Goal: Task Accomplishment & Management: Complete application form

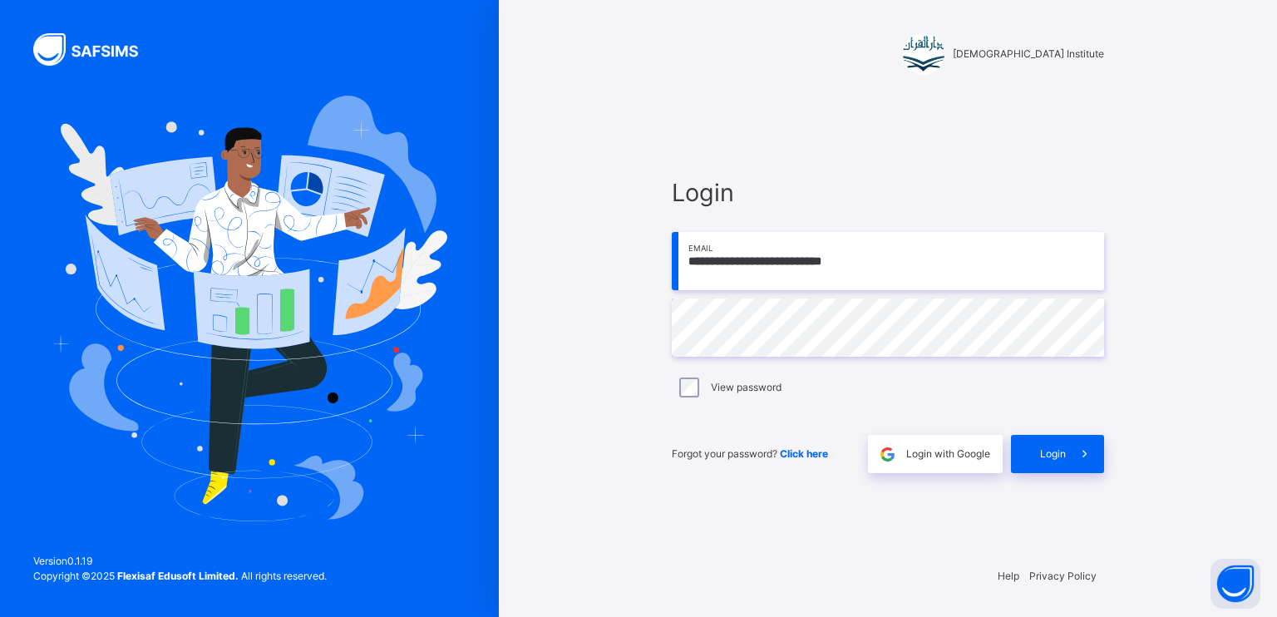
click at [1122, 452] on div "**********" at bounding box center [887, 308] width 499 height 617
click at [1090, 491] on div "**********" at bounding box center [887, 324] width 465 height 456
click at [1058, 468] on div "Login" at bounding box center [1057, 454] width 93 height 38
click at [1024, 455] on div "Login" at bounding box center [1057, 454] width 93 height 38
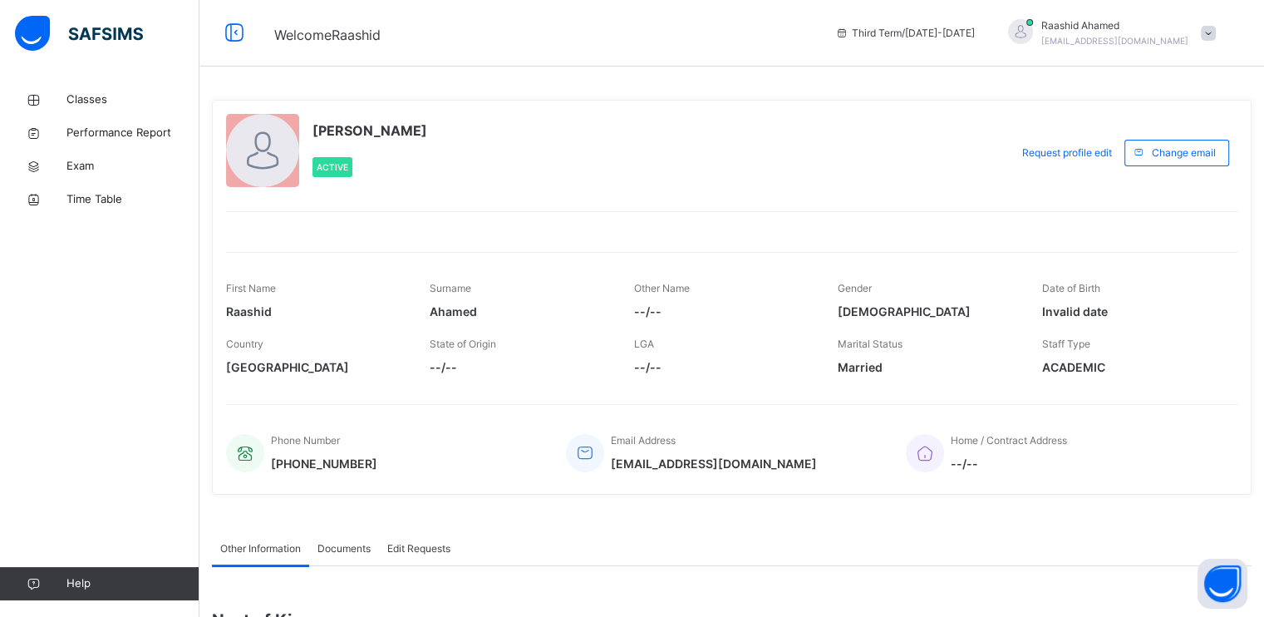
click at [106, 81] on div "Classes Performance Report Exam Time Table Help" at bounding box center [99, 341] width 199 height 550
click at [110, 87] on link "Classes" at bounding box center [99, 99] width 199 height 33
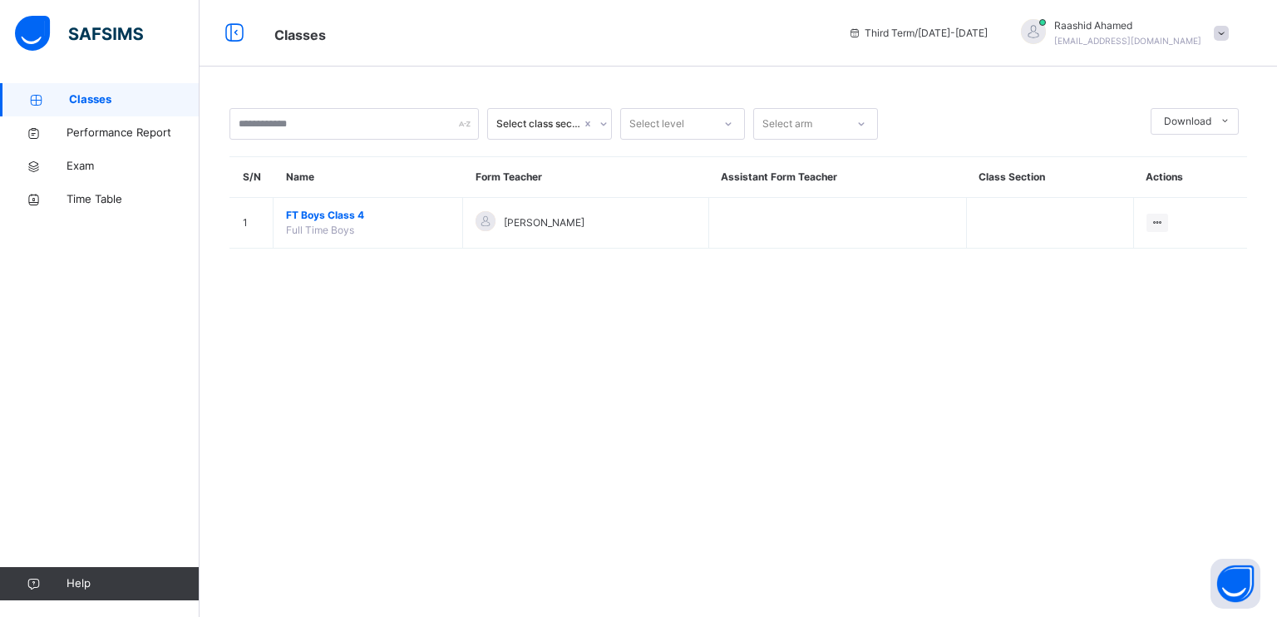
click at [432, 203] on td "FT Boys Class 4 Full Time Boys" at bounding box center [367, 223] width 189 height 51
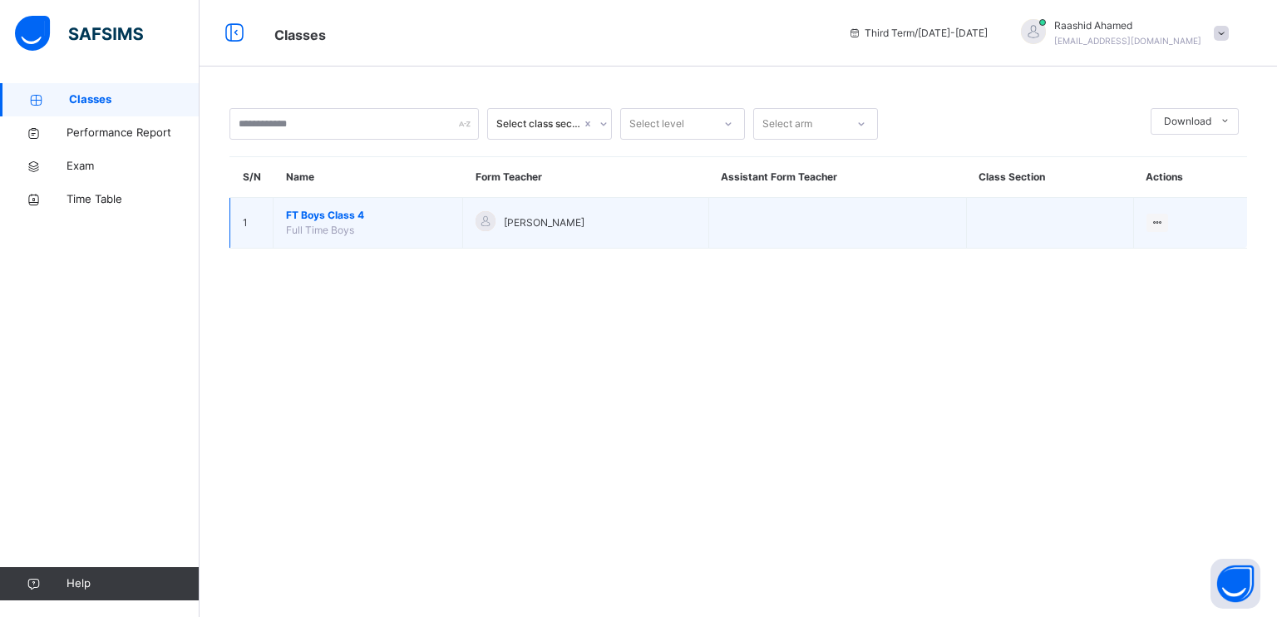
click at [332, 205] on td "FT Boys Class 4 Full Time Boys" at bounding box center [367, 223] width 189 height 51
click at [332, 212] on span "FT Boys Class 4" at bounding box center [368, 215] width 164 height 15
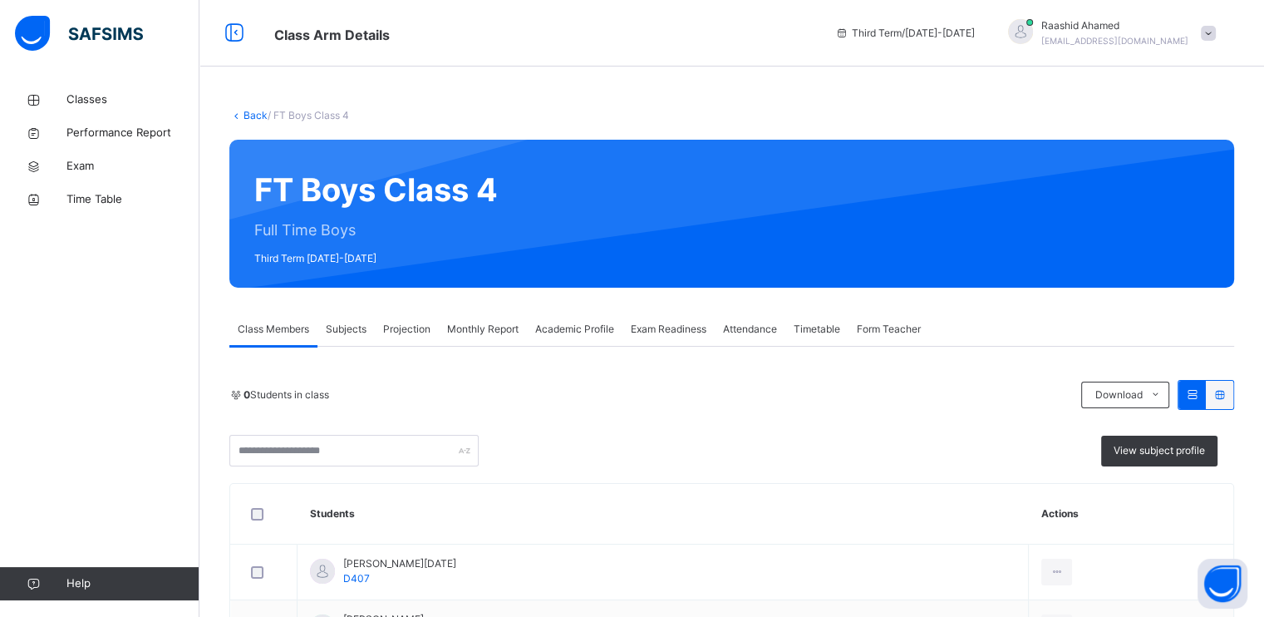
click at [405, 332] on span "Projection" at bounding box center [406, 329] width 47 height 15
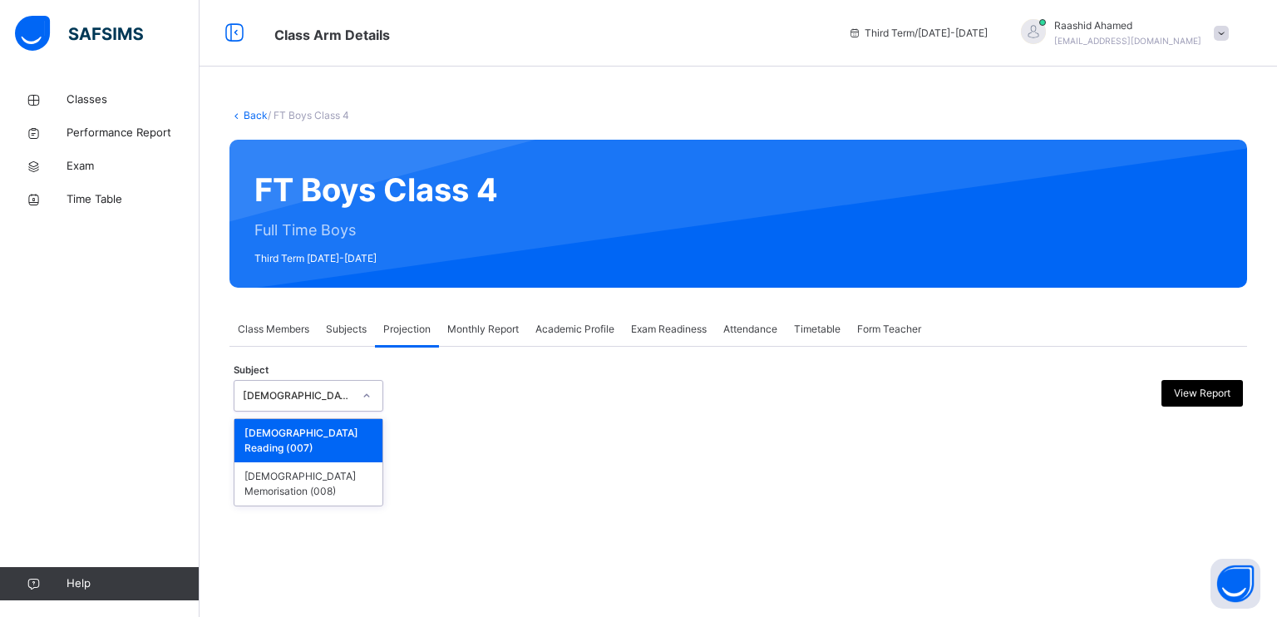
drag, startPoint x: 303, startPoint y: 394, endPoint x: 315, endPoint y: 415, distance: 24.2
click at [303, 395] on div "[DEMOGRAPHIC_DATA] Reading" at bounding box center [298, 395] width 110 height 15
click at [318, 462] on div "[DEMOGRAPHIC_DATA] Memorisation (008)" at bounding box center [308, 483] width 148 height 43
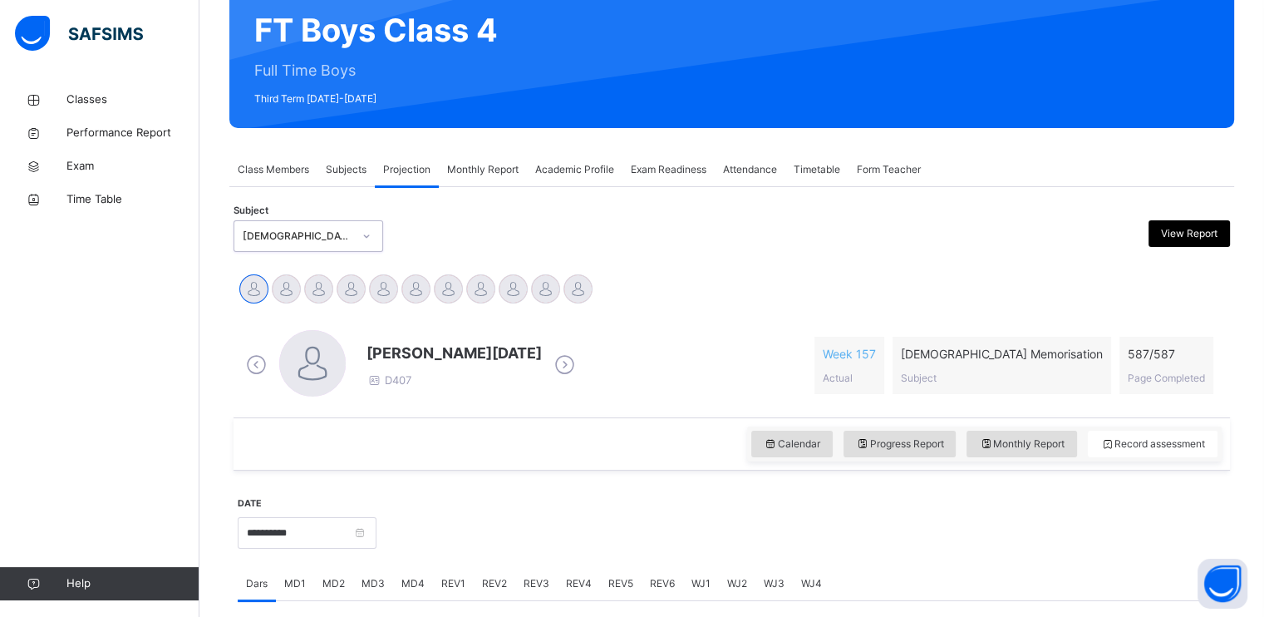
scroll to position [86, 0]
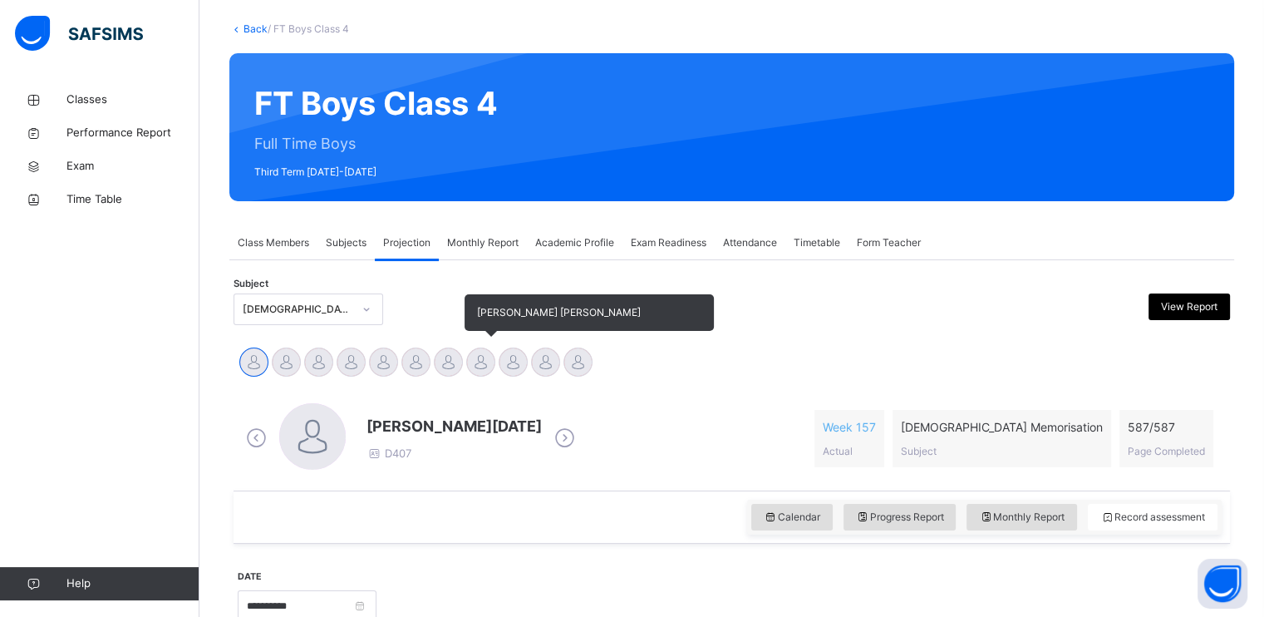
click at [483, 362] on div at bounding box center [480, 361] width 29 height 29
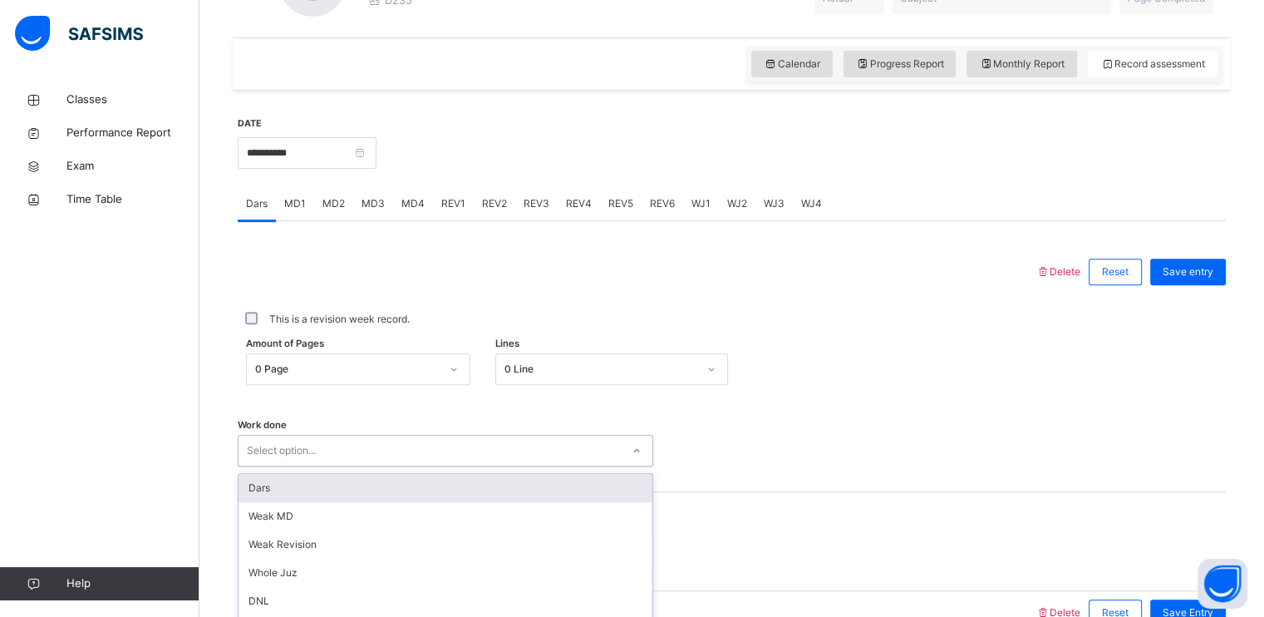
scroll to position [632, 0]
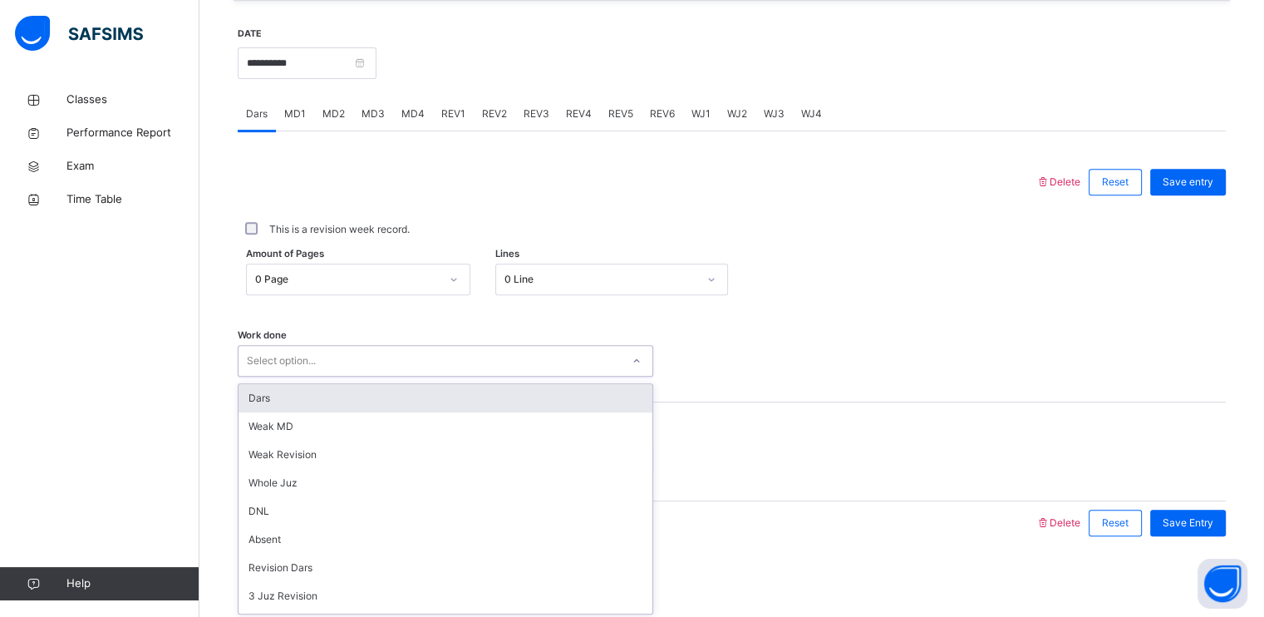
click at [352, 376] on div "option Dars focused, 1 of 16. 16 results available. Use Up and Down to choose o…" at bounding box center [446, 361] width 416 height 32
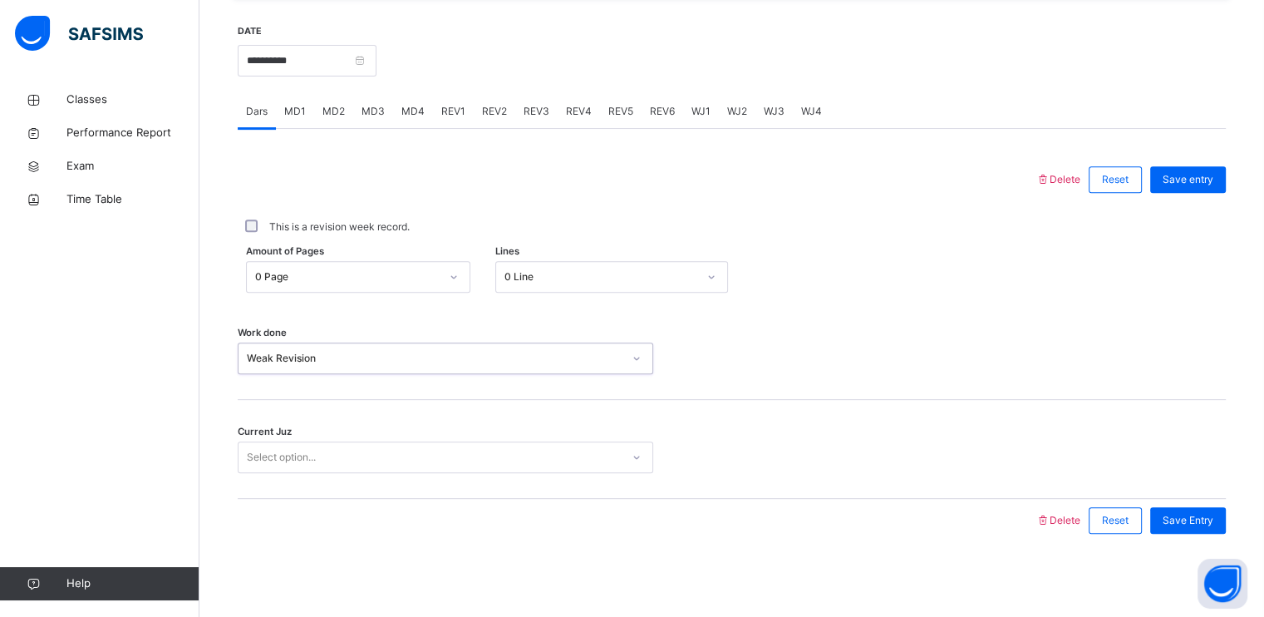
type input "*"
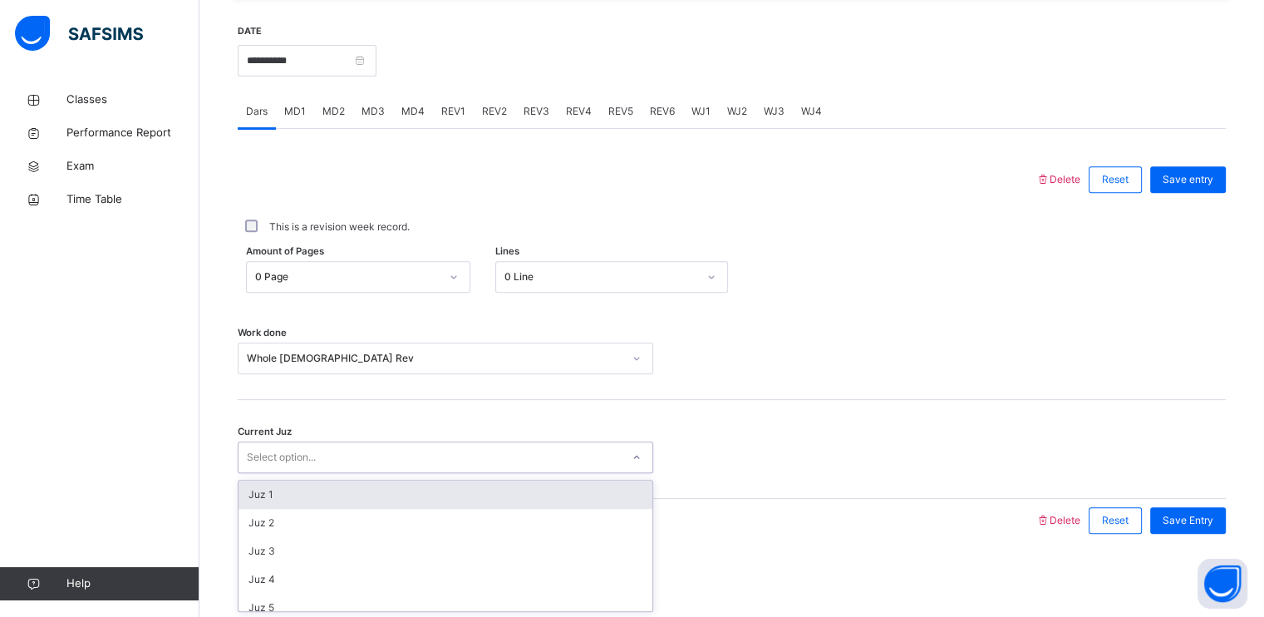
click at [353, 445] on div "Select option..." at bounding box center [430, 458] width 382 height 26
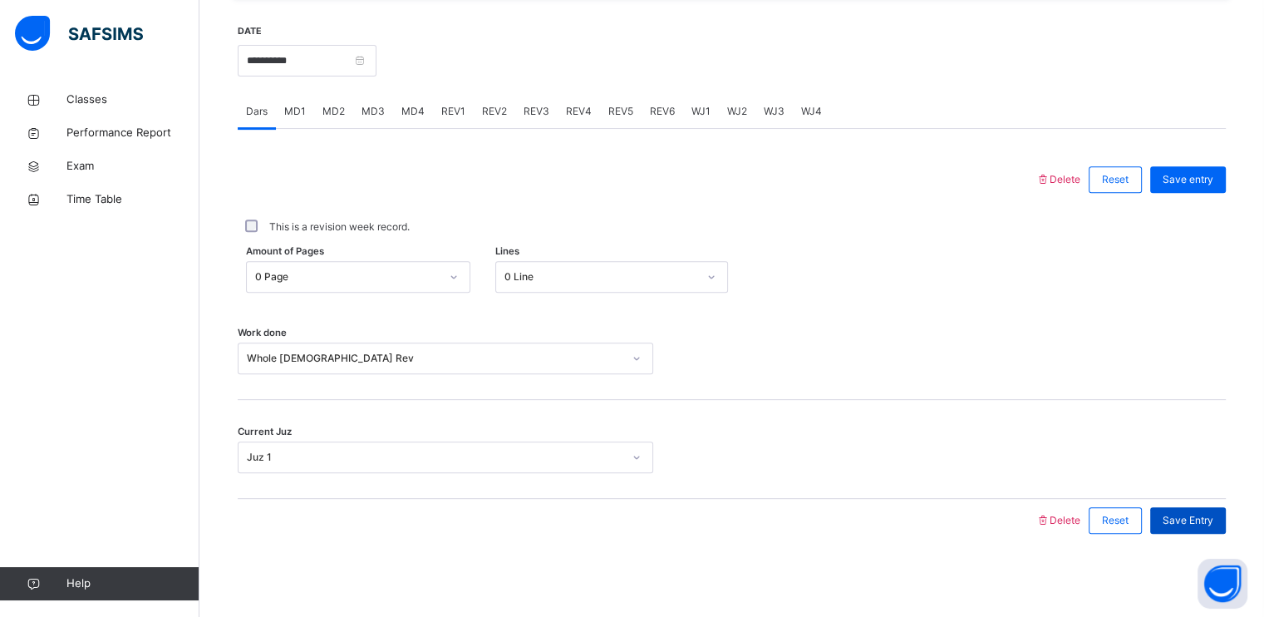
click at [1202, 524] on span "Save Entry" at bounding box center [1188, 520] width 51 height 15
click at [338, 79] on div "**********" at bounding box center [307, 58] width 139 height 71
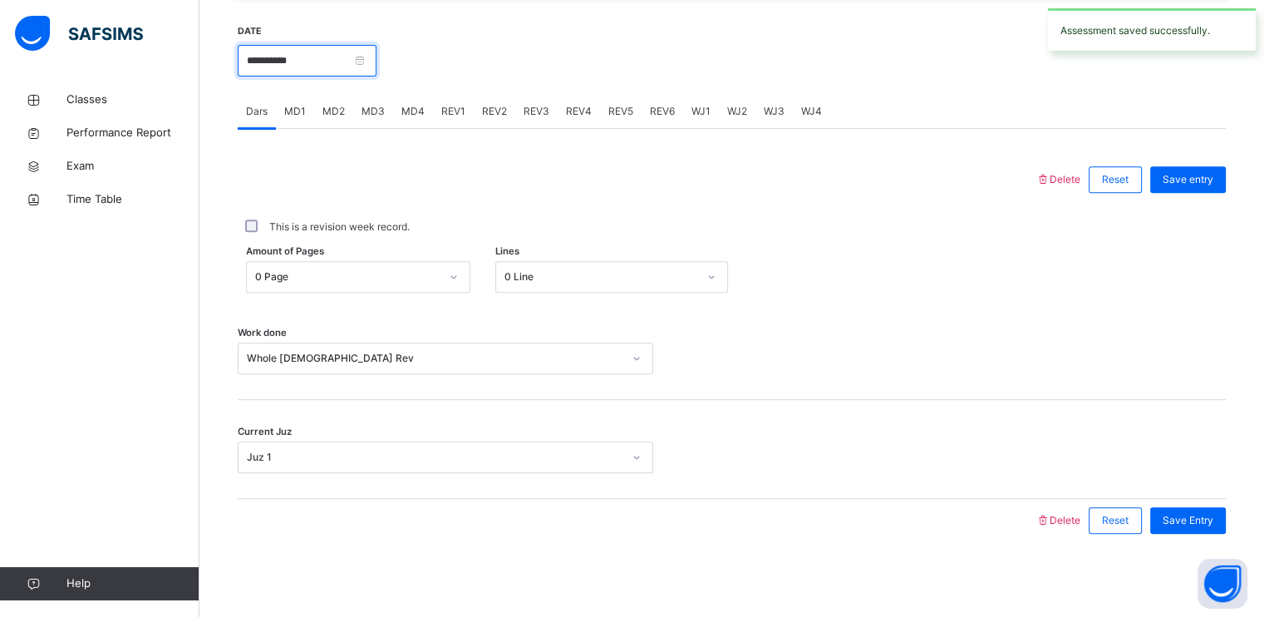
click at [323, 58] on input "**********" at bounding box center [307, 61] width 139 height 32
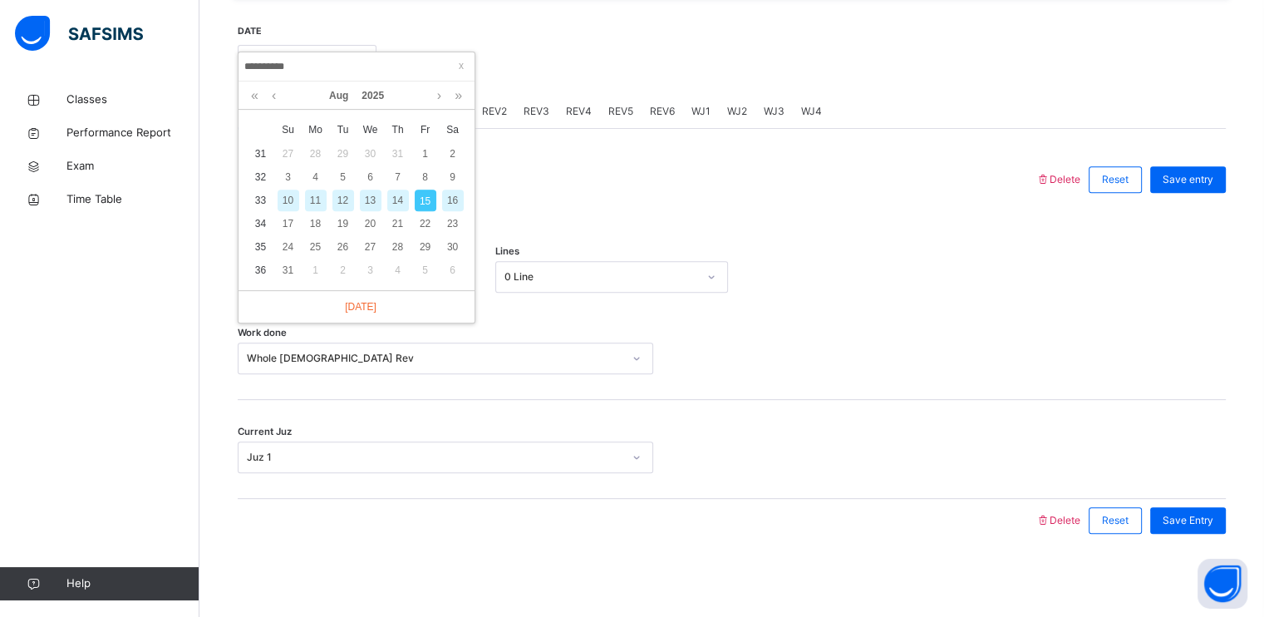
click at [399, 199] on div "14" at bounding box center [398, 200] width 22 height 22
type input "**********"
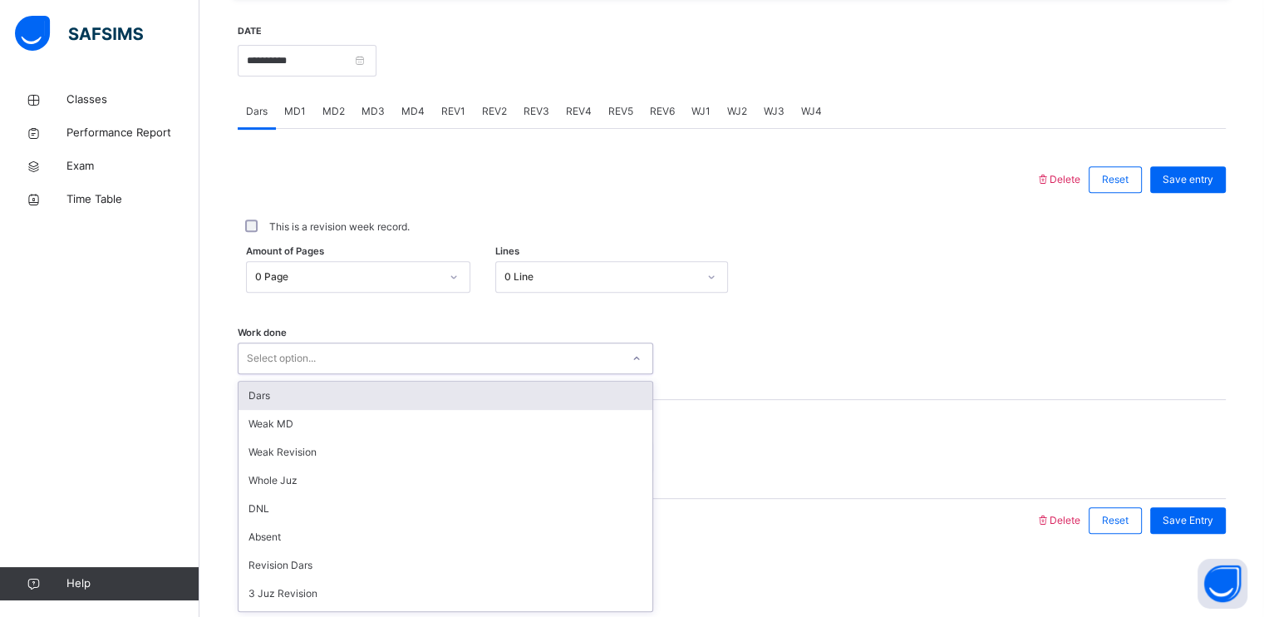
click at [420, 353] on div "Select option..." at bounding box center [430, 359] width 382 height 26
type input "*"
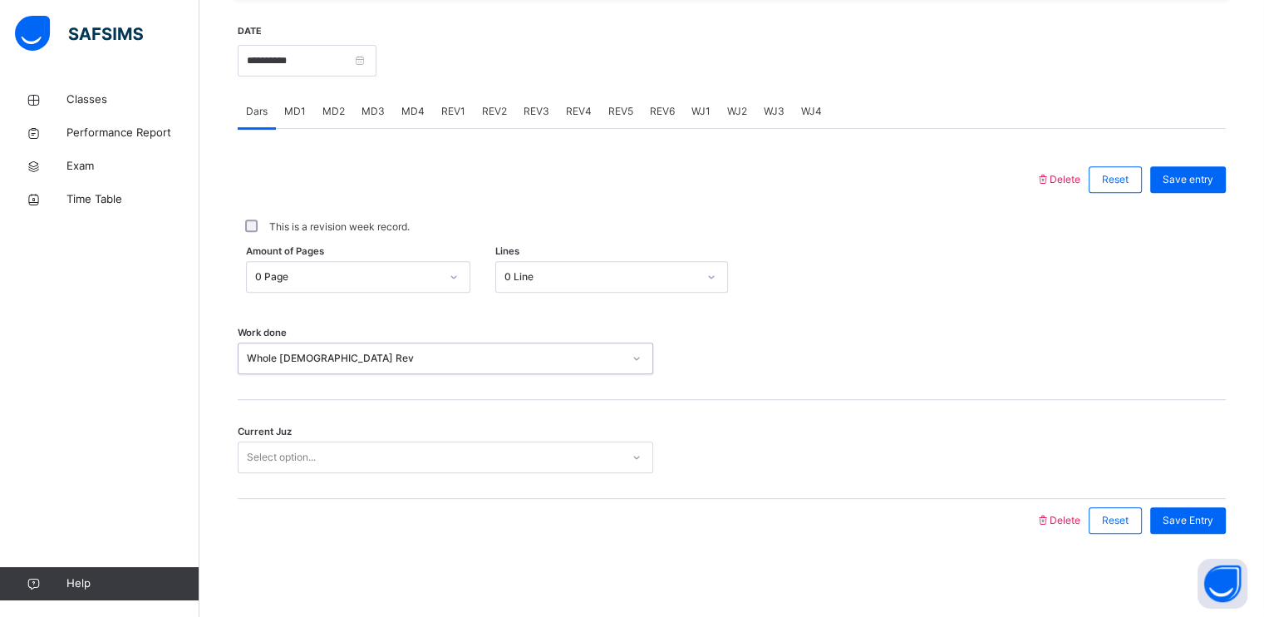
click at [370, 454] on div "Select option..." at bounding box center [430, 458] width 382 height 26
drag, startPoint x: 1190, startPoint y: 546, endPoint x: 1229, endPoint y: 542, distance: 39.3
click at [1226, 543] on div "**********" at bounding box center [732, 283] width 988 height 552
drag, startPoint x: 1225, startPoint y: 536, endPoint x: 1213, endPoint y: 526, distance: 15.3
click at [1219, 532] on div "Save Entry" at bounding box center [1184, 520] width 84 height 43
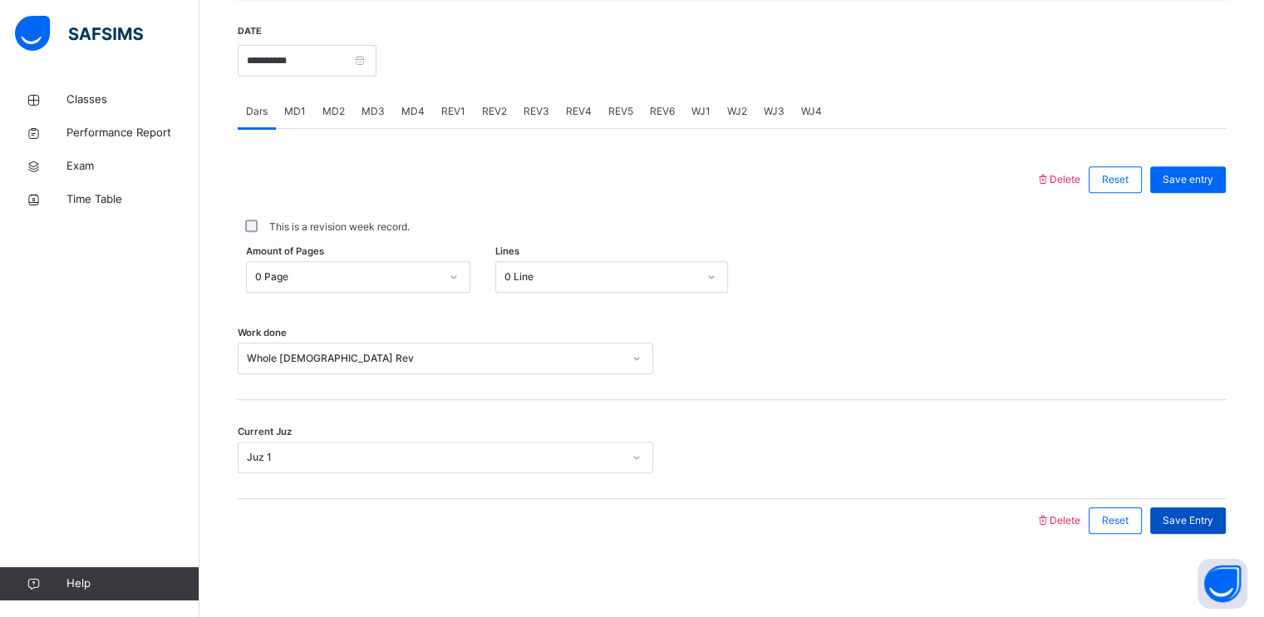
click at [1213, 526] on span "Save Entry" at bounding box center [1188, 520] width 51 height 15
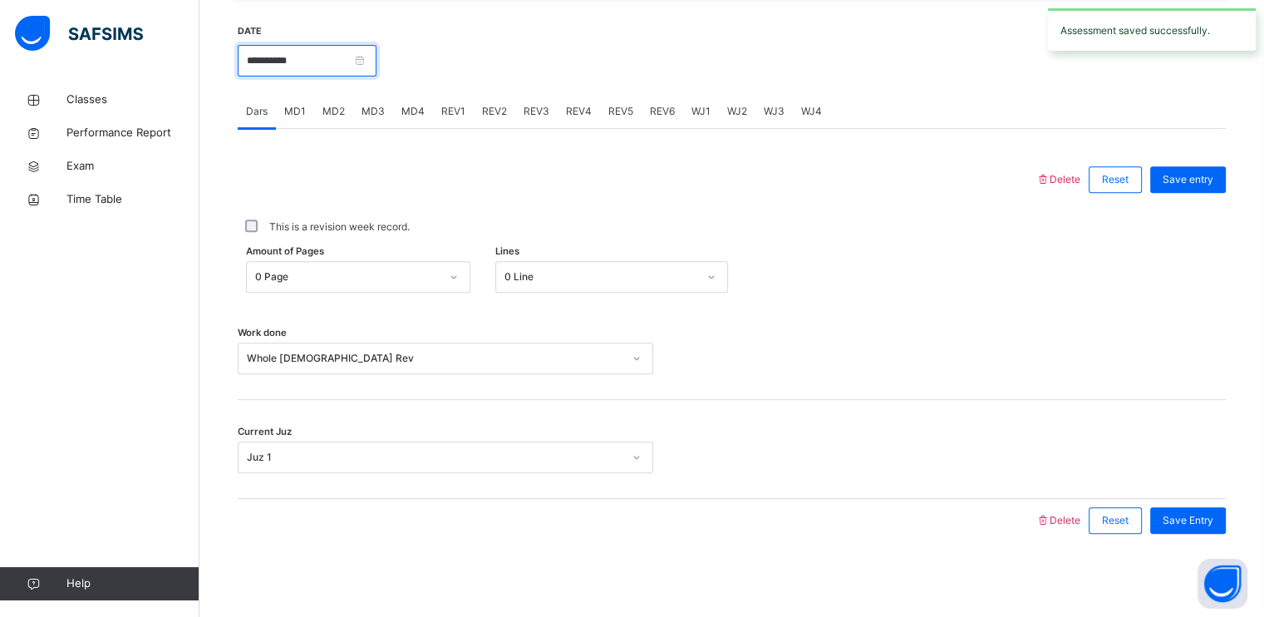
click at [299, 57] on input "**********" at bounding box center [307, 61] width 139 height 32
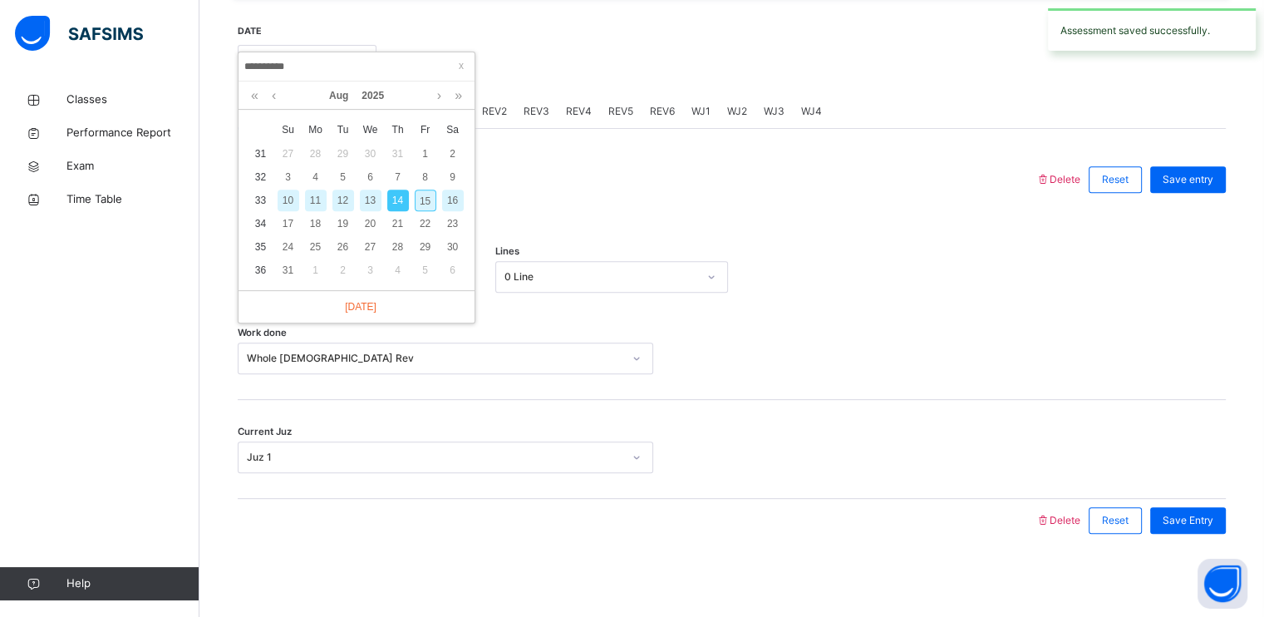
click at [376, 200] on div "13" at bounding box center [371, 200] width 22 height 22
type input "**********"
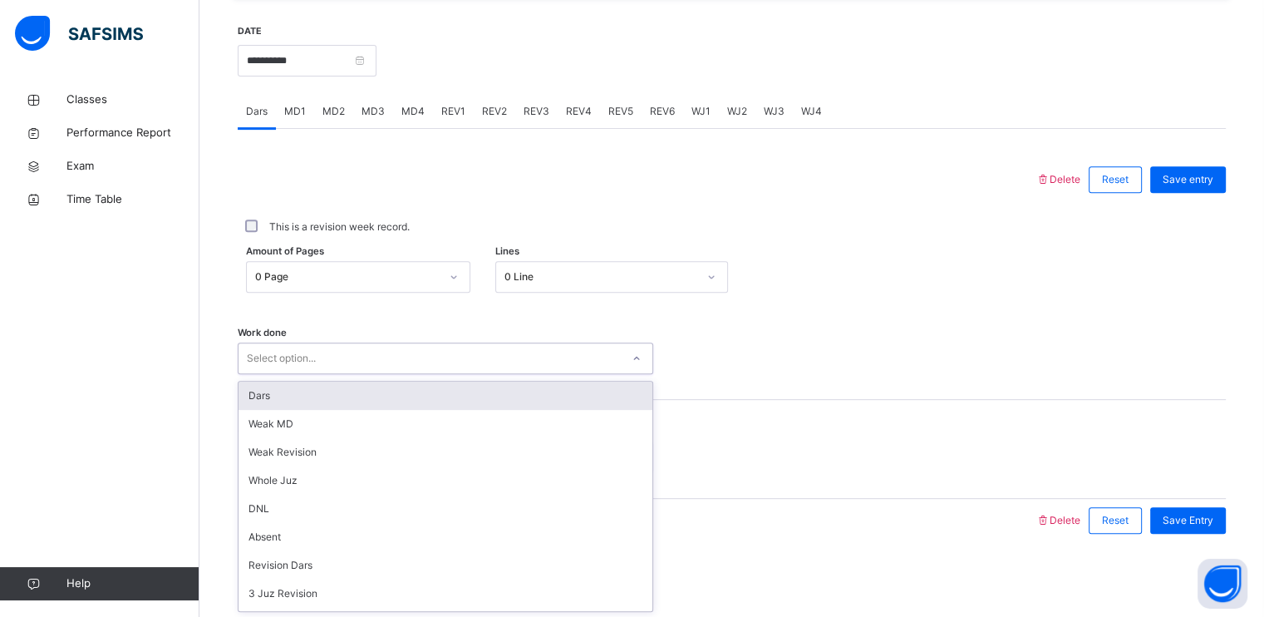
click at [454, 347] on div "Select option..." at bounding box center [430, 359] width 382 height 26
type input "*"
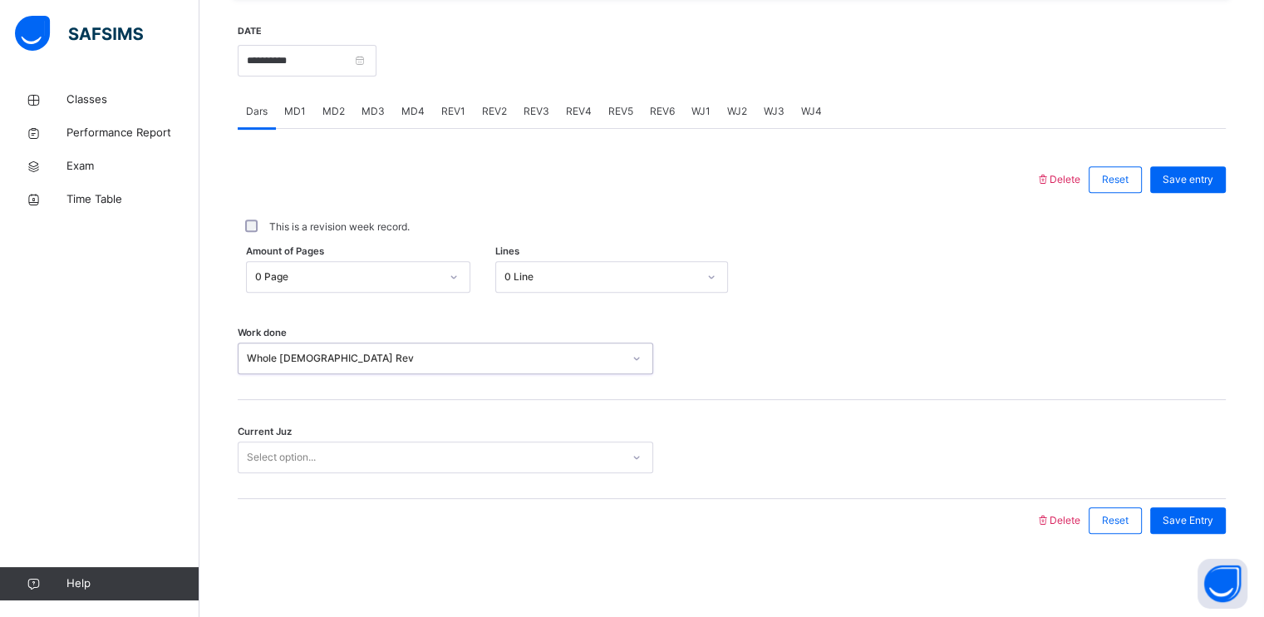
click at [399, 437] on div "Current Juz Select option..." at bounding box center [732, 449] width 988 height 99
drag, startPoint x: 399, startPoint y: 437, endPoint x: 401, endPoint y: 450, distance: 13.5
click at [401, 448] on div "Current Juz Select option..." at bounding box center [732, 449] width 988 height 99
click at [403, 466] on div "Select option..." at bounding box center [430, 458] width 382 height 26
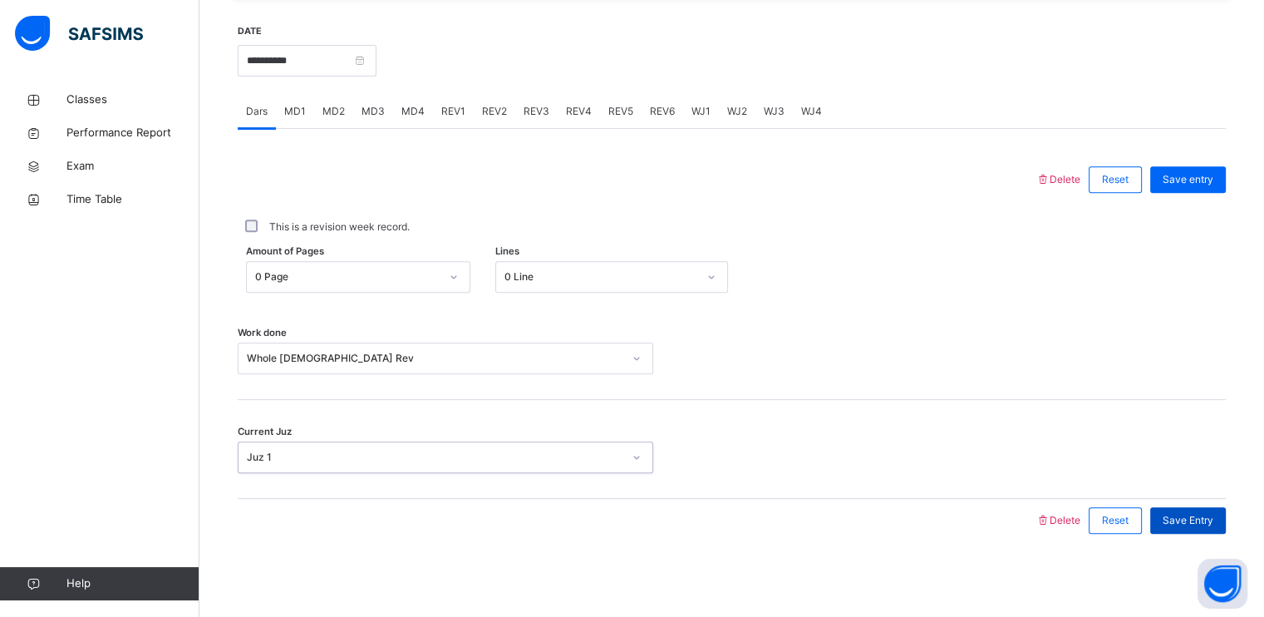
click at [1213, 514] on span "Save Entry" at bounding box center [1188, 520] width 51 height 15
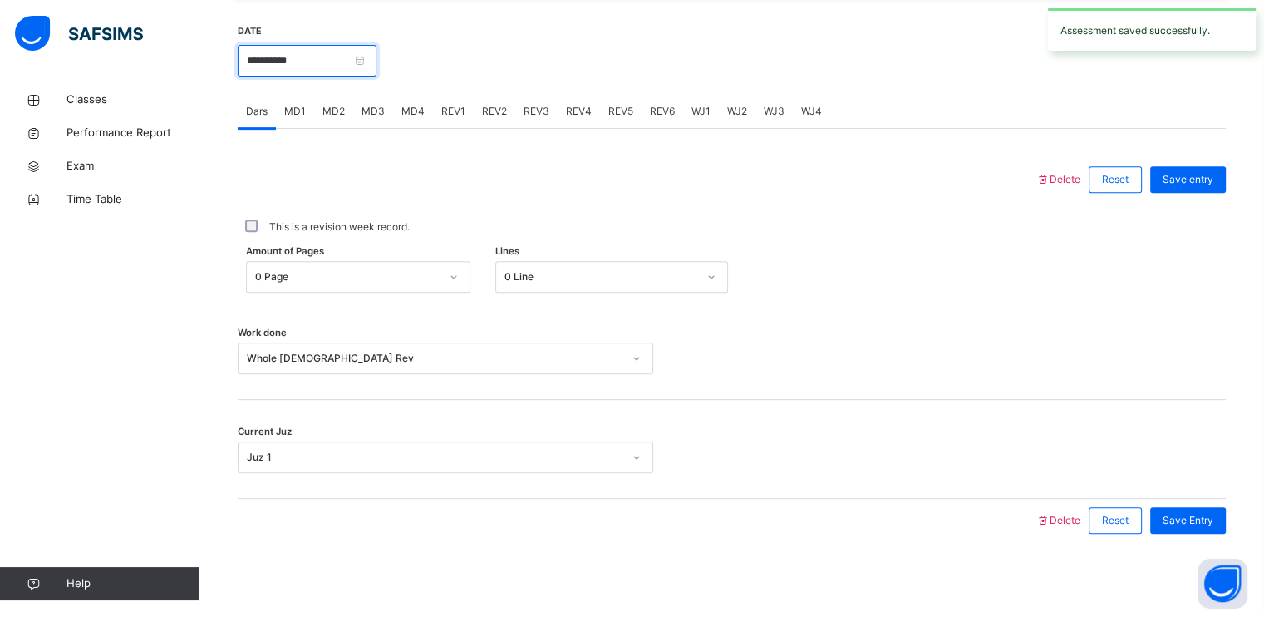
drag, startPoint x: 316, startPoint y: 53, endPoint x: 320, endPoint y: 64, distance: 11.6
click at [317, 57] on input "**********" at bounding box center [307, 61] width 139 height 32
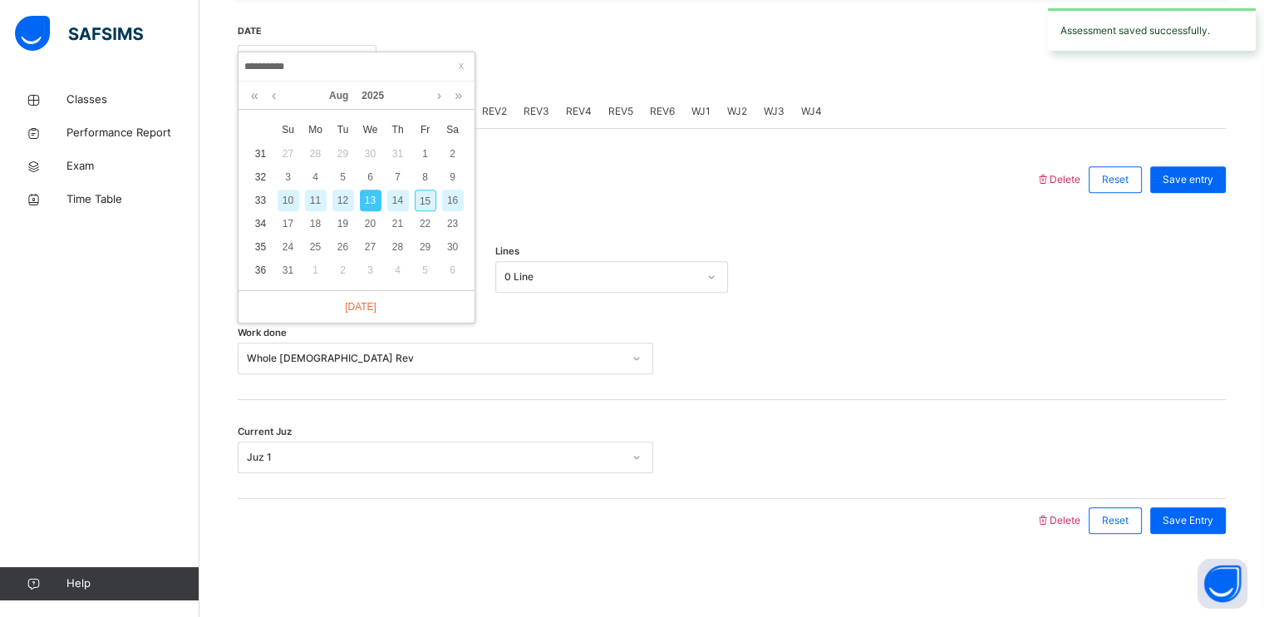
drag, startPoint x: 335, startPoint y: 190, endPoint x: 342, endPoint y: 197, distance: 10.0
click at [337, 192] on div "12" at bounding box center [343, 200] width 22 height 22
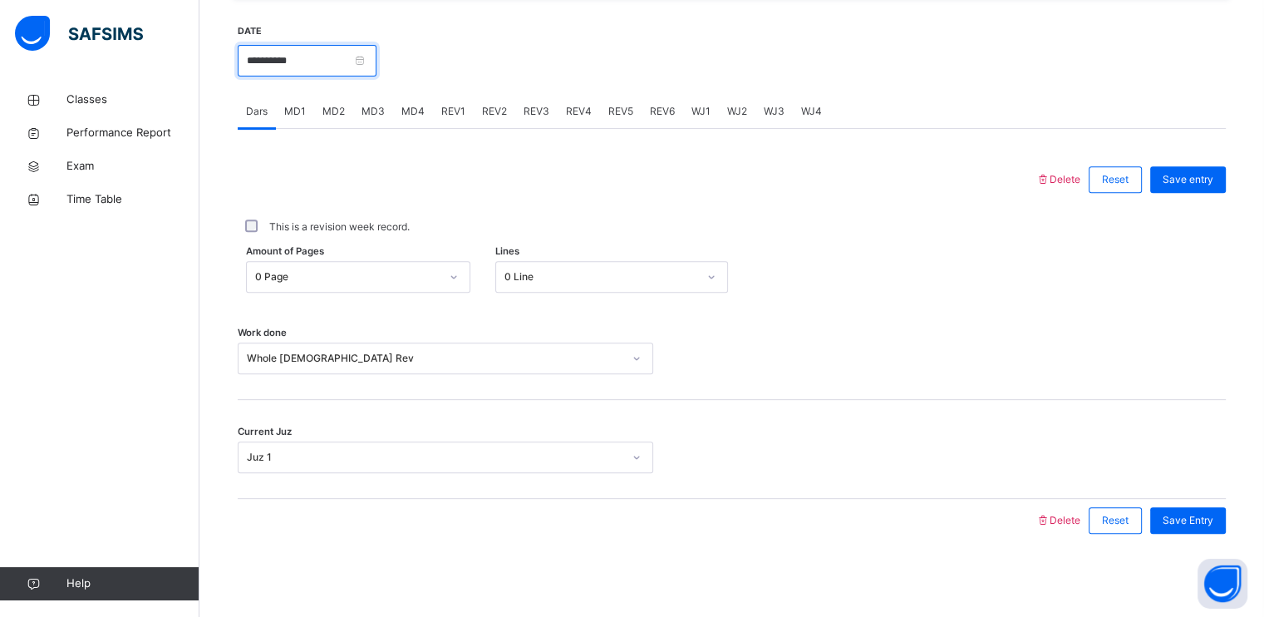
click at [319, 65] on input "**********" at bounding box center [307, 61] width 139 height 32
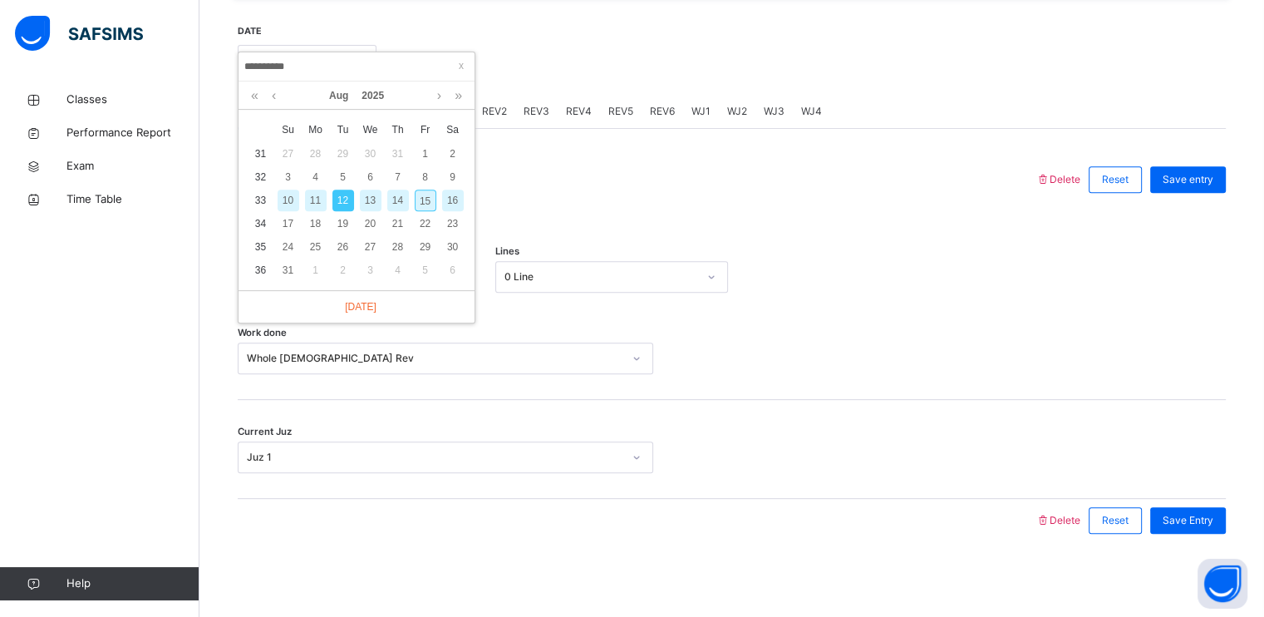
click at [421, 204] on div "15" at bounding box center [426, 200] width 22 height 22
type input "**********"
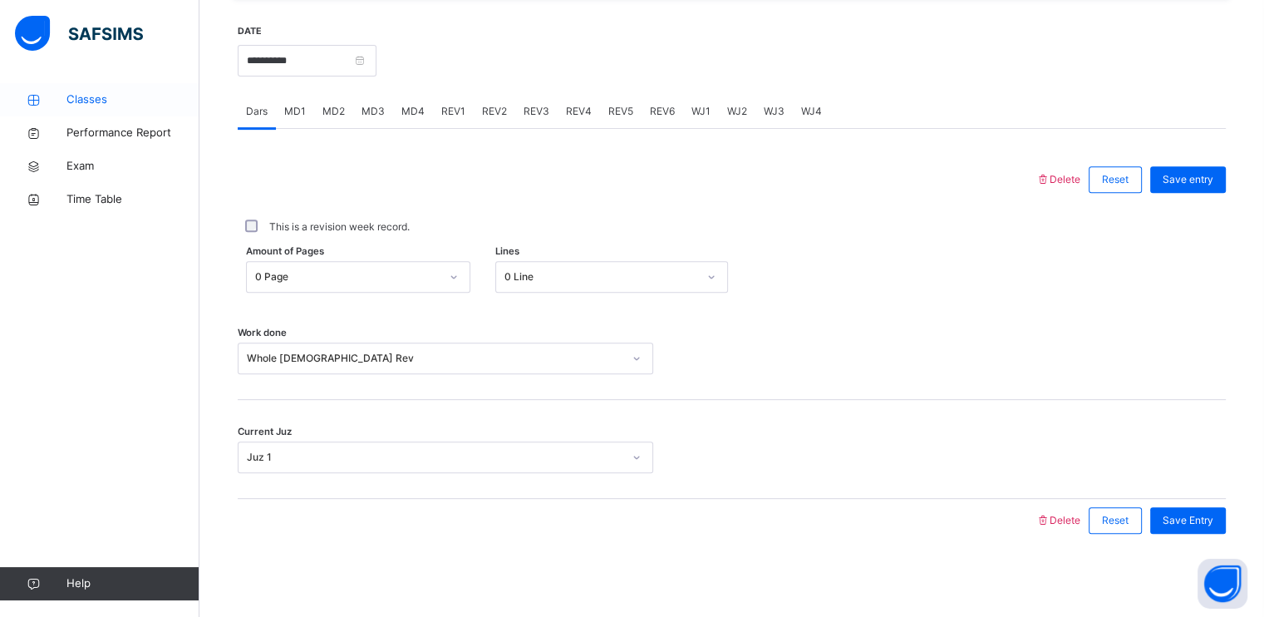
click at [58, 102] on icon at bounding box center [33, 100] width 66 height 12
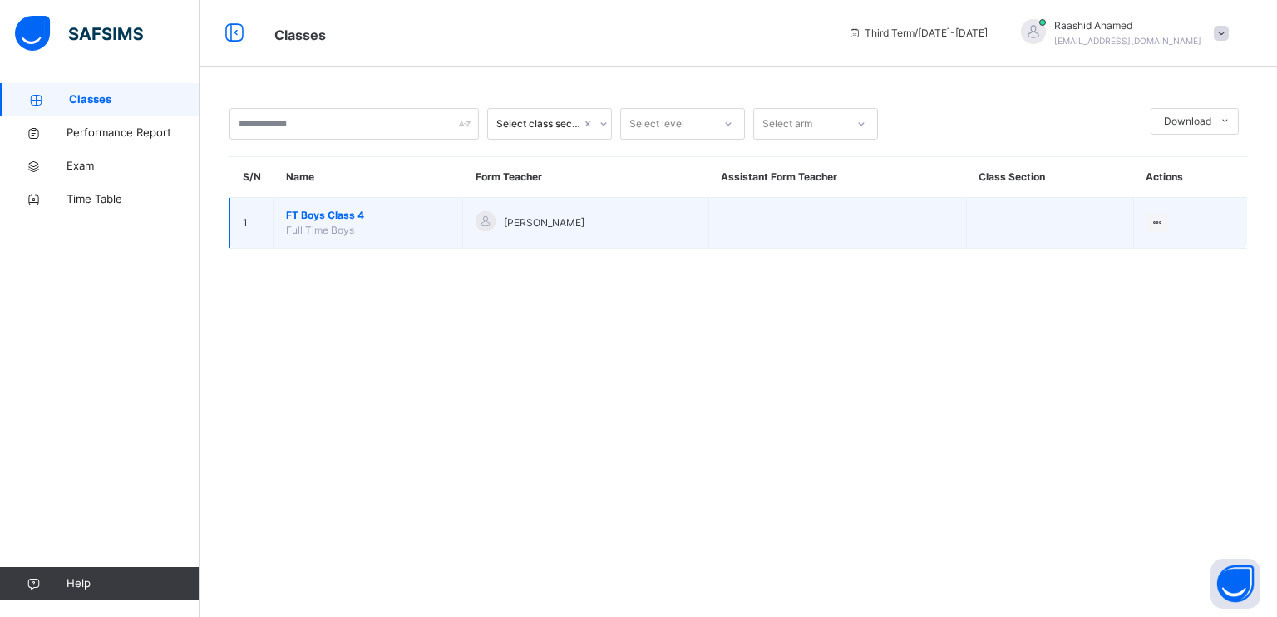
click at [322, 214] on span "FT Boys Class 4" at bounding box center [368, 215] width 164 height 15
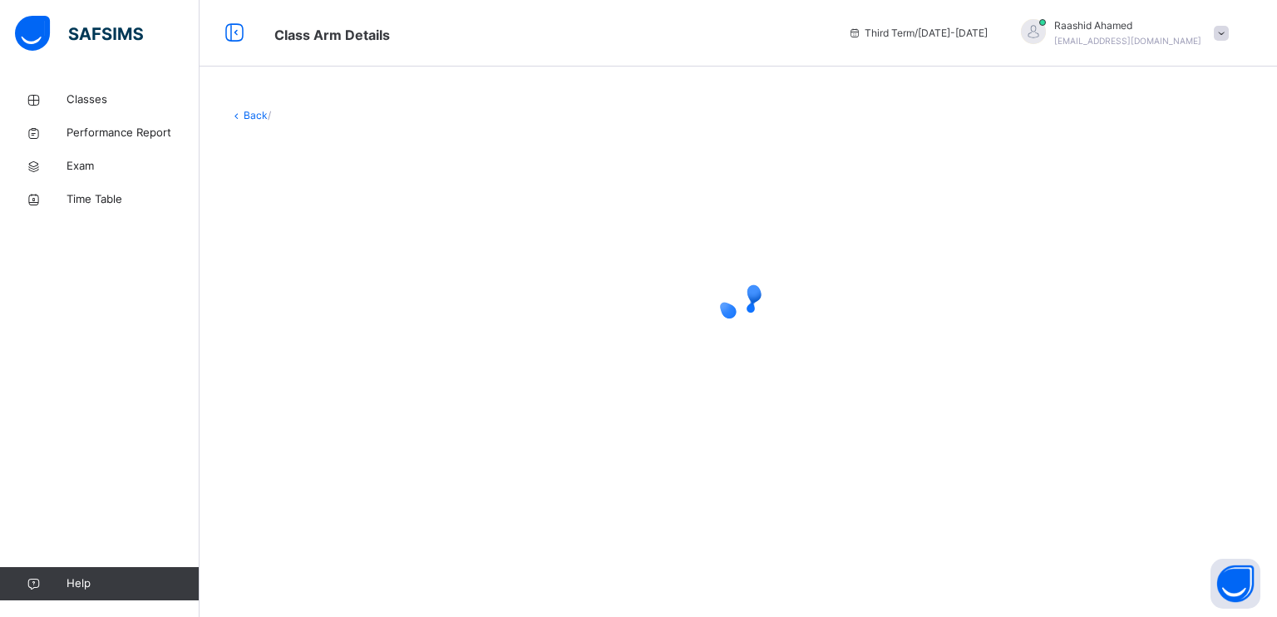
click at [334, 231] on div at bounding box center [737, 298] width 1017 height 316
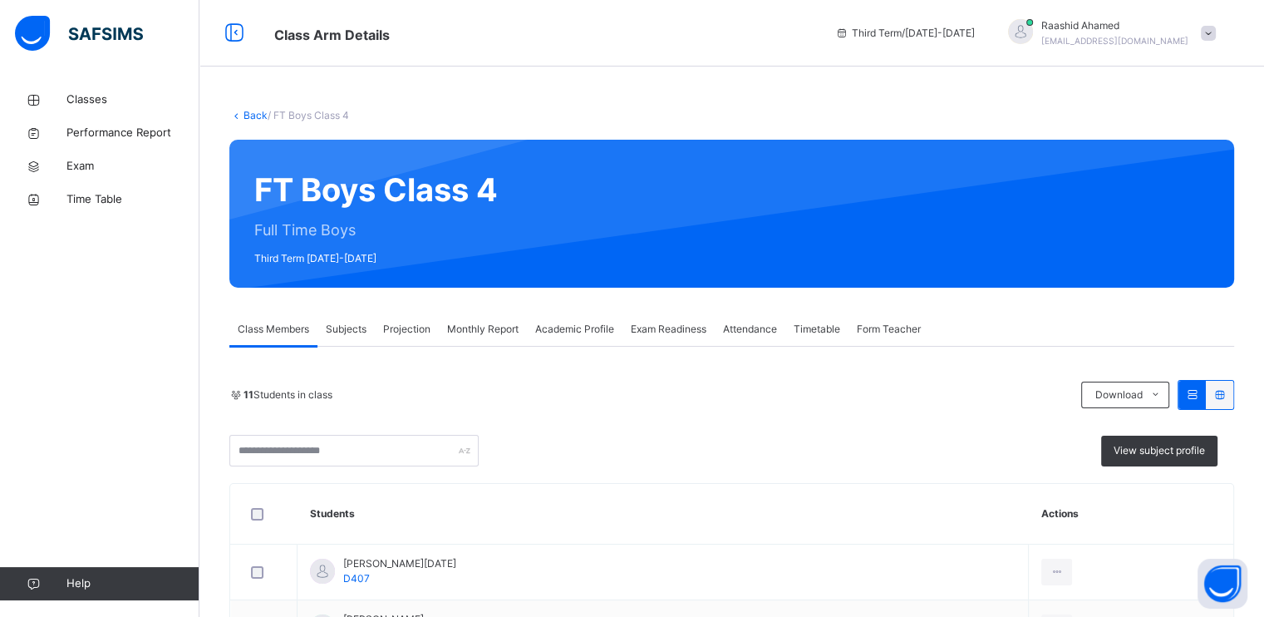
click at [411, 330] on span "Projection" at bounding box center [406, 329] width 47 height 15
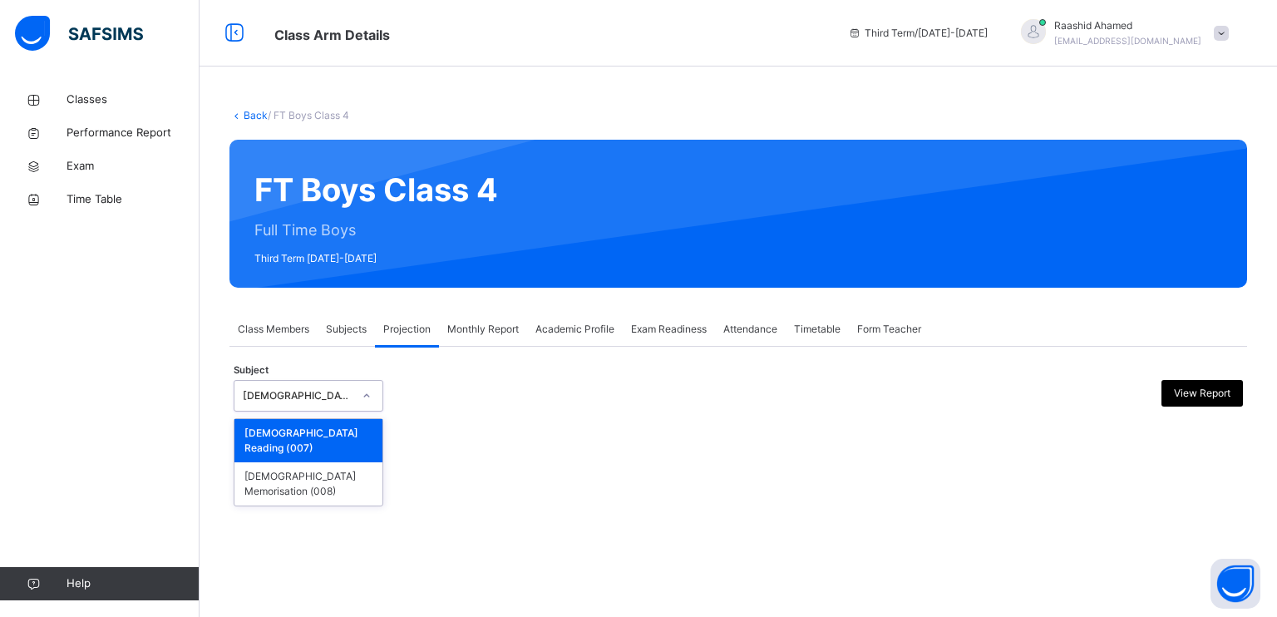
click at [262, 421] on div "[DEMOGRAPHIC_DATA] Reading (007)" at bounding box center [308, 440] width 148 height 43
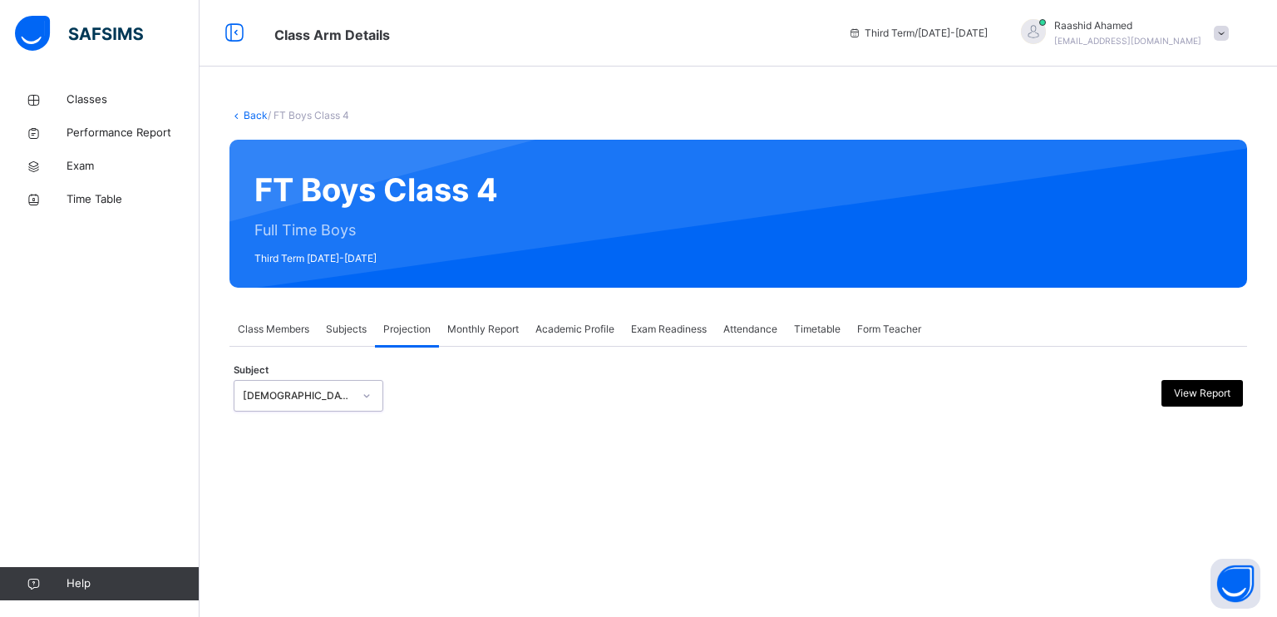
click at [253, 422] on div at bounding box center [738, 424] width 1009 height 8
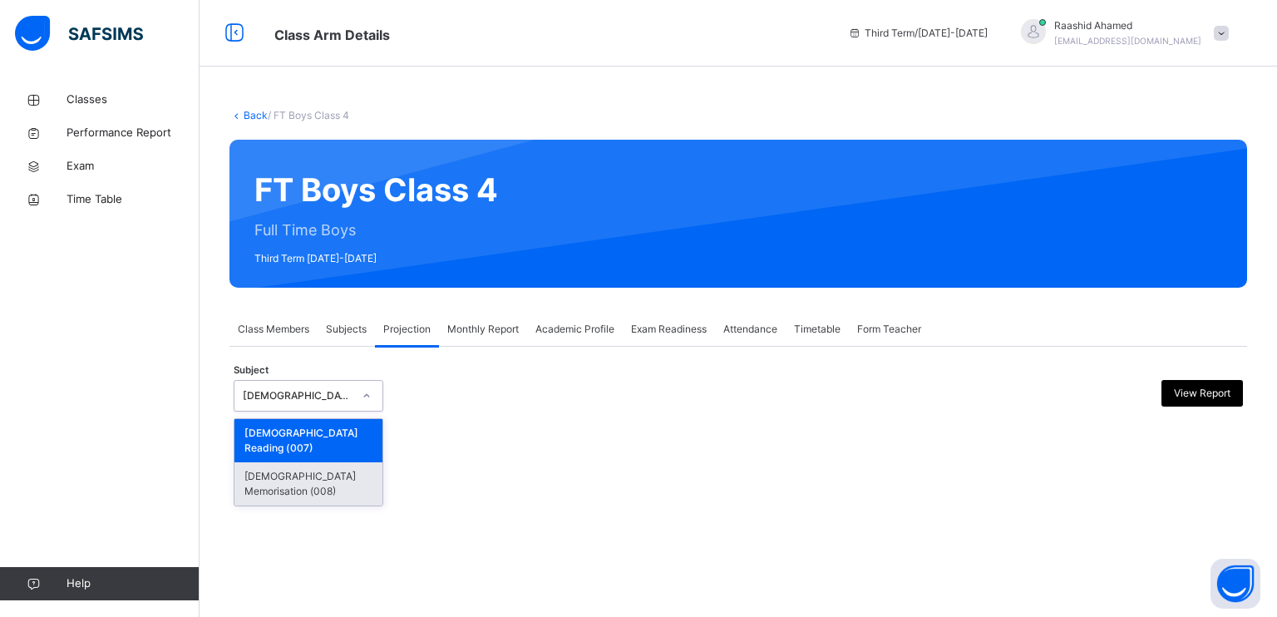
click at [249, 462] on div "[DEMOGRAPHIC_DATA] Memorisation (008)" at bounding box center [308, 483] width 148 height 43
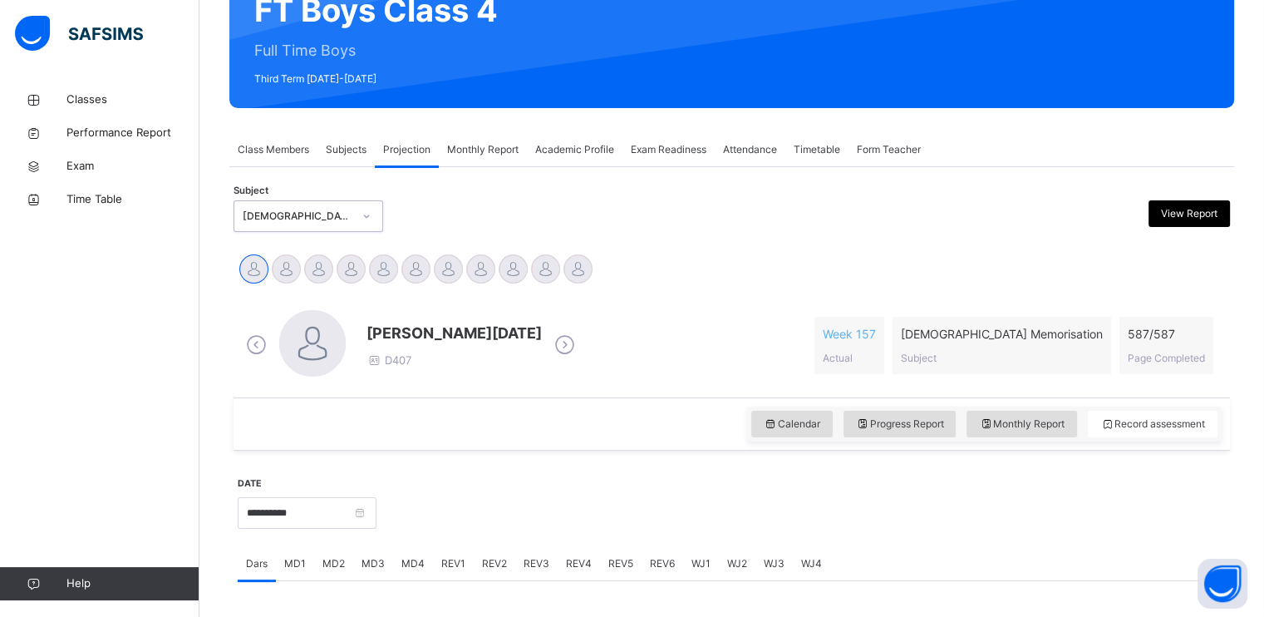
scroll to position [180, 0]
click at [911, 423] on span "Progress Report" at bounding box center [900, 423] width 88 height 15
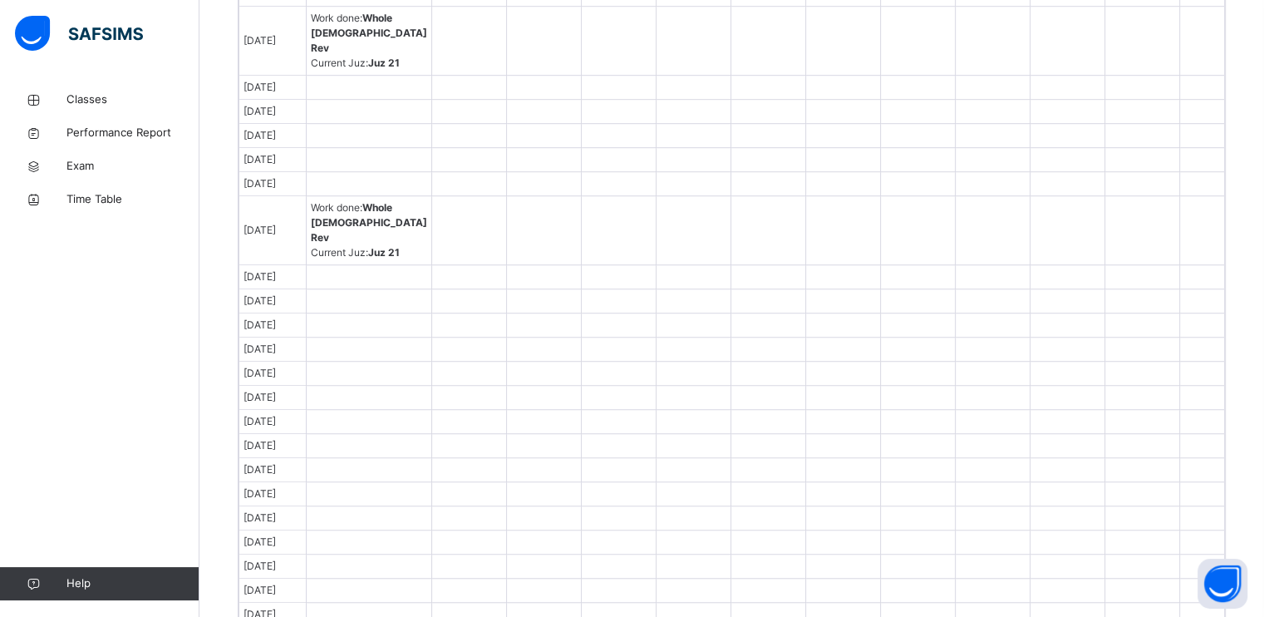
scroll to position [1145, 0]
click at [241, 149] on td "[DATE]" at bounding box center [272, 137] width 66 height 24
click at [252, 94] on span "[DATE]" at bounding box center [259, 87] width 32 height 12
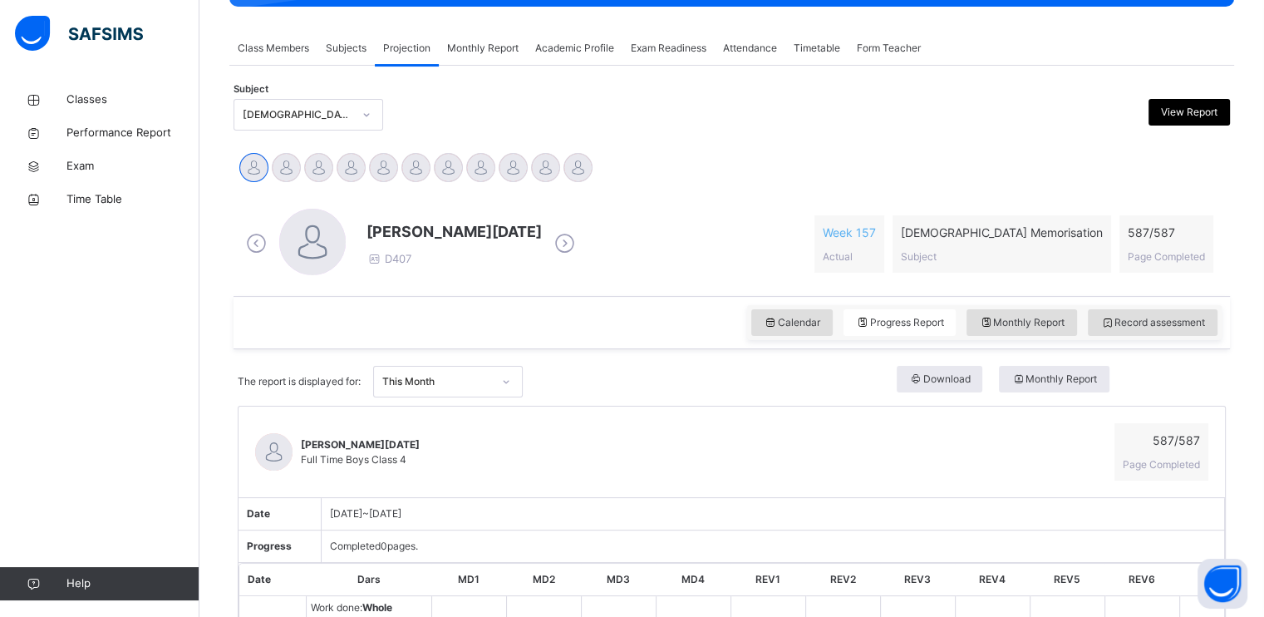
scroll to position [280, 0]
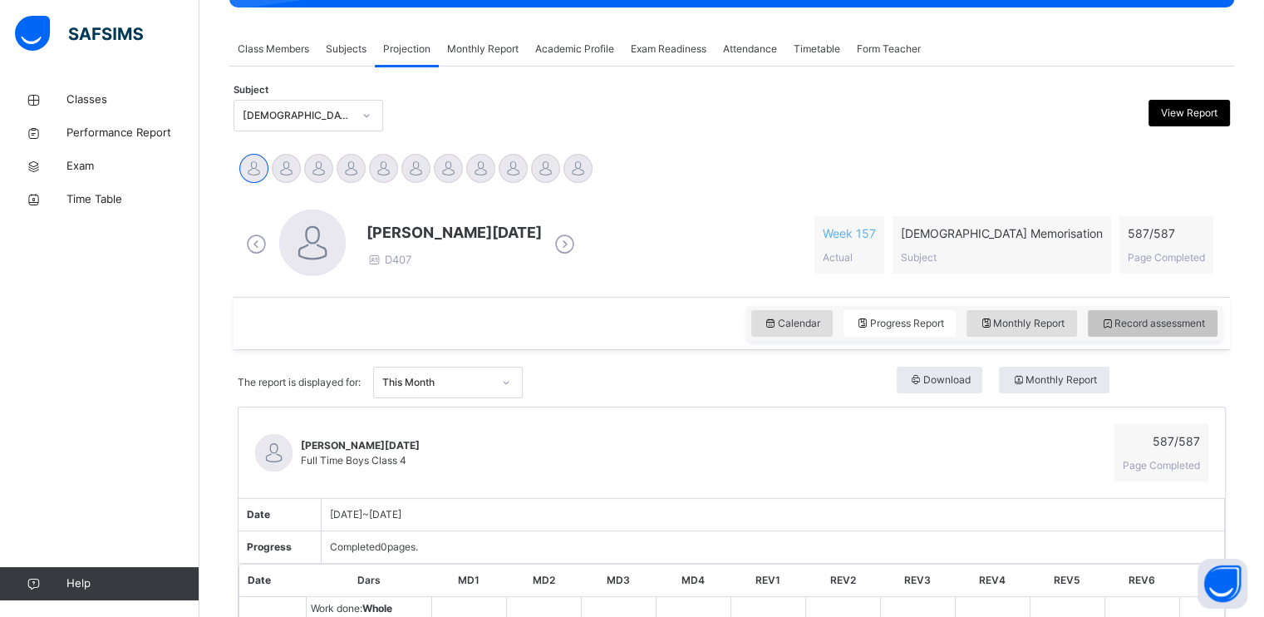
click at [1170, 336] on div "Record assessment" at bounding box center [1153, 323] width 130 height 27
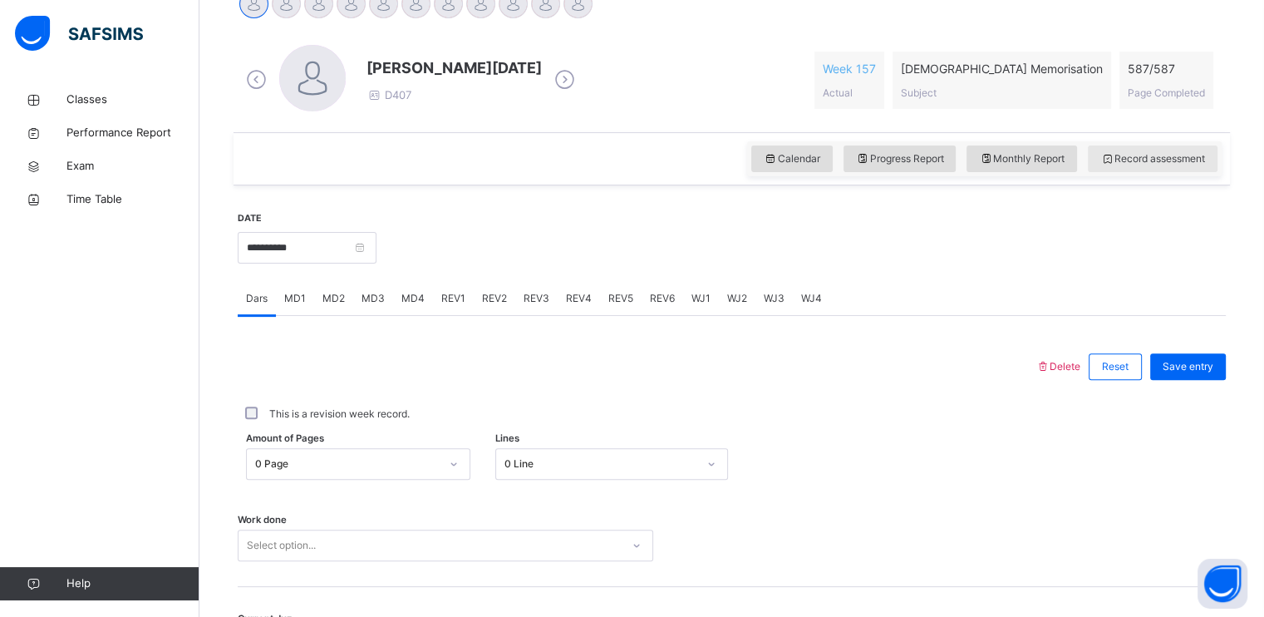
scroll to position [465, 0]
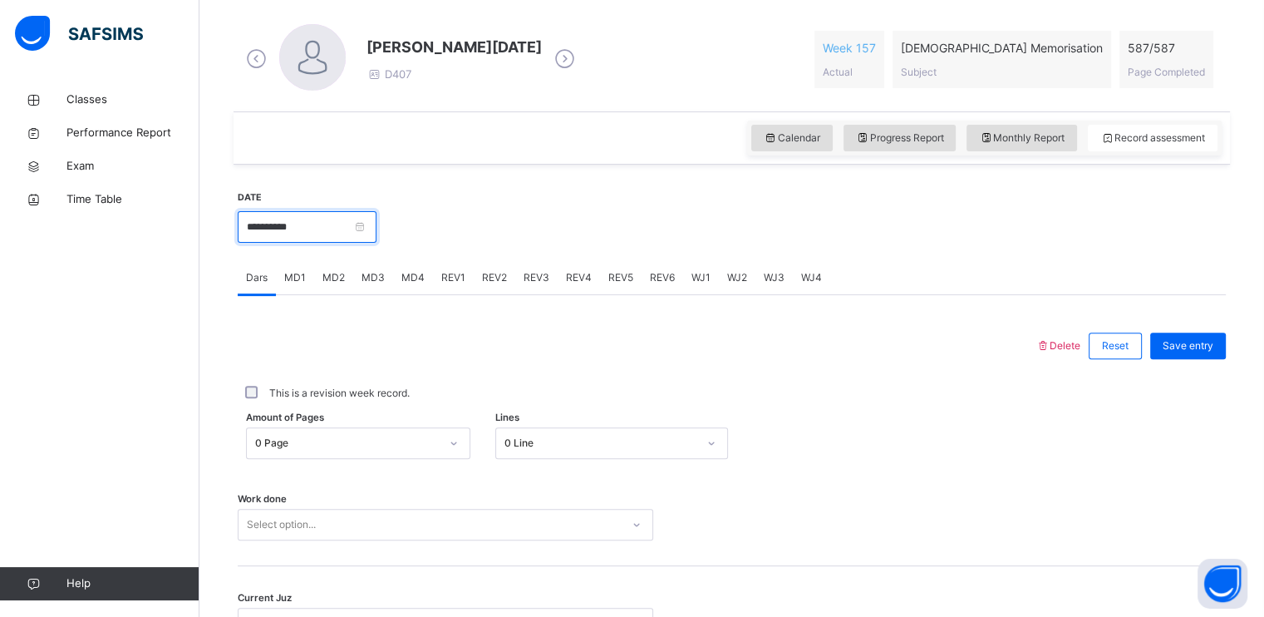
click at [256, 226] on input "**********" at bounding box center [307, 227] width 139 height 32
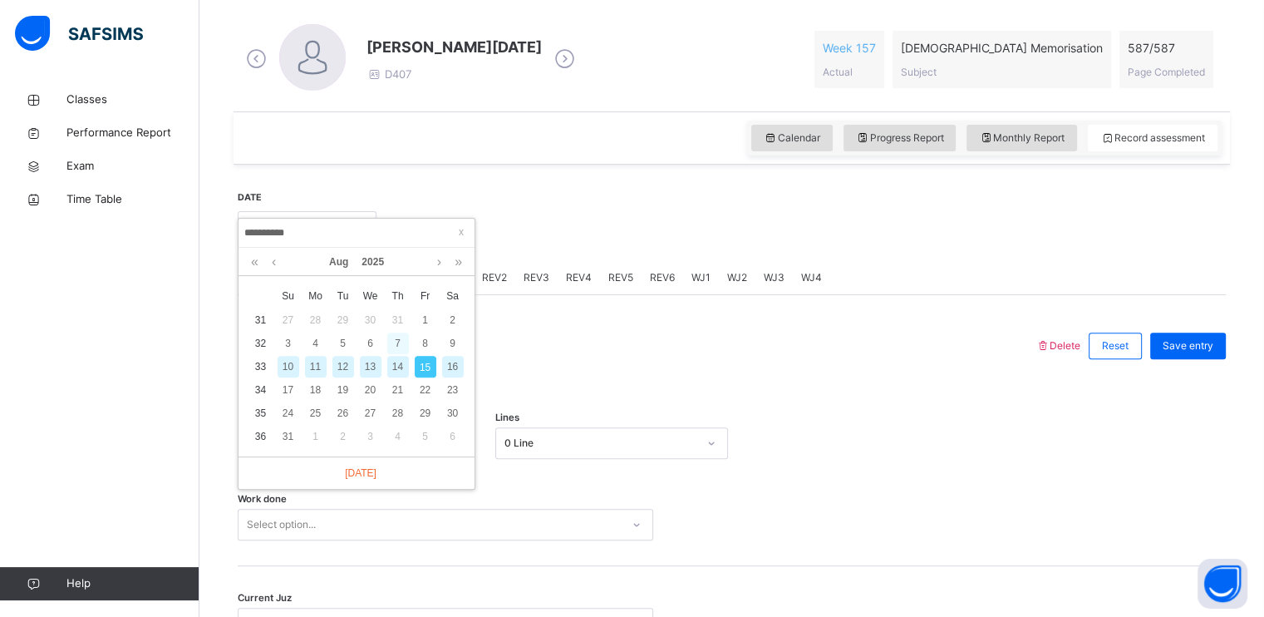
click at [387, 349] on div "7" at bounding box center [398, 343] width 22 height 22
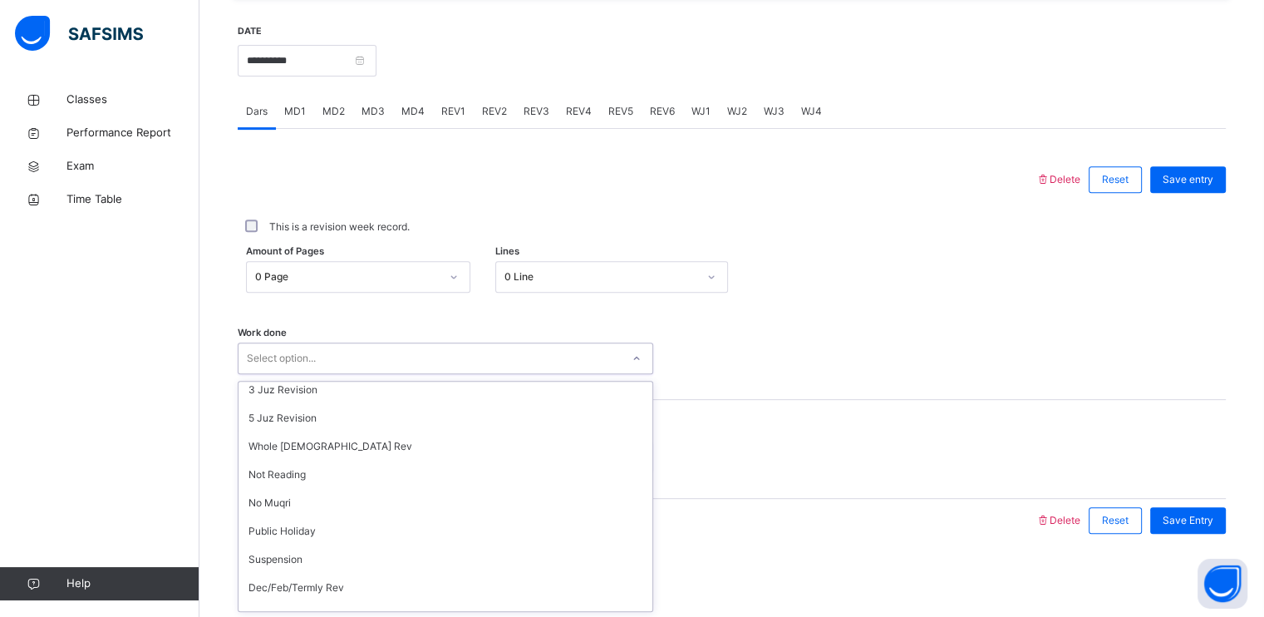
scroll to position [223, 0]
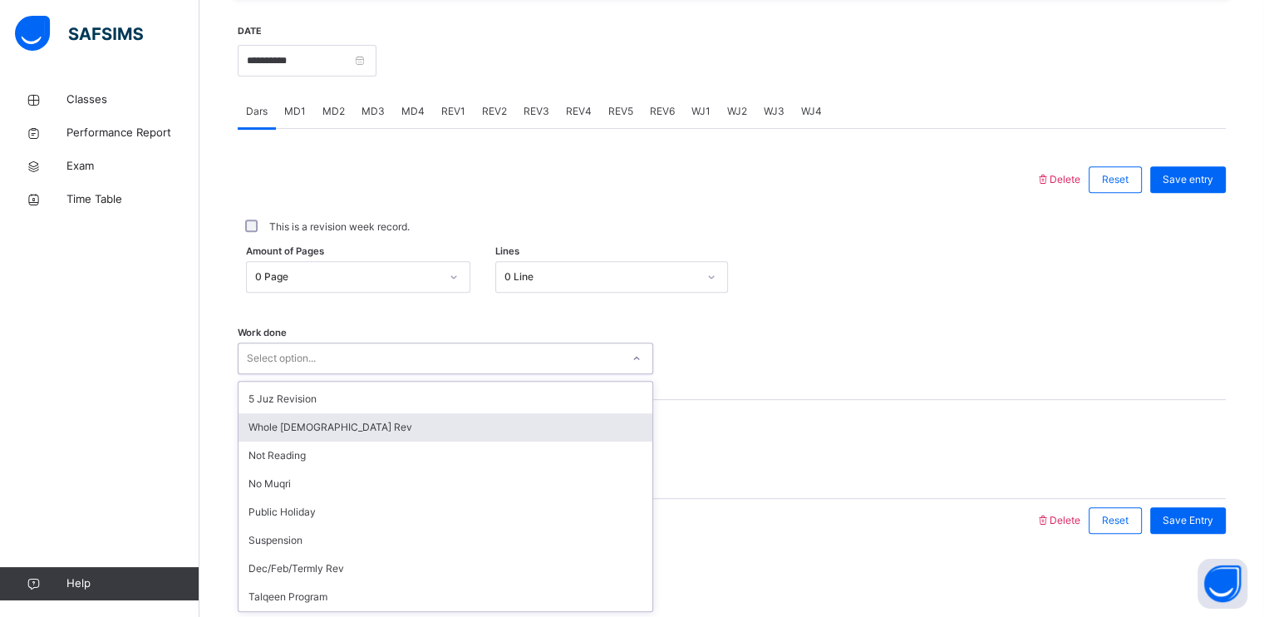
click at [359, 429] on div "Whole [DEMOGRAPHIC_DATA] Rev" at bounding box center [446, 427] width 414 height 28
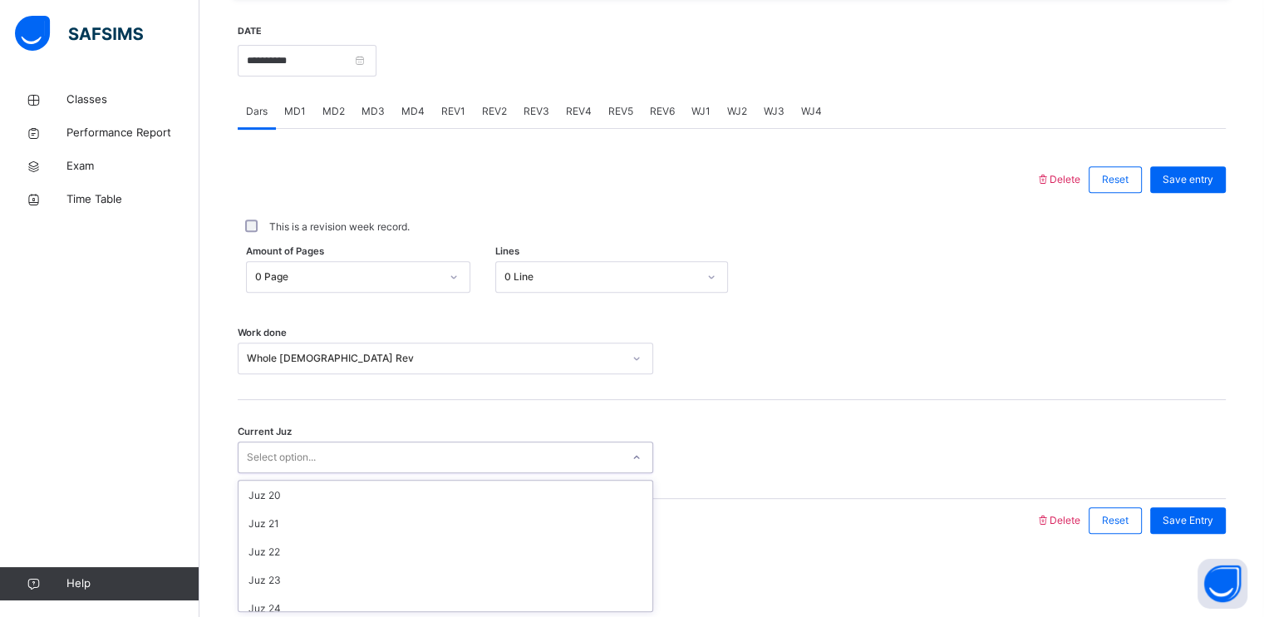
scroll to position [534, 0]
click at [378, 537] on div "Juz 21" at bounding box center [446, 525] width 414 height 28
click at [1208, 532] on div "Save Entry" at bounding box center [1188, 520] width 76 height 27
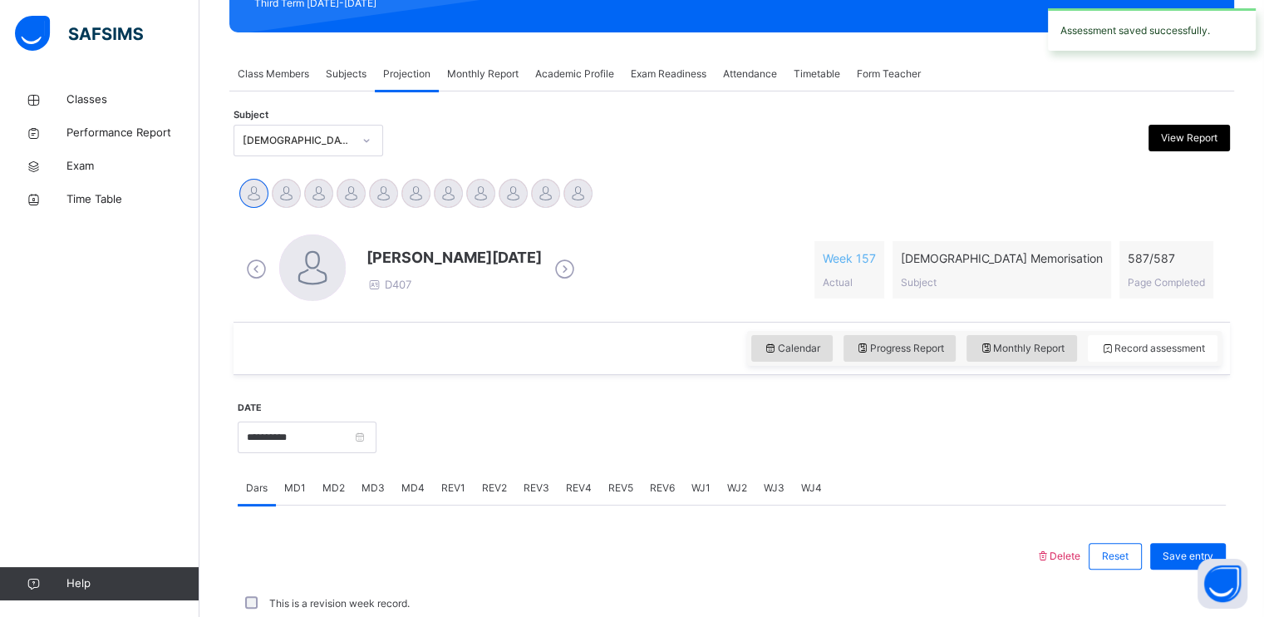
scroll to position [632, 0]
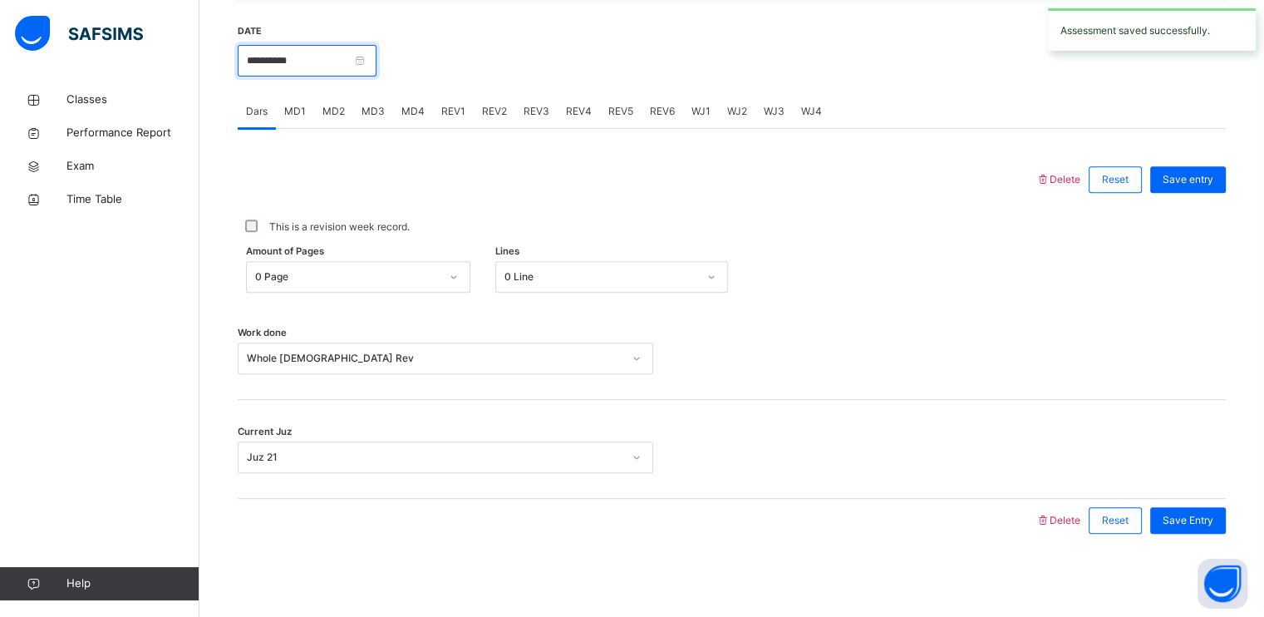
click at [273, 47] on input "**********" at bounding box center [307, 61] width 139 height 32
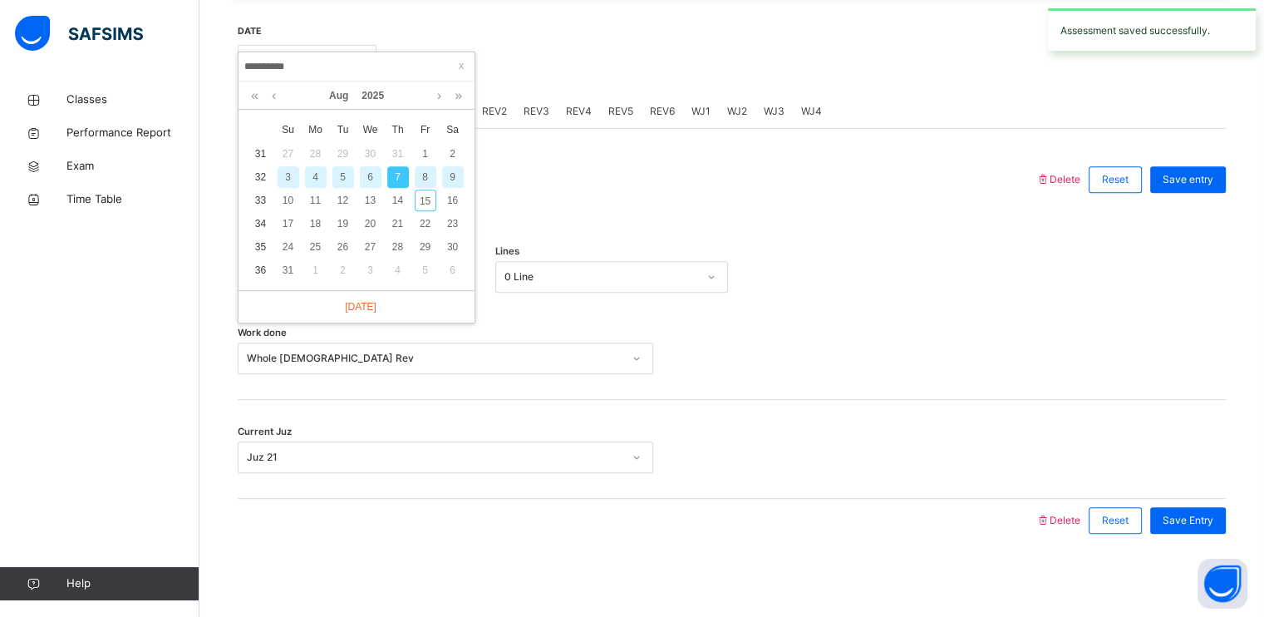
click at [425, 176] on div "8" at bounding box center [426, 177] width 22 height 22
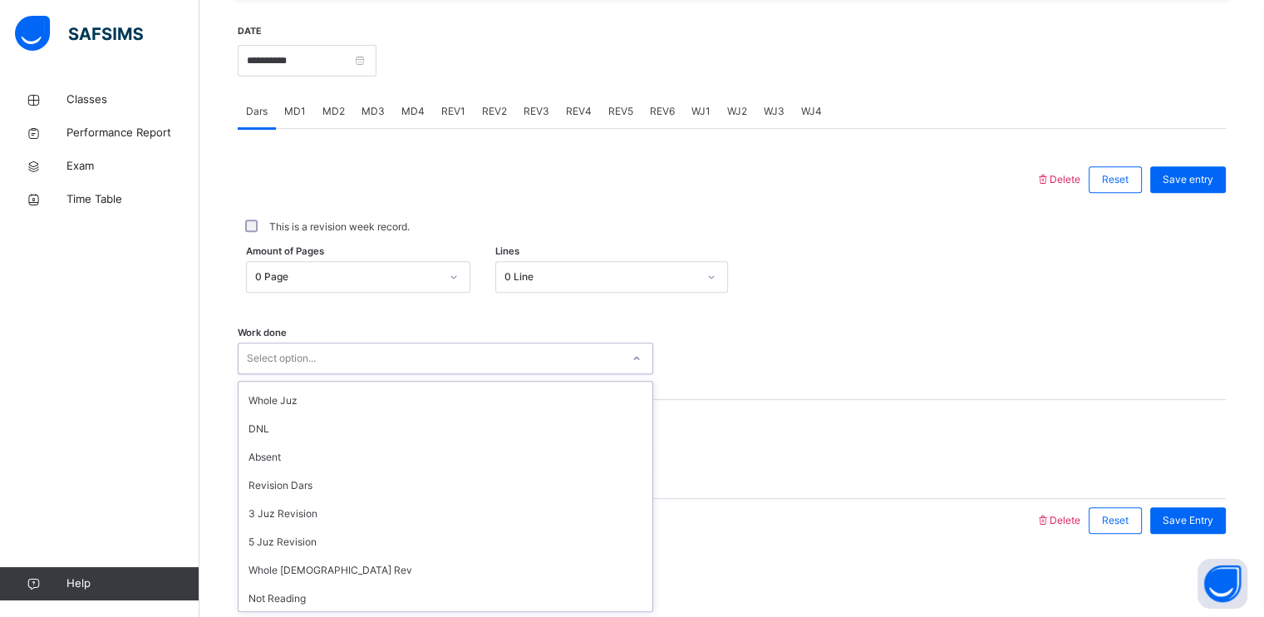
scroll to position [223, 0]
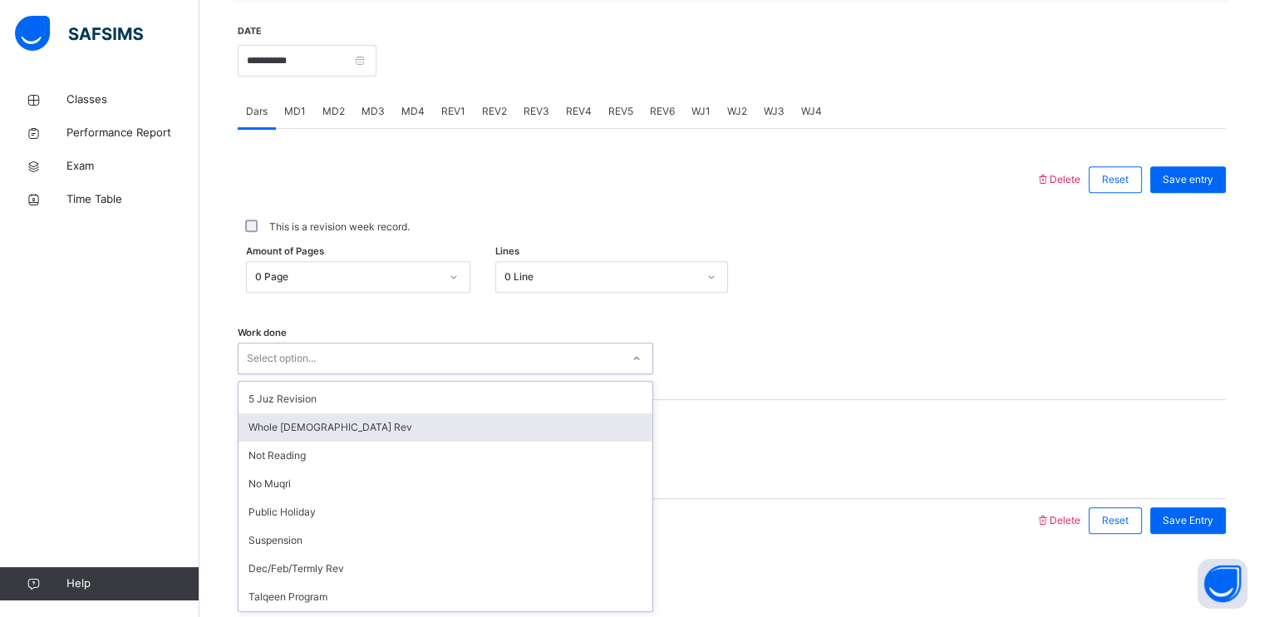
click at [270, 430] on div "Whole [DEMOGRAPHIC_DATA] Rev" at bounding box center [446, 427] width 414 height 28
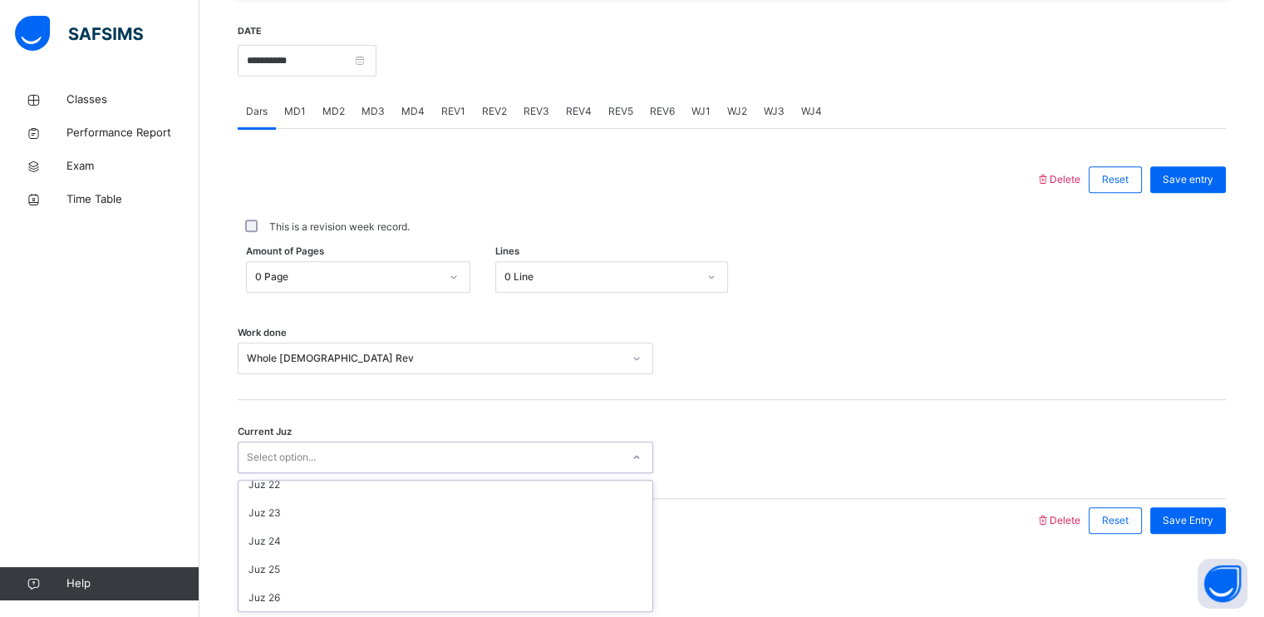
scroll to position [717, 0]
click at [253, 499] on div "Juz 27" at bounding box center [446, 512] width 414 height 28
click at [1199, 529] on div "Save Entry" at bounding box center [1188, 520] width 76 height 27
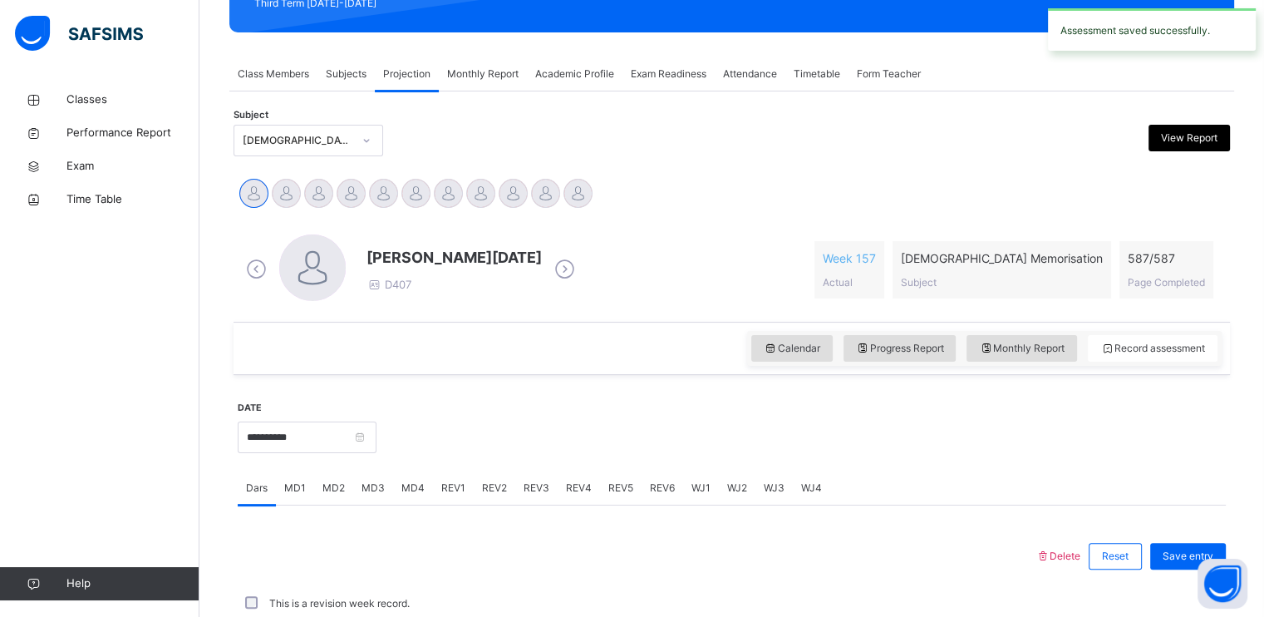
scroll to position [632, 0]
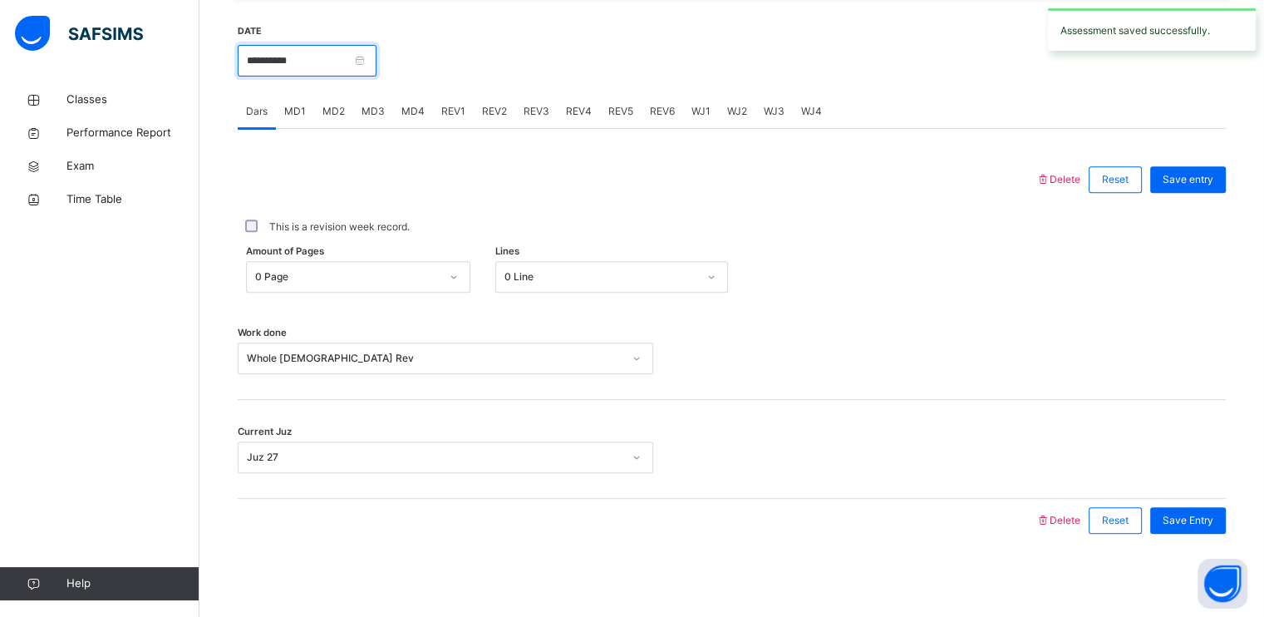
click at [266, 63] on input "**********" at bounding box center [307, 61] width 139 height 32
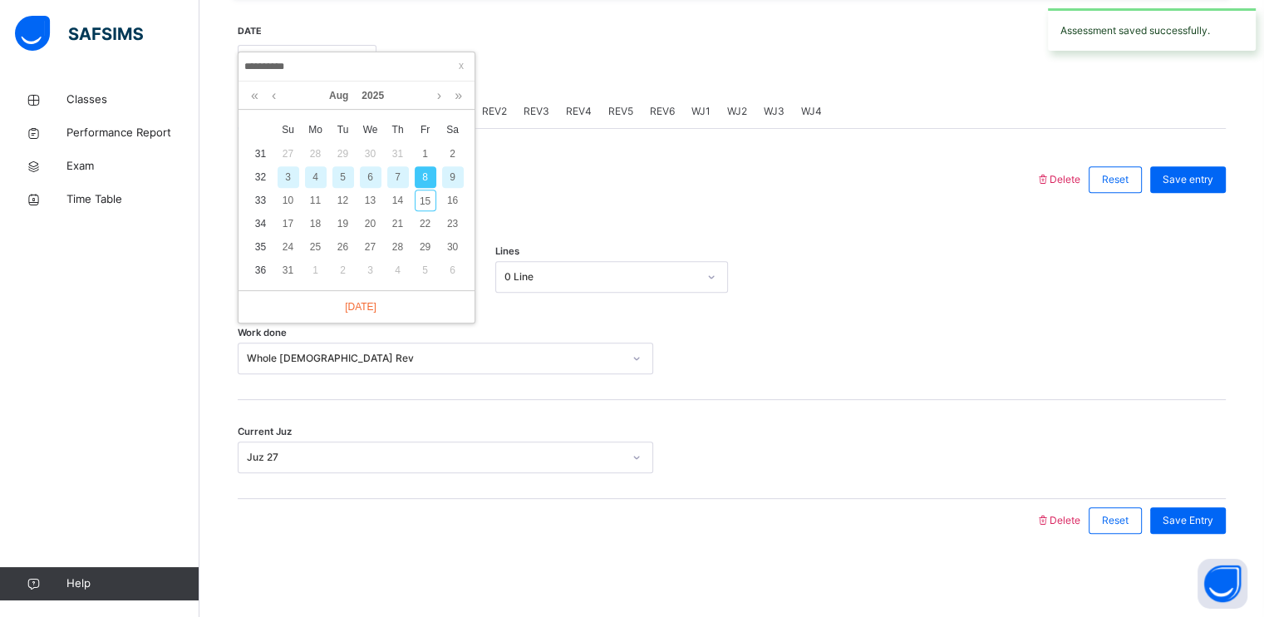
click at [452, 175] on div "9" at bounding box center [453, 177] width 22 height 22
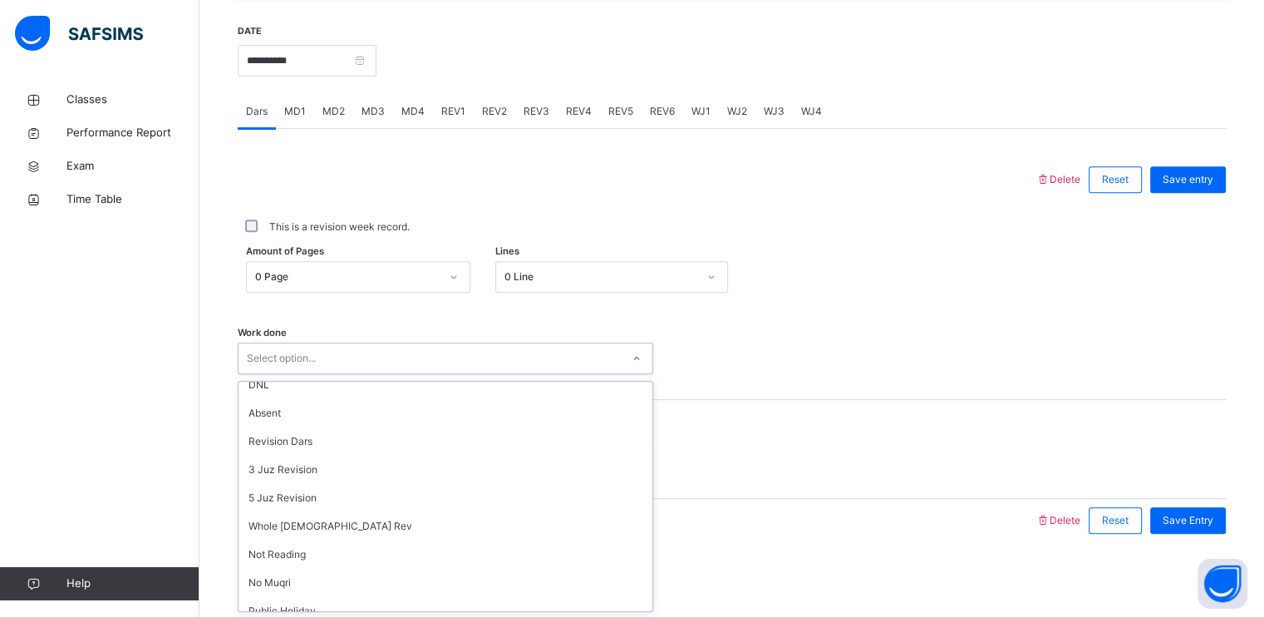
scroll to position [223, 0]
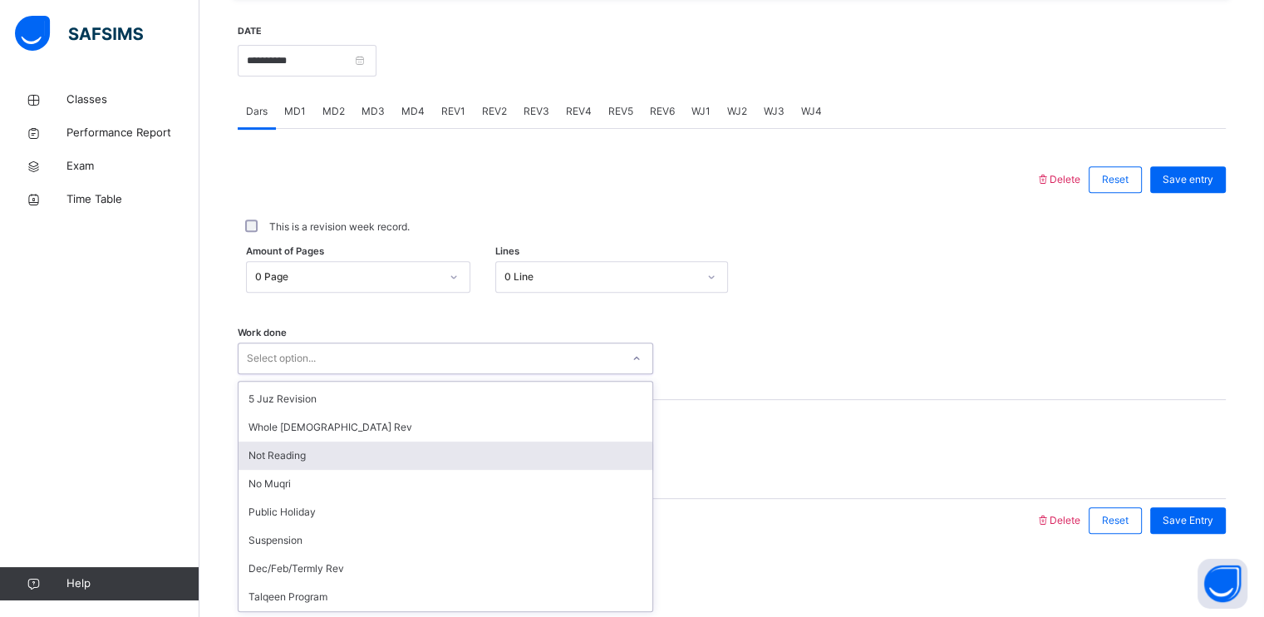
click at [272, 443] on div "Not Reading" at bounding box center [446, 455] width 414 height 28
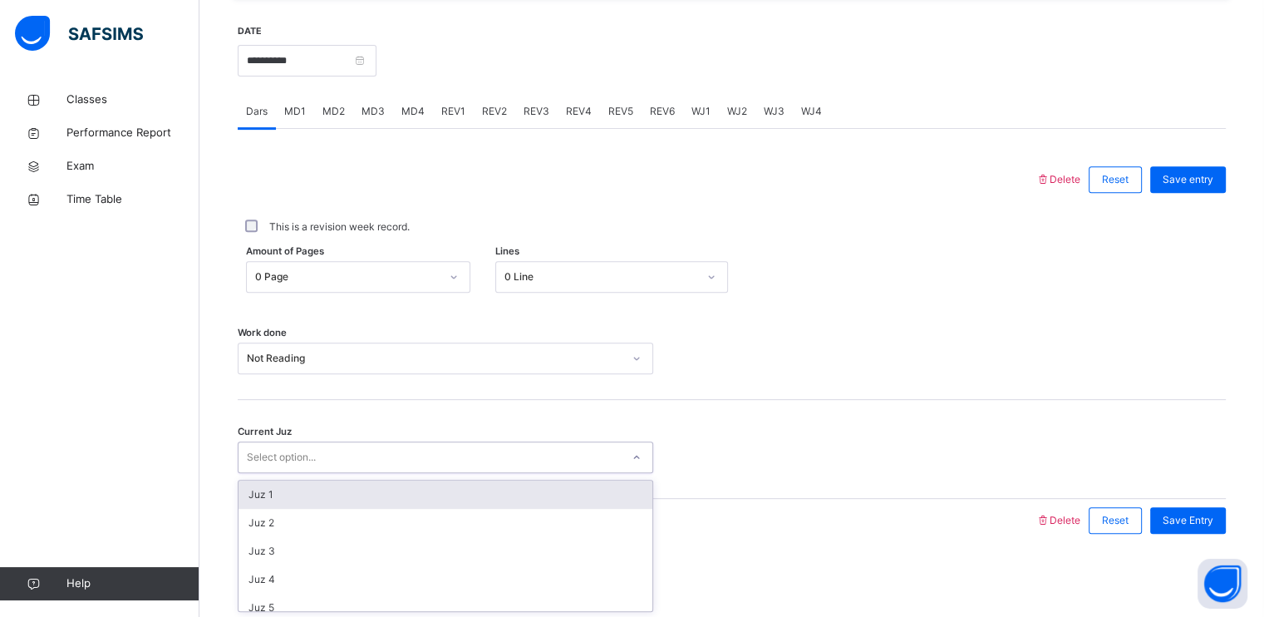
click at [247, 352] on div "Not Reading" at bounding box center [435, 358] width 376 height 15
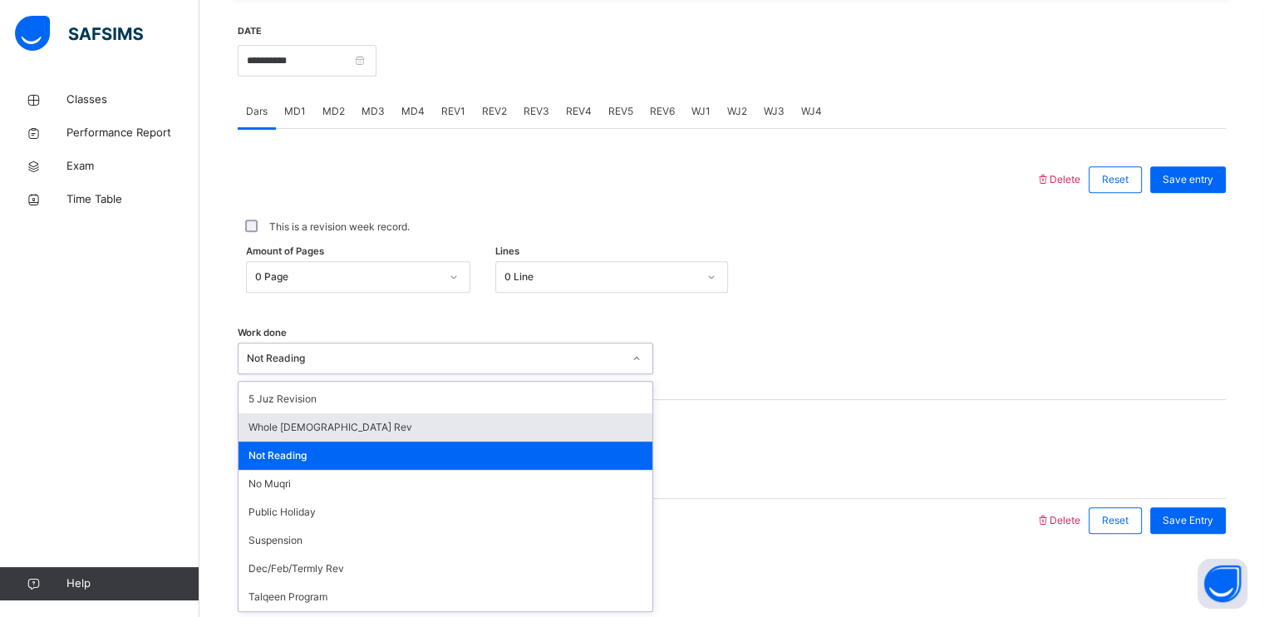
click at [268, 421] on div "Whole [DEMOGRAPHIC_DATA] Rev" at bounding box center [446, 427] width 414 height 28
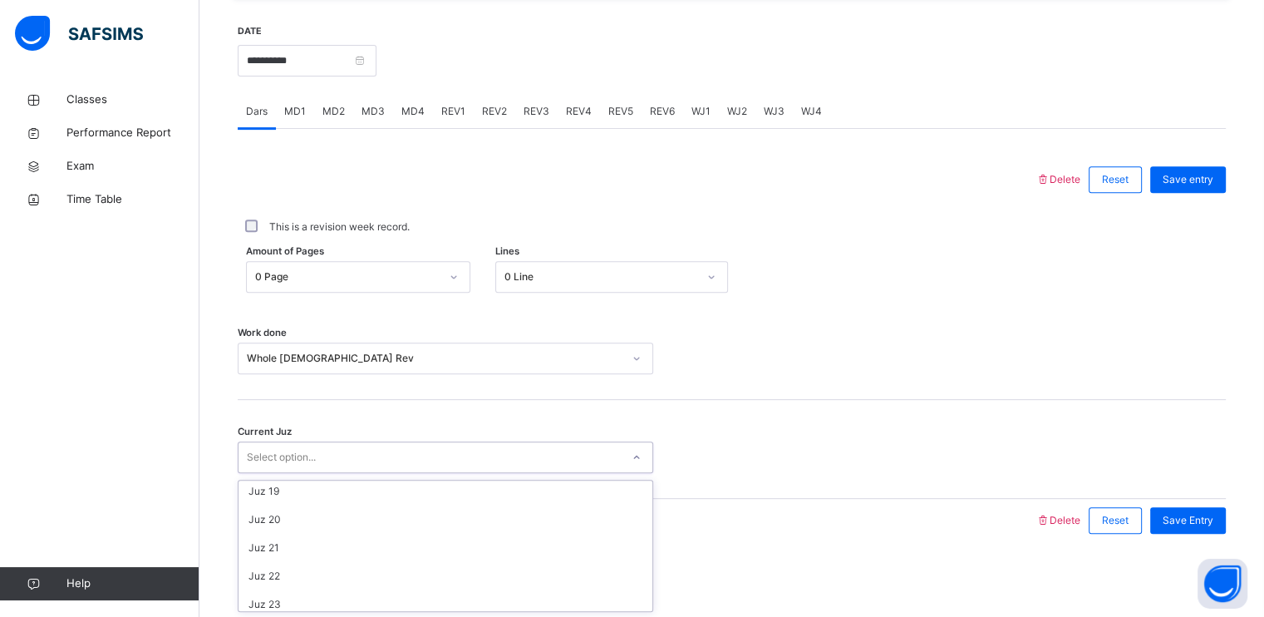
scroll to position [509, 0]
click at [344, 524] on div "Juz 20" at bounding box center [446, 523] width 414 height 28
click at [1226, 523] on div "Save Entry" at bounding box center [1188, 520] width 76 height 27
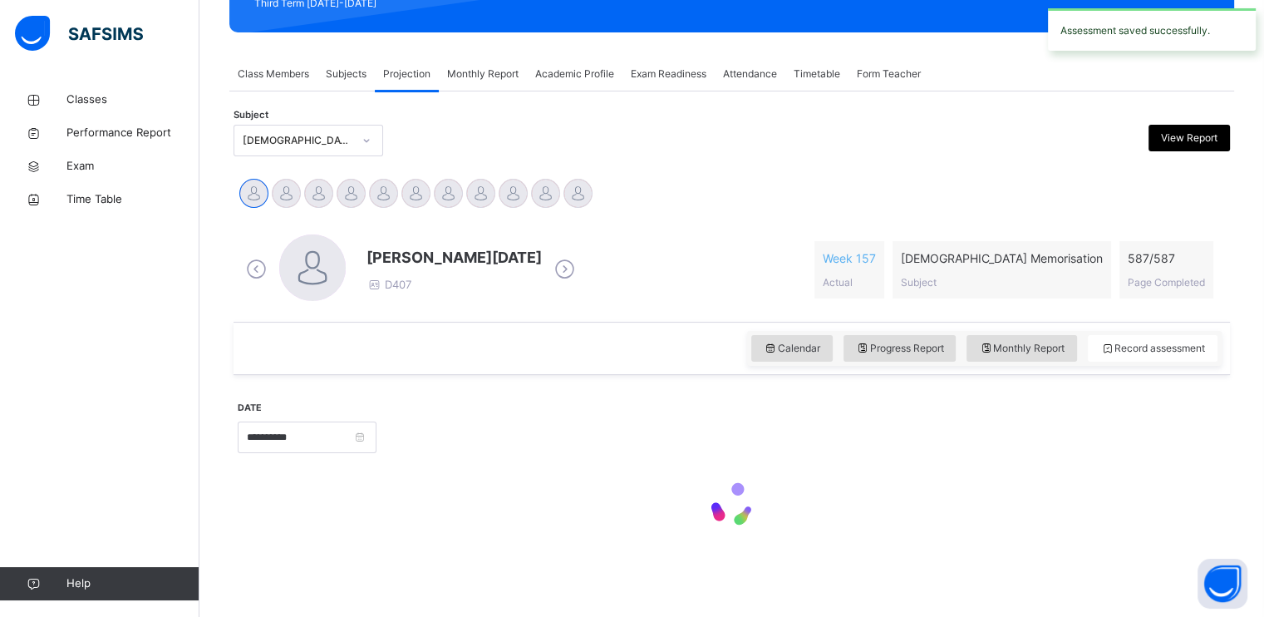
scroll to position [632, 0]
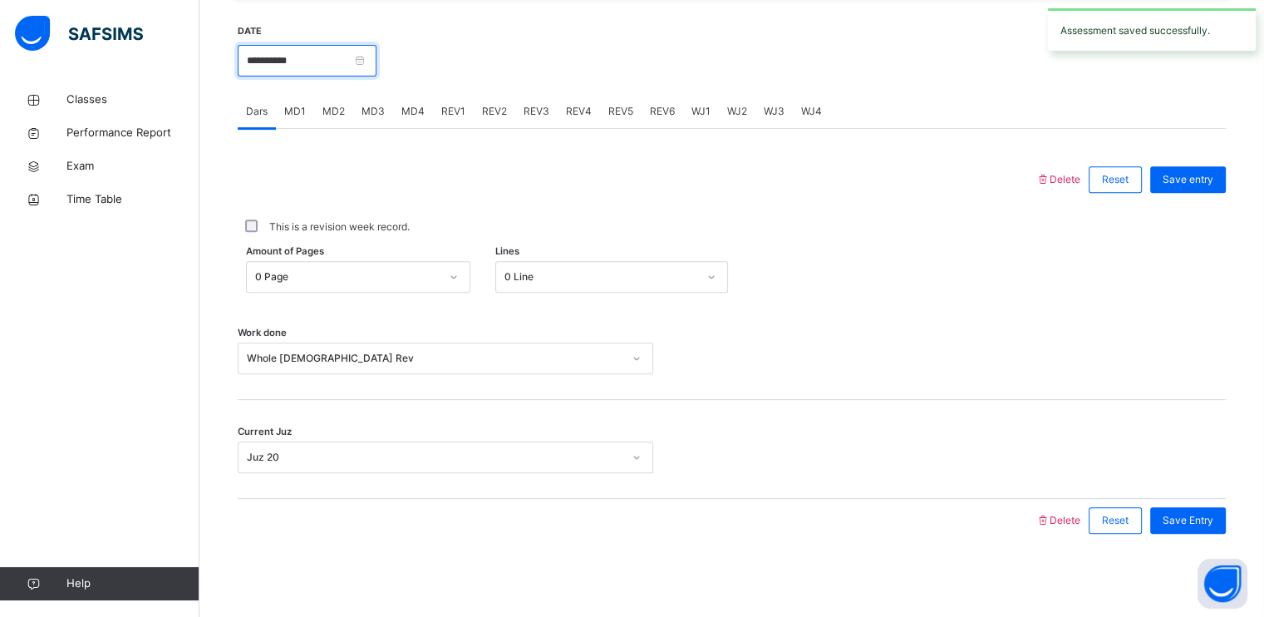
click at [269, 60] on input "**********" at bounding box center [307, 61] width 139 height 32
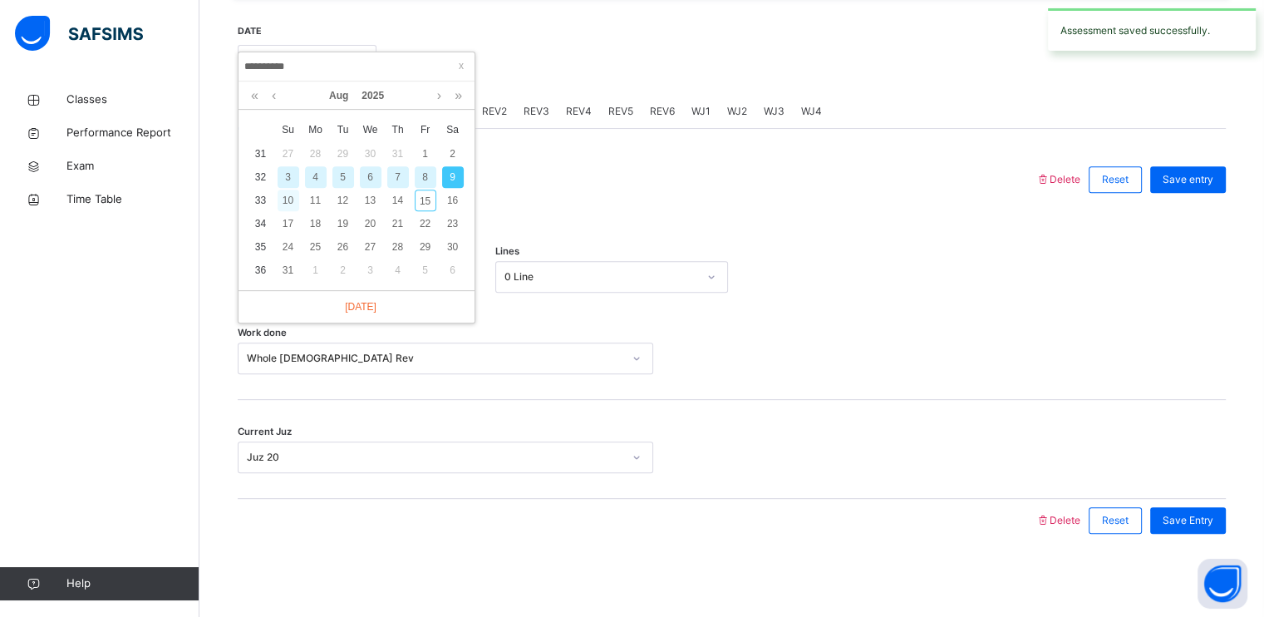
click at [291, 205] on div "10" at bounding box center [289, 200] width 22 height 22
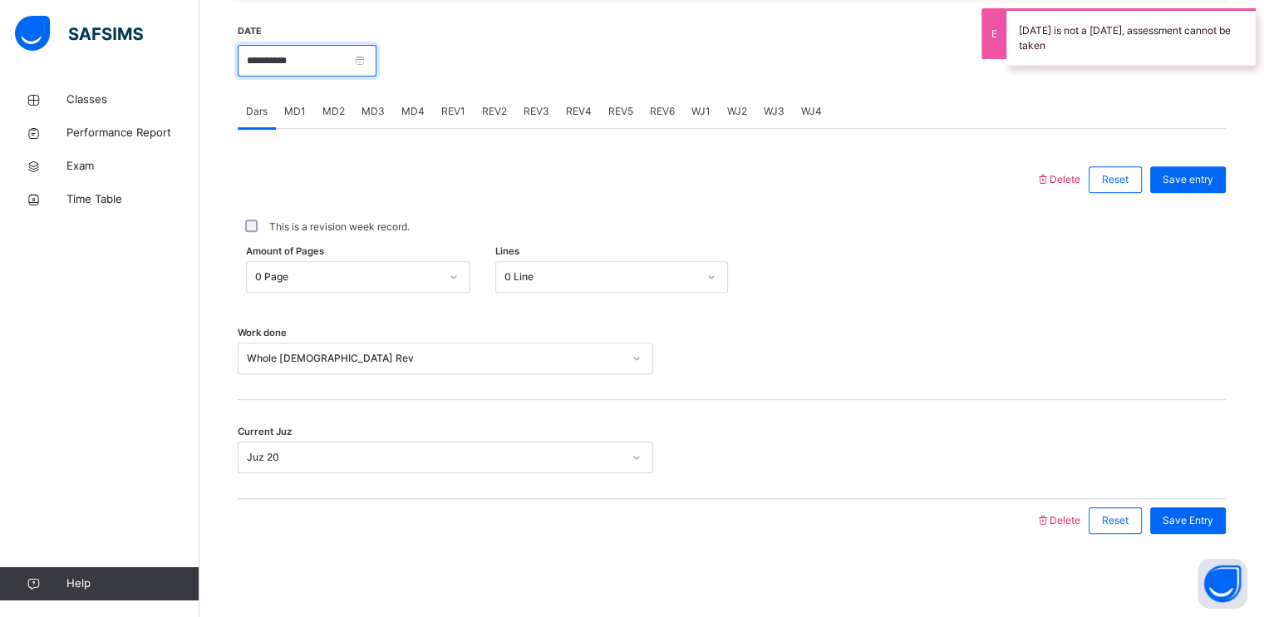
click at [276, 60] on input "**********" at bounding box center [307, 61] width 139 height 32
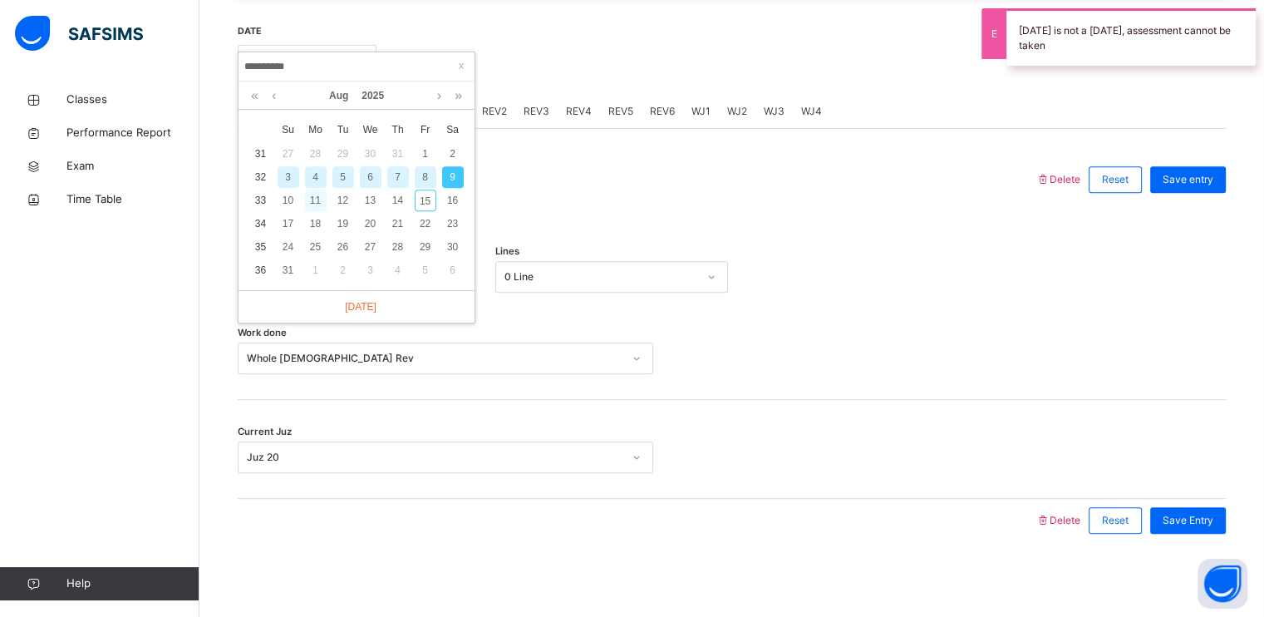
click at [312, 200] on div "11" at bounding box center [316, 200] width 22 height 22
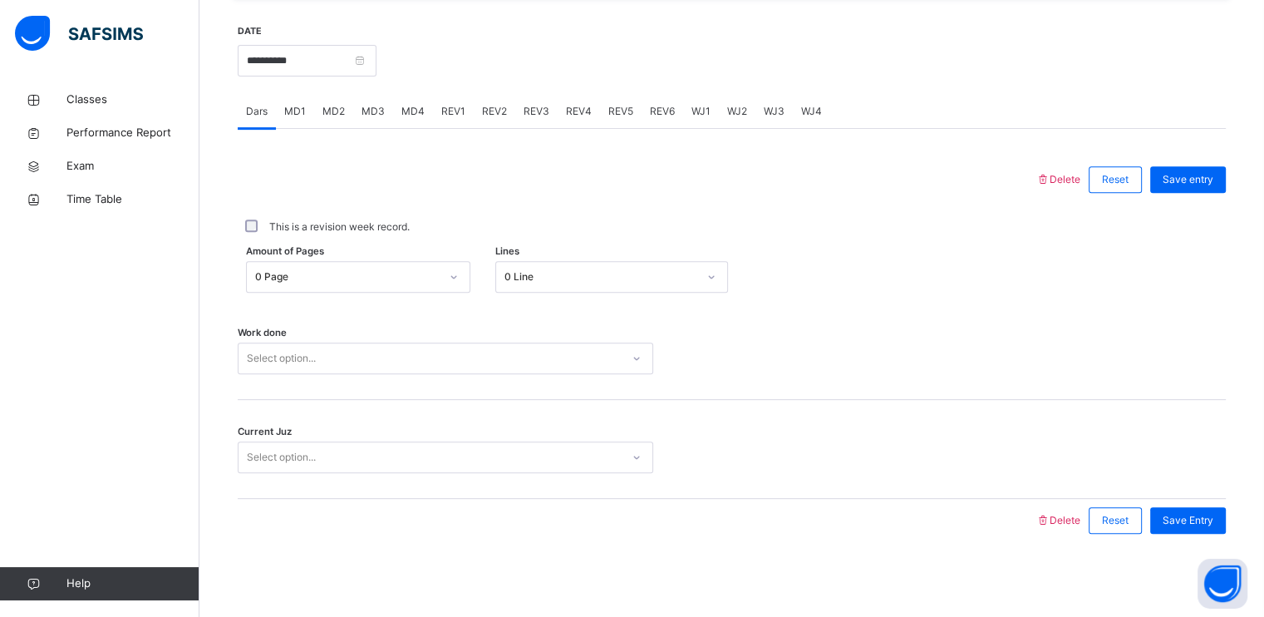
click at [329, 374] on div "Work done Select option..." at bounding box center [732, 350] width 988 height 99
click at [320, 373] on div "Select option..." at bounding box center [446, 358] width 416 height 32
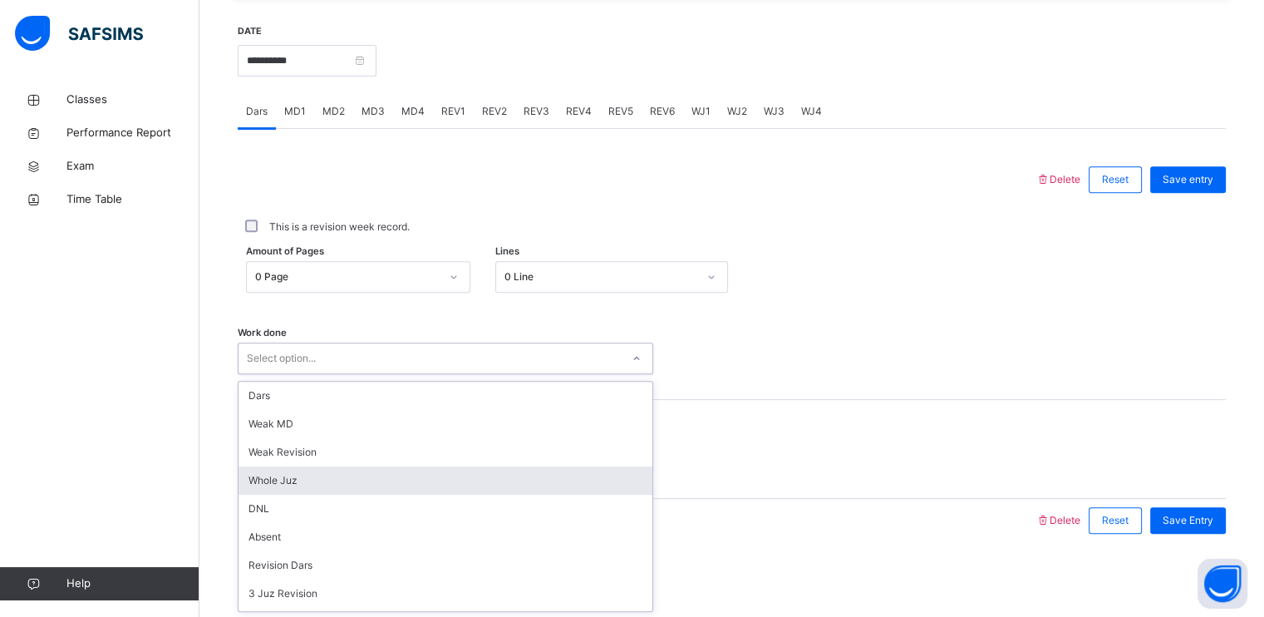
scroll to position [151, 0]
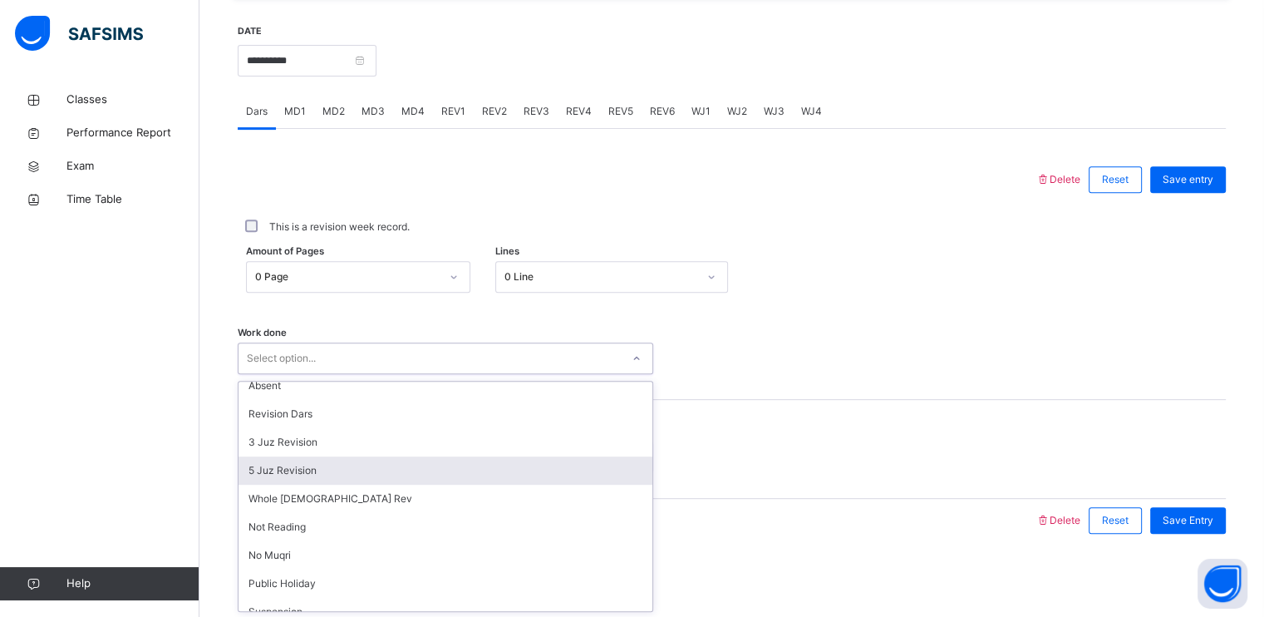
click at [291, 468] on div "5 Juz Revision" at bounding box center [446, 470] width 414 height 28
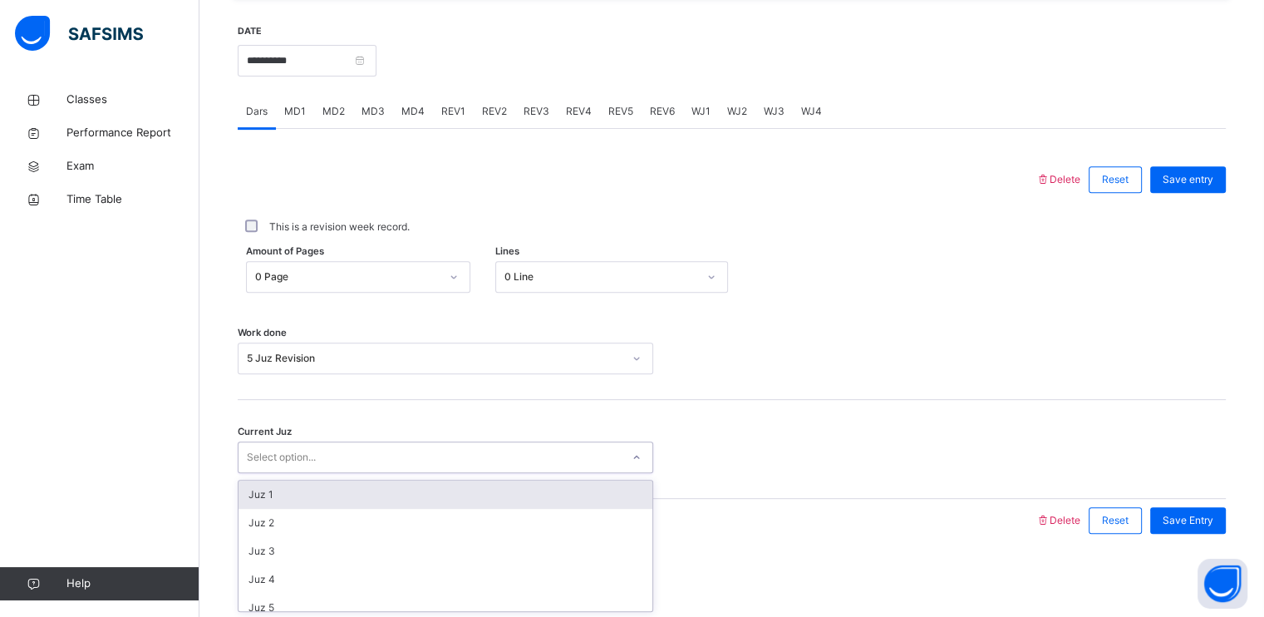
drag, startPoint x: 286, startPoint y: 454, endPoint x: 284, endPoint y: 470, distance: 16.7
click at [284, 461] on div "Select option..." at bounding box center [281, 457] width 69 height 32
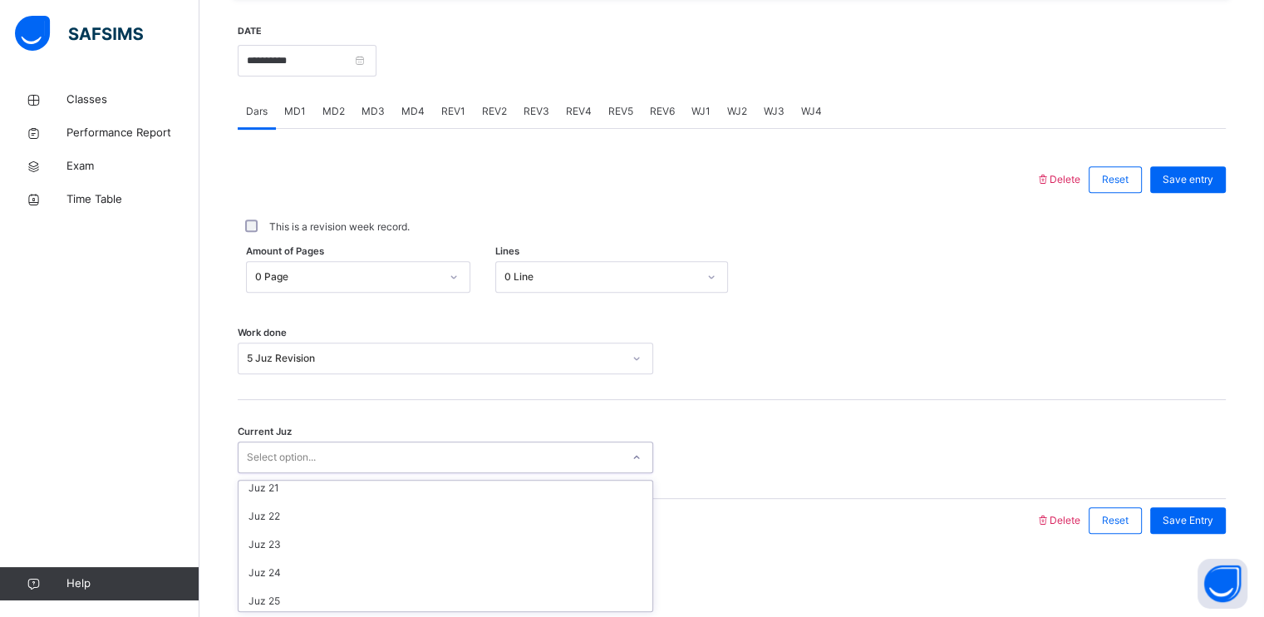
scroll to position [572, 0]
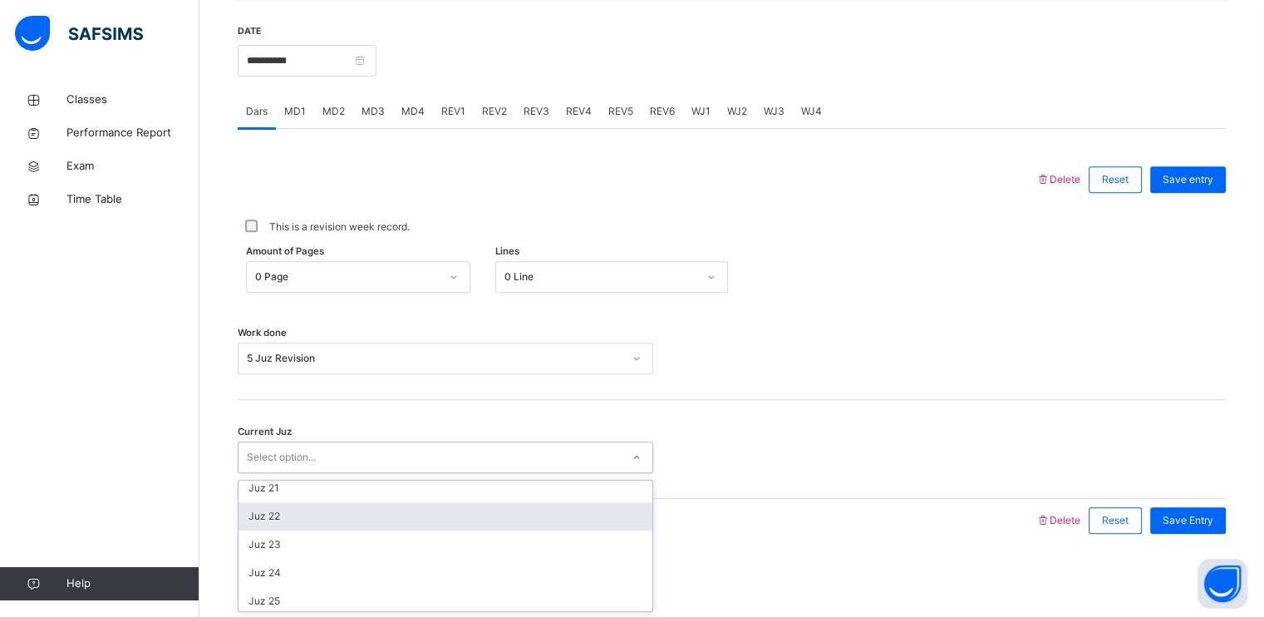
click at [277, 494] on div "Juz 21" at bounding box center [446, 488] width 414 height 28
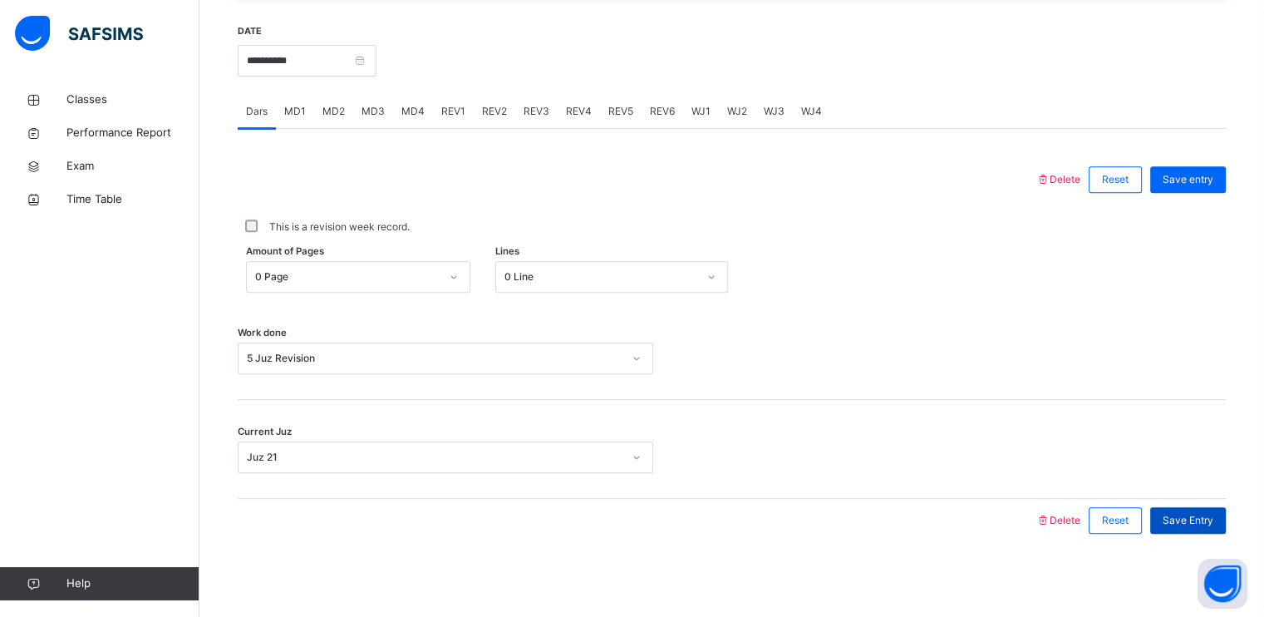
click at [1200, 515] on span "Save Entry" at bounding box center [1188, 520] width 51 height 15
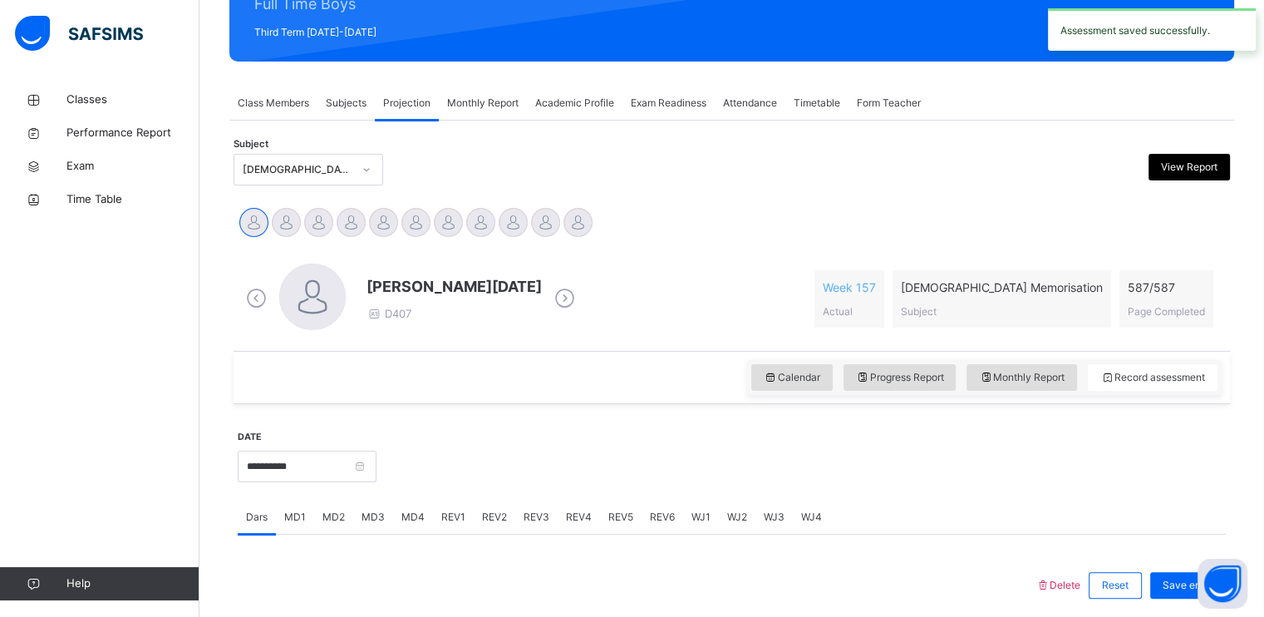
scroll to position [224, 0]
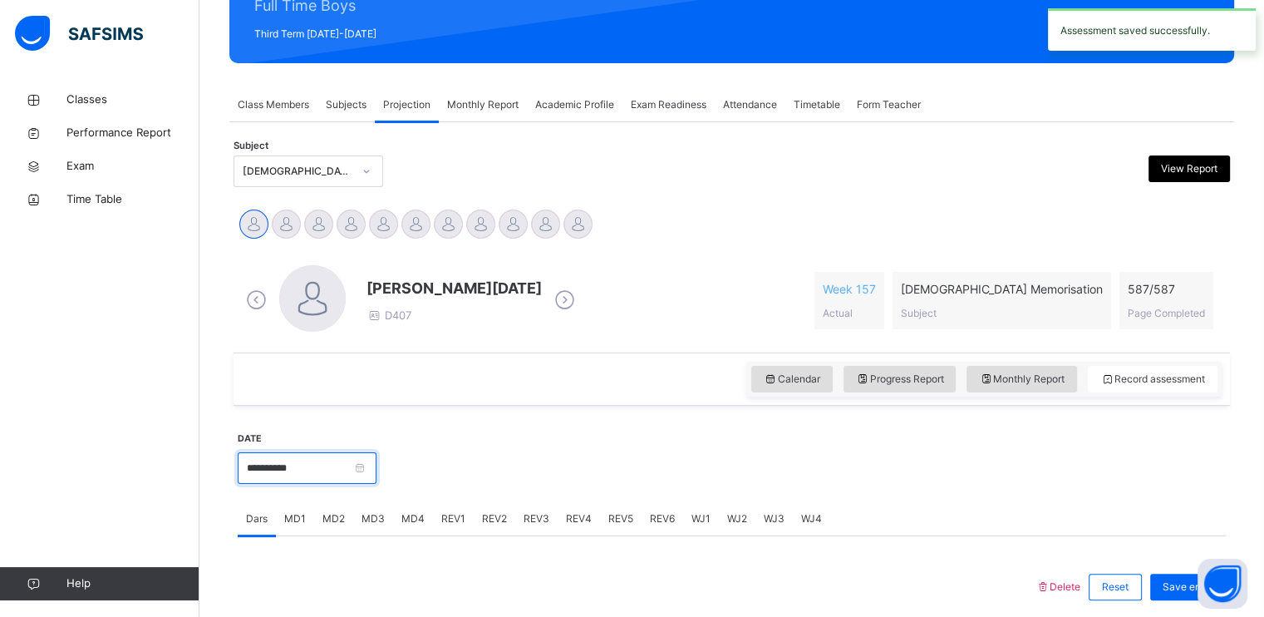
click at [292, 476] on input "**********" at bounding box center [307, 468] width 139 height 32
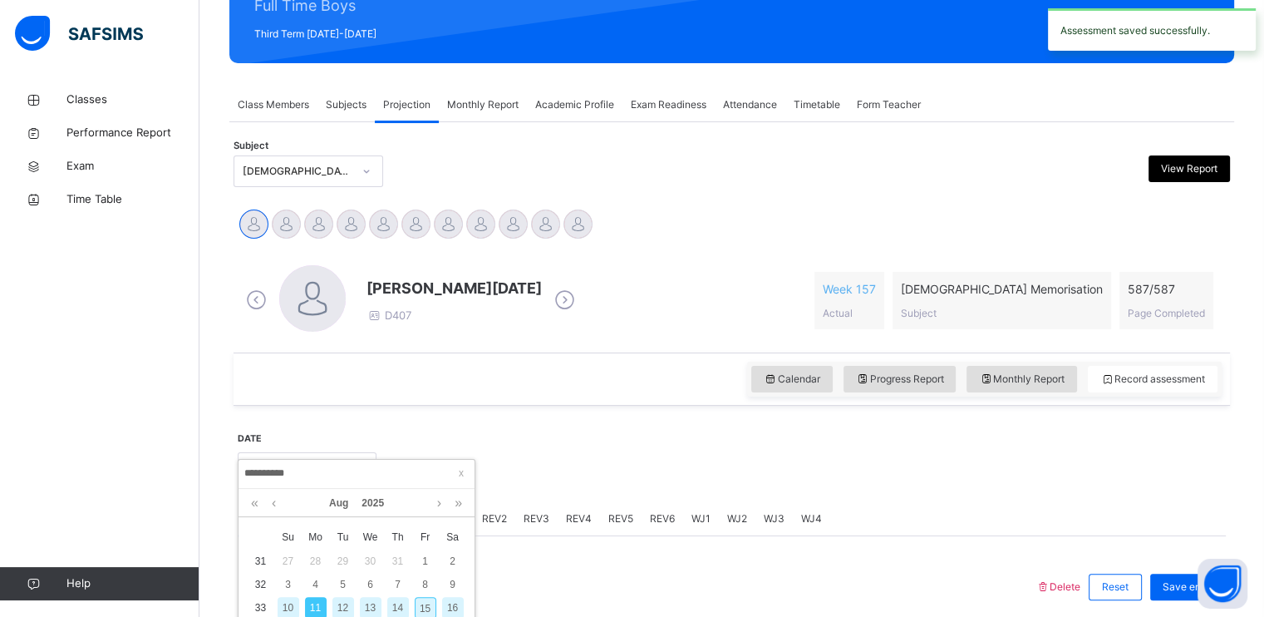
click at [346, 606] on div "12" at bounding box center [343, 608] width 22 height 22
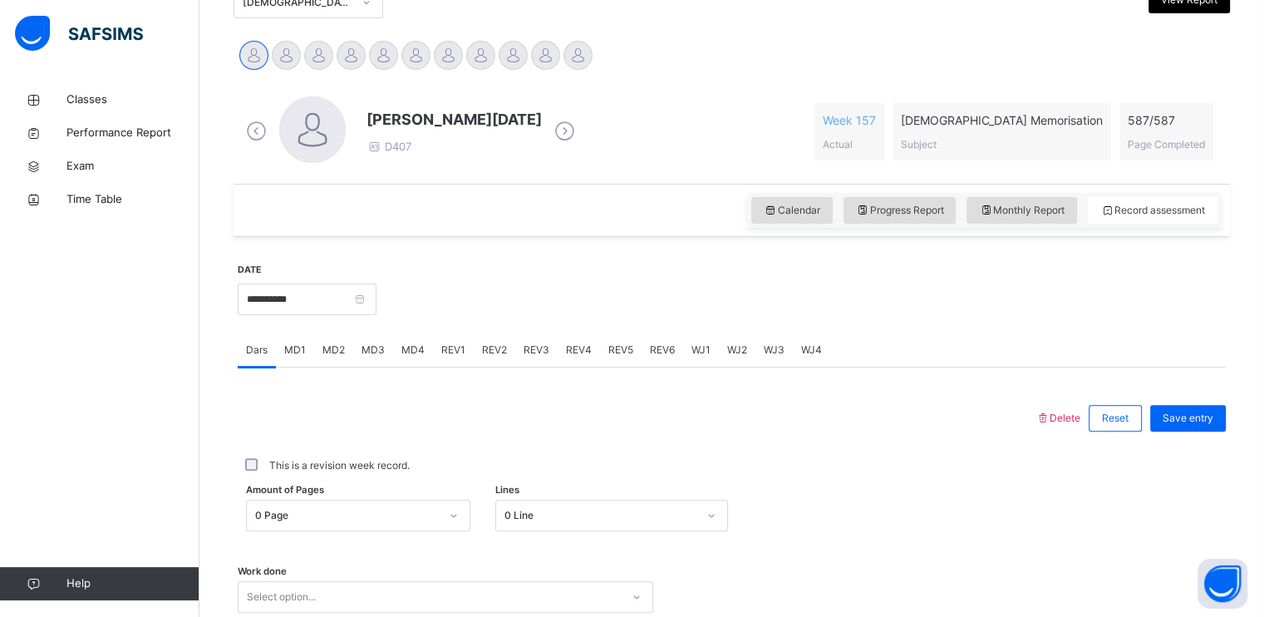
scroll to position [632, 0]
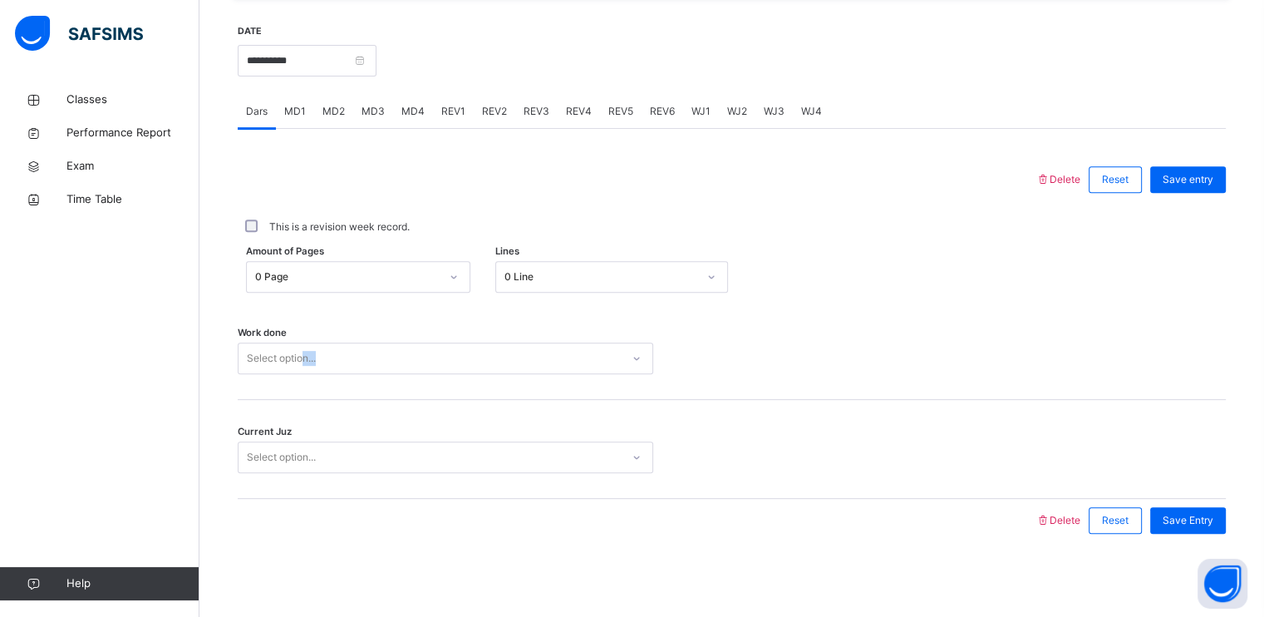
click at [303, 349] on div "Work done Select option..." at bounding box center [732, 350] width 988 height 99
drag, startPoint x: 303, startPoint y: 350, endPoint x: 305, endPoint y: 366, distance: 16.7
click at [304, 353] on div "Select option..." at bounding box center [281, 358] width 69 height 32
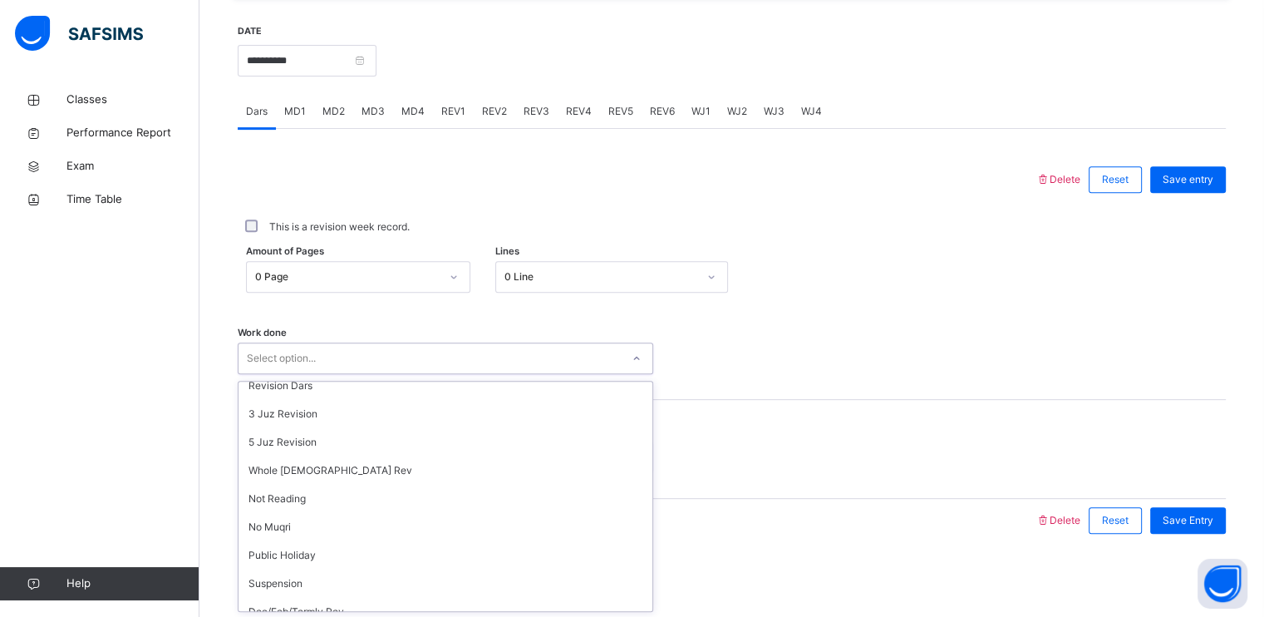
scroll to position [186, 0]
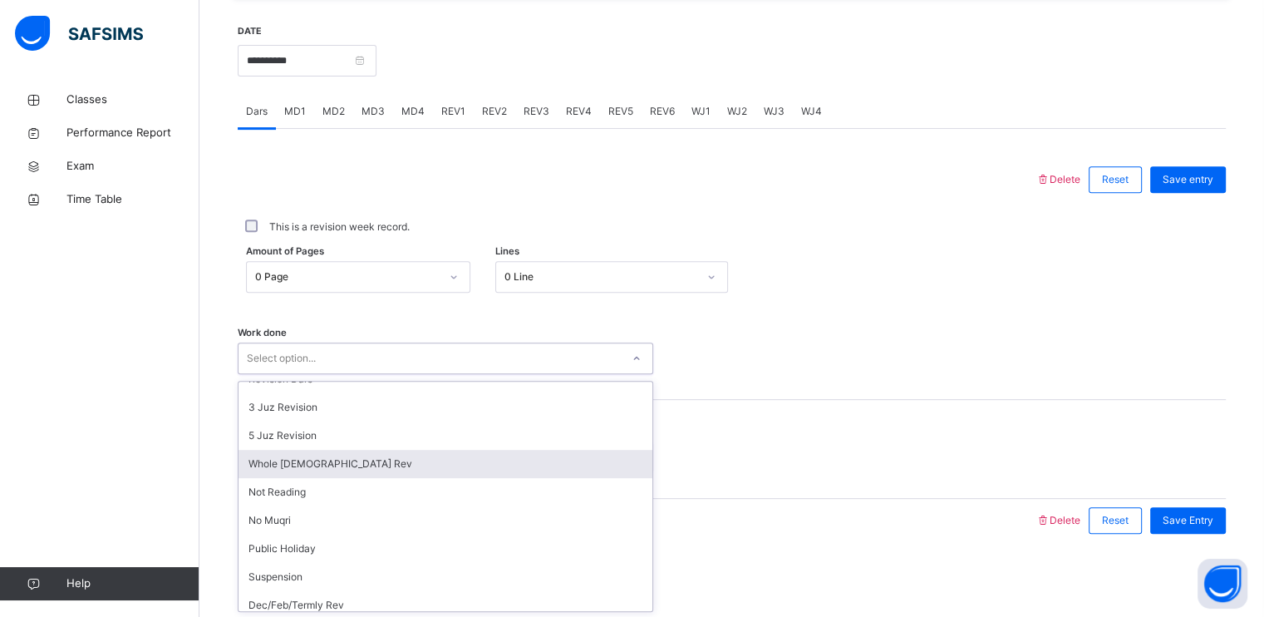
click at [322, 457] on div "Whole [DEMOGRAPHIC_DATA] Rev" at bounding box center [446, 464] width 414 height 28
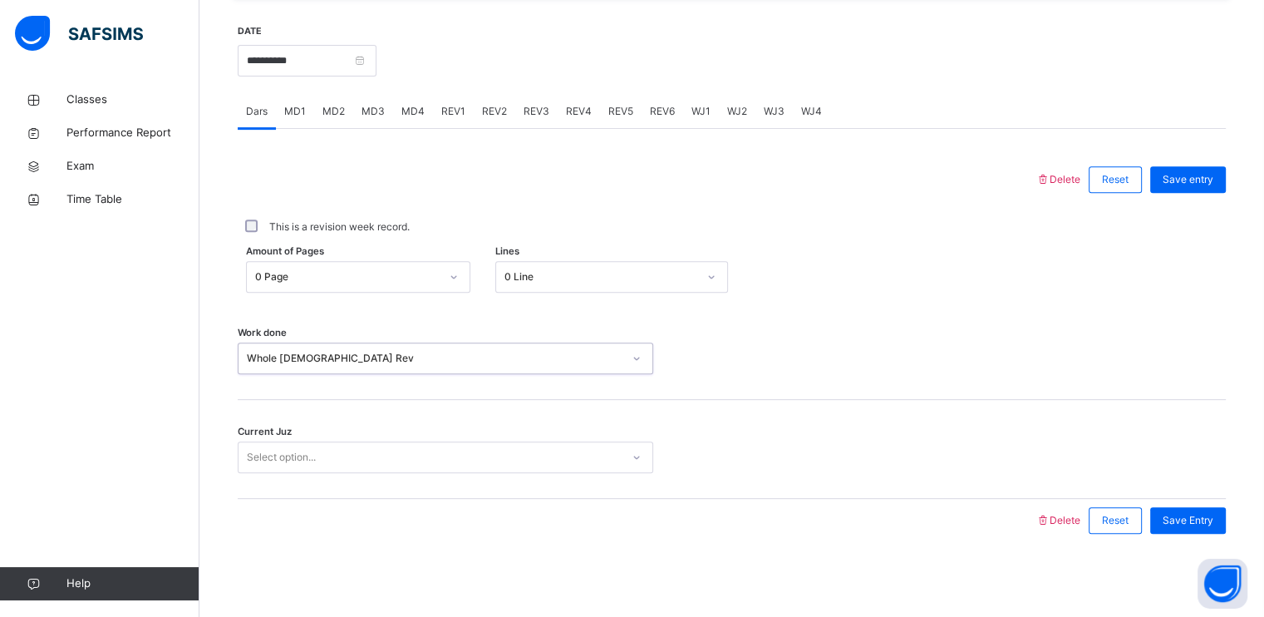
drag, startPoint x: 322, startPoint y: 457, endPoint x: 312, endPoint y: 450, distance: 13.1
click at [322, 456] on div "Select option..." at bounding box center [430, 458] width 382 height 26
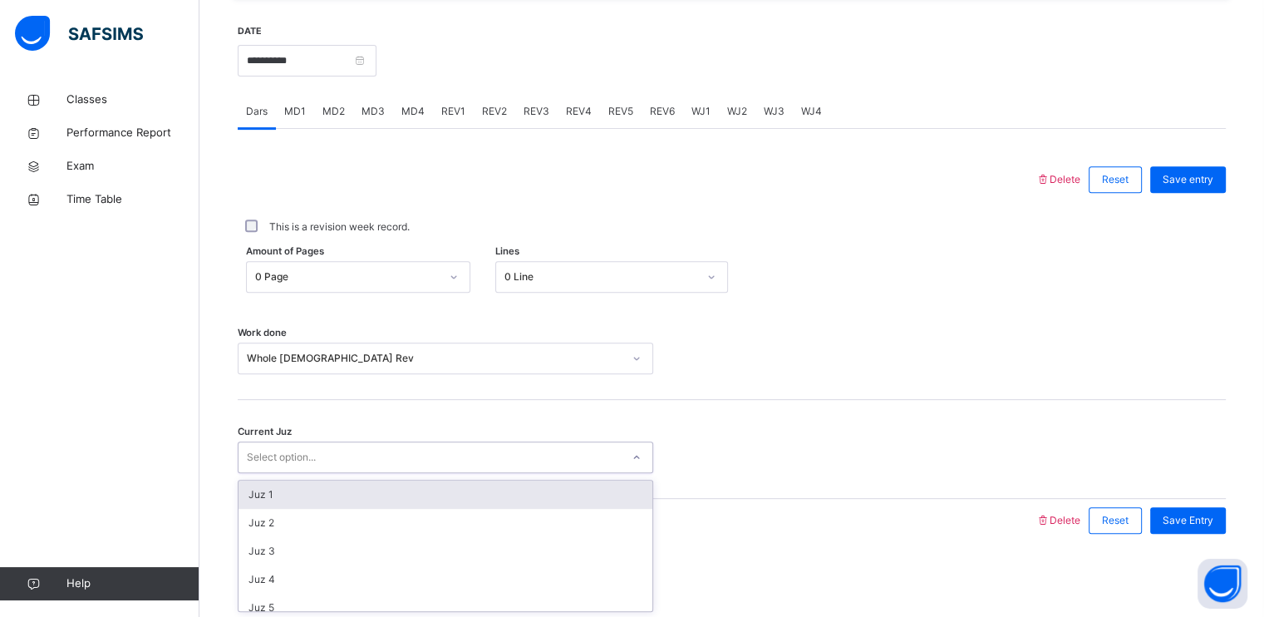
click at [307, 446] on div "Select option..." at bounding box center [281, 457] width 69 height 32
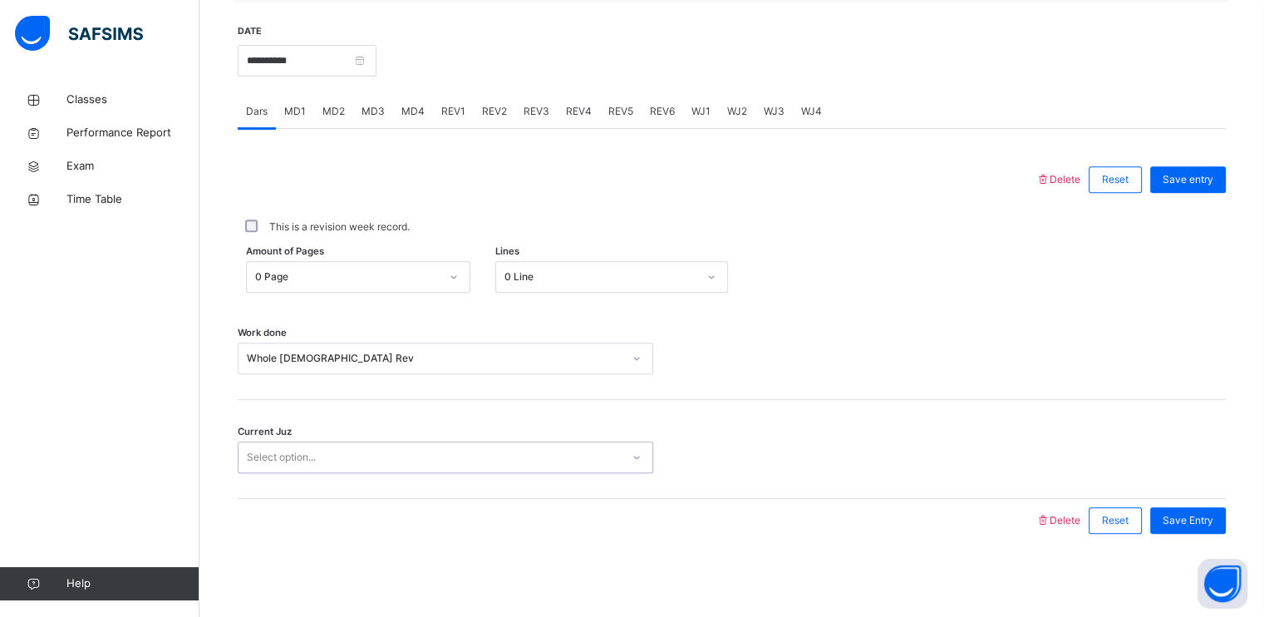
click at [310, 480] on div "Current Juz 0 results available. Select is focused ,type to refine list, press …" at bounding box center [732, 449] width 988 height 99
click at [315, 464] on div "Select option..." at bounding box center [281, 457] width 69 height 32
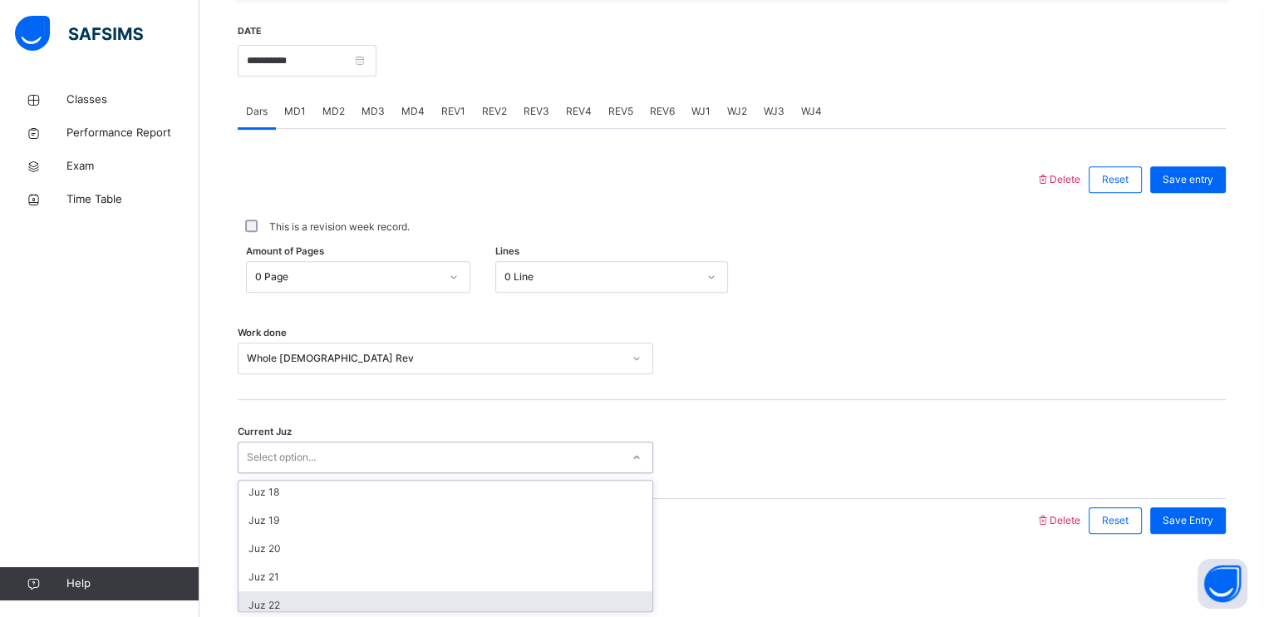
scroll to position [477, 0]
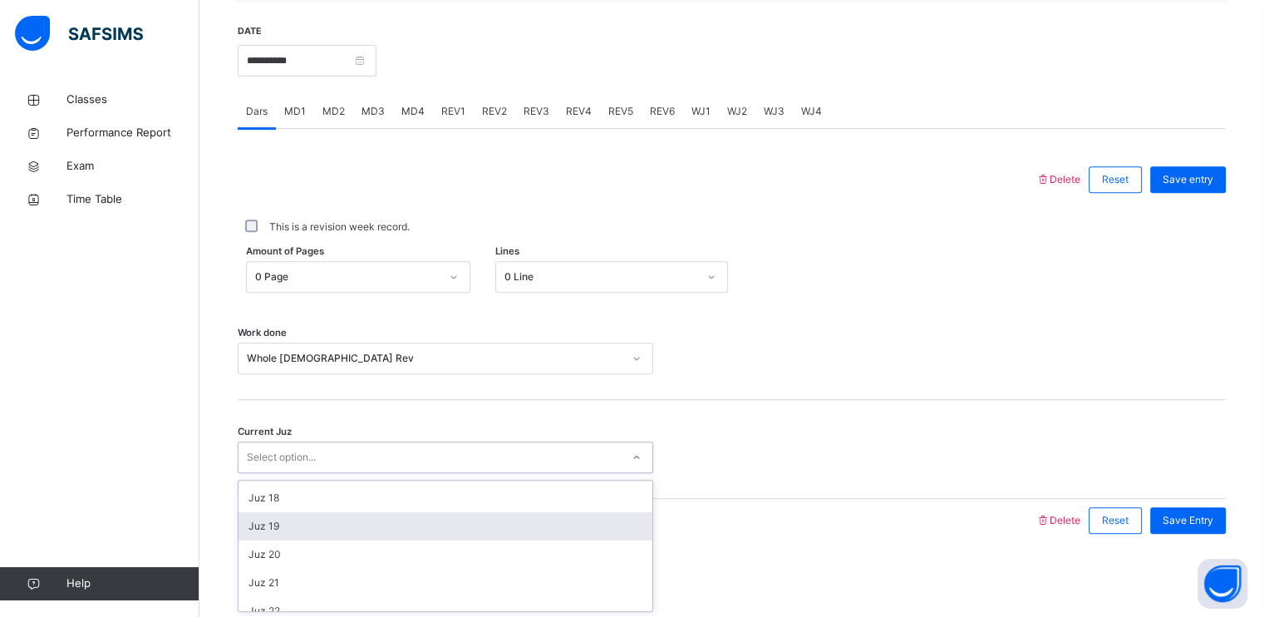
click at [315, 526] on div "Juz 19" at bounding box center [446, 526] width 414 height 28
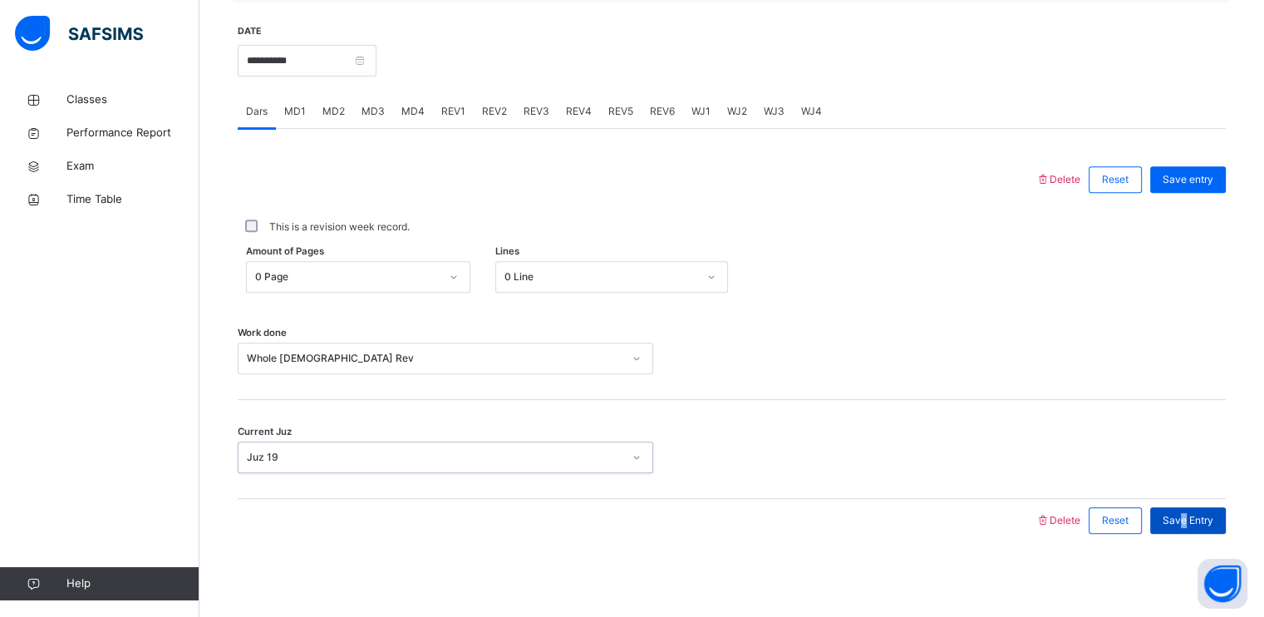
click at [1193, 514] on span "Save Entry" at bounding box center [1188, 520] width 51 height 15
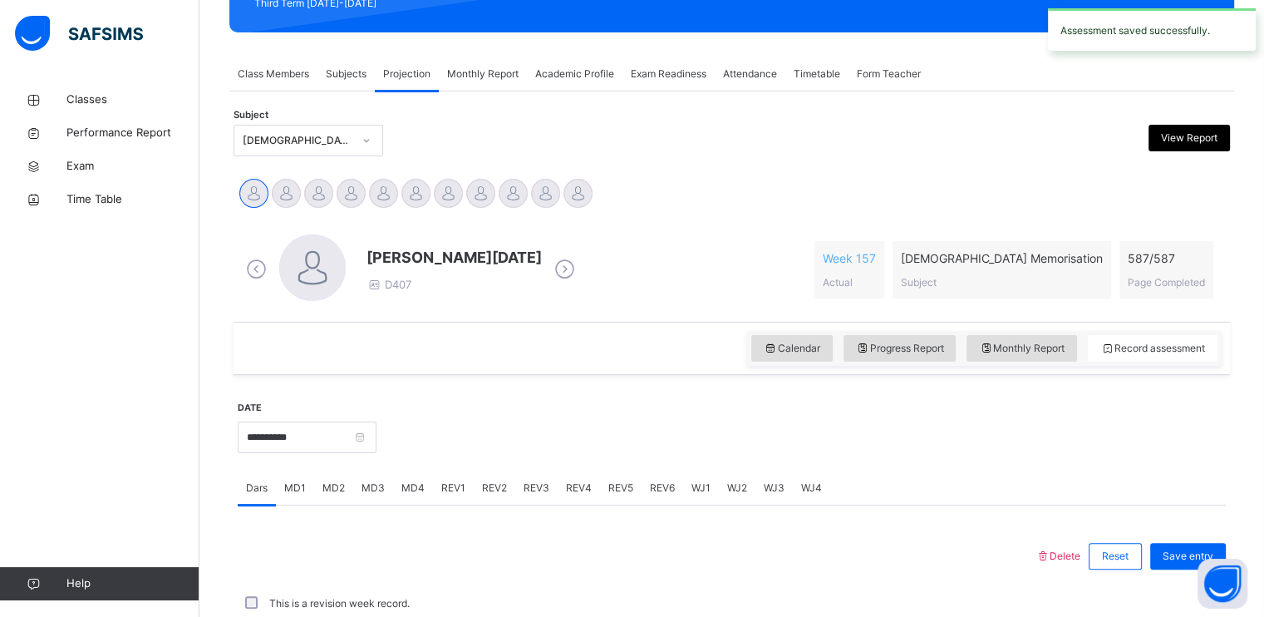
scroll to position [632, 0]
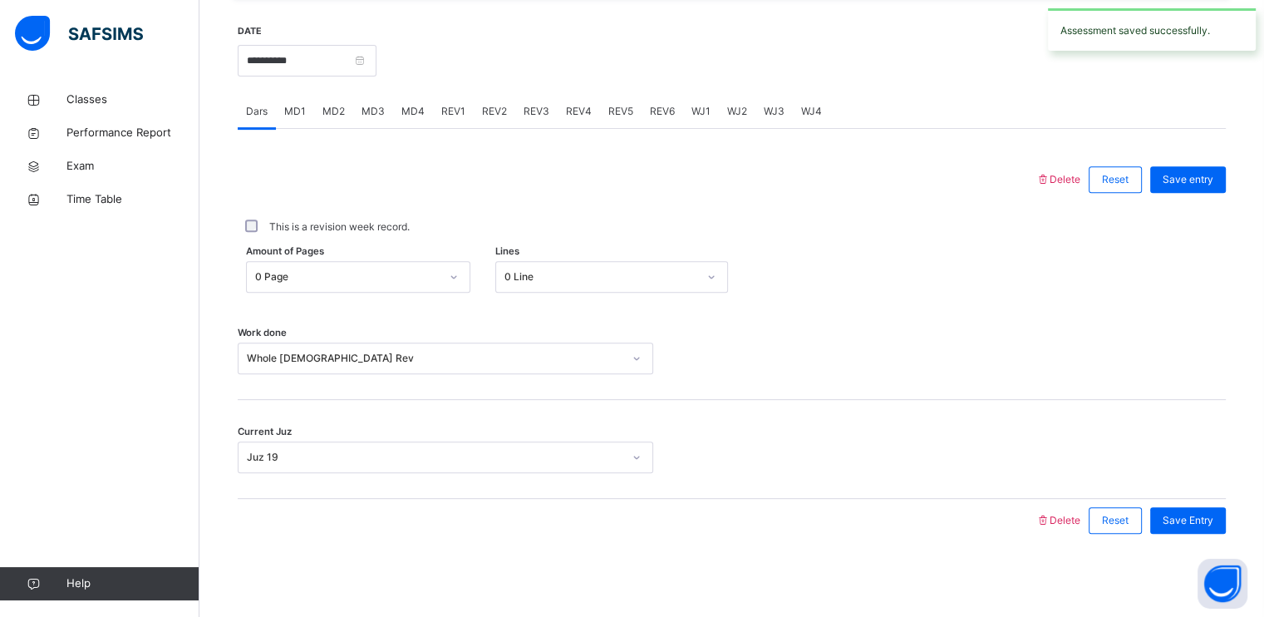
drag, startPoint x: 944, startPoint y: 345, endPoint x: 715, endPoint y: 260, distance: 244.5
click at [930, 339] on div "Work done Whole [DEMOGRAPHIC_DATA] Rev" at bounding box center [732, 350] width 988 height 99
click at [307, 61] on input "**********" at bounding box center [307, 61] width 139 height 32
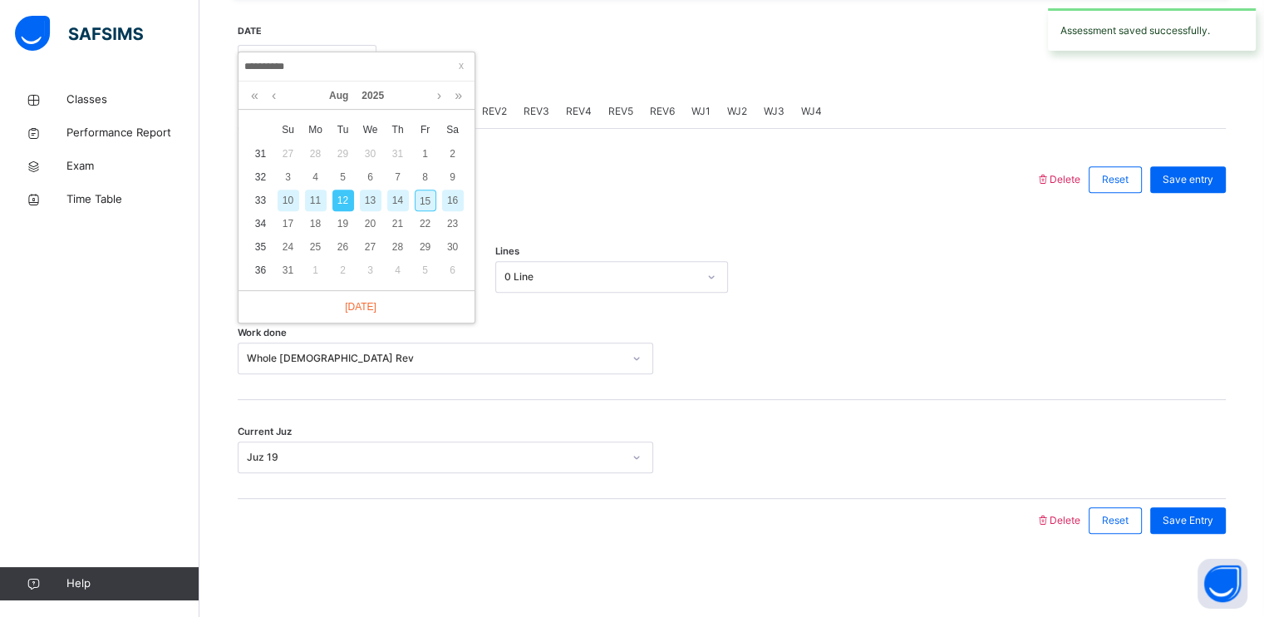
click at [366, 199] on div "13" at bounding box center [371, 200] width 22 height 22
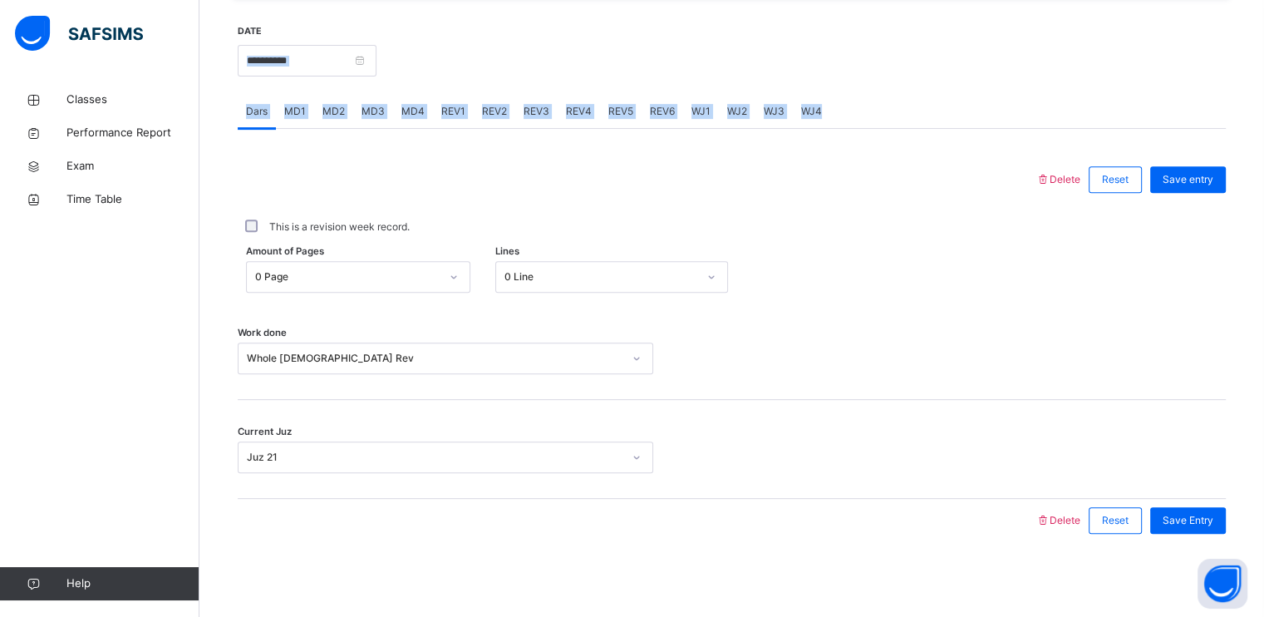
drag, startPoint x: 366, startPoint y: 199, endPoint x: 338, endPoint y: 51, distance: 151.4
click at [338, 51] on div "**********" at bounding box center [732, 283] width 988 height 552
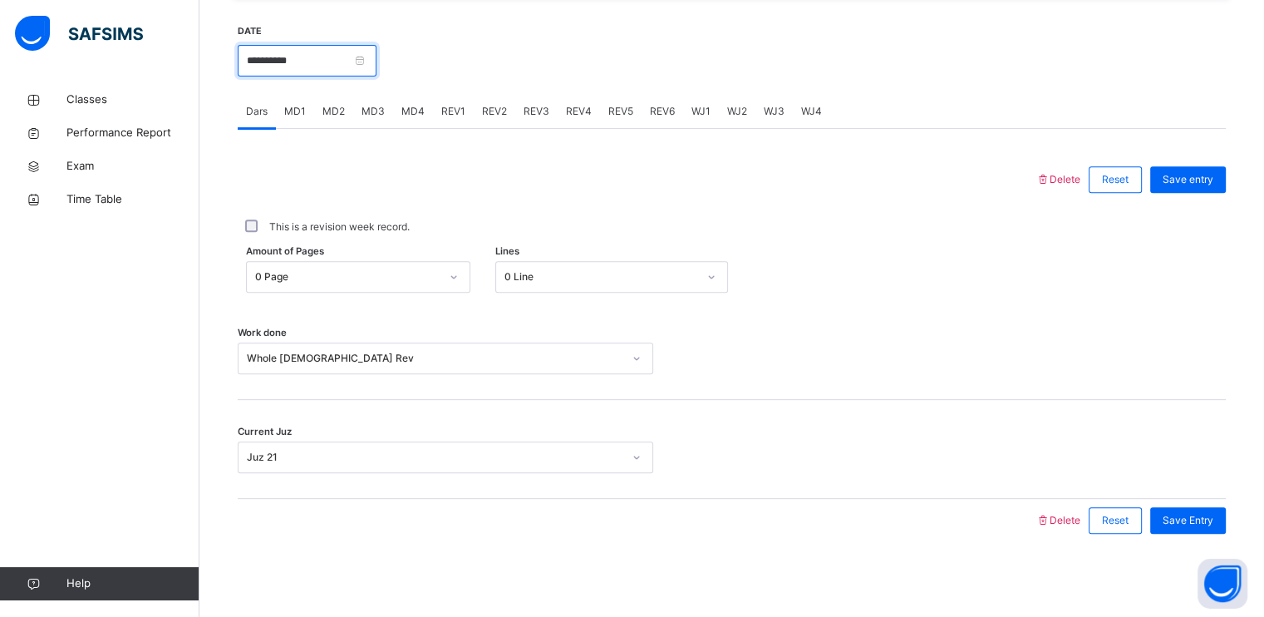
click at [339, 52] on input "**********" at bounding box center [307, 61] width 139 height 32
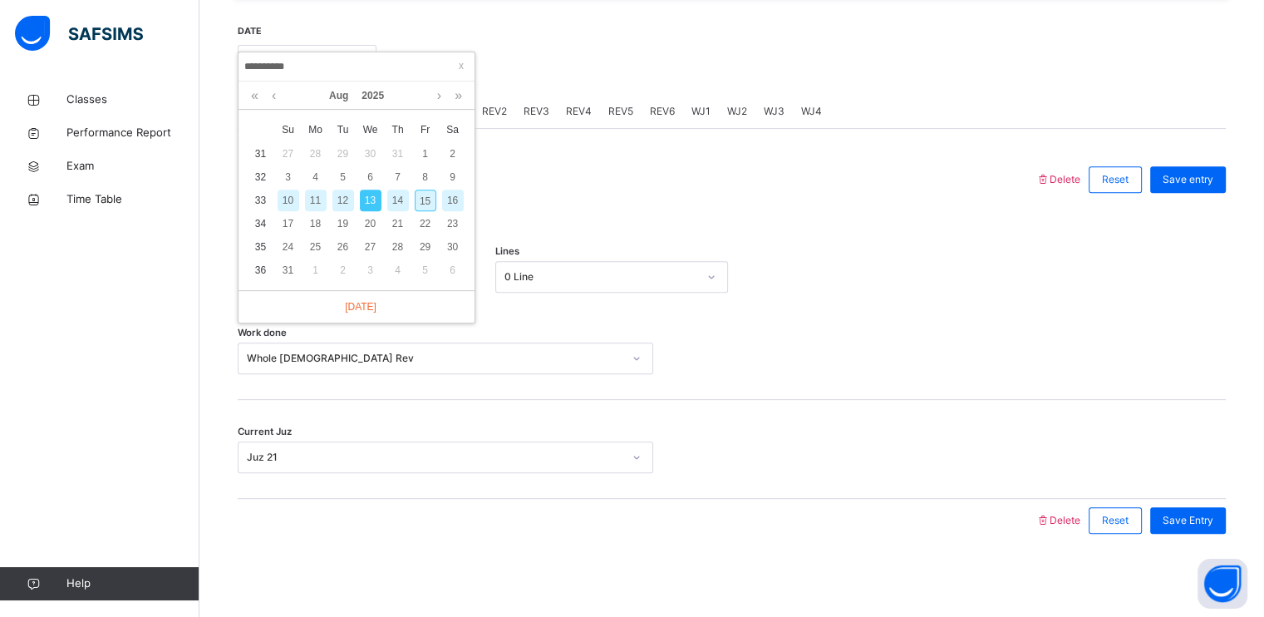
click at [389, 198] on div "14" at bounding box center [398, 200] width 22 height 22
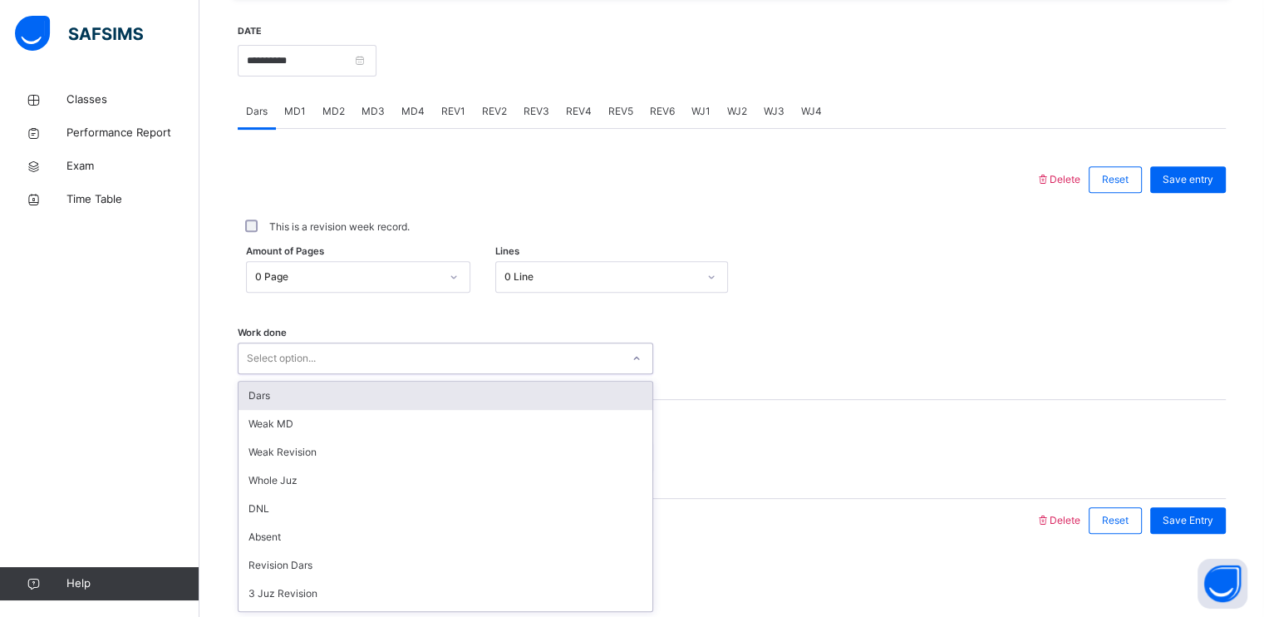
drag, startPoint x: 289, startPoint y: 355, endPoint x: 288, endPoint y: 380, distance: 24.9
click at [288, 361] on div "Select option..." at bounding box center [281, 358] width 69 height 32
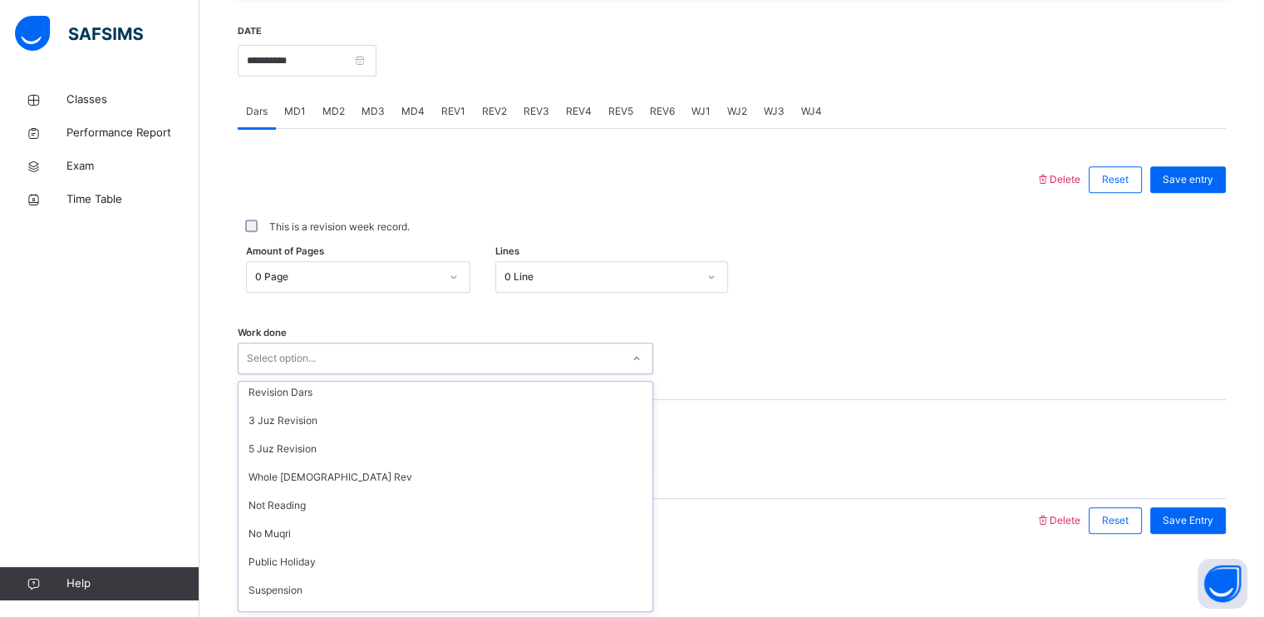
scroll to position [176, 0]
click at [272, 480] on div "Whole [DEMOGRAPHIC_DATA] Rev" at bounding box center [446, 474] width 414 height 28
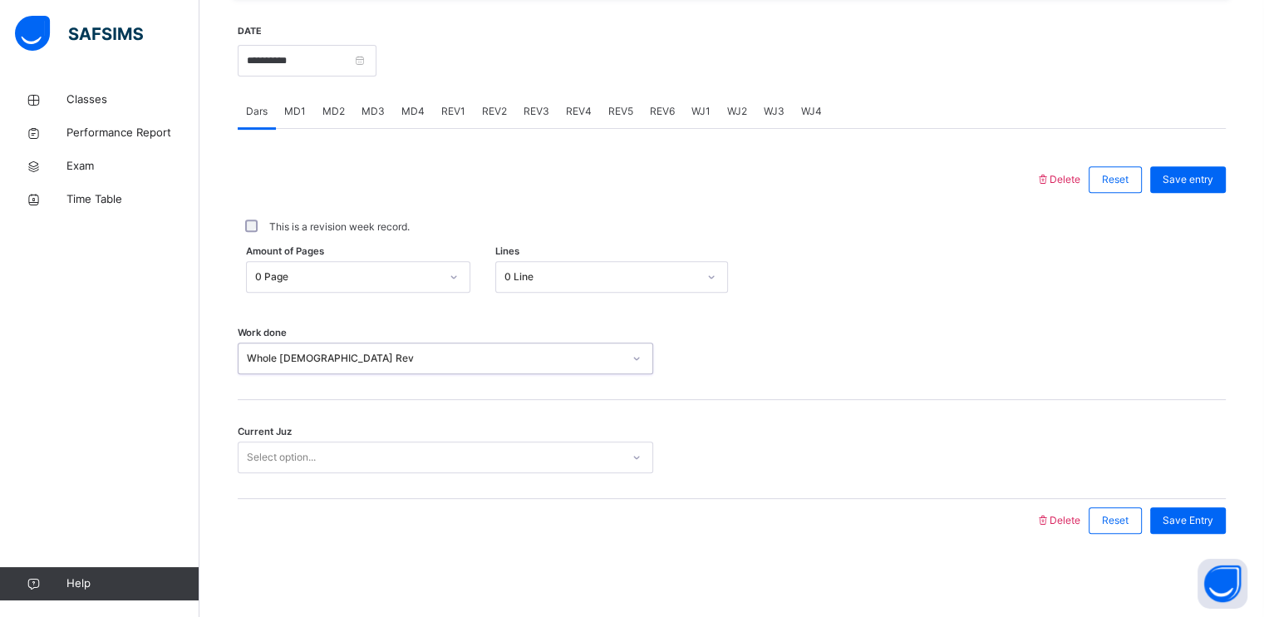
drag, startPoint x: 263, startPoint y: 450, endPoint x: 263, endPoint y: 459, distance: 9.1
click at [263, 449] on div "Select option..." at bounding box center [281, 457] width 69 height 32
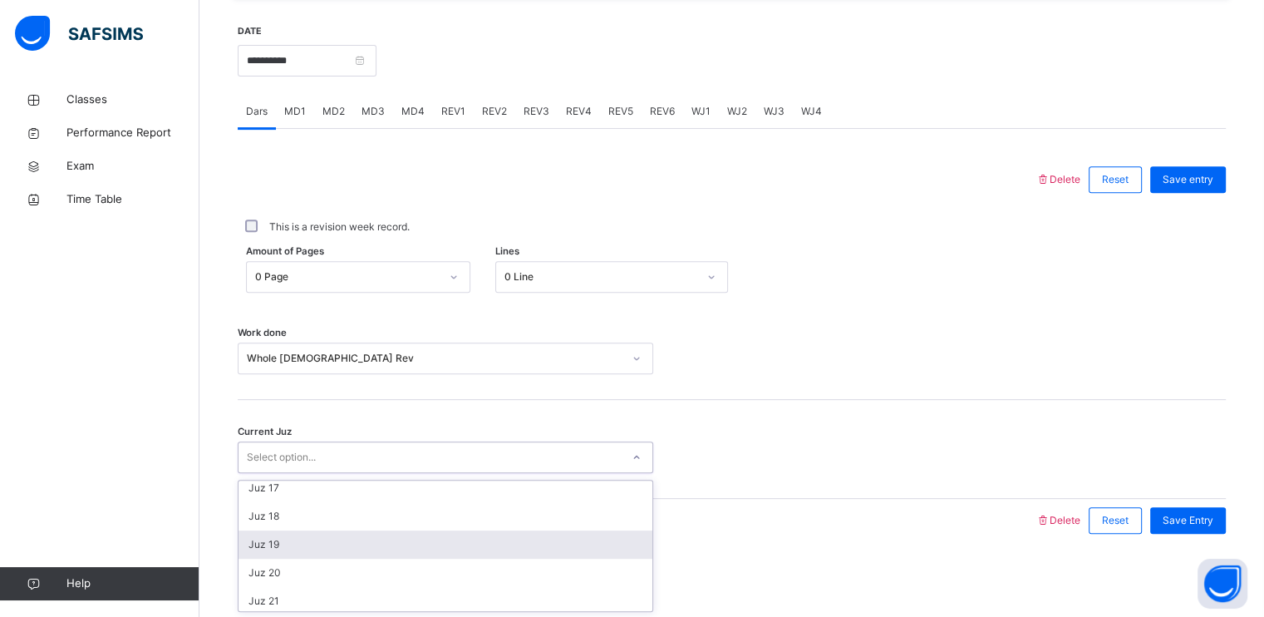
click at [271, 547] on div "Juz 19" at bounding box center [446, 544] width 414 height 28
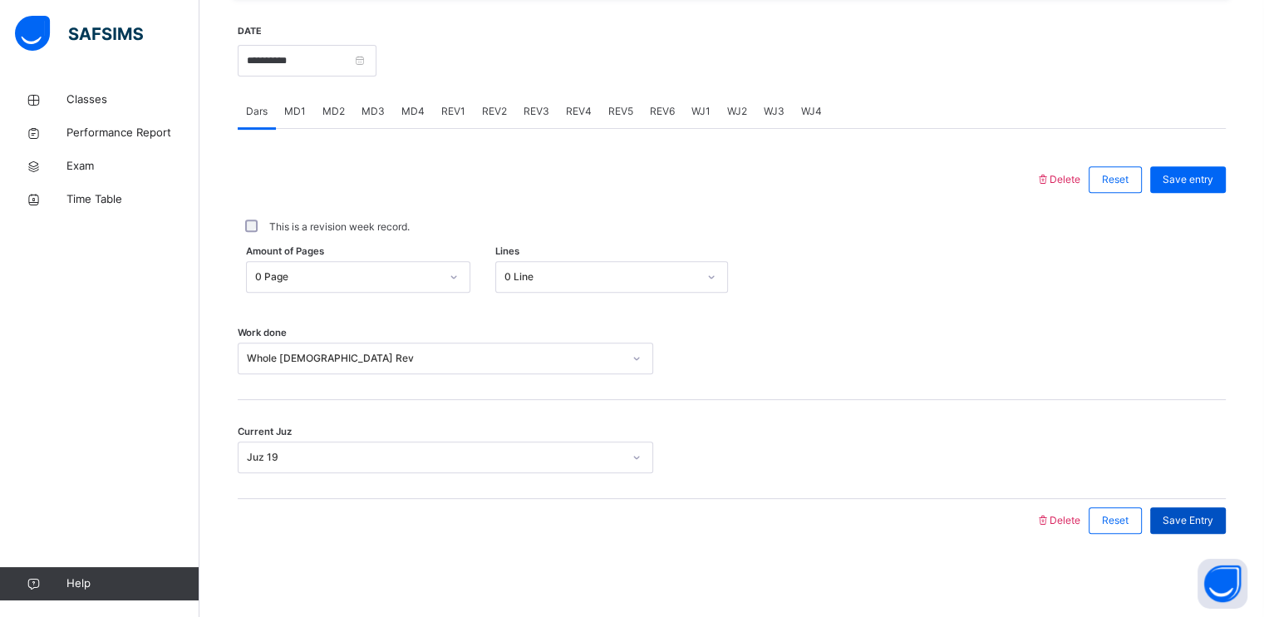
click at [1177, 527] on div "Save Entry" at bounding box center [1188, 520] width 76 height 27
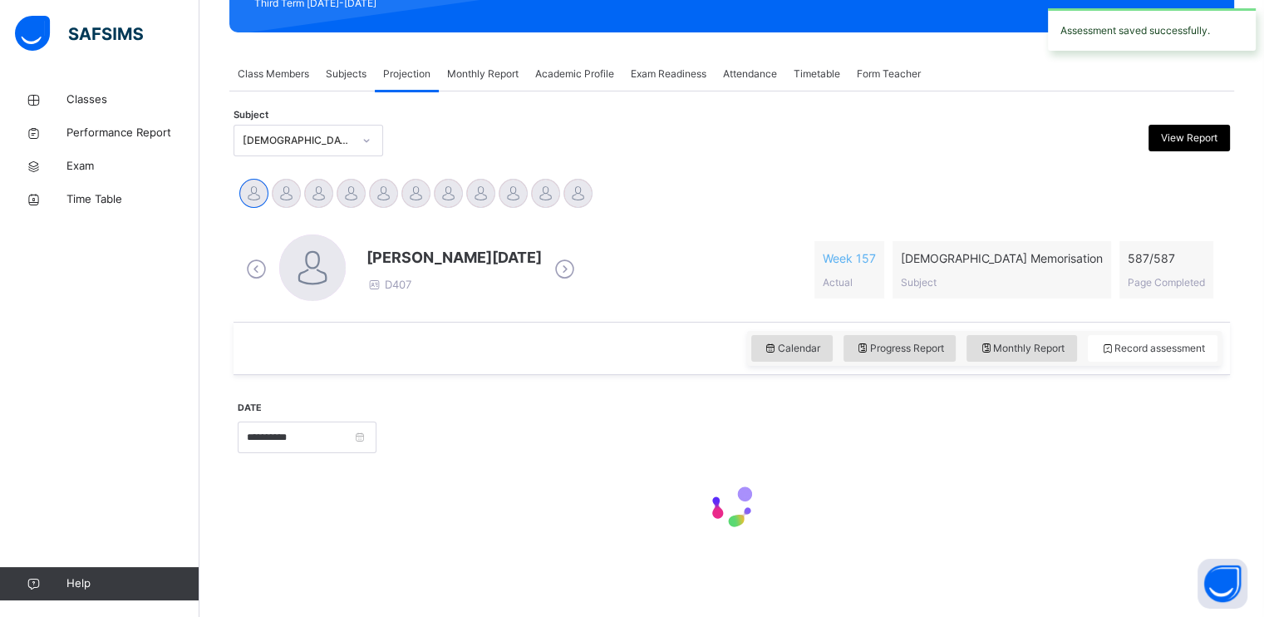
scroll to position [632, 0]
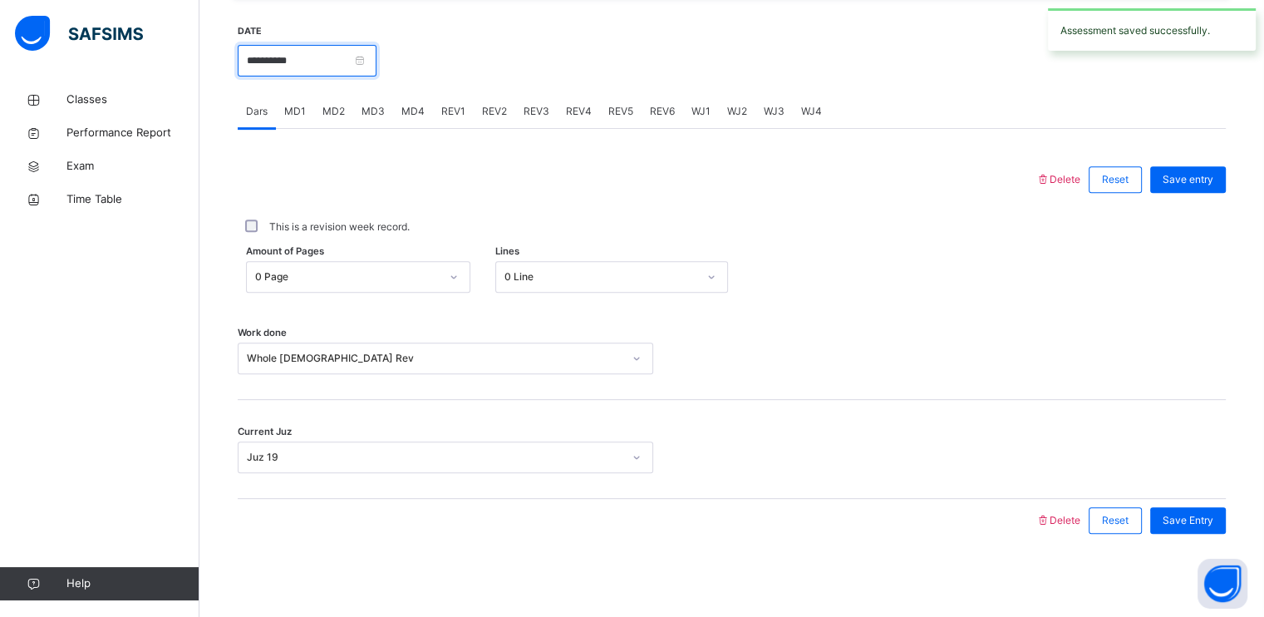
click at [332, 57] on input "**********" at bounding box center [307, 61] width 139 height 32
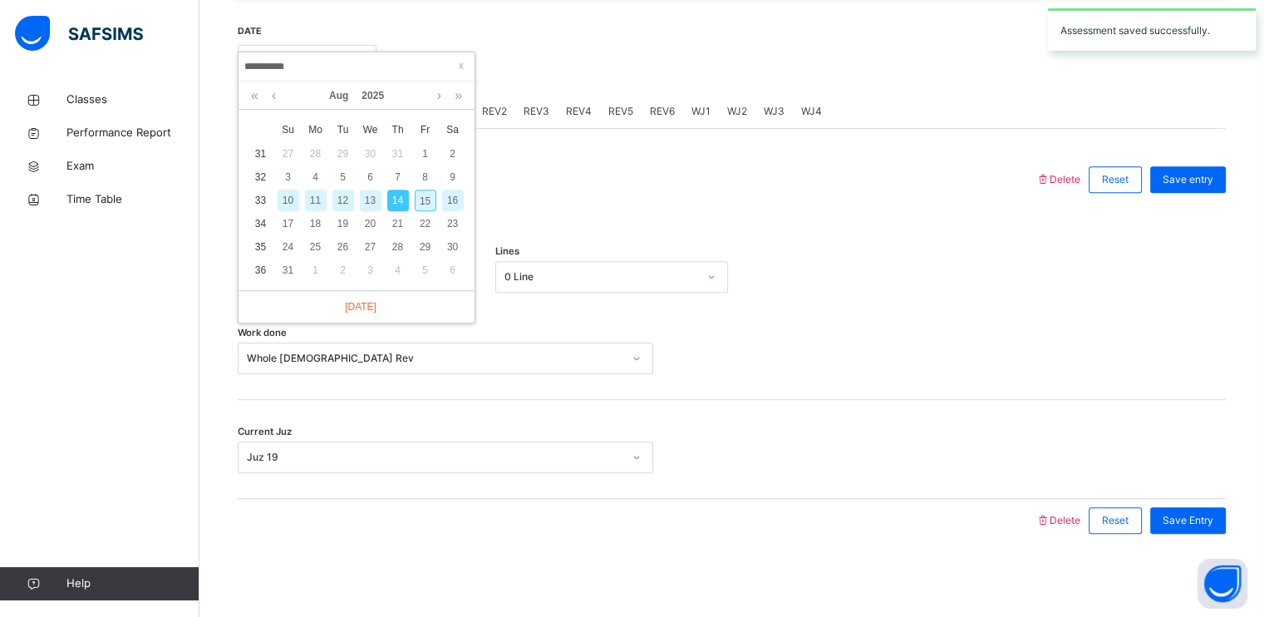
click at [417, 206] on div "15" at bounding box center [426, 200] width 22 height 22
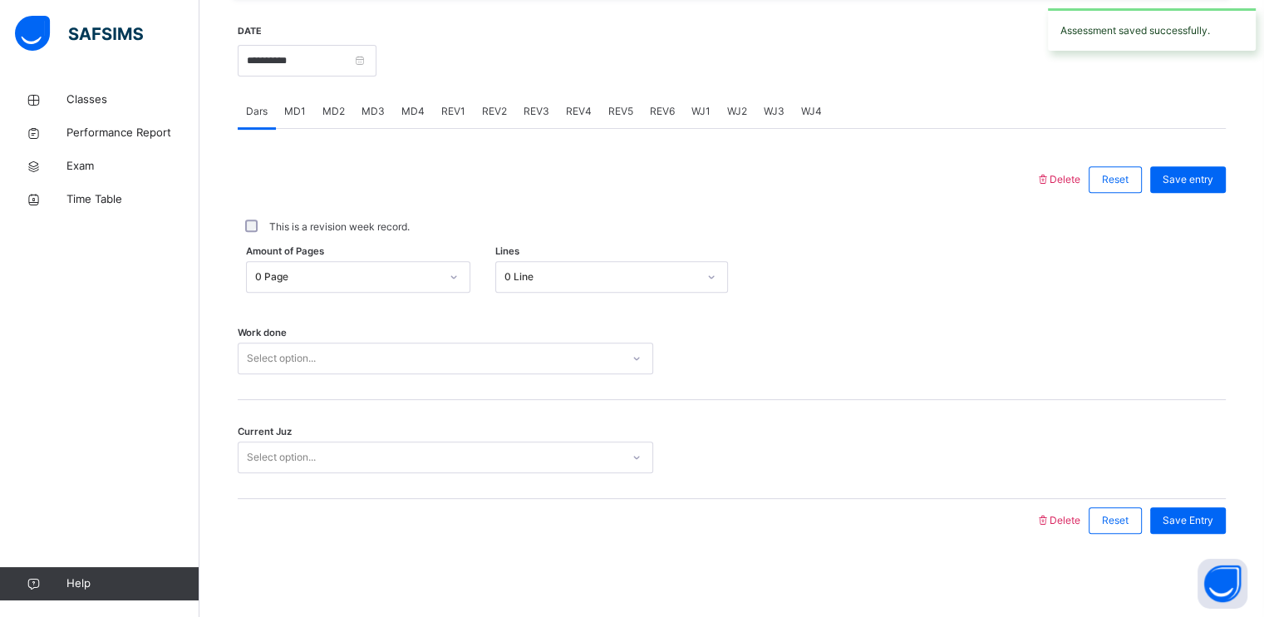
click at [280, 363] on div "Select option..." at bounding box center [281, 358] width 69 height 32
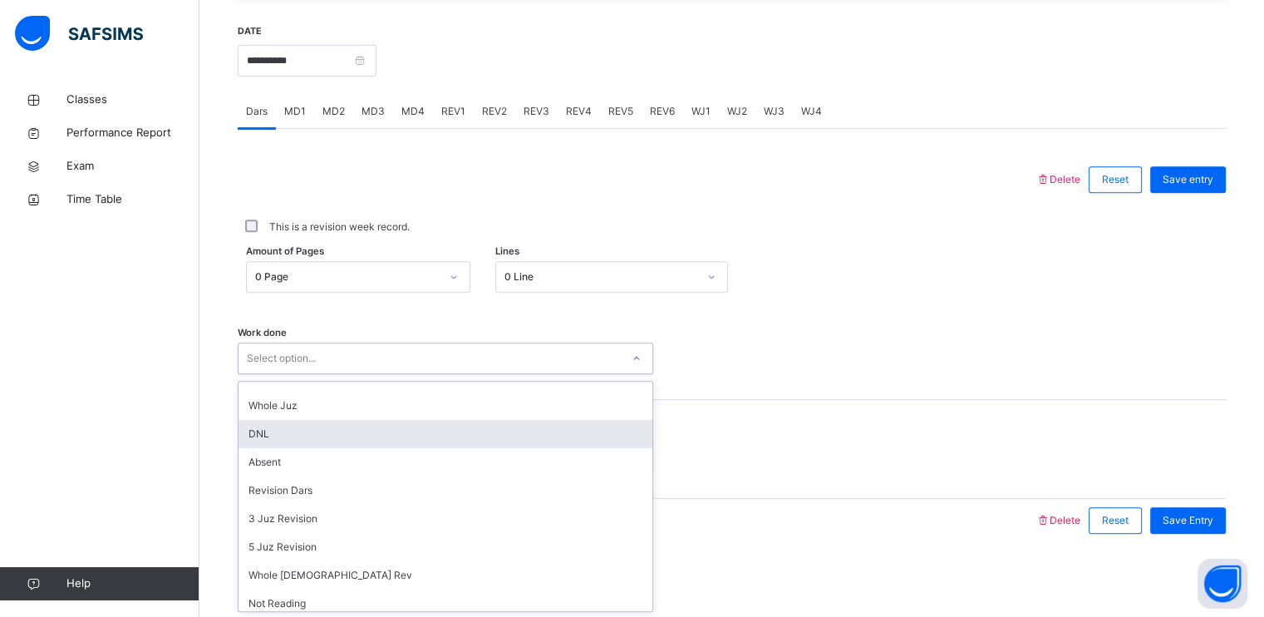
scroll to position [106, 0]
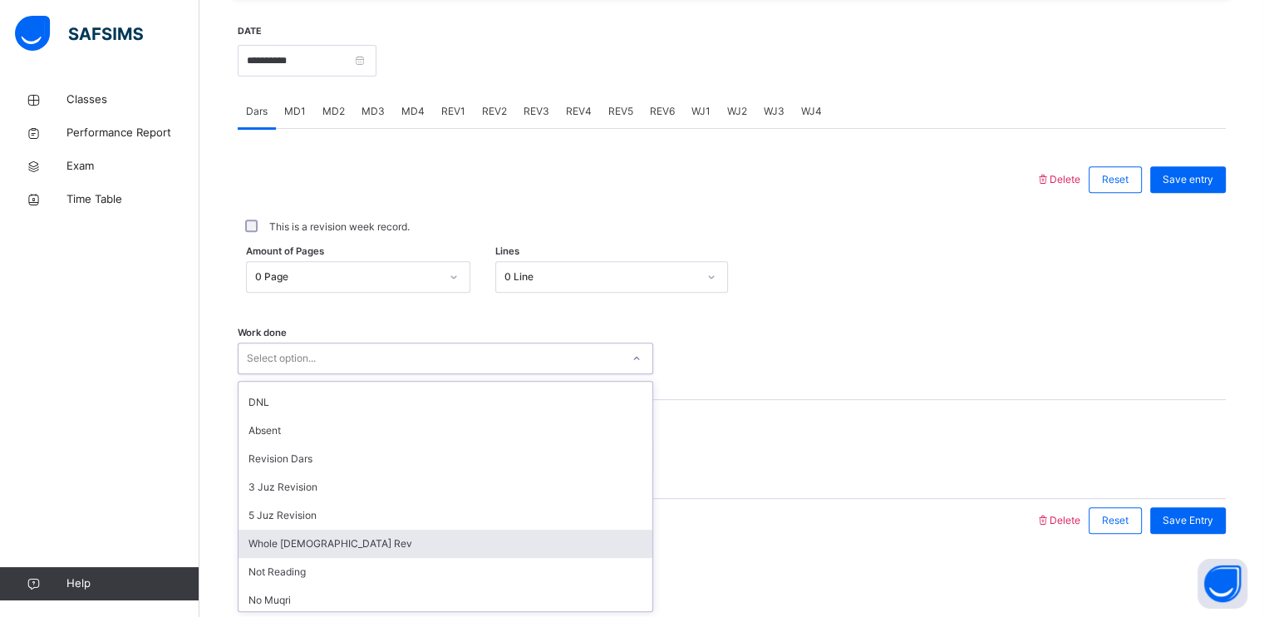
click at [270, 540] on div "Whole [DEMOGRAPHIC_DATA] Rev" at bounding box center [446, 543] width 414 height 28
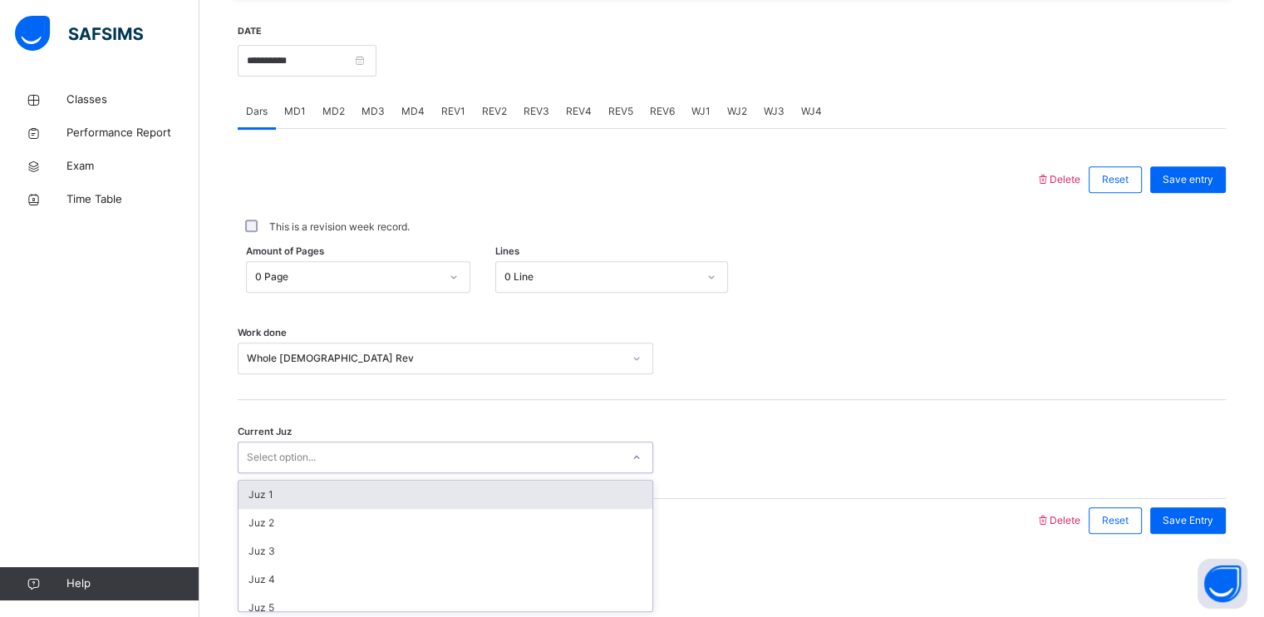
click at [270, 460] on div "Select option..." at bounding box center [281, 457] width 69 height 32
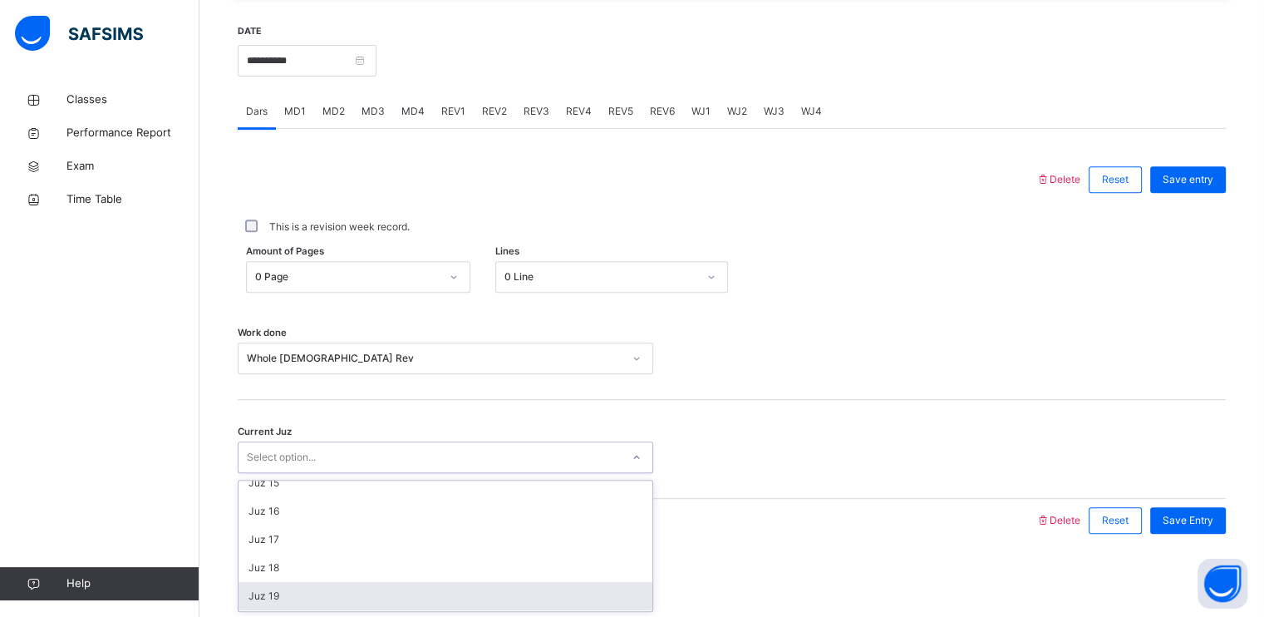
scroll to position [418, 0]
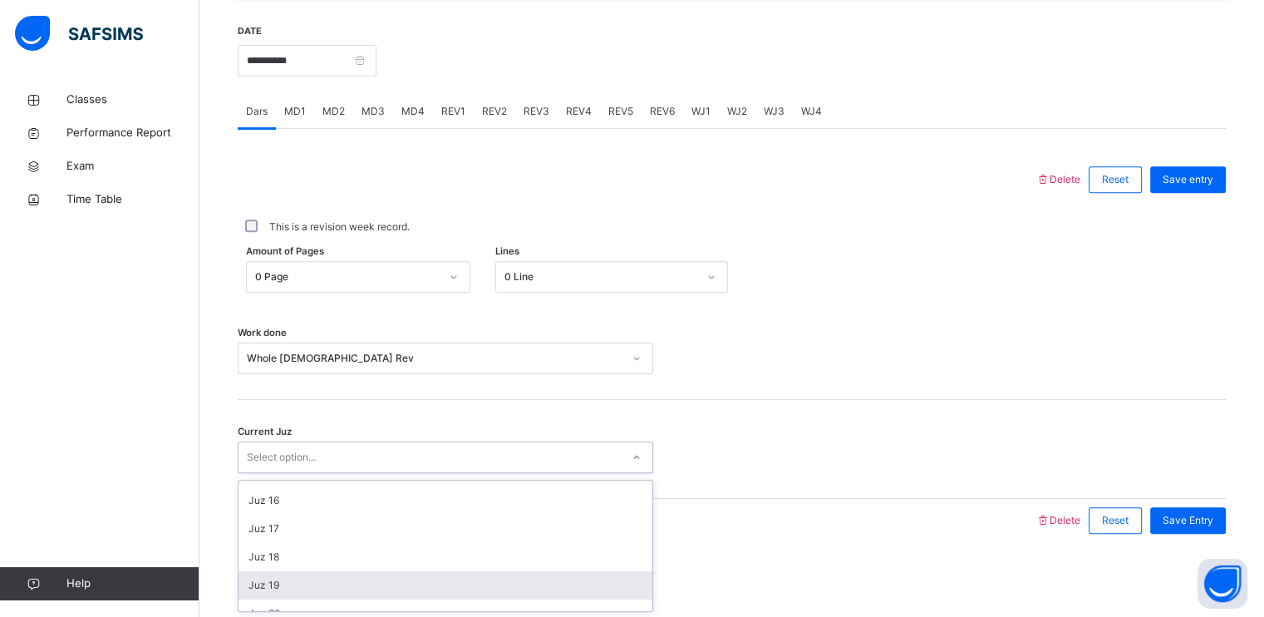
click at [286, 576] on div "Juz 19" at bounding box center [446, 585] width 414 height 28
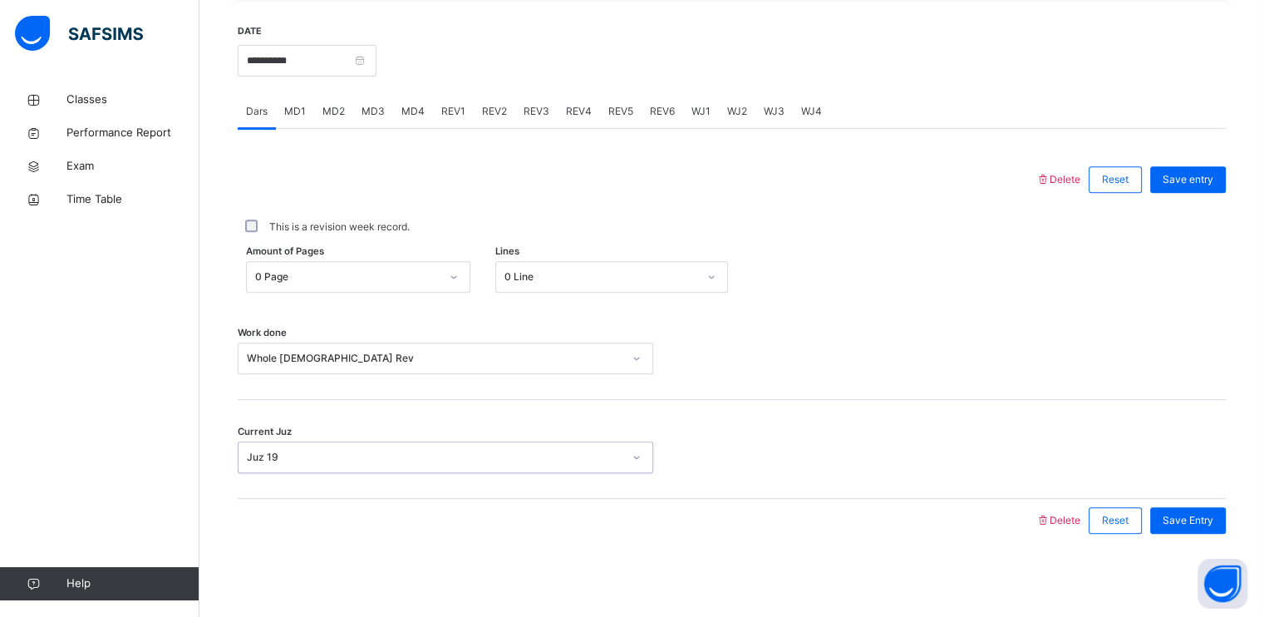
click at [1213, 503] on div "Save Entry" at bounding box center [1184, 520] width 84 height 43
click at [1201, 524] on span "Save Entry" at bounding box center [1188, 520] width 51 height 15
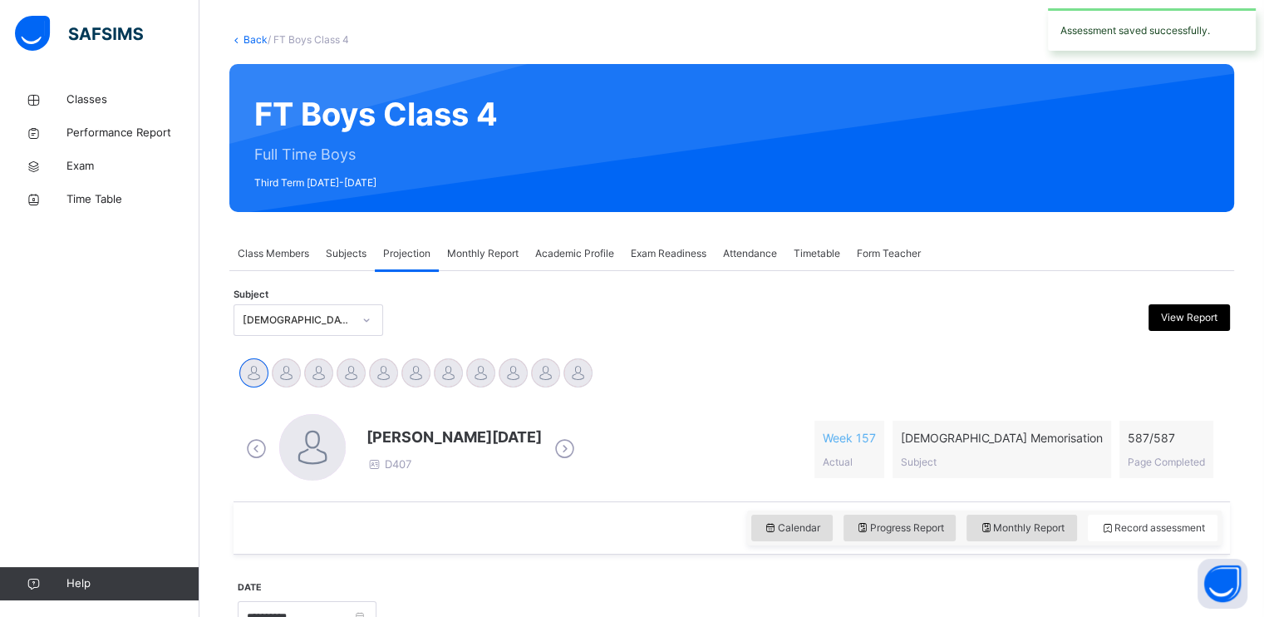
scroll to position [0, 0]
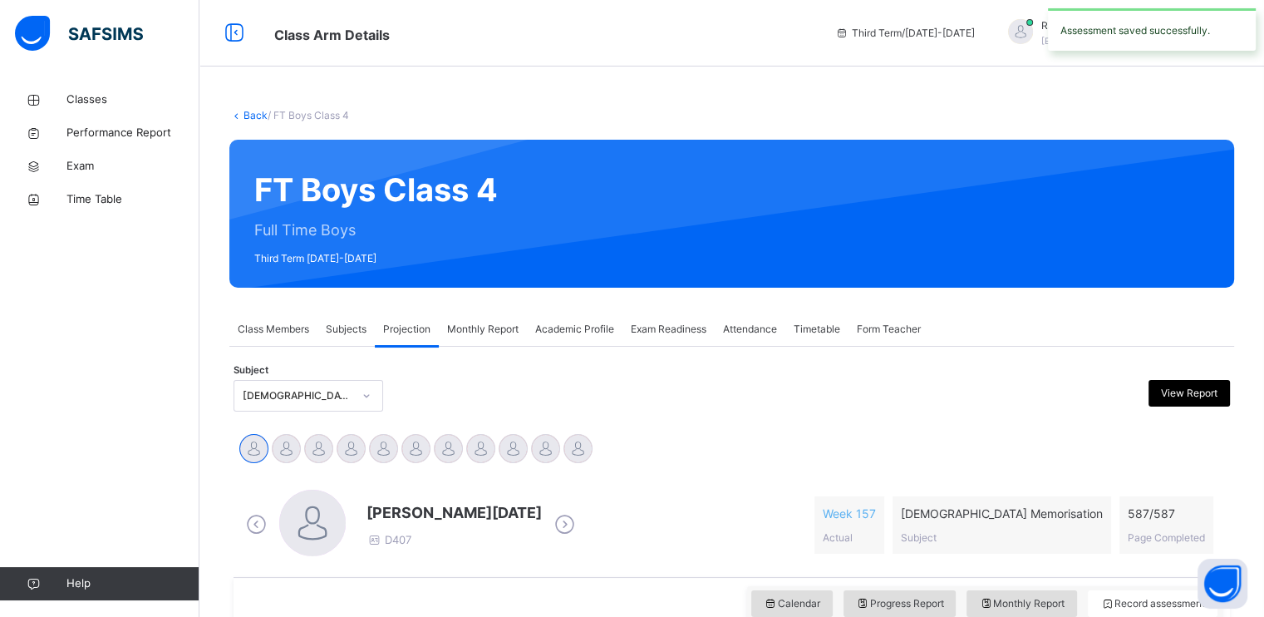
click at [273, 327] on span "Class Members" at bounding box center [273, 329] width 71 height 15
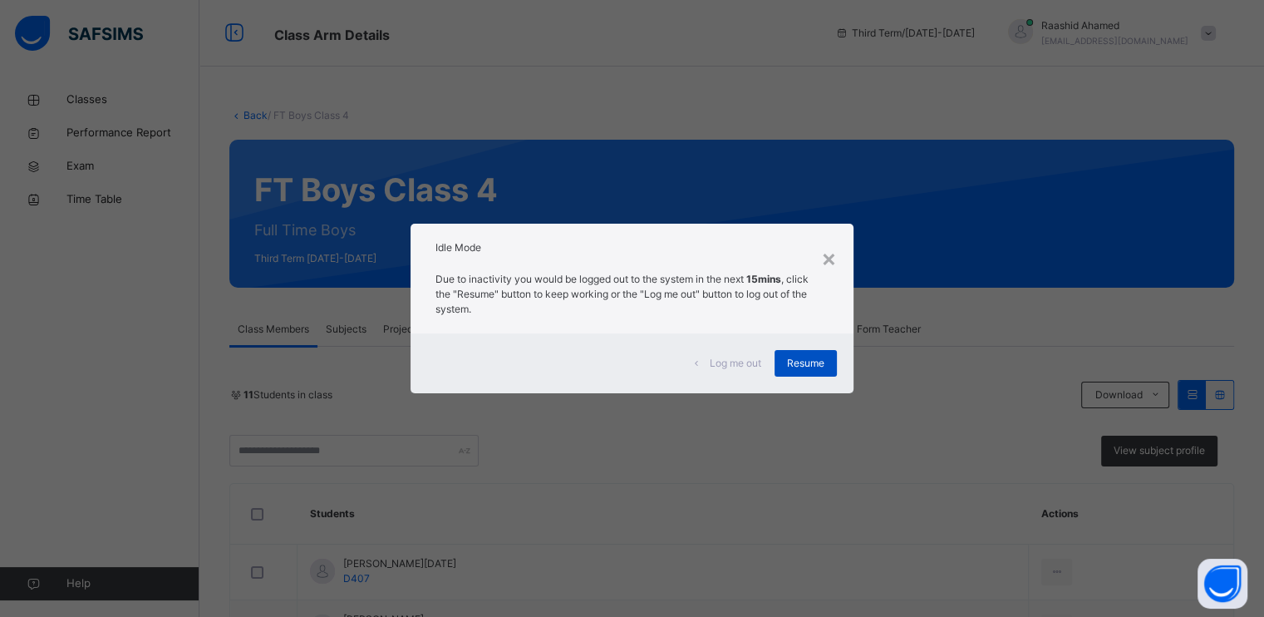
click at [817, 360] on span "Resume" at bounding box center [805, 363] width 37 height 15
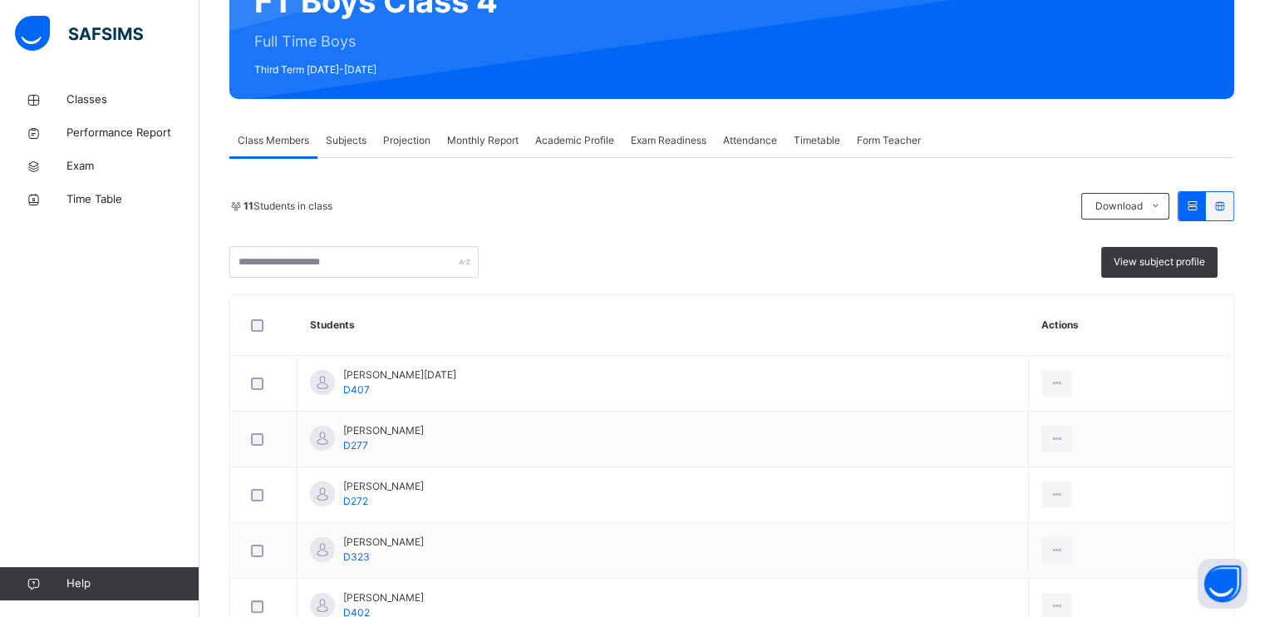
scroll to position [194, 0]
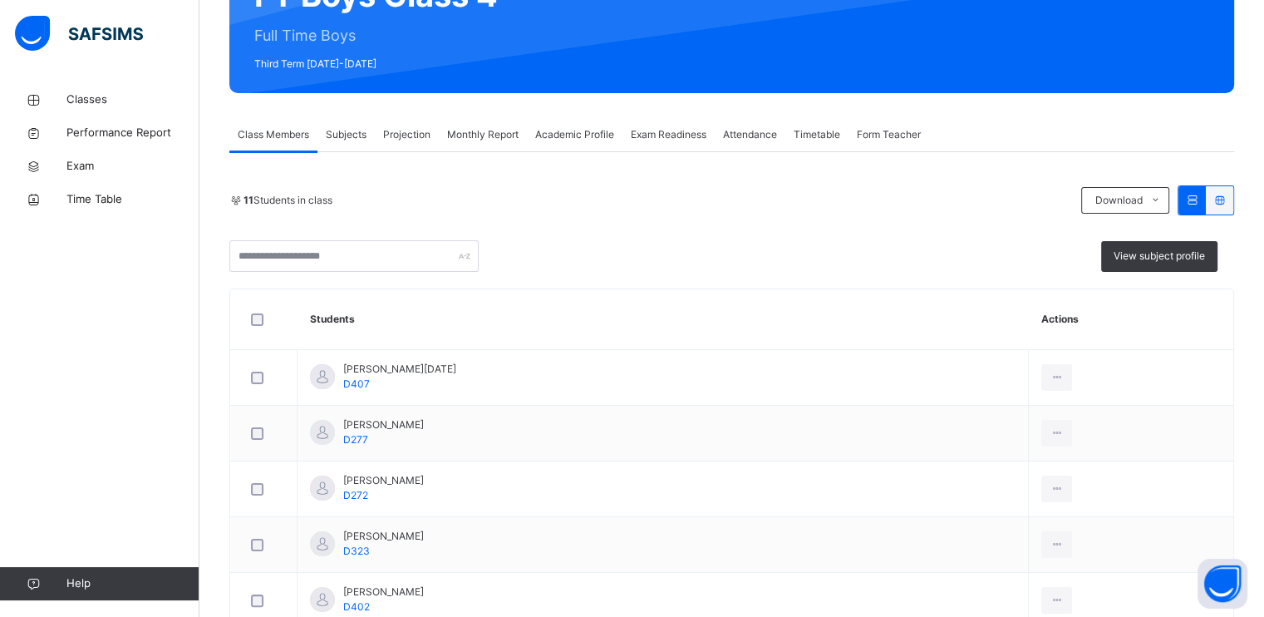
click at [420, 138] on span "Projection" at bounding box center [406, 134] width 47 height 15
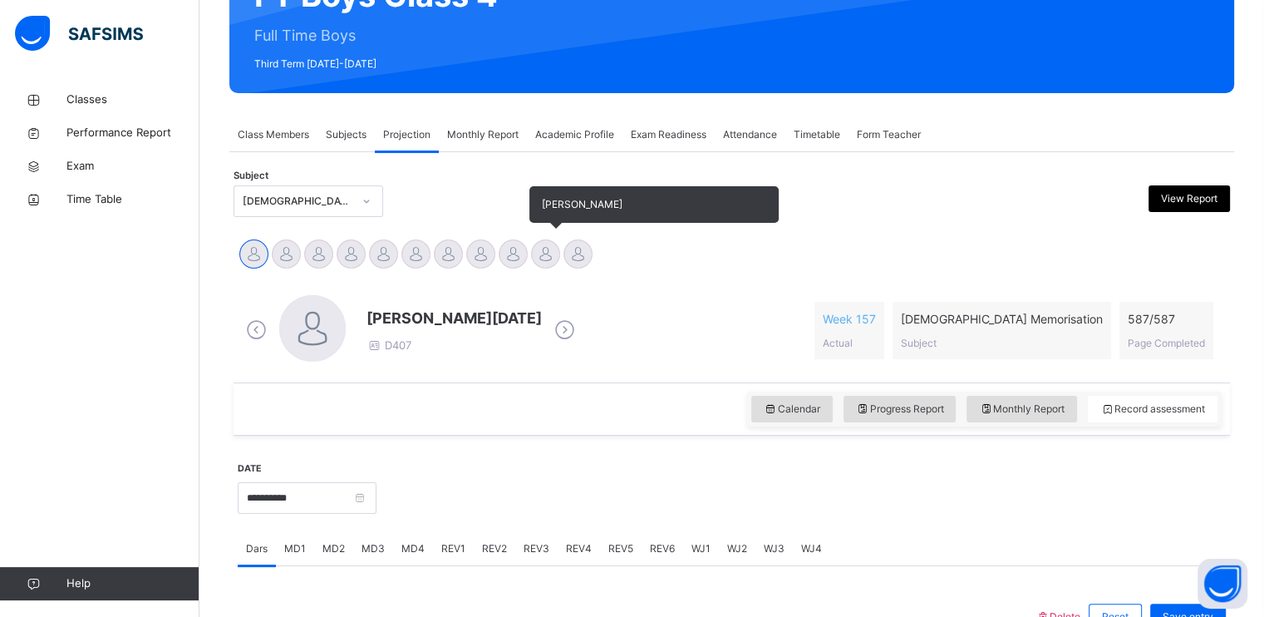
click at [544, 257] on div at bounding box center [545, 253] width 29 height 29
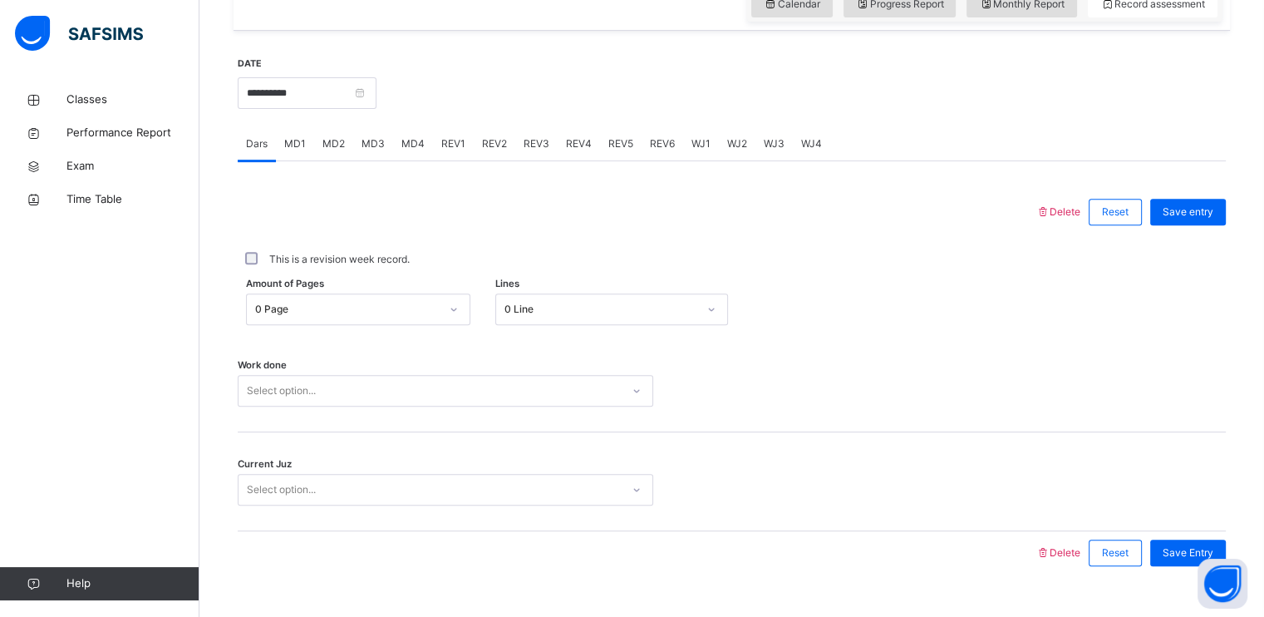
scroll to position [600, 0]
click at [376, 86] on input "**********" at bounding box center [307, 92] width 139 height 32
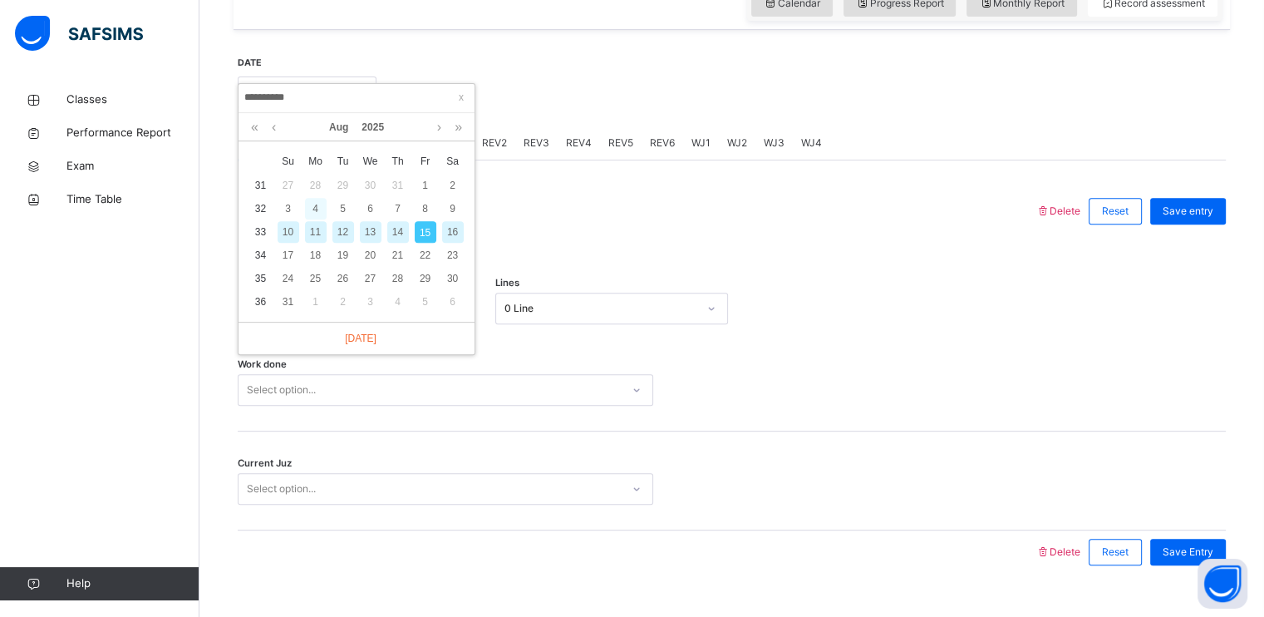
click at [309, 206] on div "4" at bounding box center [316, 209] width 22 height 22
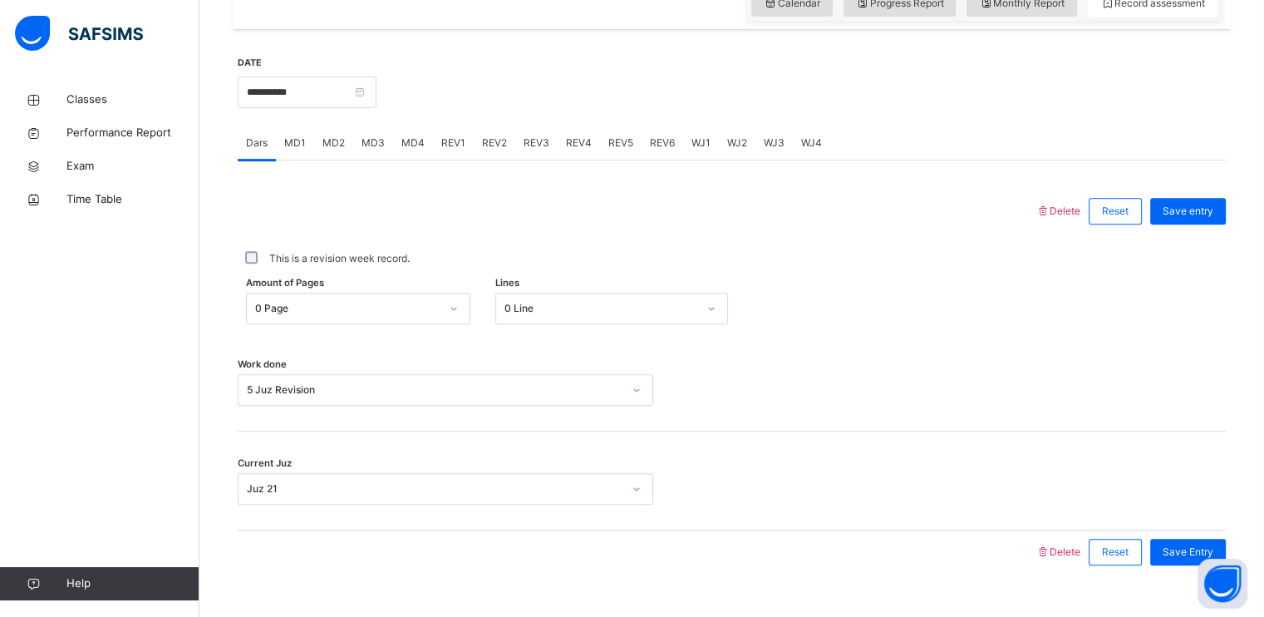
scroll to position [627, 0]
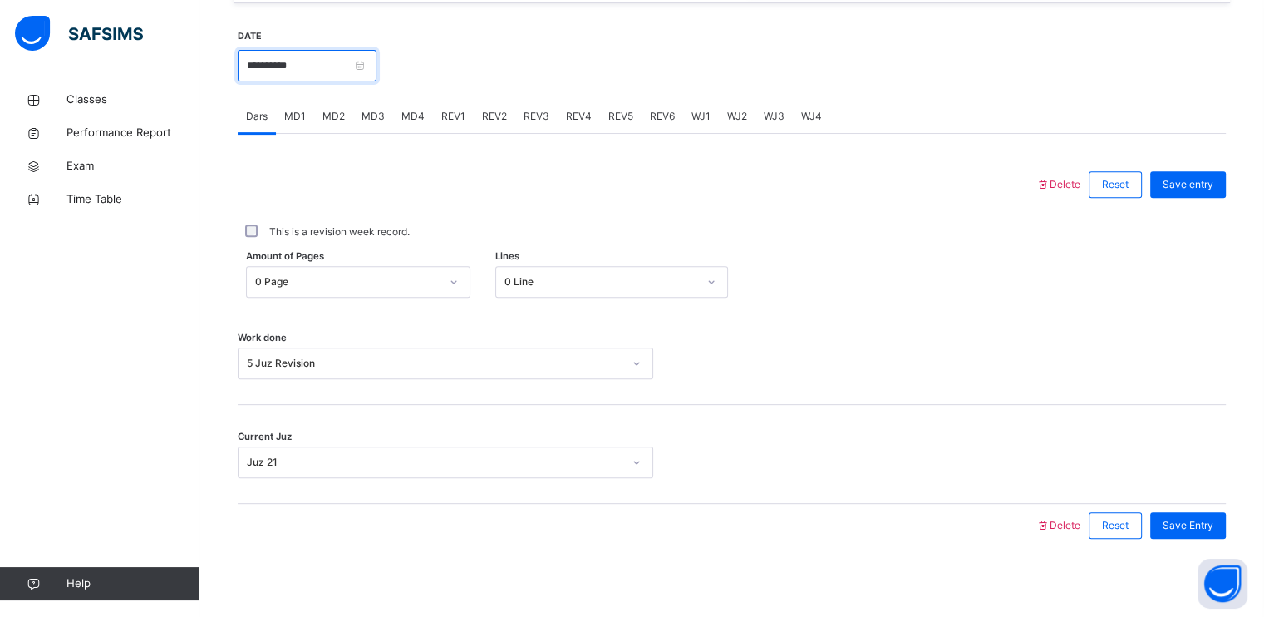
click at [376, 69] on input "**********" at bounding box center [307, 66] width 139 height 32
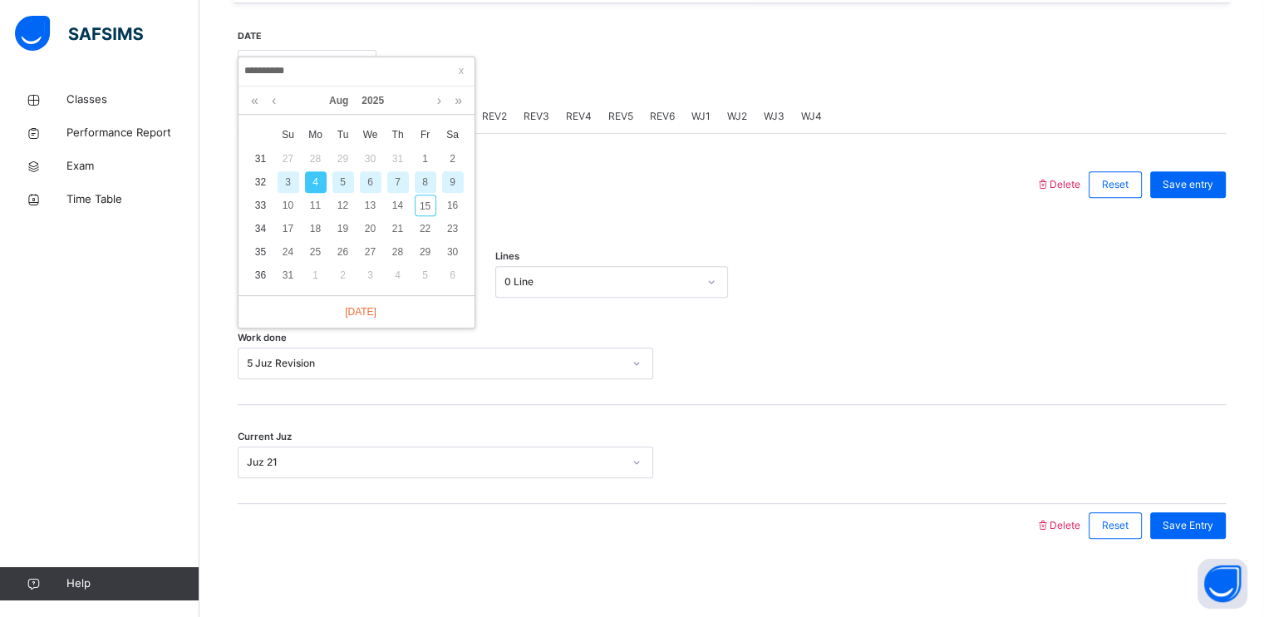
click at [336, 184] on div "5" at bounding box center [343, 182] width 22 height 22
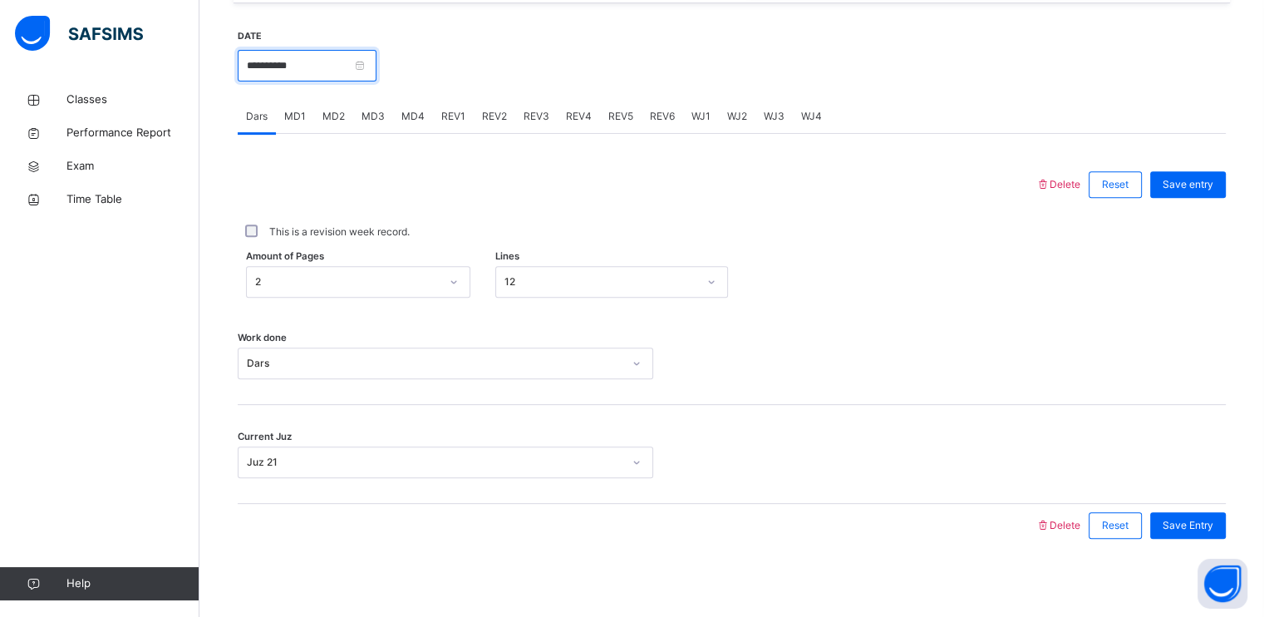
click at [376, 66] on input "**********" at bounding box center [307, 66] width 139 height 32
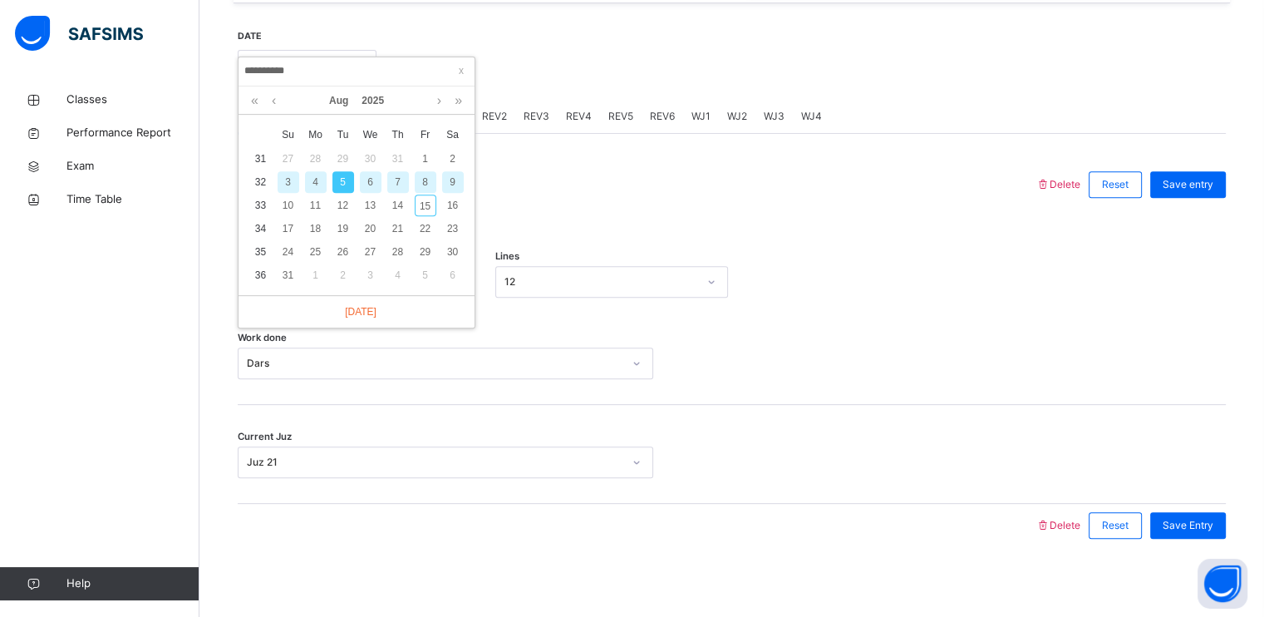
click at [422, 181] on div "8" at bounding box center [426, 182] width 22 height 22
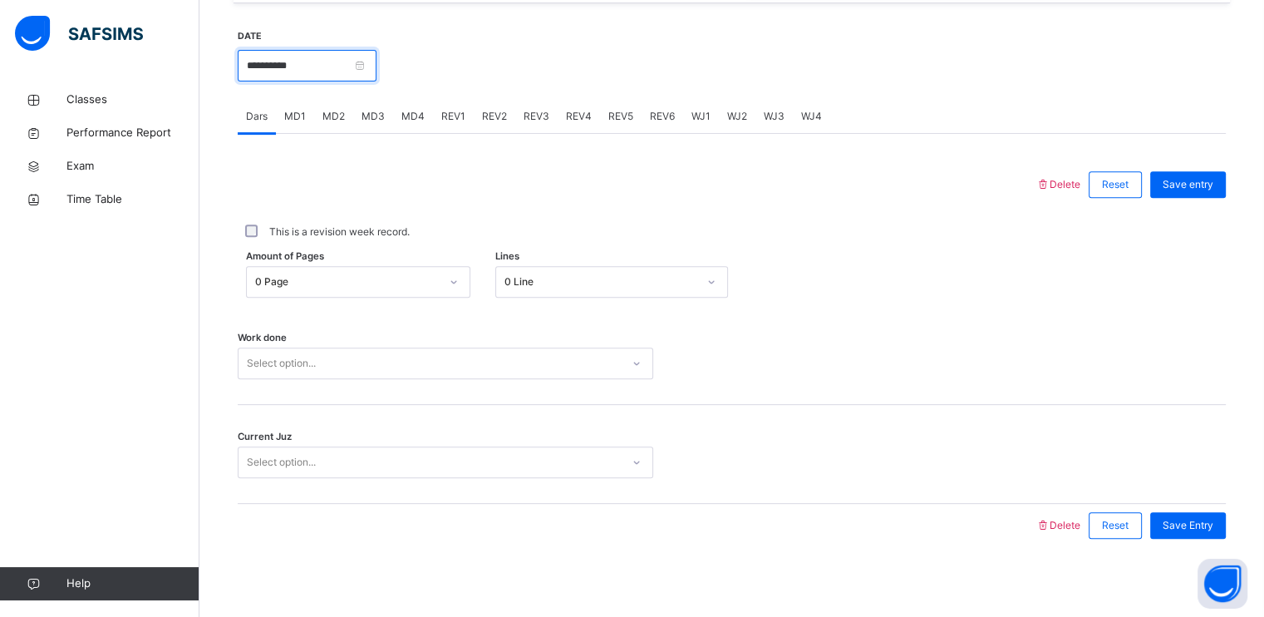
click at [376, 66] on input "**********" at bounding box center [307, 66] width 139 height 32
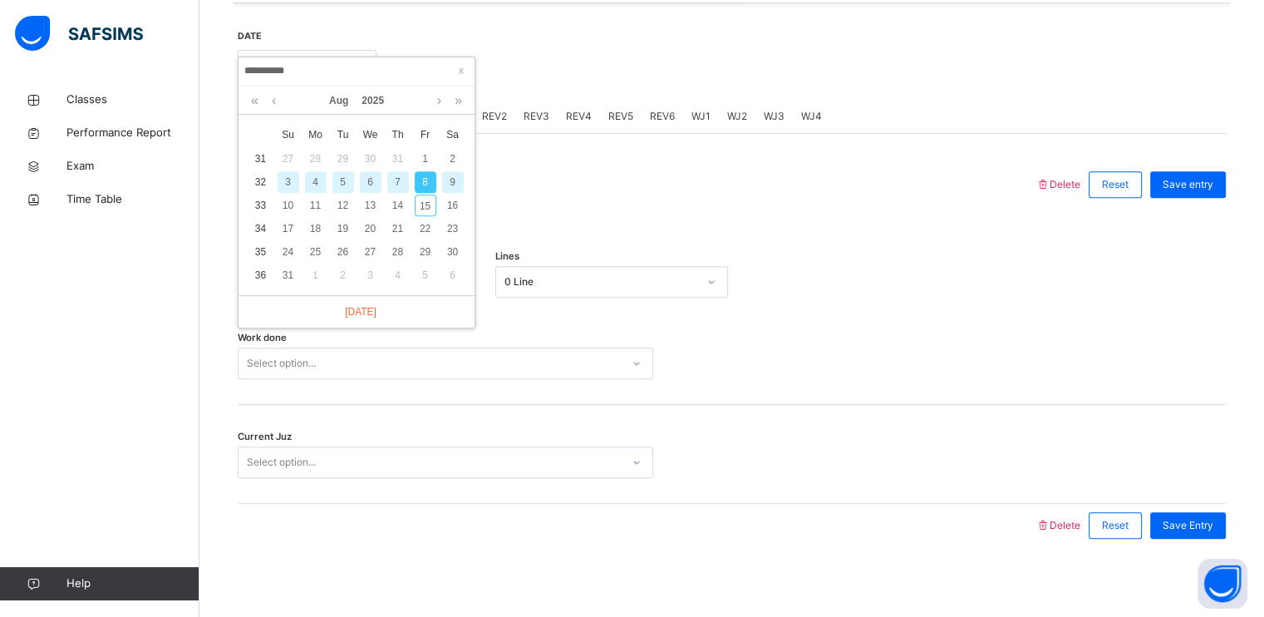
click at [398, 186] on div "7" at bounding box center [398, 182] width 22 height 22
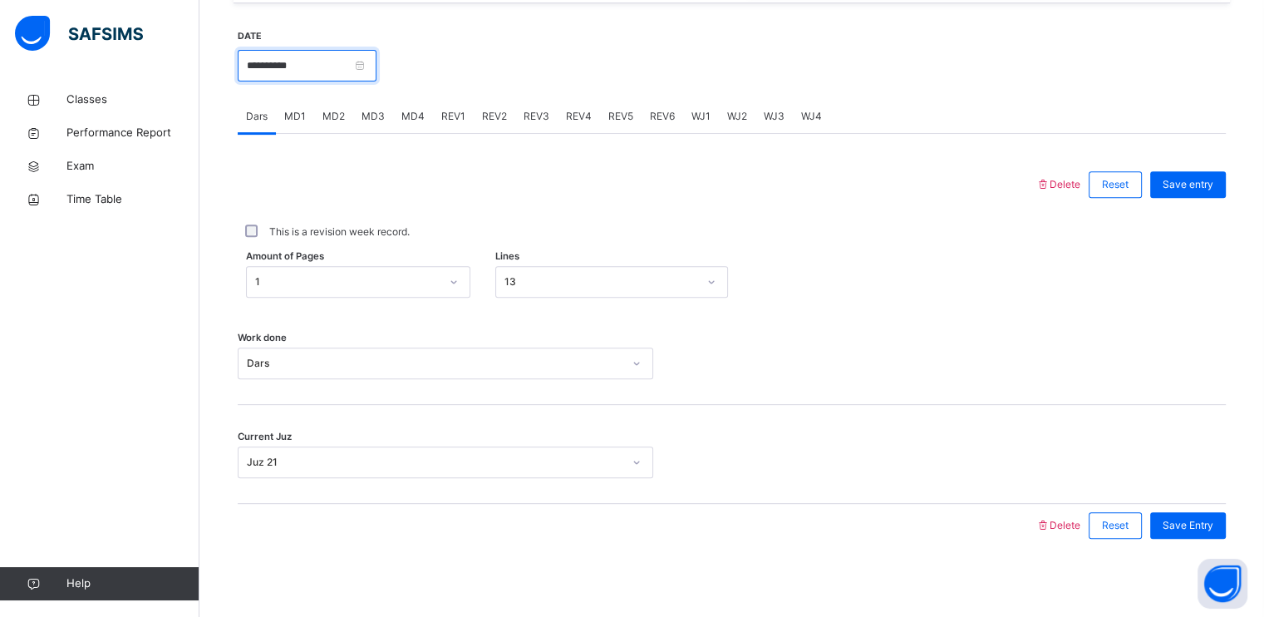
click at [376, 61] on input "**********" at bounding box center [307, 66] width 139 height 32
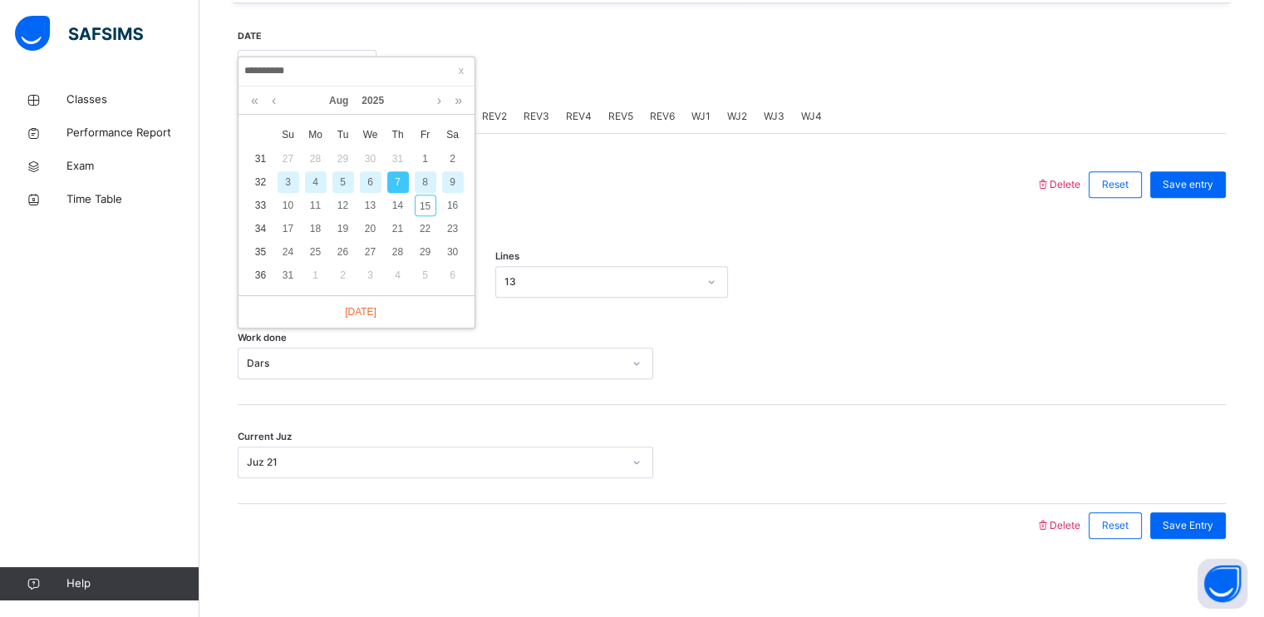
click at [426, 182] on div "8" at bounding box center [426, 182] width 22 height 22
type input "**********"
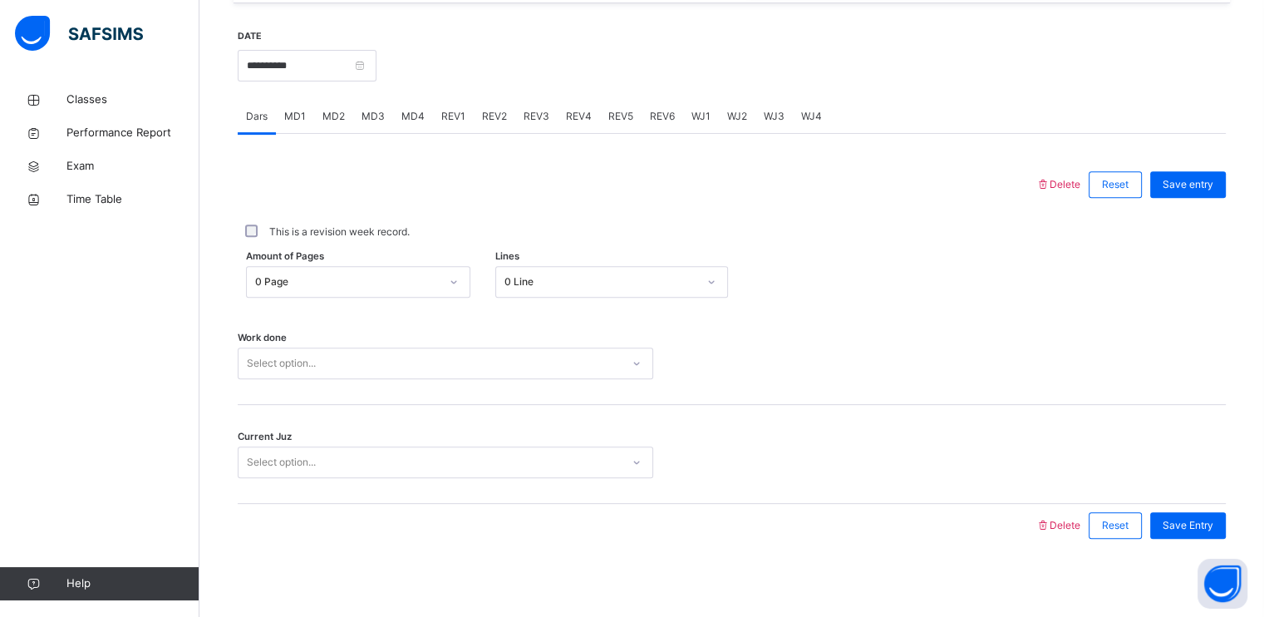
click at [352, 276] on div "0 Page" at bounding box center [347, 281] width 184 height 15
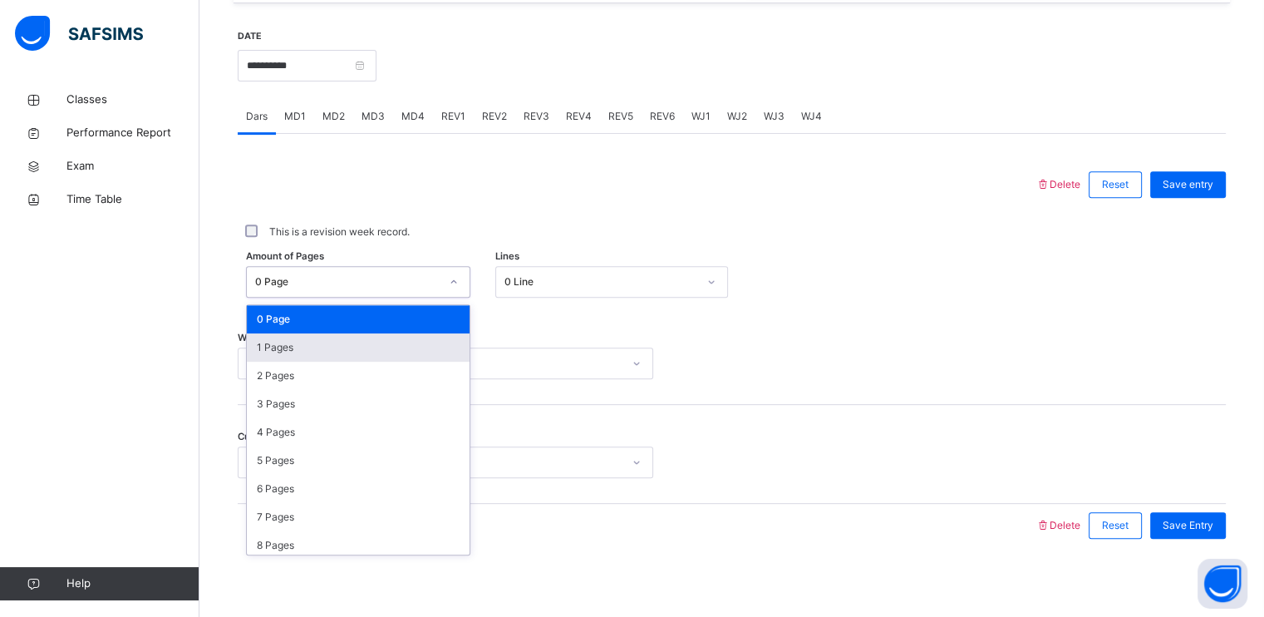
click at [310, 349] on div "1 Pages" at bounding box center [358, 347] width 223 height 28
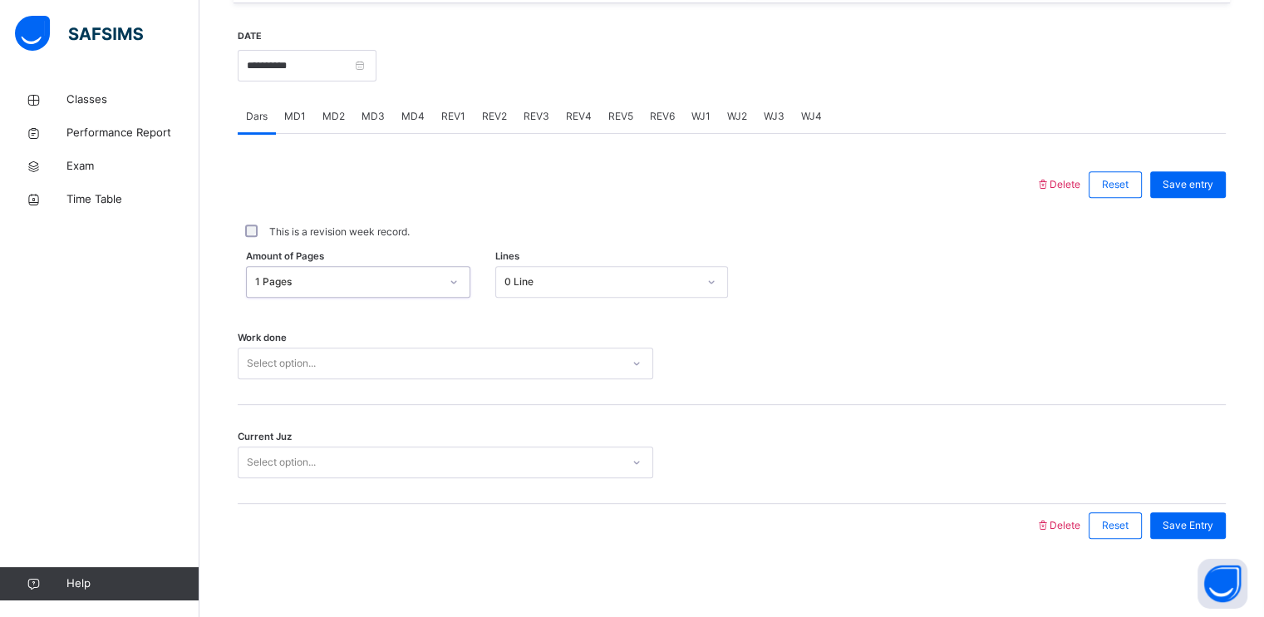
click at [514, 302] on div "Amount of Pages option 1 Pages, selected. 0 results available. Select is focuse…" at bounding box center [732, 282] width 988 height 48
click at [516, 287] on div "0 Line" at bounding box center [600, 281] width 193 height 15
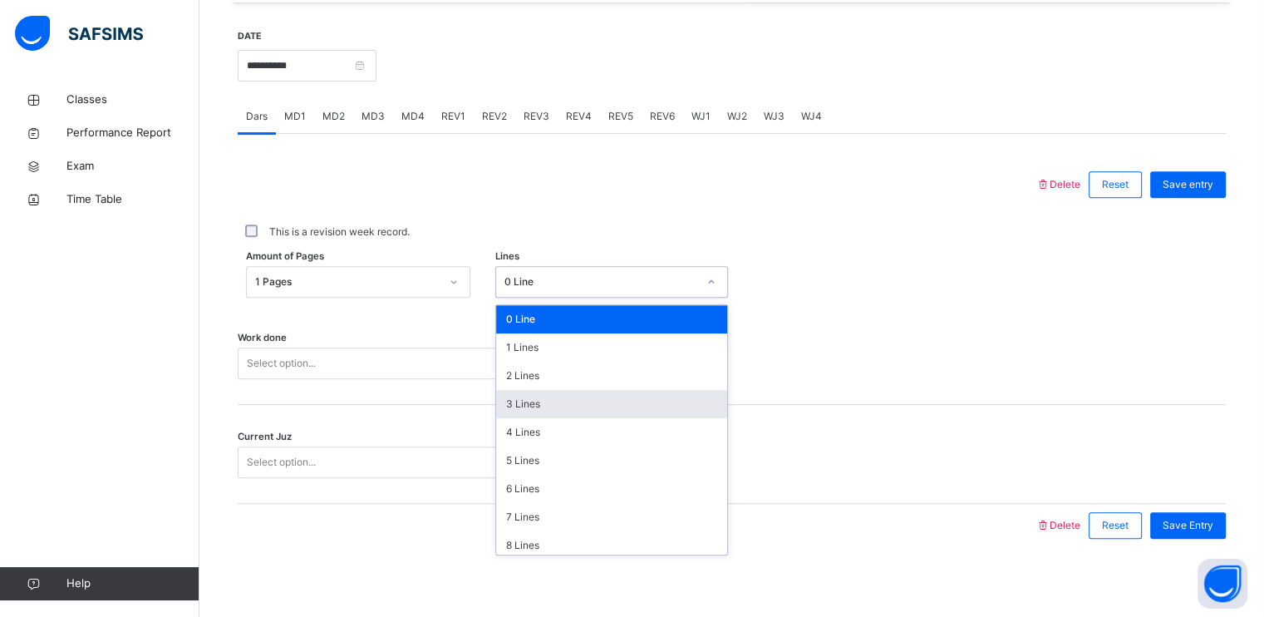
scroll to position [203, 0]
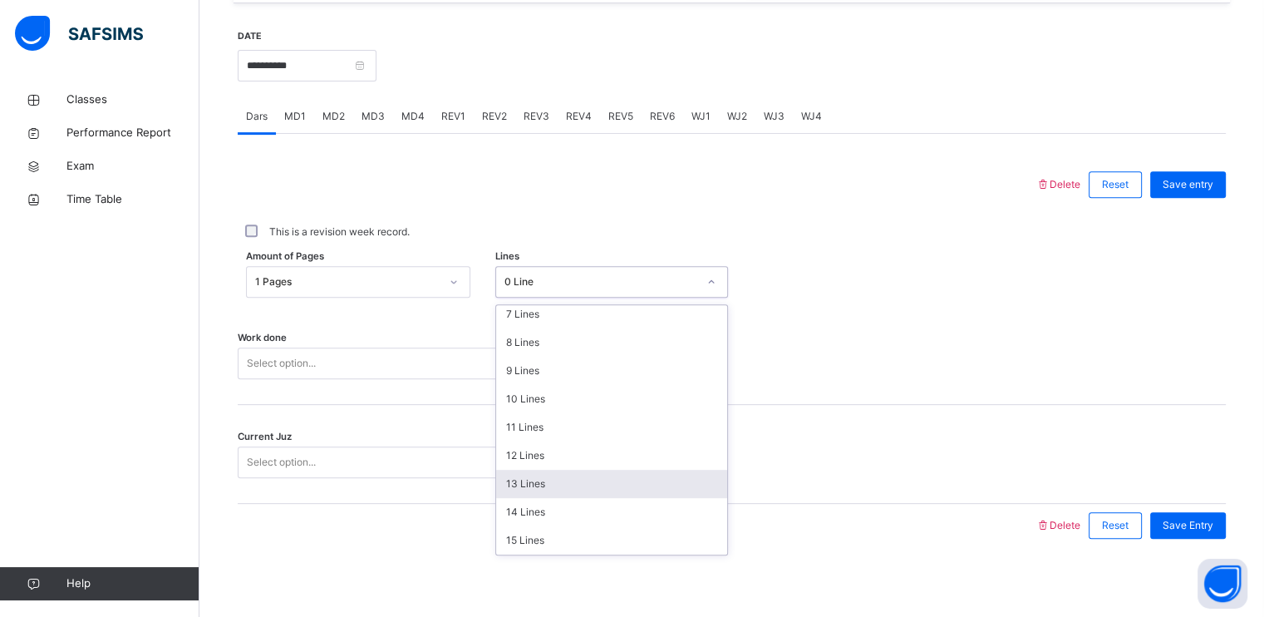
click at [519, 480] on div "13 Lines" at bounding box center [611, 484] width 231 height 28
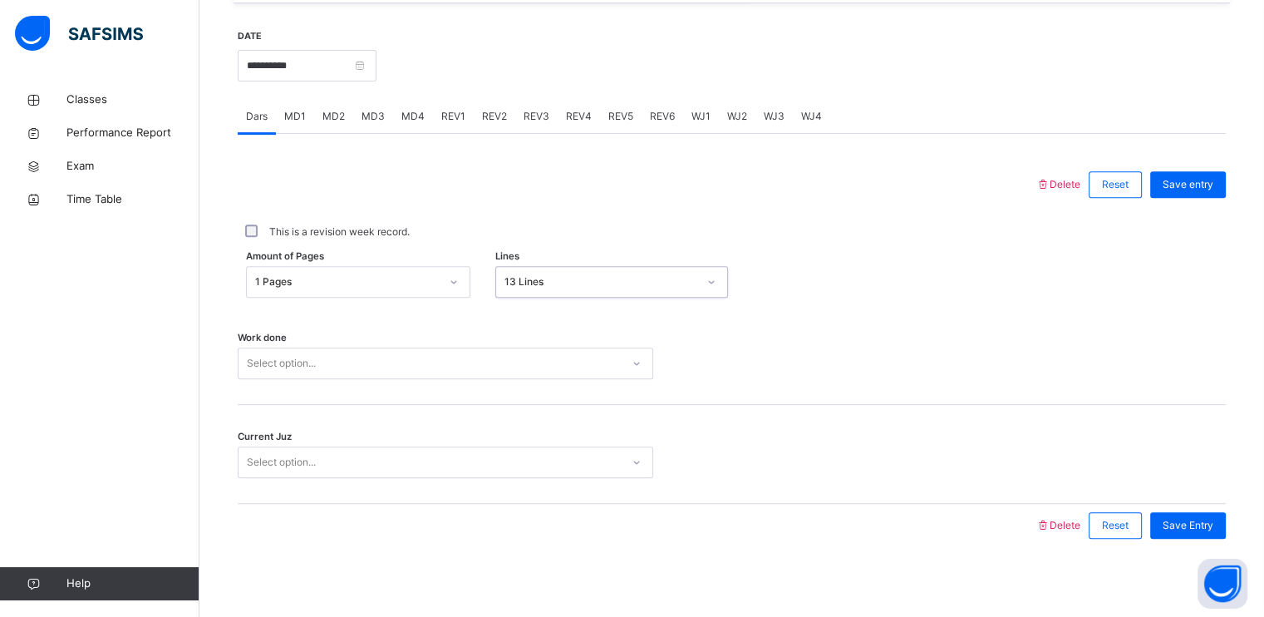
scroll to position [632, 0]
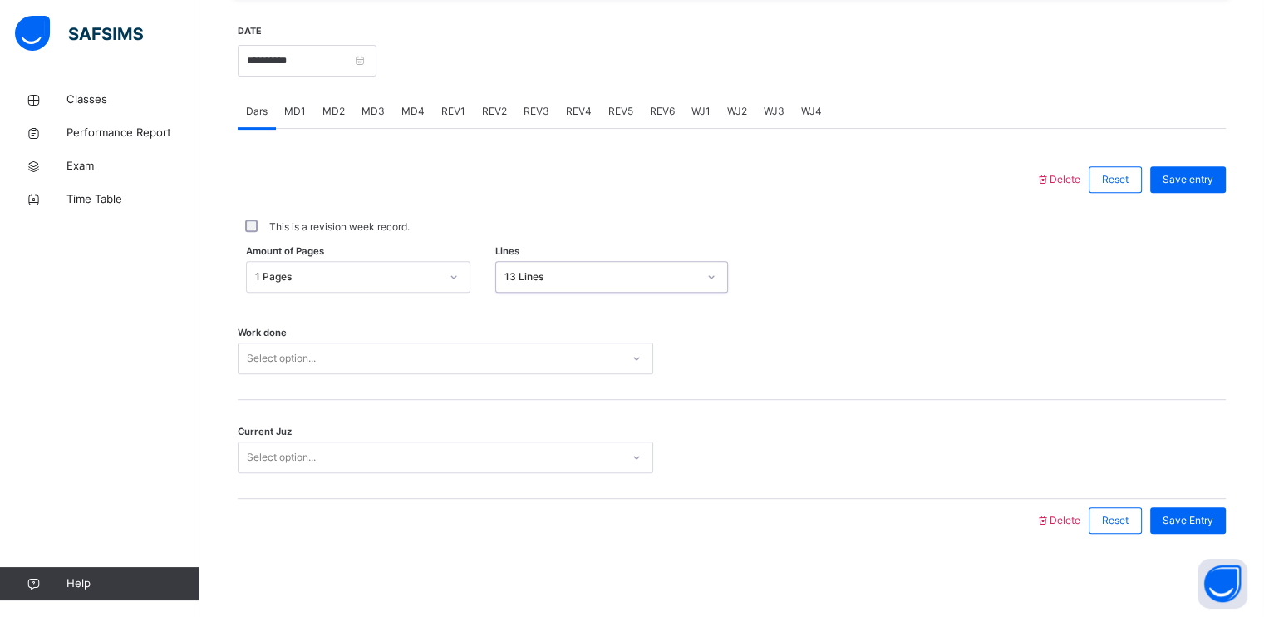
click at [444, 359] on div "Select option..." at bounding box center [430, 359] width 382 height 26
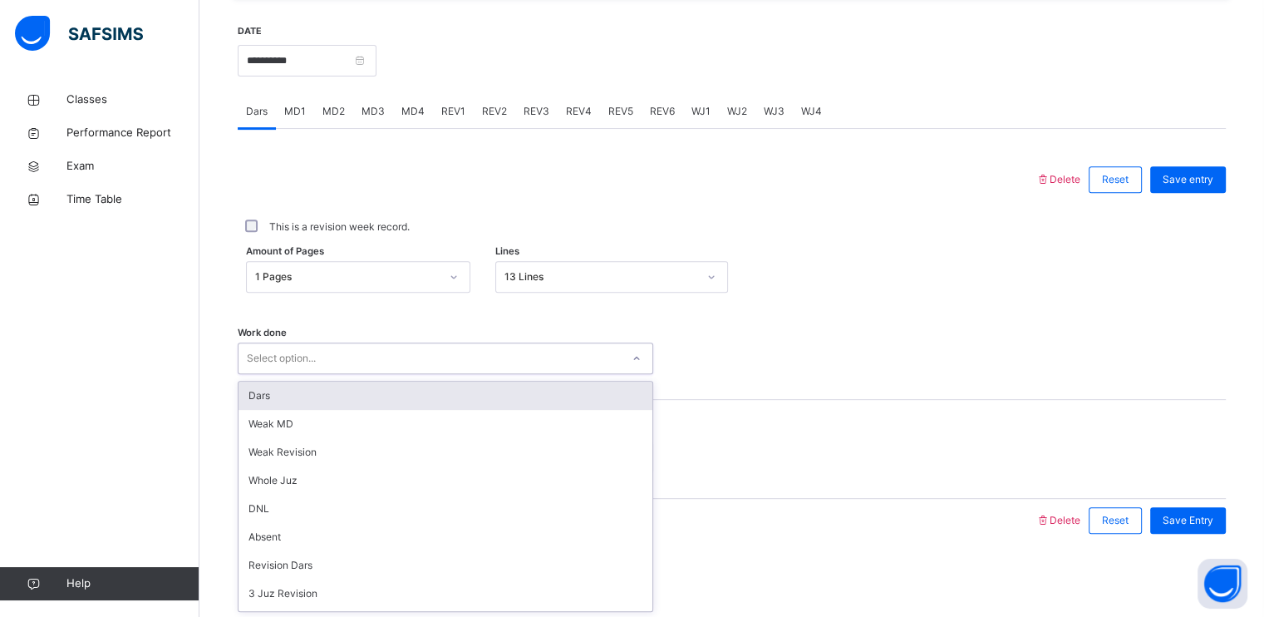
click at [297, 396] on div "Dars" at bounding box center [446, 395] width 414 height 28
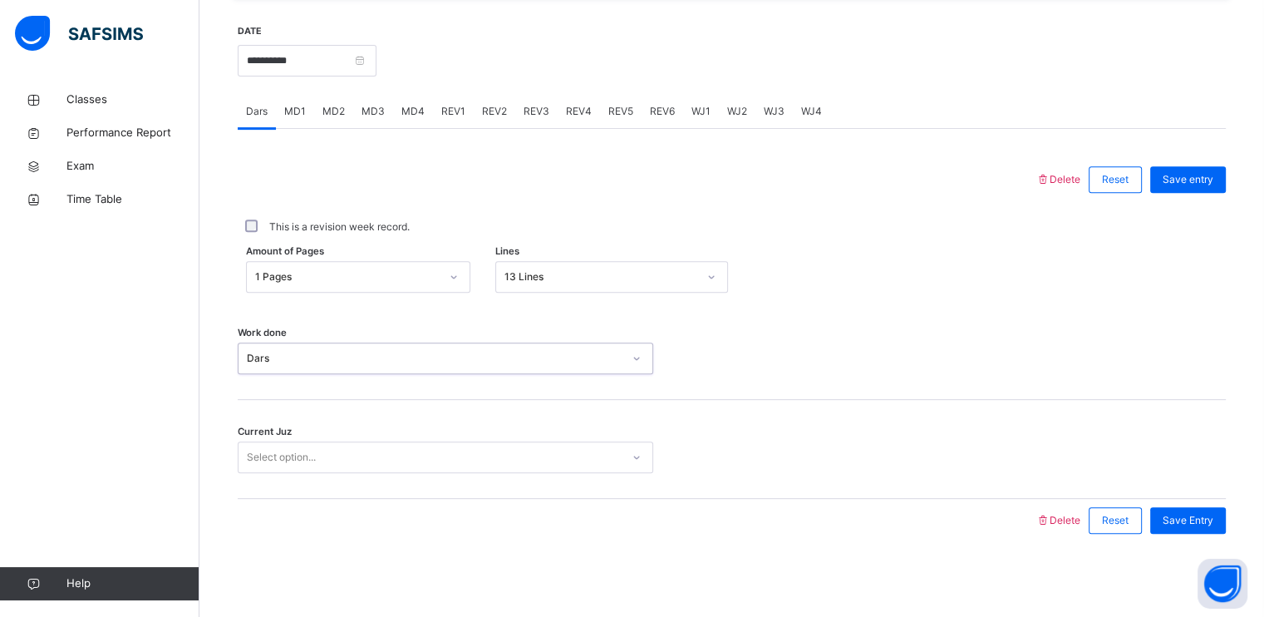
click at [310, 456] on div "Select option..." at bounding box center [281, 457] width 69 height 32
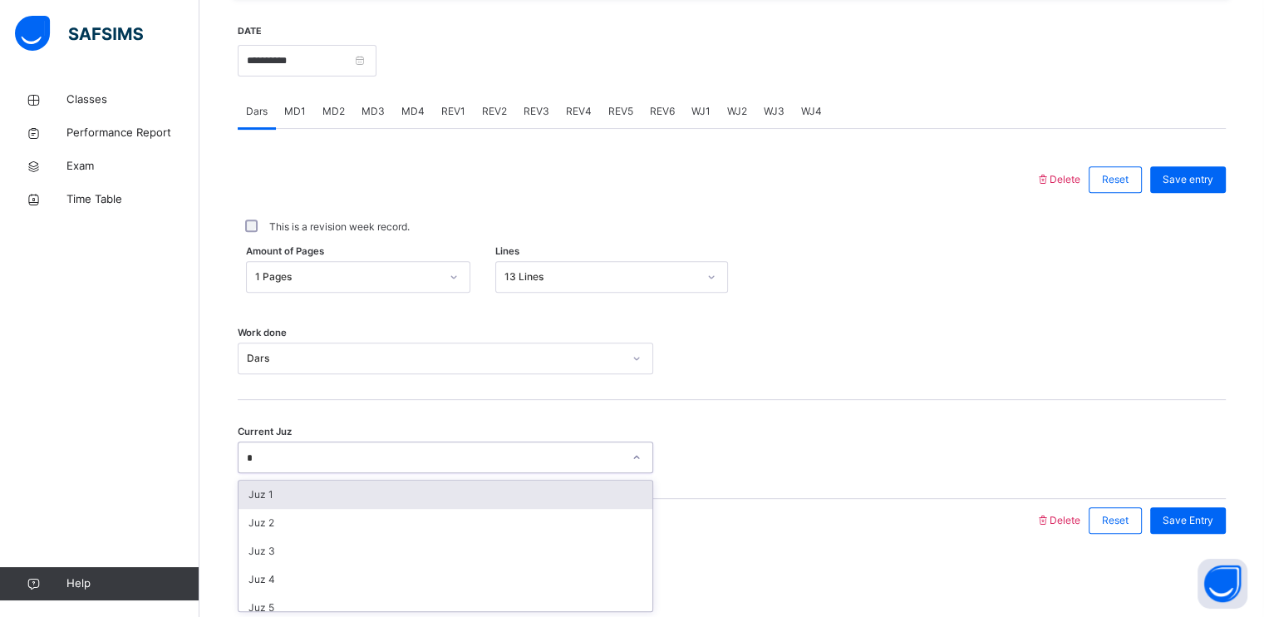
type input "**"
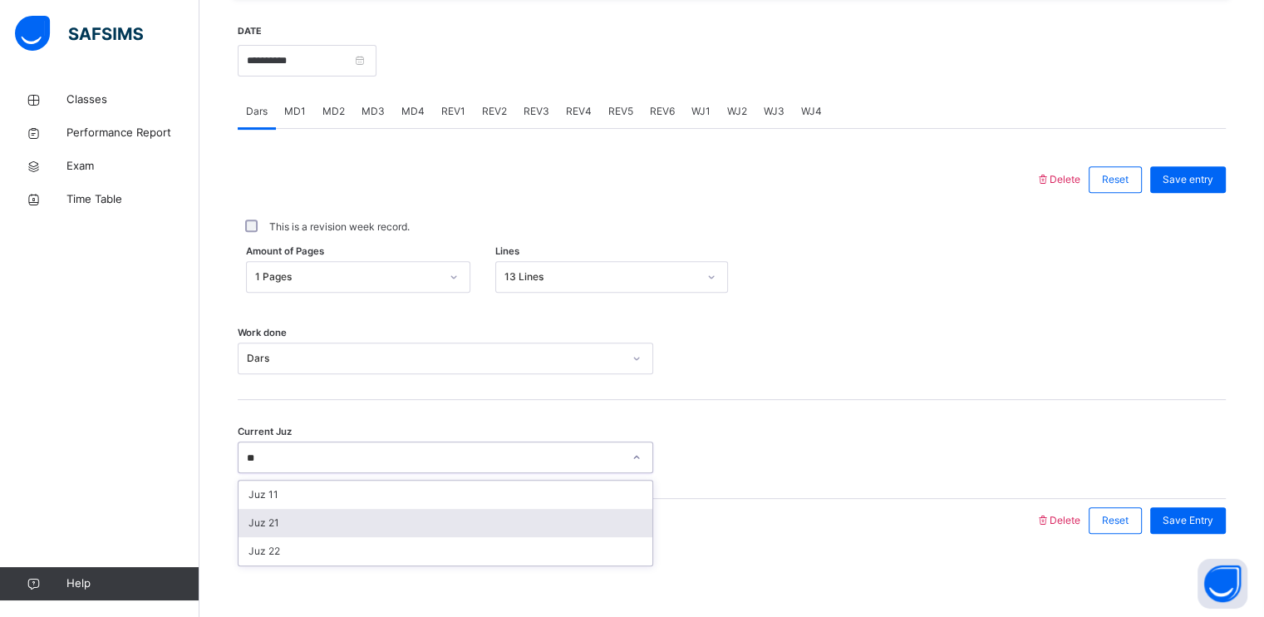
click at [329, 533] on div "Juz 21" at bounding box center [446, 523] width 414 height 28
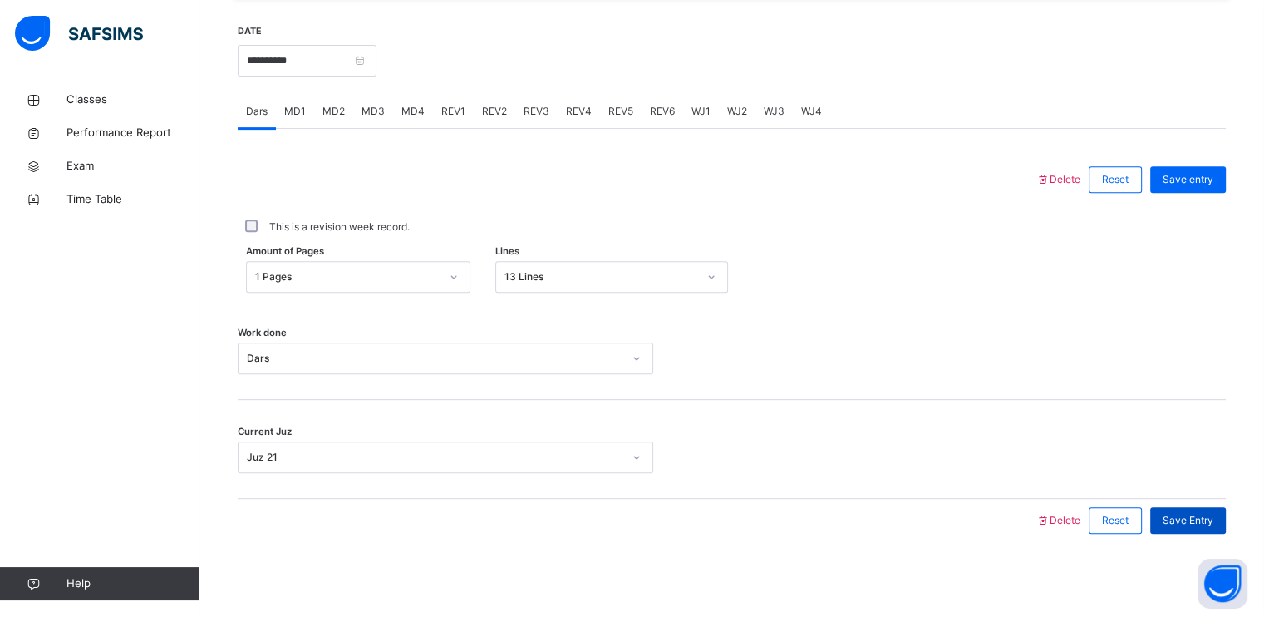
click at [1203, 526] on span "Save Entry" at bounding box center [1188, 520] width 51 height 15
click at [342, 107] on span "MD2" at bounding box center [333, 111] width 22 height 15
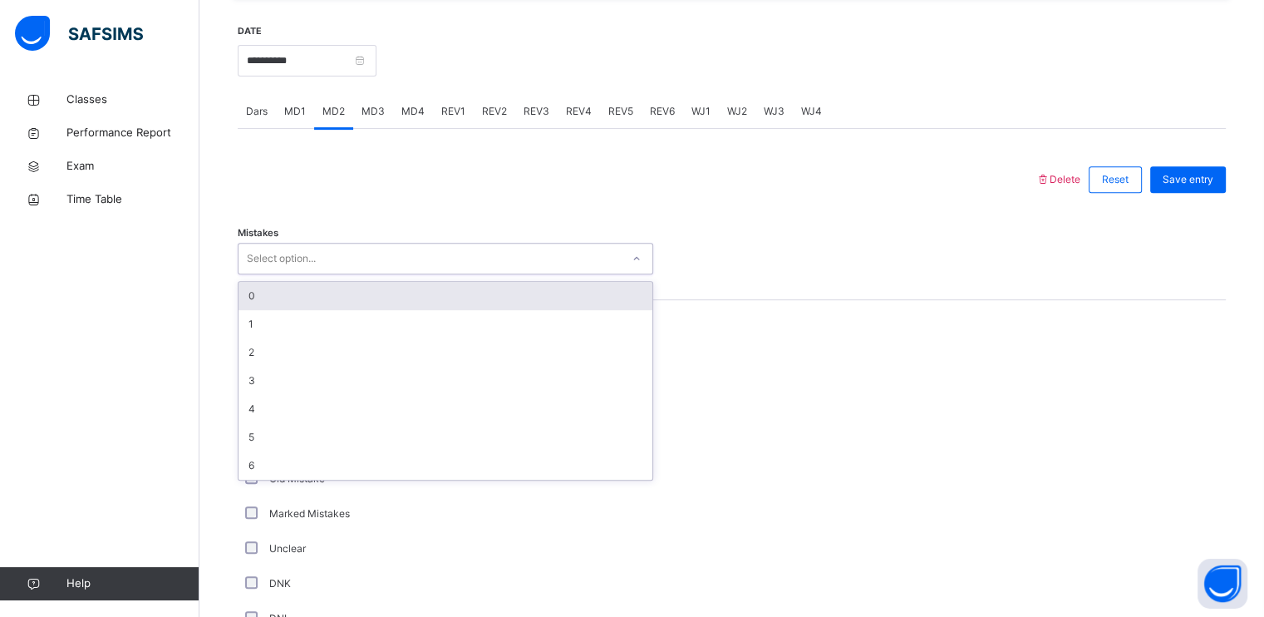
click at [350, 251] on div "Select option..." at bounding box center [430, 259] width 382 height 26
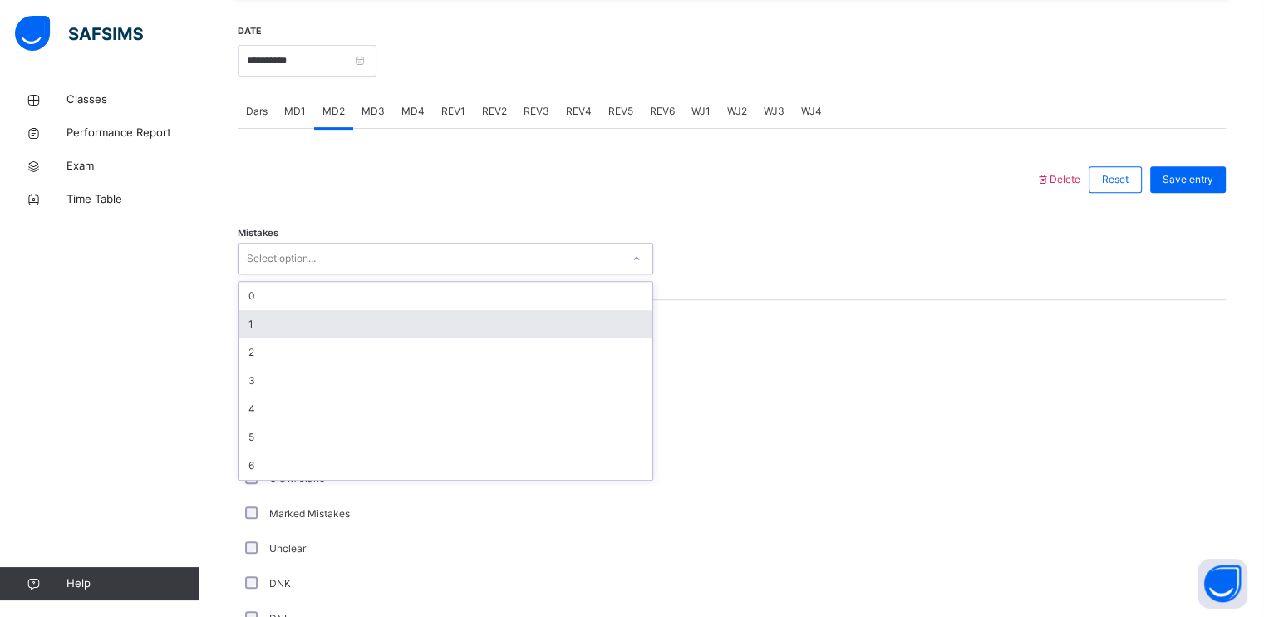
click at [321, 326] on div "1" at bounding box center [446, 324] width 414 height 28
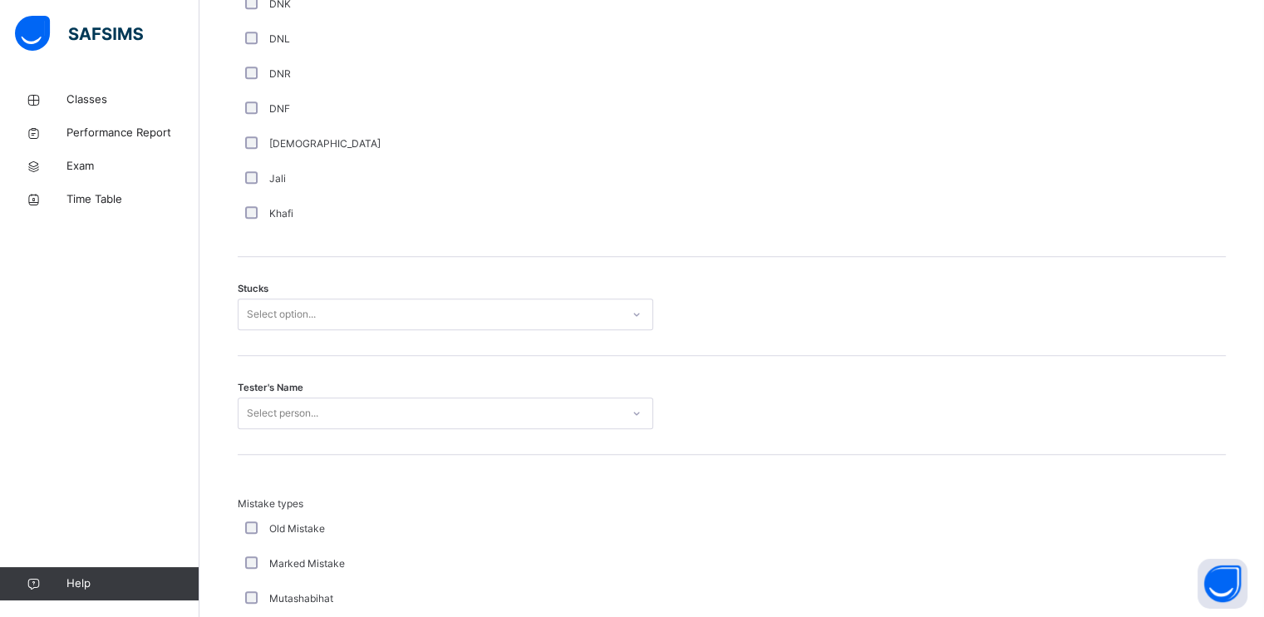
scroll to position [1213, 0]
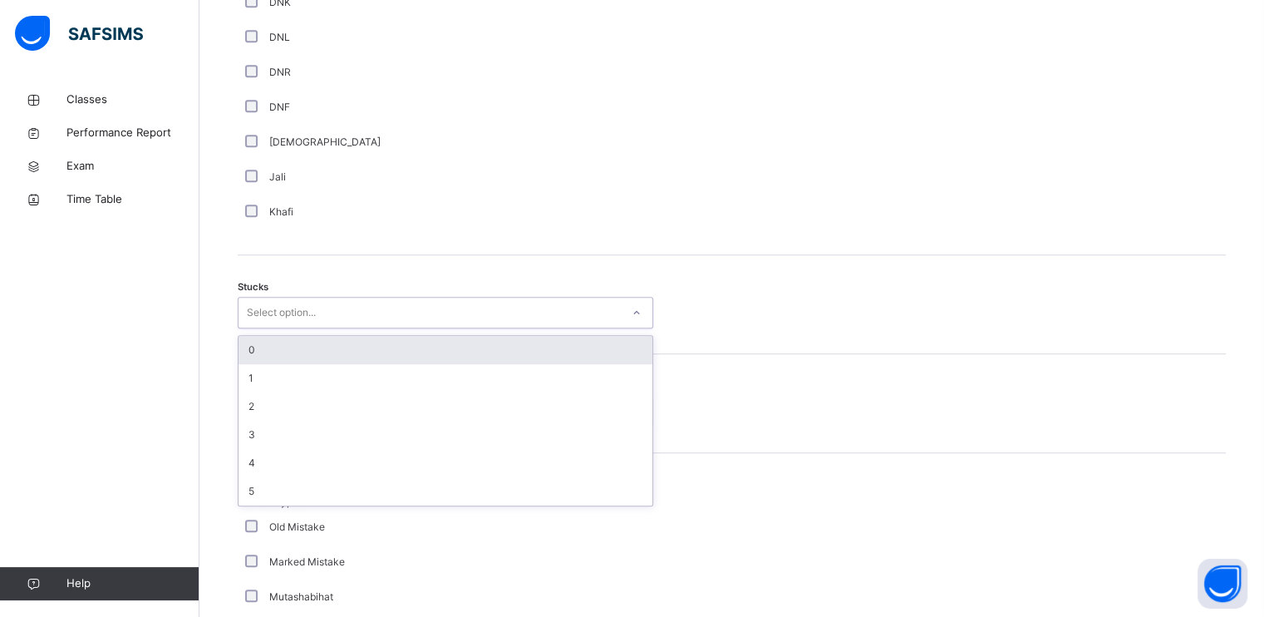
click at [296, 309] on div "Select option..." at bounding box center [281, 313] width 69 height 32
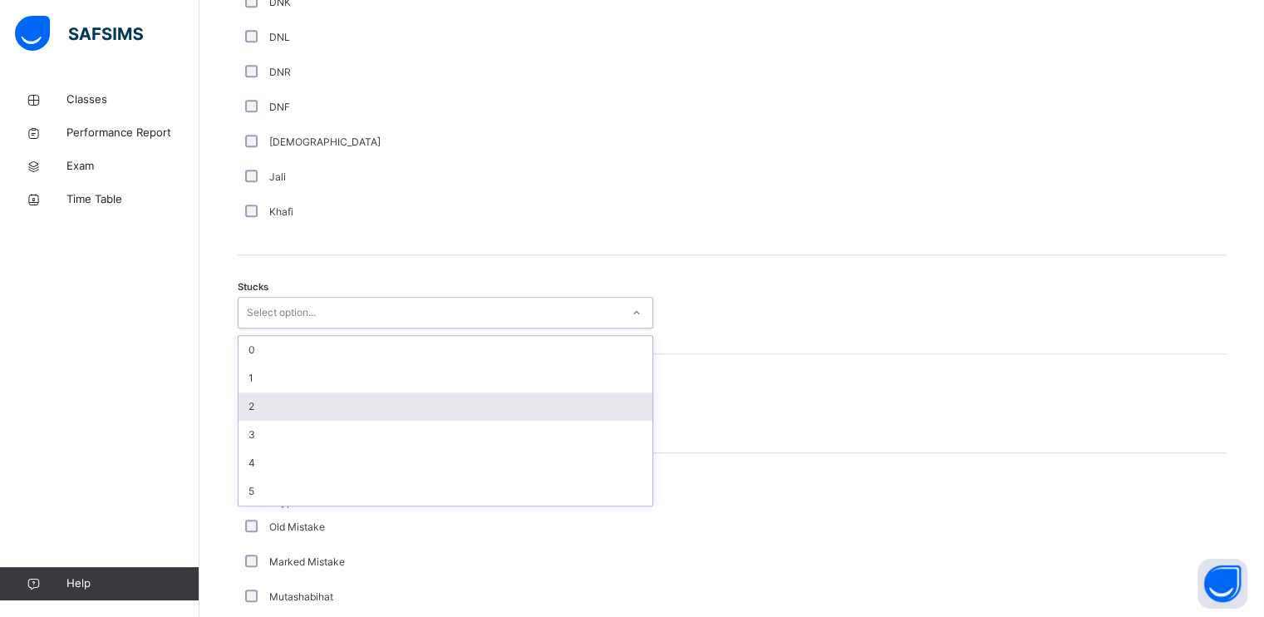
click at [253, 403] on div "2" at bounding box center [446, 406] width 414 height 28
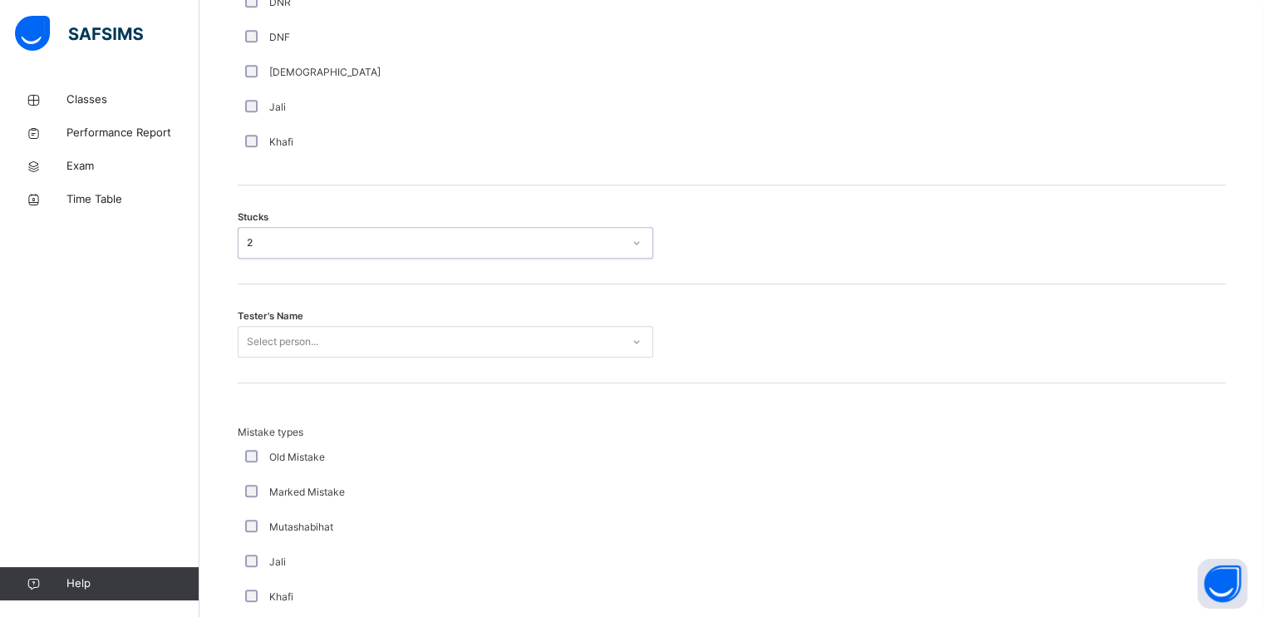
click at [283, 357] on div "Select person..." at bounding box center [446, 342] width 416 height 32
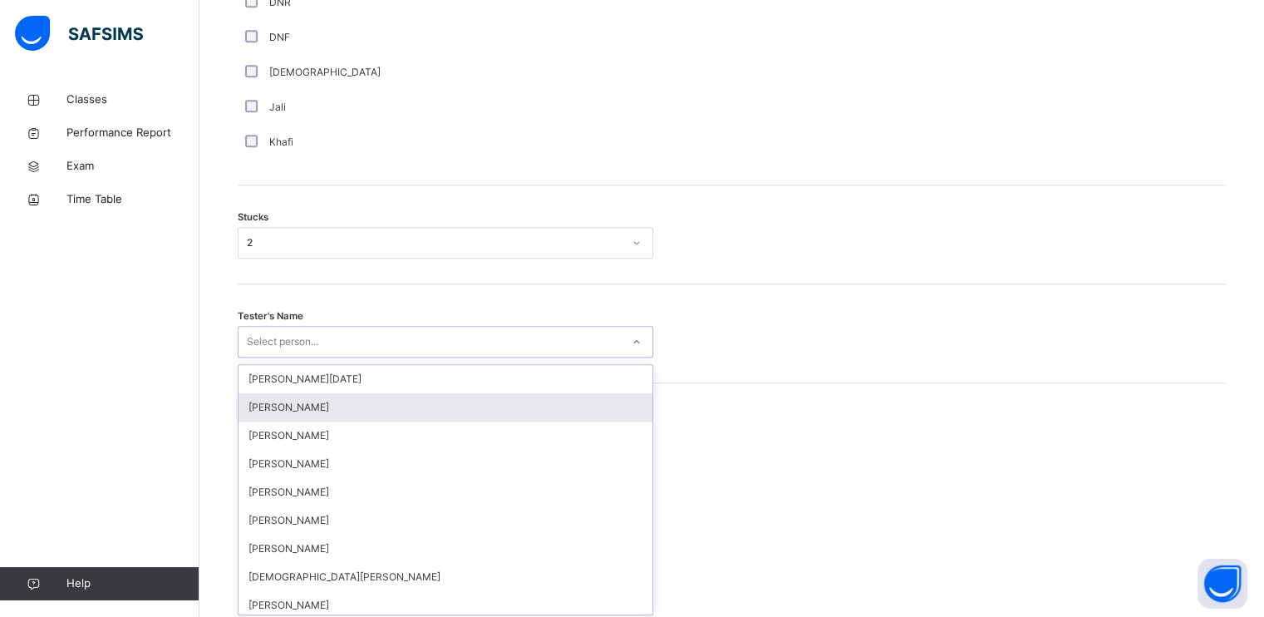
scroll to position [1286, 0]
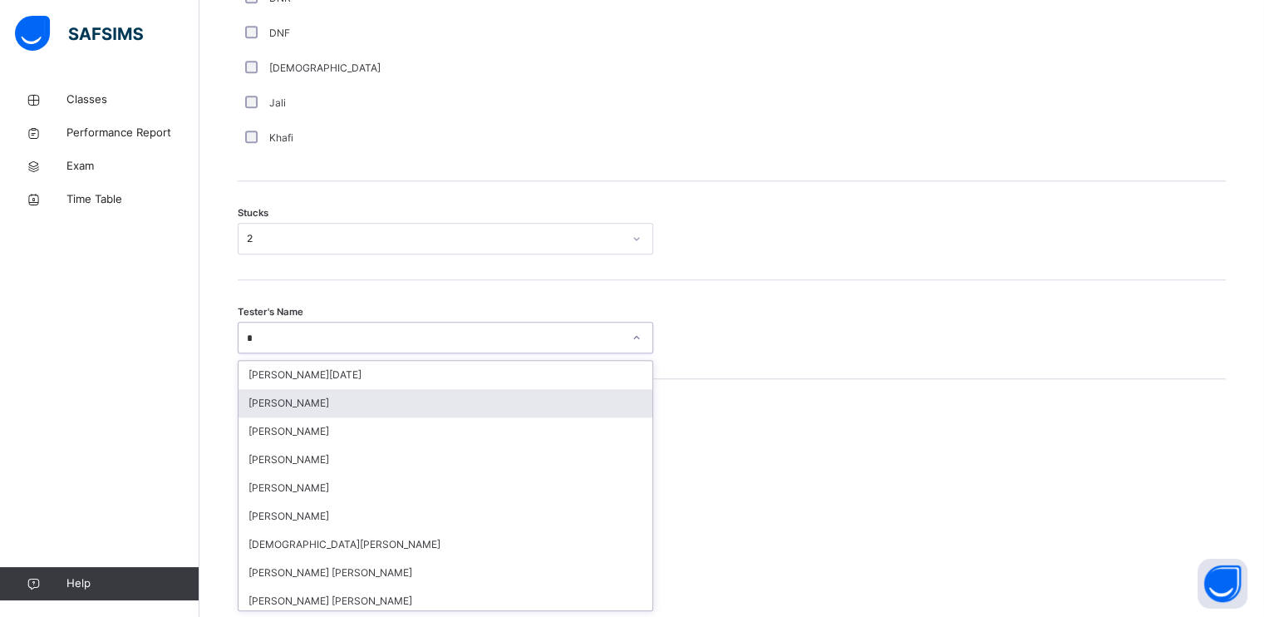
type input "**"
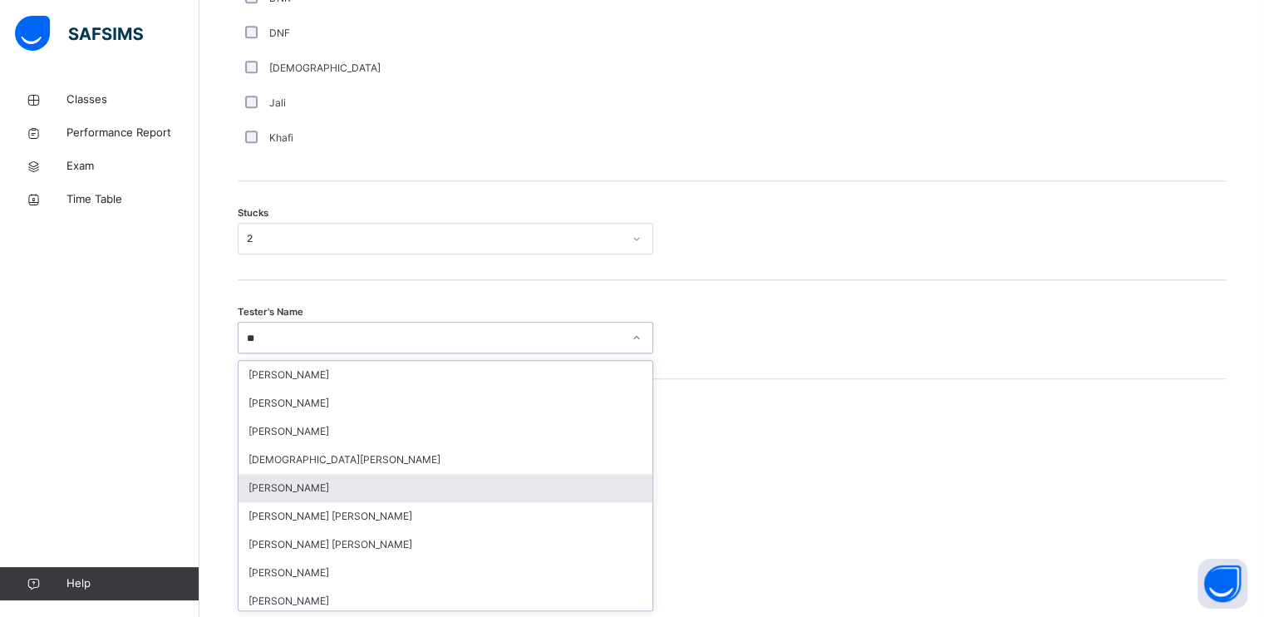
click at [326, 494] on div "[PERSON_NAME]" at bounding box center [446, 488] width 414 height 28
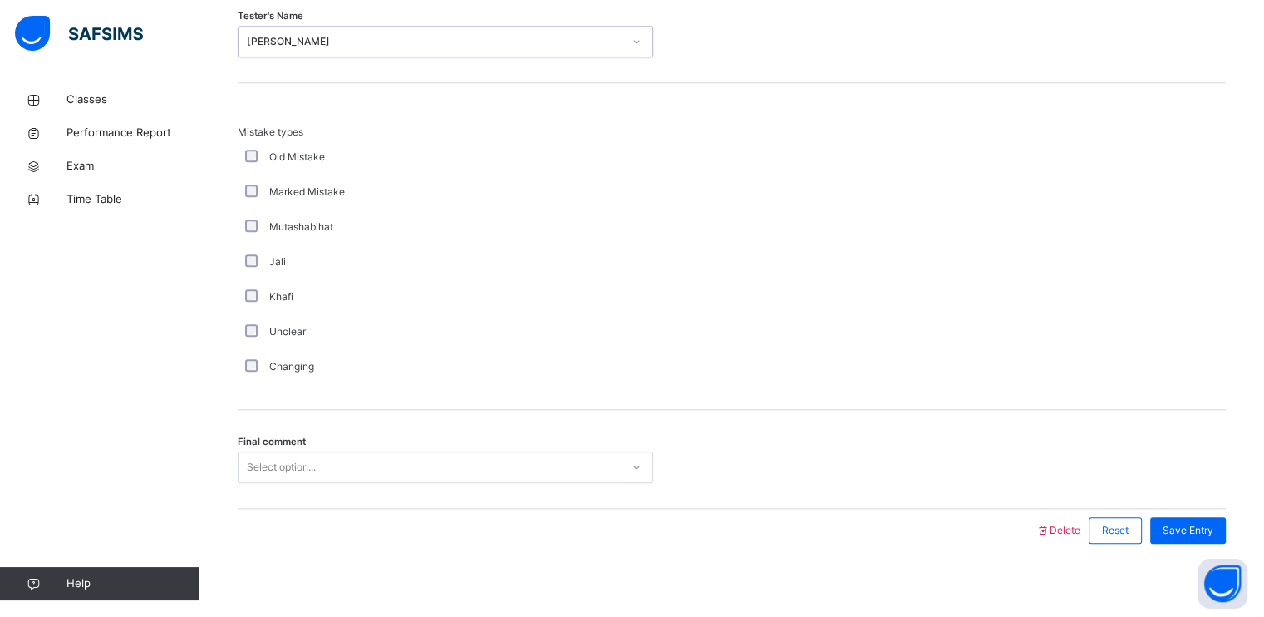
scroll to position [1591, 0]
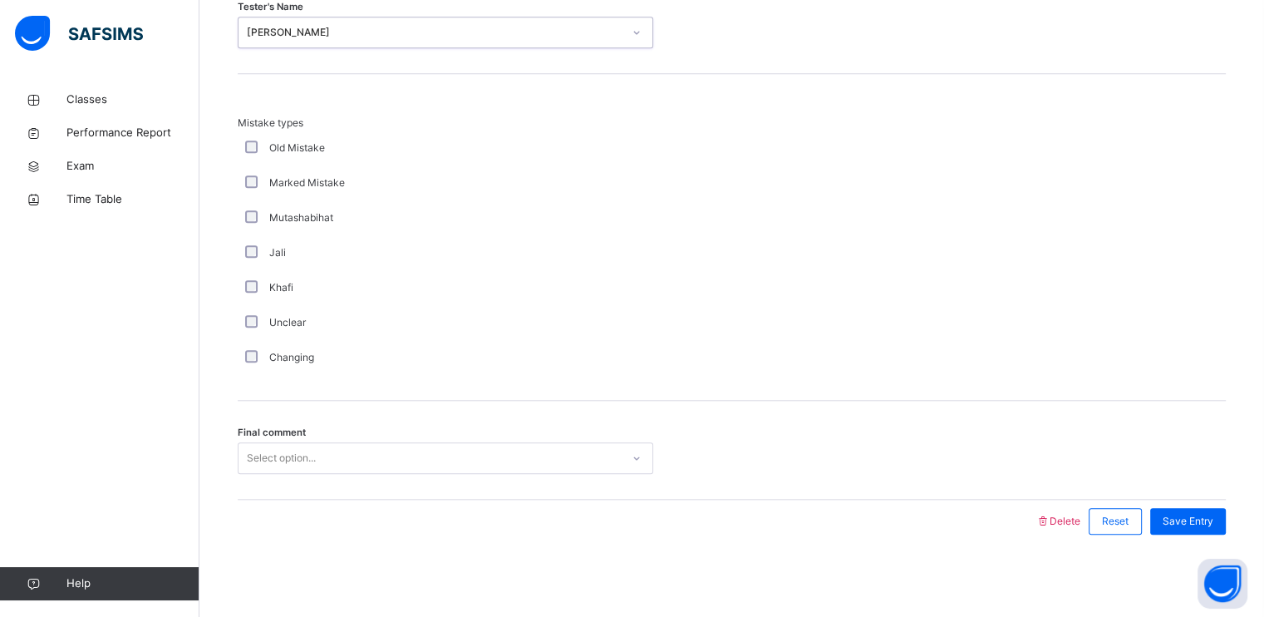
click at [357, 467] on div "Select option..." at bounding box center [430, 458] width 382 height 26
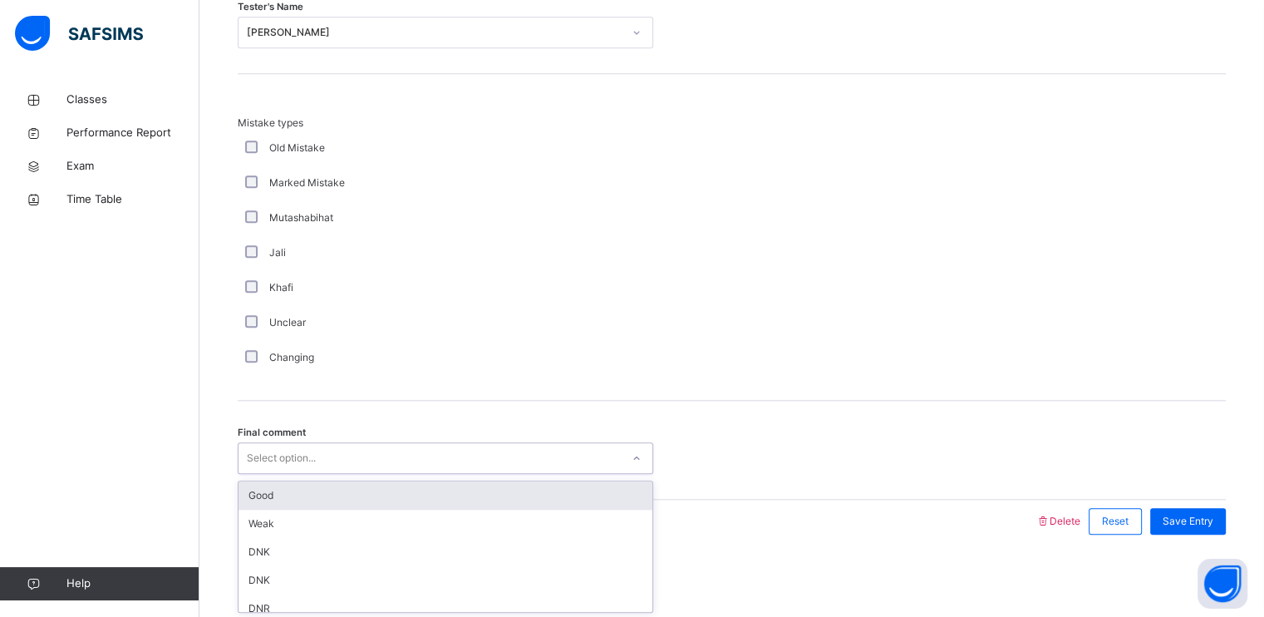
drag, startPoint x: 343, startPoint y: 500, endPoint x: 350, endPoint y: 494, distance: 9.4
click at [342, 499] on div "Good" at bounding box center [446, 495] width 414 height 28
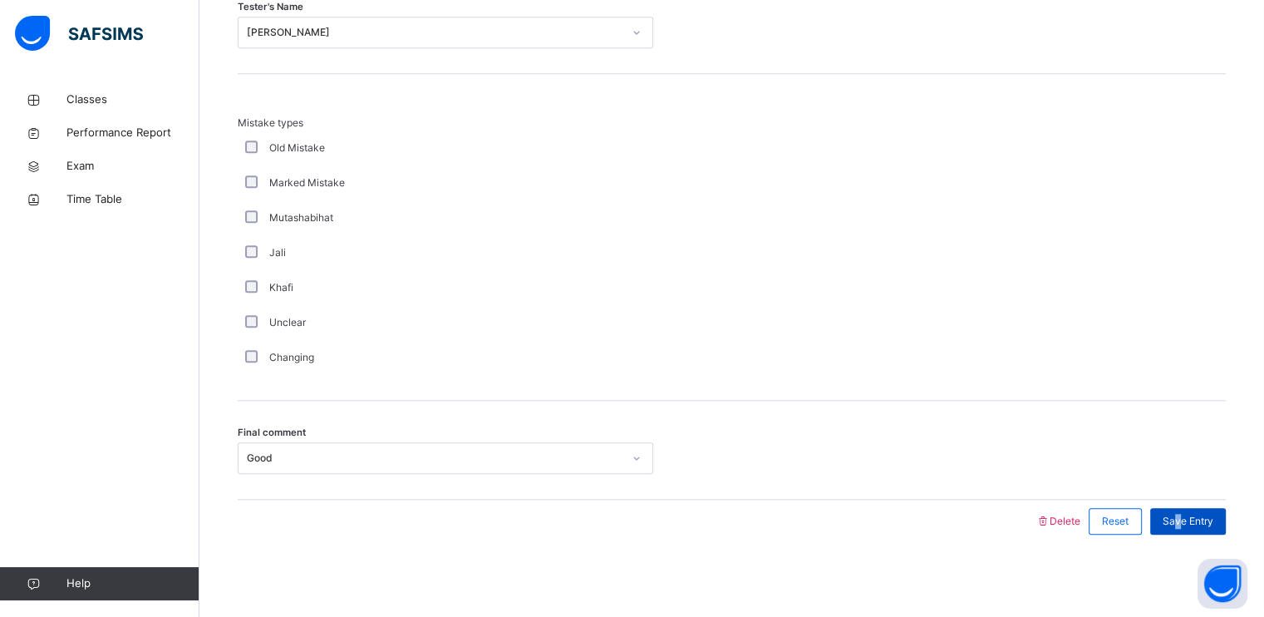
click at [1189, 526] on span "Save Entry" at bounding box center [1188, 521] width 51 height 15
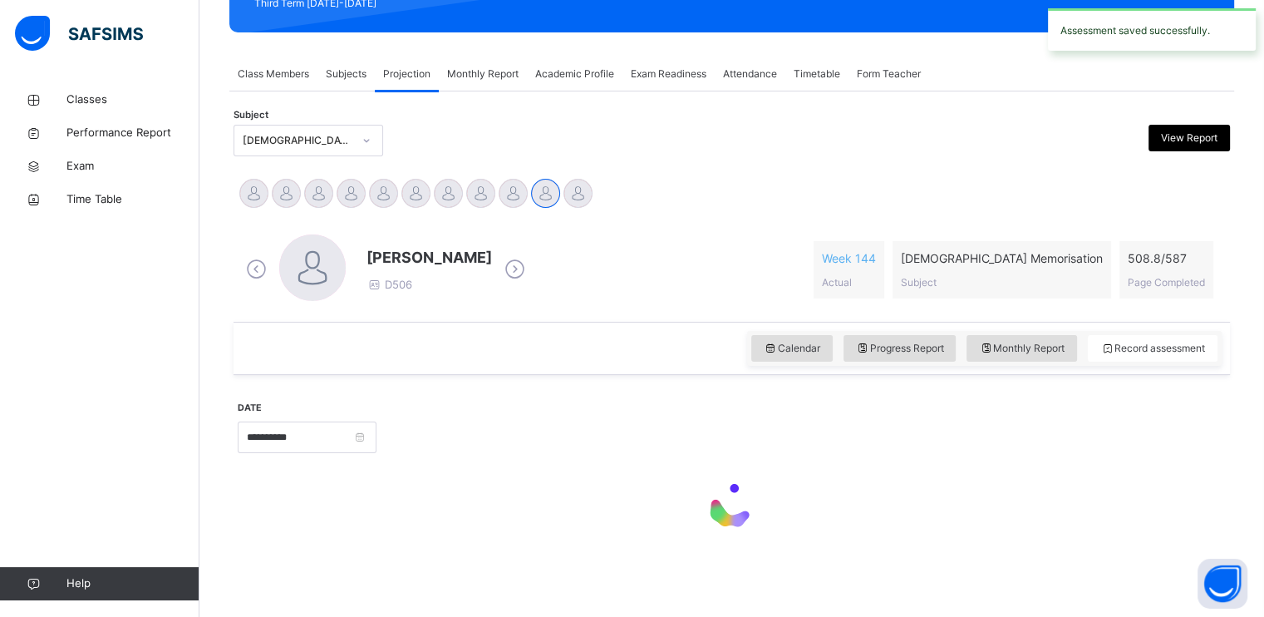
click at [1190, 523] on div at bounding box center [732, 506] width 988 height 71
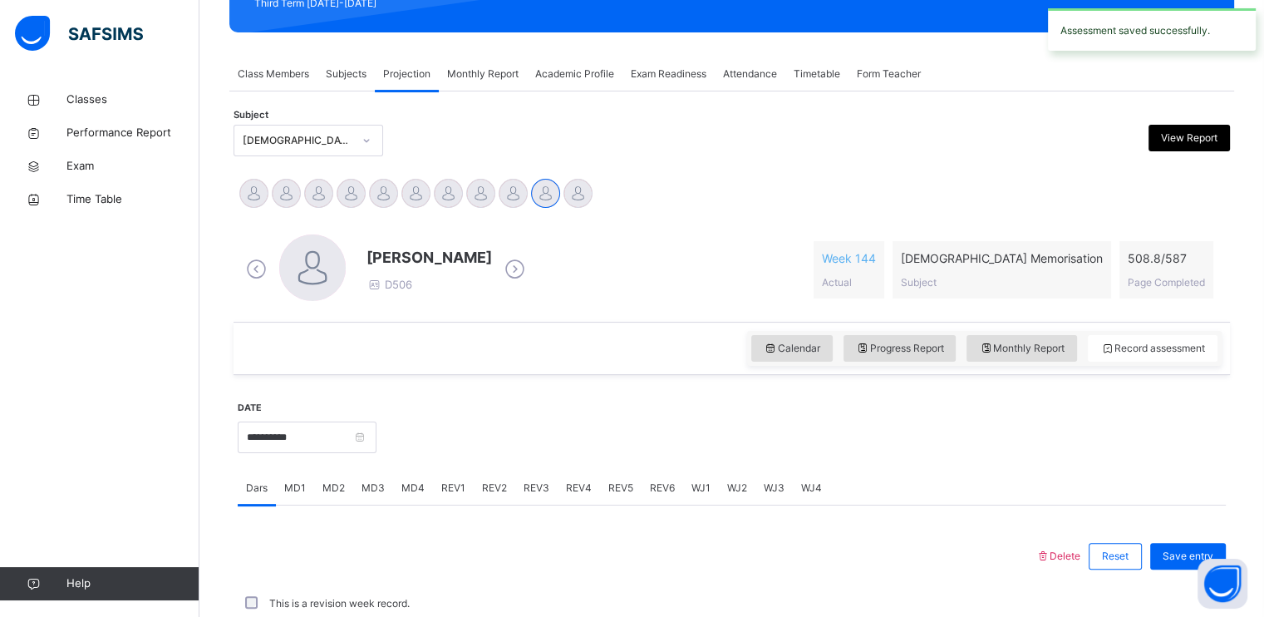
scroll to position [632, 0]
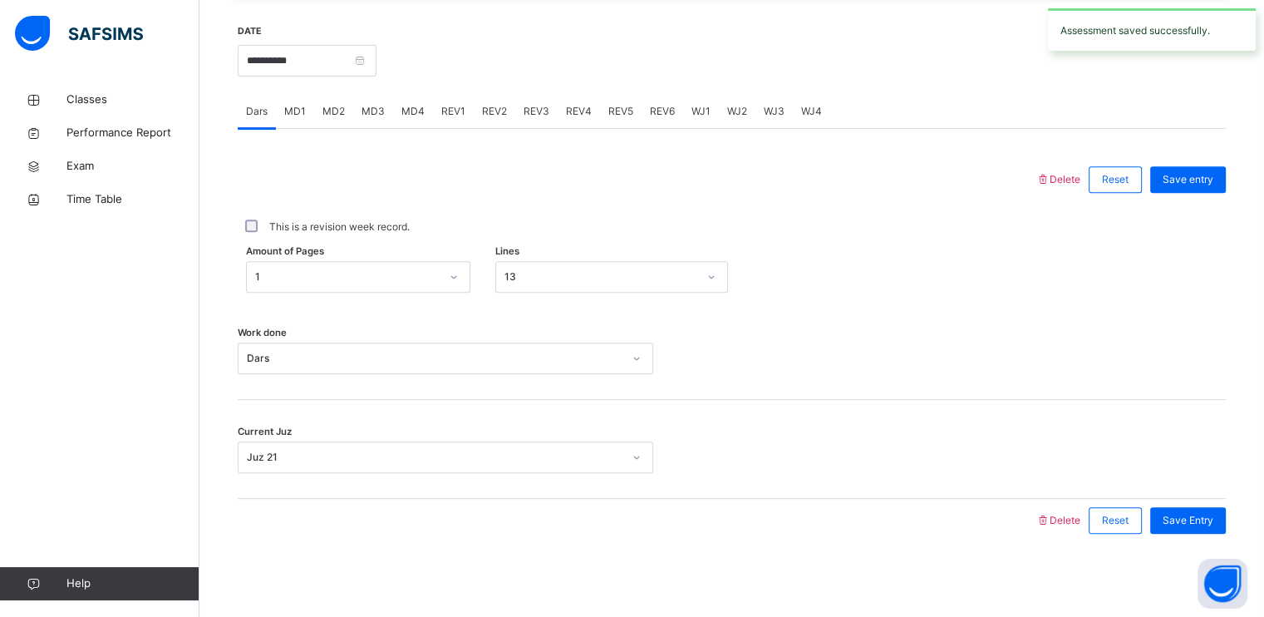
click at [403, 114] on span "MD4" at bounding box center [412, 111] width 23 height 15
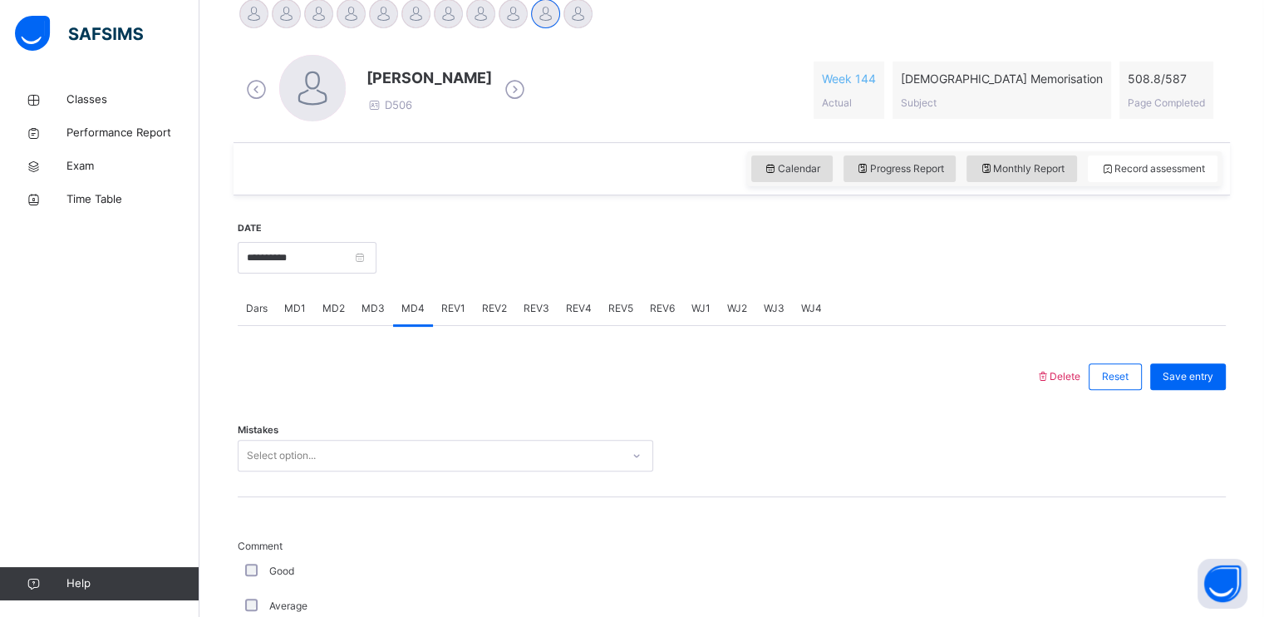
scroll to position [575, 0]
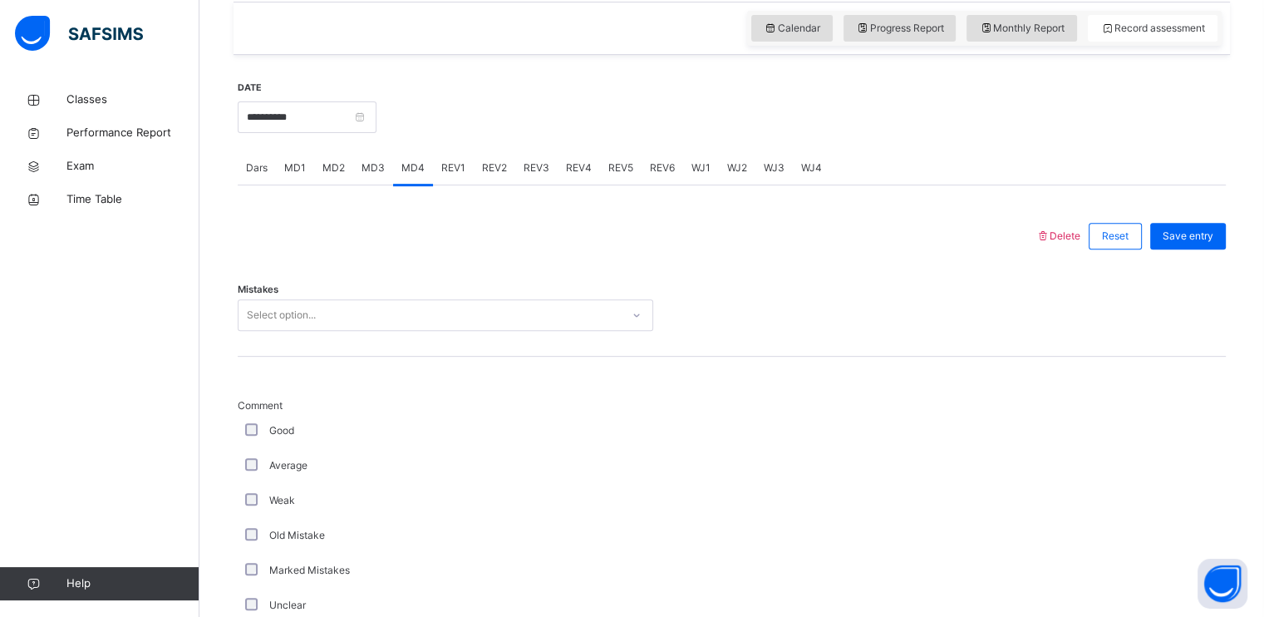
click at [372, 322] on div "Select option..." at bounding box center [430, 316] width 382 height 26
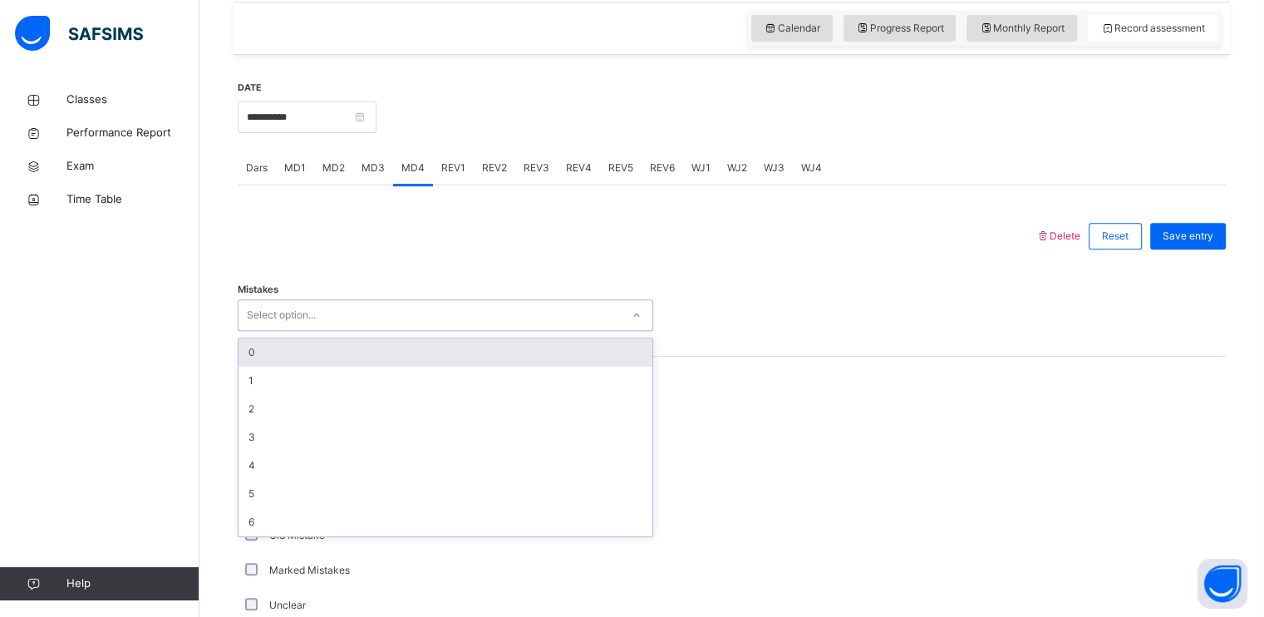
click at [359, 352] on div "0" at bounding box center [446, 352] width 414 height 28
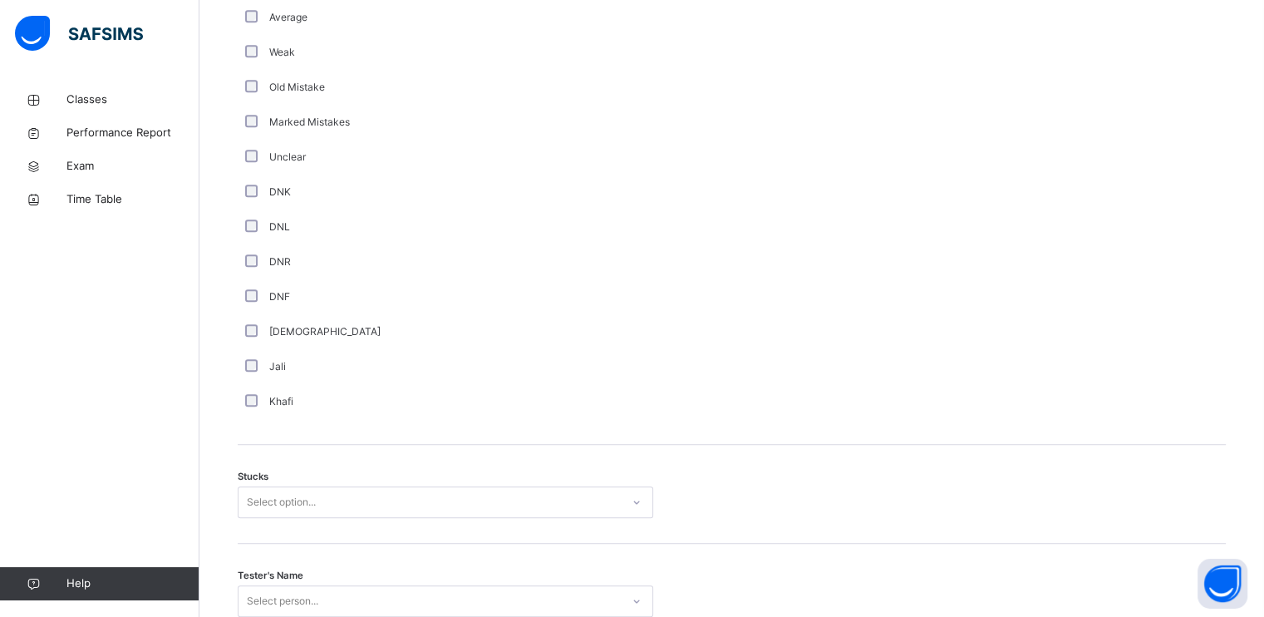
scroll to position [1144, 0]
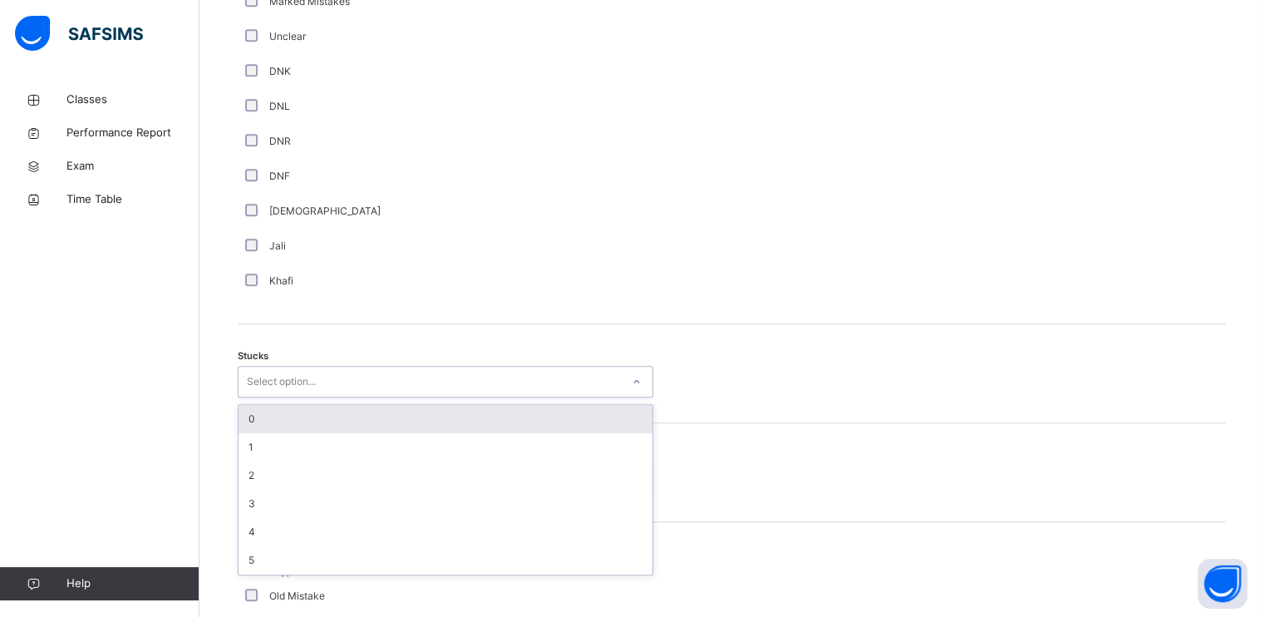
click at [322, 377] on div "Select option..." at bounding box center [430, 382] width 382 height 26
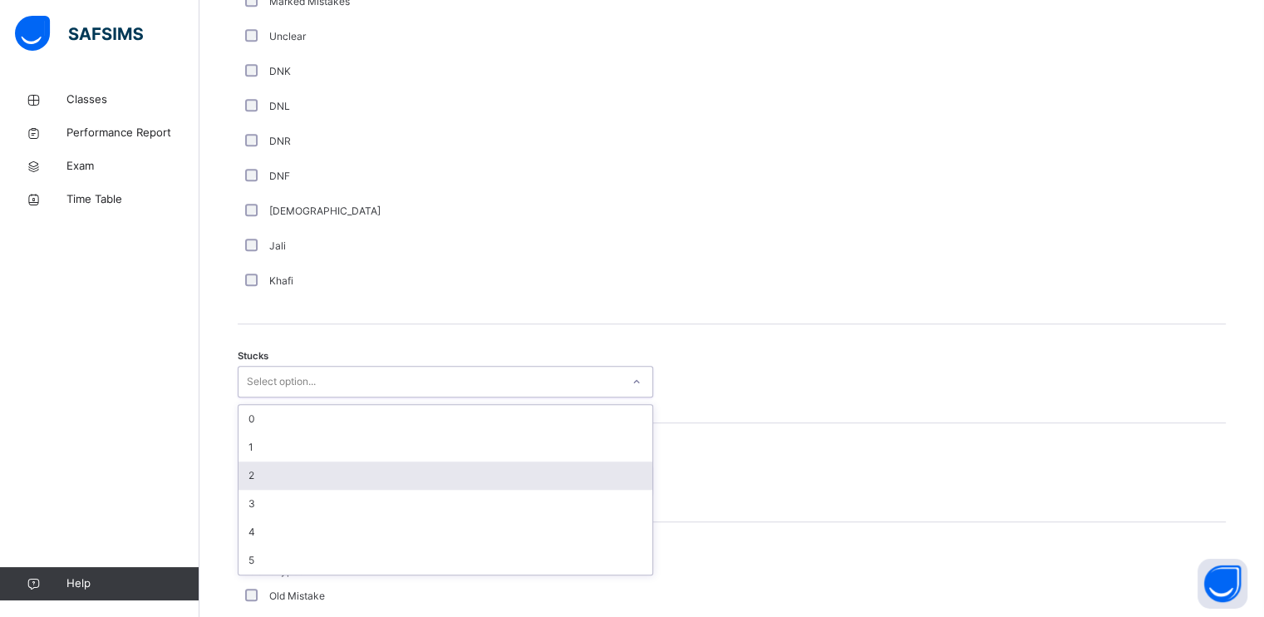
click at [339, 476] on div "2" at bounding box center [446, 475] width 414 height 28
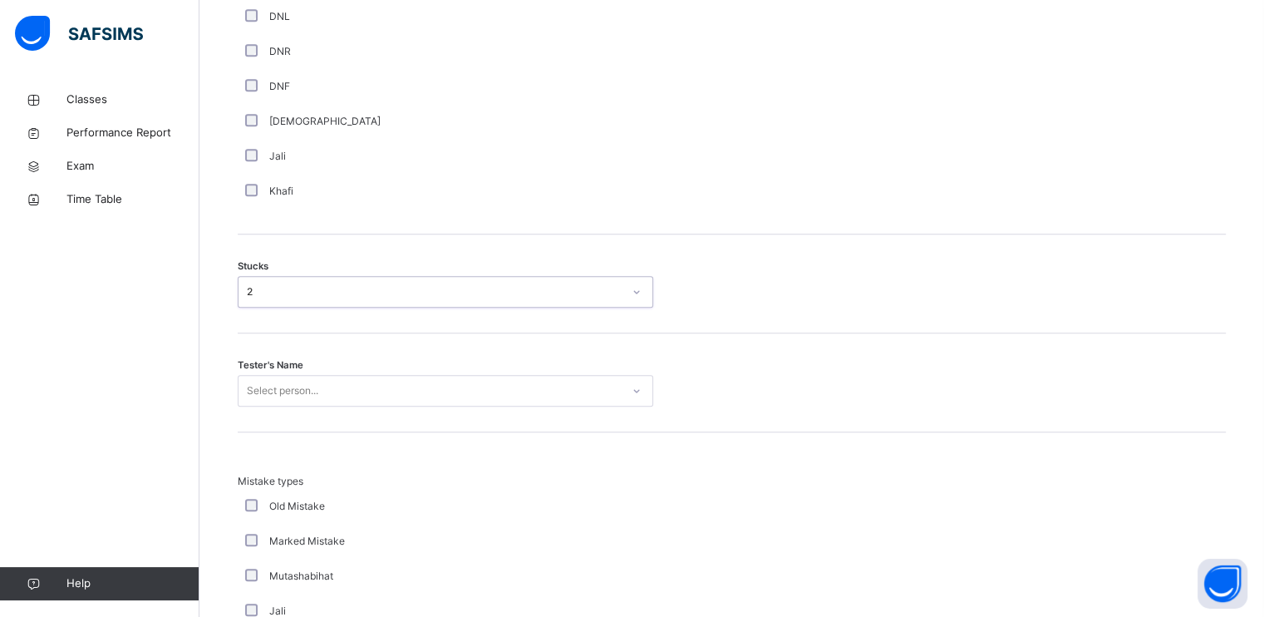
scroll to position [1243, 0]
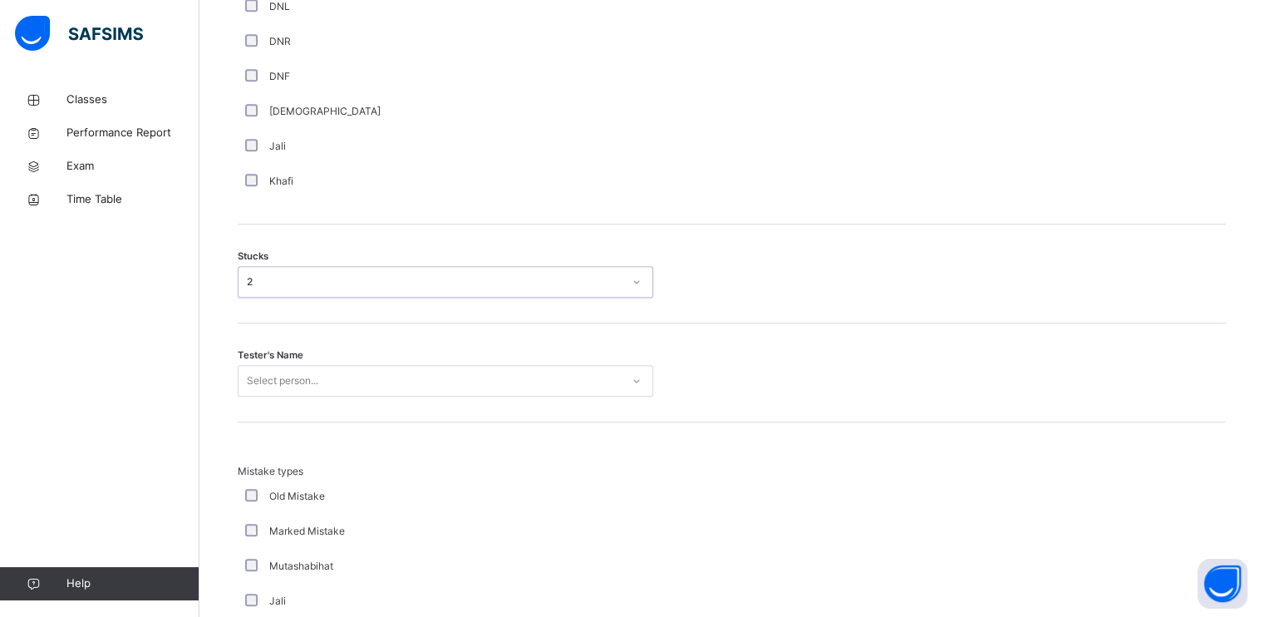
click at [373, 375] on div "Select person..." at bounding box center [446, 381] width 416 height 32
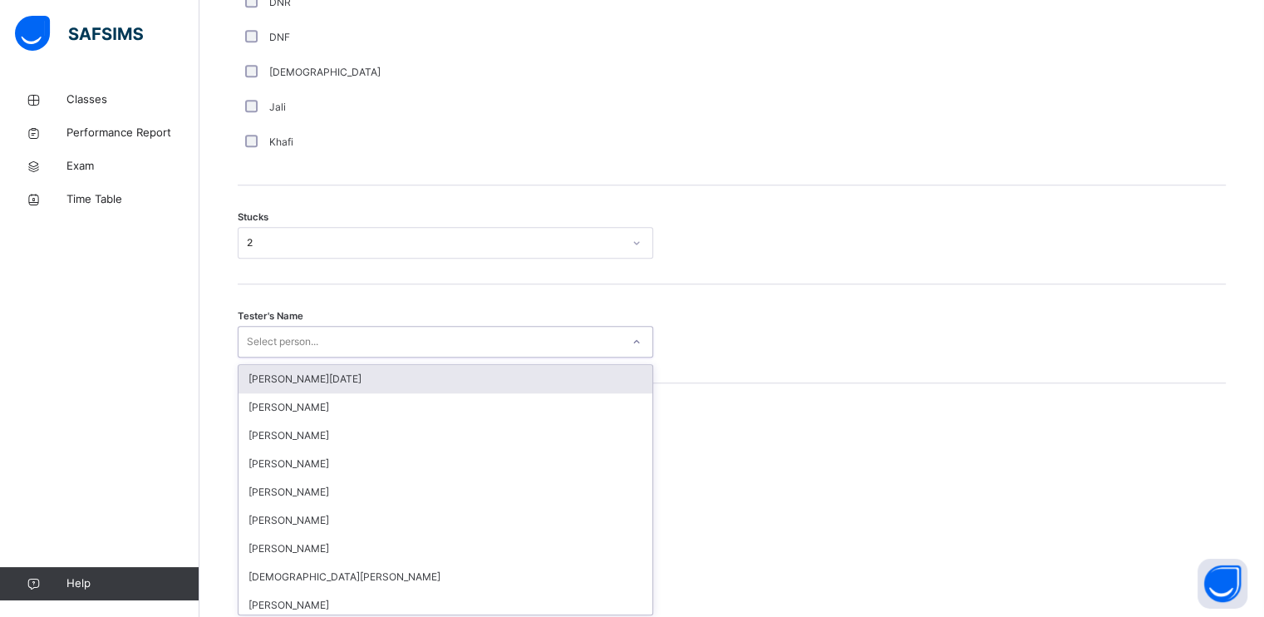
scroll to position [1286, 0]
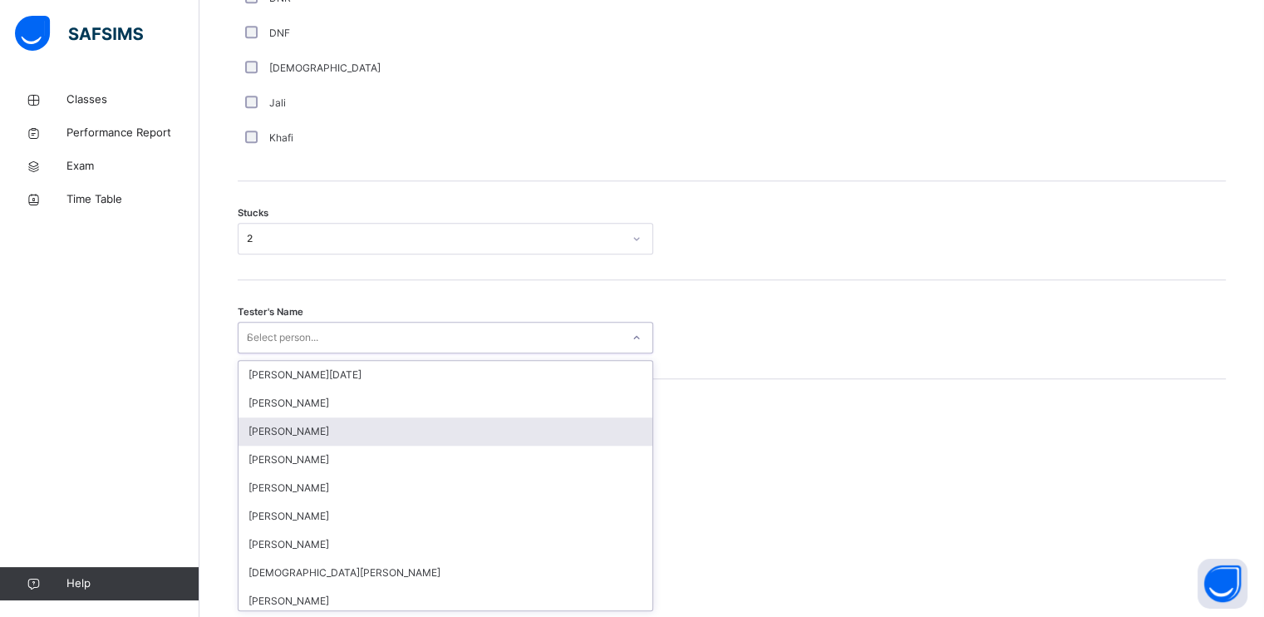
type input "**"
click at [362, 427] on div "[PERSON_NAME]" at bounding box center [446, 431] width 414 height 28
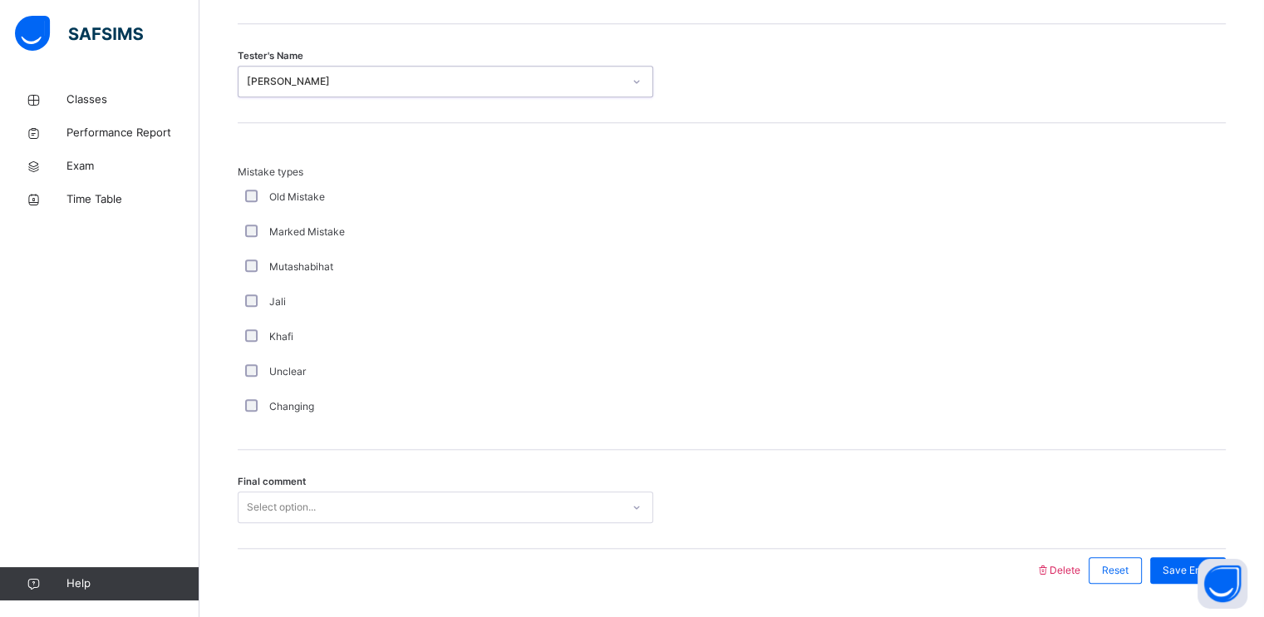
scroll to position [1591, 0]
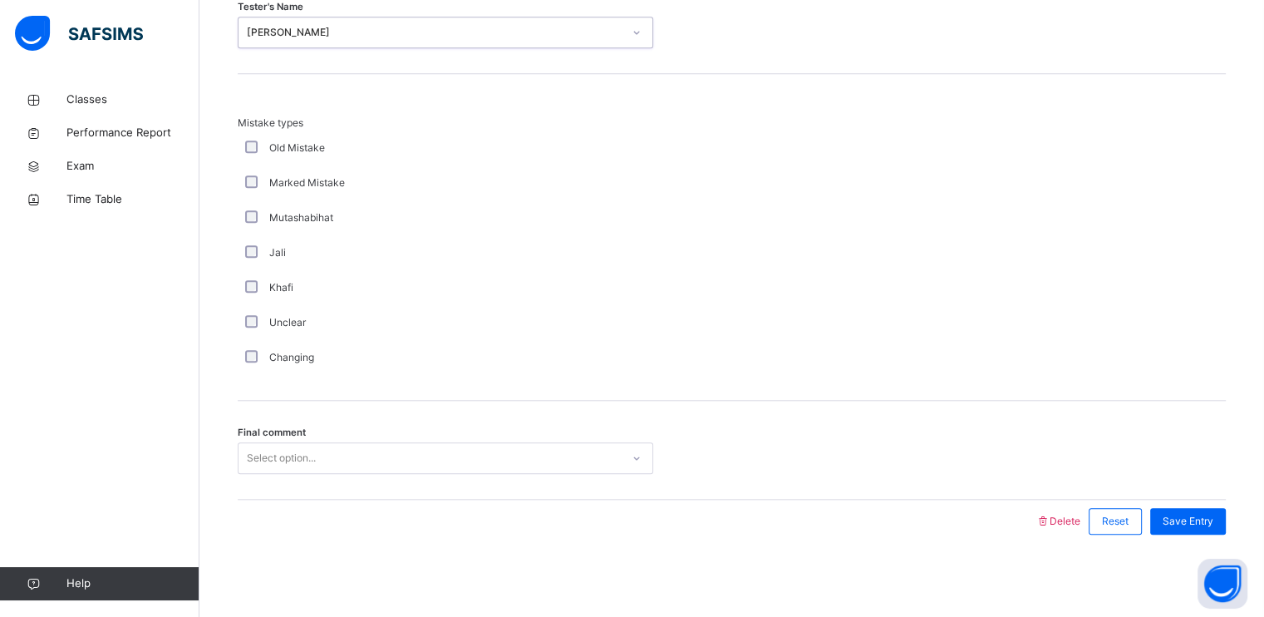
click at [317, 464] on div "Select option..." at bounding box center [430, 458] width 382 height 26
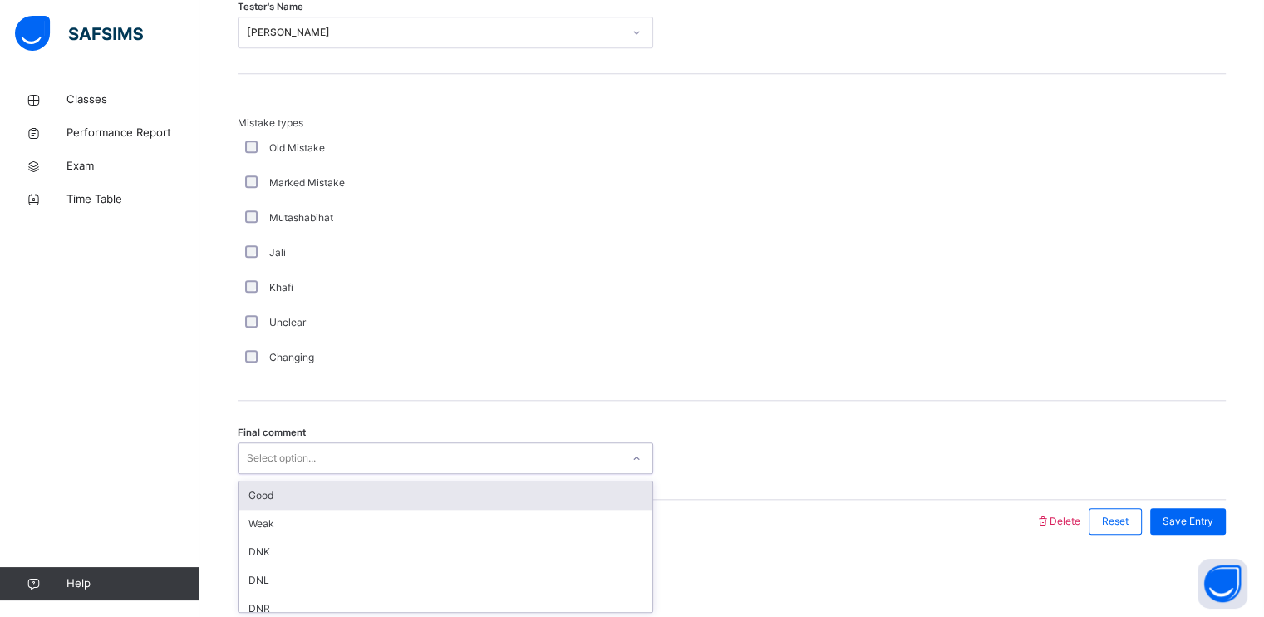
click at [304, 502] on div "Good" at bounding box center [446, 495] width 414 height 28
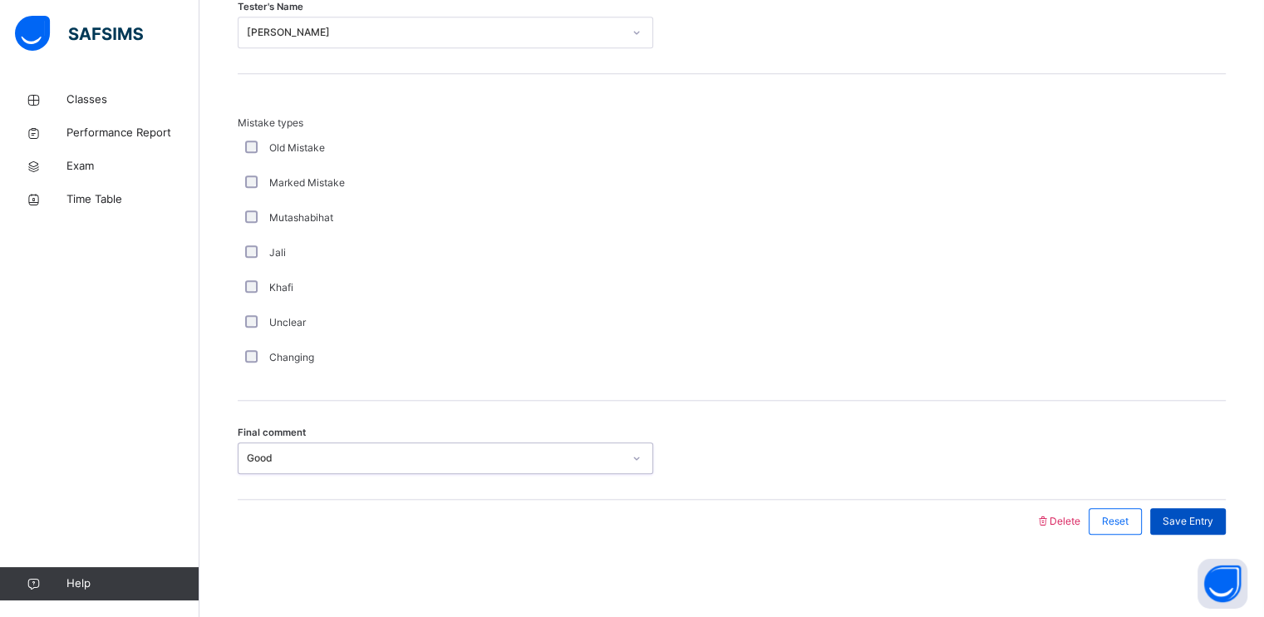
click at [1226, 517] on div "Save Entry" at bounding box center [1188, 521] width 76 height 27
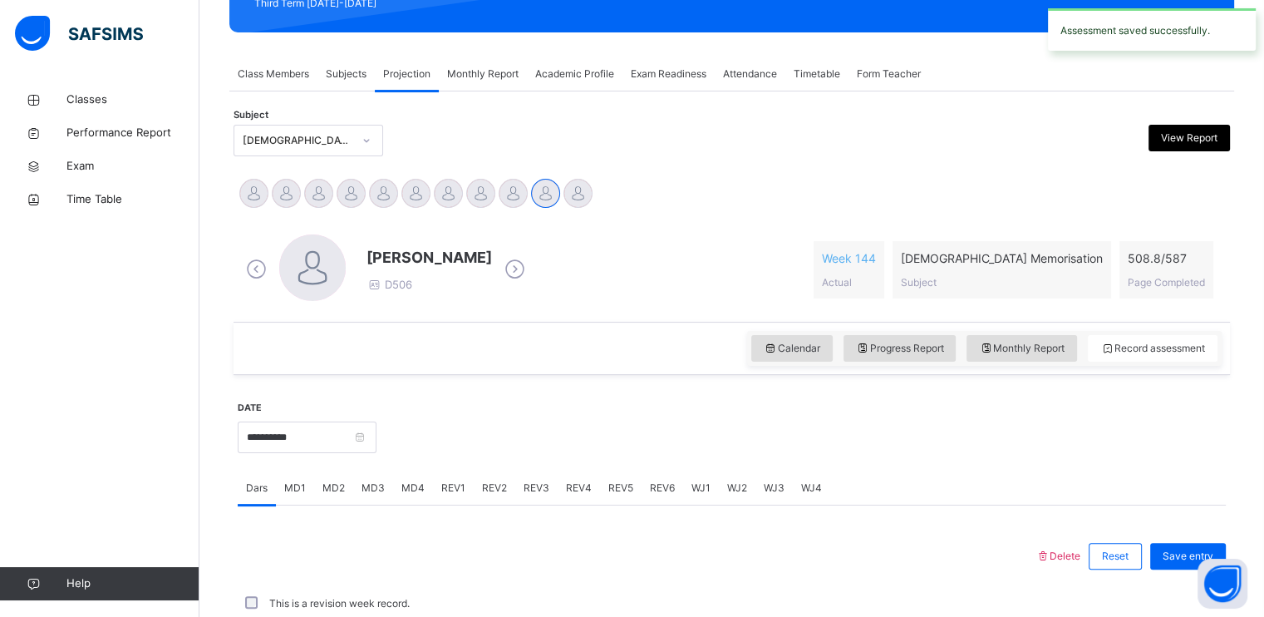
scroll to position [632, 0]
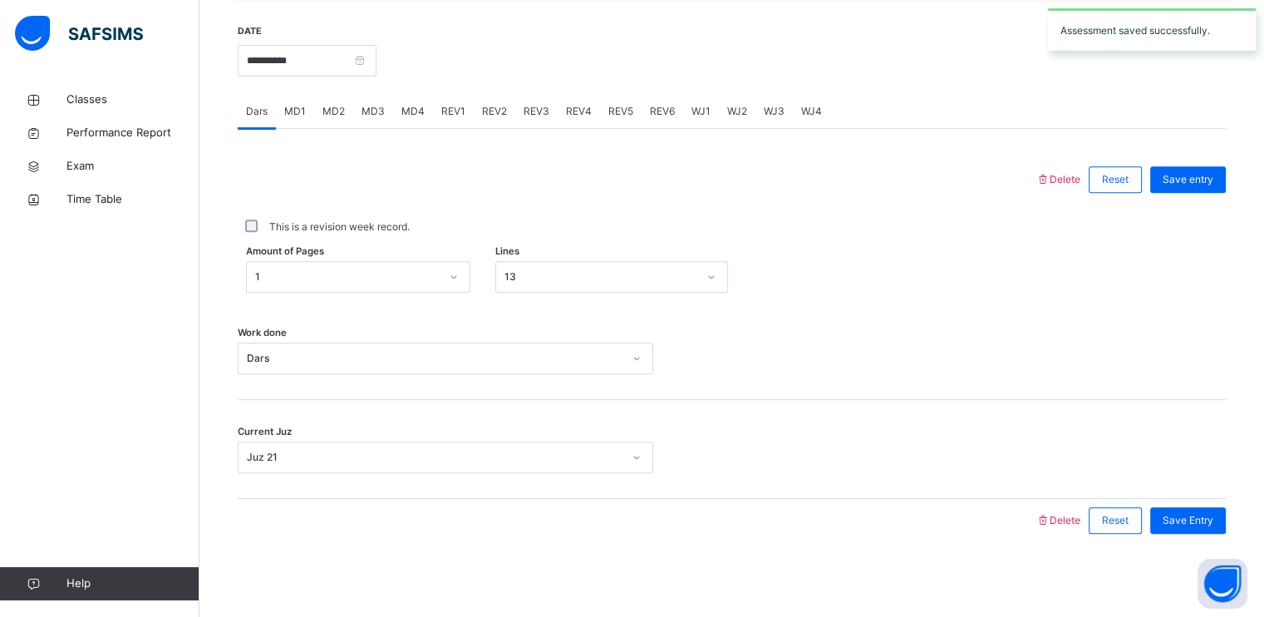
click at [460, 117] on span "REV1" at bounding box center [453, 111] width 24 height 15
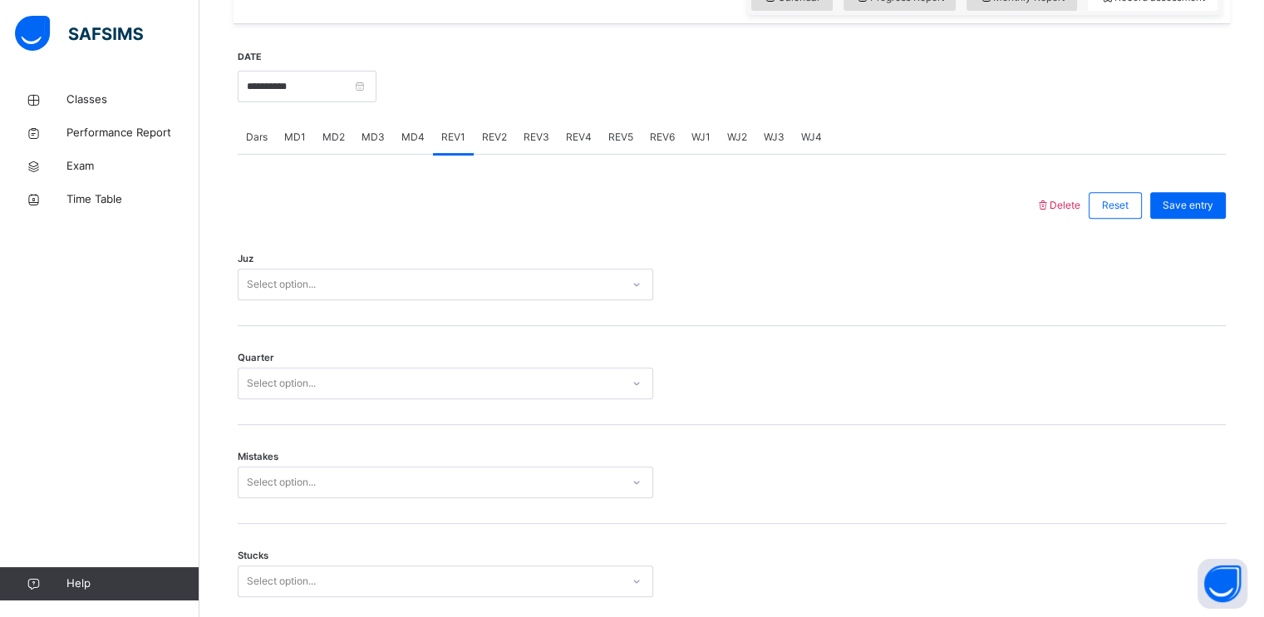
scroll to position [608, 0]
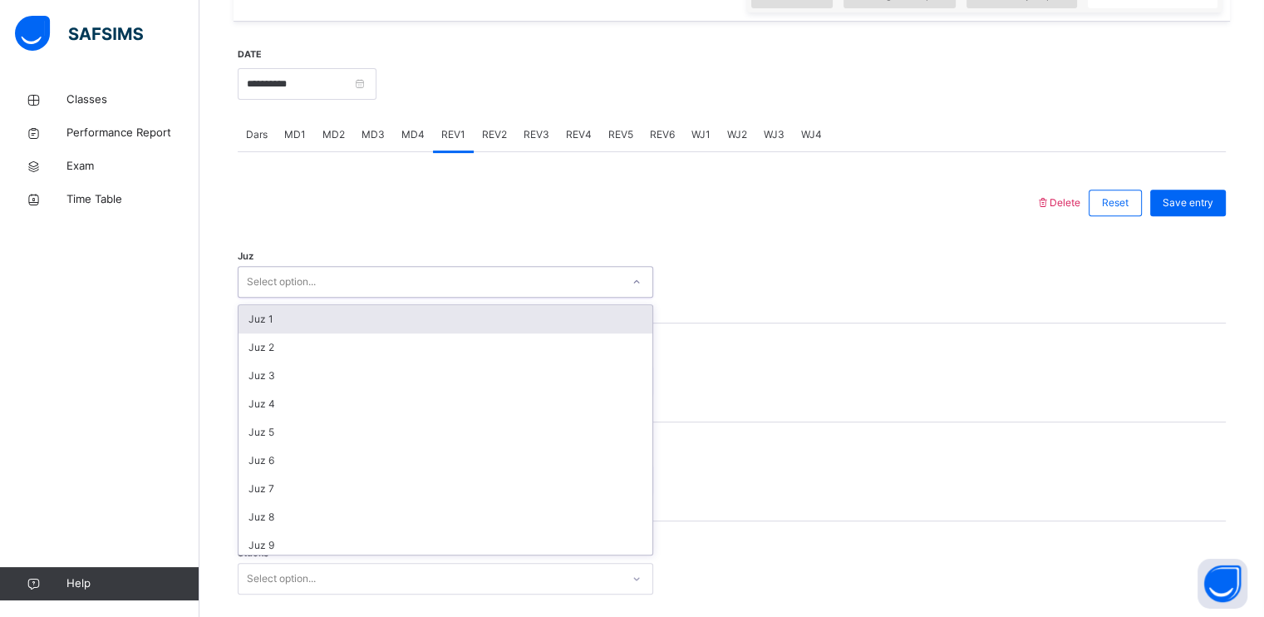
click at [346, 288] on div "Select option..." at bounding box center [430, 282] width 382 height 26
type input "**"
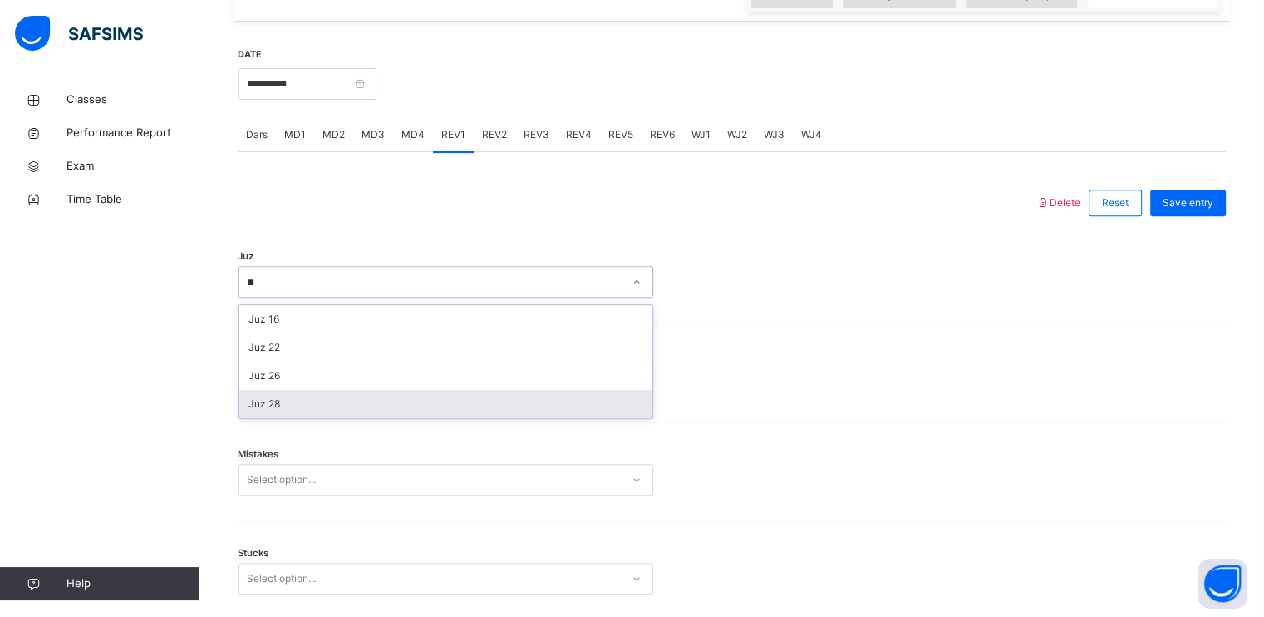
click at [278, 403] on div "Juz 28" at bounding box center [446, 404] width 414 height 28
click at [292, 393] on div "Select option..." at bounding box center [446, 381] width 416 height 32
click at [293, 422] on div "1" at bounding box center [446, 418] width 414 height 28
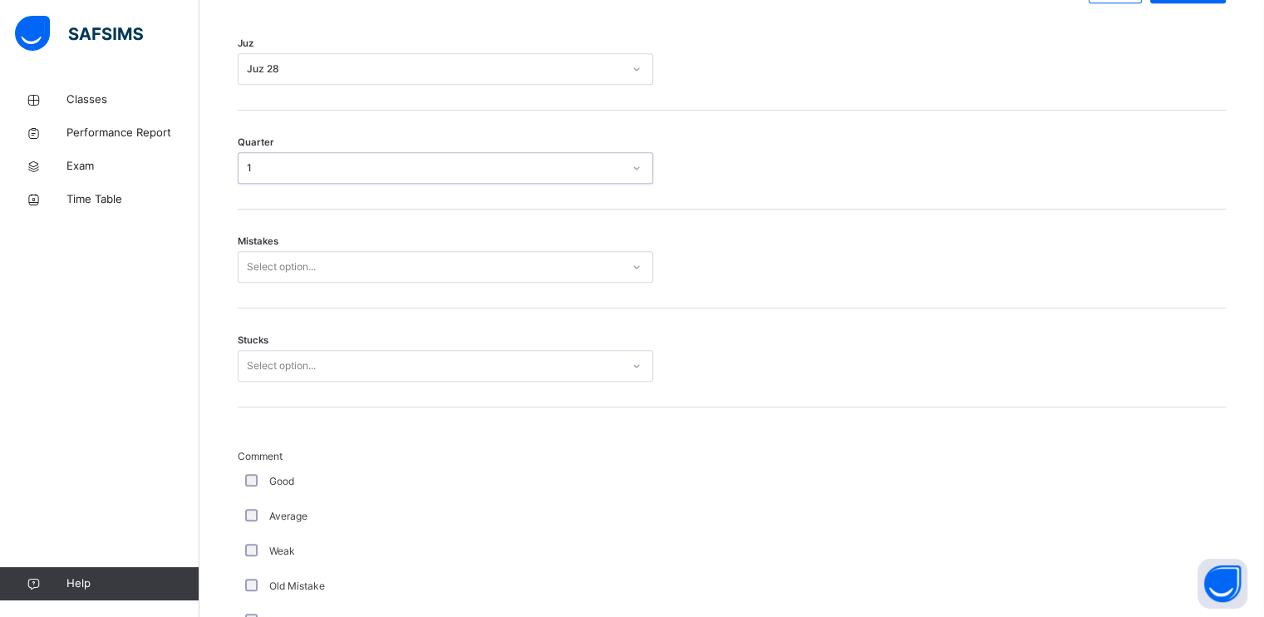
scroll to position [834, 0]
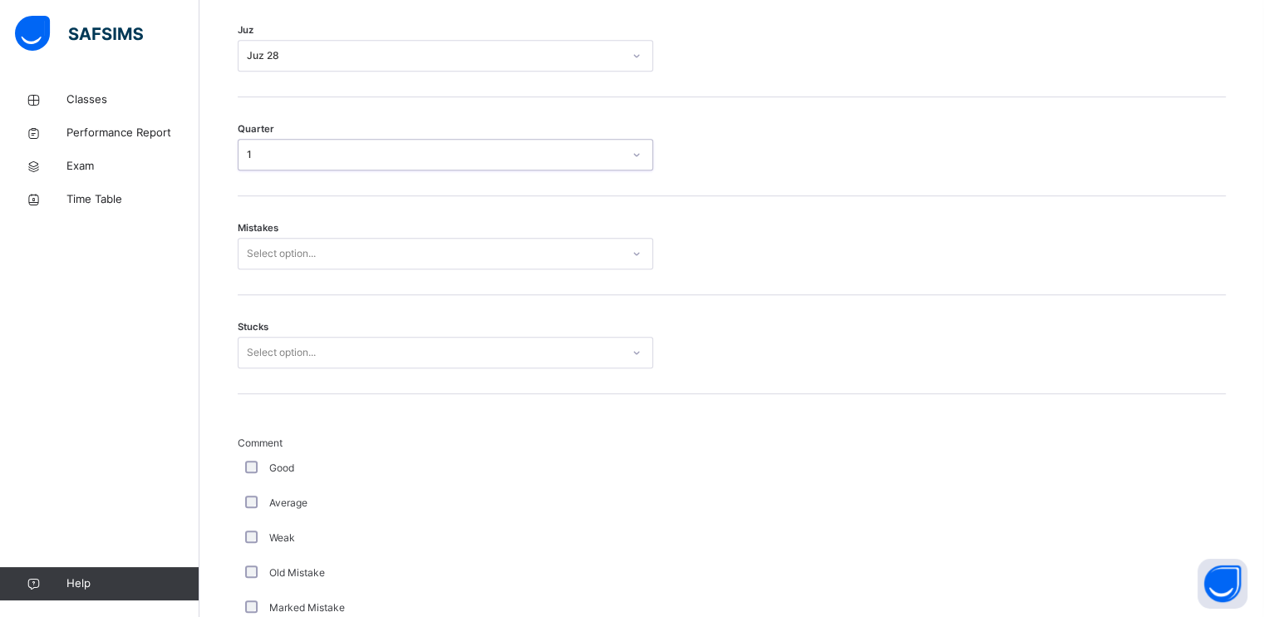
click at [280, 257] on div "Select option..." at bounding box center [281, 254] width 69 height 32
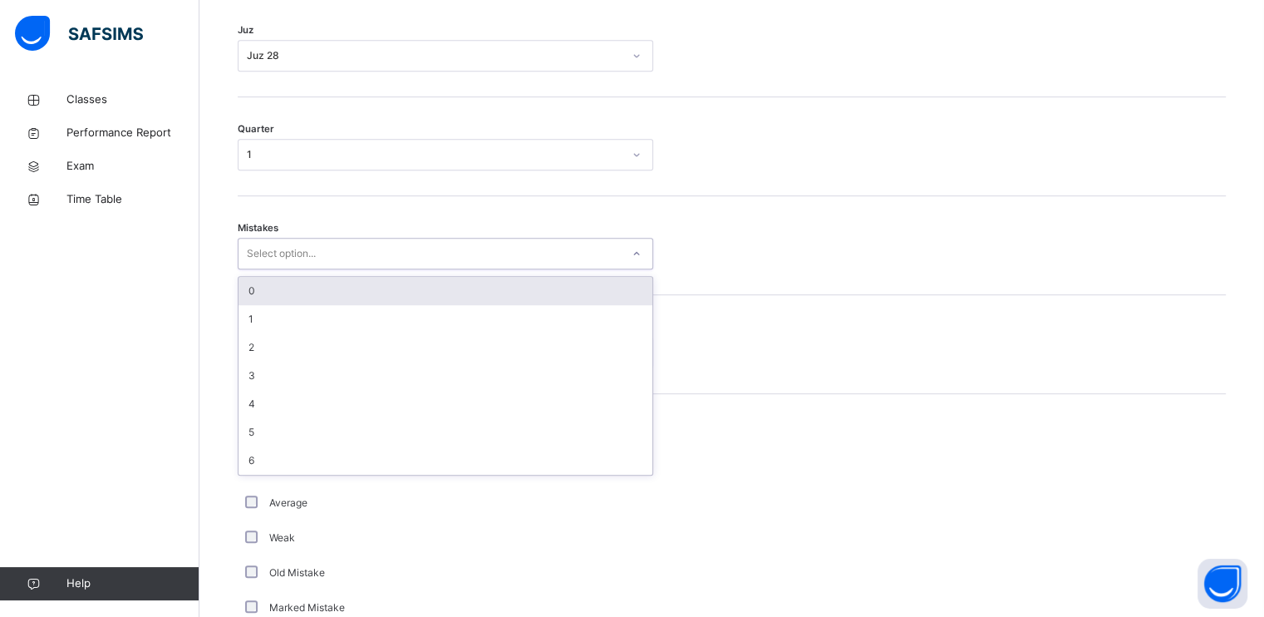
click at [288, 319] on div "1" at bounding box center [446, 319] width 414 height 28
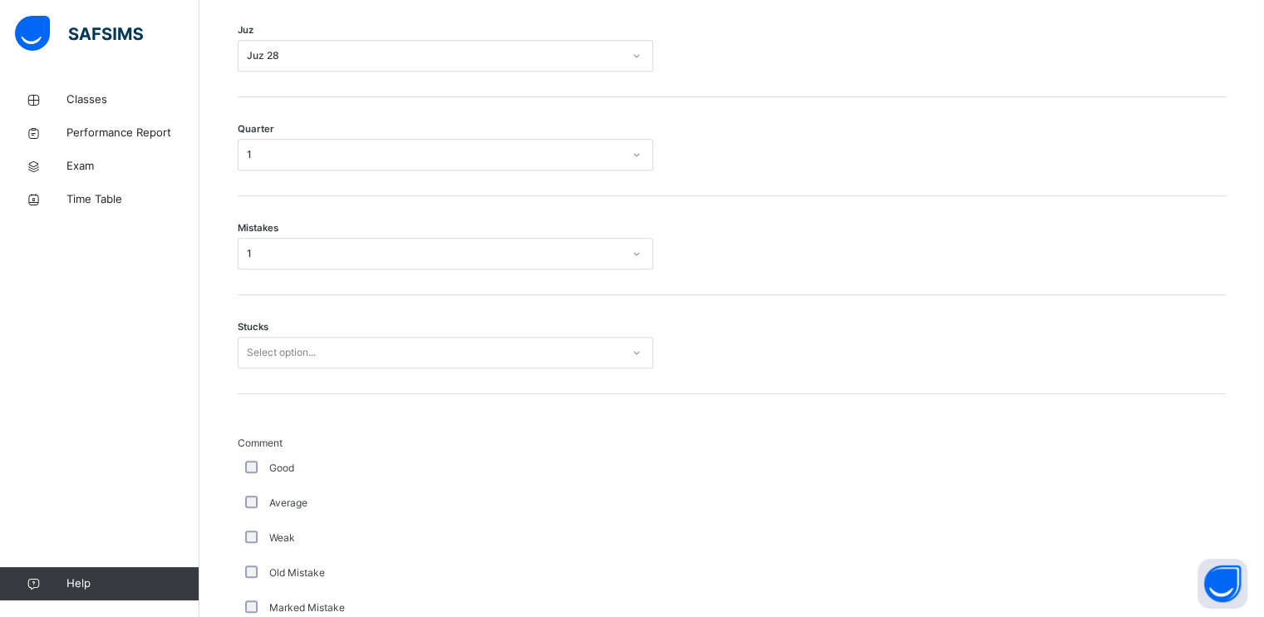
click at [286, 366] on div "Stucks Select option..." at bounding box center [732, 344] width 988 height 99
click at [286, 352] on div "Select option..." at bounding box center [281, 353] width 69 height 32
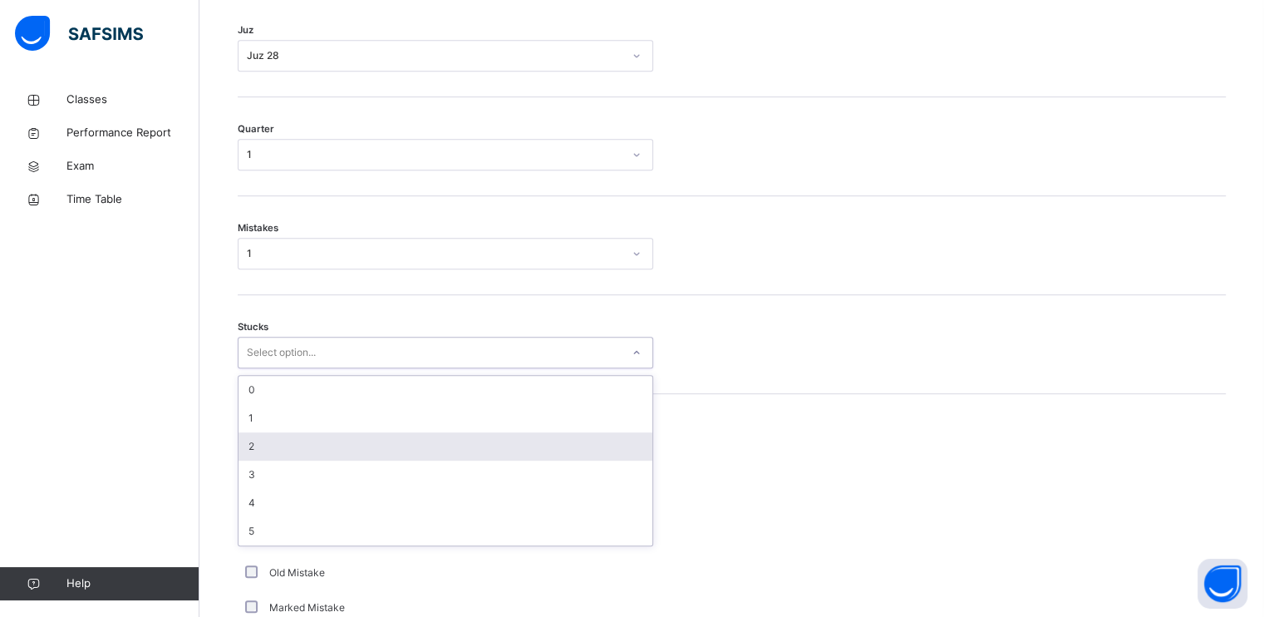
click at [273, 436] on div "2" at bounding box center [446, 446] width 414 height 28
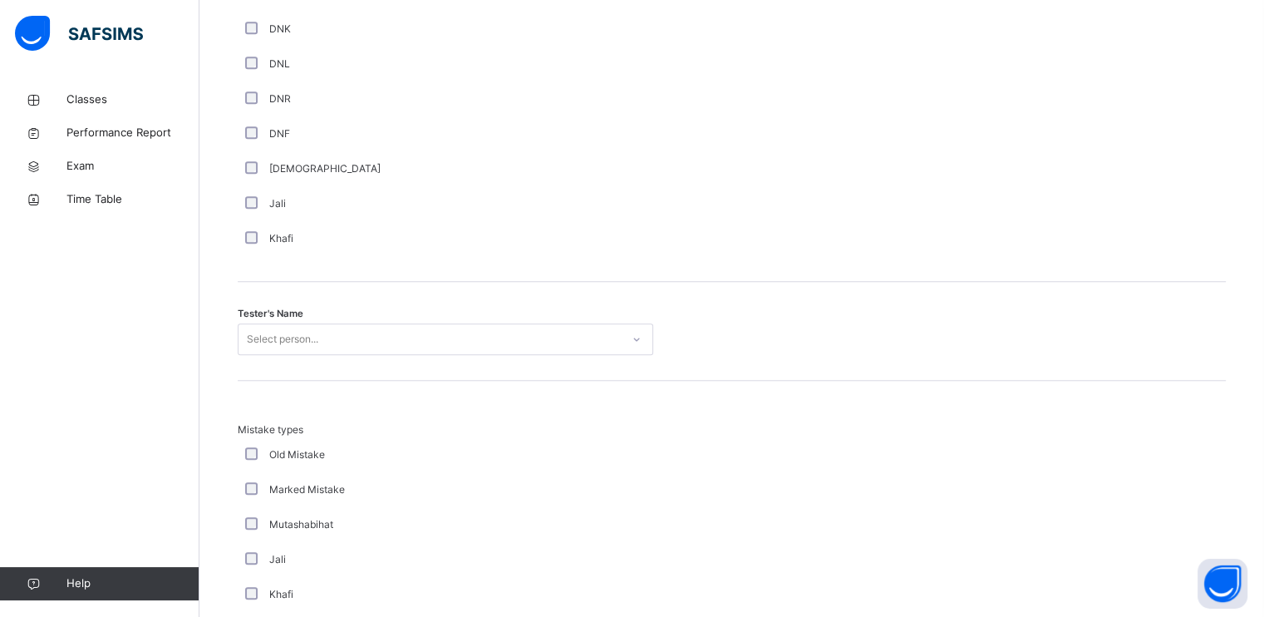
click at [361, 331] on div "Select person..." at bounding box center [446, 339] width 416 height 32
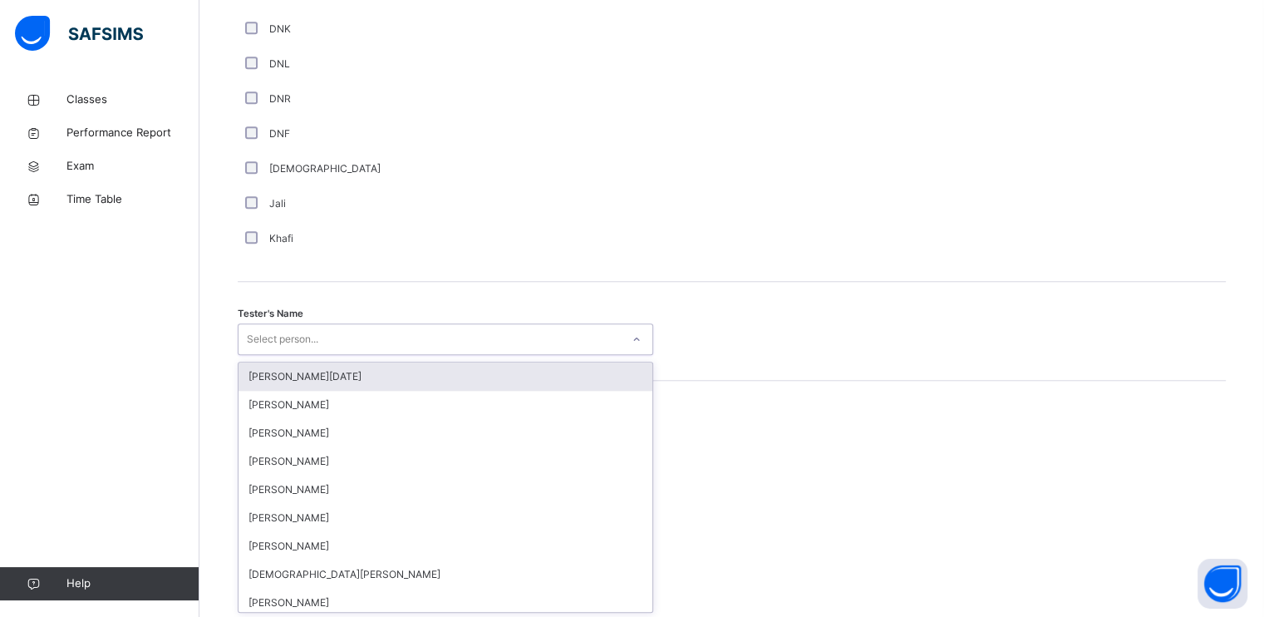
scroll to position [1483, 0]
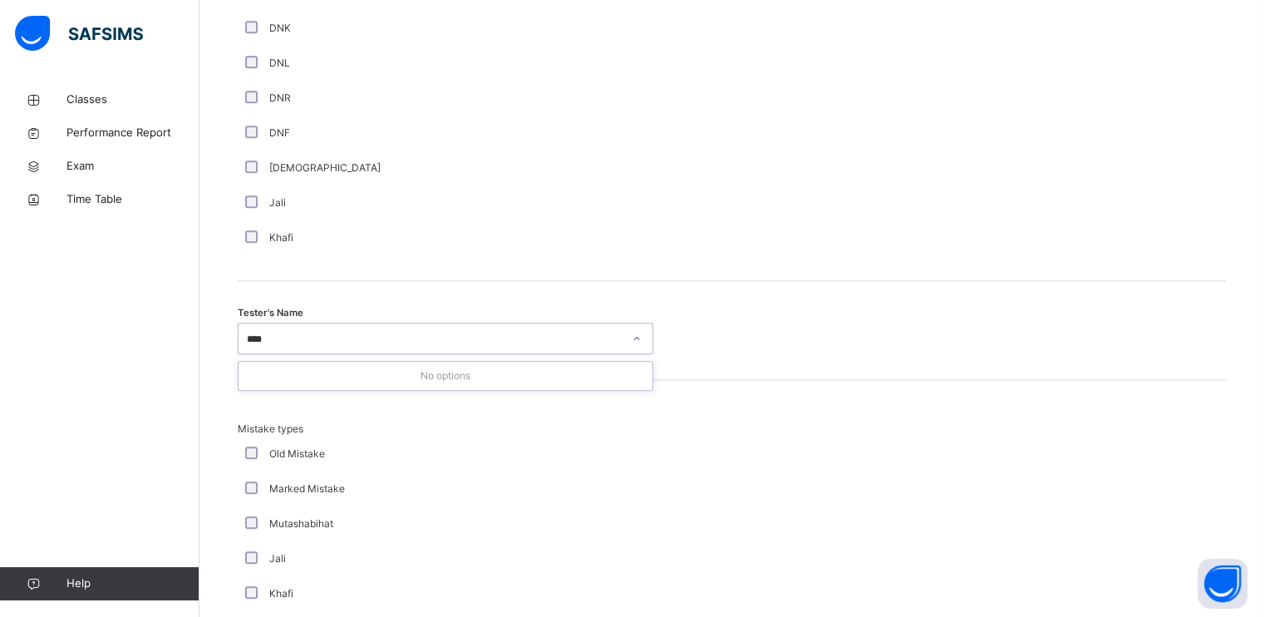
type input "***"
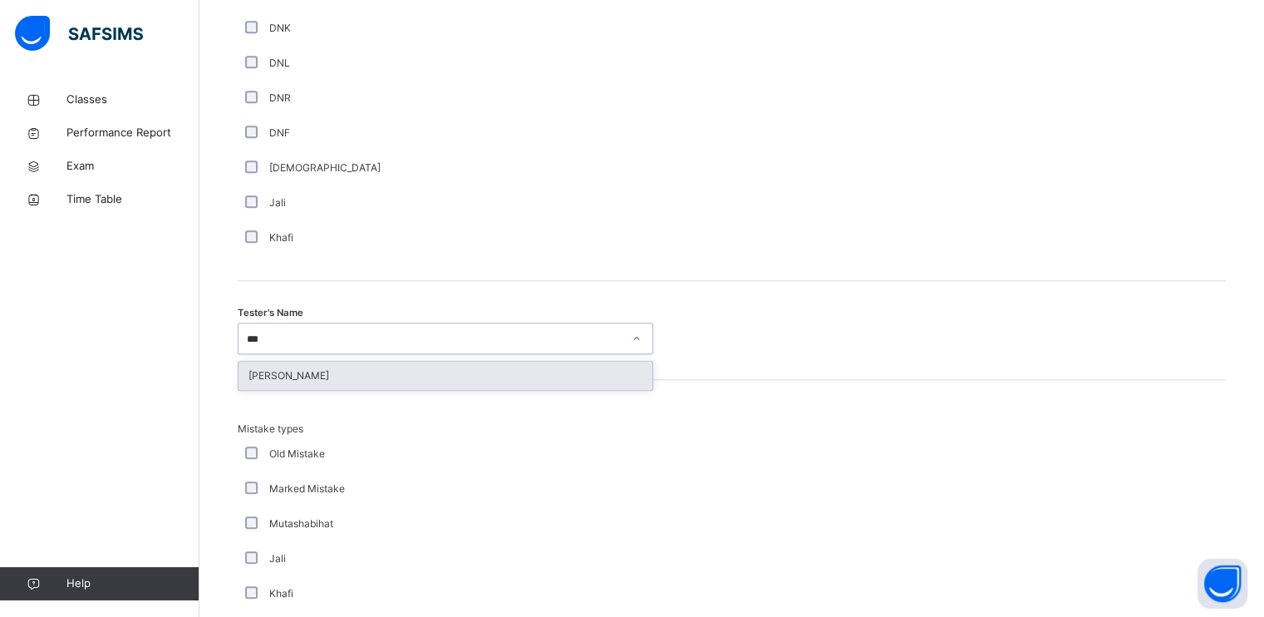
click at [351, 383] on div "[PERSON_NAME]" at bounding box center [446, 376] width 414 height 28
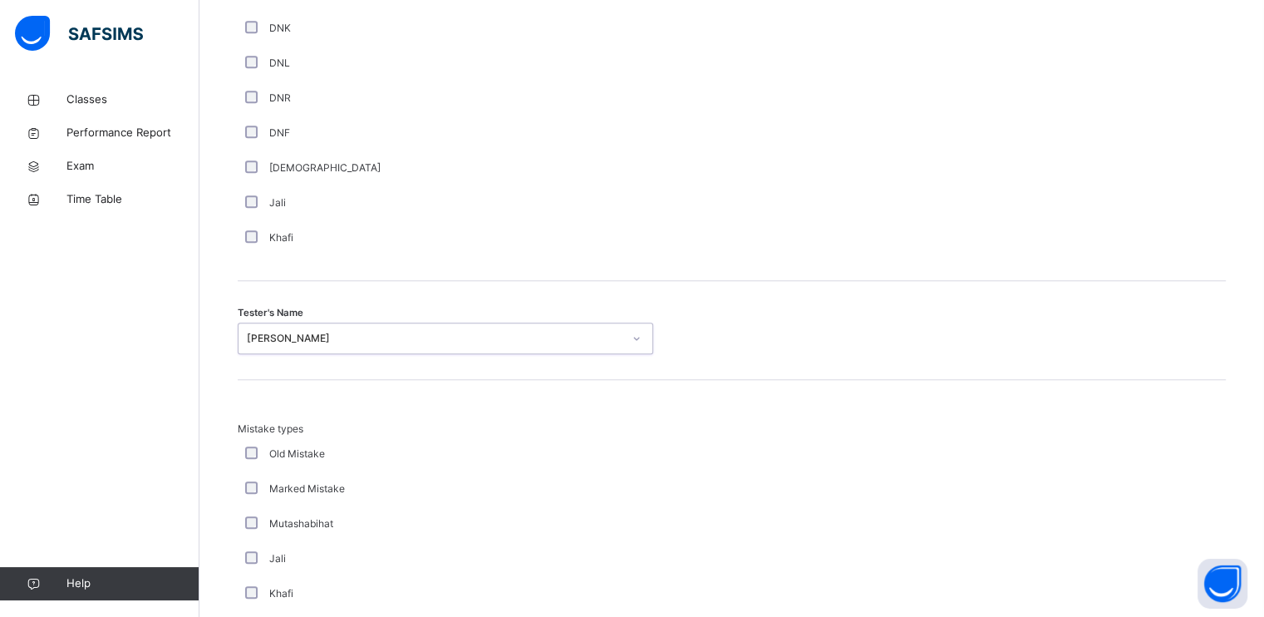
scroll to position [1788, 0]
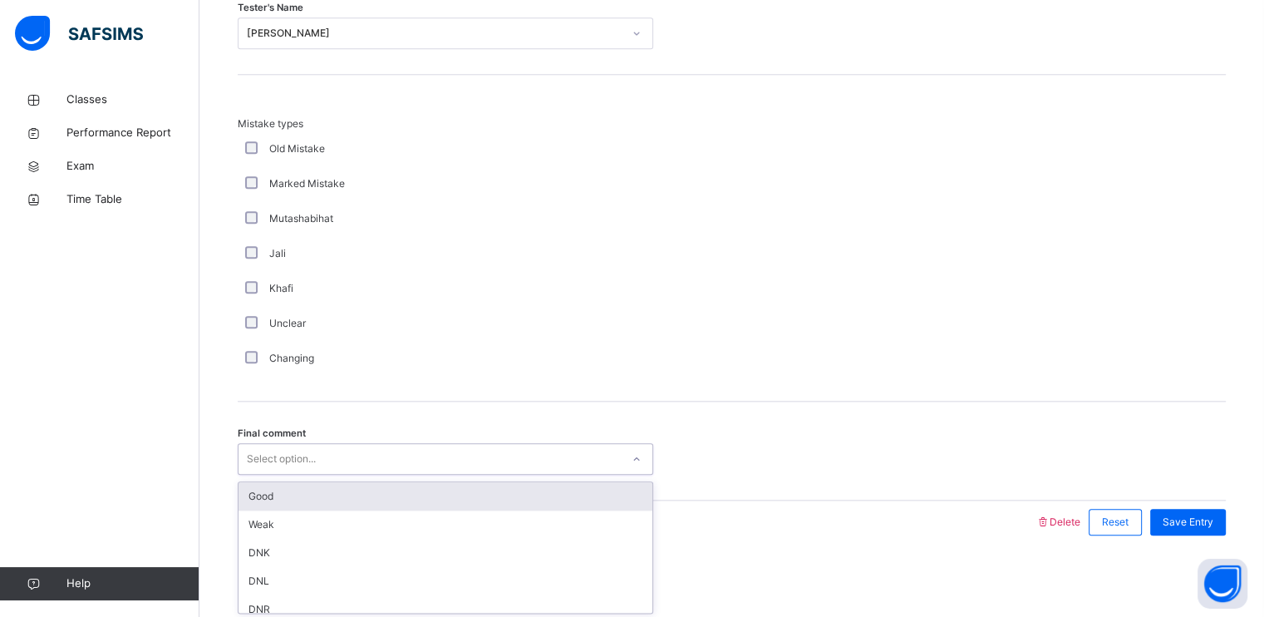
click at [296, 450] on div "Select option..." at bounding box center [281, 459] width 69 height 32
click at [296, 503] on div "Good" at bounding box center [446, 496] width 414 height 28
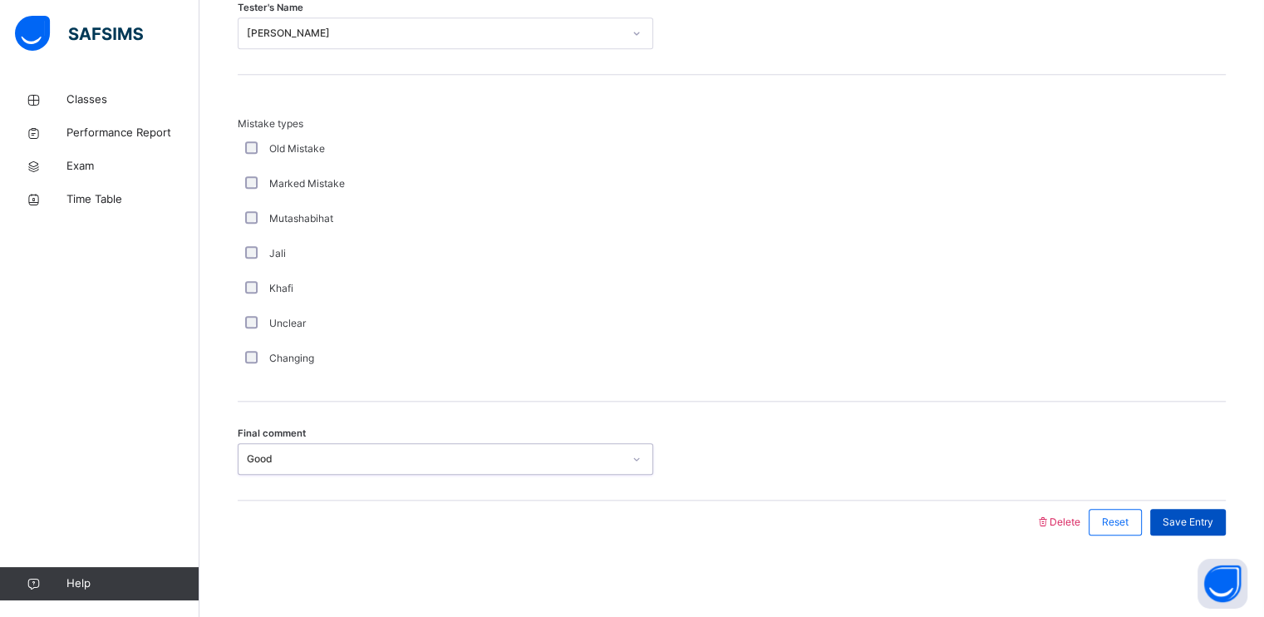
click at [1213, 514] on span "Save Entry" at bounding box center [1188, 521] width 51 height 15
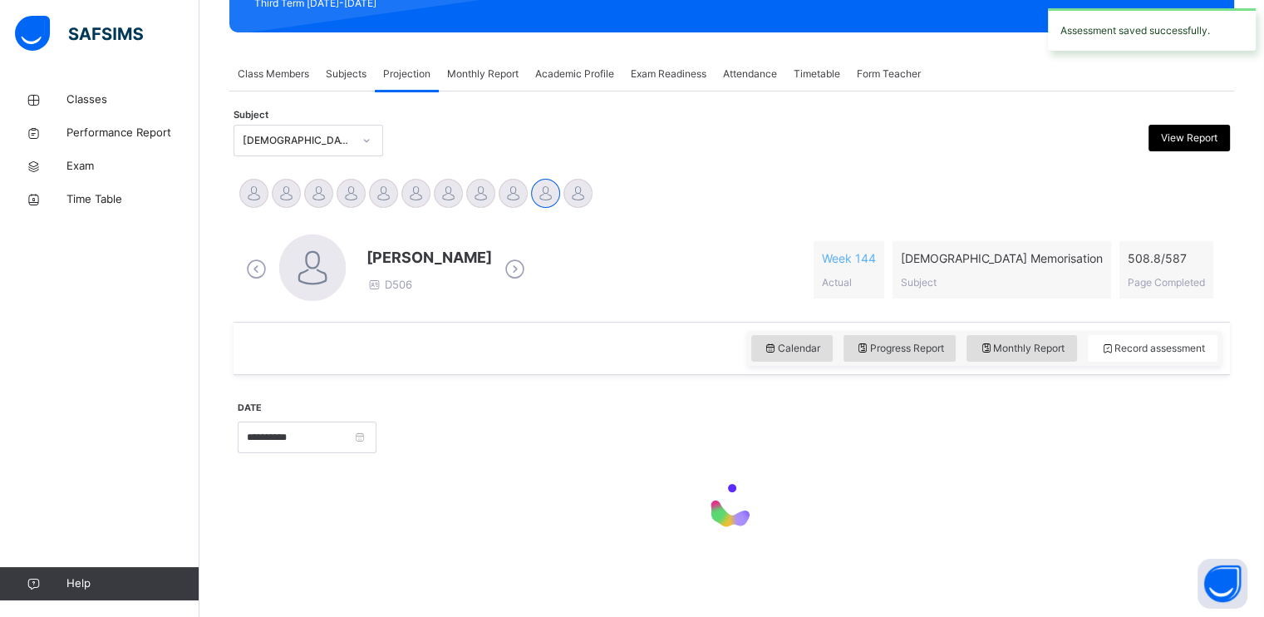
scroll to position [632, 0]
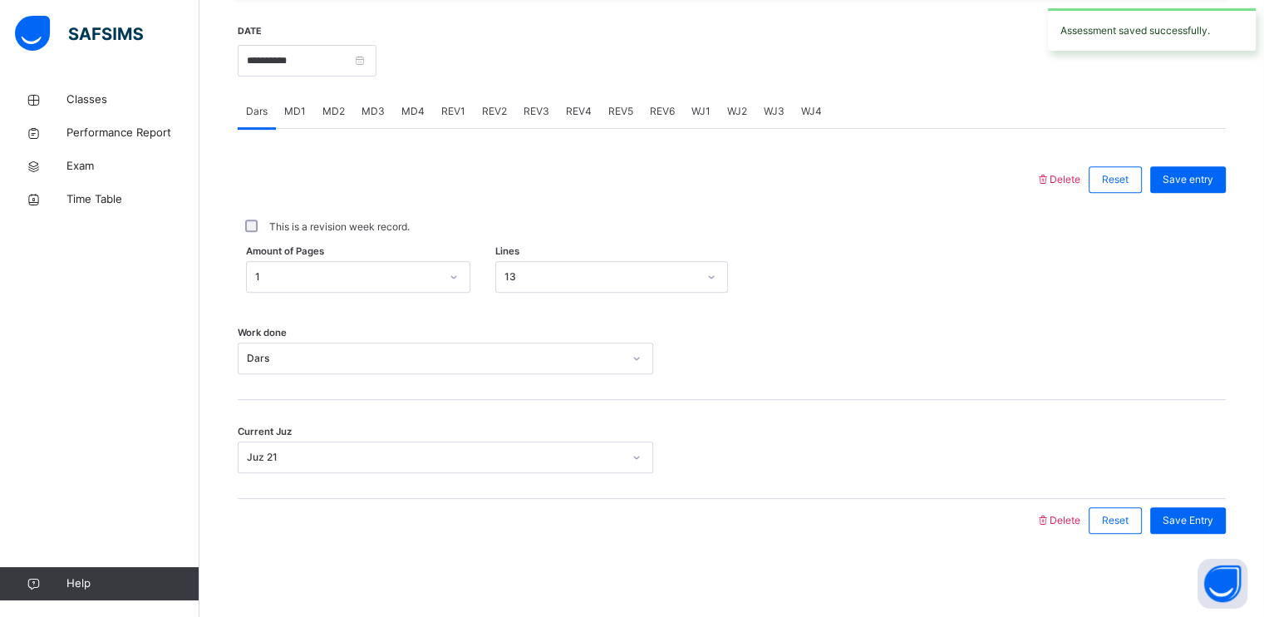
click at [482, 116] on span "REV2" at bounding box center [494, 111] width 25 height 15
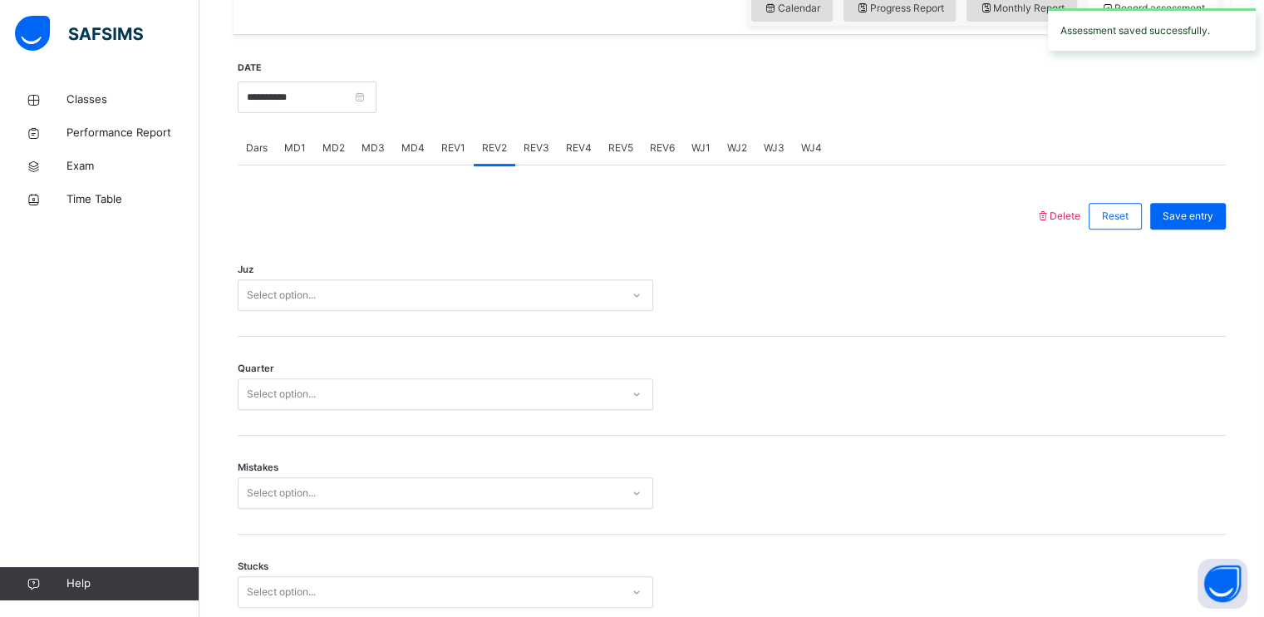
scroll to position [595, 0]
click at [379, 295] on div "Select option..." at bounding box center [430, 296] width 382 height 26
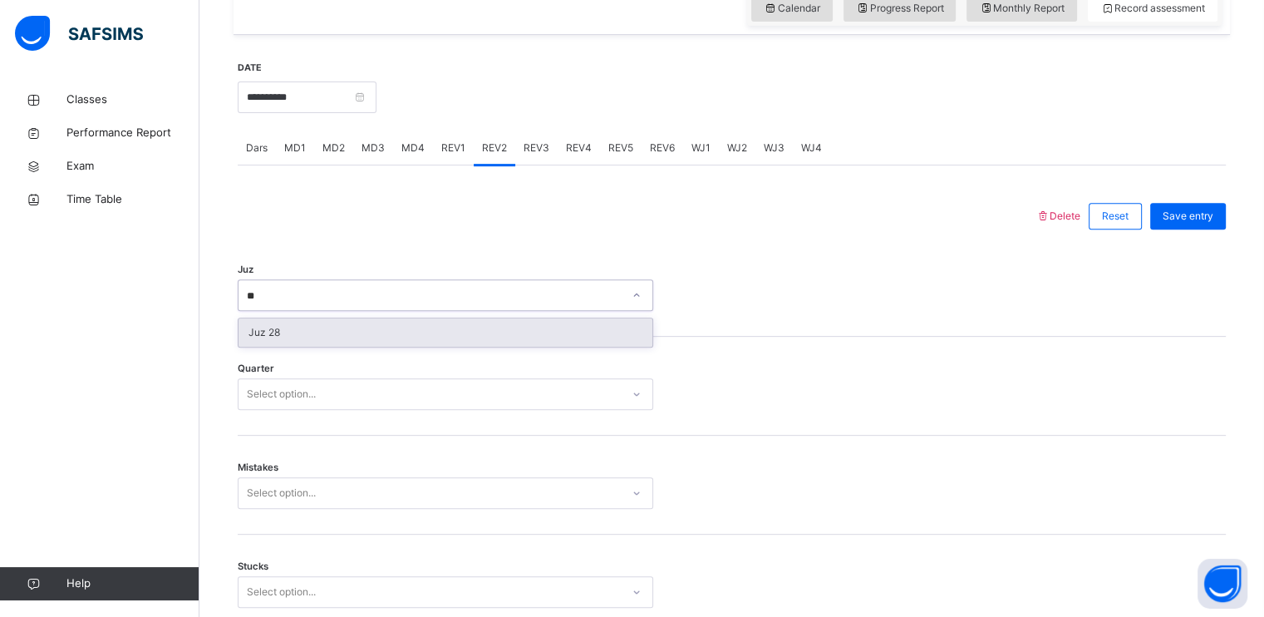
type input "**"
click at [352, 347] on div "Quarter Select option..." at bounding box center [732, 386] width 988 height 99
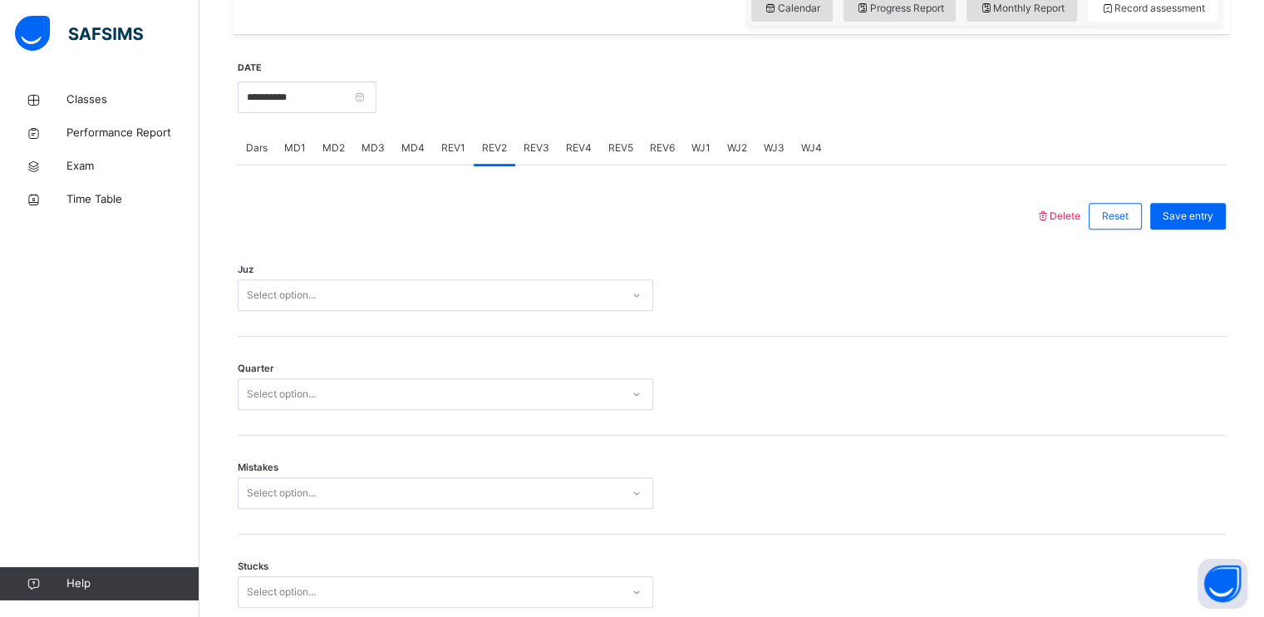
click at [337, 296] on div "Select option..." at bounding box center [430, 296] width 382 height 26
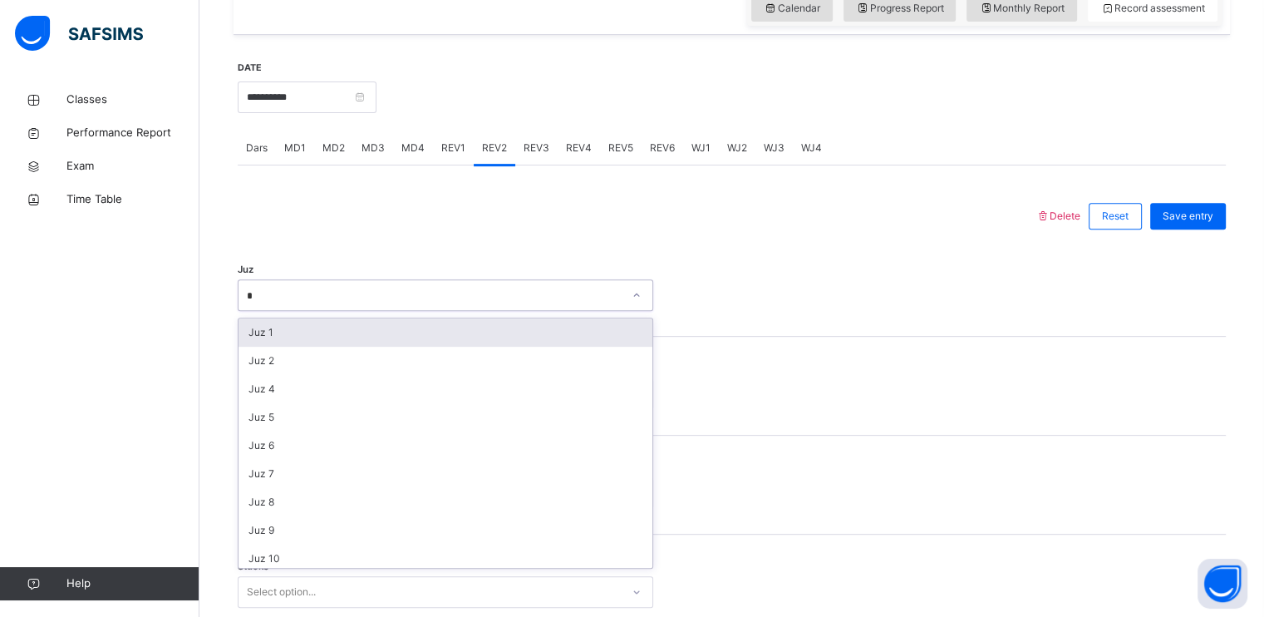
type input "**"
click at [315, 336] on div "Juz 28" at bounding box center [446, 332] width 414 height 28
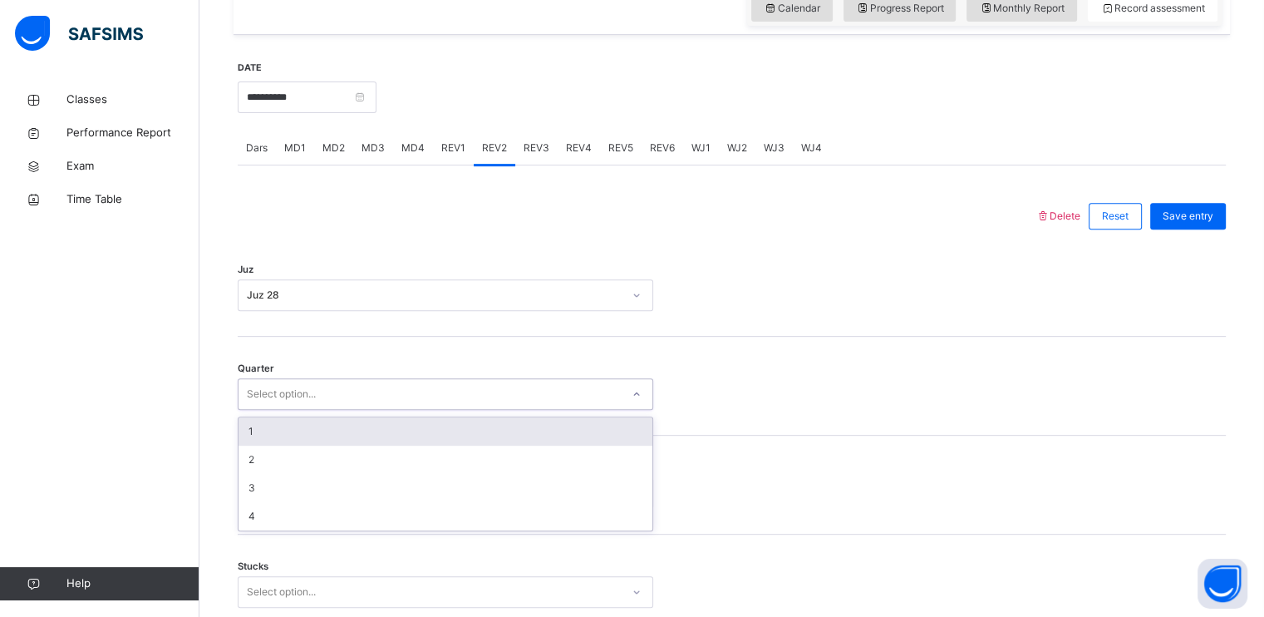
click at [318, 410] on div "Quarter option 1 focused, 1 of 4. 4 results available. Use Up and Down to choos…" at bounding box center [732, 386] width 988 height 99
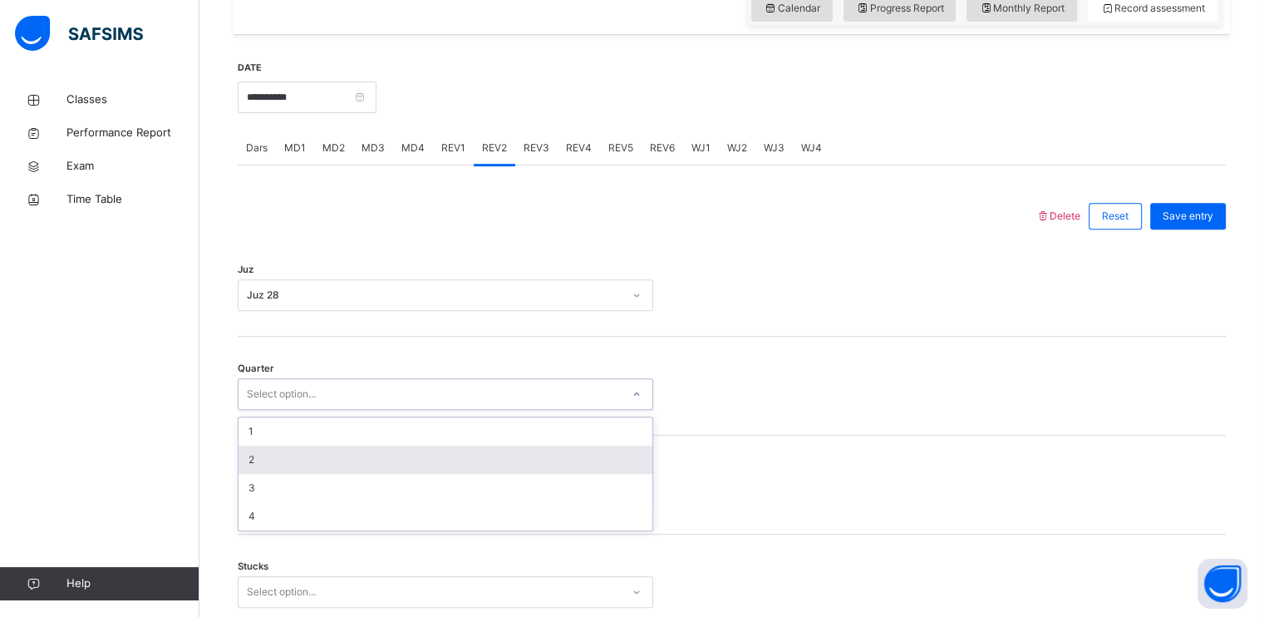
click at [299, 467] on div "2" at bounding box center [446, 459] width 414 height 28
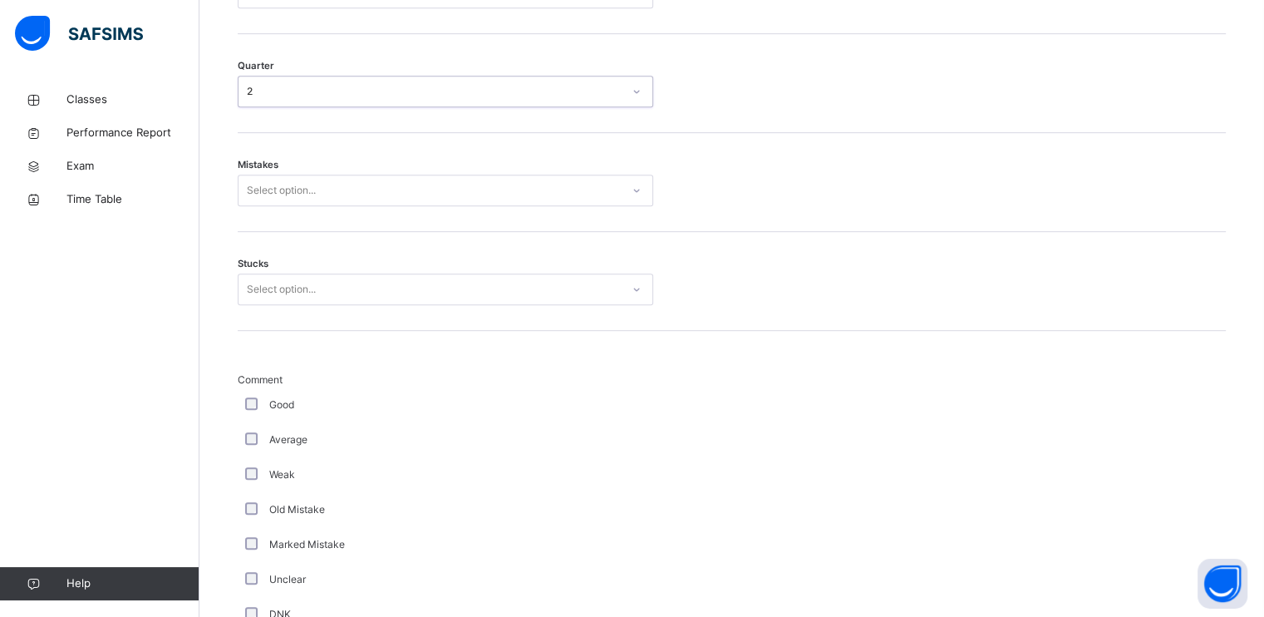
scroll to position [934, 0]
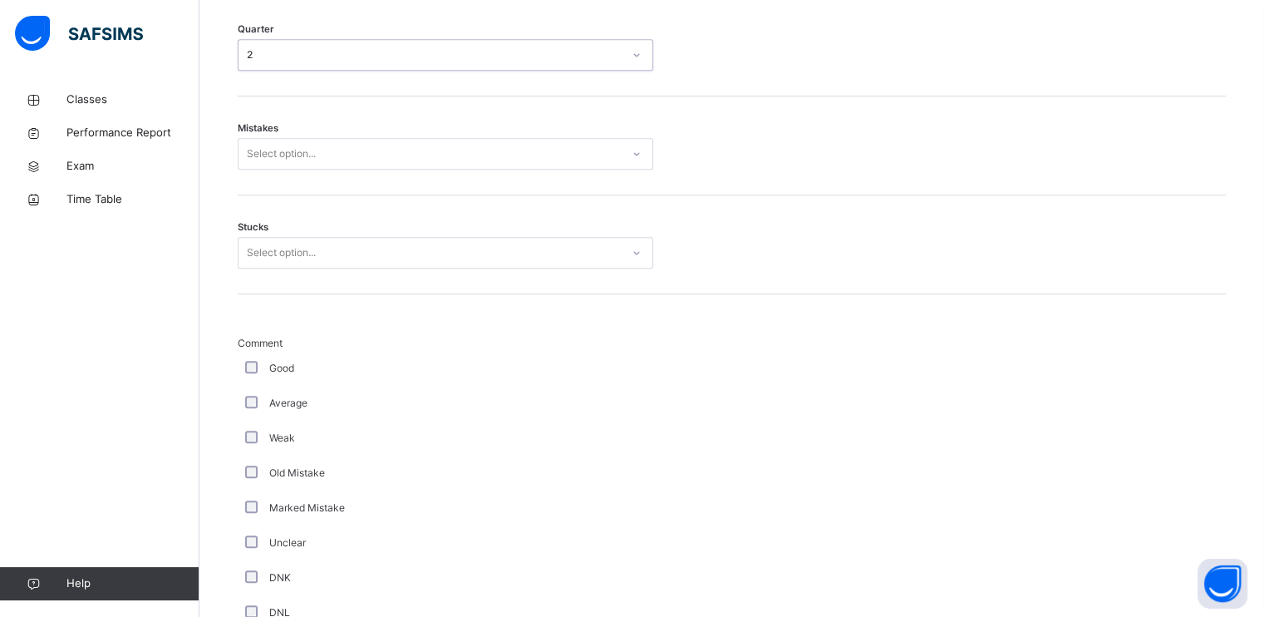
click at [376, 173] on div "Mistakes Select option..." at bounding box center [732, 145] width 988 height 99
click at [369, 168] on div "Mistakes Select option..." at bounding box center [732, 145] width 988 height 99
click at [371, 152] on div "Select option..." at bounding box center [430, 154] width 382 height 26
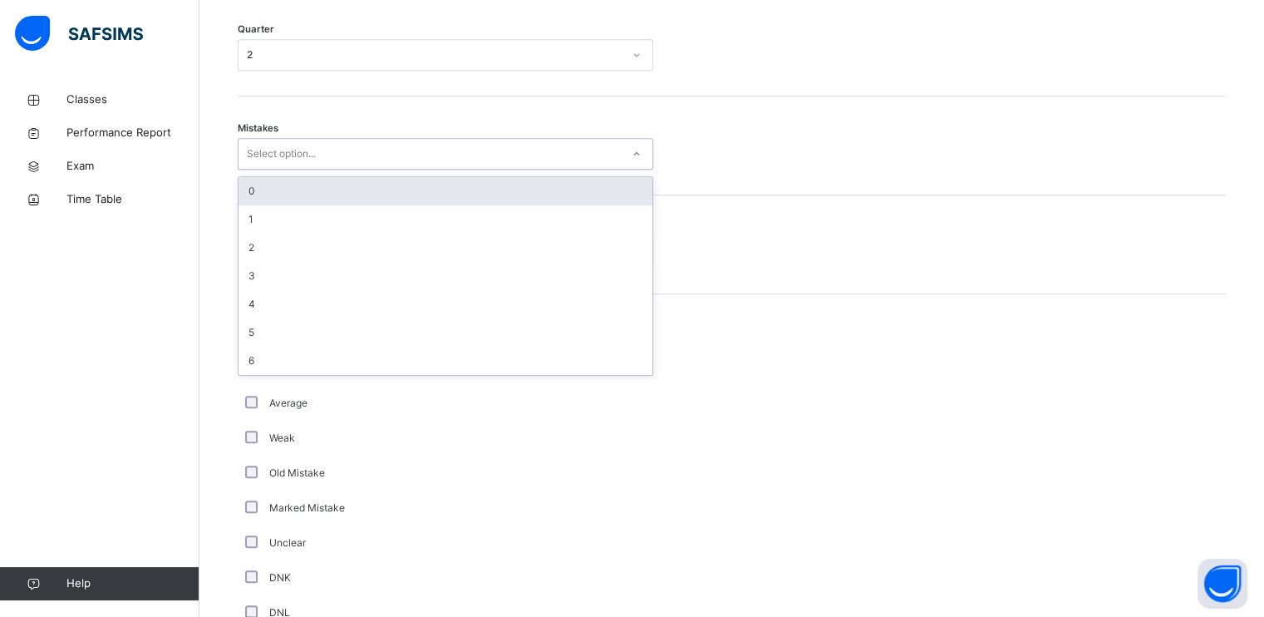
click at [369, 180] on div "0" at bounding box center [446, 191] width 414 height 28
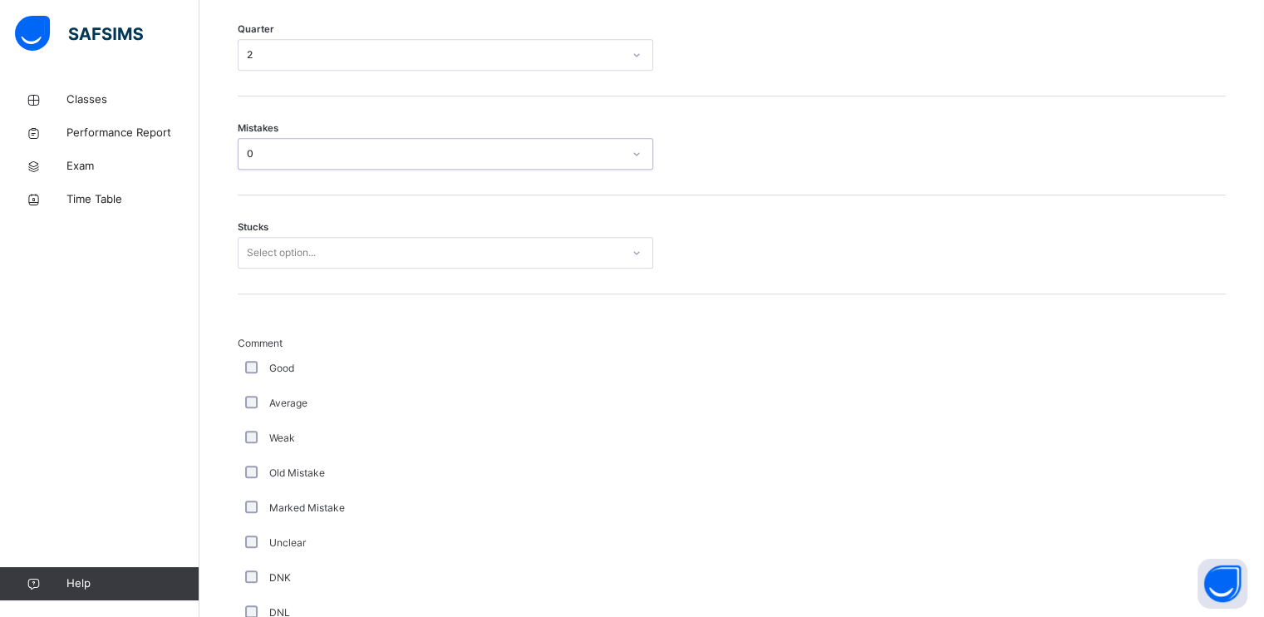
click at [360, 255] on div "Select option..." at bounding box center [430, 253] width 382 height 26
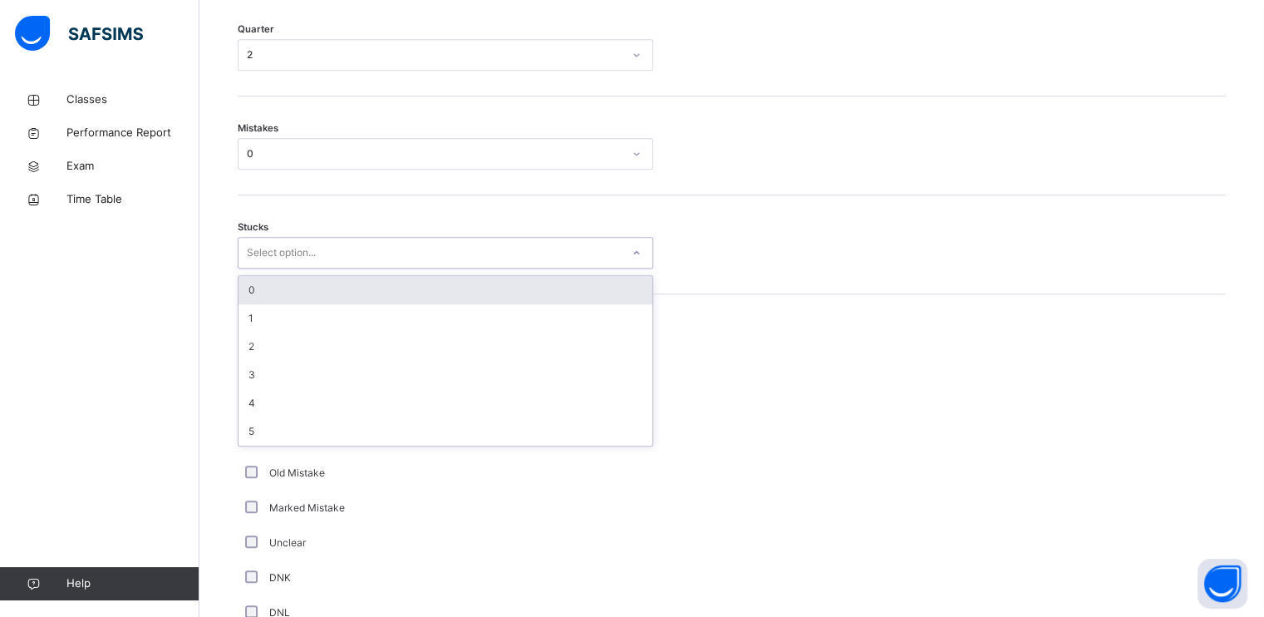
click at [352, 298] on div "0" at bounding box center [446, 290] width 414 height 28
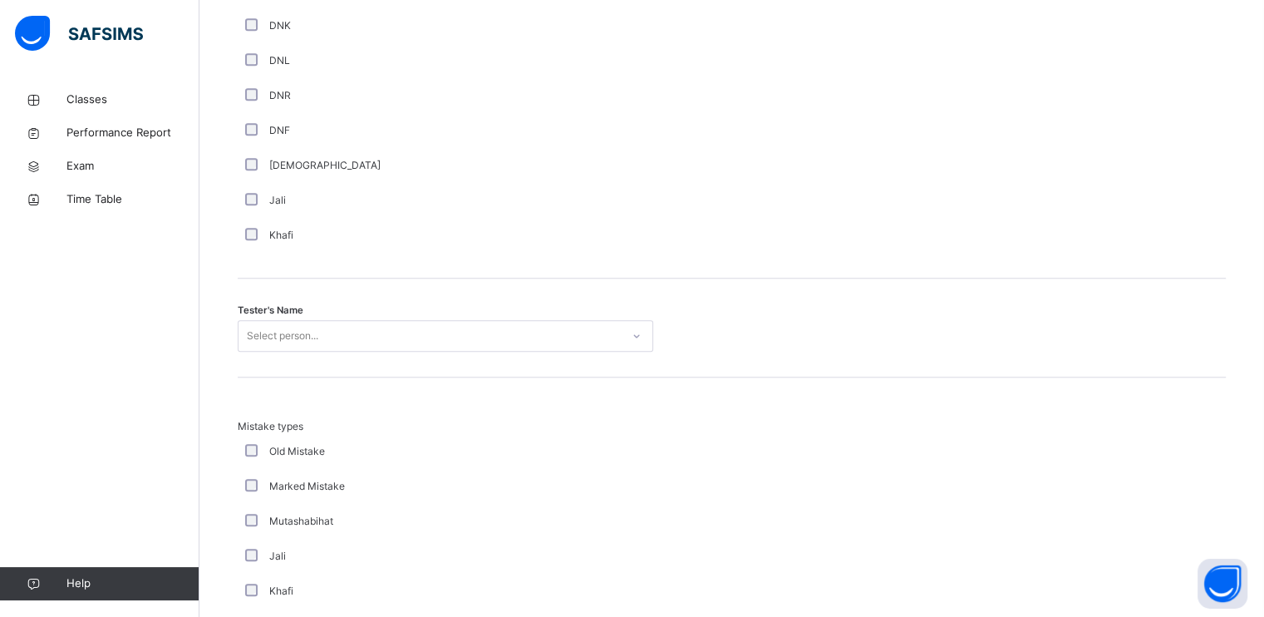
scroll to position [1486, 0]
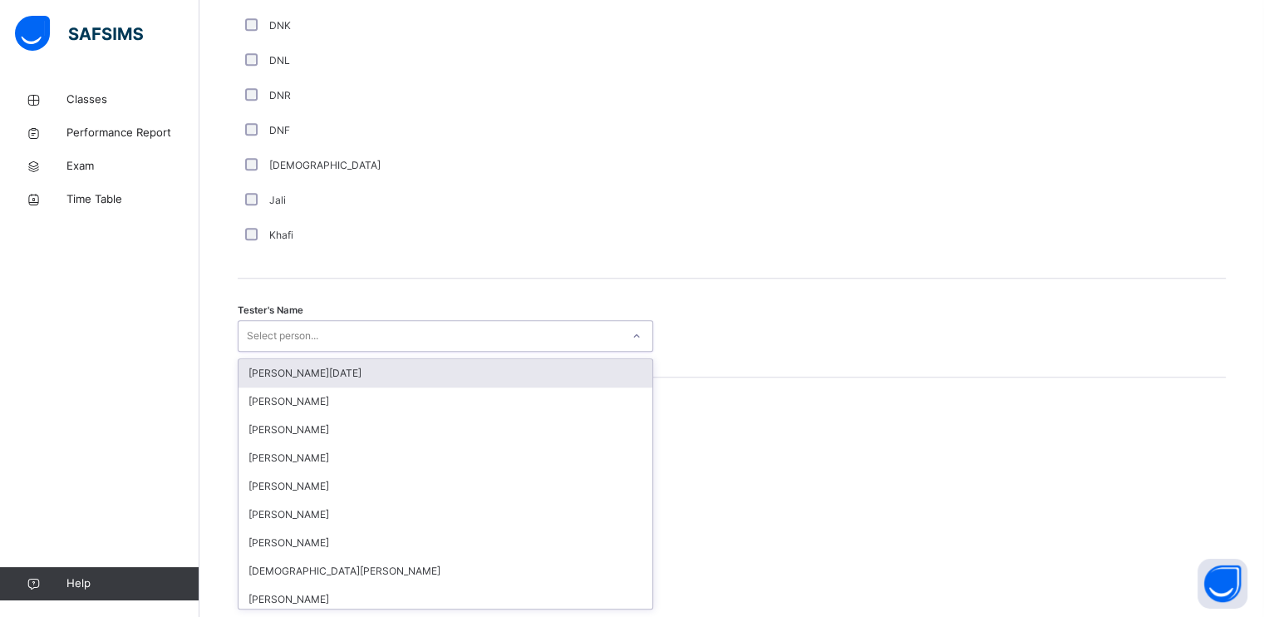
click at [288, 327] on div "Select person..." at bounding box center [282, 336] width 71 height 32
type input "***"
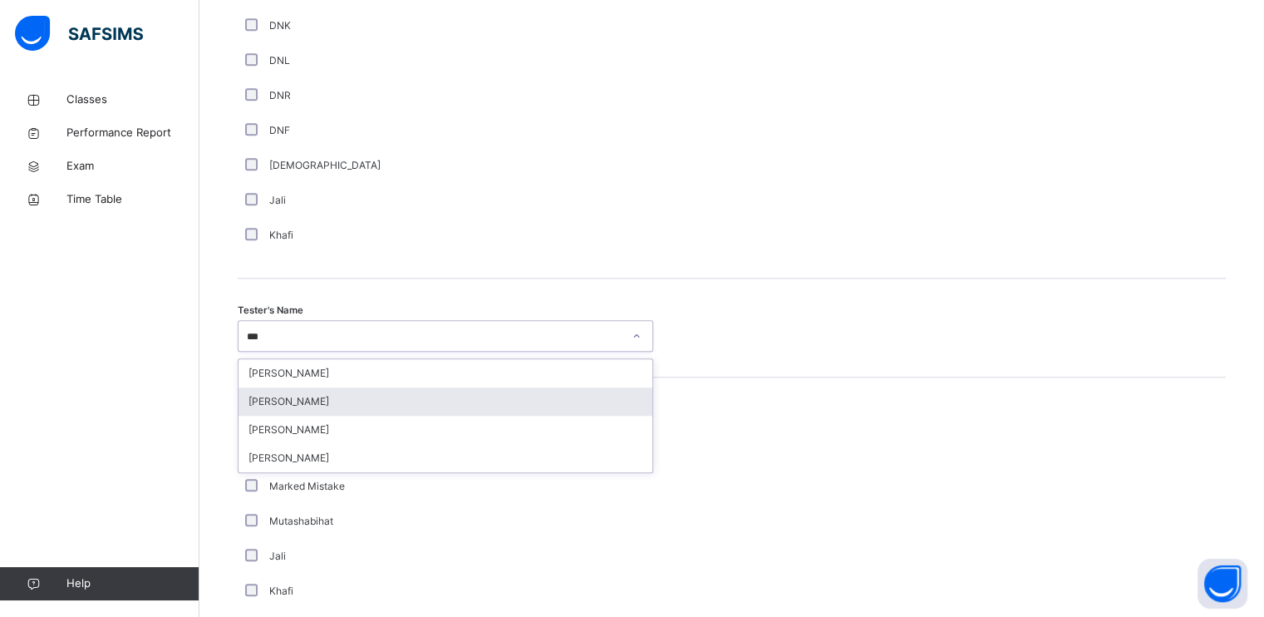
click at [278, 396] on div "[PERSON_NAME]" at bounding box center [446, 401] width 414 height 28
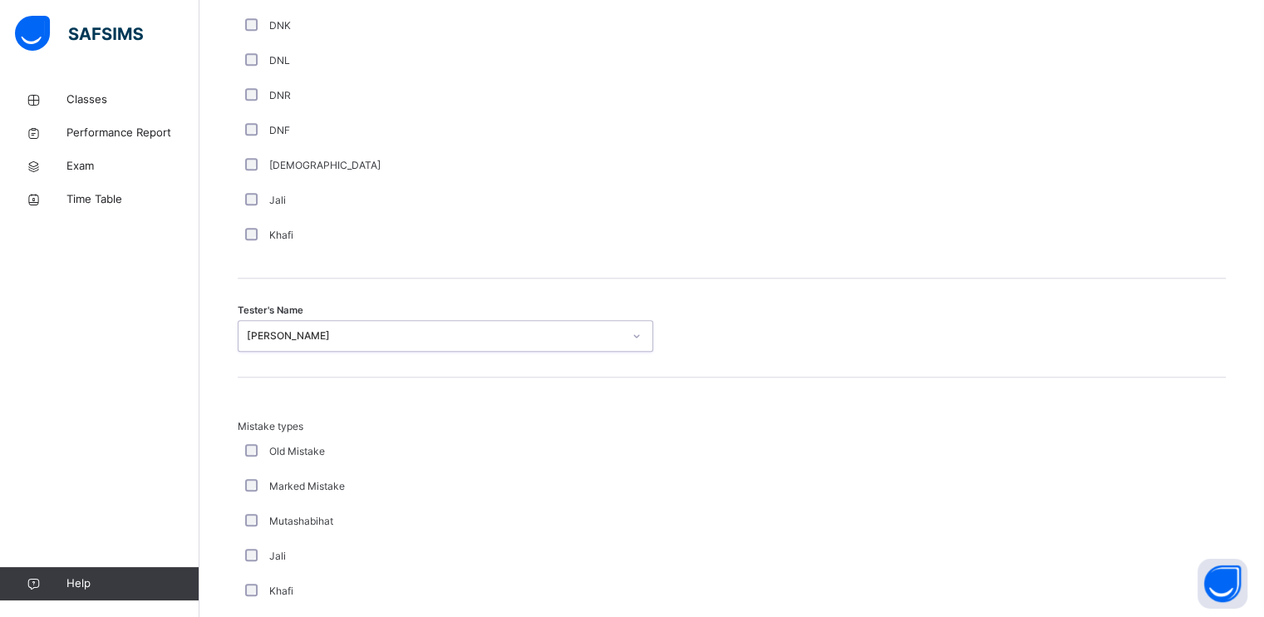
scroll to position [1788, 0]
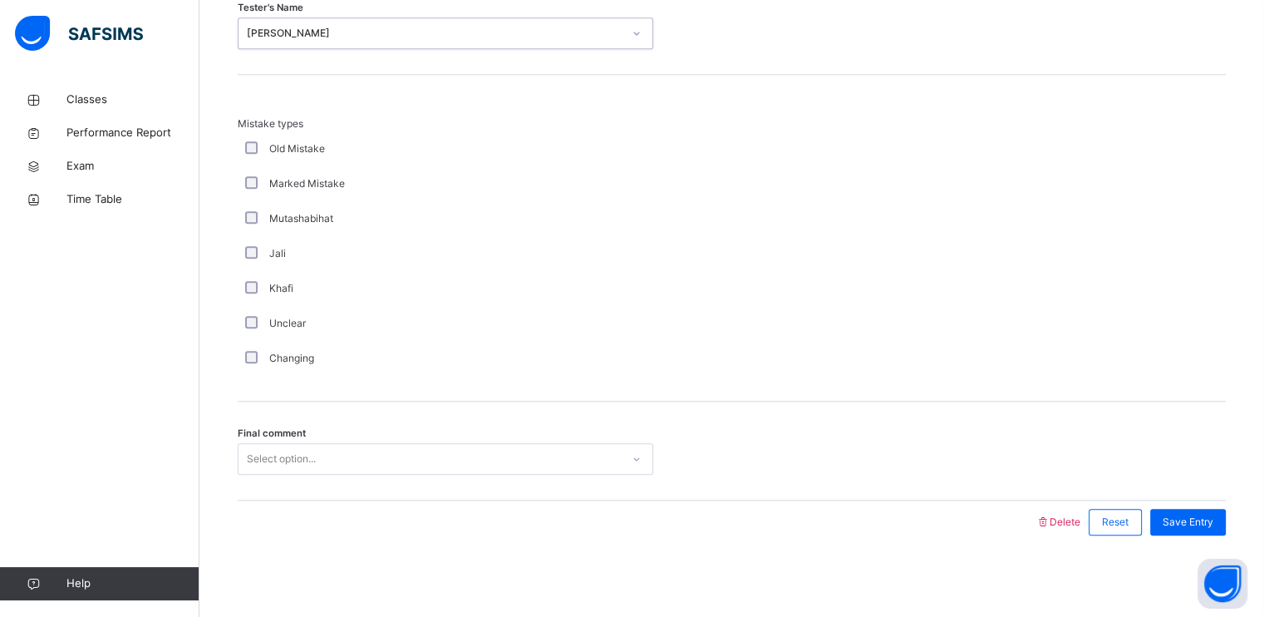
click at [275, 440] on div "Final comment Select option..." at bounding box center [732, 450] width 988 height 99
drag, startPoint x: 275, startPoint y: 440, endPoint x: 278, endPoint y: 459, distance: 19.4
click at [278, 459] on div "Select option..." at bounding box center [281, 459] width 69 height 32
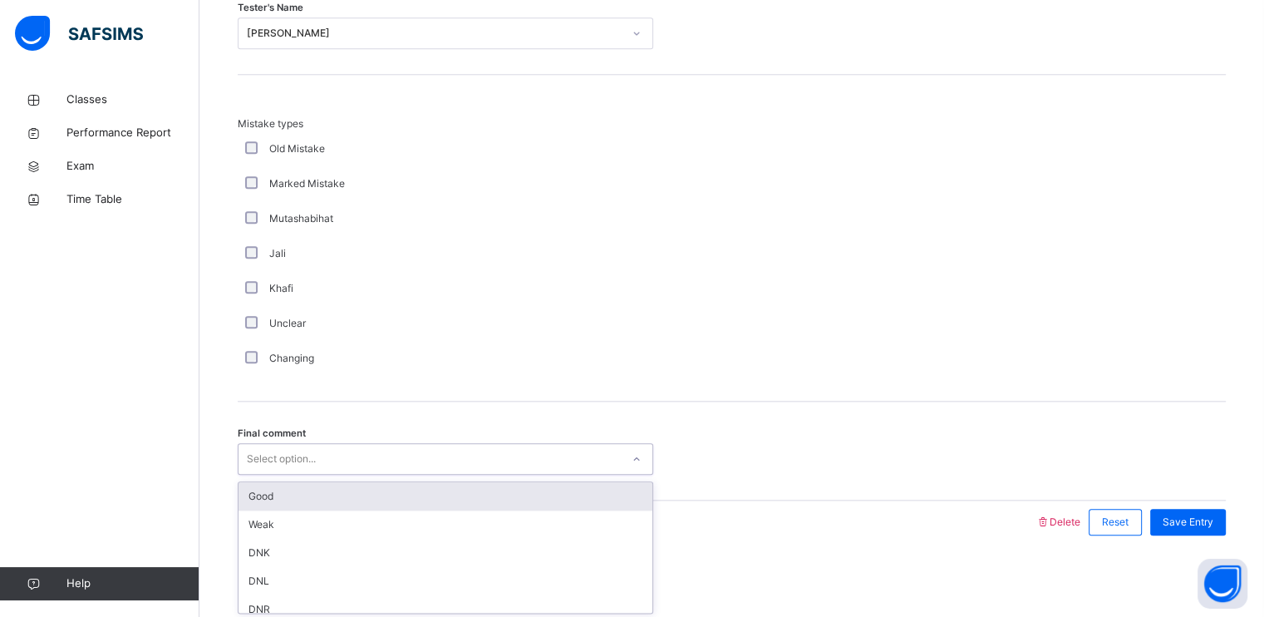
click at [286, 488] on div "Good" at bounding box center [446, 496] width 414 height 28
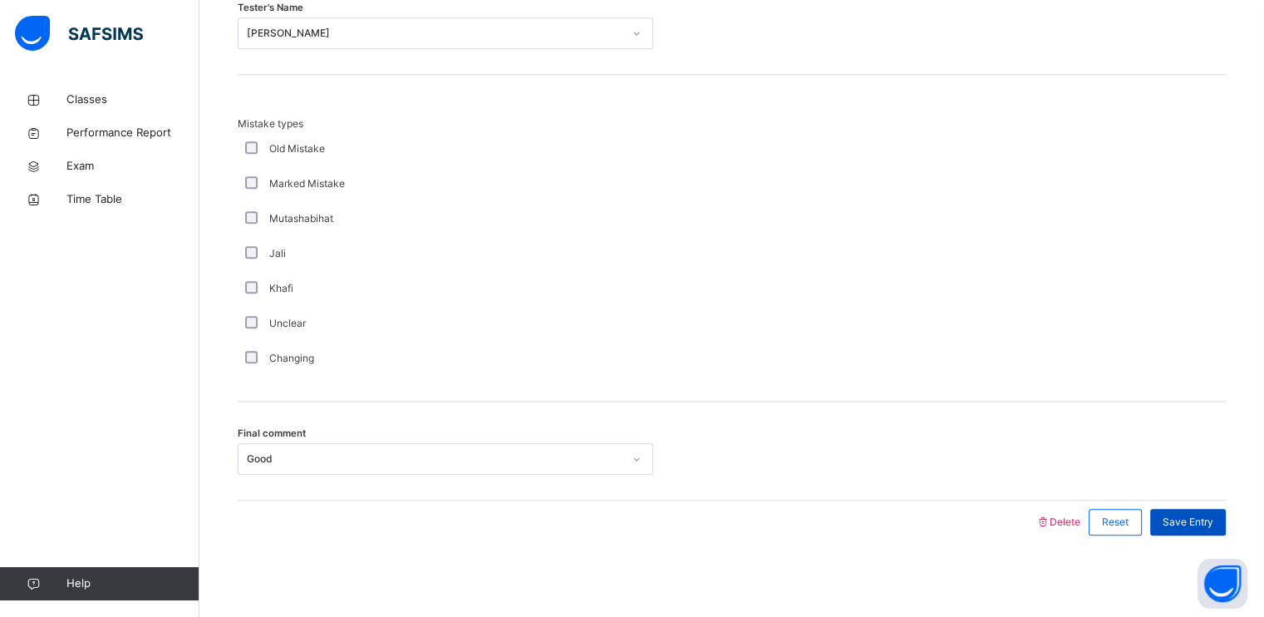
click at [1200, 510] on div "Save Entry" at bounding box center [1188, 522] width 76 height 27
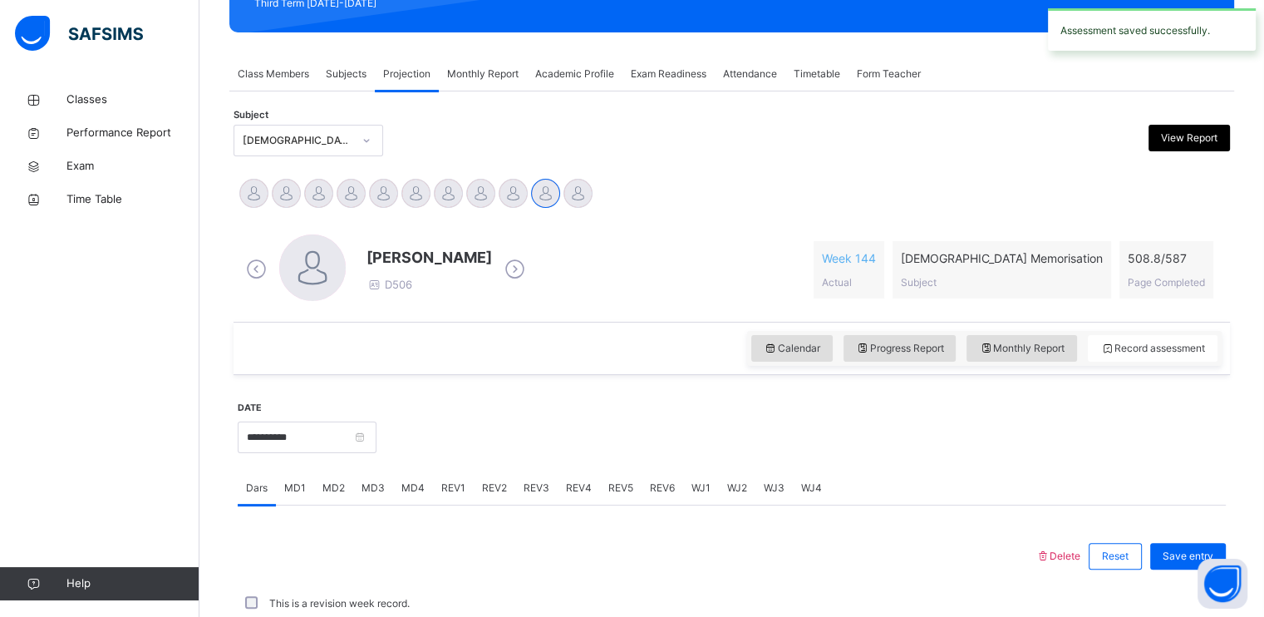
scroll to position [632, 0]
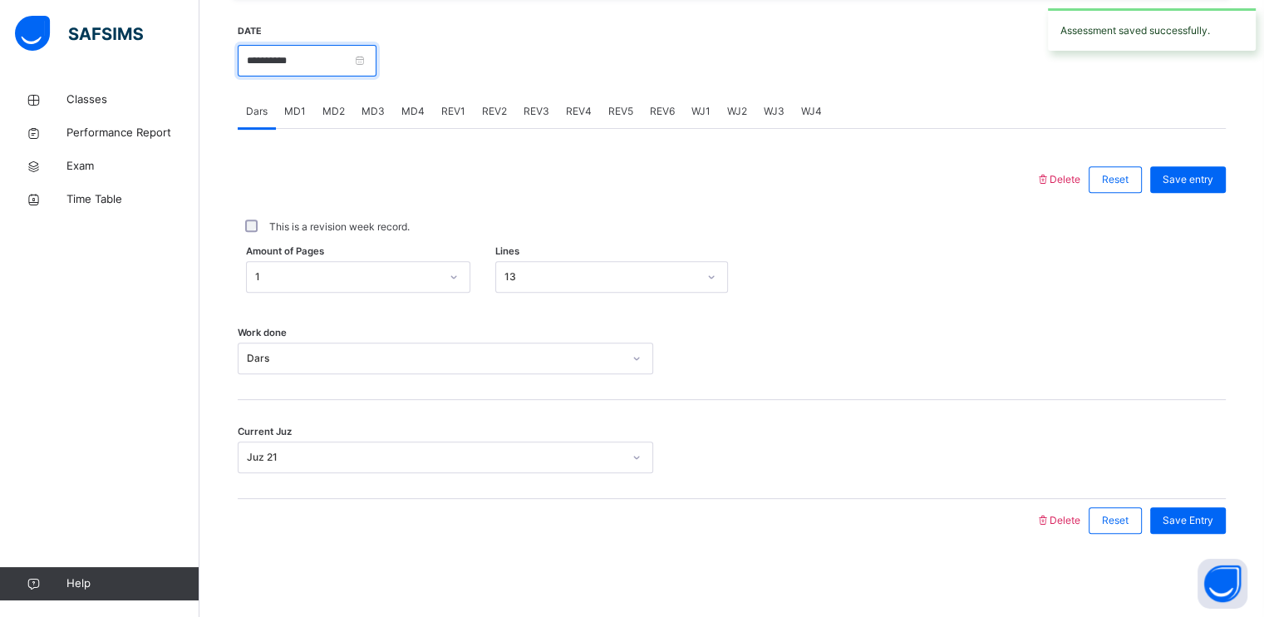
click at [376, 64] on input "**********" at bounding box center [307, 61] width 139 height 32
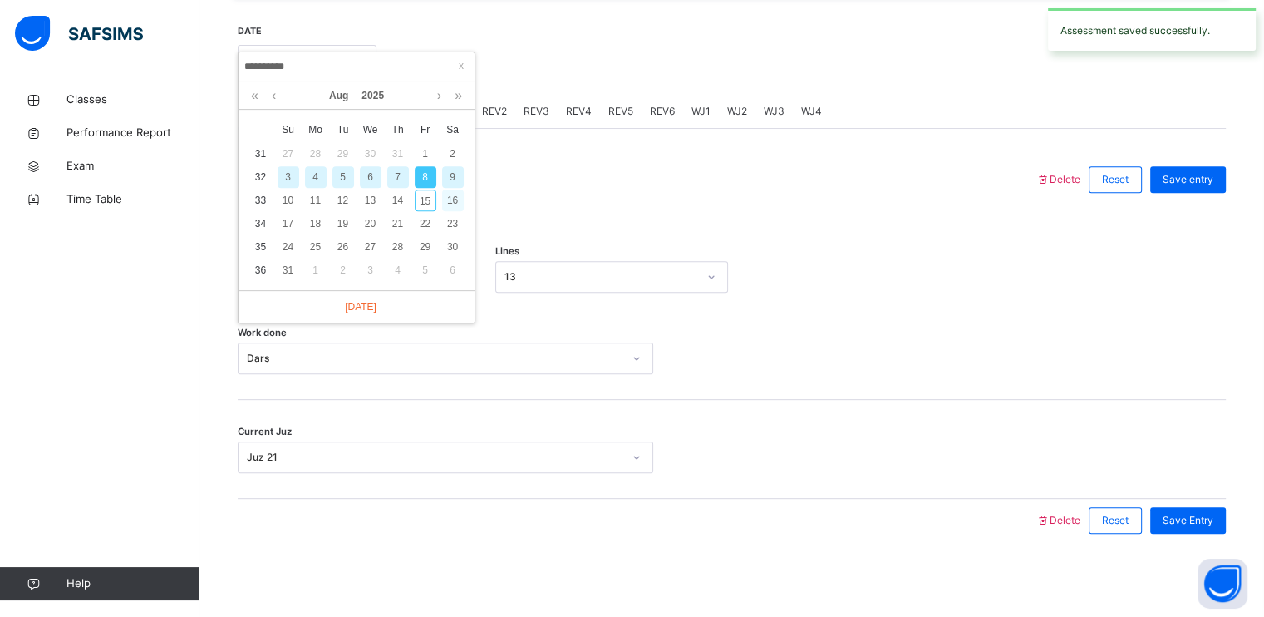
click at [452, 198] on div "16" at bounding box center [453, 200] width 22 height 22
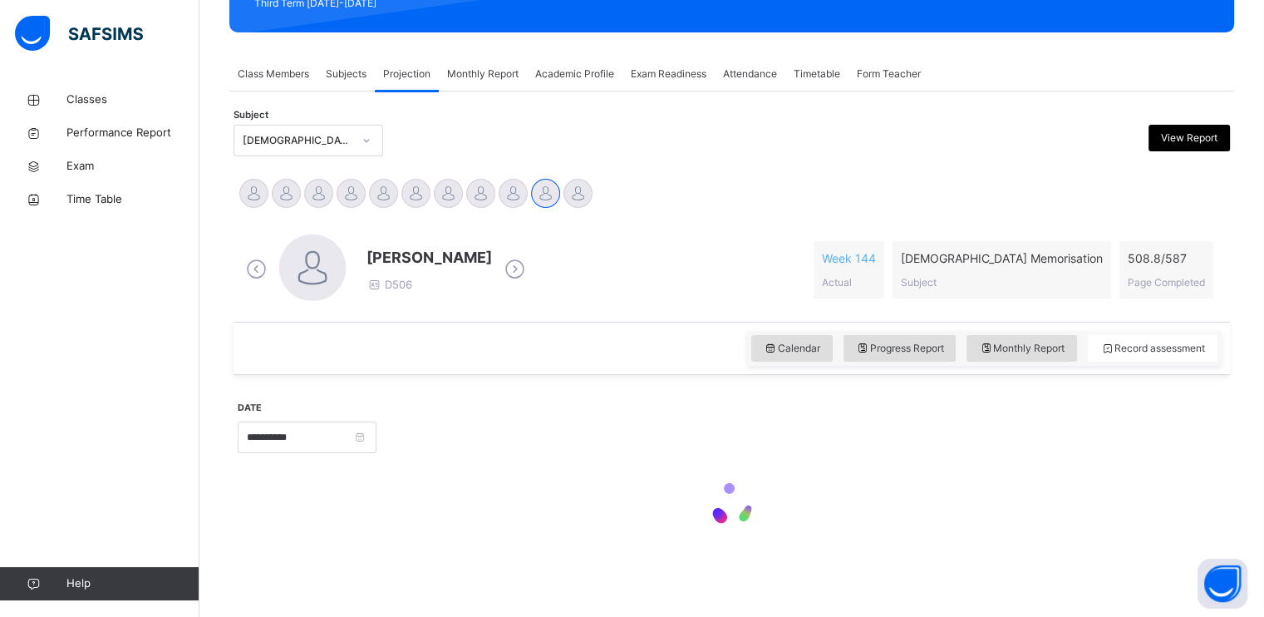
click at [452, 198] on div at bounding box center [448, 193] width 29 height 29
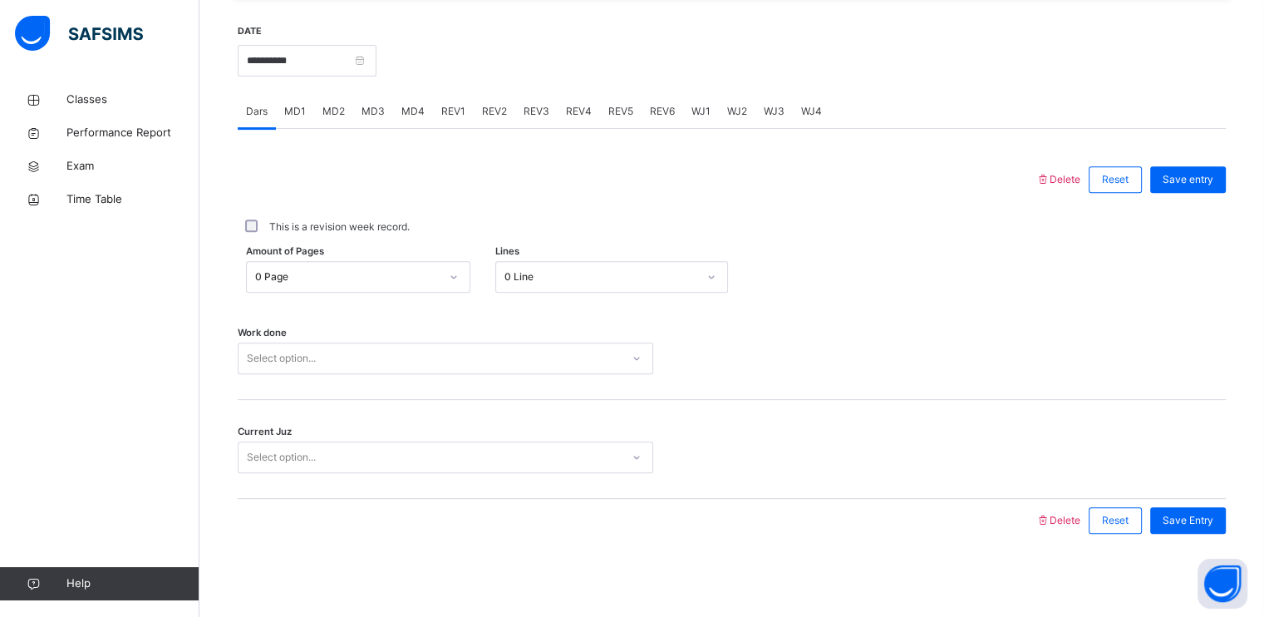
click at [326, 142] on div "Delete Reset Save entry This is a revision week record. Amount of Pages 0 Page …" at bounding box center [732, 335] width 988 height 413
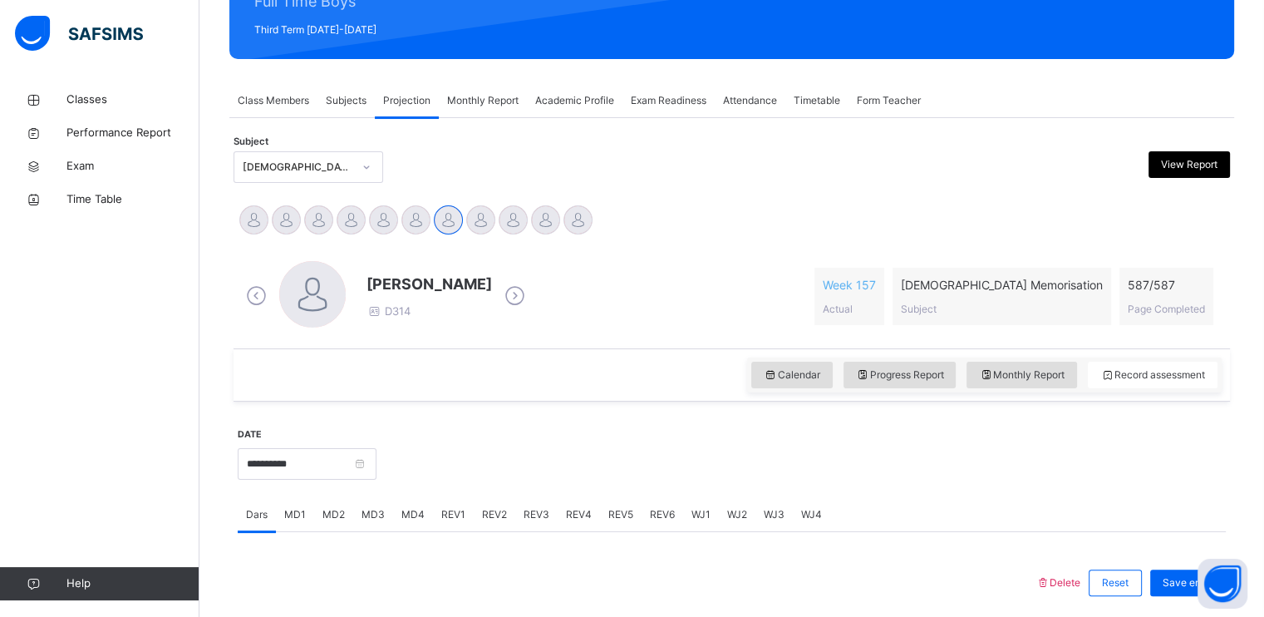
scroll to position [233, 0]
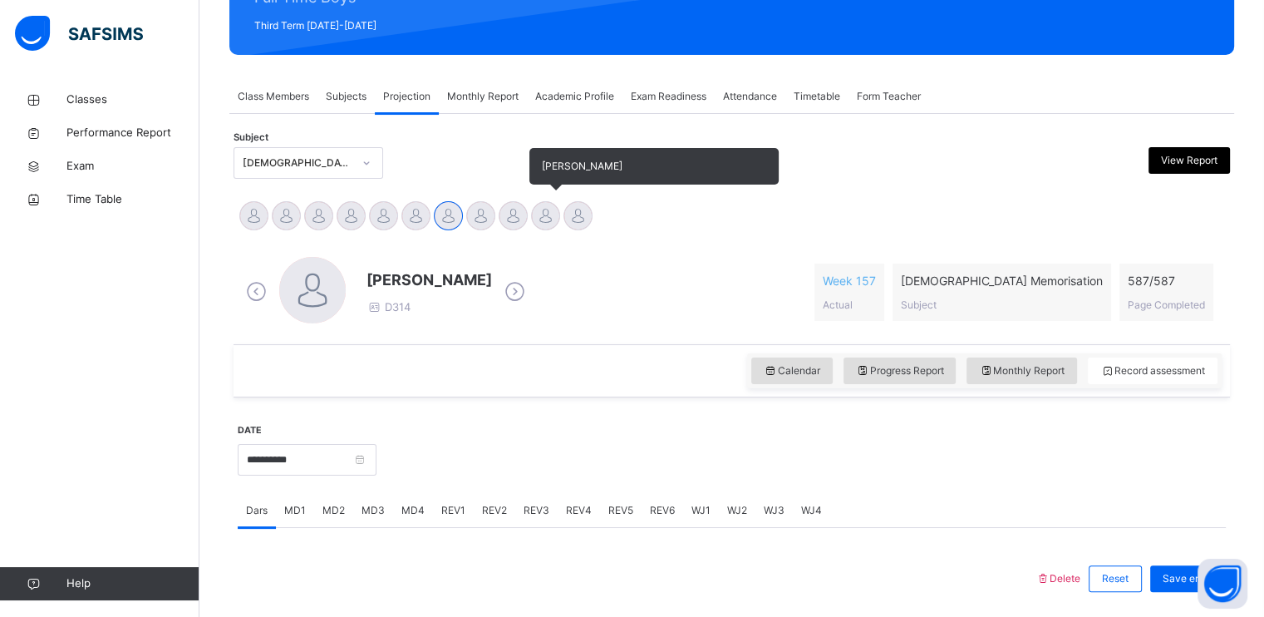
click at [558, 212] on div at bounding box center [545, 215] width 29 height 29
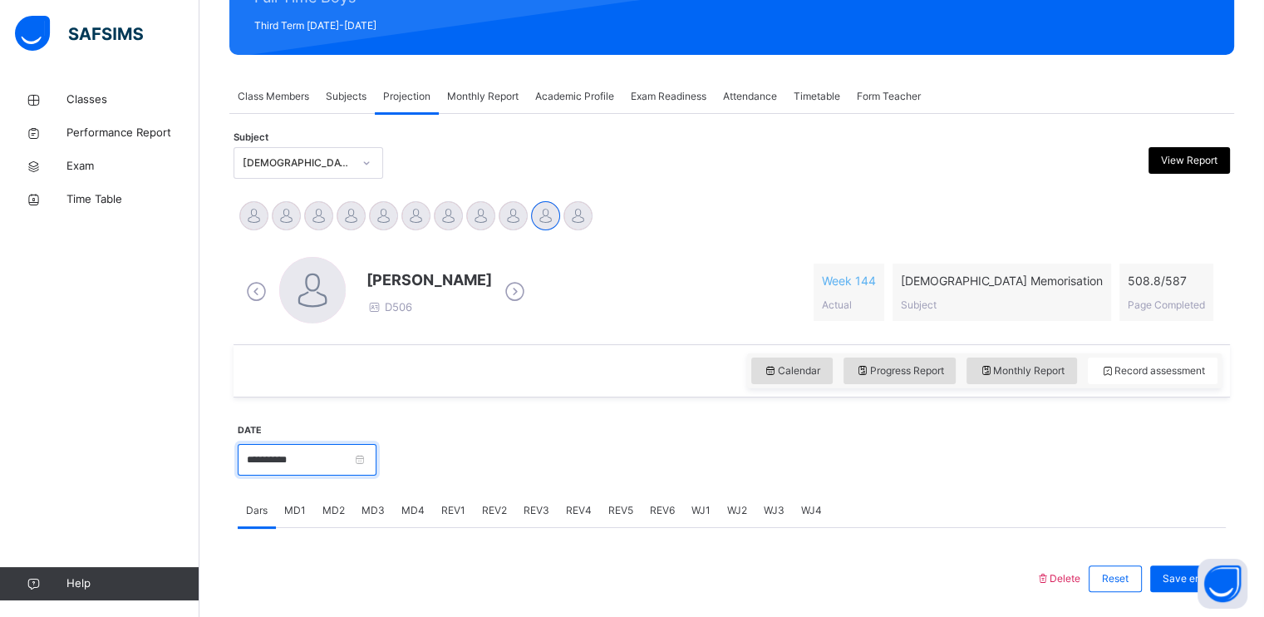
click at [312, 454] on input "**********" at bounding box center [307, 460] width 139 height 32
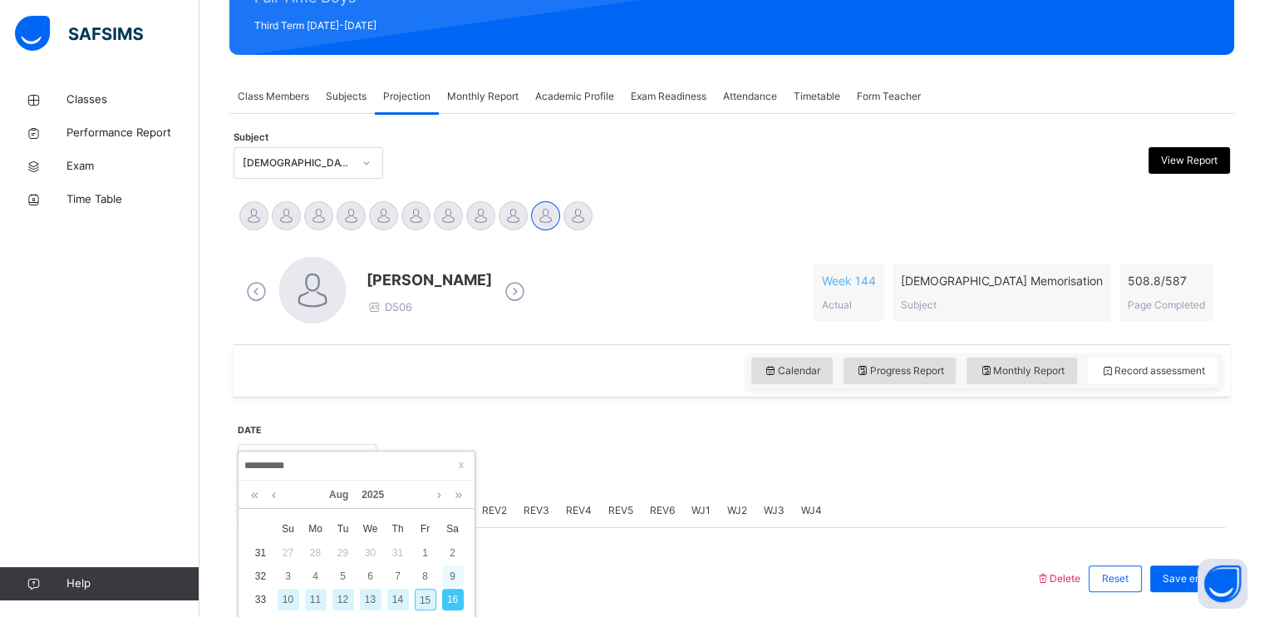
click at [457, 573] on div "9" at bounding box center [453, 576] width 22 height 22
type input "**********"
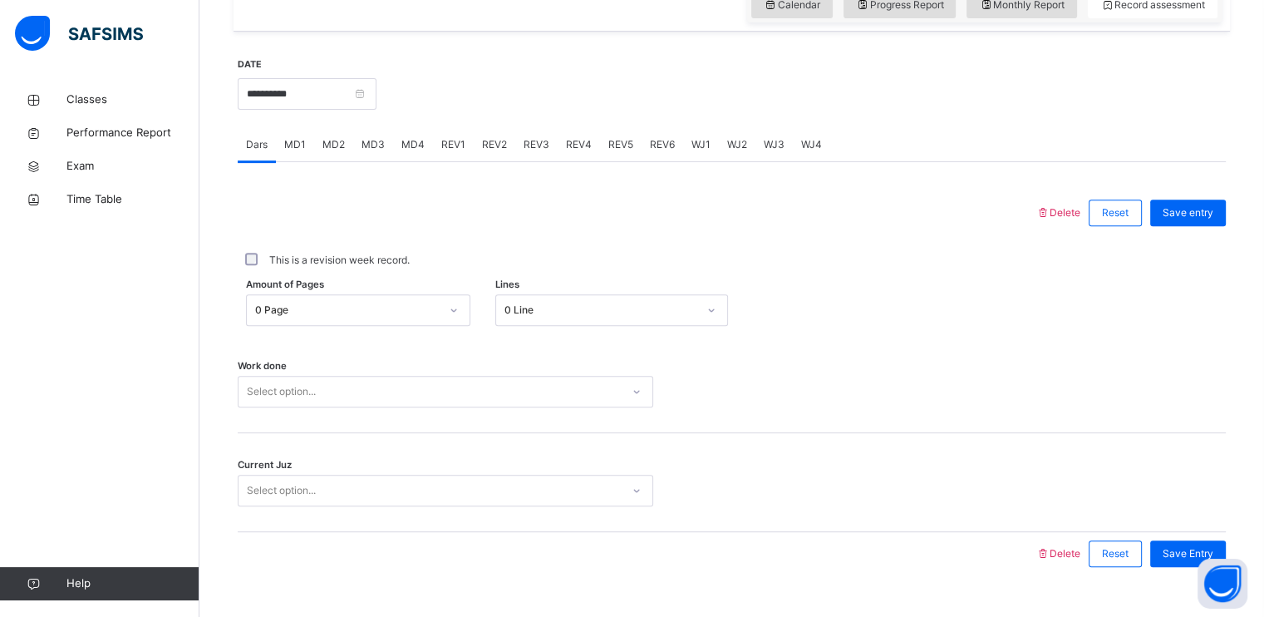
scroll to position [598, 0]
click at [337, 305] on div "0 Page" at bounding box center [347, 310] width 184 height 15
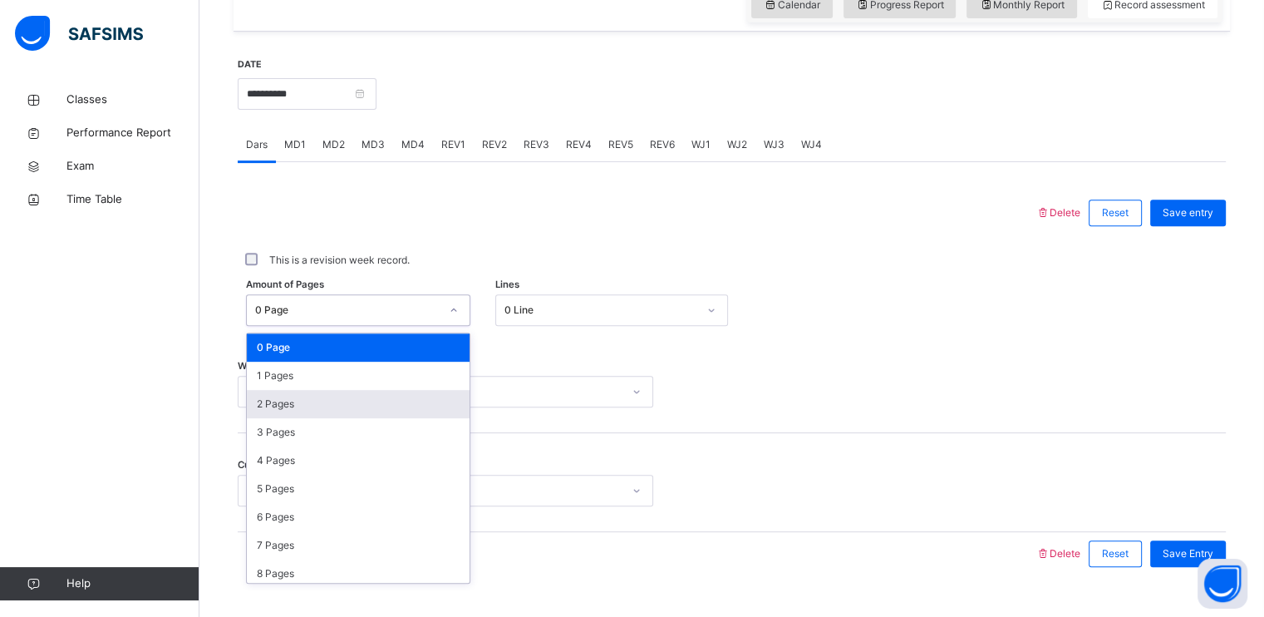
drag, startPoint x: 293, startPoint y: 398, endPoint x: 314, endPoint y: 393, distance: 21.4
click at [293, 400] on div "2 Pages" at bounding box center [358, 404] width 223 height 28
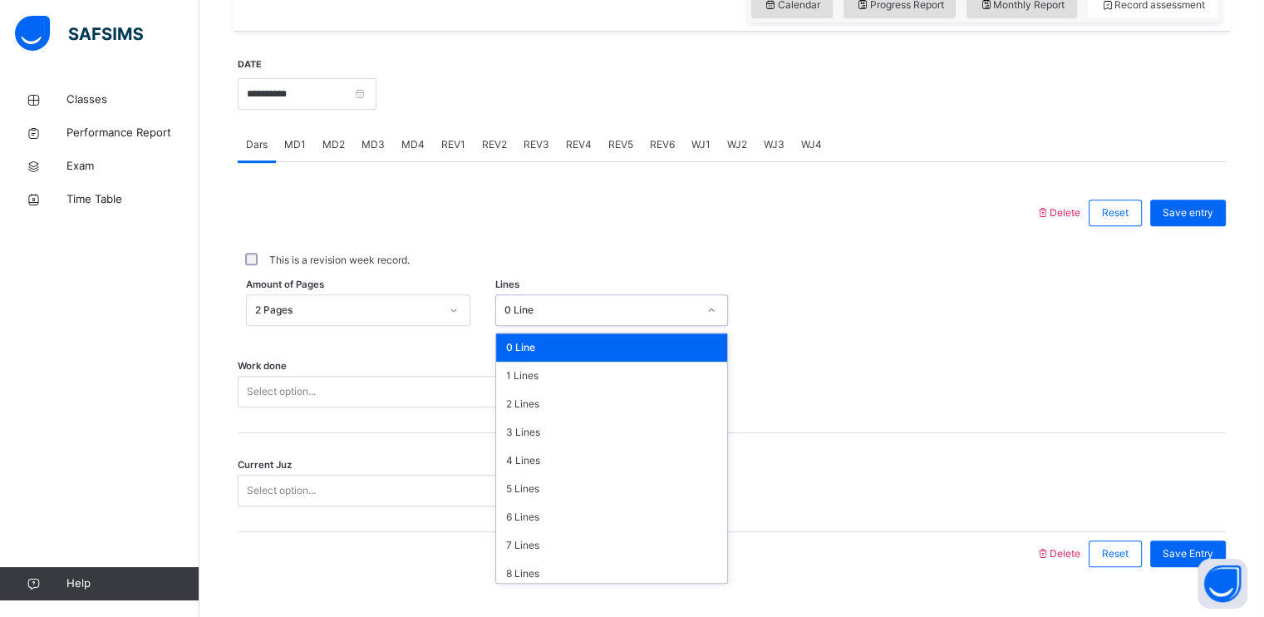
click at [583, 304] on div "0 Line" at bounding box center [600, 310] width 193 height 15
click at [551, 453] on div "4 Lines" at bounding box center [611, 460] width 231 height 28
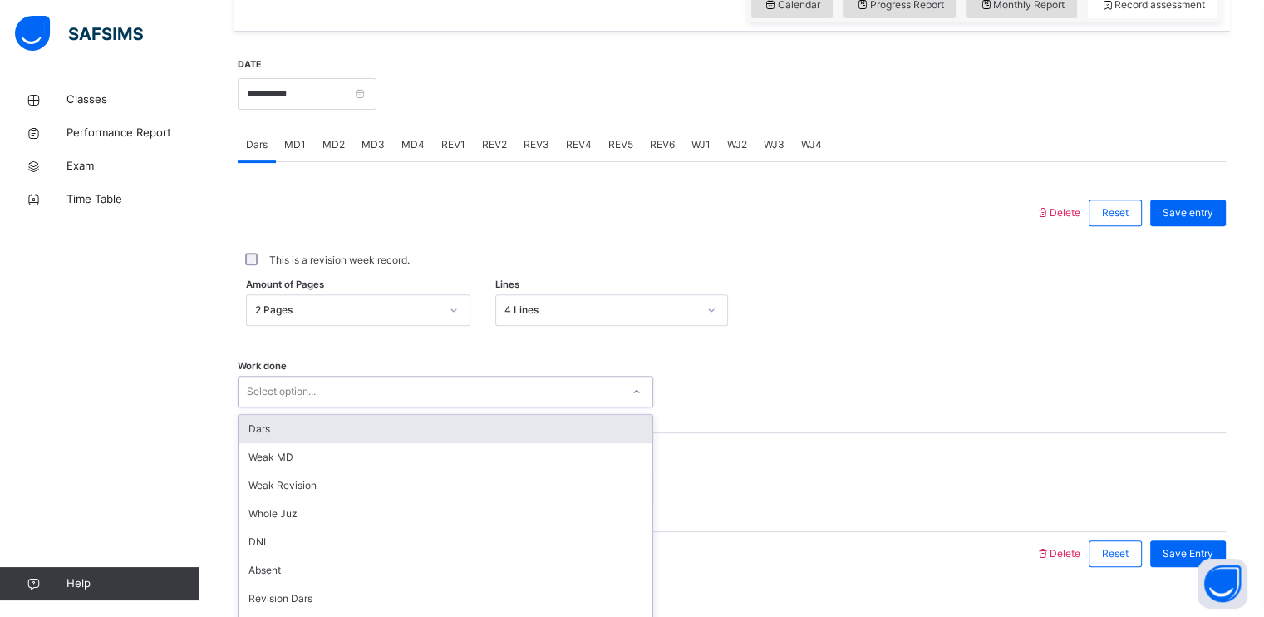
scroll to position [632, 0]
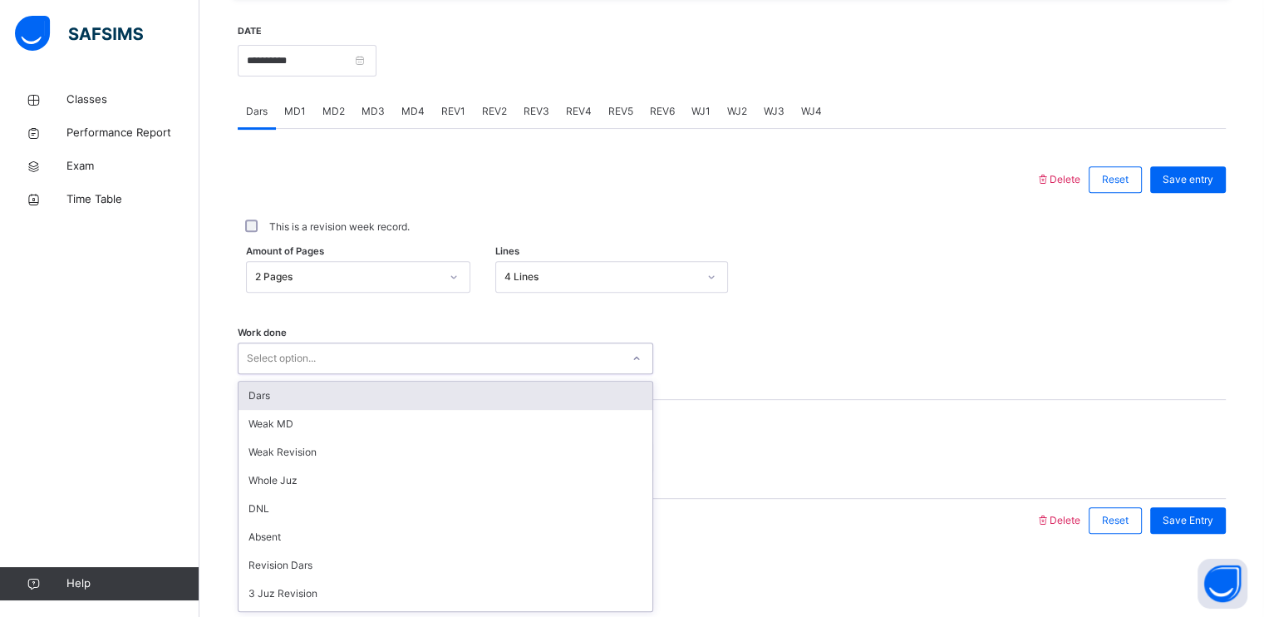
click at [429, 374] on div "option Dars focused, 1 of 16. 16 results available. Use Up and Down to choose o…" at bounding box center [446, 358] width 416 height 32
click at [419, 390] on div "Dars" at bounding box center [446, 395] width 414 height 28
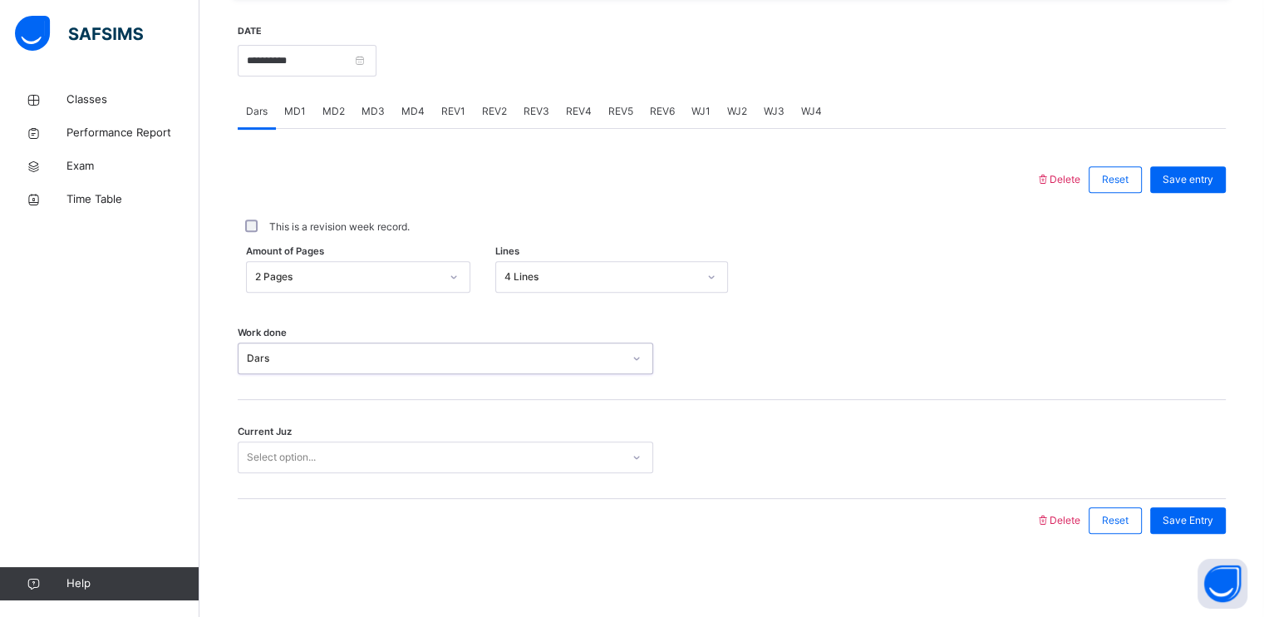
click at [397, 483] on div "Current Juz Select option..." at bounding box center [732, 449] width 988 height 99
click at [396, 465] on div "Select option..." at bounding box center [430, 458] width 382 height 26
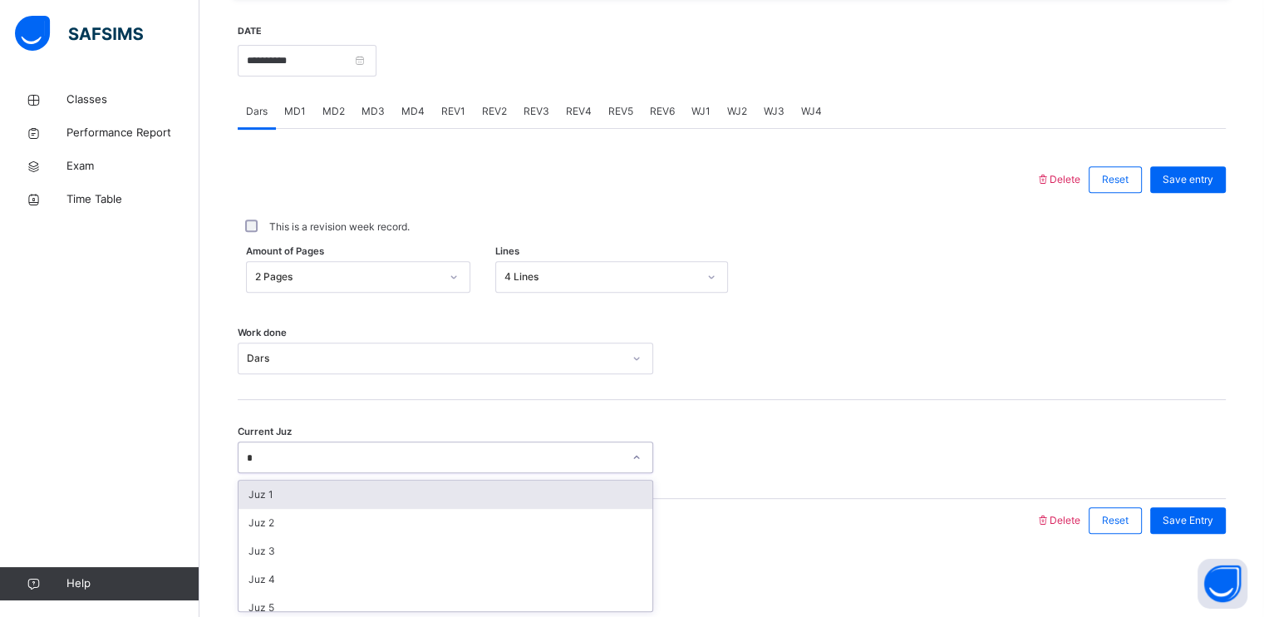
type input "**"
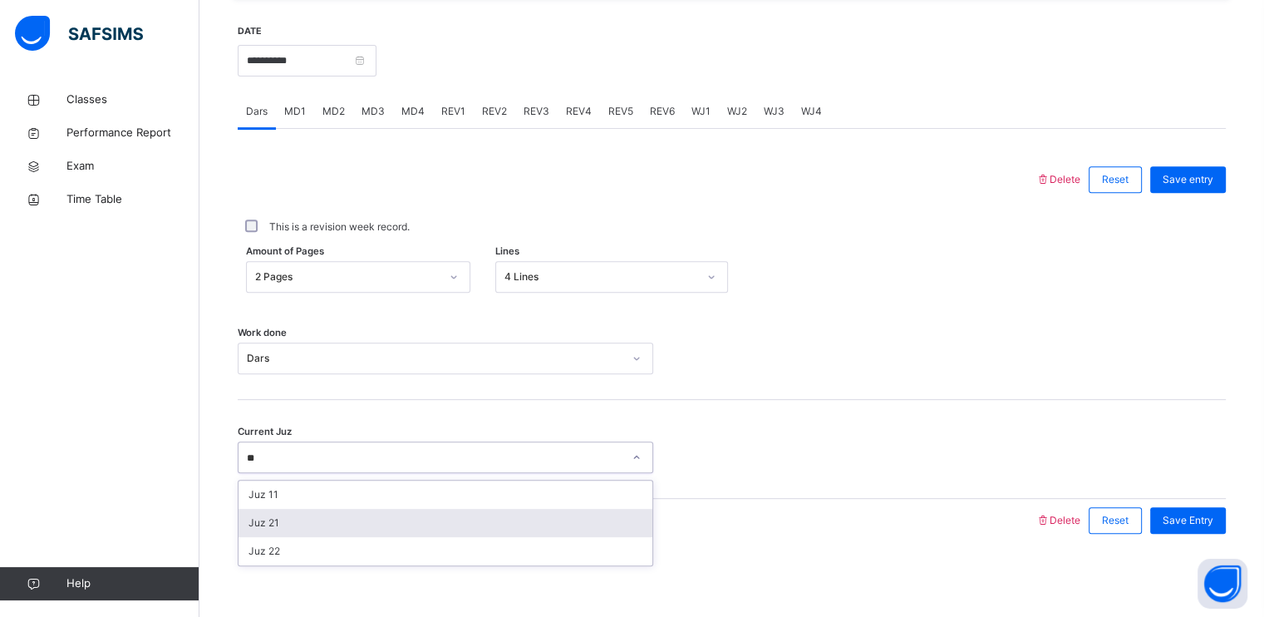
click at [379, 526] on div "Juz 21" at bounding box center [446, 523] width 414 height 28
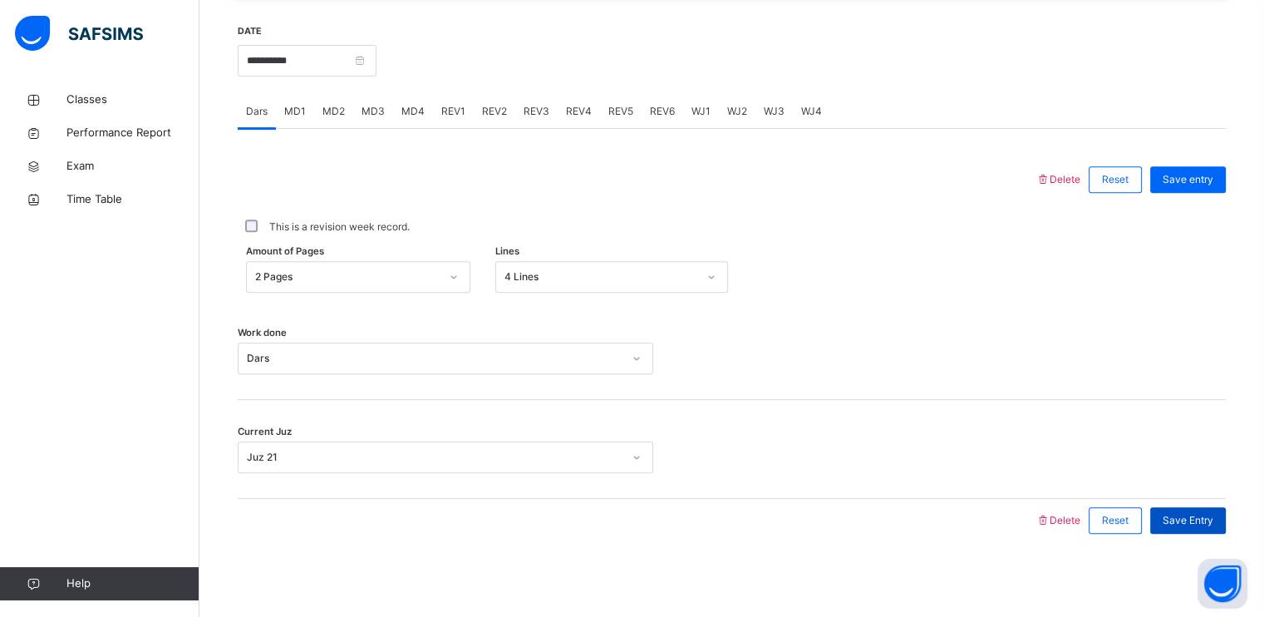
click at [1174, 524] on span "Save Entry" at bounding box center [1188, 520] width 51 height 15
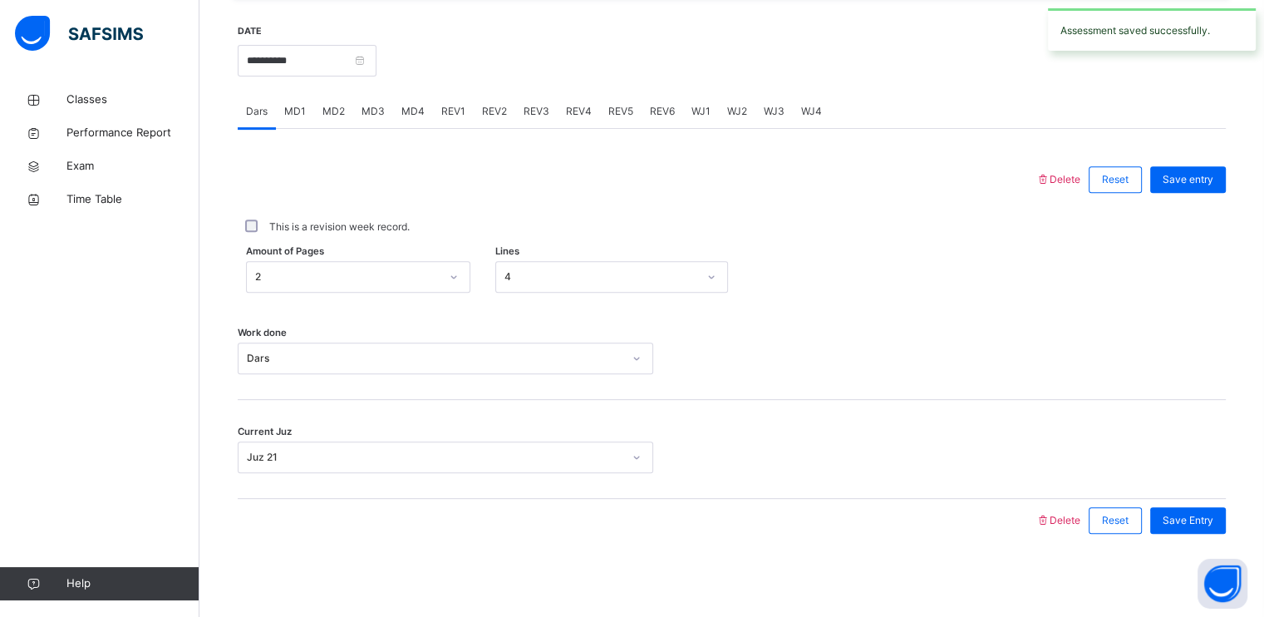
click at [301, 107] on span "MD1" at bounding box center [295, 111] width 22 height 15
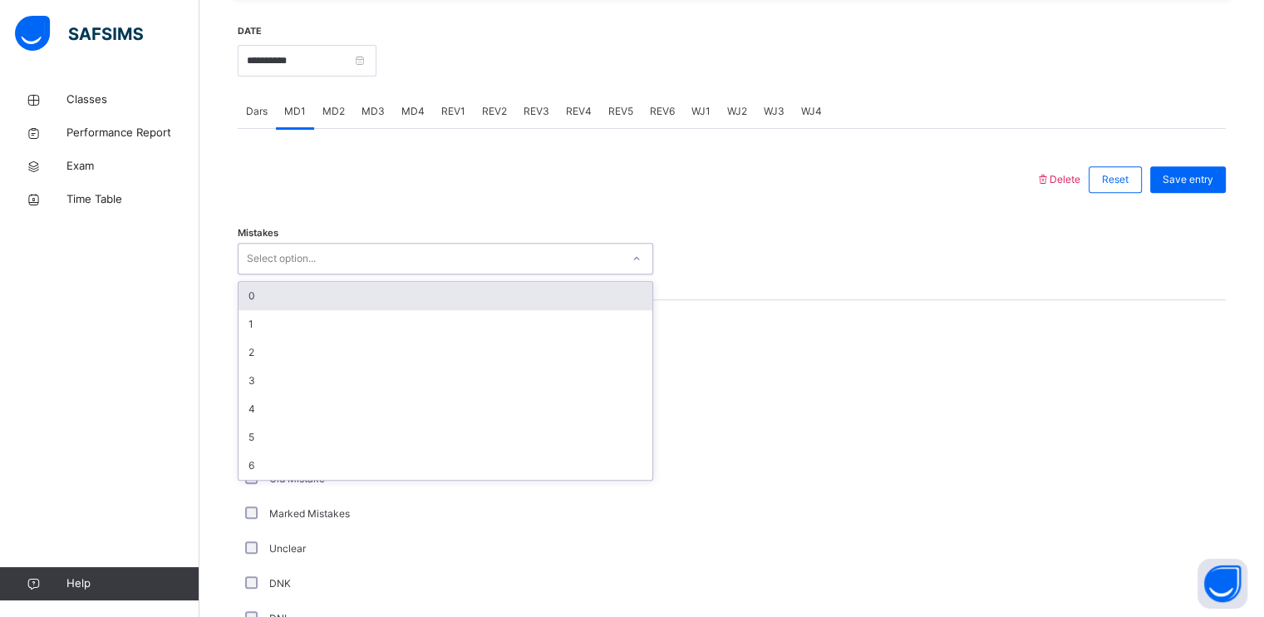
click at [307, 248] on div "Select option..." at bounding box center [281, 259] width 69 height 32
click at [292, 295] on div "0" at bounding box center [446, 296] width 414 height 28
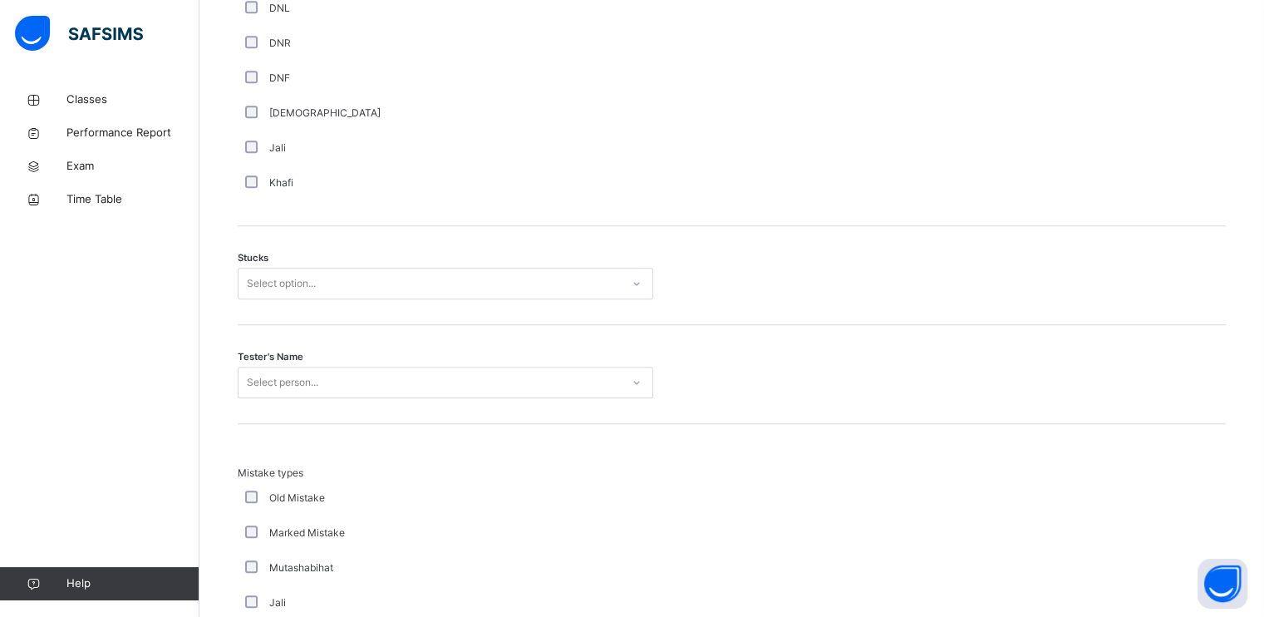
scroll to position [1267, 0]
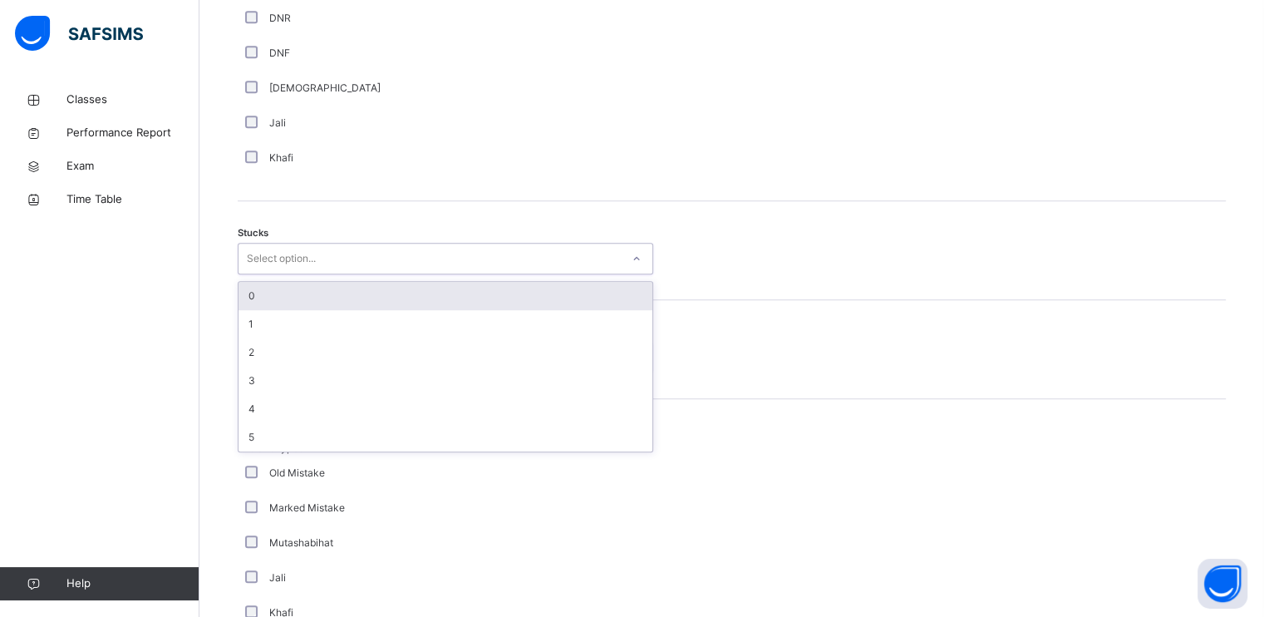
click at [286, 253] on div "Select option..." at bounding box center [281, 259] width 69 height 32
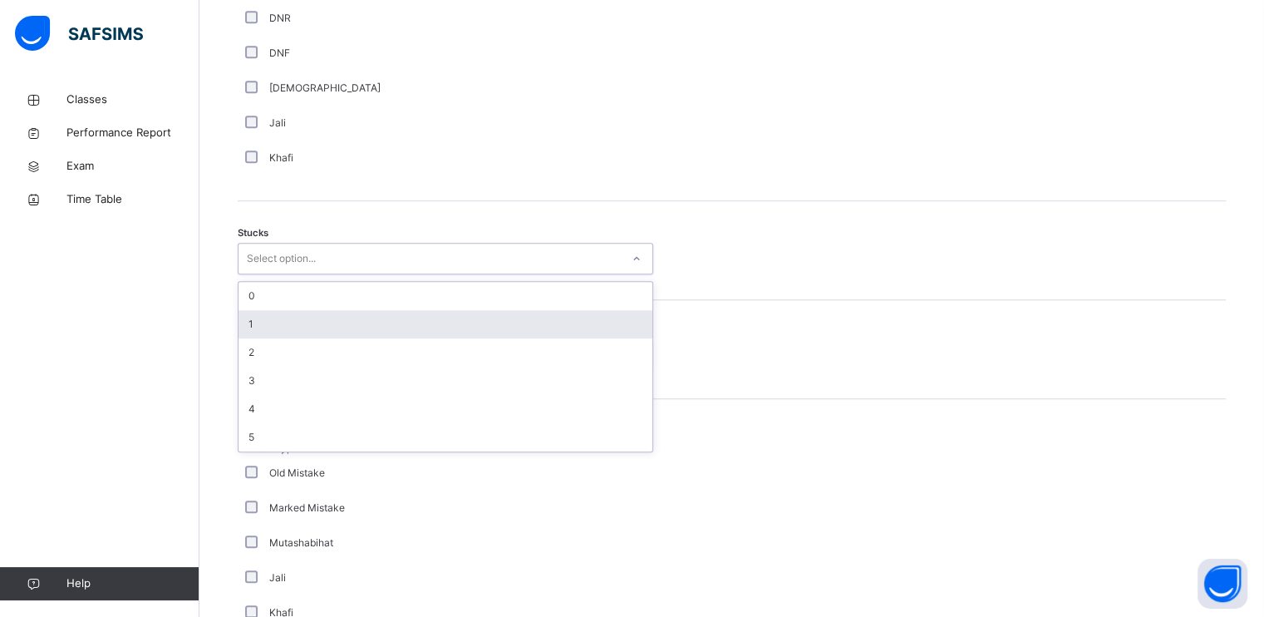
click at [275, 329] on div "1" at bounding box center [446, 324] width 414 height 28
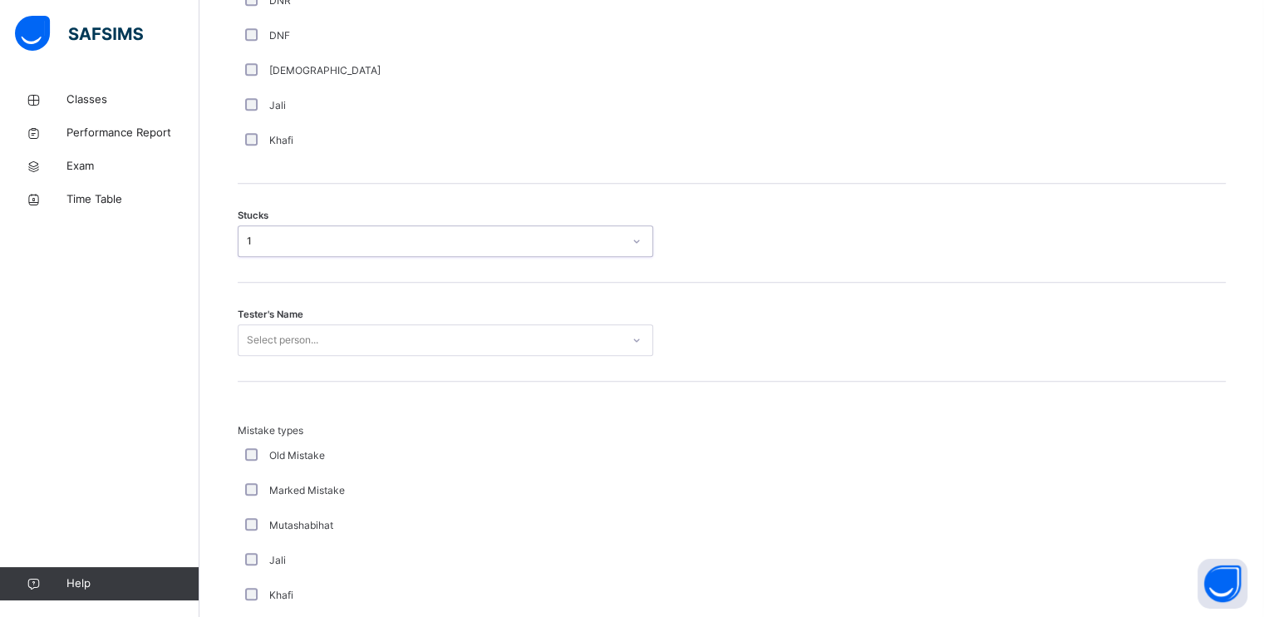
click at [279, 358] on div "Tester's Name Select person..." at bounding box center [732, 332] width 988 height 99
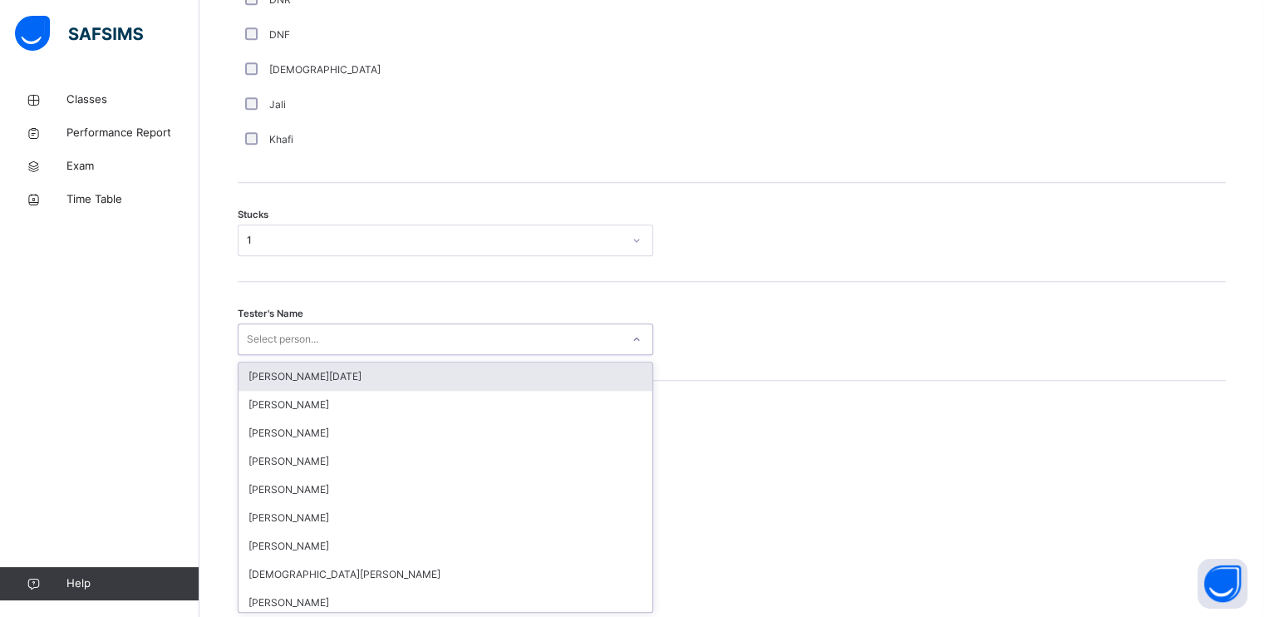
scroll to position [1286, 0]
type input "***"
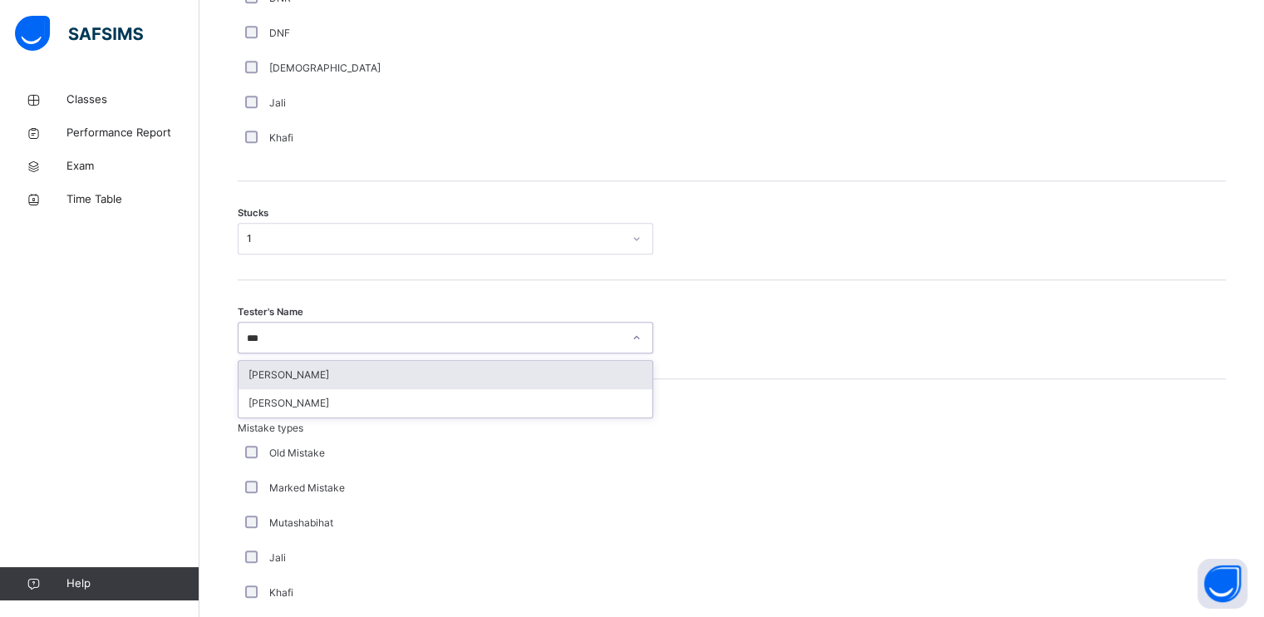
click at [280, 367] on div "[PERSON_NAME]" at bounding box center [446, 375] width 414 height 28
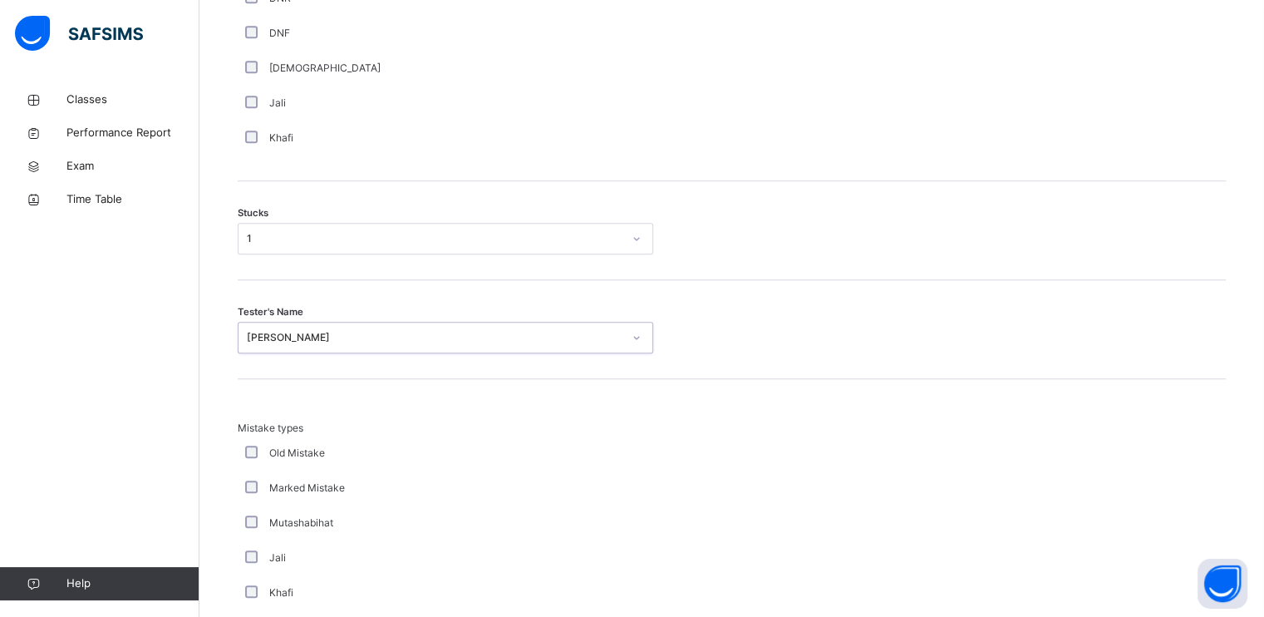
scroll to position [1591, 0]
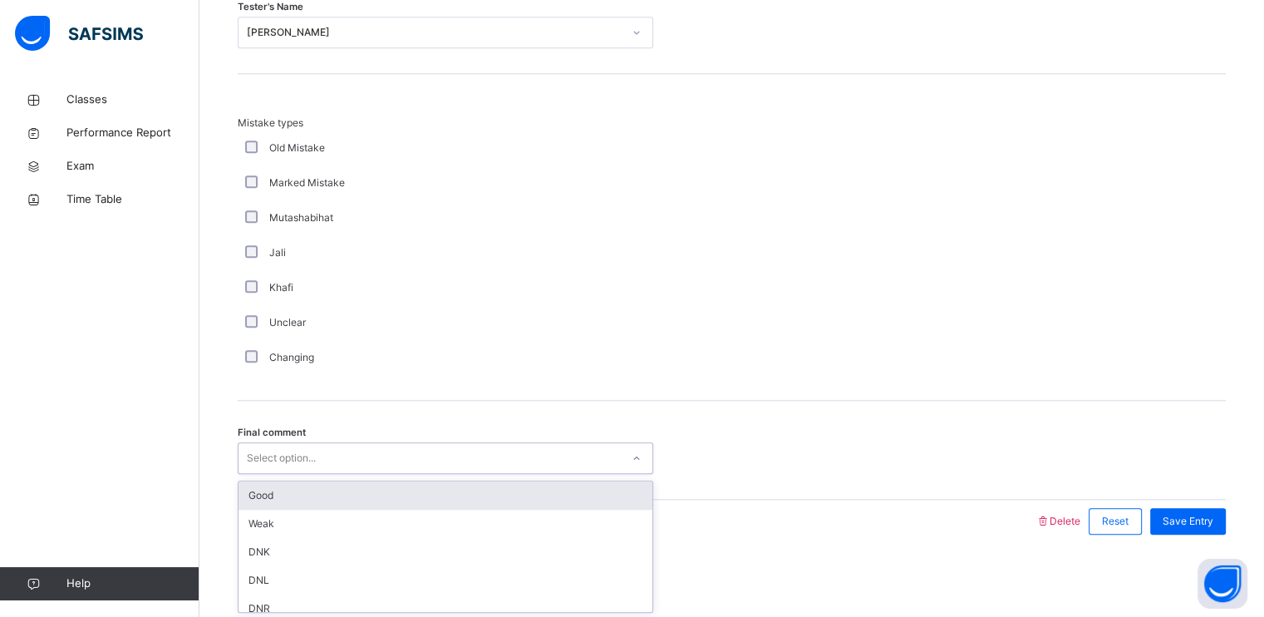
click at [266, 445] on div "Select option..." at bounding box center [281, 458] width 69 height 32
drag, startPoint x: 292, startPoint y: 507, endPoint x: 283, endPoint y: 489, distance: 19.7
click at [283, 489] on div "Good Weak DNK DNL DNR DNF" at bounding box center [446, 546] width 414 height 130
click at [283, 489] on div "Good" at bounding box center [446, 495] width 414 height 28
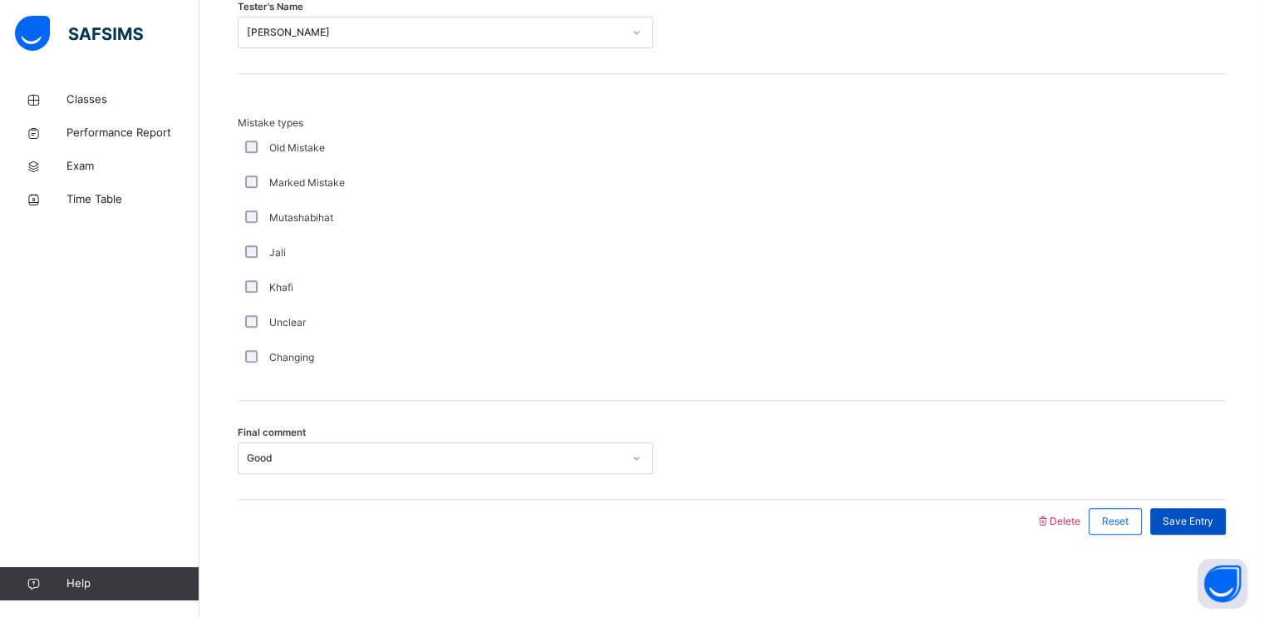
click at [1223, 509] on div "Save Entry" at bounding box center [1188, 521] width 76 height 27
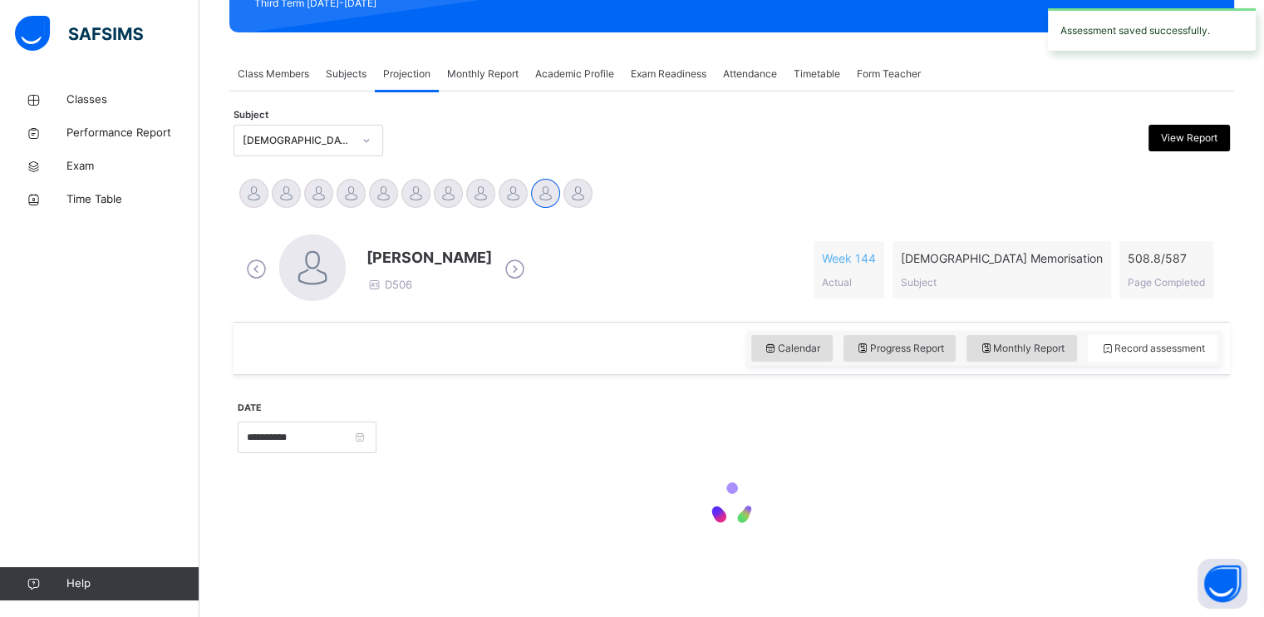
scroll to position [632, 0]
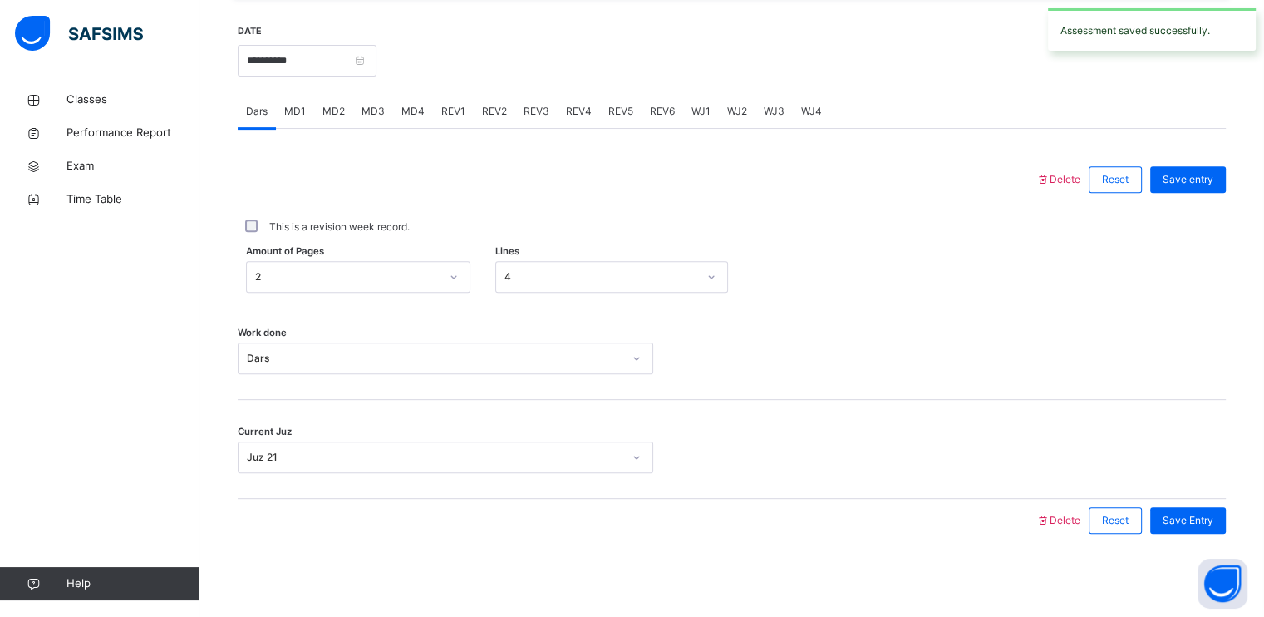
click at [443, 121] on div "REV1" at bounding box center [453, 111] width 41 height 33
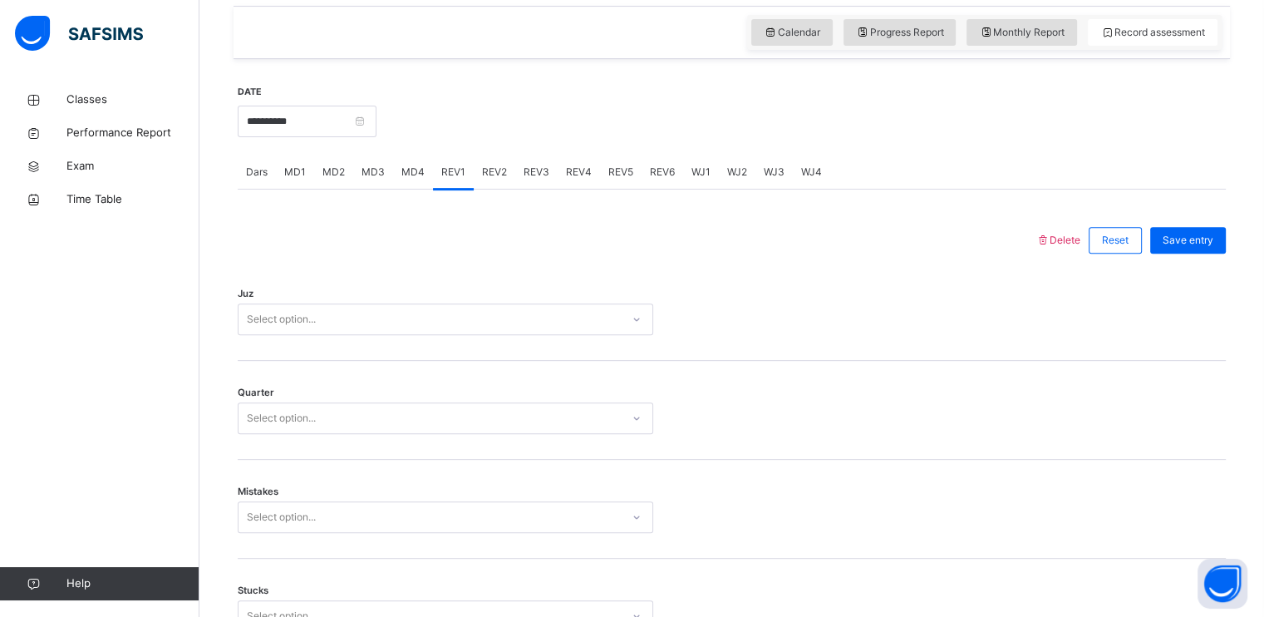
scroll to position [586, 0]
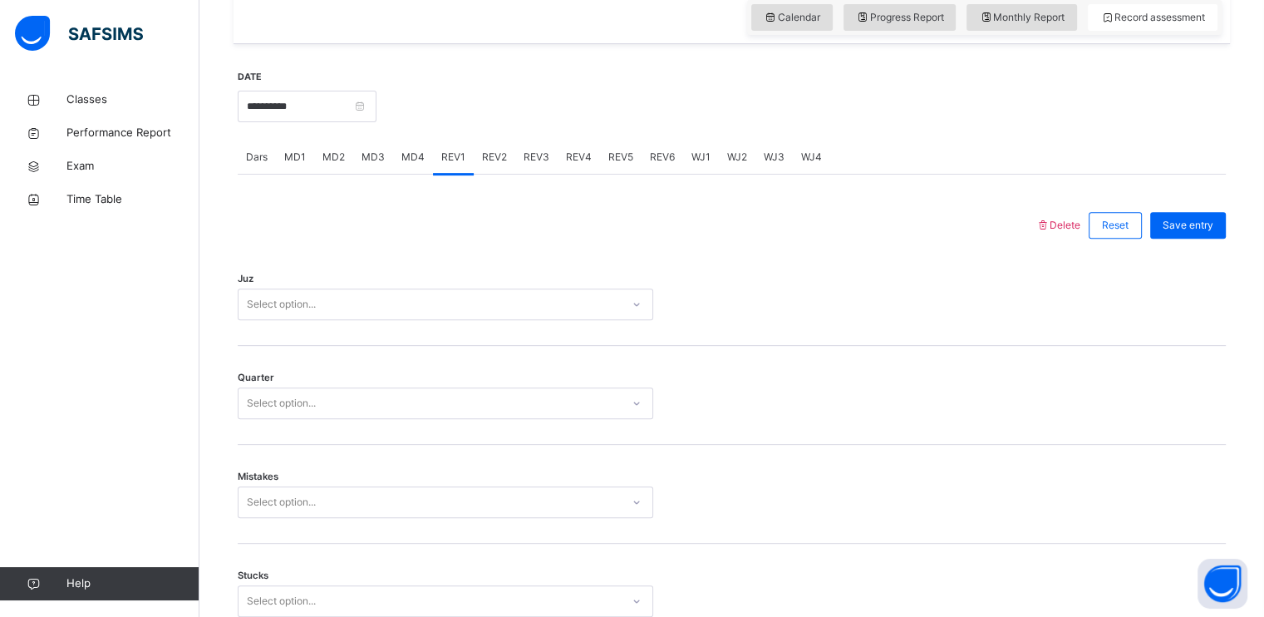
click at [342, 306] on div "Select option..." at bounding box center [430, 305] width 382 height 26
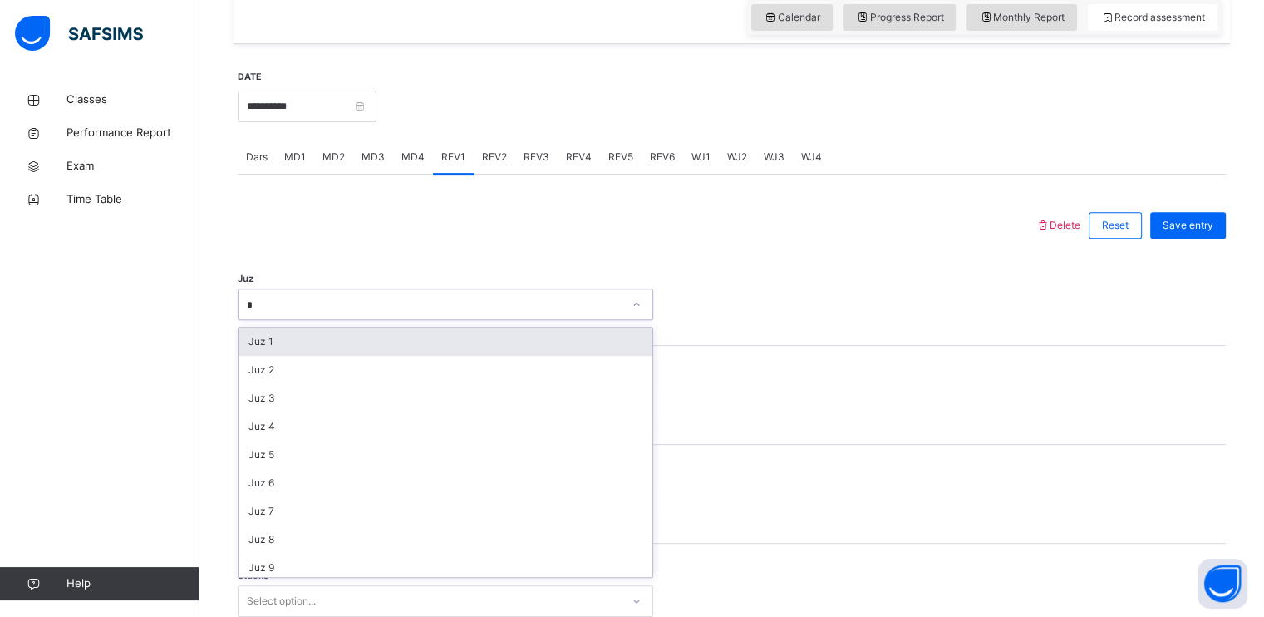
type input "**"
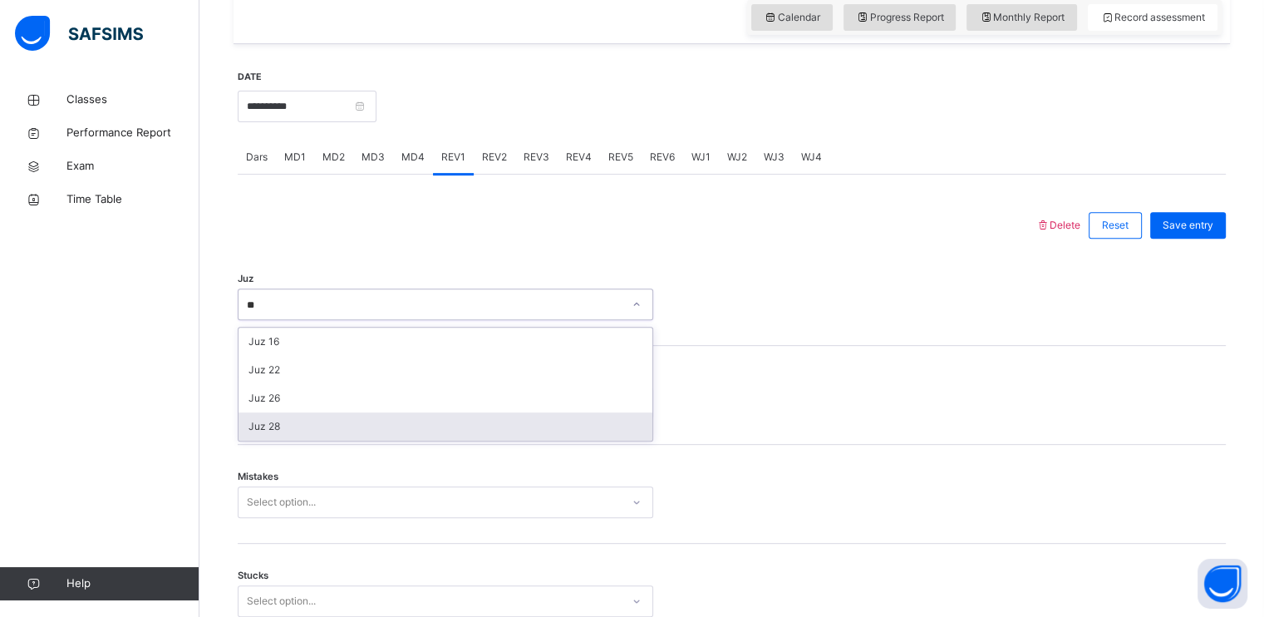
click at [362, 416] on div "Juz 28" at bounding box center [446, 426] width 414 height 28
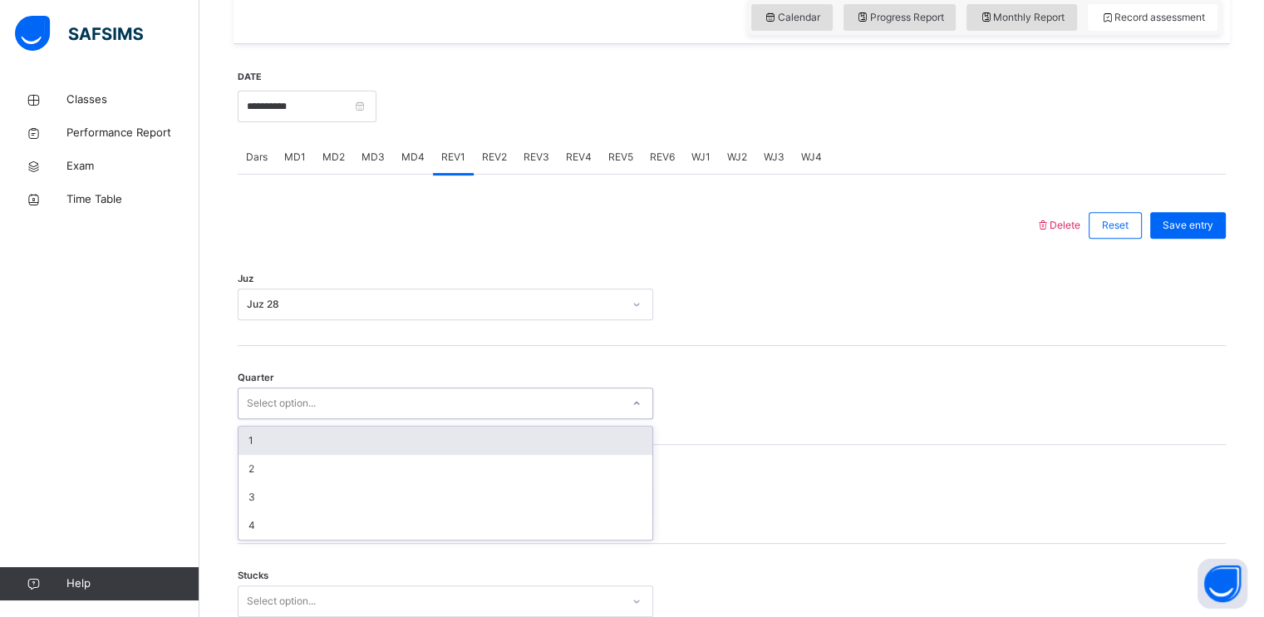
click at [345, 416] on div "Select option..." at bounding box center [446, 403] width 416 height 32
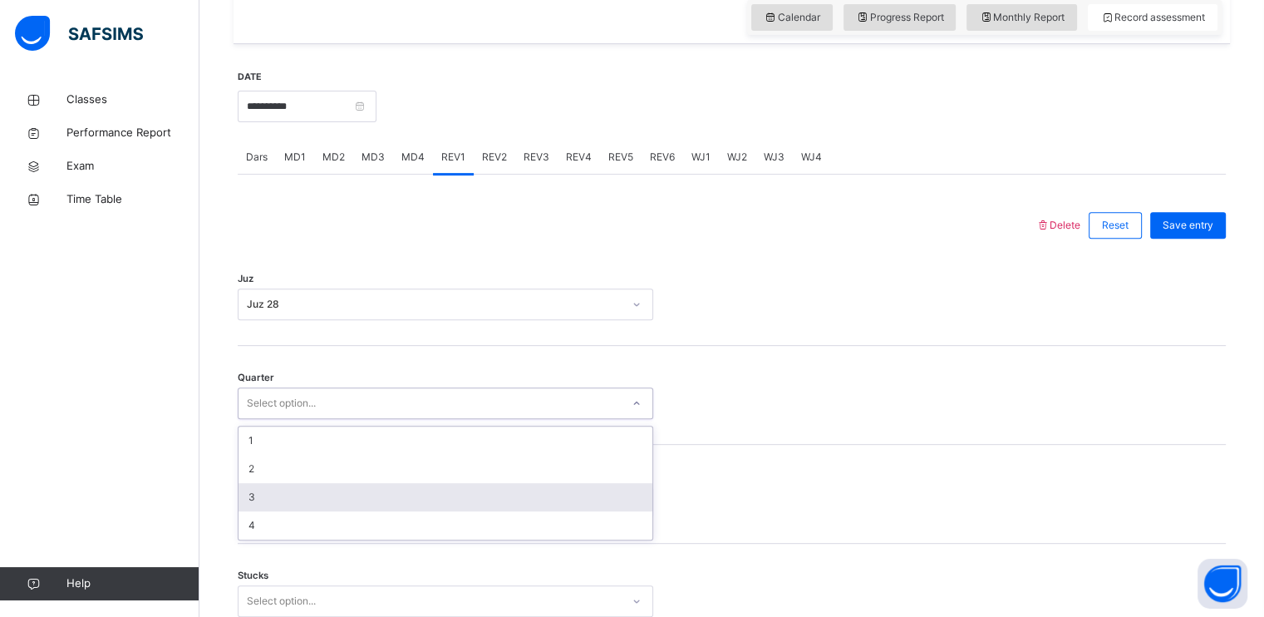
click at [322, 490] on div "3" at bounding box center [446, 497] width 414 height 28
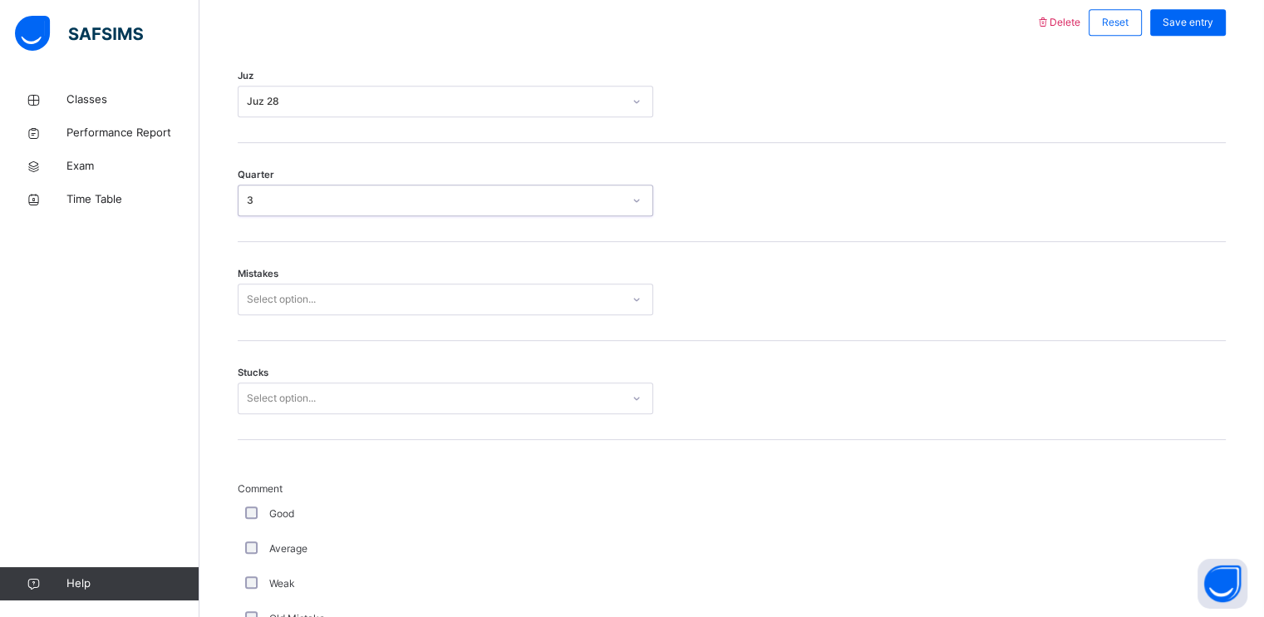
scroll to position [790, 0]
click at [303, 306] on div "Select option..." at bounding box center [281, 298] width 69 height 32
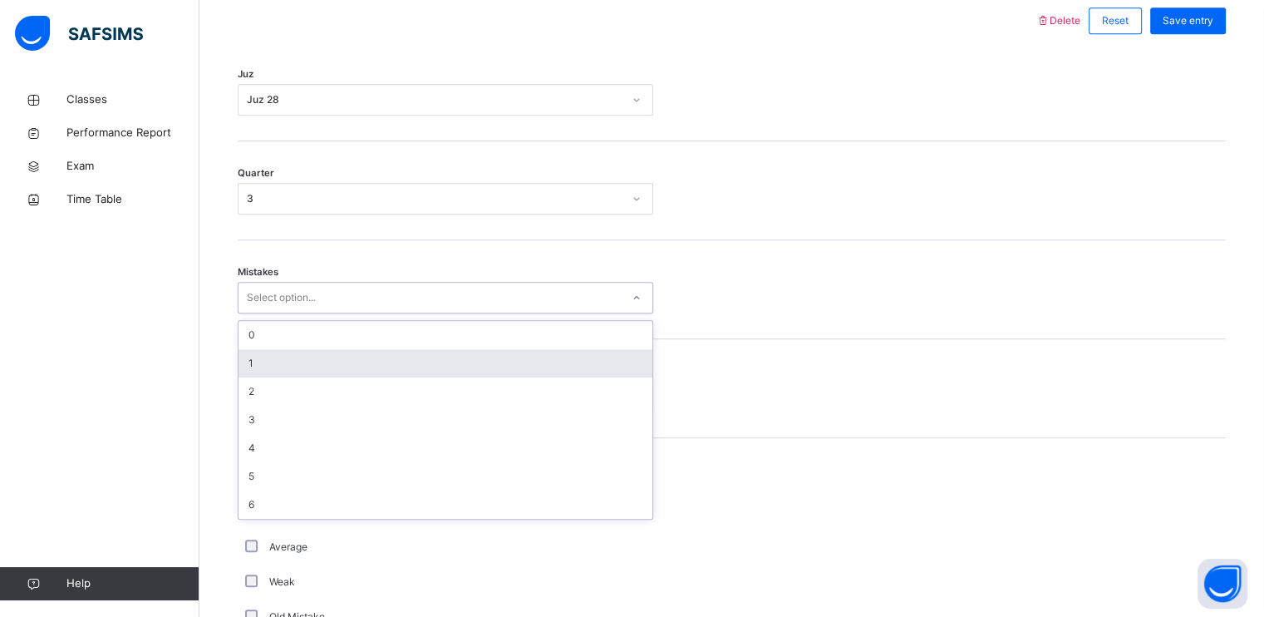
click at [296, 371] on div "1" at bounding box center [446, 363] width 414 height 28
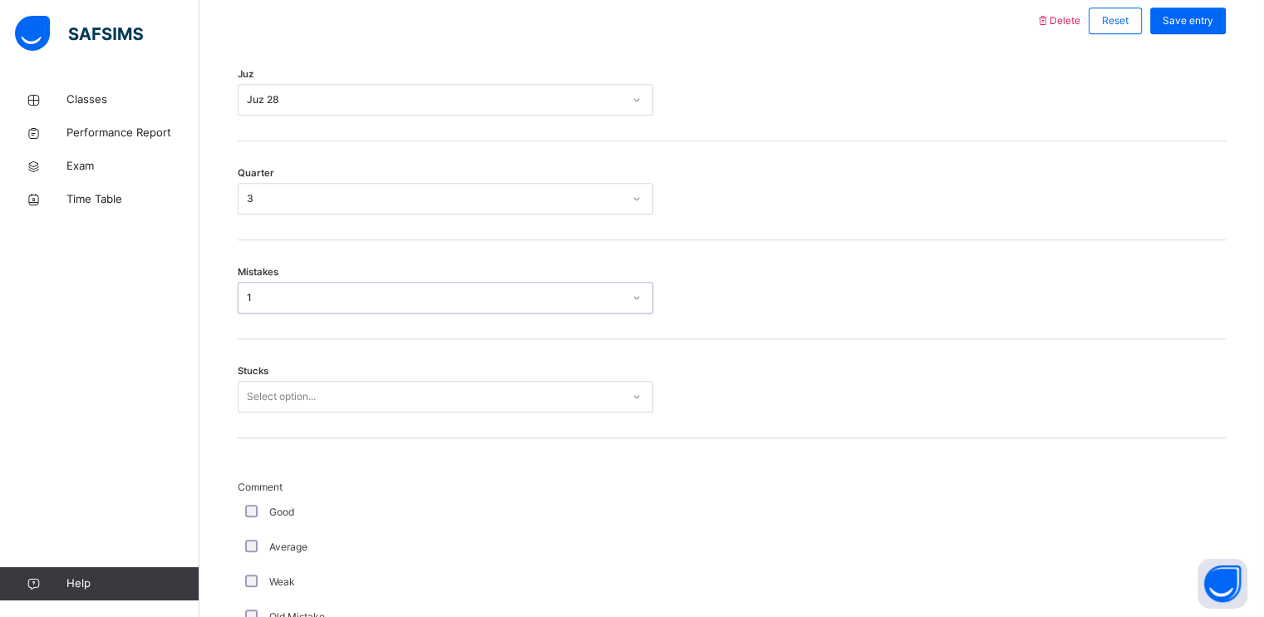
click at [298, 411] on div "Stucks Select option..." at bounding box center [732, 388] width 988 height 99
click at [298, 404] on div "Select option..." at bounding box center [281, 397] width 69 height 32
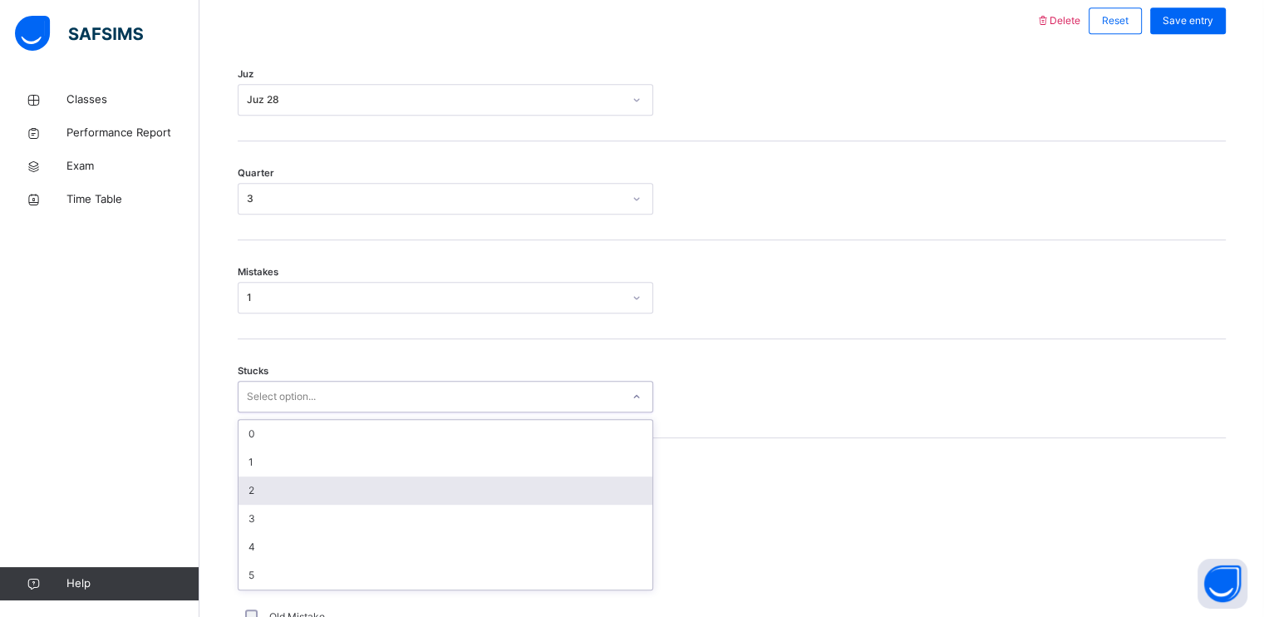
click at [290, 483] on div "2" at bounding box center [446, 490] width 414 height 28
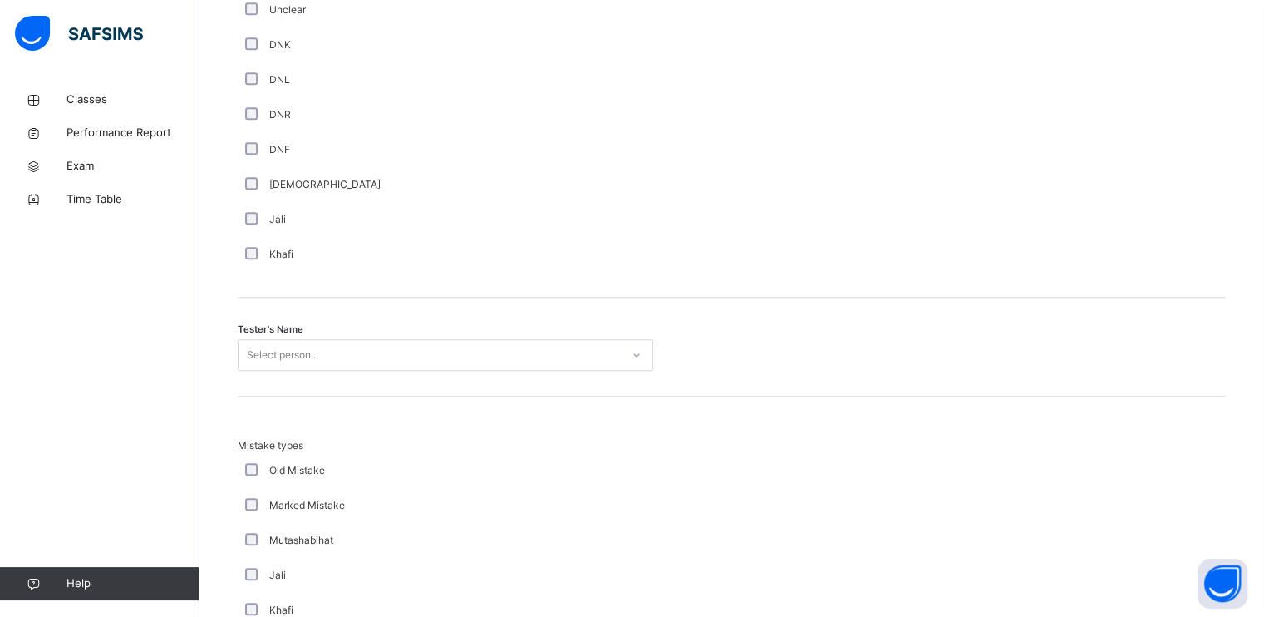
scroll to position [1704, 0]
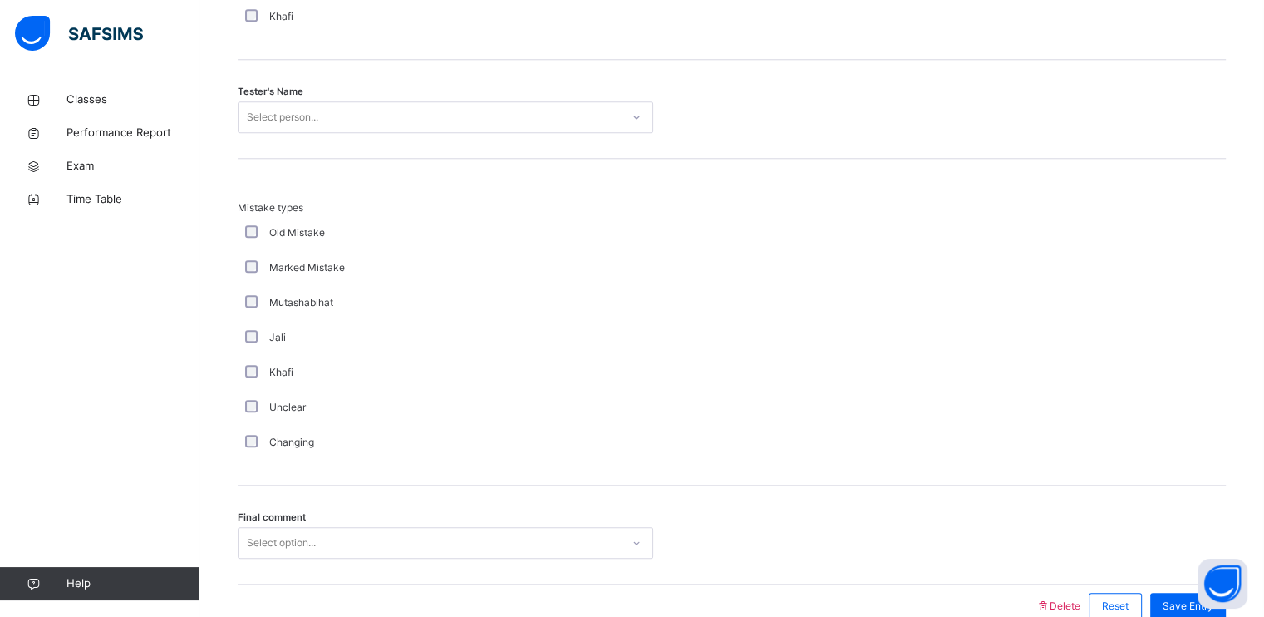
click at [301, 111] on div "Select person..." at bounding box center [282, 117] width 71 height 32
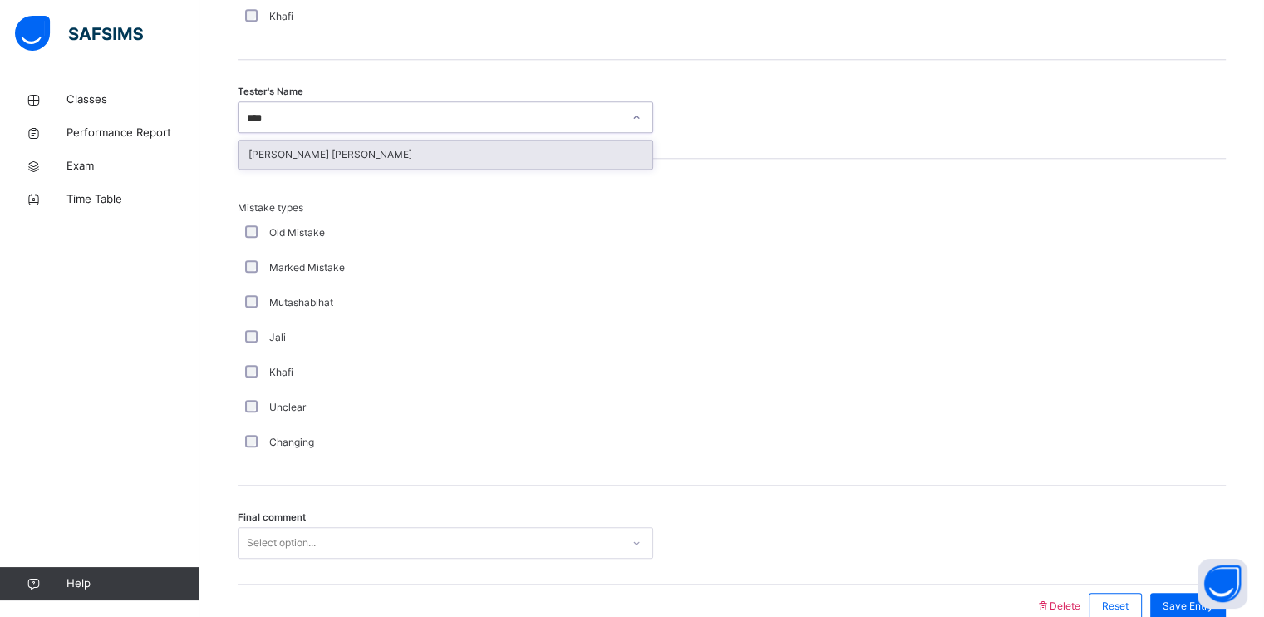
type input "*****"
click at [312, 160] on div "[PERSON_NAME] [PERSON_NAME]" at bounding box center [446, 154] width 414 height 28
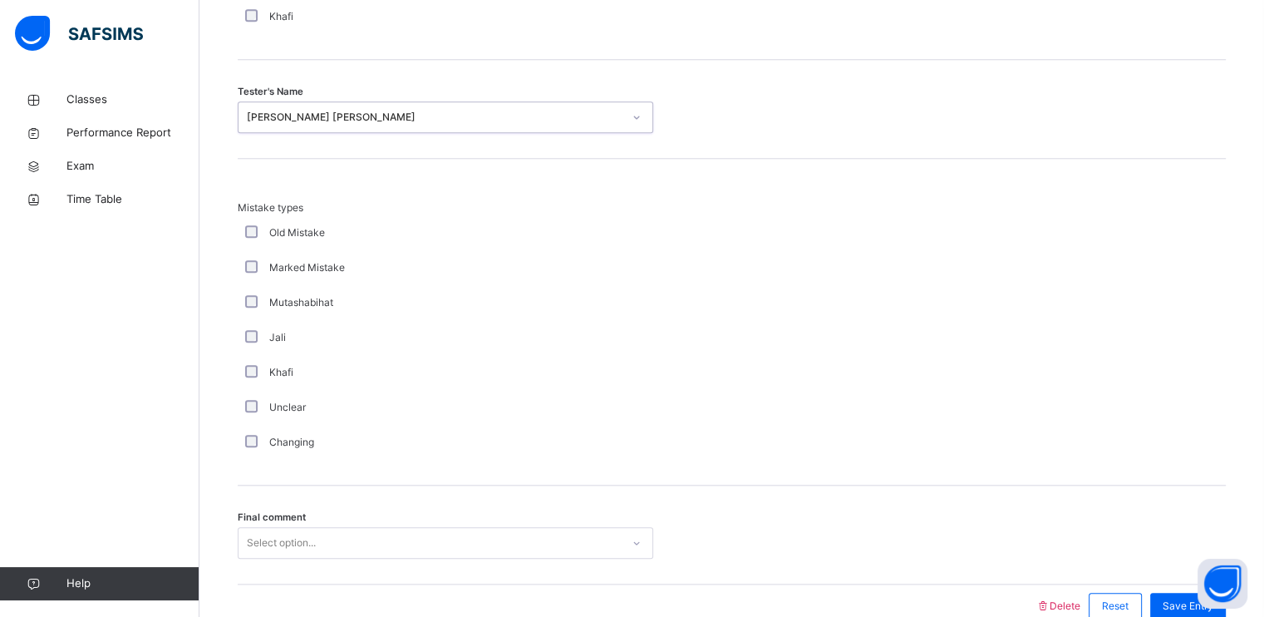
scroll to position [1788, 0]
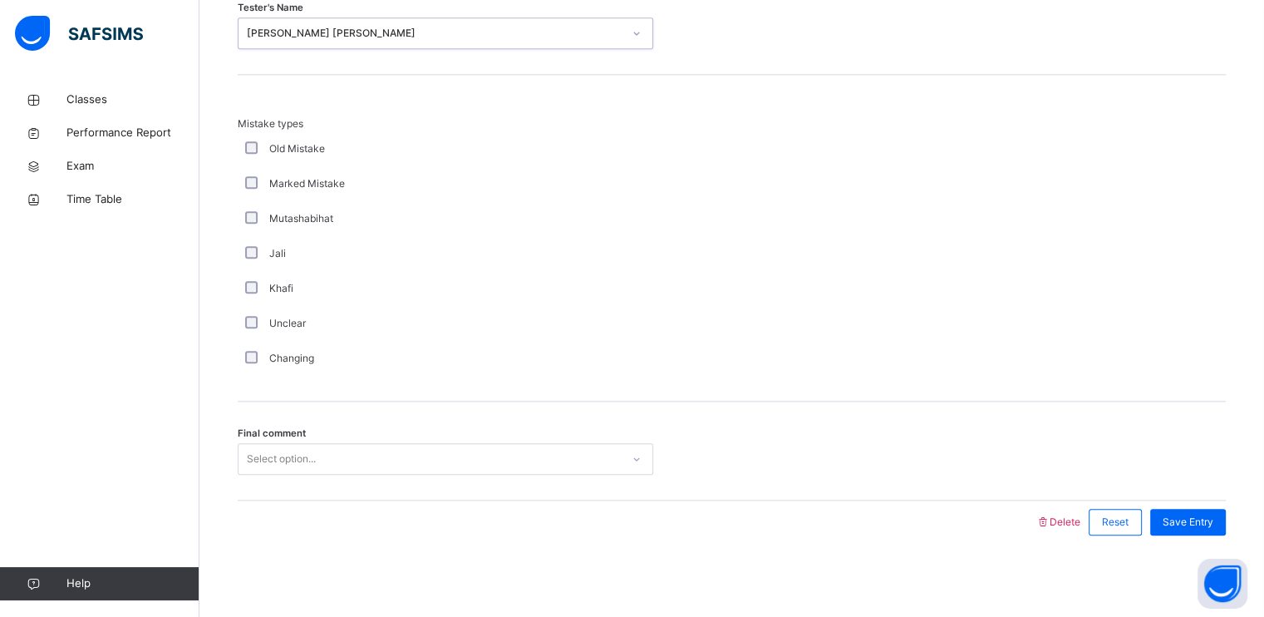
click at [307, 459] on div "Select option..." at bounding box center [281, 459] width 69 height 32
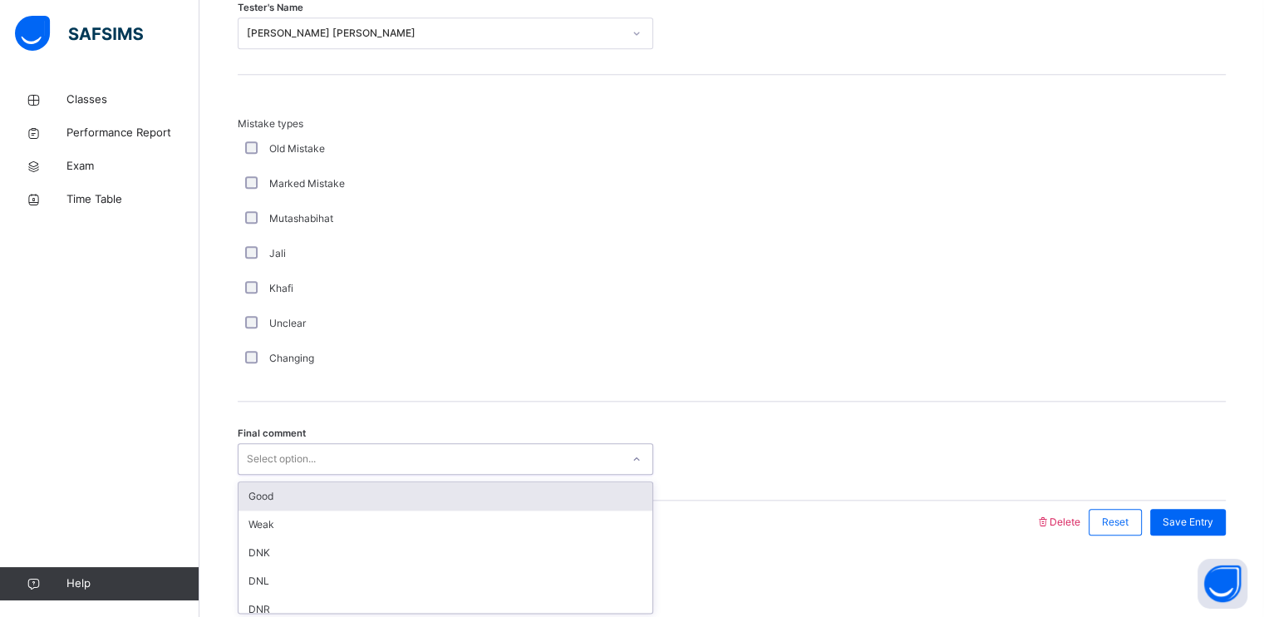
click at [336, 496] on div "Good" at bounding box center [446, 496] width 414 height 28
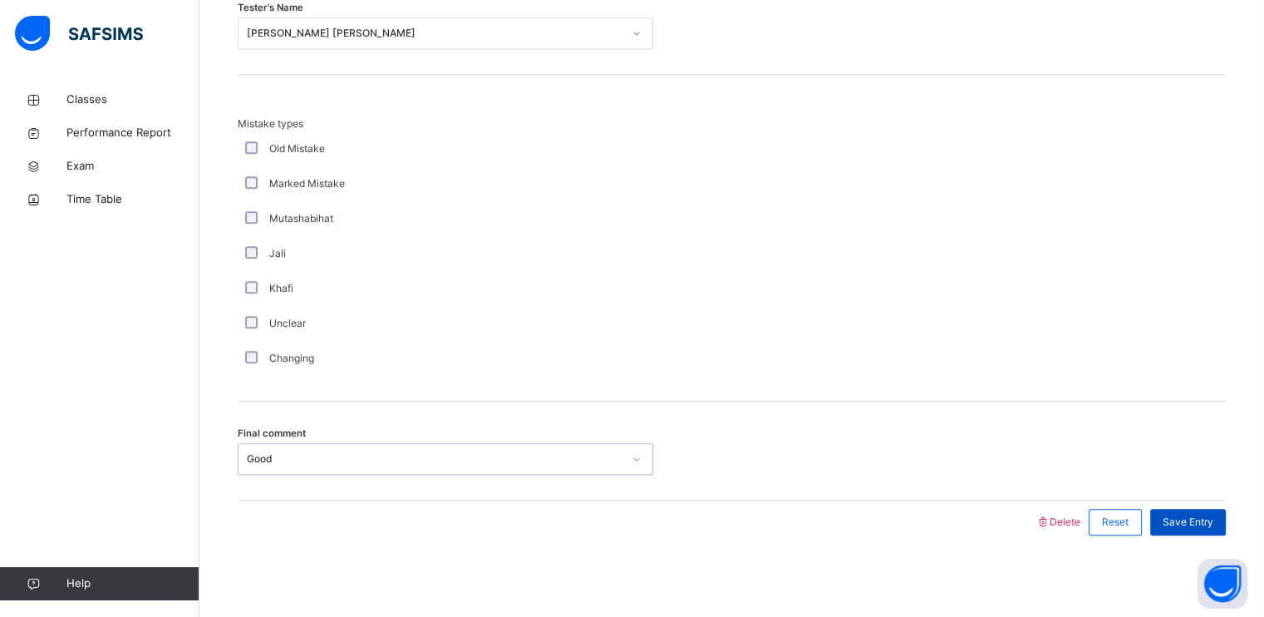
click at [1213, 511] on div "Save Entry" at bounding box center [1188, 522] width 76 height 27
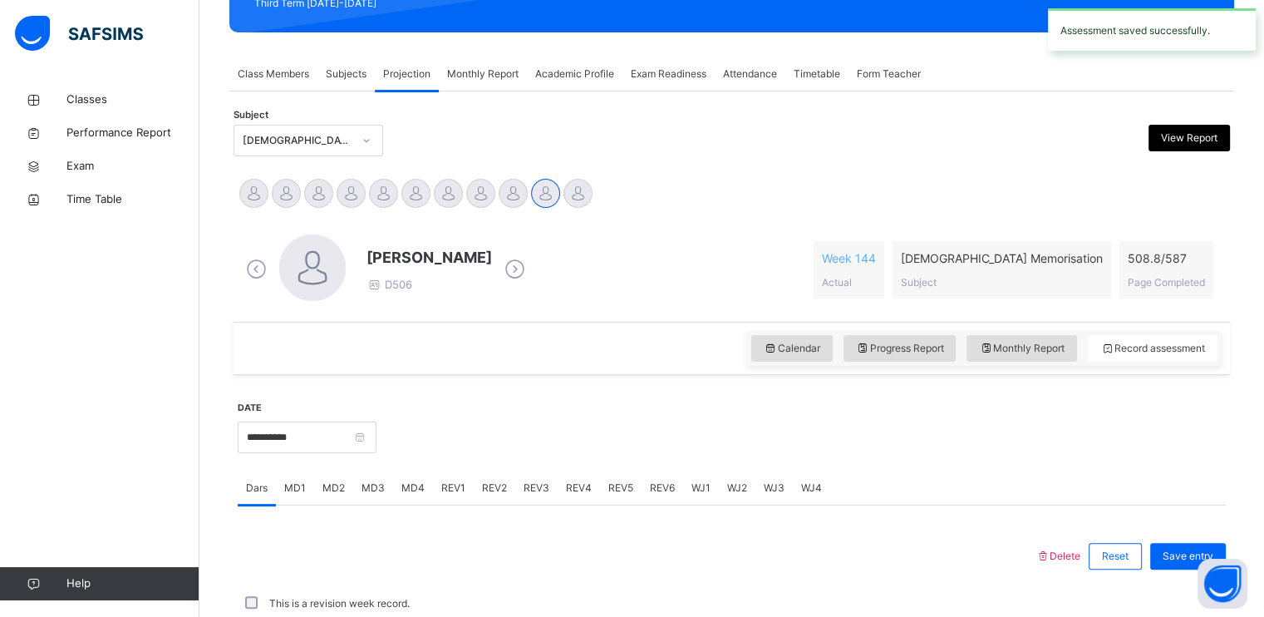
scroll to position [632, 0]
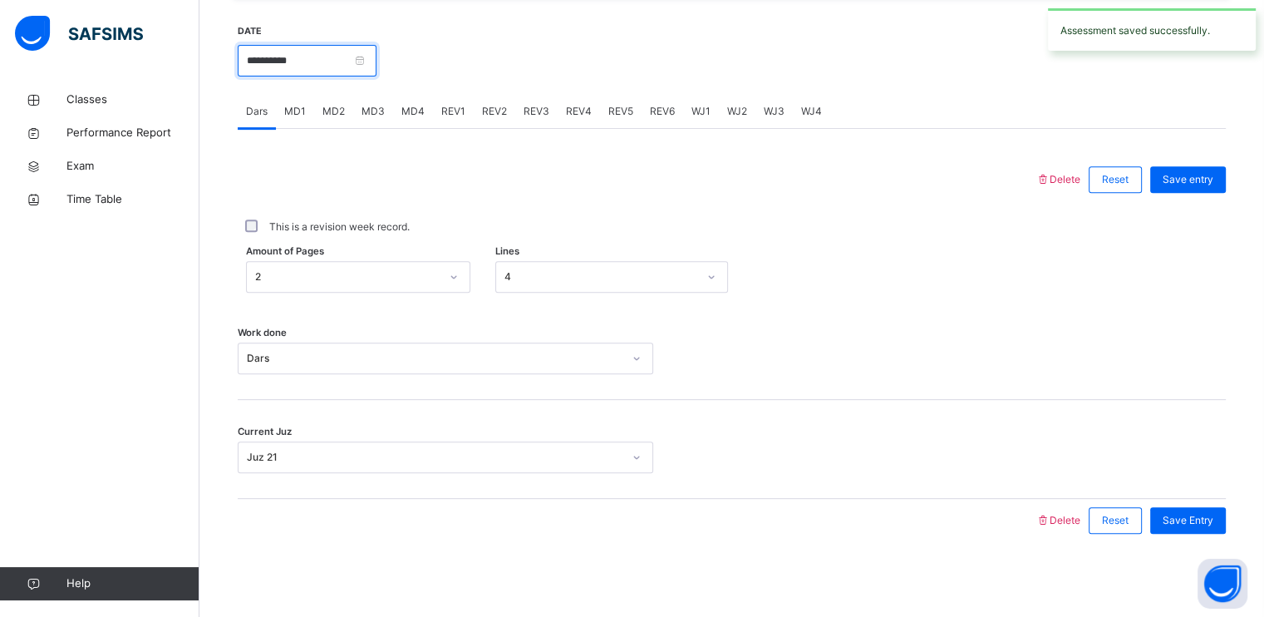
click at [376, 58] on input "**********" at bounding box center [307, 61] width 139 height 32
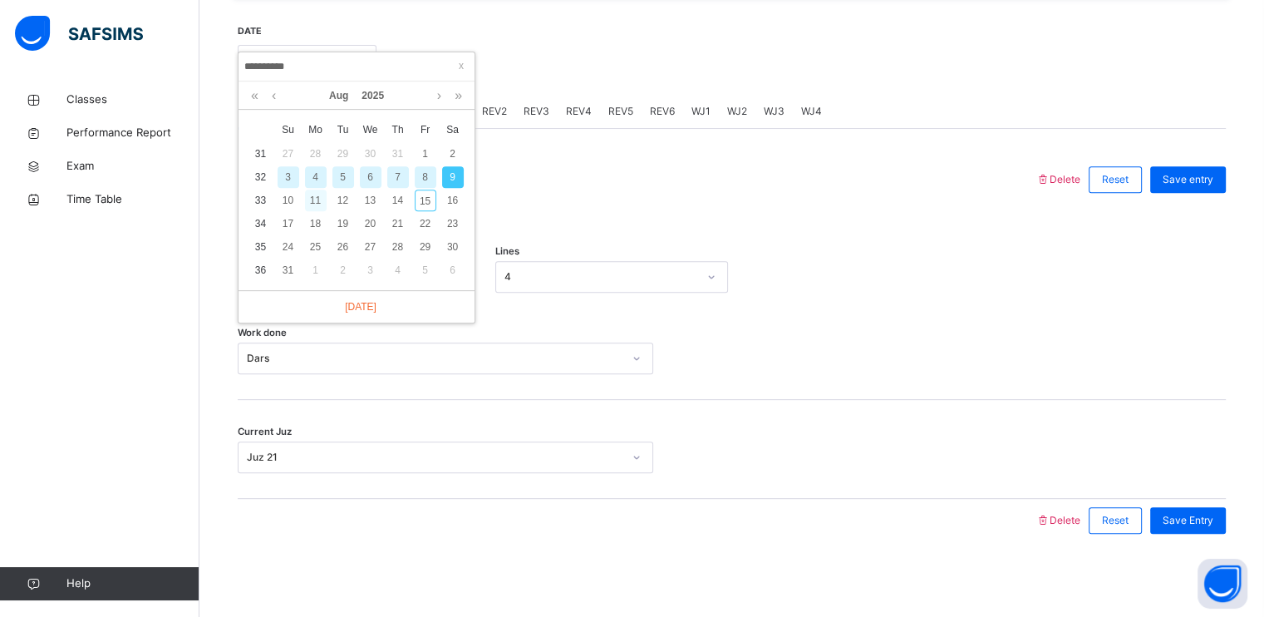
click at [316, 200] on div "11" at bounding box center [316, 200] width 22 height 22
type input "**********"
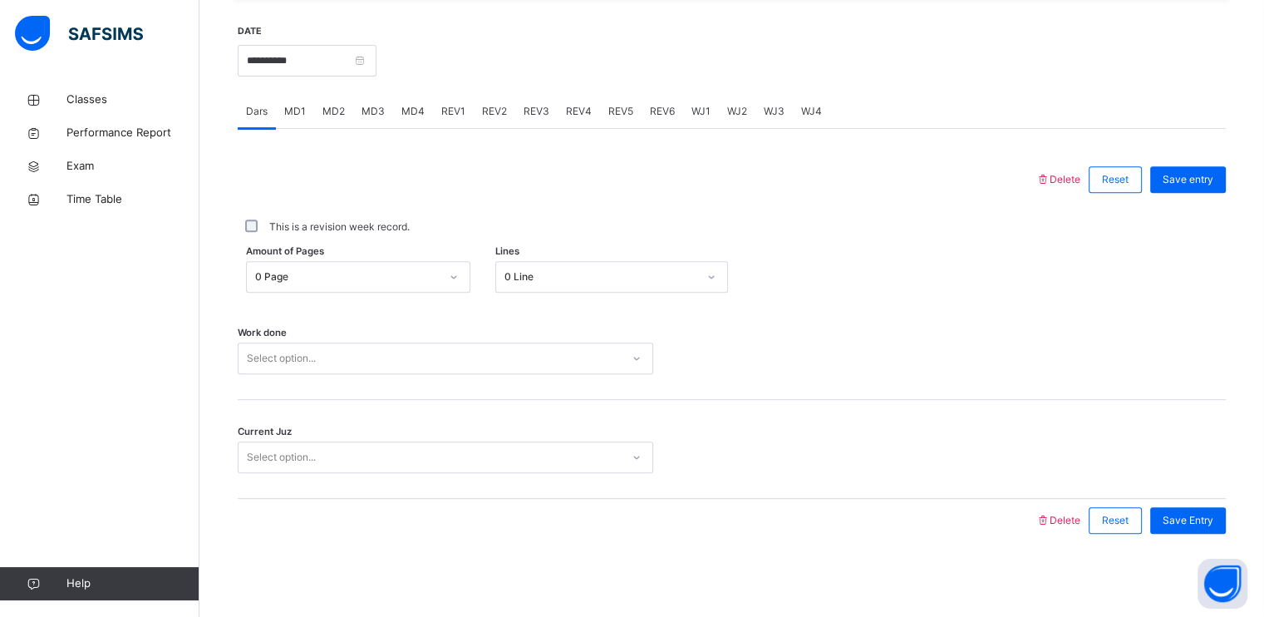
click at [324, 280] on div "0 Page" at bounding box center [347, 276] width 184 height 15
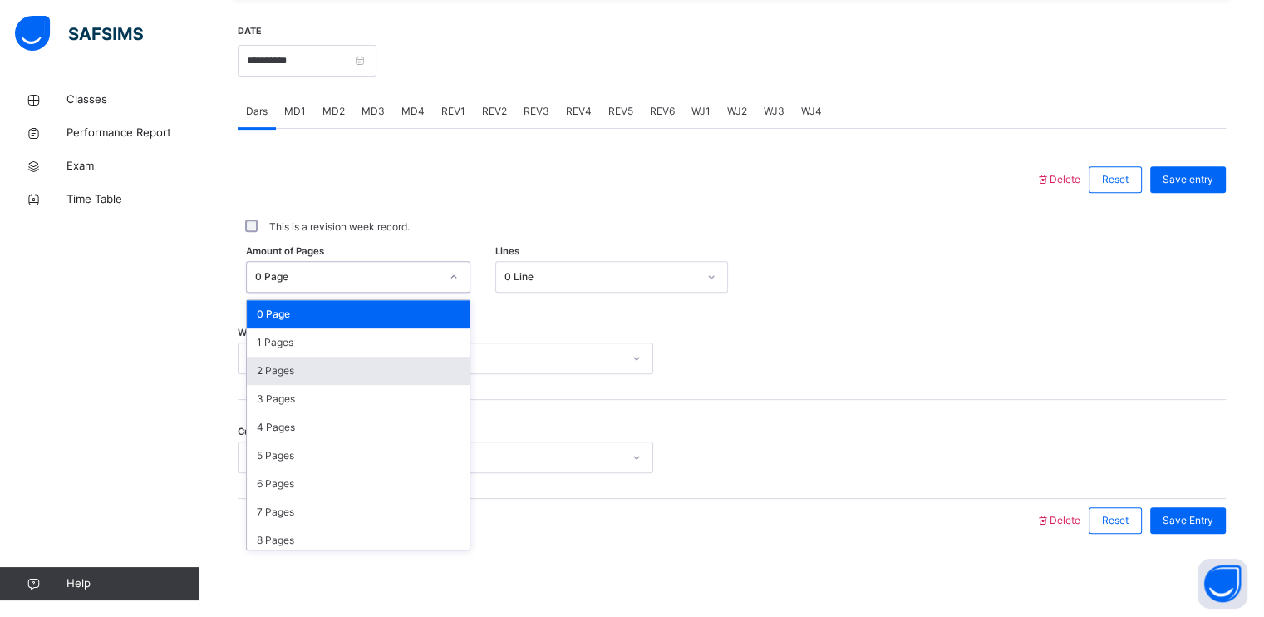
click at [303, 370] on div "2 Pages" at bounding box center [358, 371] width 223 height 28
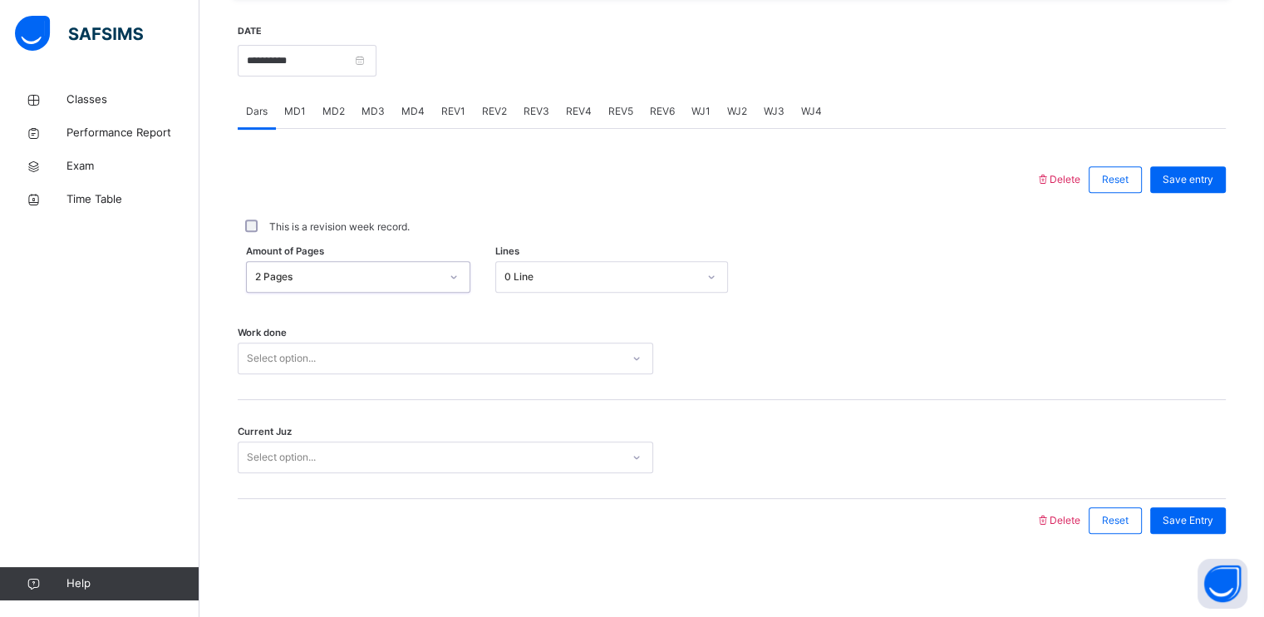
click at [570, 261] on div "0 Line" at bounding box center [611, 277] width 233 height 32
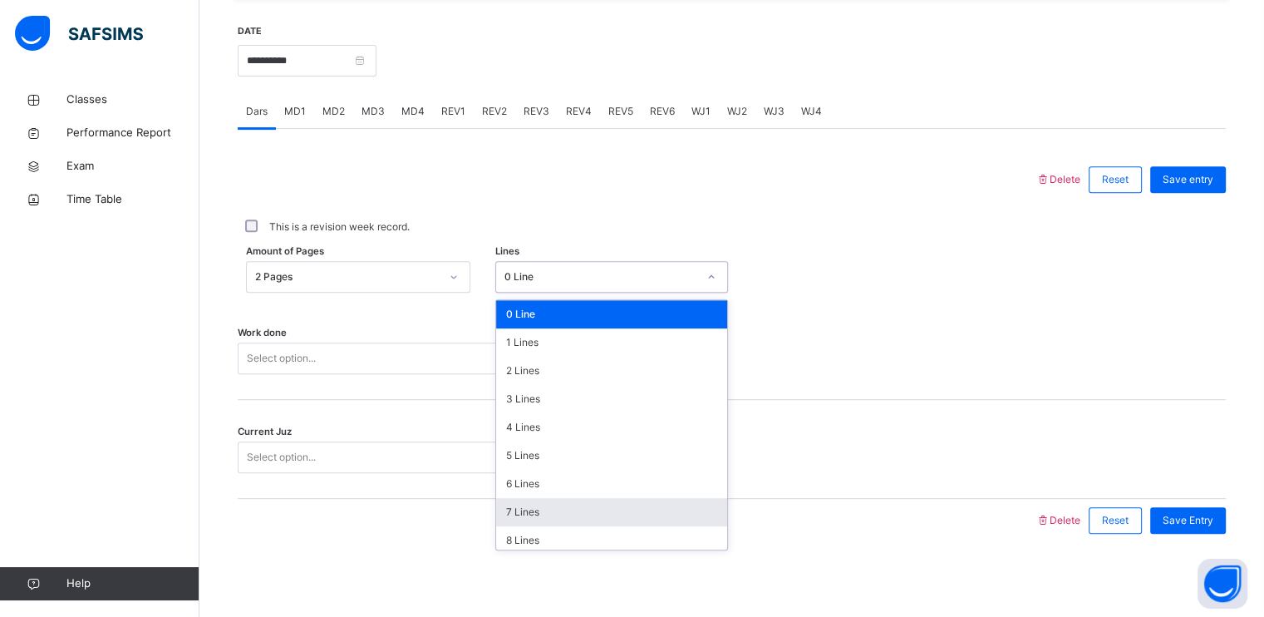
scroll to position [203, 0]
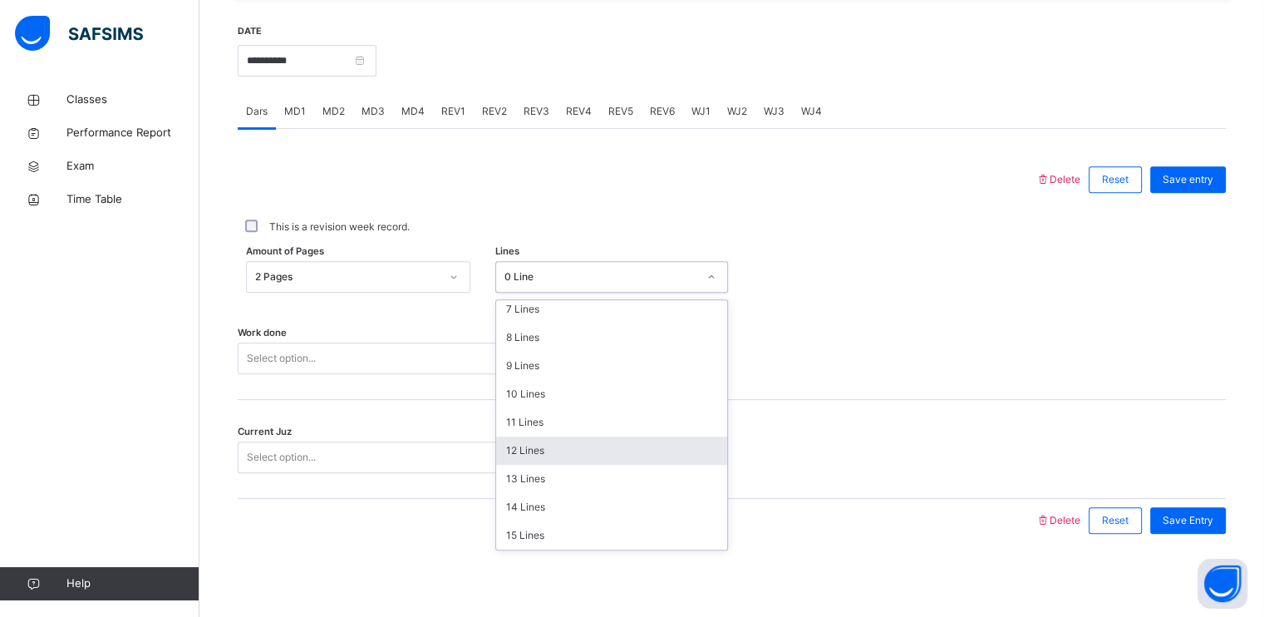
drag, startPoint x: 514, startPoint y: 454, endPoint x: 510, endPoint y: 444, distance: 10.8
click at [514, 455] on div "12 Lines" at bounding box center [611, 450] width 231 height 28
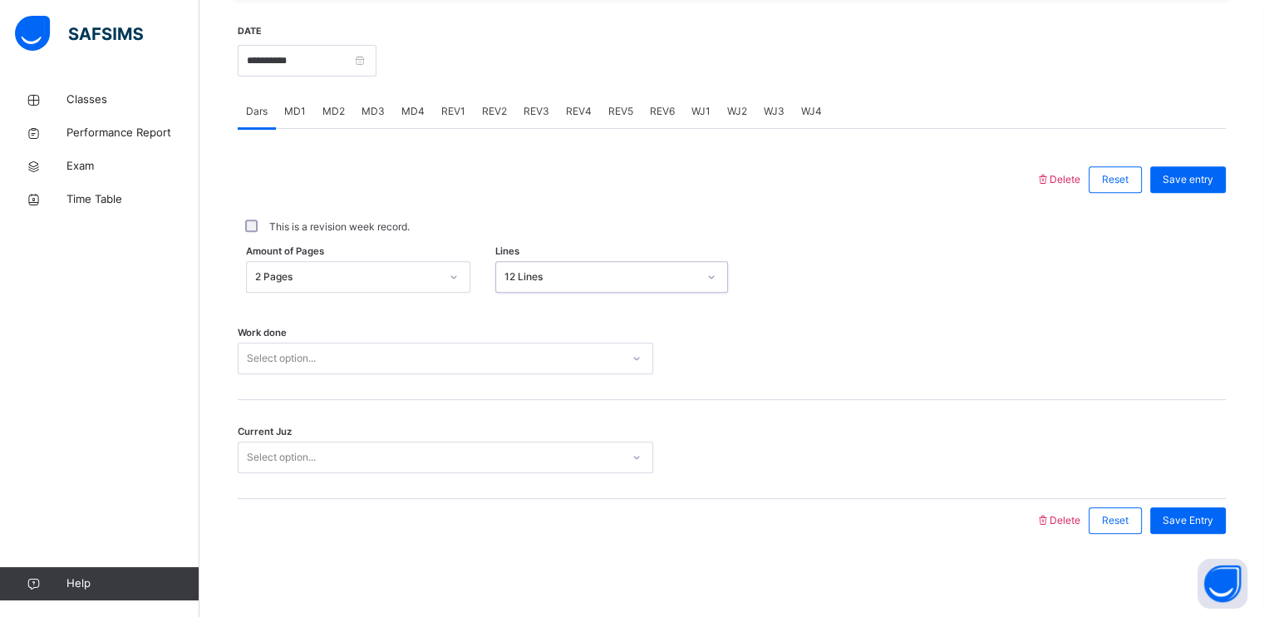
click at [489, 366] on div "Select option..." at bounding box center [430, 359] width 382 height 26
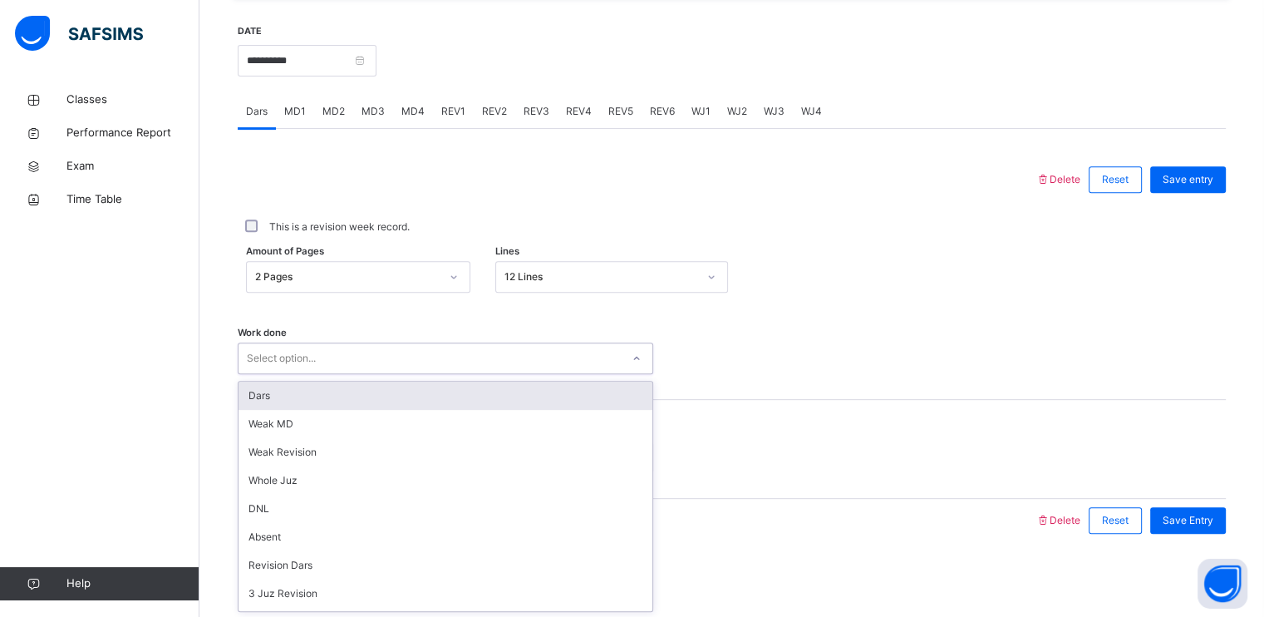
click at [426, 390] on div "Dars" at bounding box center [446, 395] width 414 height 28
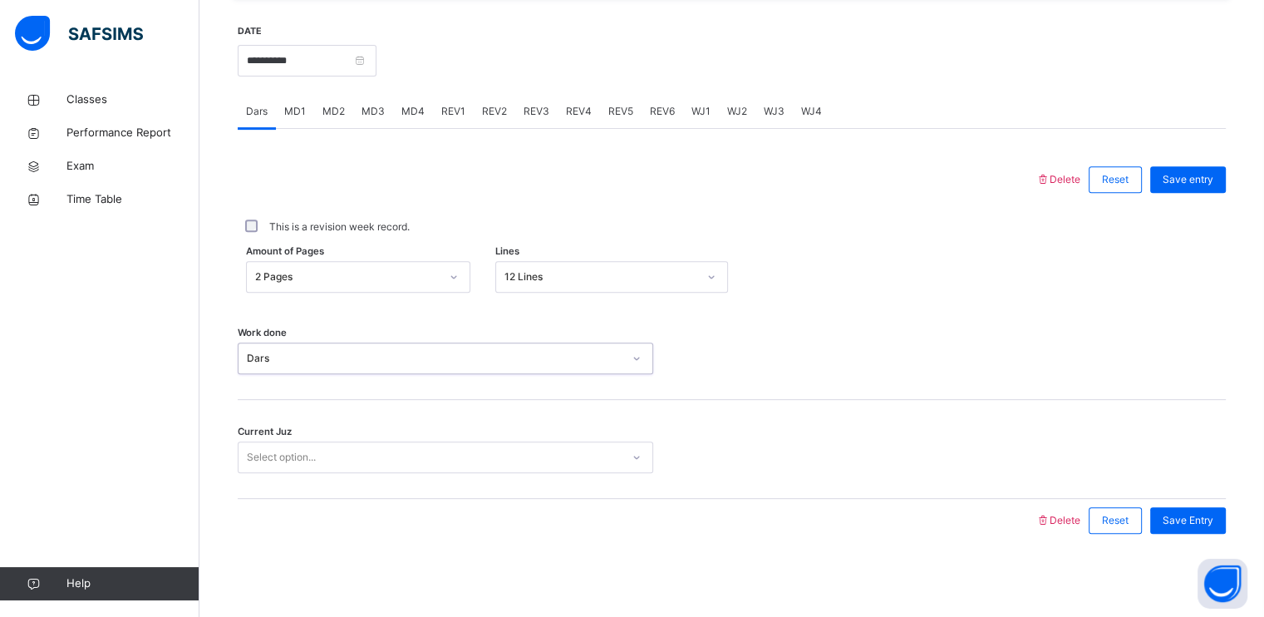
click at [408, 450] on div "Select option..." at bounding box center [430, 458] width 382 height 26
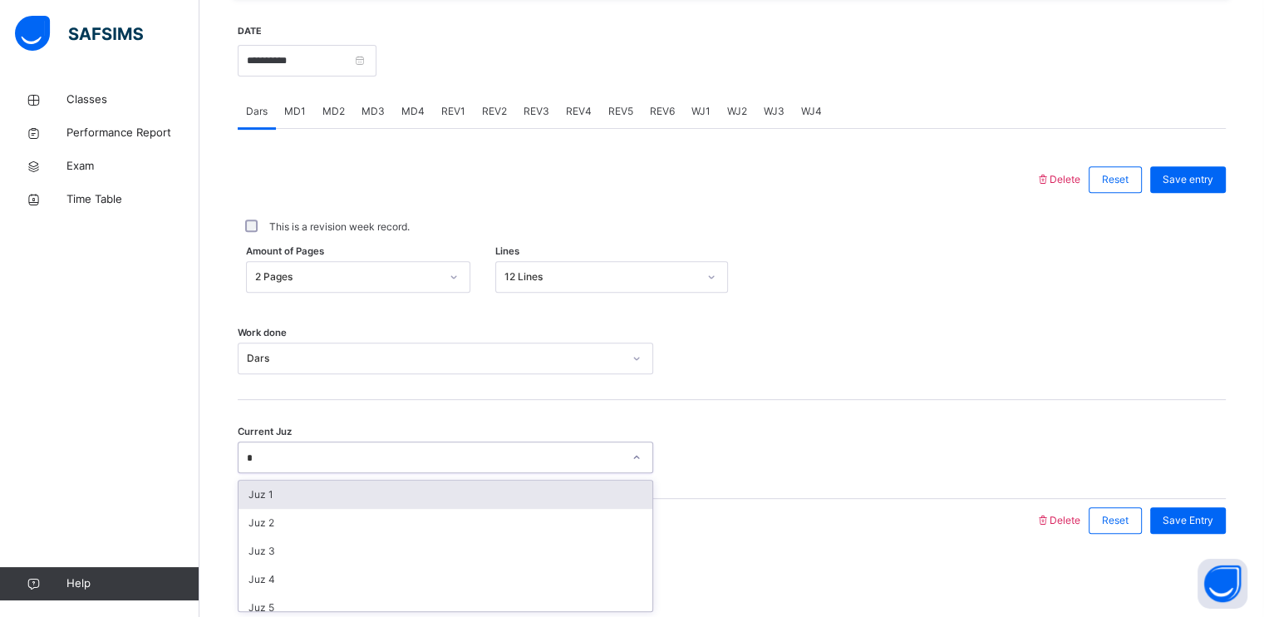
type input "**"
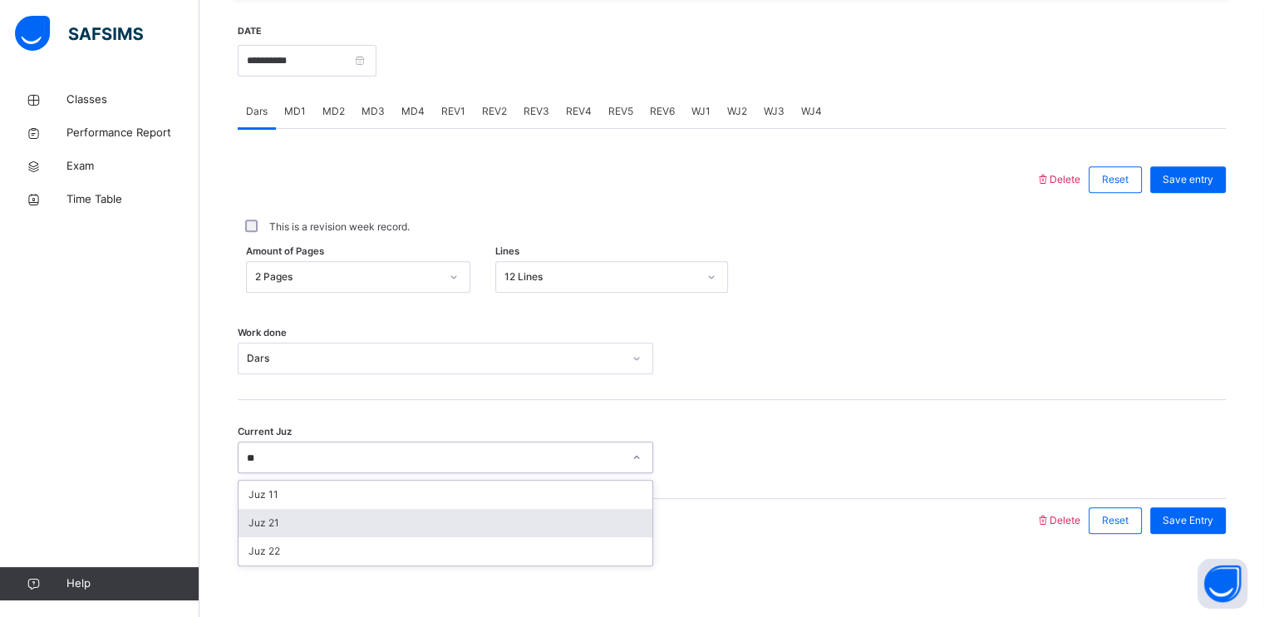
click at [354, 521] on div "Juz 21" at bounding box center [446, 523] width 414 height 28
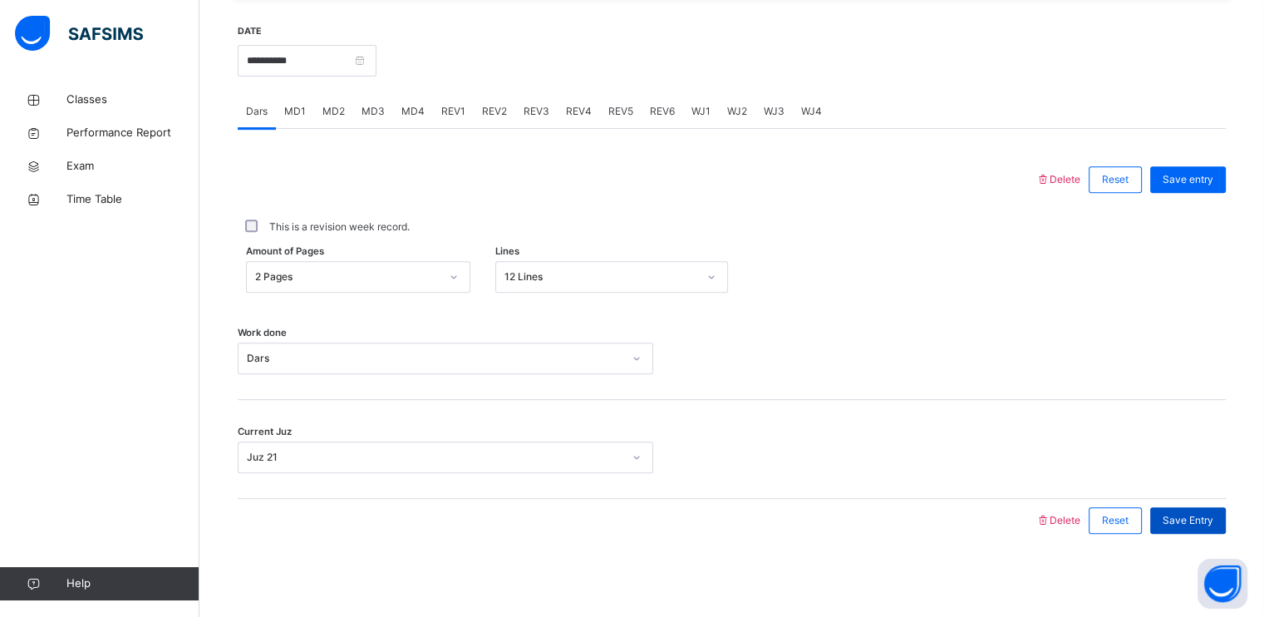
click at [1183, 518] on span "Save Entry" at bounding box center [1188, 520] width 51 height 15
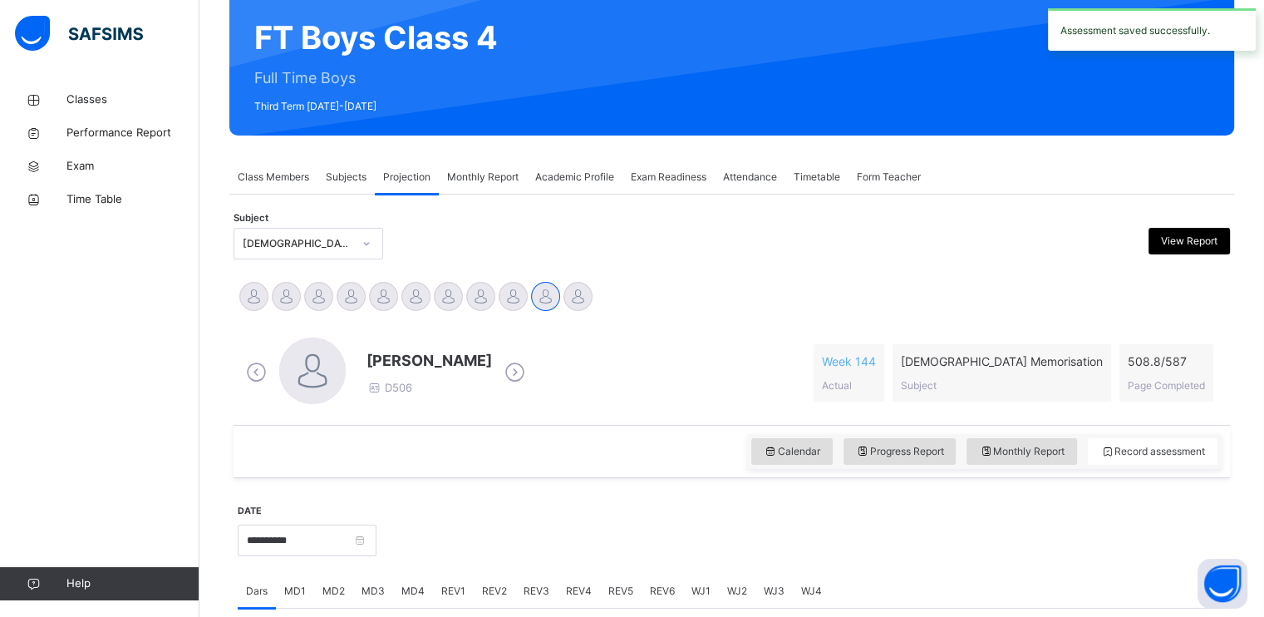
scroll to position [632, 0]
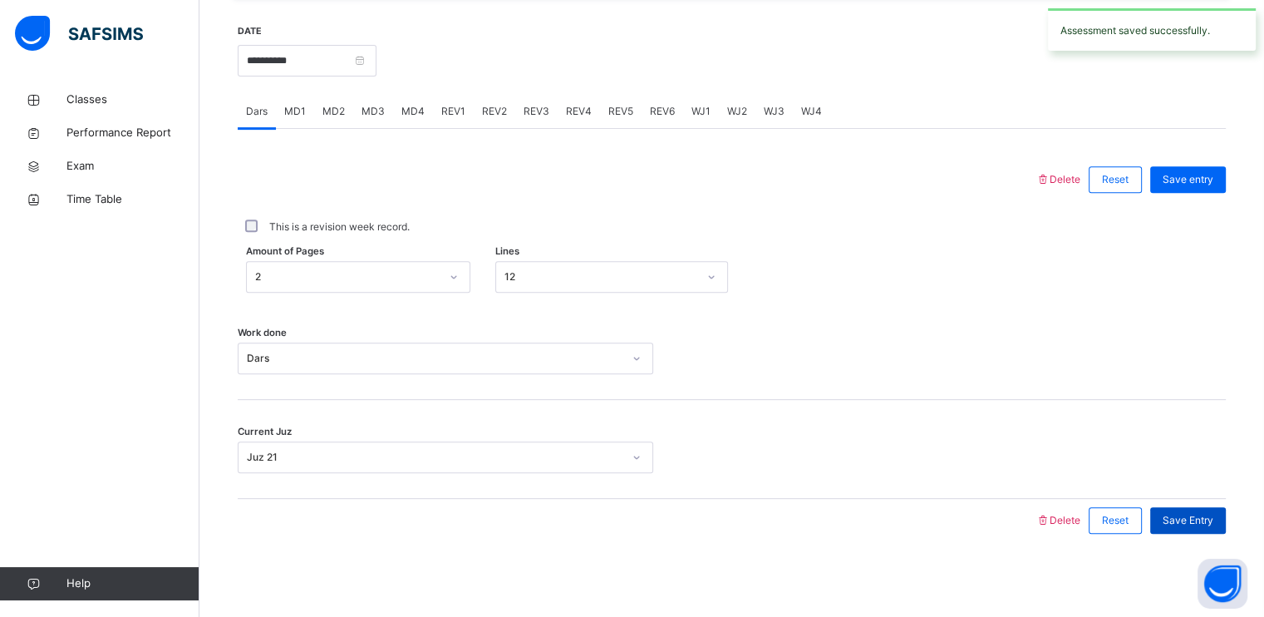
click at [1192, 523] on span "Save Entry" at bounding box center [1188, 520] width 51 height 15
click at [358, 116] on div "MD3" at bounding box center [373, 111] width 40 height 33
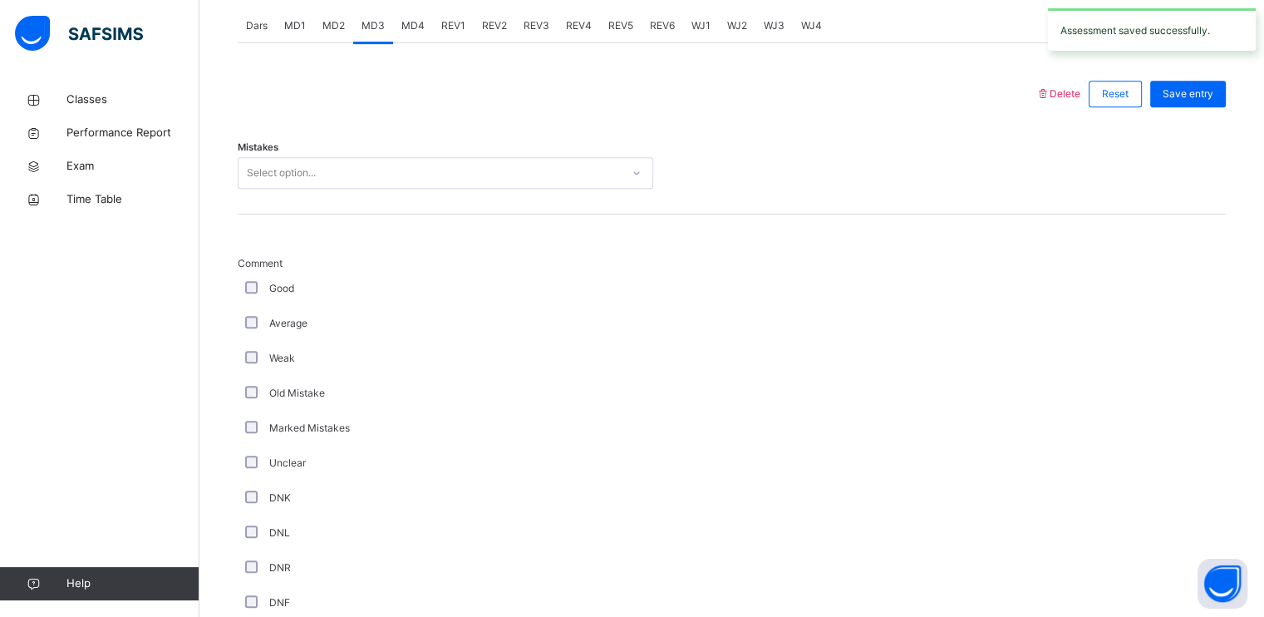
scroll to position [718, 0]
click at [390, 164] on div "Select option..." at bounding box center [430, 173] width 382 height 26
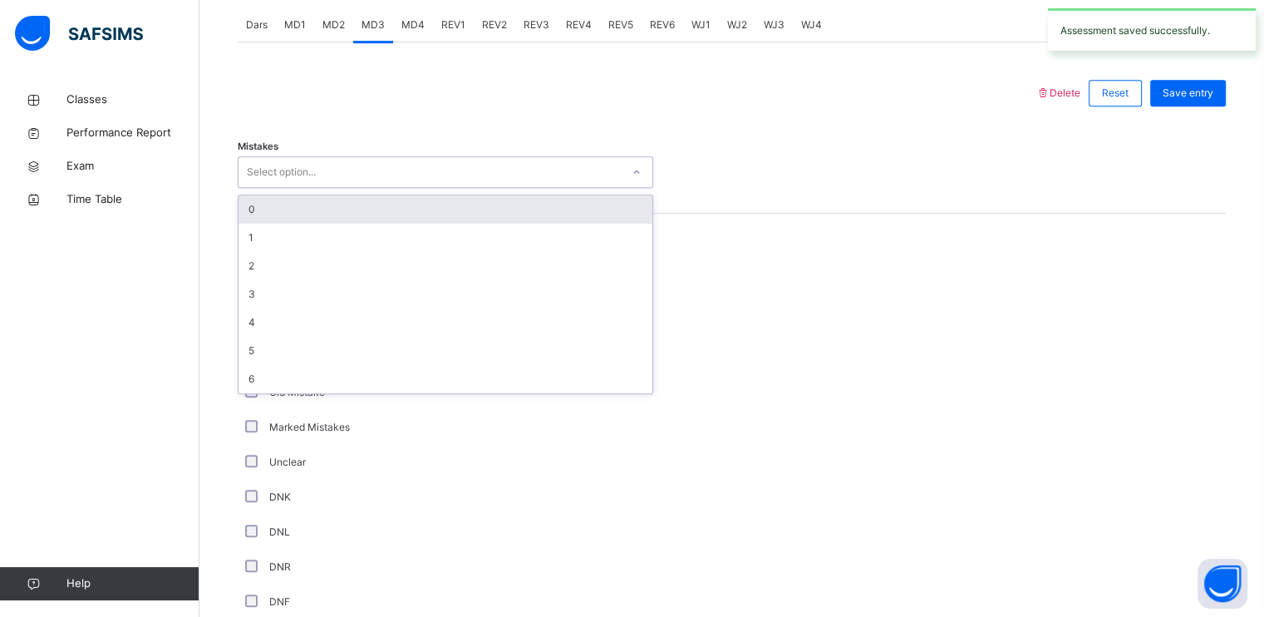
click at [368, 212] on div "0" at bounding box center [446, 209] width 414 height 28
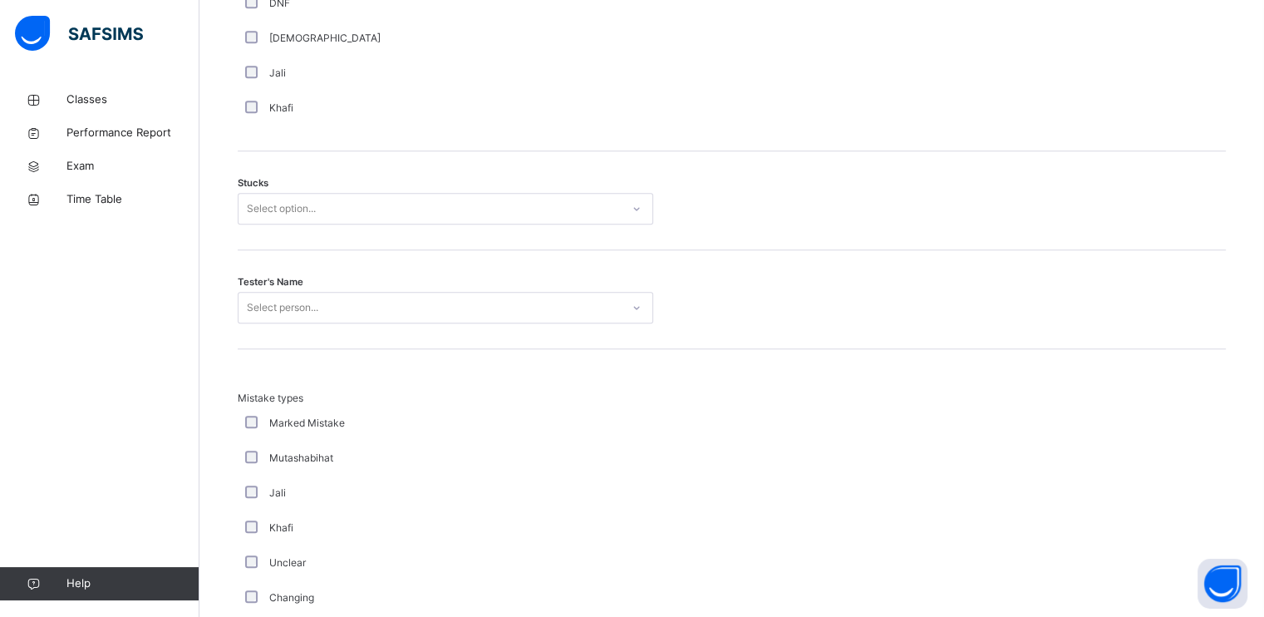
scroll to position [1461, 0]
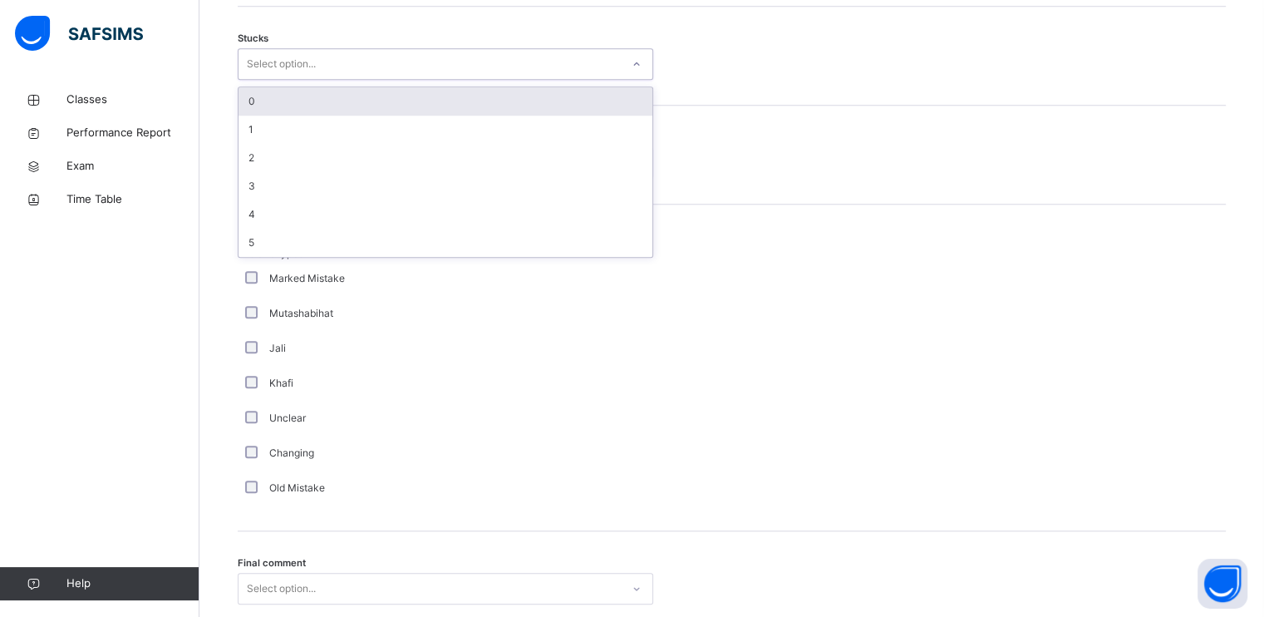
click at [303, 74] on div "Select option..." at bounding box center [281, 64] width 69 height 32
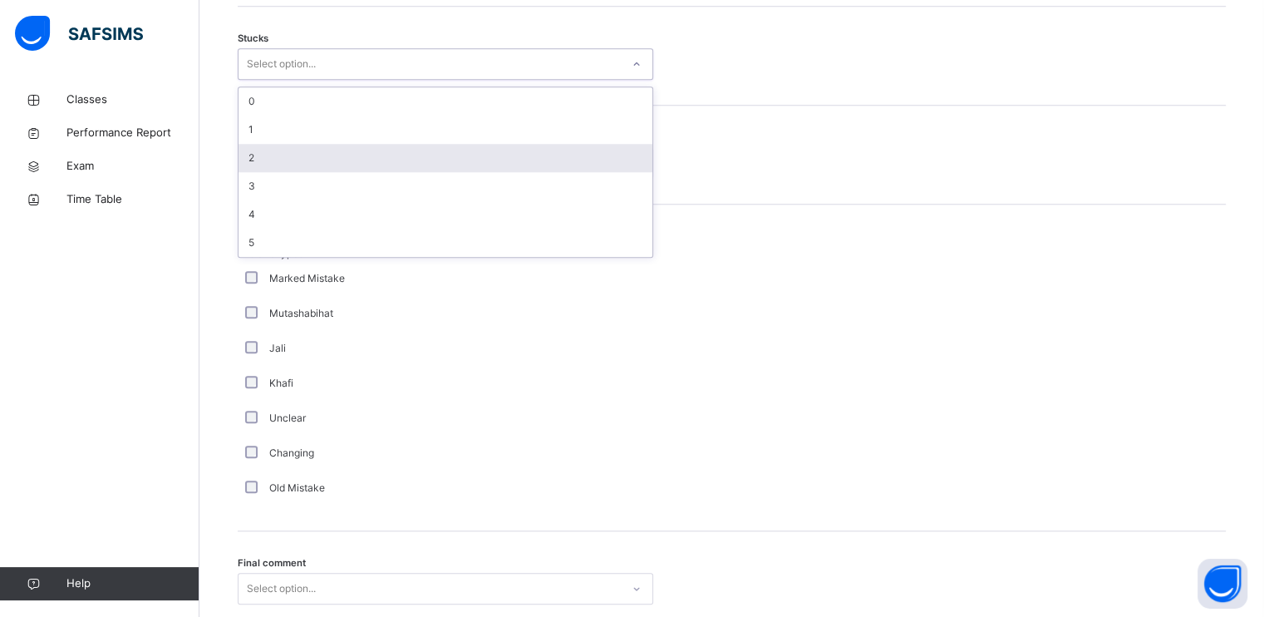
click at [303, 153] on div "2" at bounding box center [446, 158] width 414 height 28
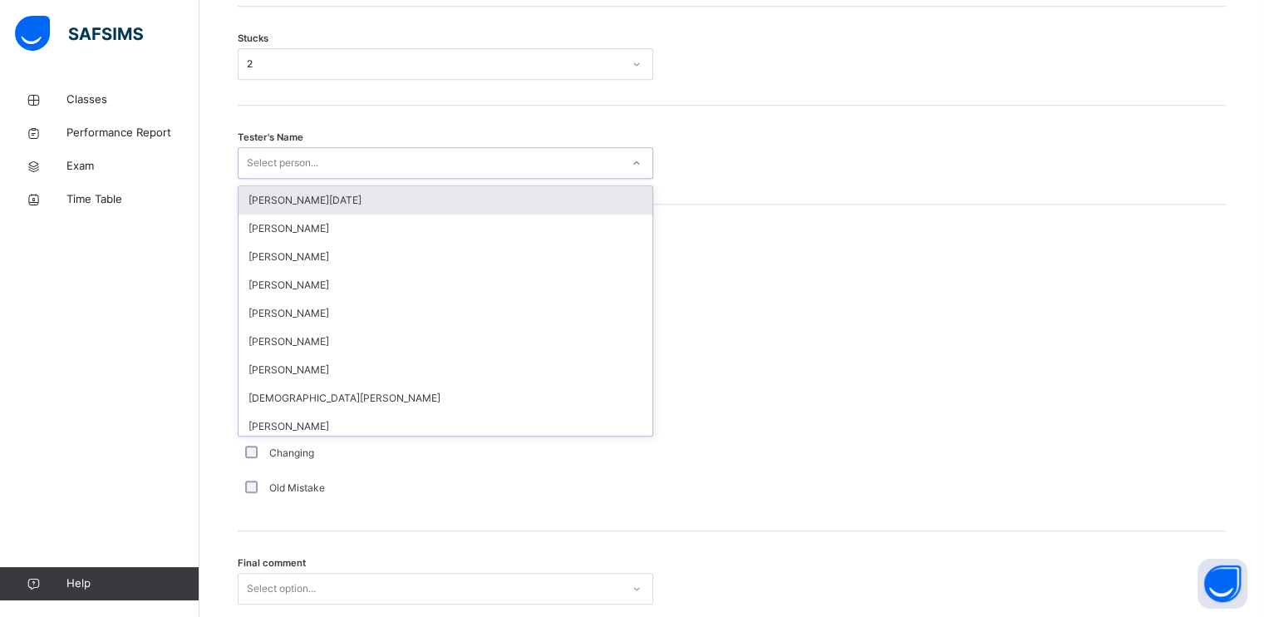
click at [318, 171] on div "Select person..." at bounding box center [282, 163] width 71 height 32
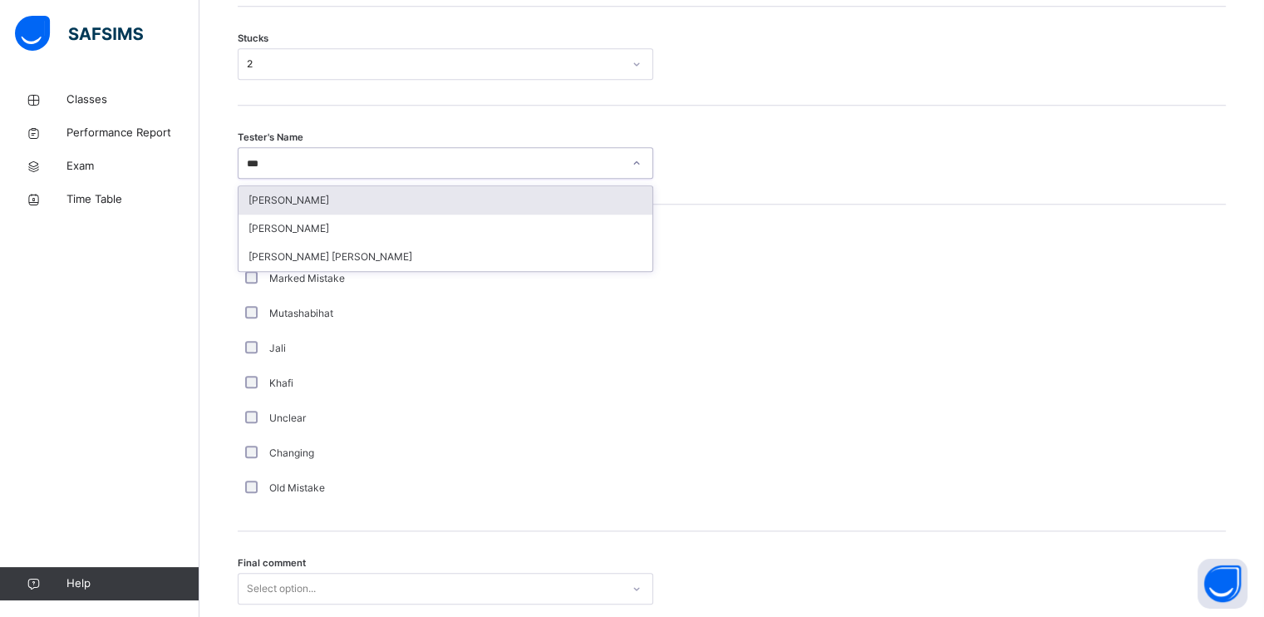
type input "****"
click at [313, 207] on div "[PERSON_NAME] [PERSON_NAME]" at bounding box center [446, 200] width 414 height 28
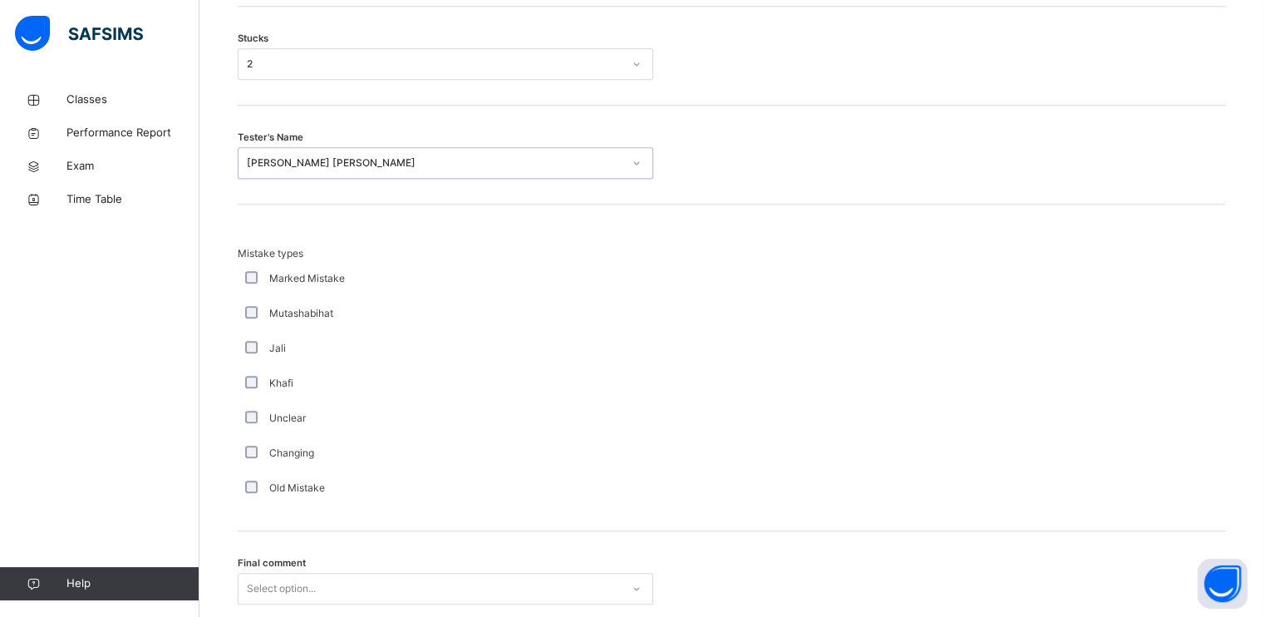
scroll to position [1591, 0]
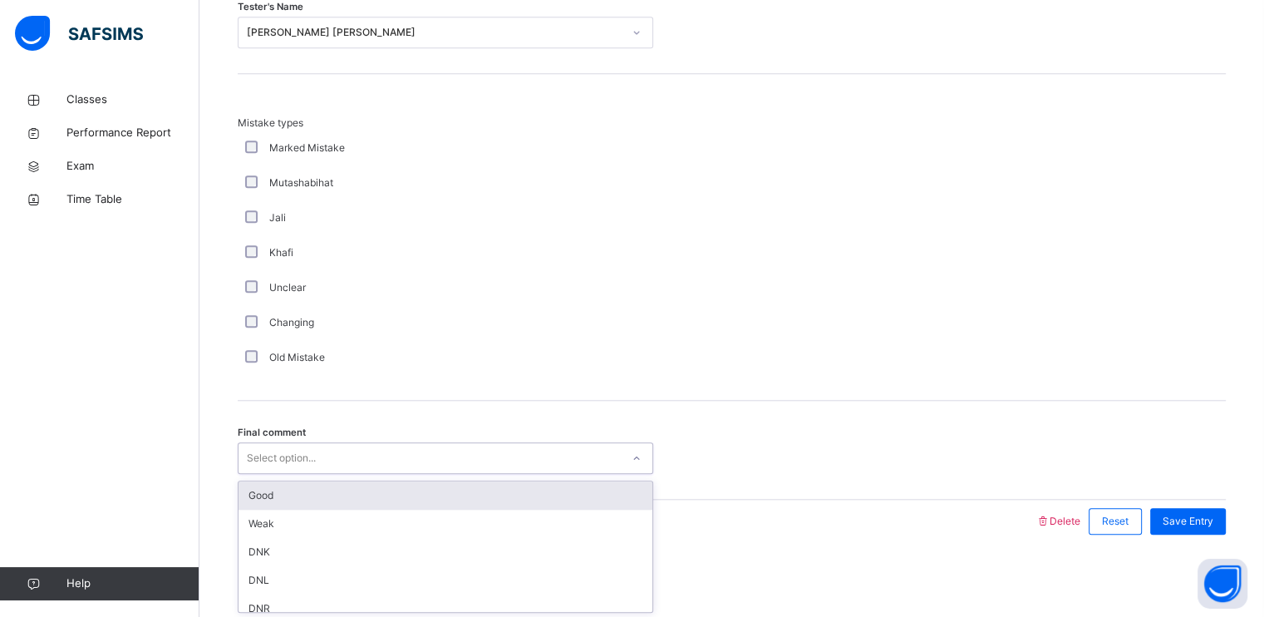
click at [330, 453] on div "Select option..." at bounding box center [430, 458] width 382 height 26
click at [332, 488] on div "Good" at bounding box center [446, 495] width 414 height 28
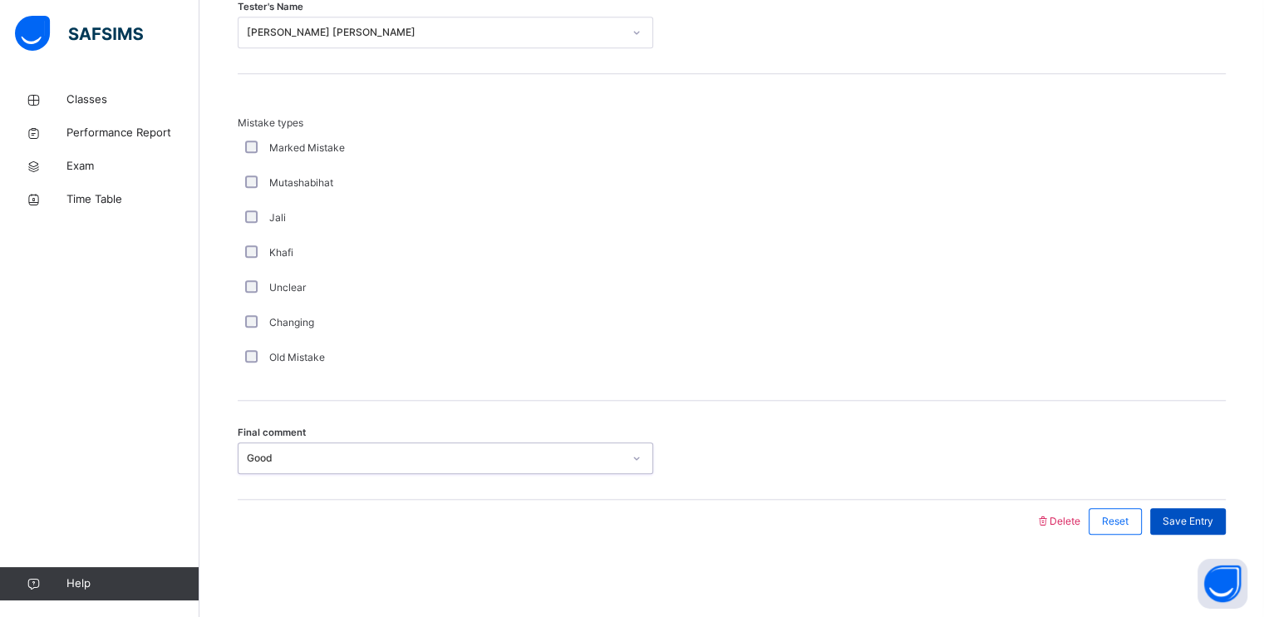
click at [1186, 527] on div "Save Entry" at bounding box center [1188, 521] width 76 height 27
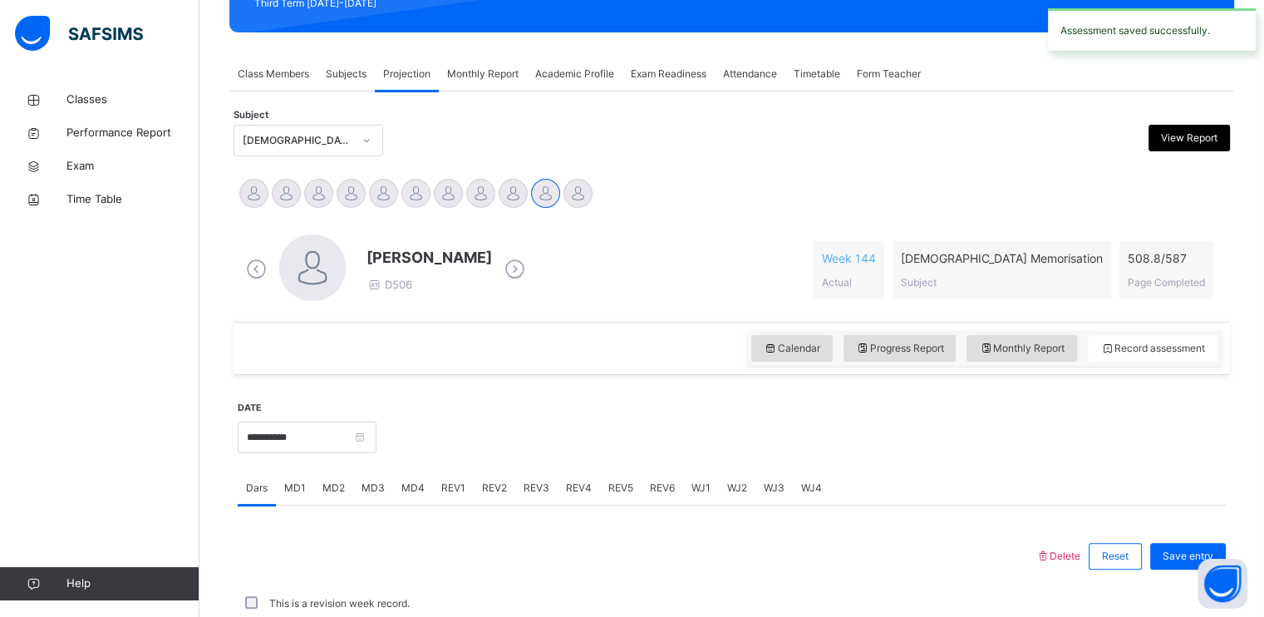
scroll to position [632, 0]
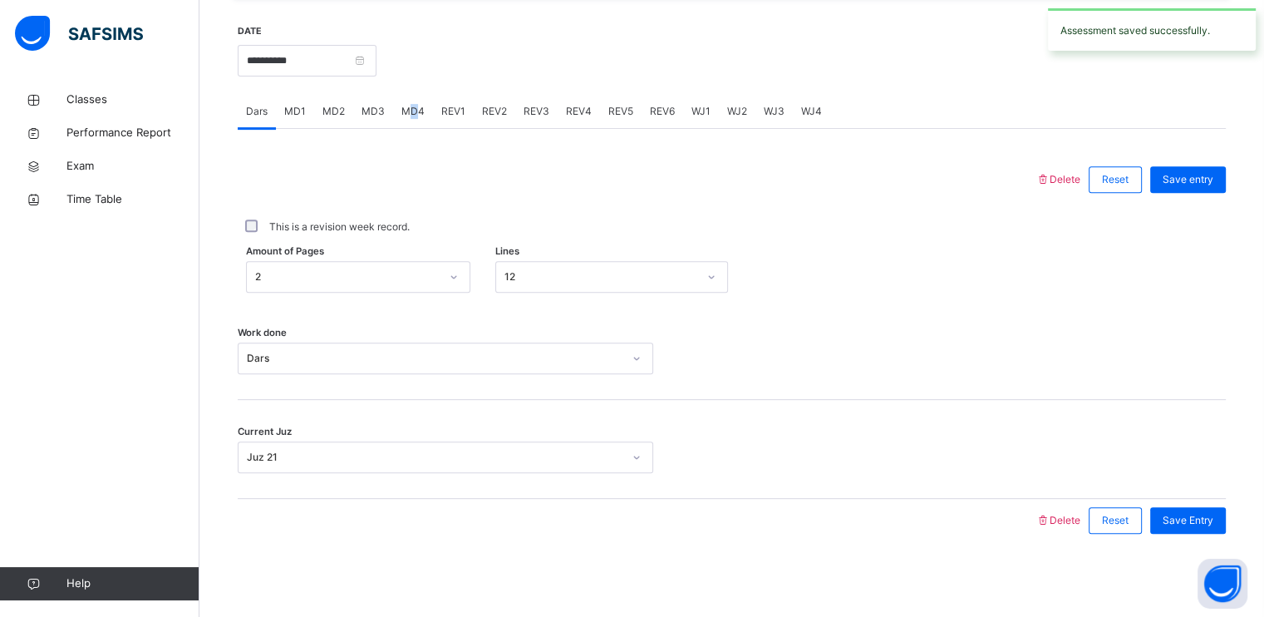
click at [412, 121] on div "MD4" at bounding box center [413, 111] width 40 height 33
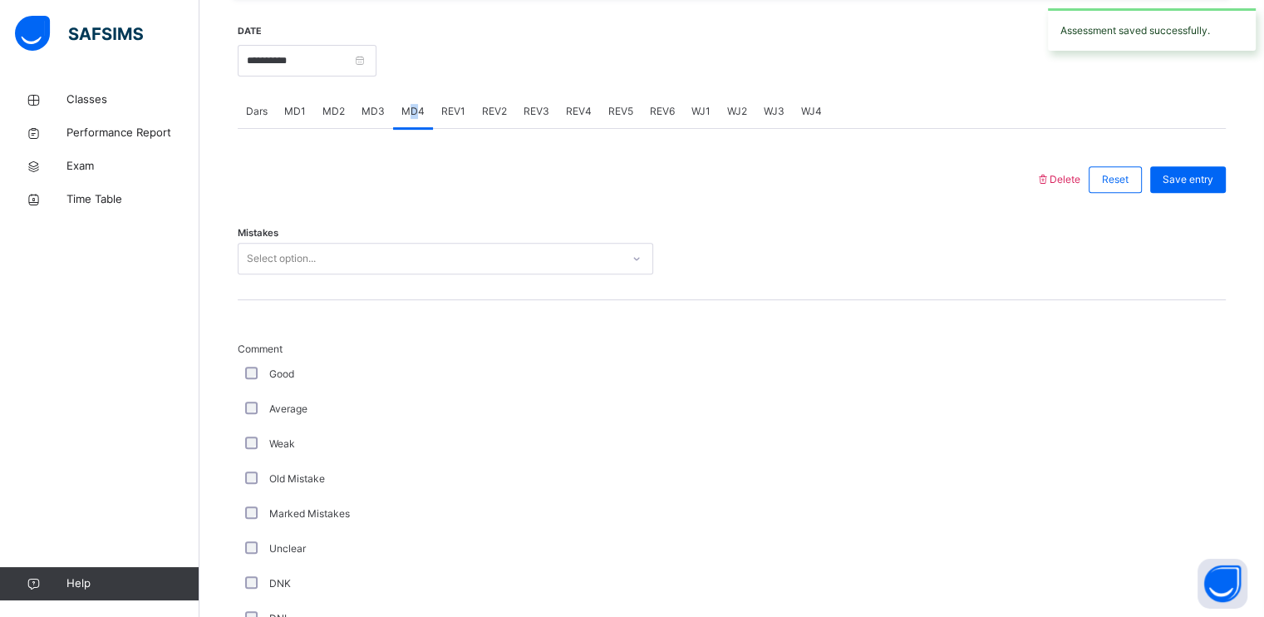
scroll to position [1591, 0]
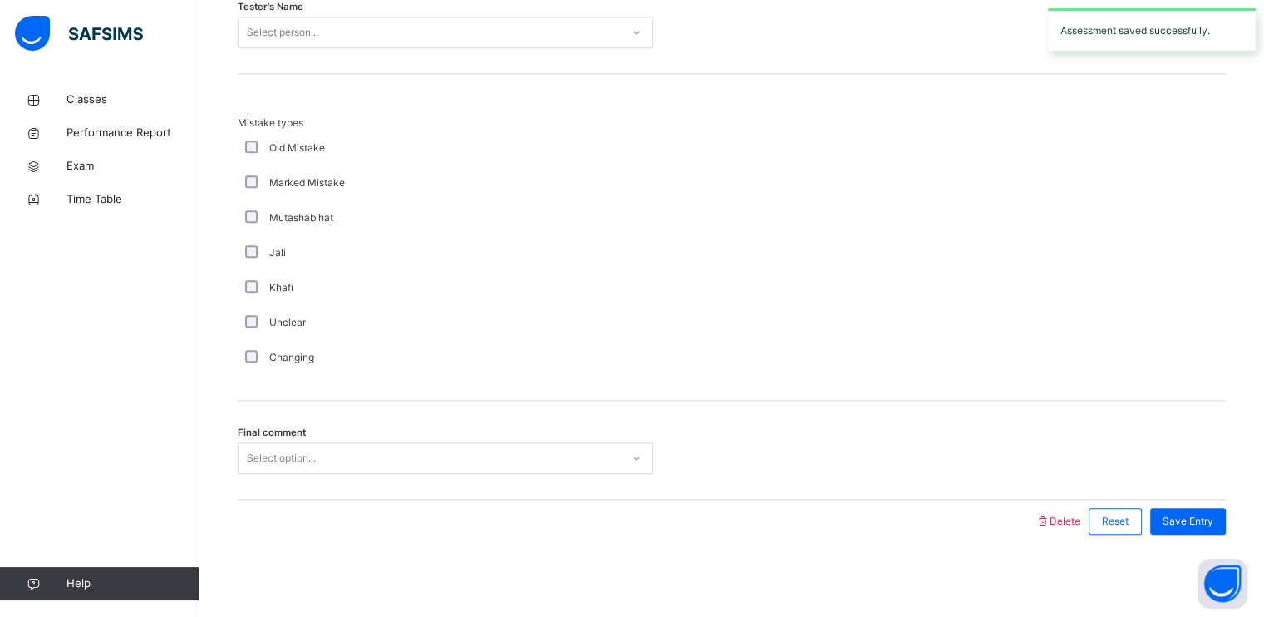
drag, startPoint x: 412, startPoint y: 121, endPoint x: 422, endPoint y: 260, distance: 140.0
click at [422, 260] on div "Jali" at bounding box center [446, 252] width 416 height 35
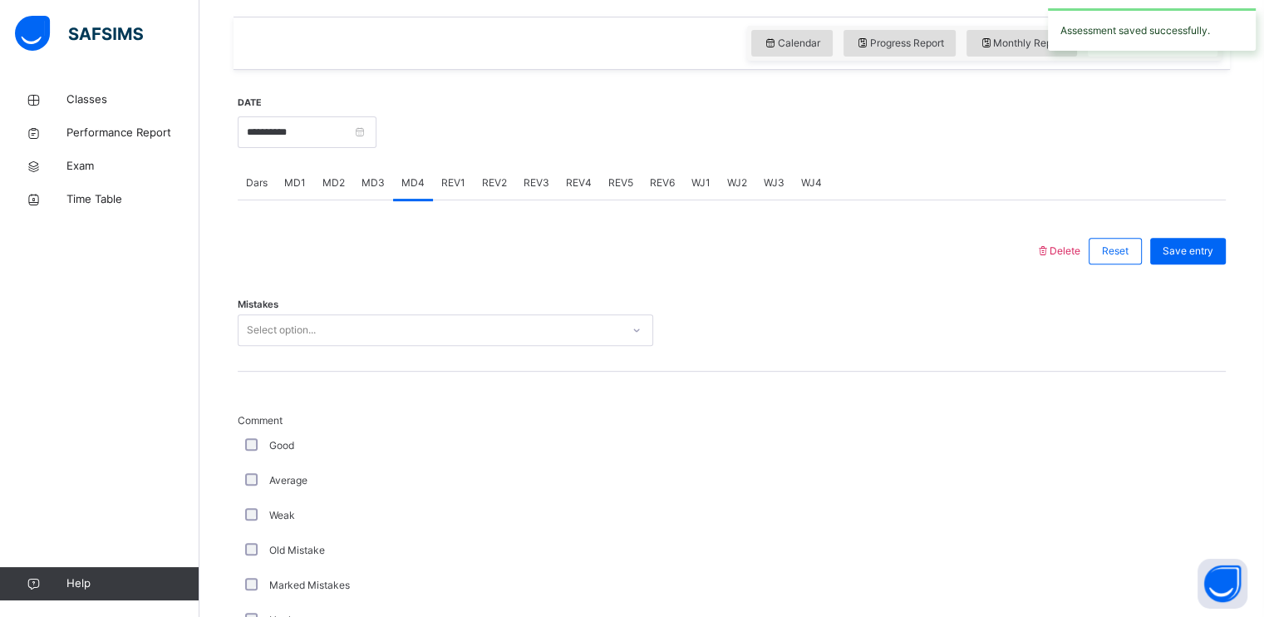
scroll to position [604, 0]
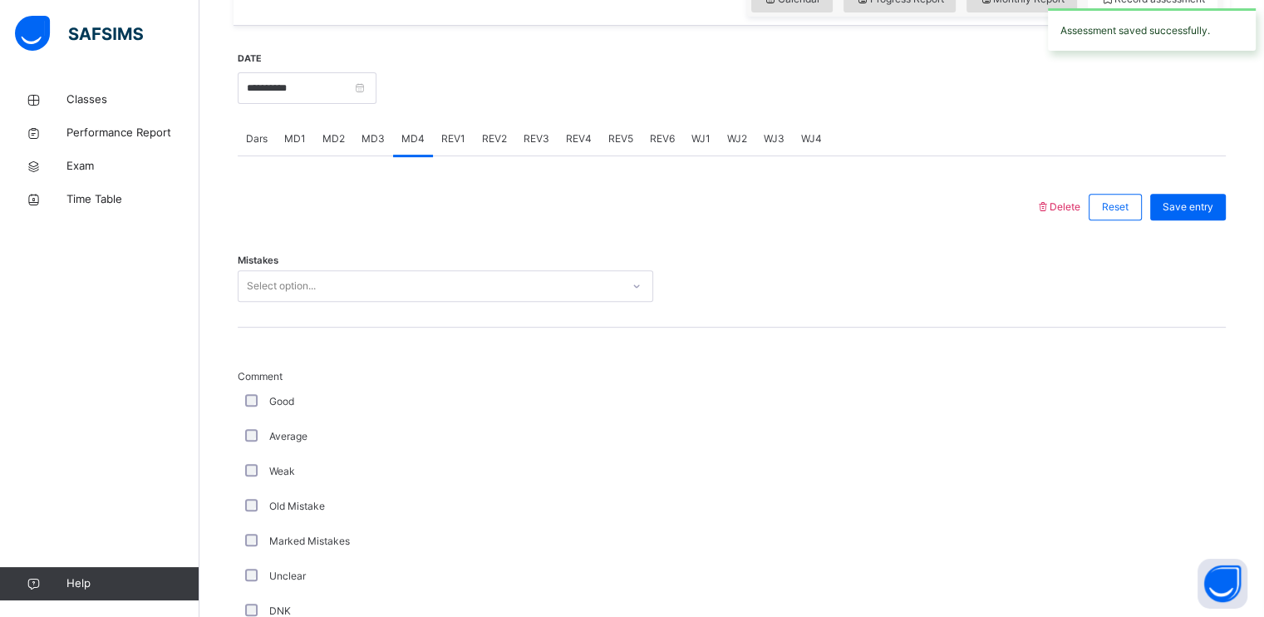
click at [389, 300] on div "Select option..." at bounding box center [446, 286] width 416 height 32
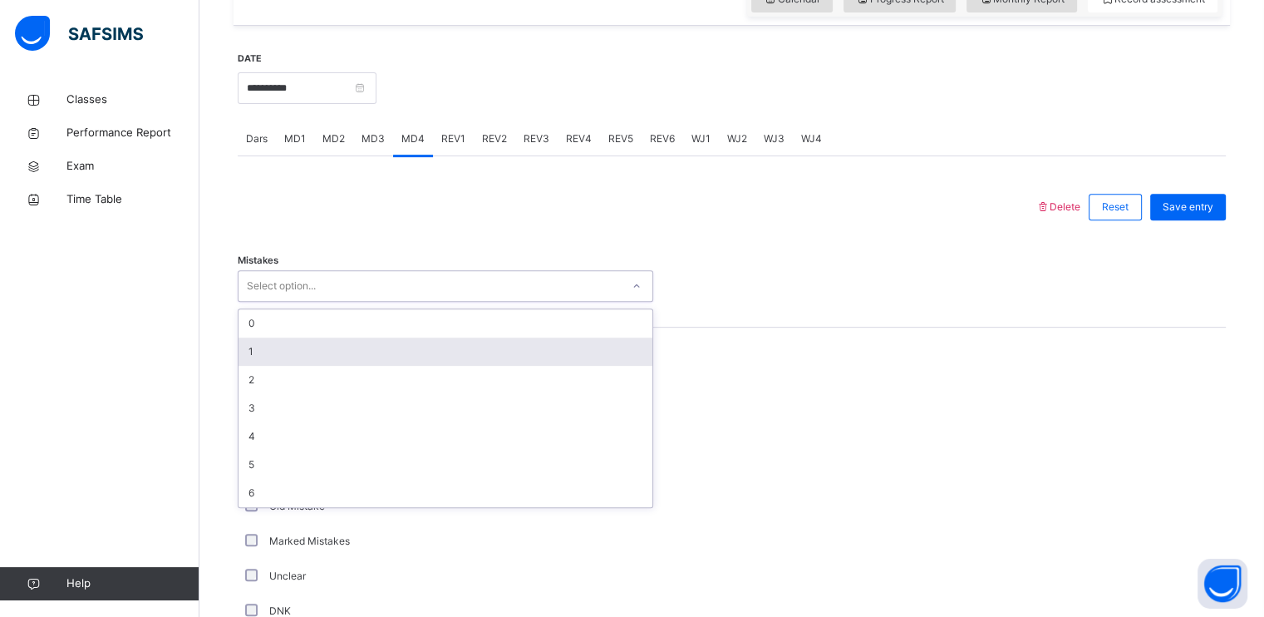
click at [368, 344] on div "1" at bounding box center [446, 351] width 414 height 28
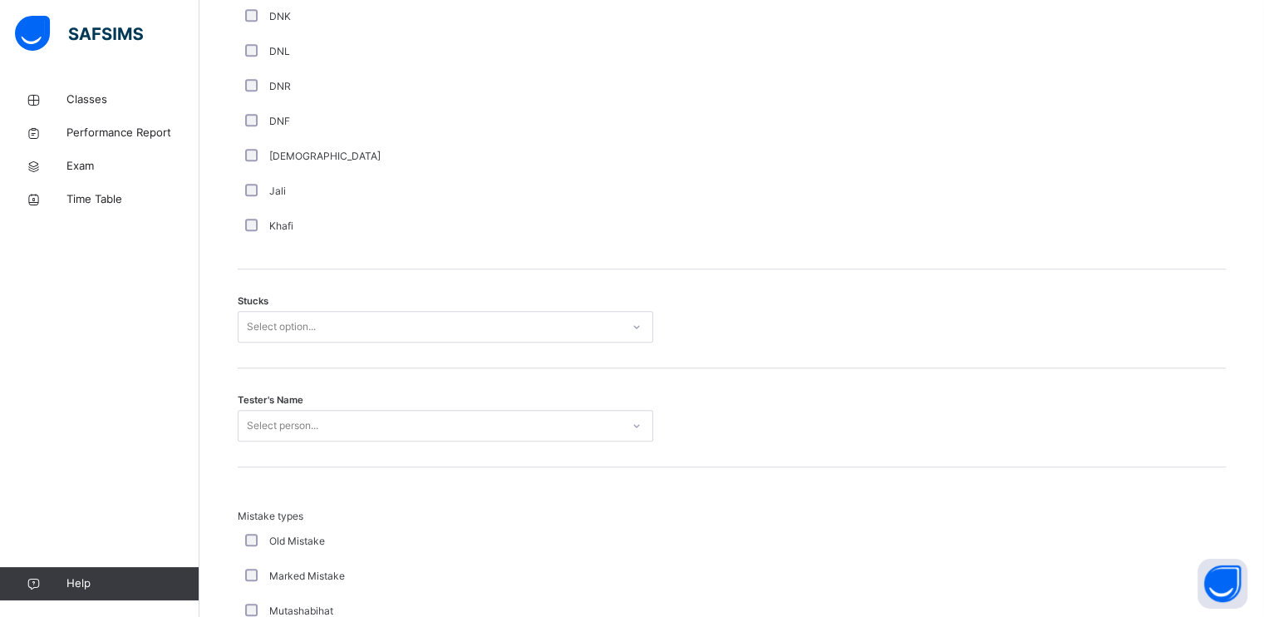
scroll to position [1199, 0]
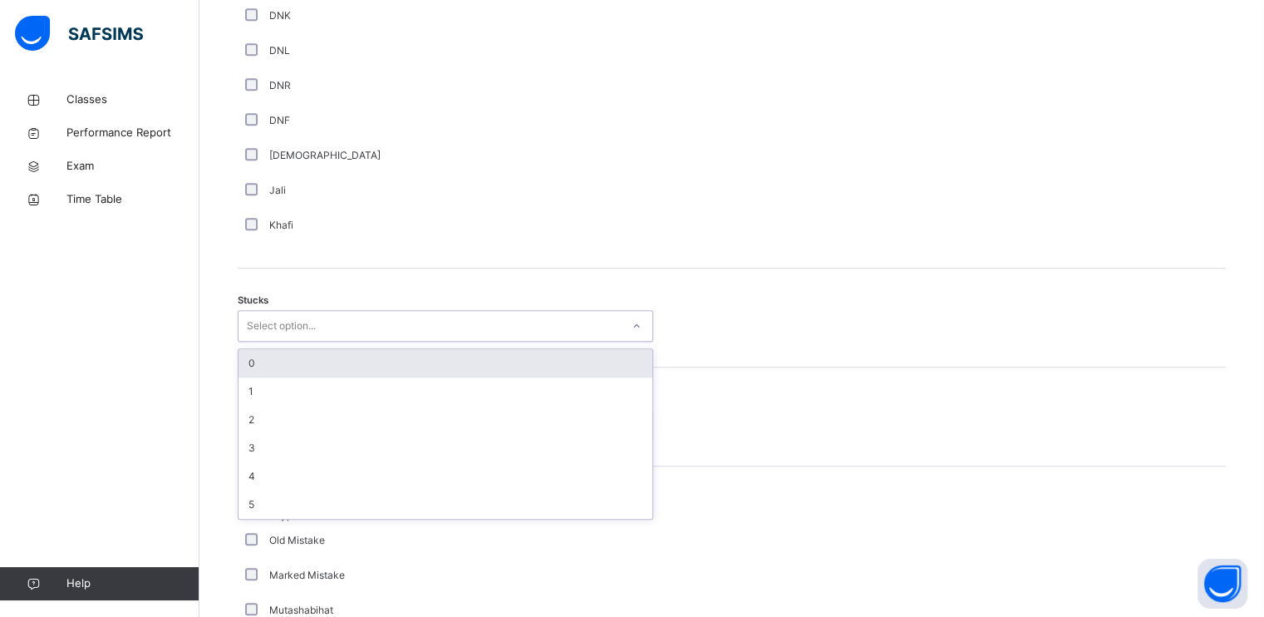
click at [320, 328] on div "Select option..." at bounding box center [430, 326] width 382 height 26
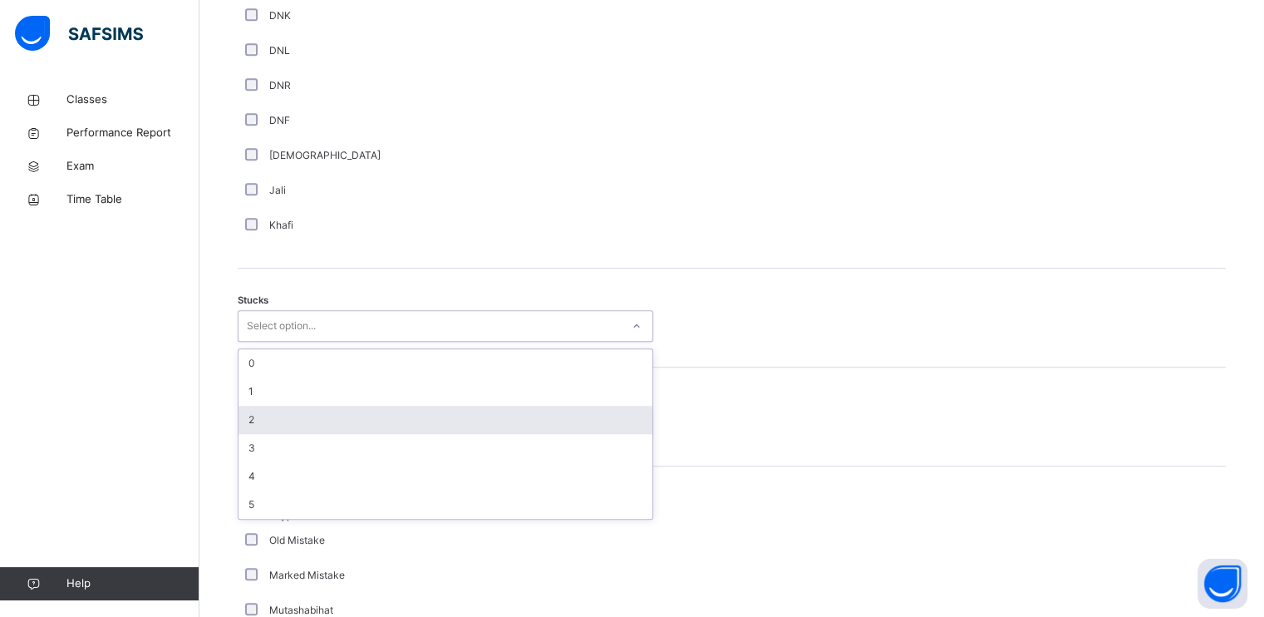
click at [308, 421] on div "2" at bounding box center [446, 420] width 414 height 28
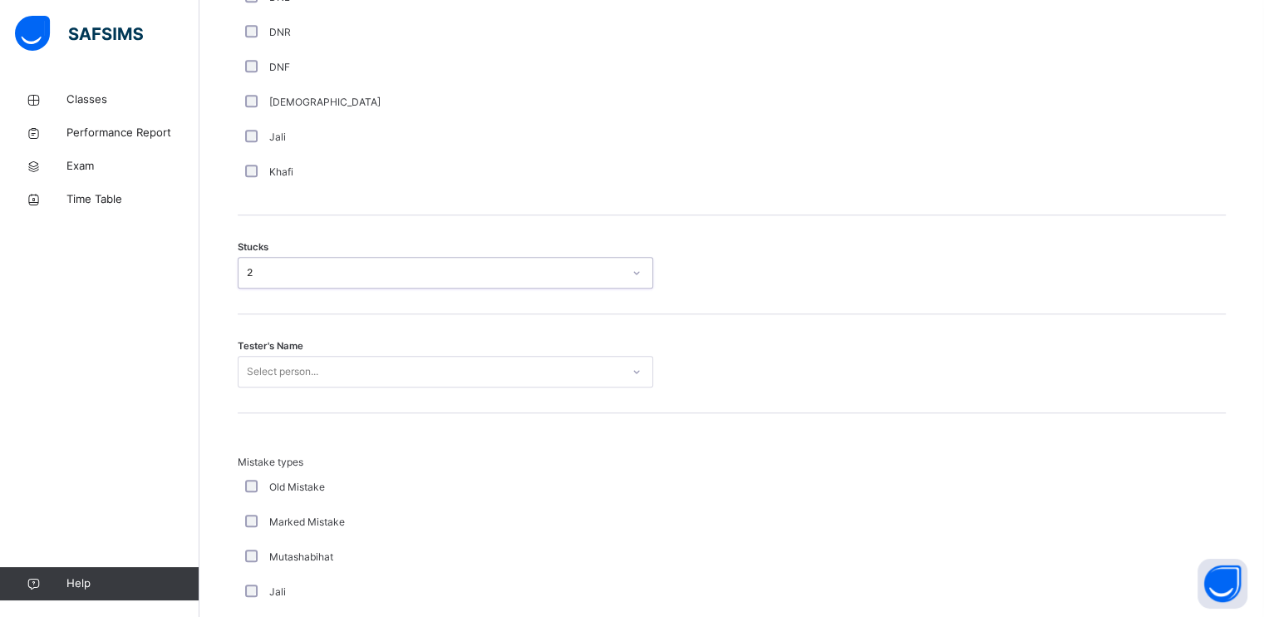
click at [309, 387] on div "Select person..." at bounding box center [446, 372] width 416 height 32
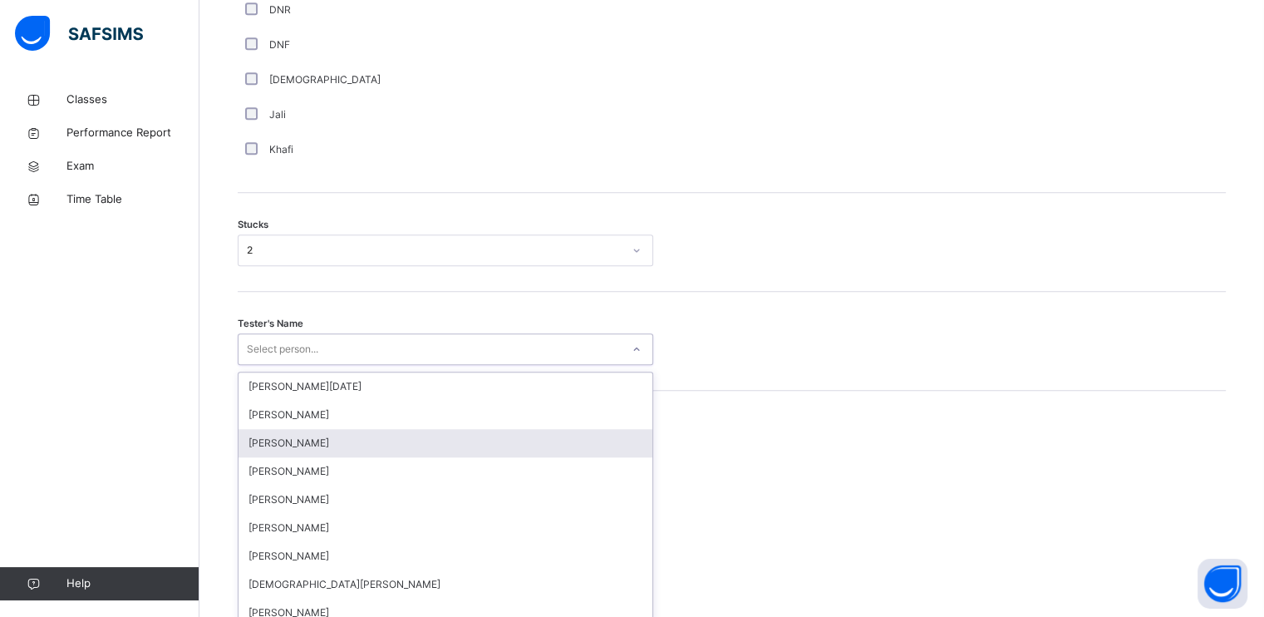
scroll to position [1286, 0]
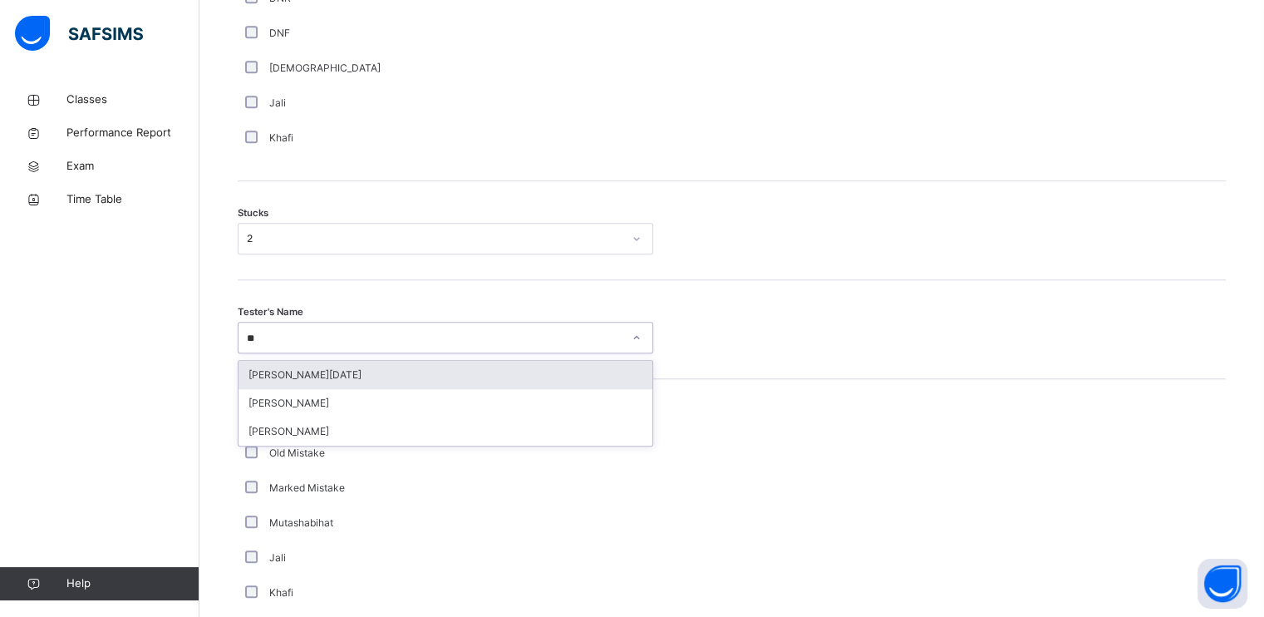
type input "***"
click at [297, 377] on div "[PERSON_NAME]" at bounding box center [446, 375] width 414 height 28
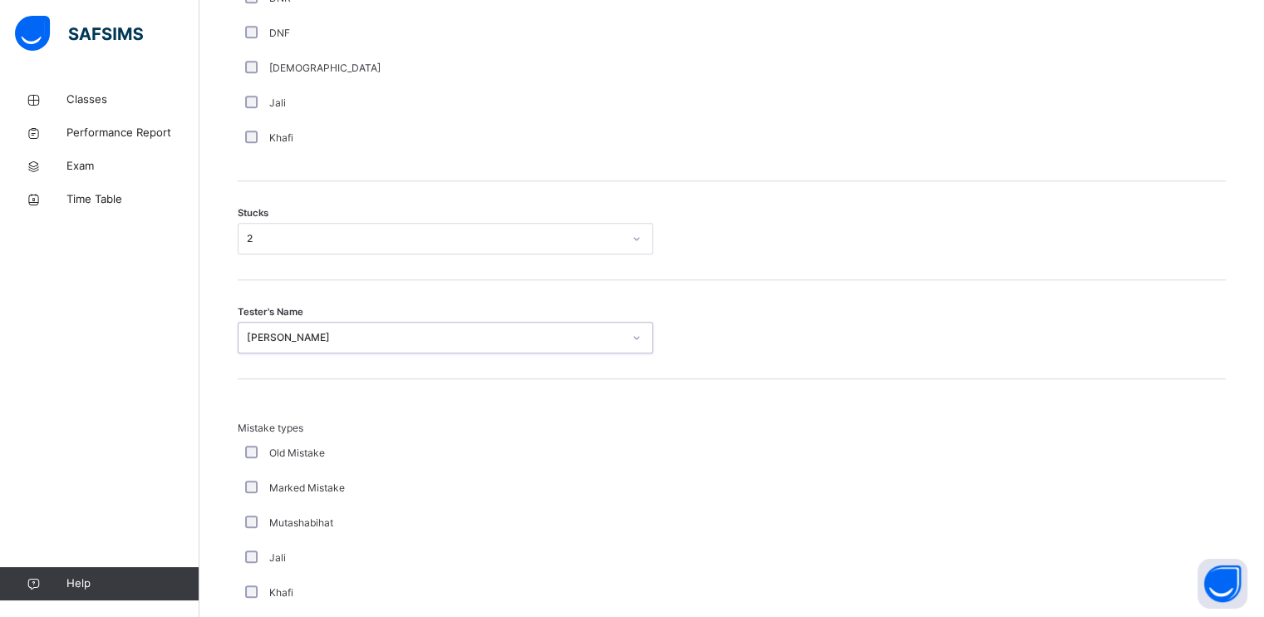
scroll to position [1591, 0]
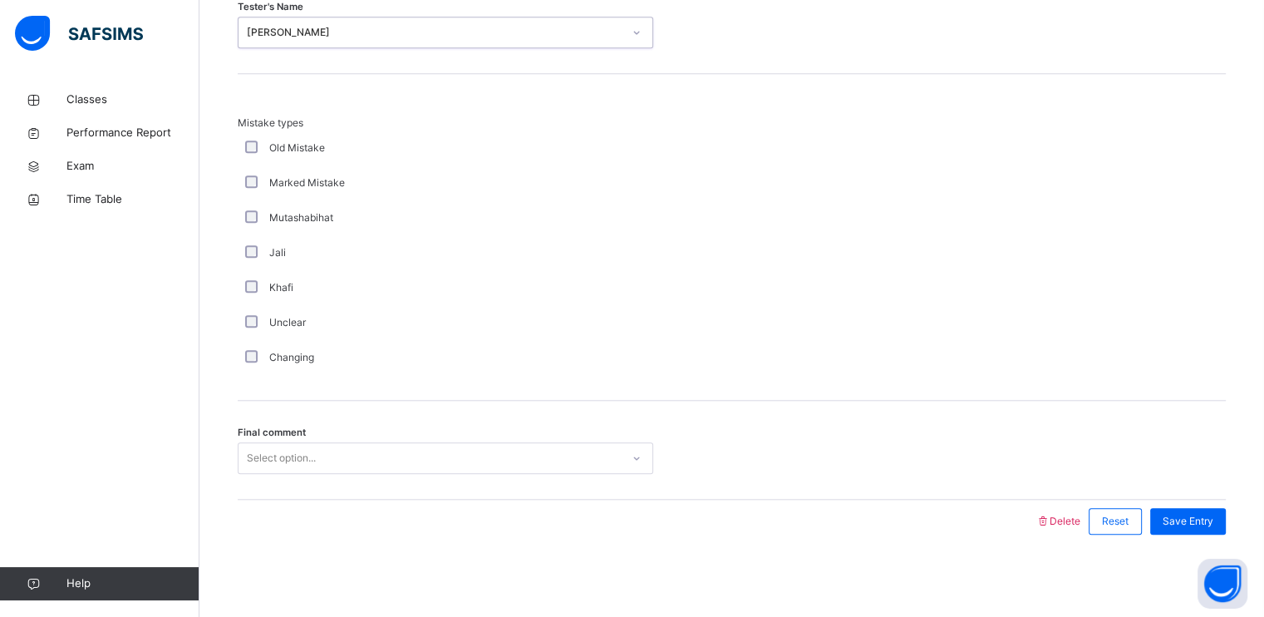
click at [309, 468] on div "Select option..." at bounding box center [446, 458] width 416 height 32
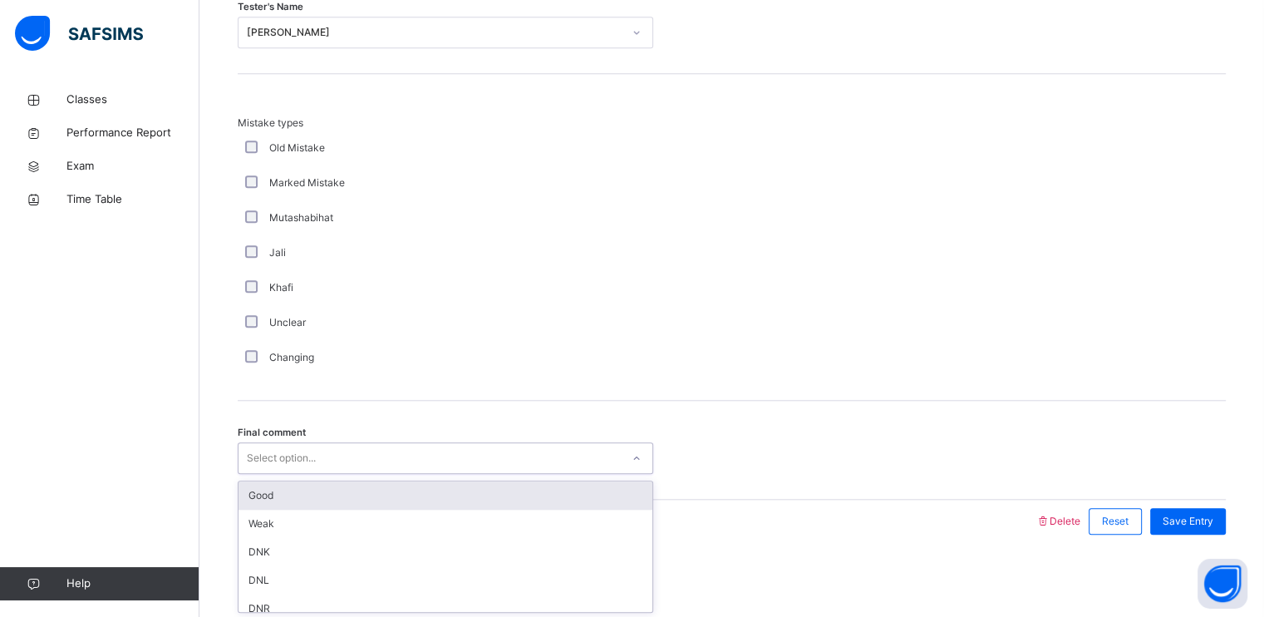
drag, startPoint x: 293, startPoint y: 518, endPoint x: 286, endPoint y: 486, distance: 32.3
click at [286, 486] on div "Good Weak DNK DNL DNR DNF" at bounding box center [446, 546] width 414 height 130
click at [286, 489] on div "Good" at bounding box center [446, 495] width 414 height 28
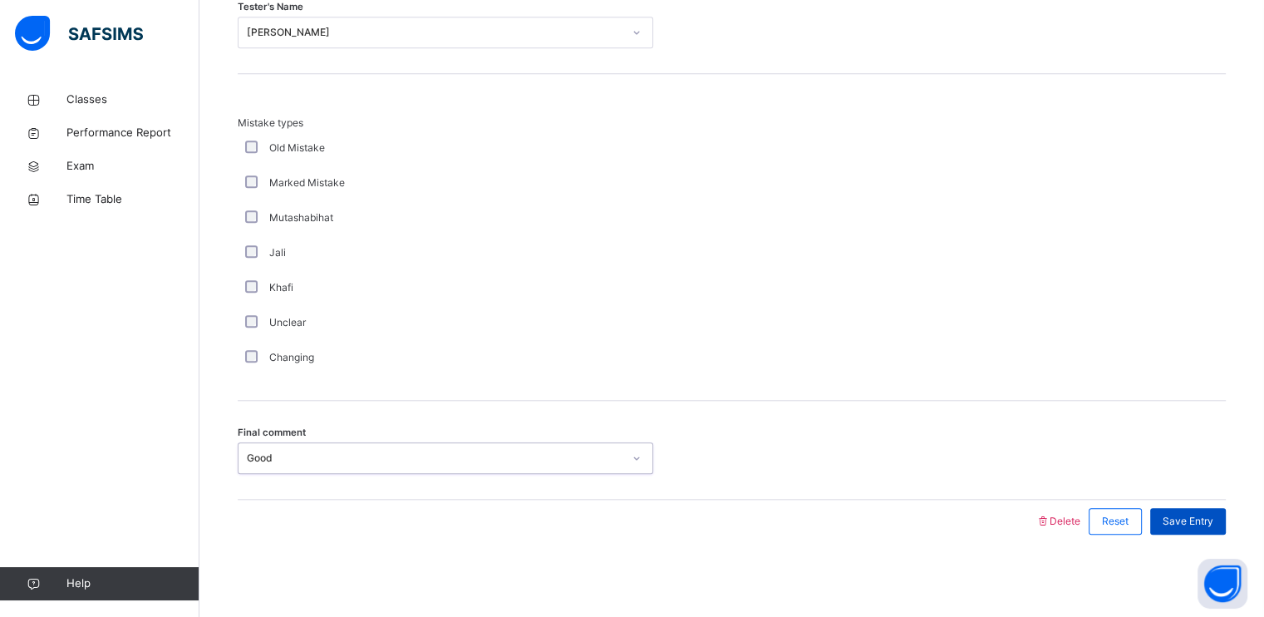
click at [1203, 520] on span "Save Entry" at bounding box center [1188, 521] width 51 height 15
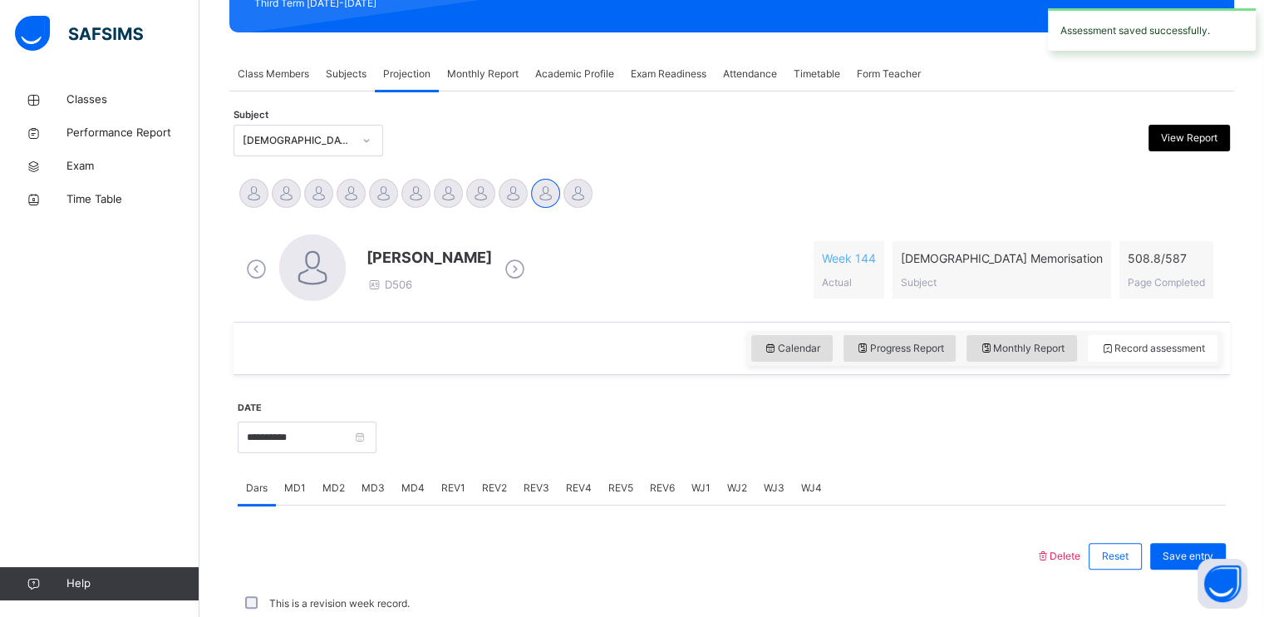
scroll to position [632, 0]
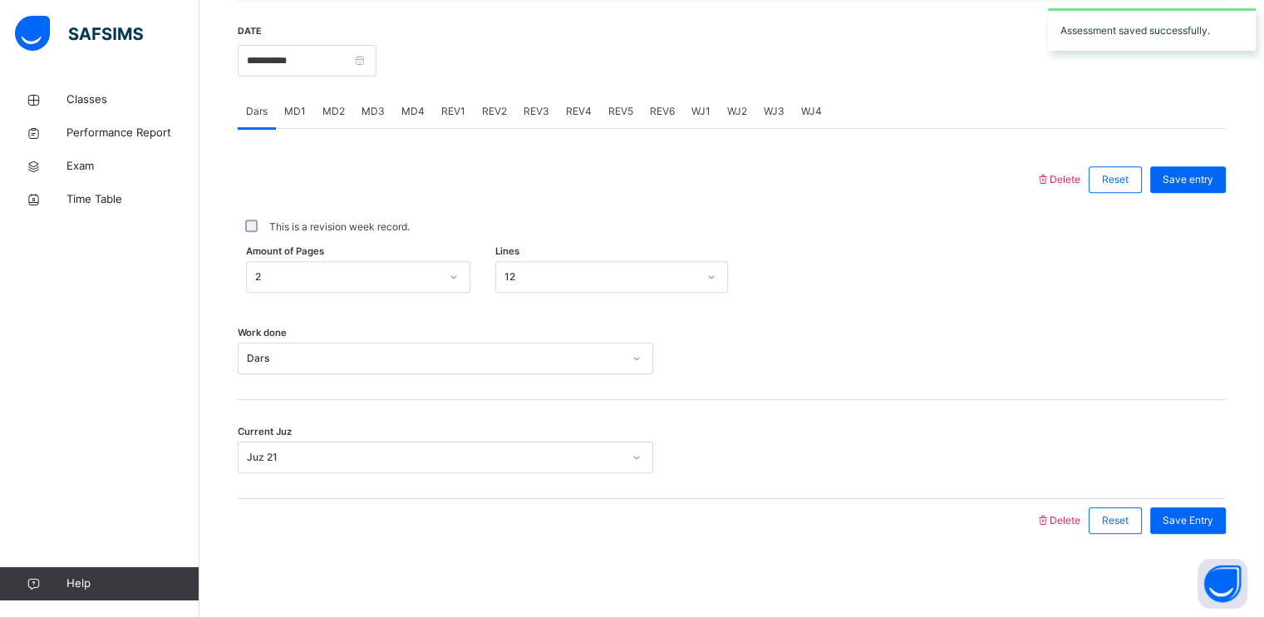
click at [453, 117] on span "REV1" at bounding box center [453, 111] width 24 height 15
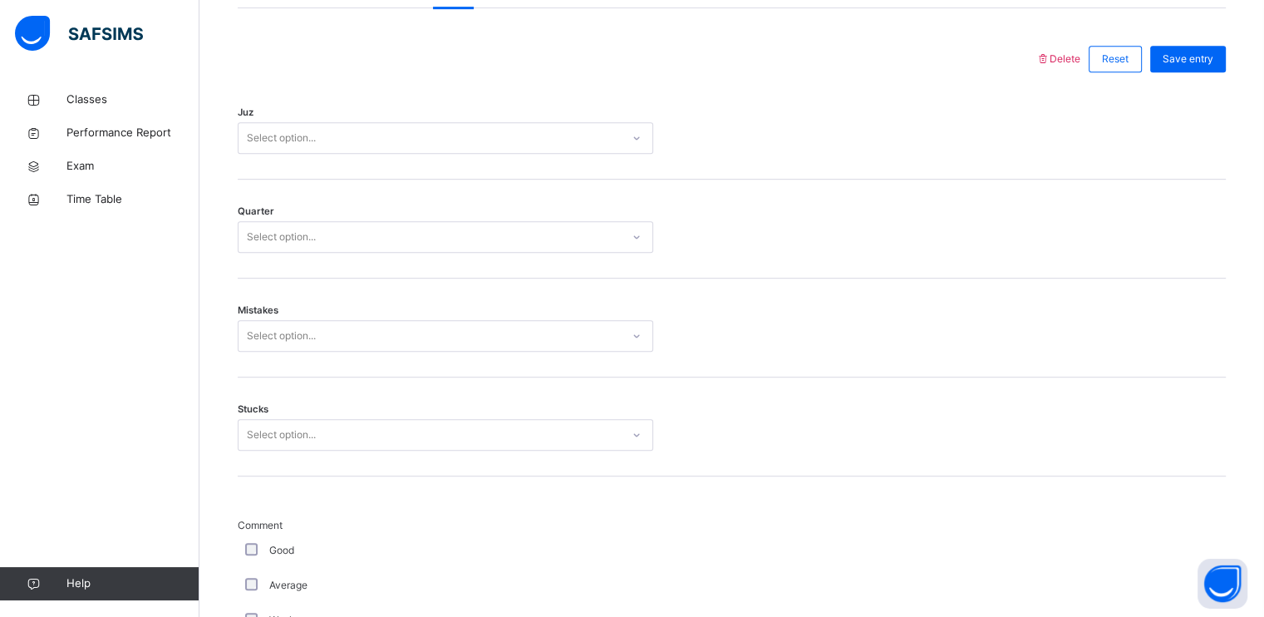
scroll to position [753, 0]
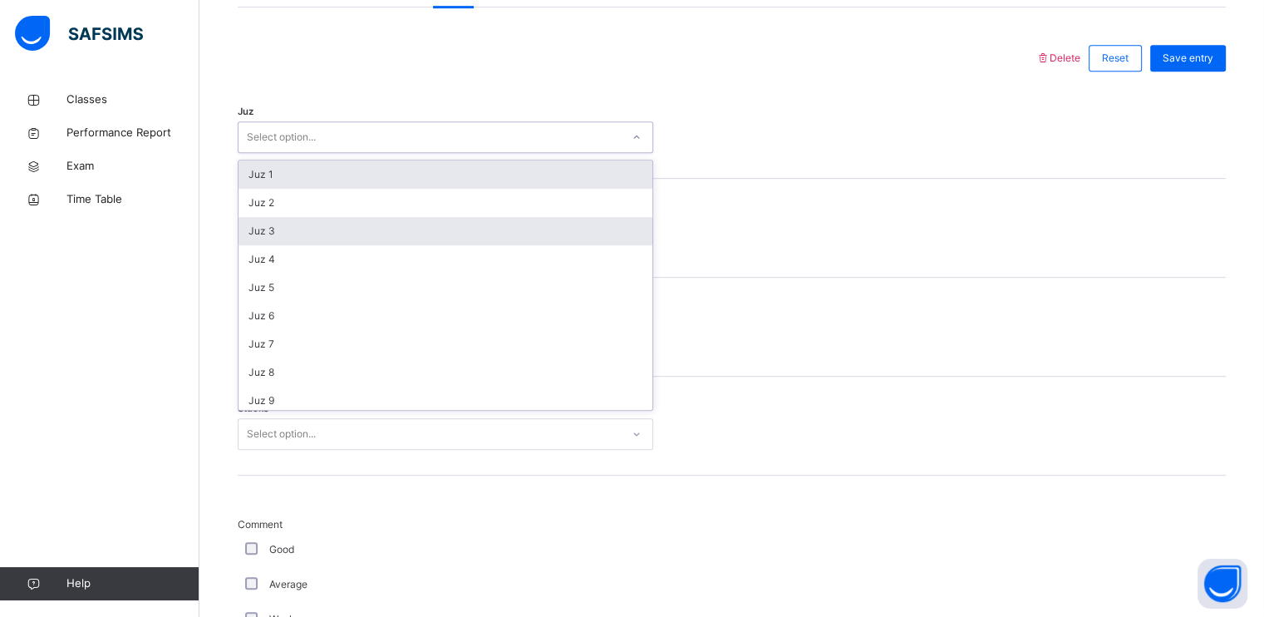
drag, startPoint x: 329, startPoint y: 140, endPoint x: 328, endPoint y: 216, distance: 75.6
click at [329, 144] on div "Select option..." at bounding box center [430, 138] width 382 height 26
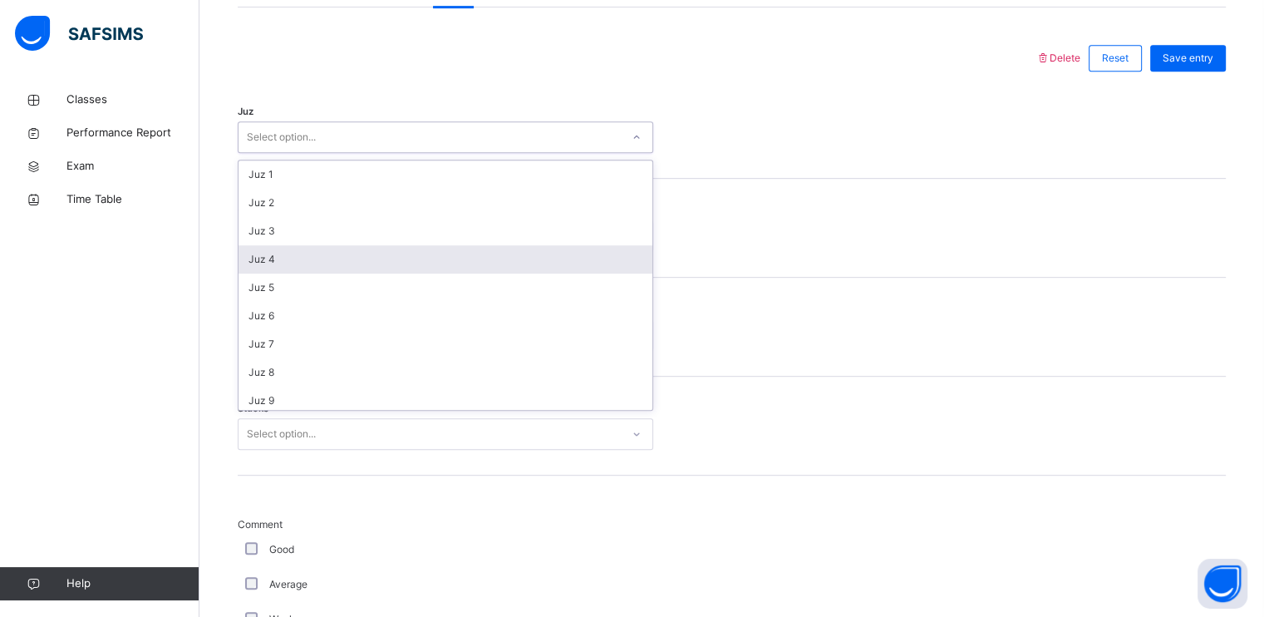
scroll to position [598, 0]
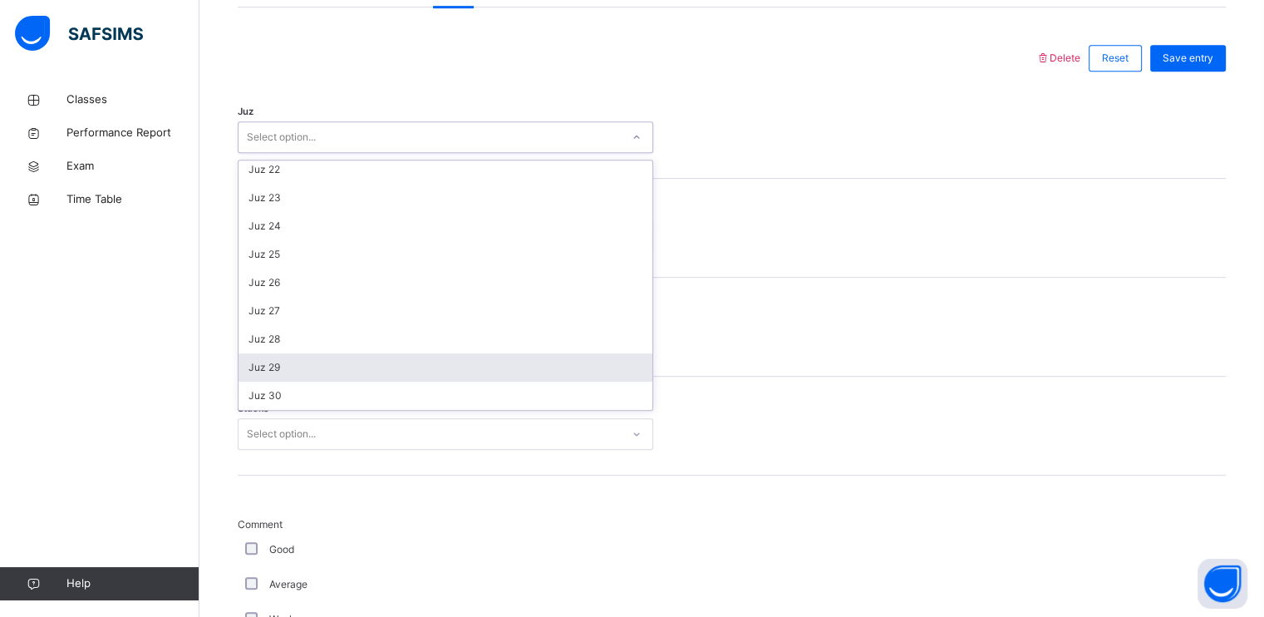
click at [285, 366] on div "Juz 29" at bounding box center [446, 367] width 414 height 28
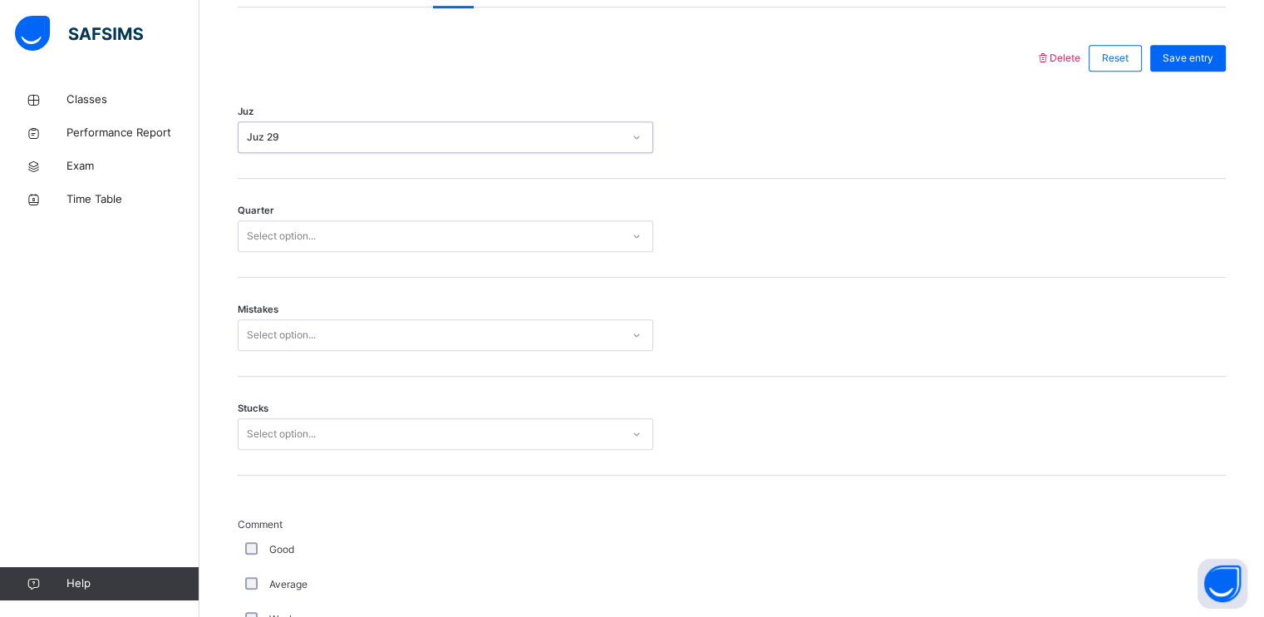
click at [294, 219] on div "Quarter Select option..." at bounding box center [732, 228] width 988 height 99
click at [293, 245] on div "Select option..." at bounding box center [281, 236] width 69 height 32
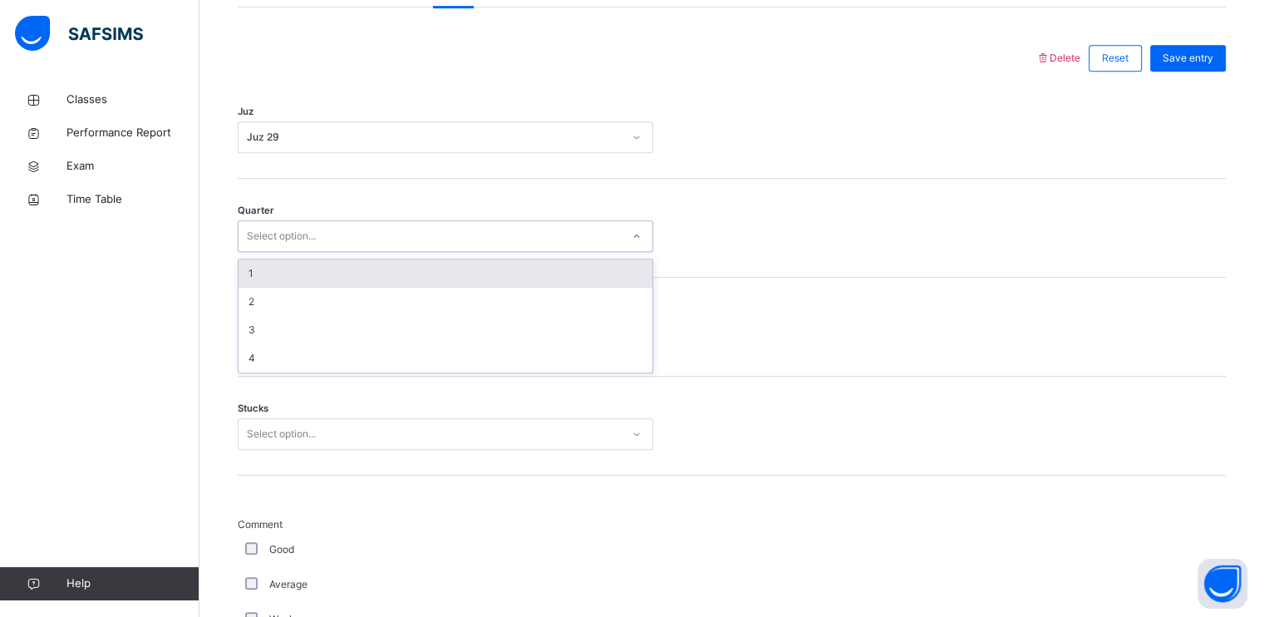
click at [292, 280] on div "1" at bounding box center [446, 273] width 414 height 28
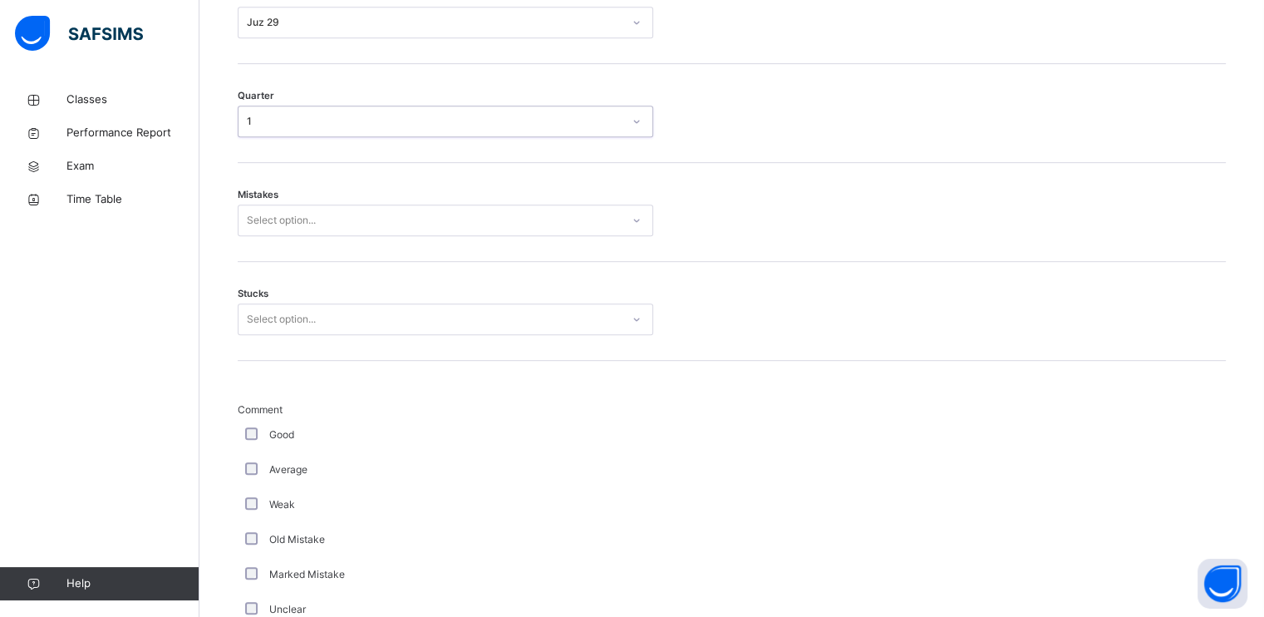
scroll to position [873, 0]
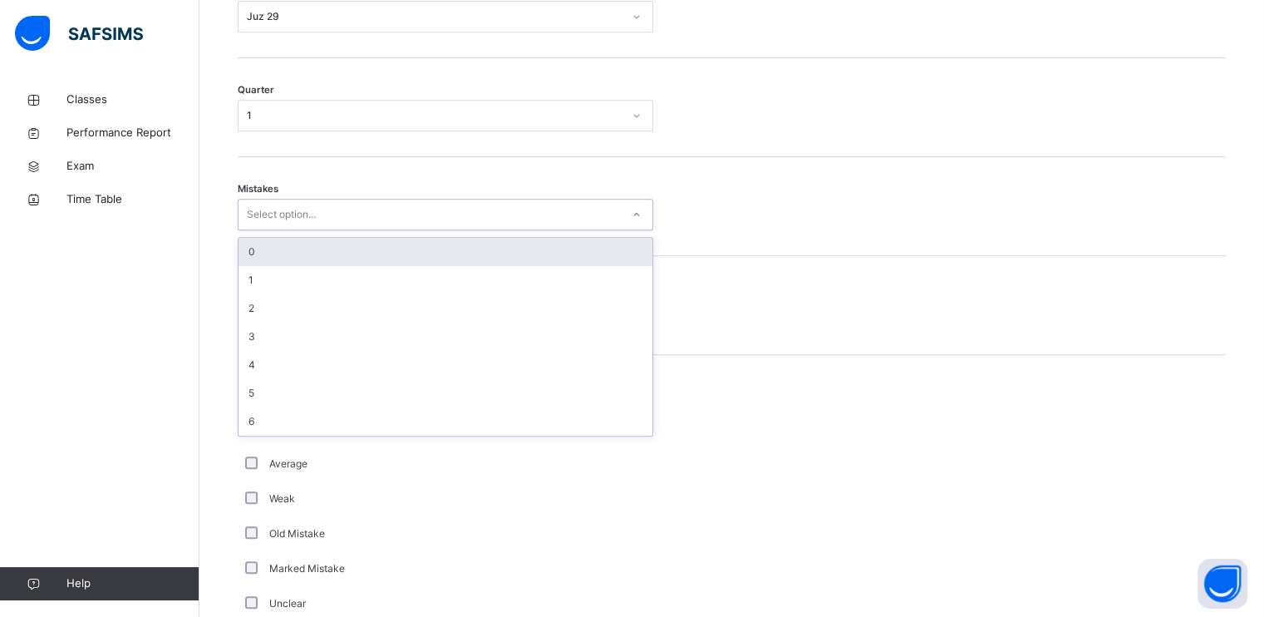
click at [316, 224] on div "Select option..." at bounding box center [430, 215] width 382 height 26
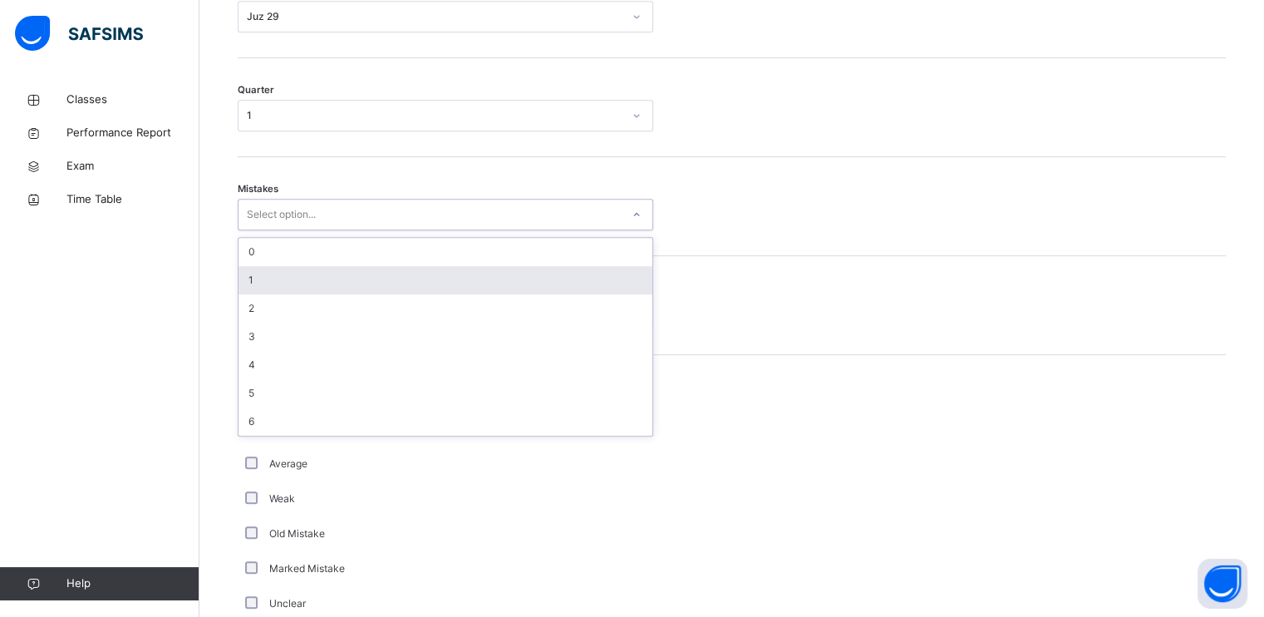
click at [308, 277] on div "1" at bounding box center [446, 280] width 414 height 28
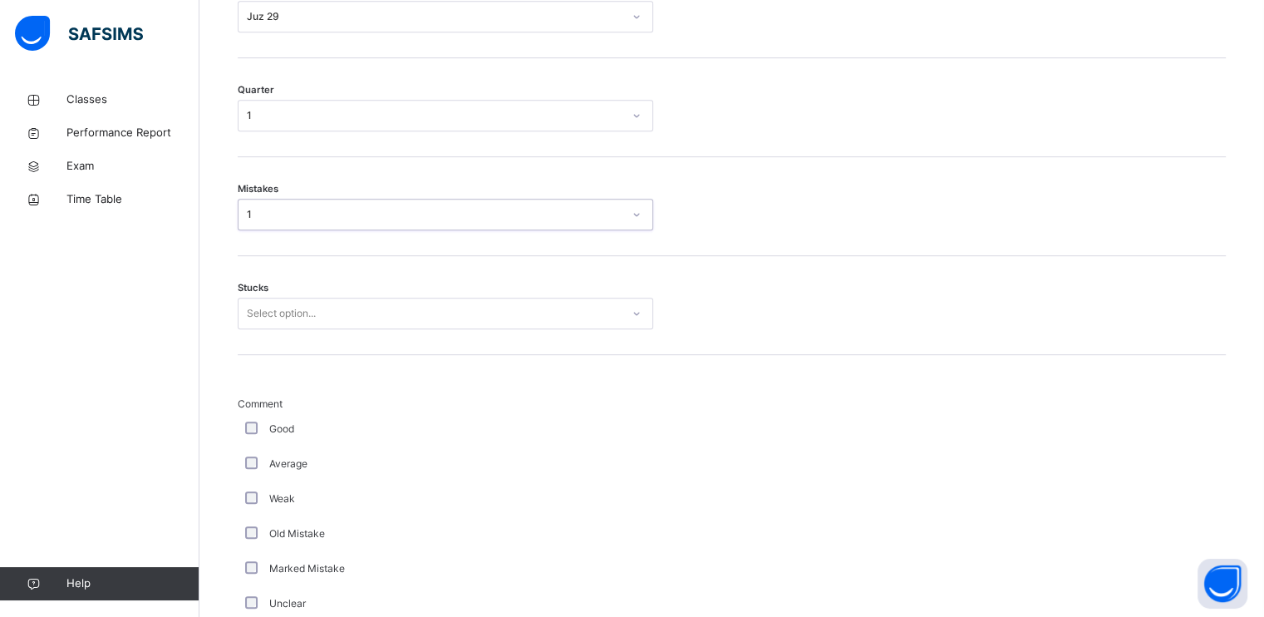
click at [312, 316] on div "Select option..." at bounding box center [281, 314] width 69 height 32
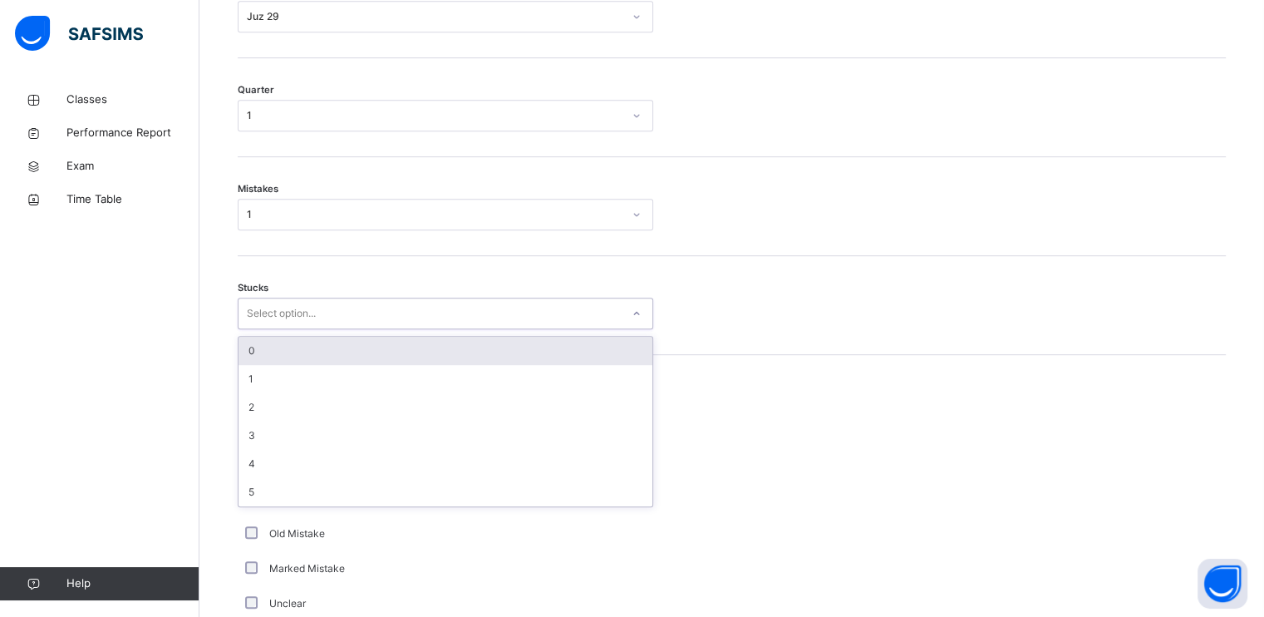
click at [297, 360] on div "0" at bounding box center [446, 351] width 414 height 28
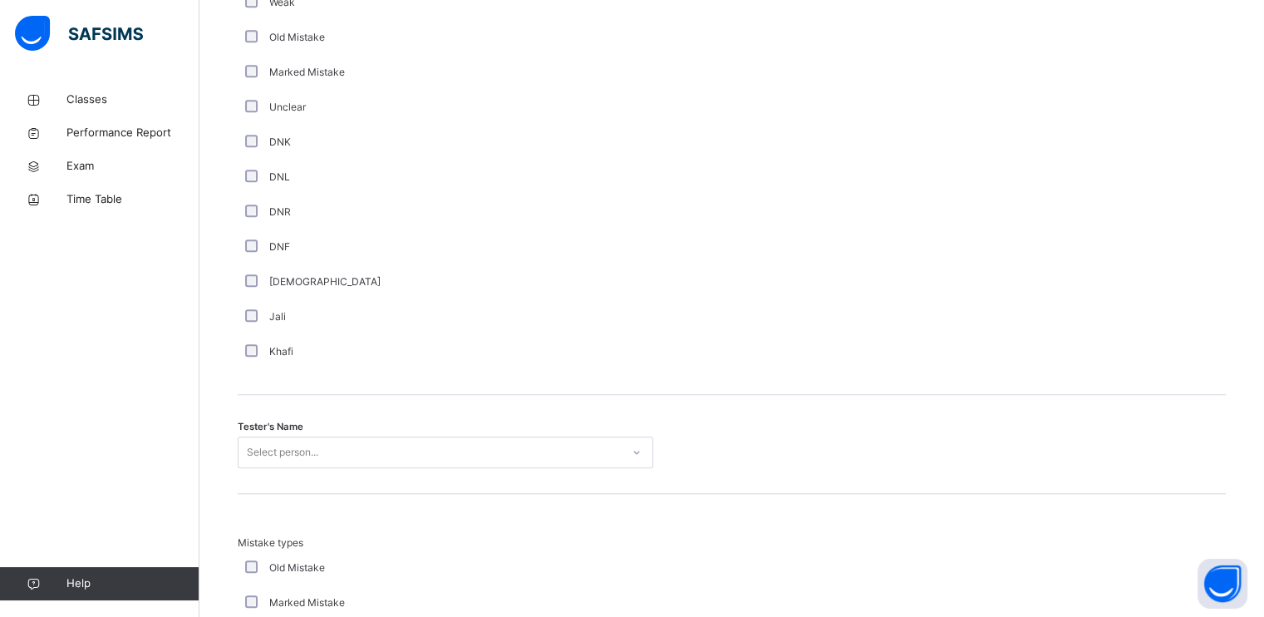
scroll to position [1370, 0]
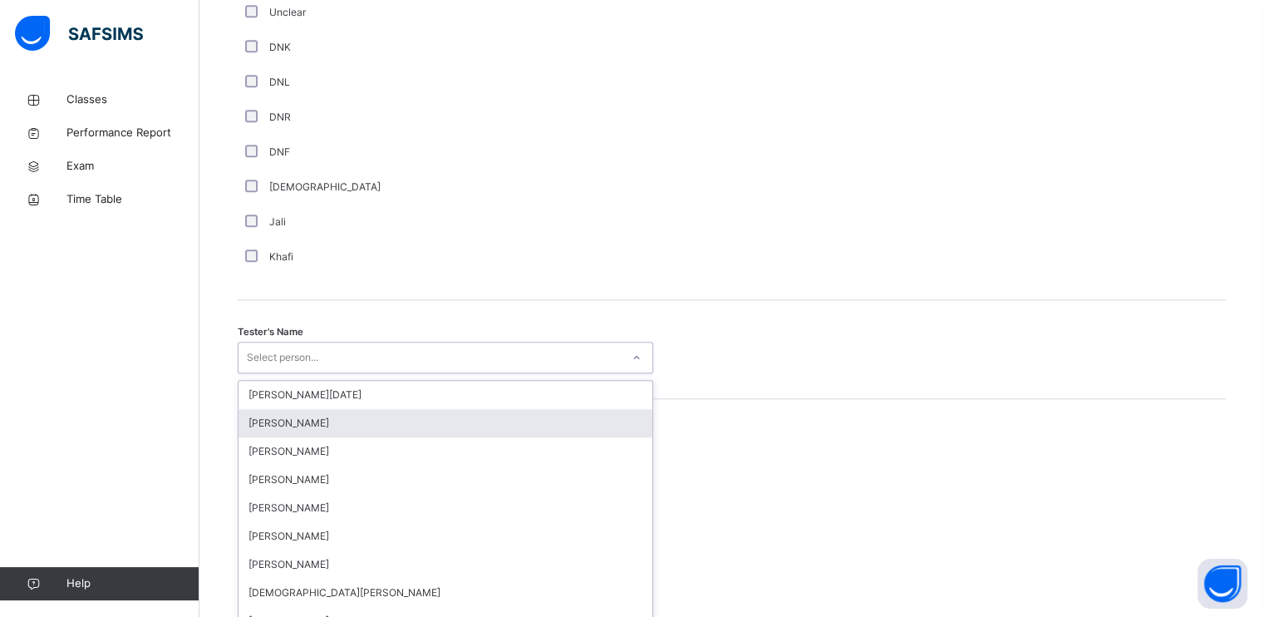
click at [283, 373] on div "option [PERSON_NAME] focused, 2 of 88. 88 results available. Use Up and Down to…" at bounding box center [446, 358] width 416 height 32
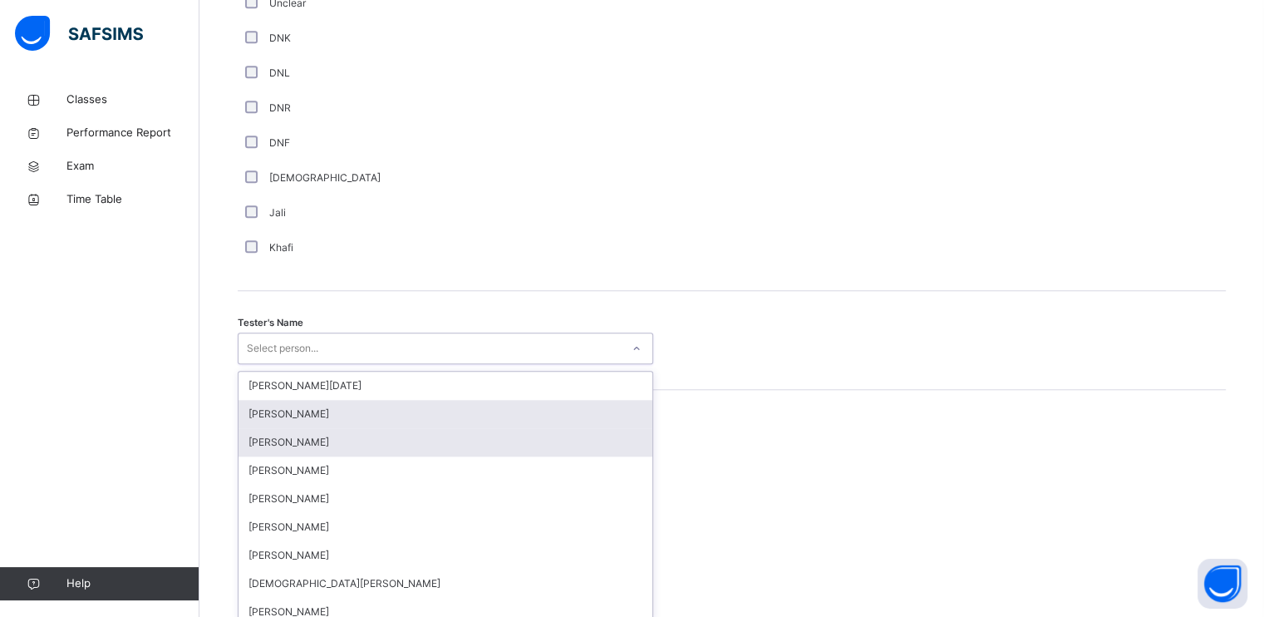
scroll to position [1483, 0]
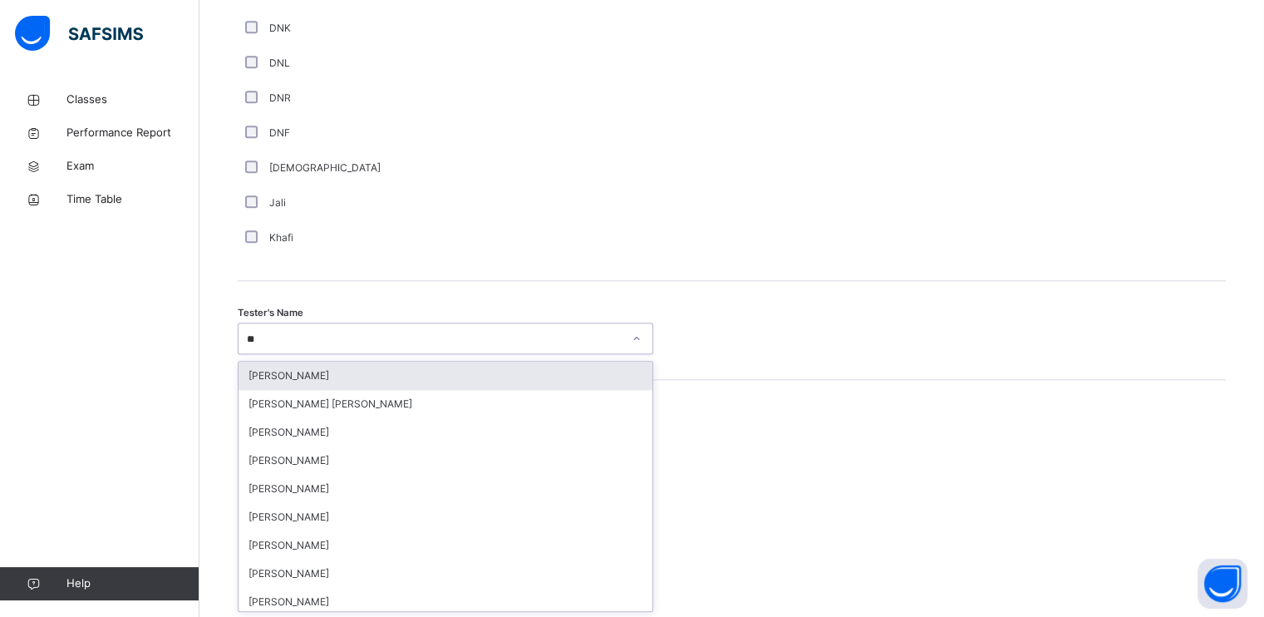
type input "***"
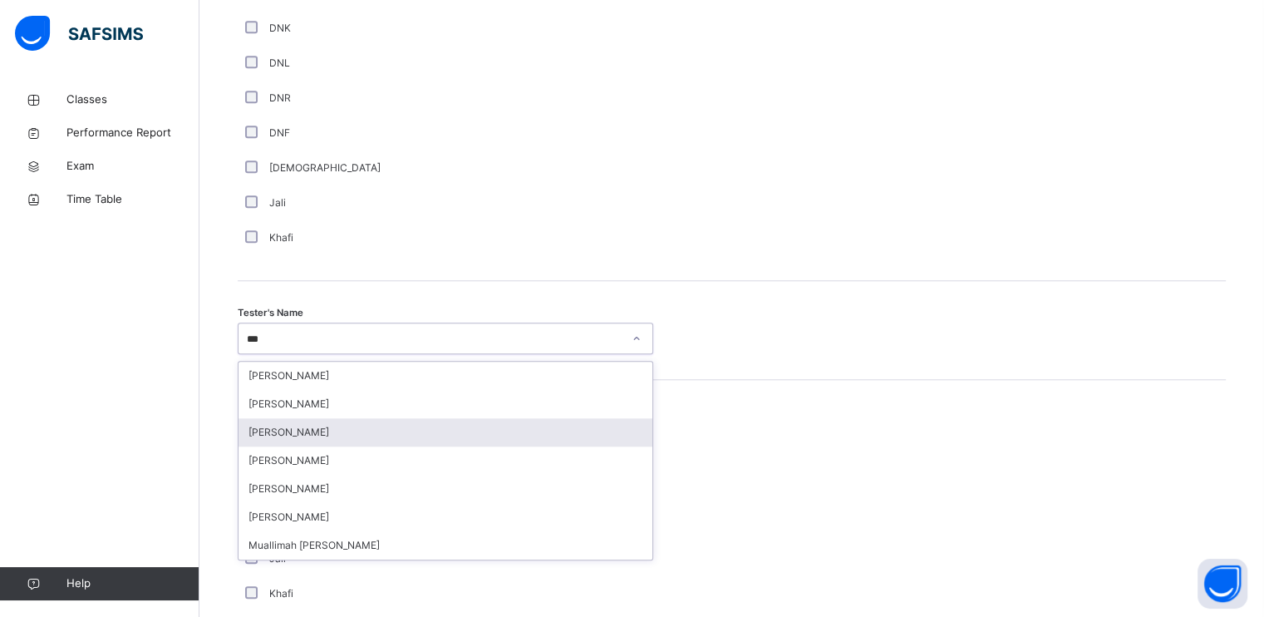
click at [282, 441] on div "[PERSON_NAME]" at bounding box center [446, 432] width 414 height 28
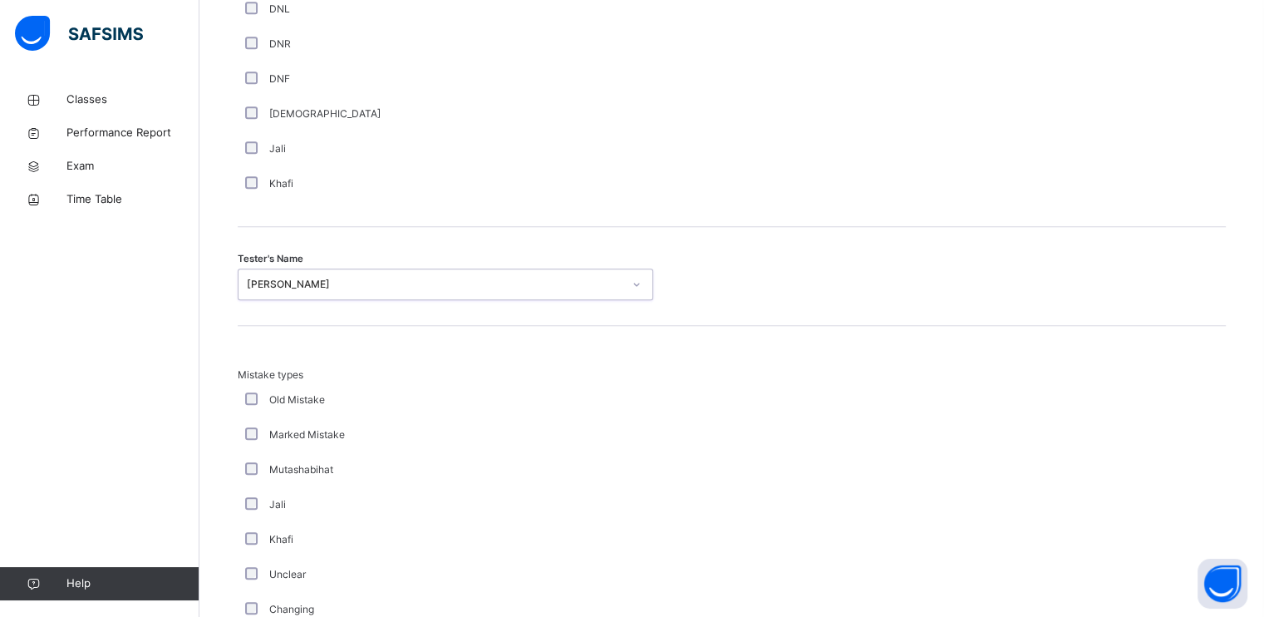
scroll to position [1788, 0]
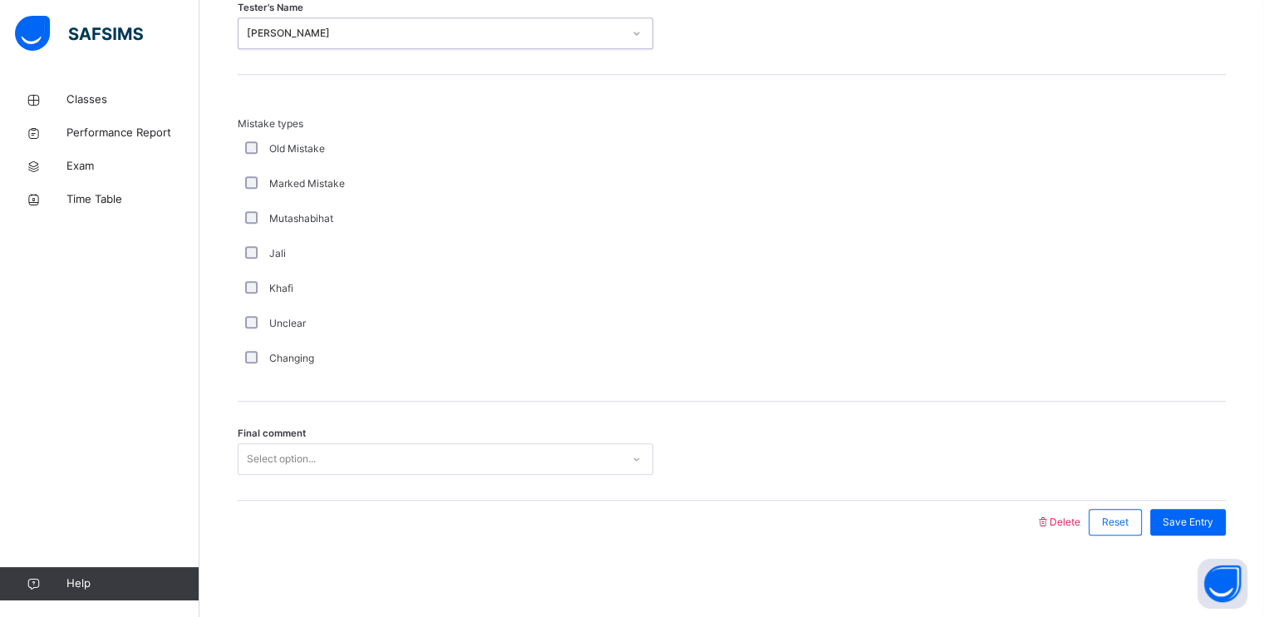
click at [274, 447] on div "Select option..." at bounding box center [281, 459] width 69 height 32
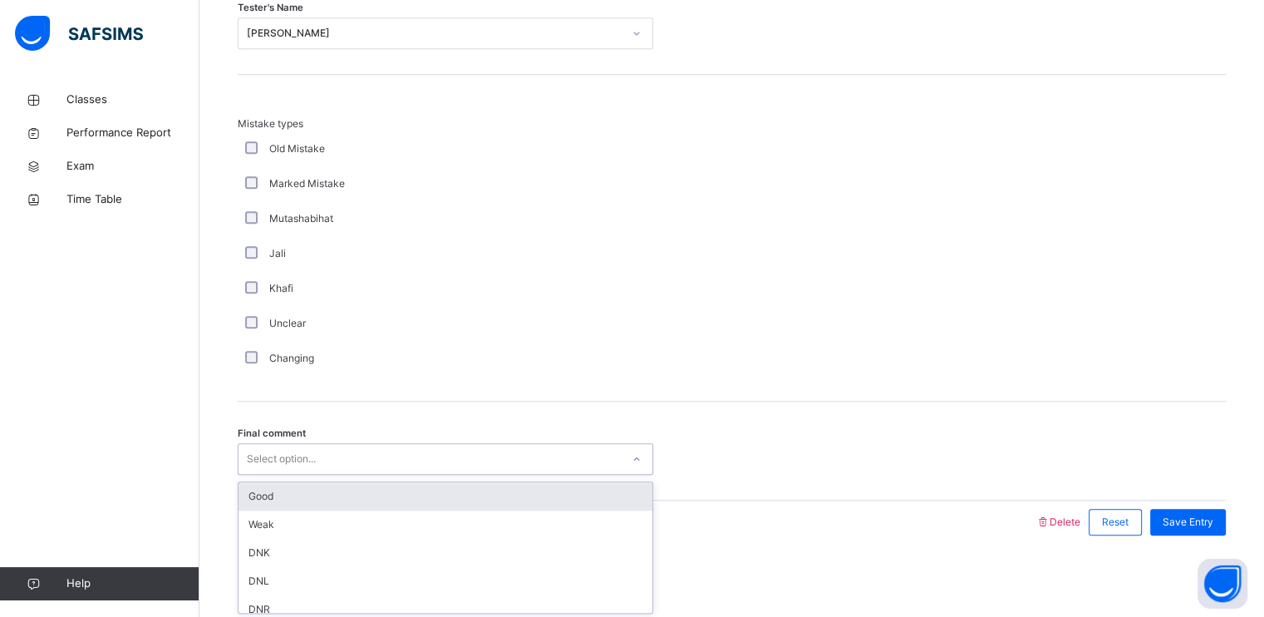
click at [268, 506] on div "Good" at bounding box center [446, 496] width 414 height 28
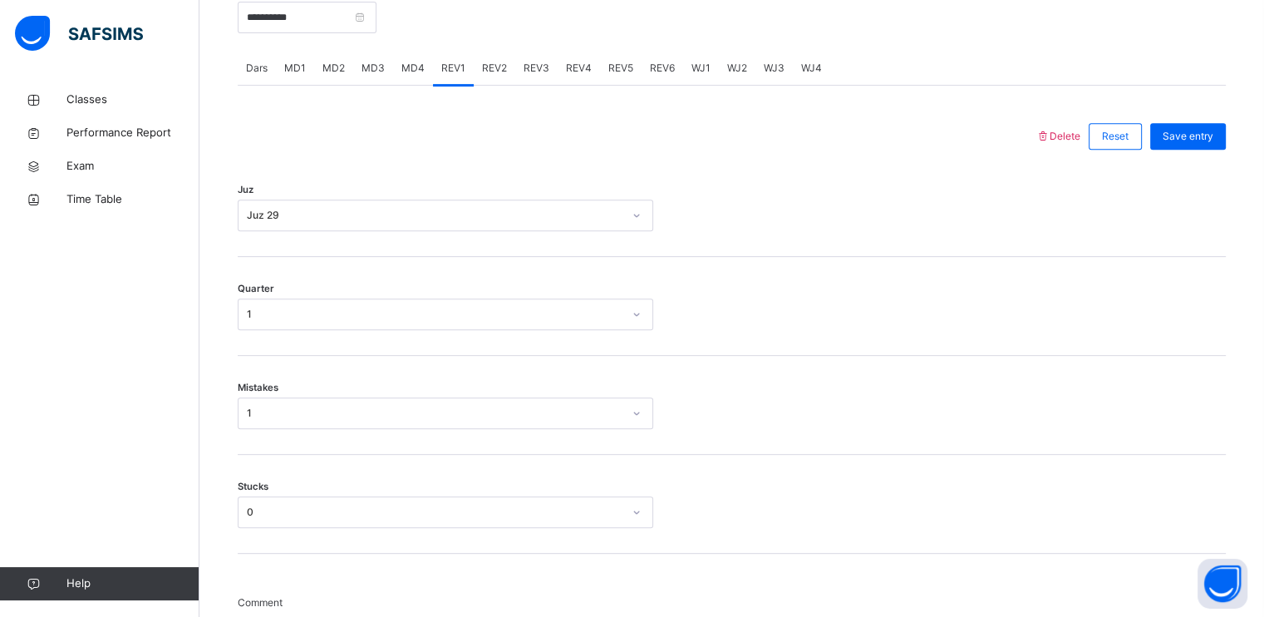
click at [258, 429] on div "1" at bounding box center [446, 413] width 416 height 32
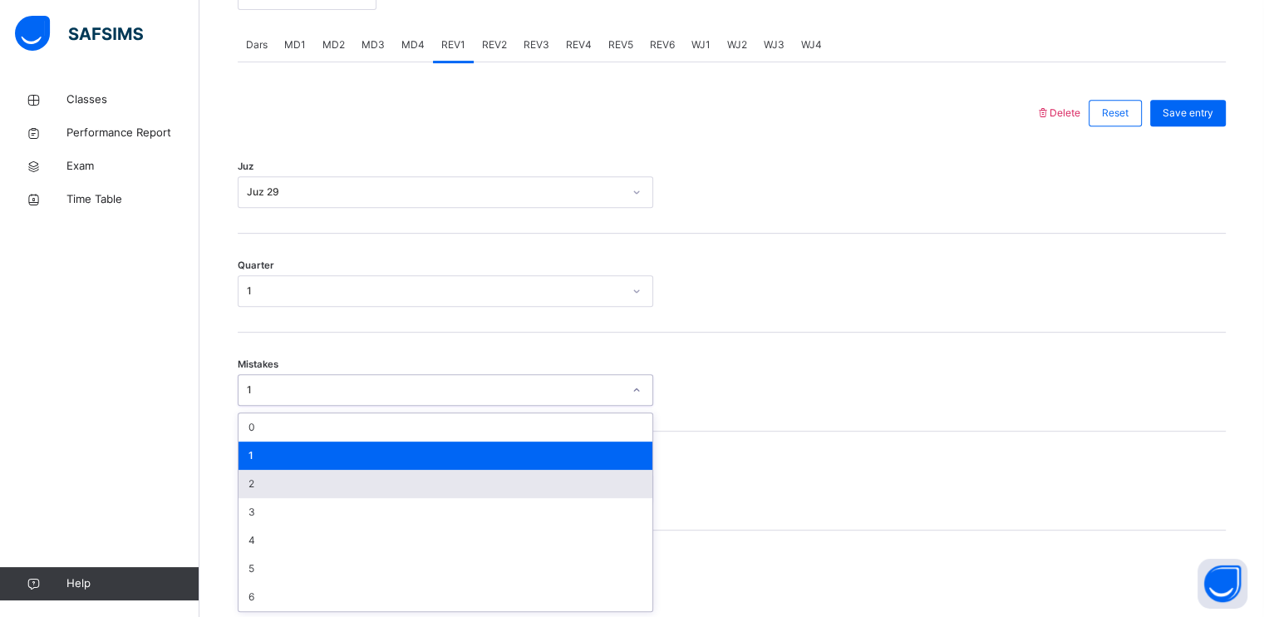
scroll to position [698, 0]
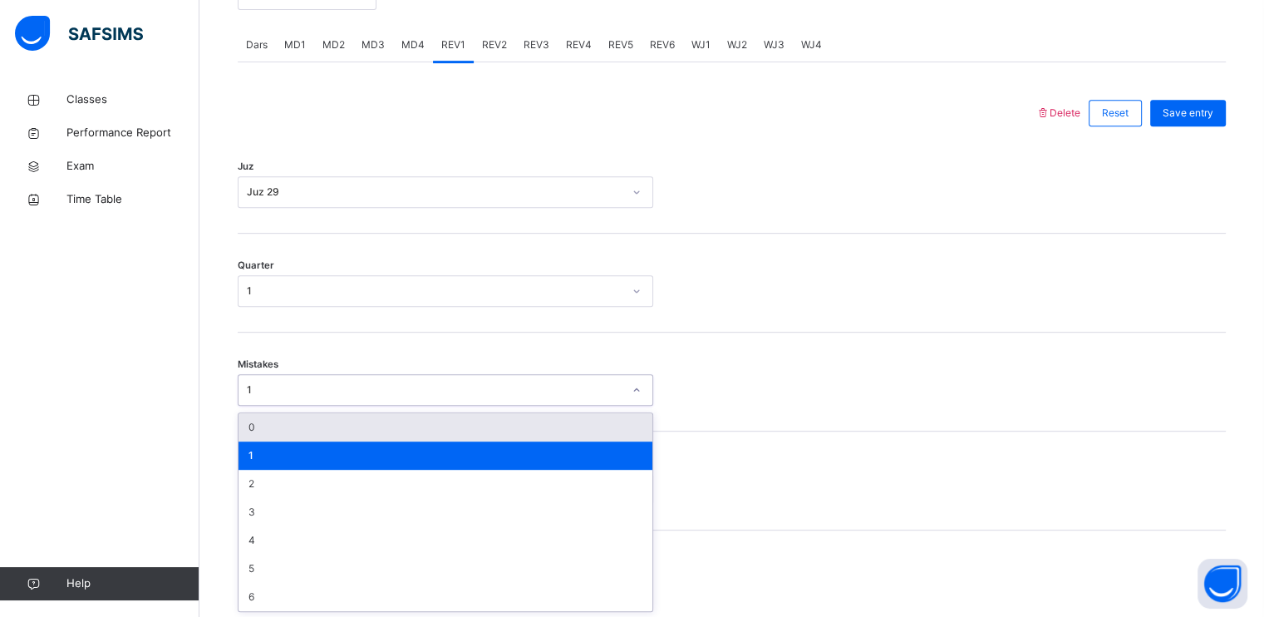
click at [281, 379] on div "1" at bounding box center [430, 390] width 382 height 26
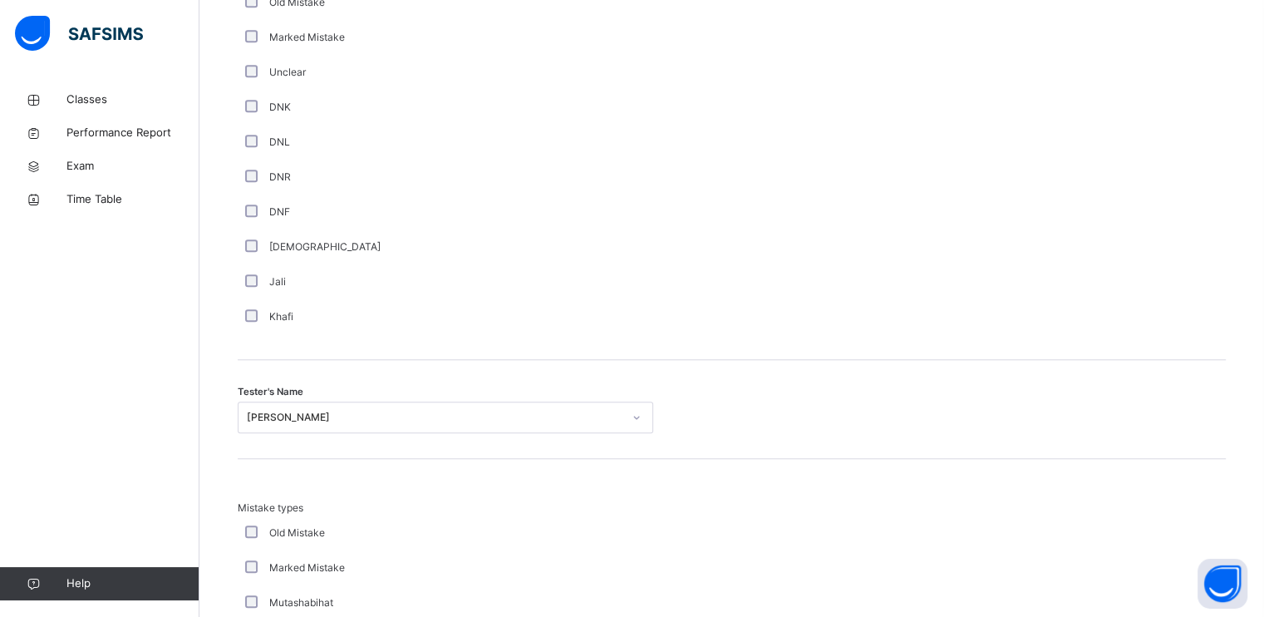
scroll to position [1788, 0]
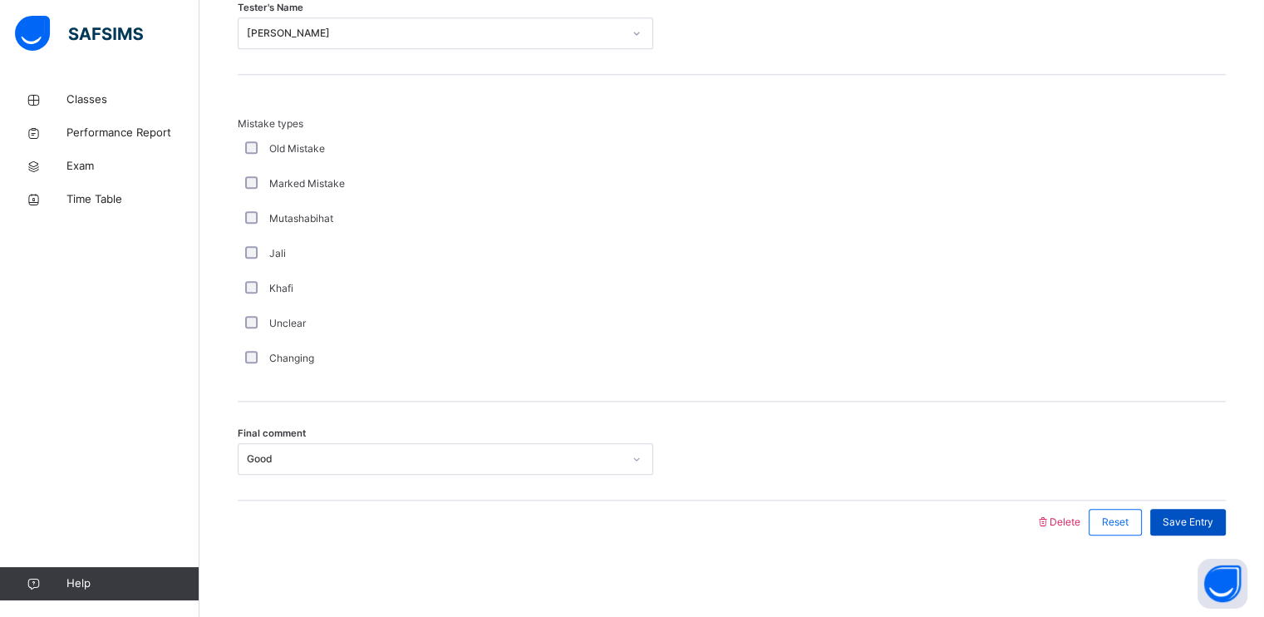
click at [1192, 509] on div "Save Entry" at bounding box center [1188, 522] width 76 height 27
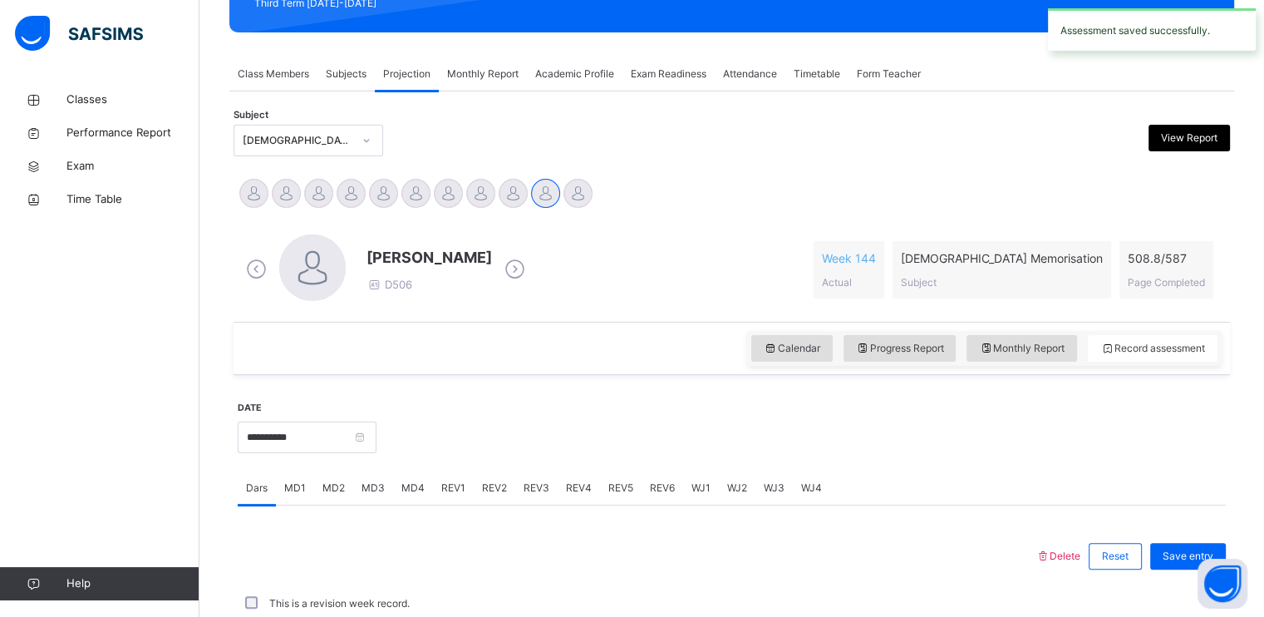
scroll to position [632, 0]
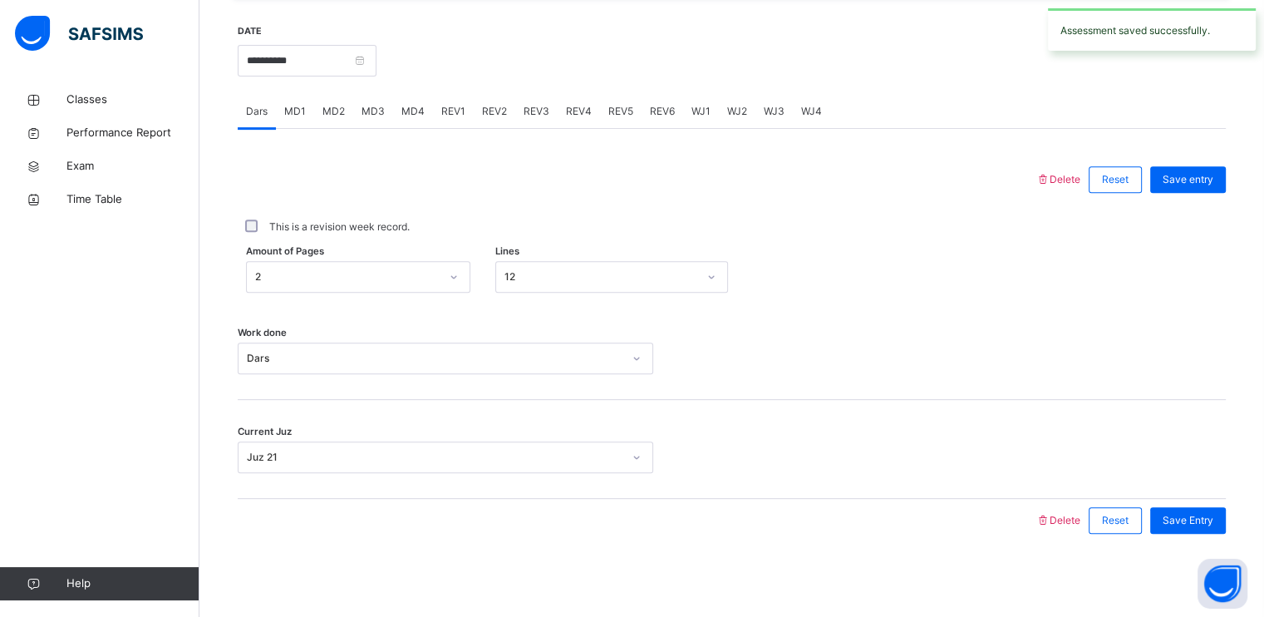
click at [494, 115] on span "REV2" at bounding box center [494, 111] width 25 height 15
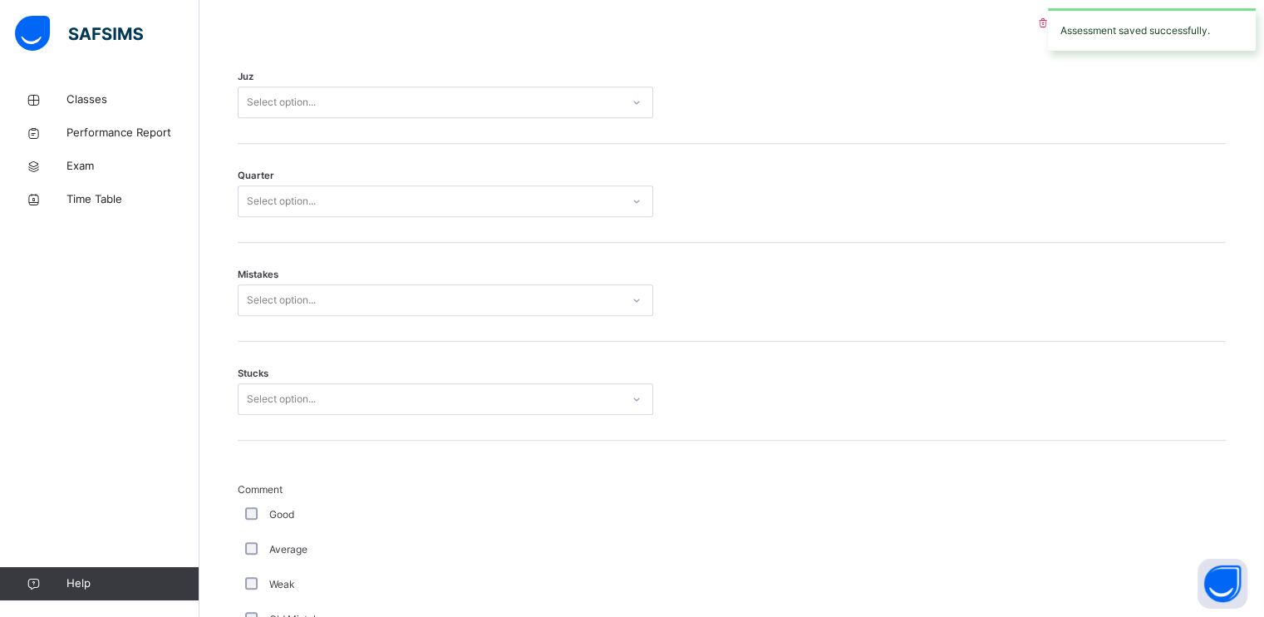
scroll to position [788, 0]
click at [438, 107] on div "Select option..." at bounding box center [430, 103] width 382 height 26
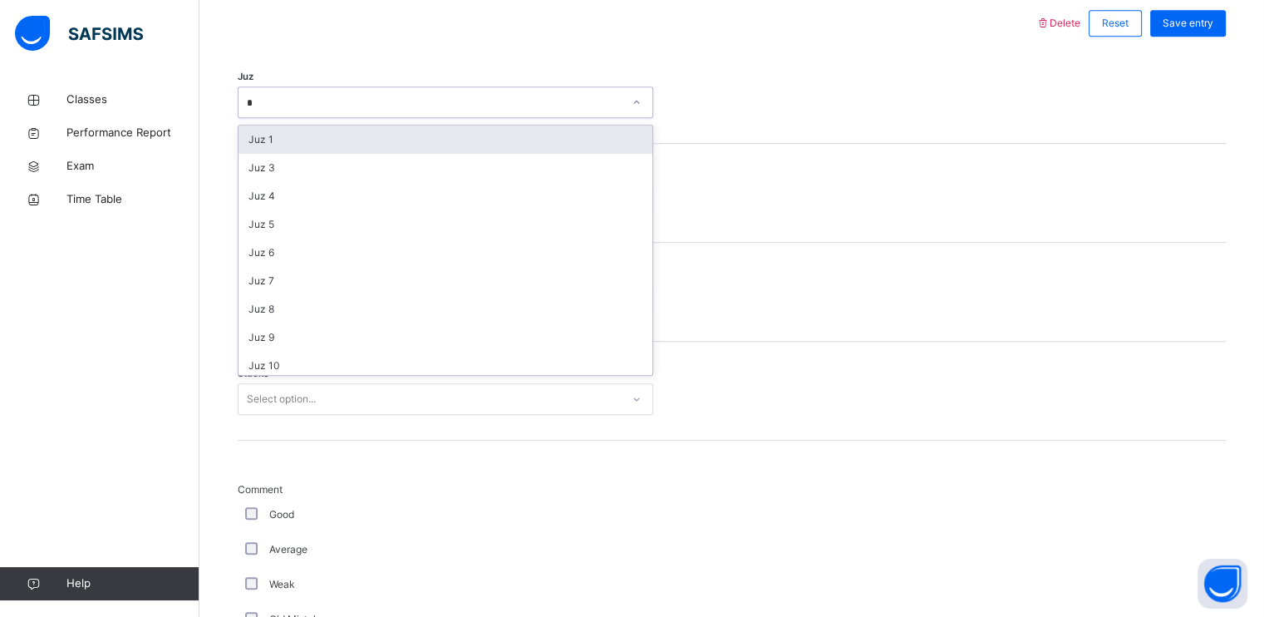
type input "**"
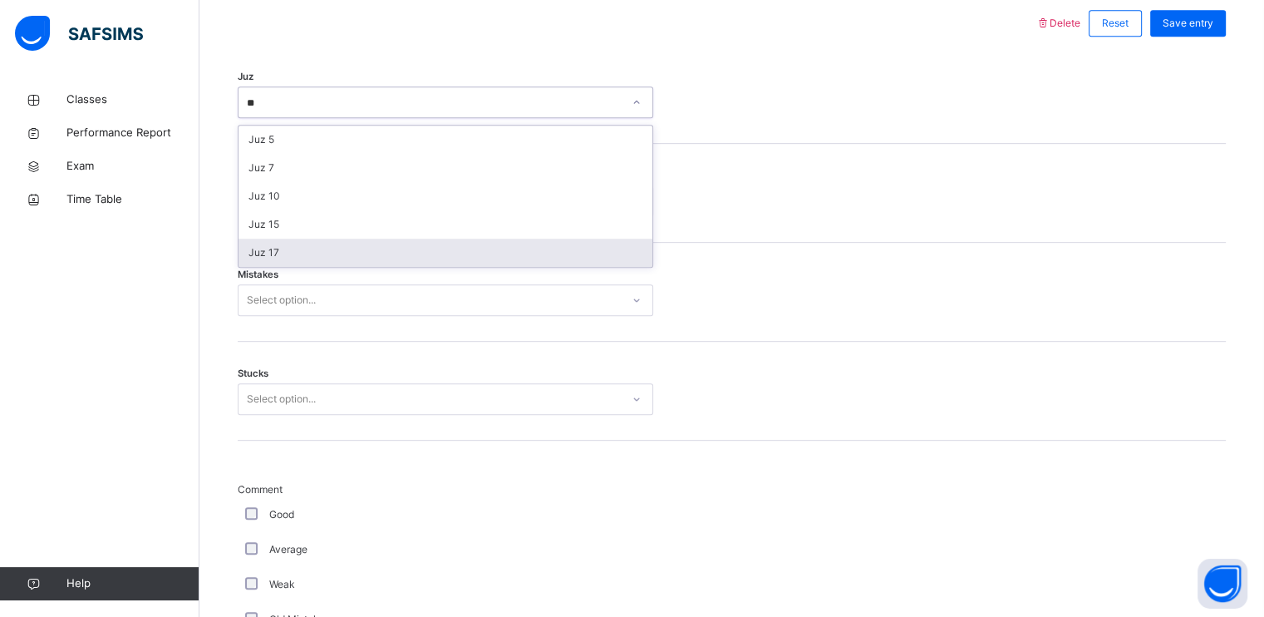
click at [361, 253] on div "Juz 17" at bounding box center [446, 253] width 414 height 28
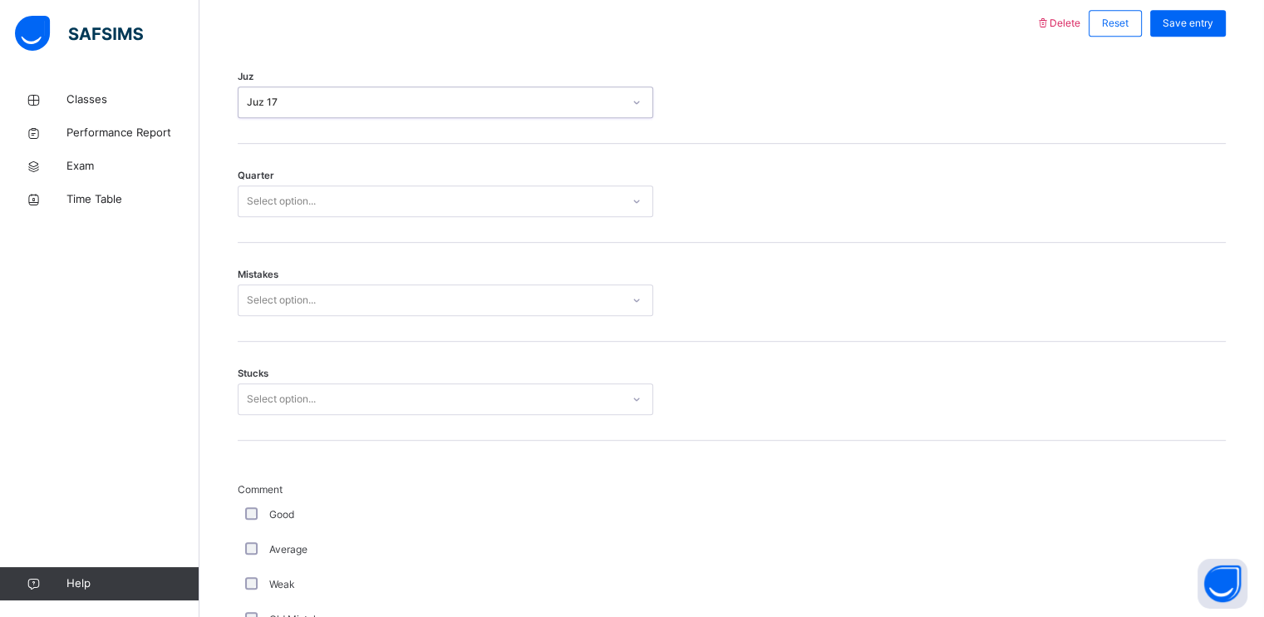
click at [332, 202] on div "Select option..." at bounding box center [430, 202] width 382 height 26
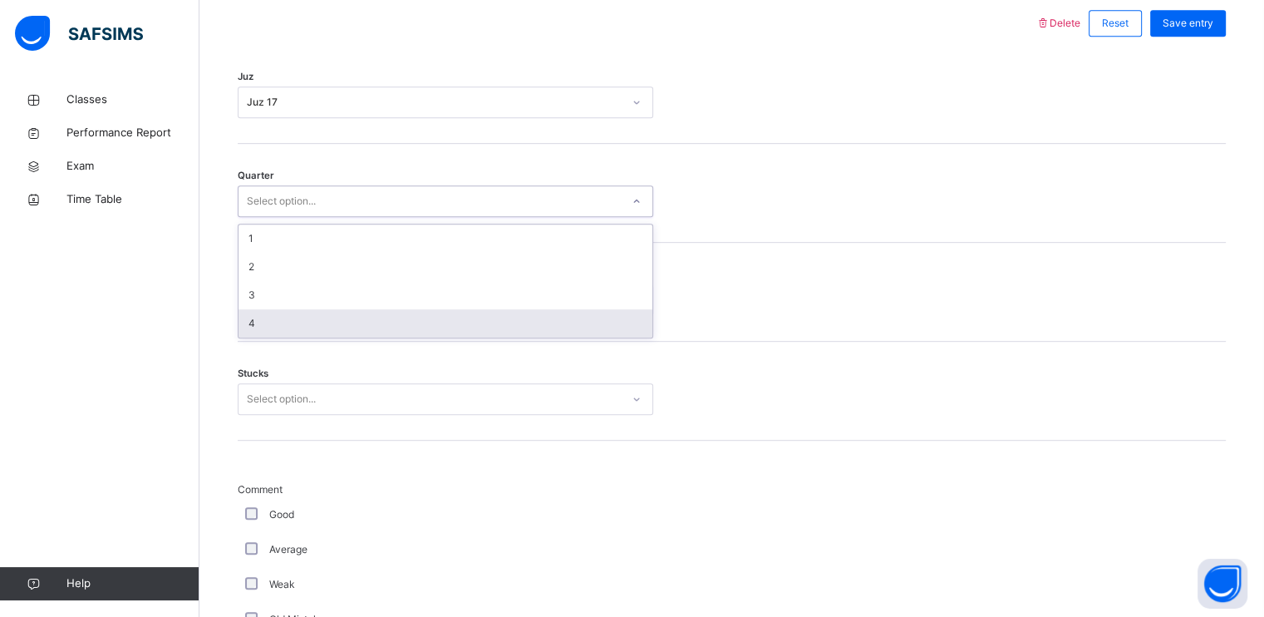
click at [322, 327] on div "4" at bounding box center [446, 323] width 414 height 28
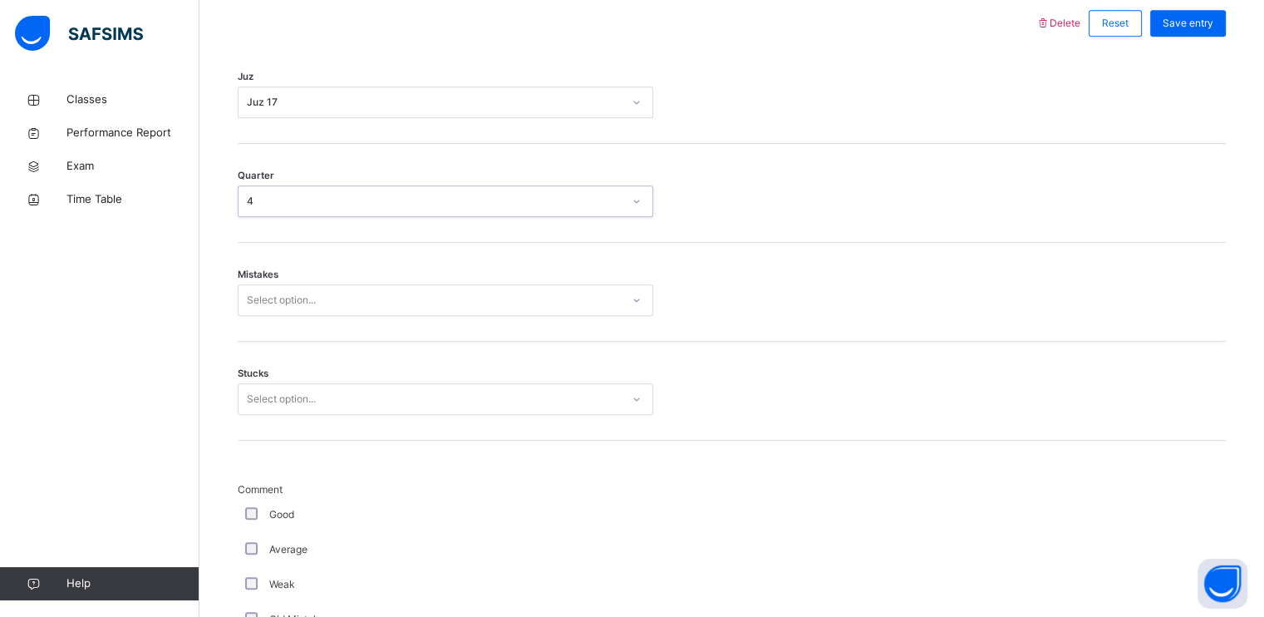
click at [316, 300] on div "Select option..." at bounding box center [281, 300] width 69 height 32
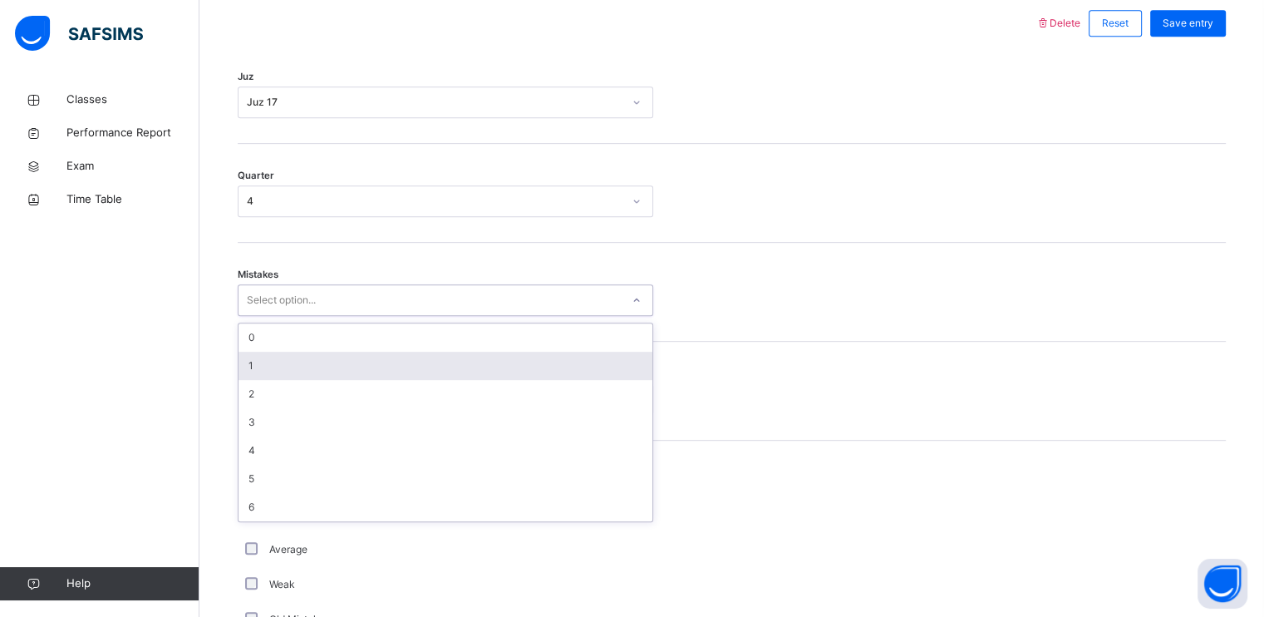
click at [331, 358] on div "1" at bounding box center [446, 366] width 414 height 28
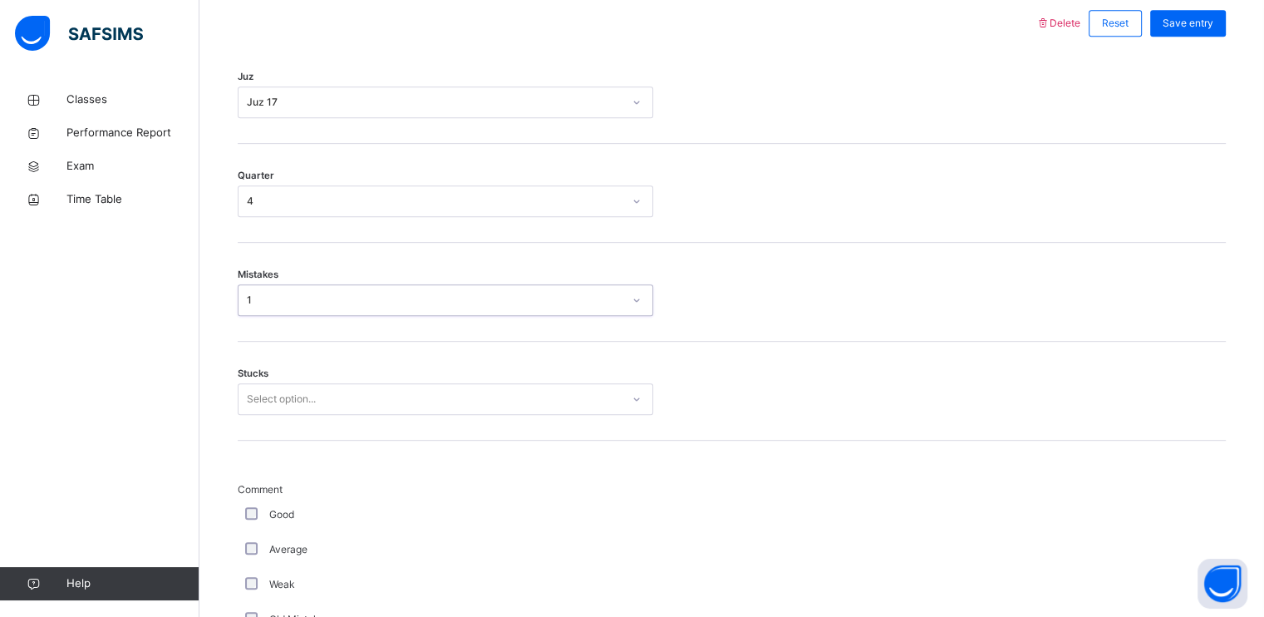
click at [315, 391] on div "Select option..." at bounding box center [430, 399] width 382 height 26
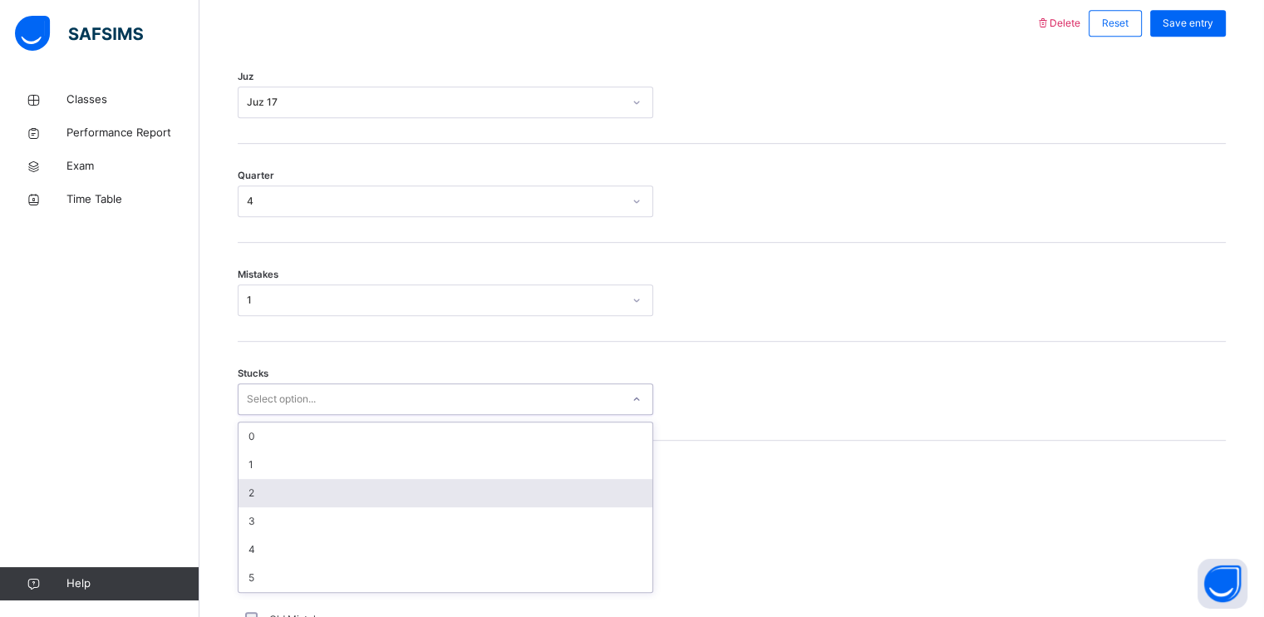
click at [284, 485] on div "2" at bounding box center [446, 493] width 414 height 28
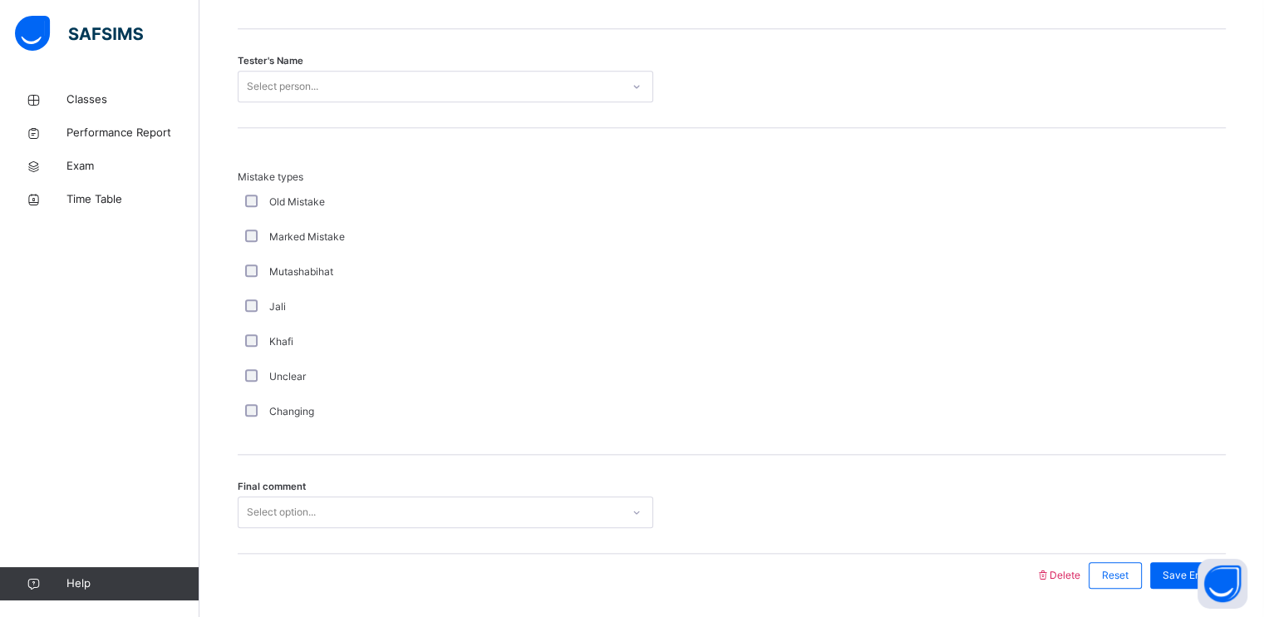
scroll to position [1751, 0]
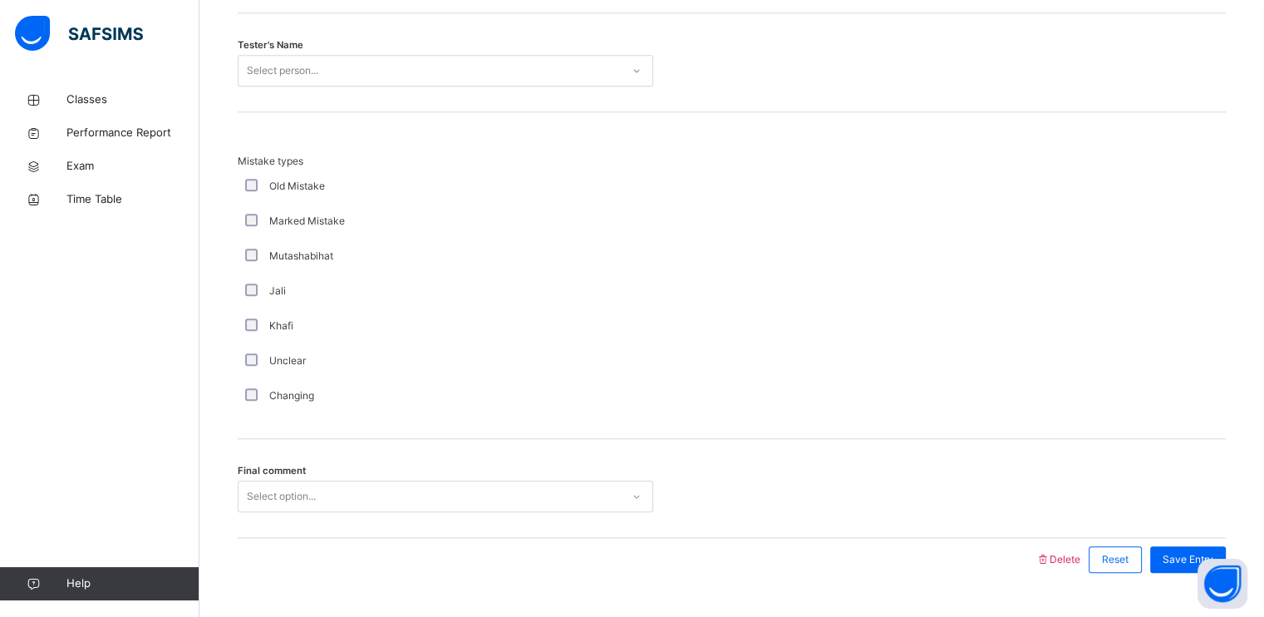
click at [448, 74] on div "Select person..." at bounding box center [430, 71] width 382 height 26
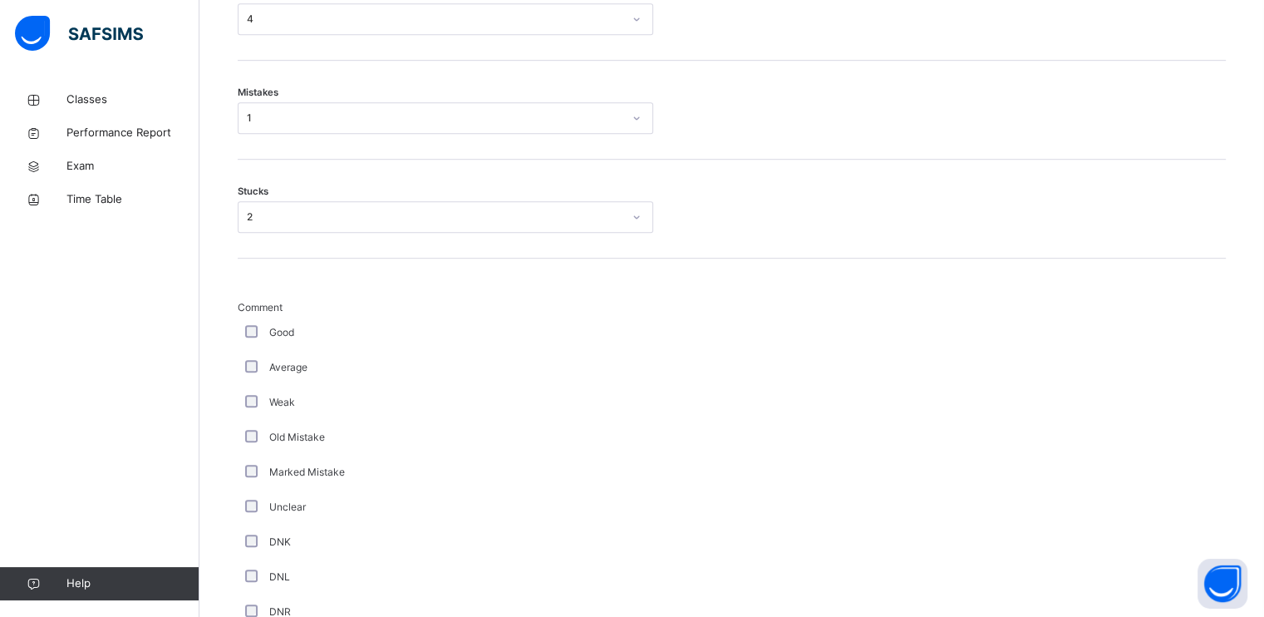
scroll to position [972, 0]
click at [347, 224] on div "2" at bounding box center [430, 216] width 382 height 26
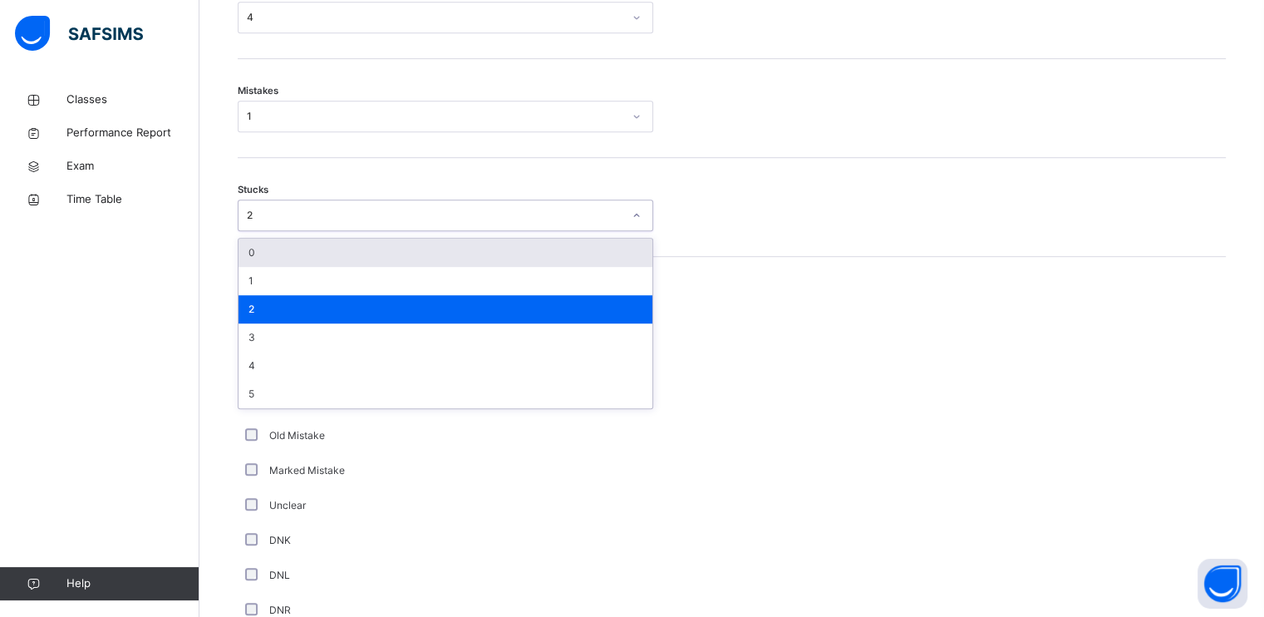
click at [322, 253] on div "0" at bounding box center [446, 253] width 414 height 28
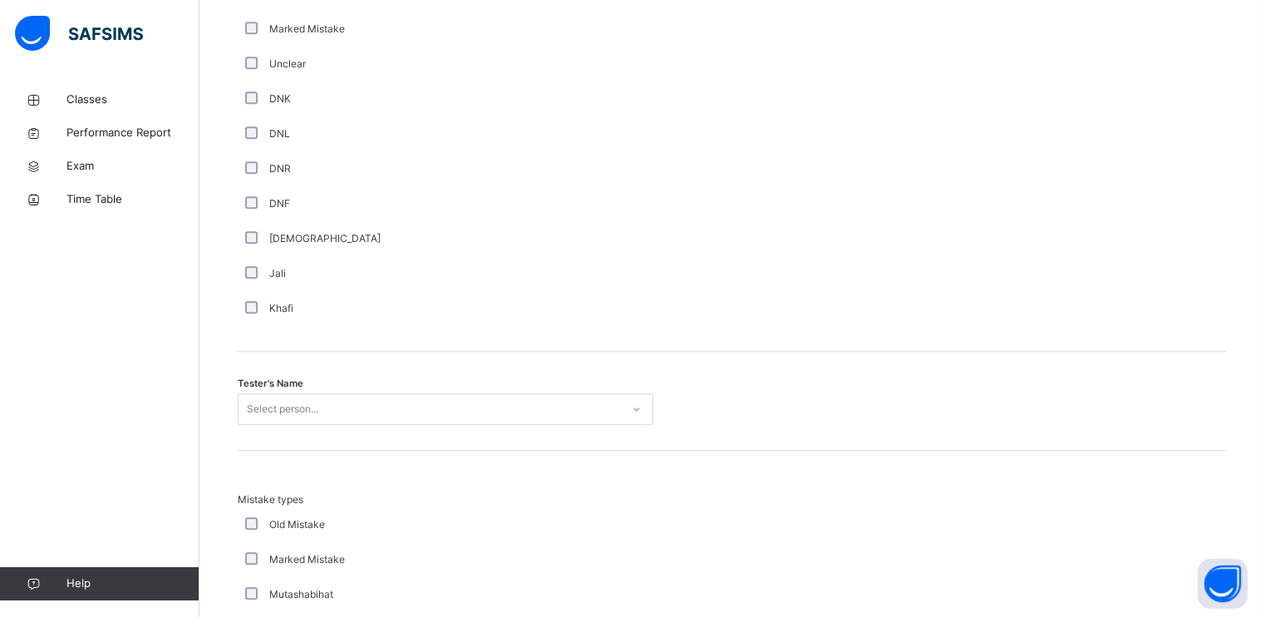
scroll to position [1483, 0]
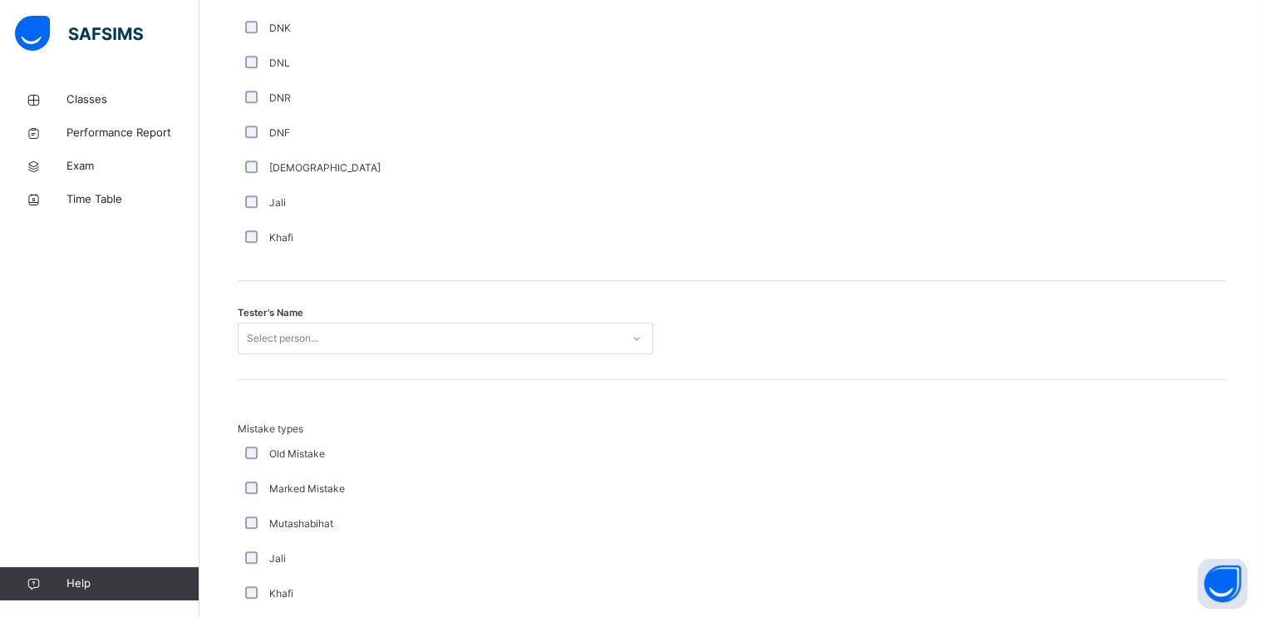
click at [366, 333] on div "Select person..." at bounding box center [430, 339] width 382 height 26
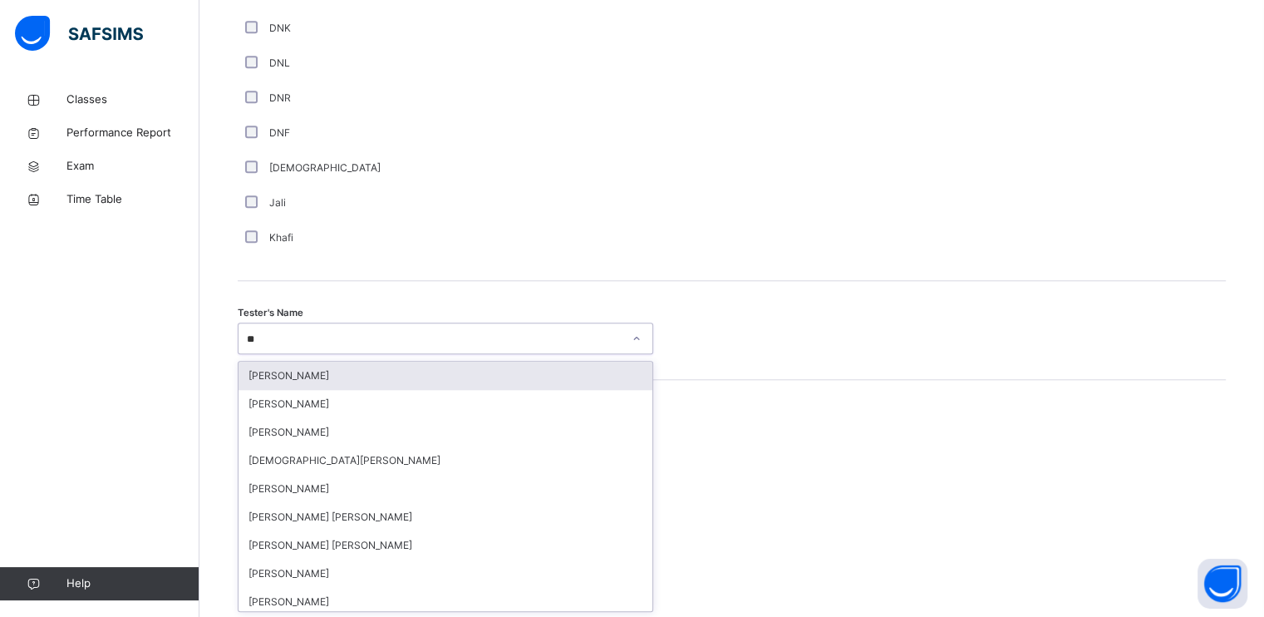
type input "***"
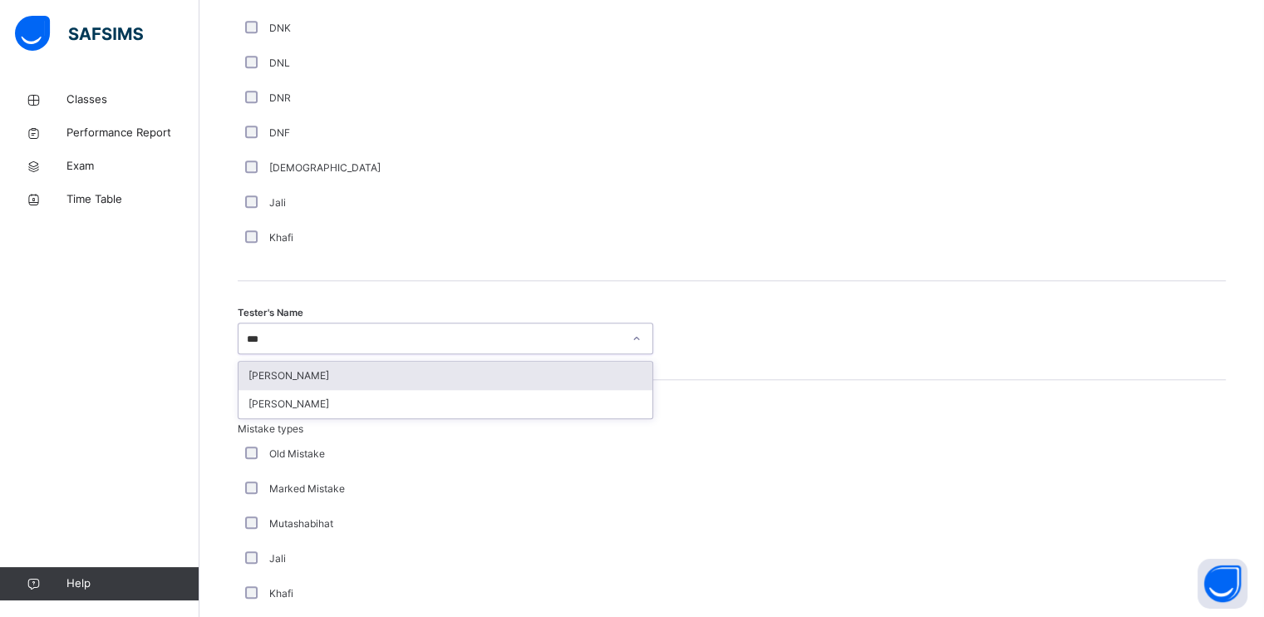
click at [357, 381] on div "[PERSON_NAME]" at bounding box center [446, 376] width 414 height 28
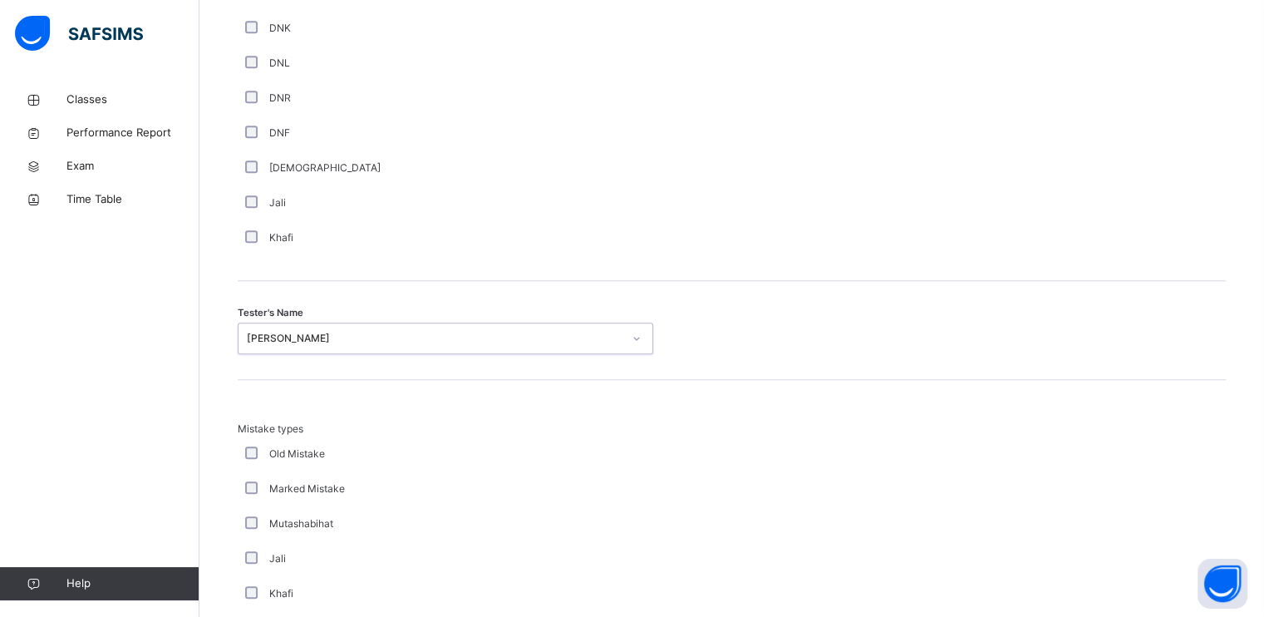
scroll to position [1788, 0]
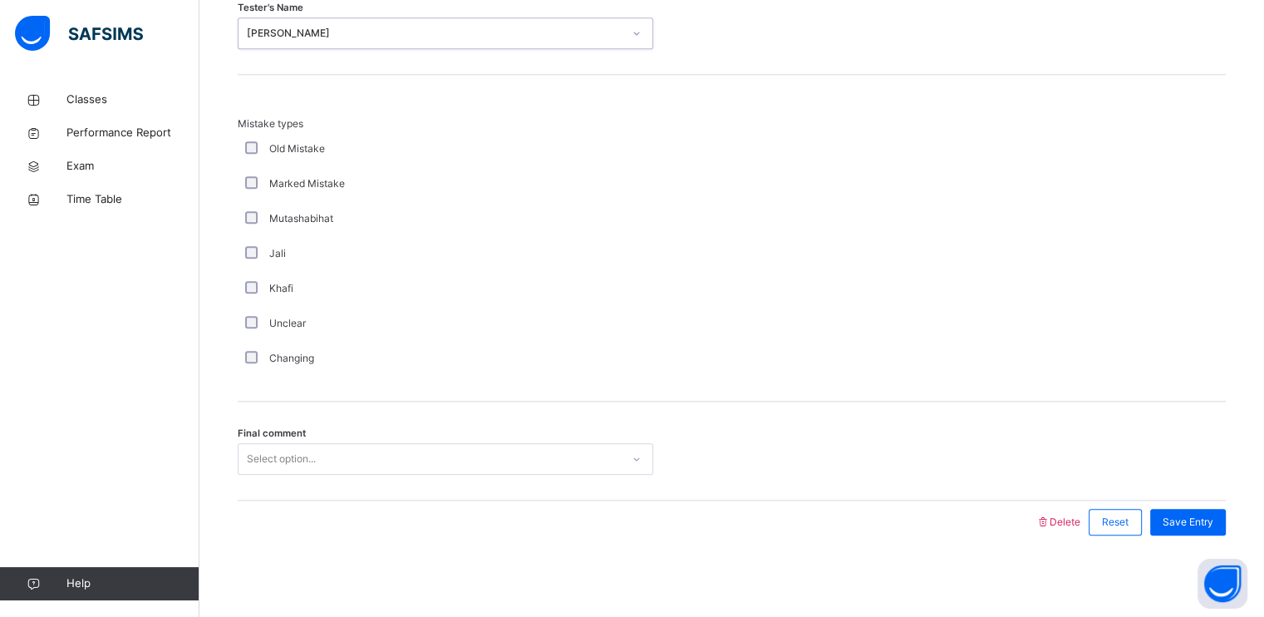
click at [317, 451] on div "Select option..." at bounding box center [430, 459] width 382 height 26
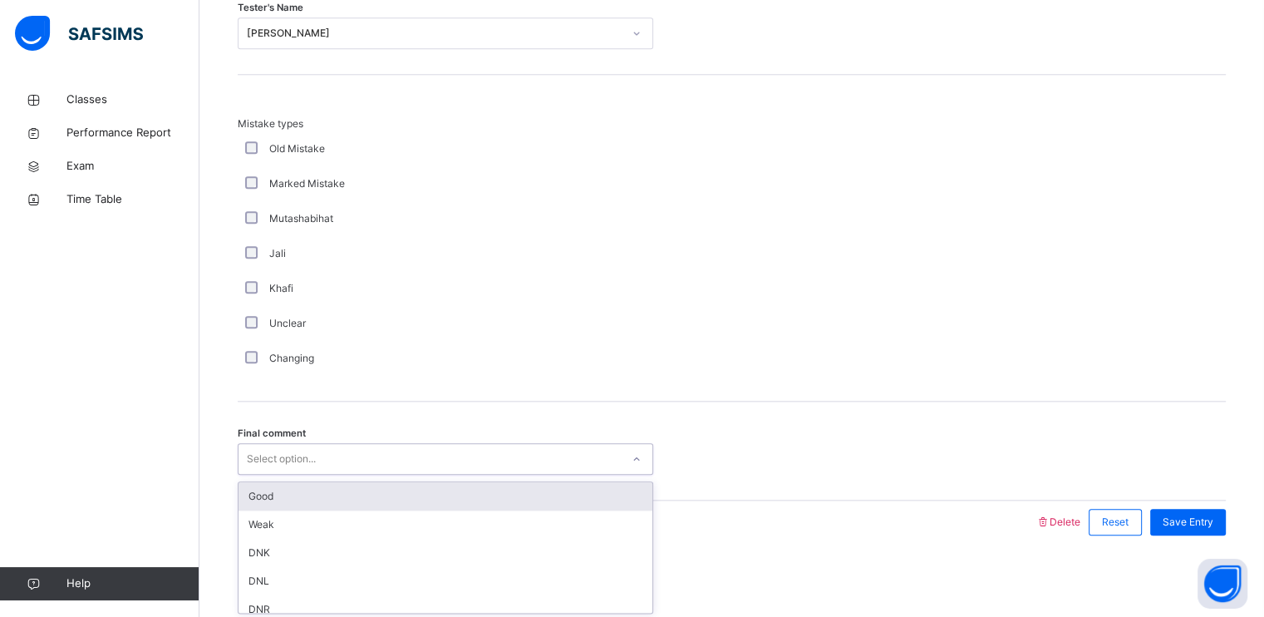
drag, startPoint x: 298, startPoint y: 500, endPoint x: 366, endPoint y: 474, distance: 73.9
click at [298, 499] on div "Good" at bounding box center [446, 496] width 414 height 28
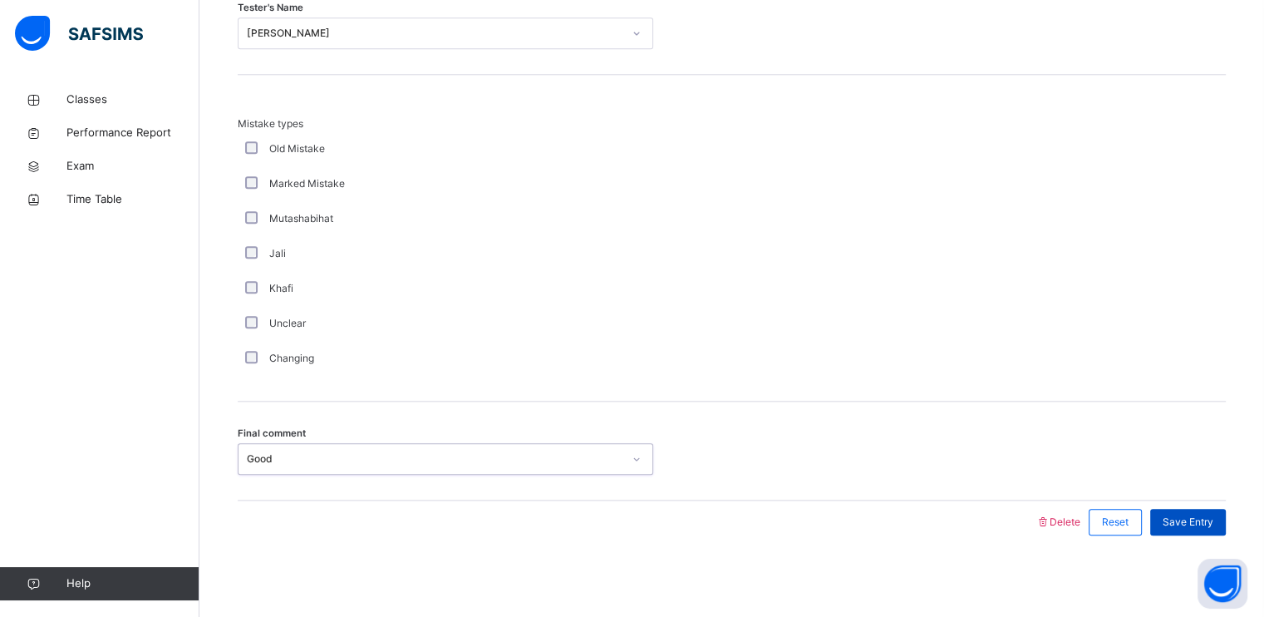
click at [1202, 526] on span "Save Entry" at bounding box center [1188, 521] width 51 height 15
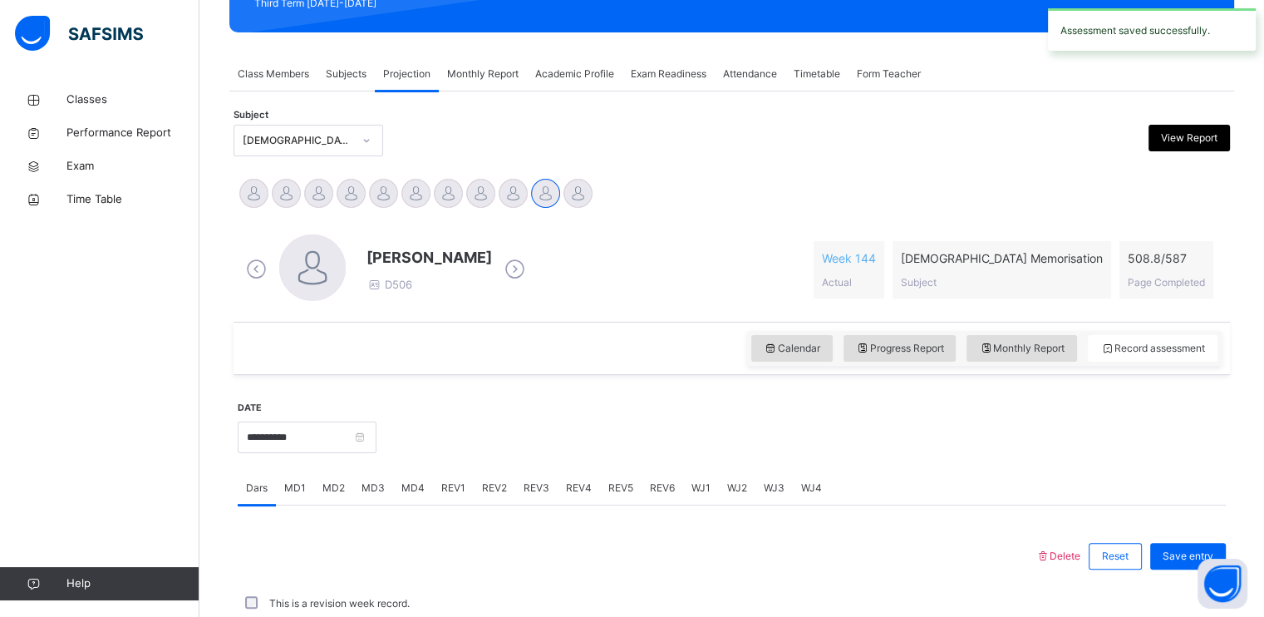
scroll to position [632, 0]
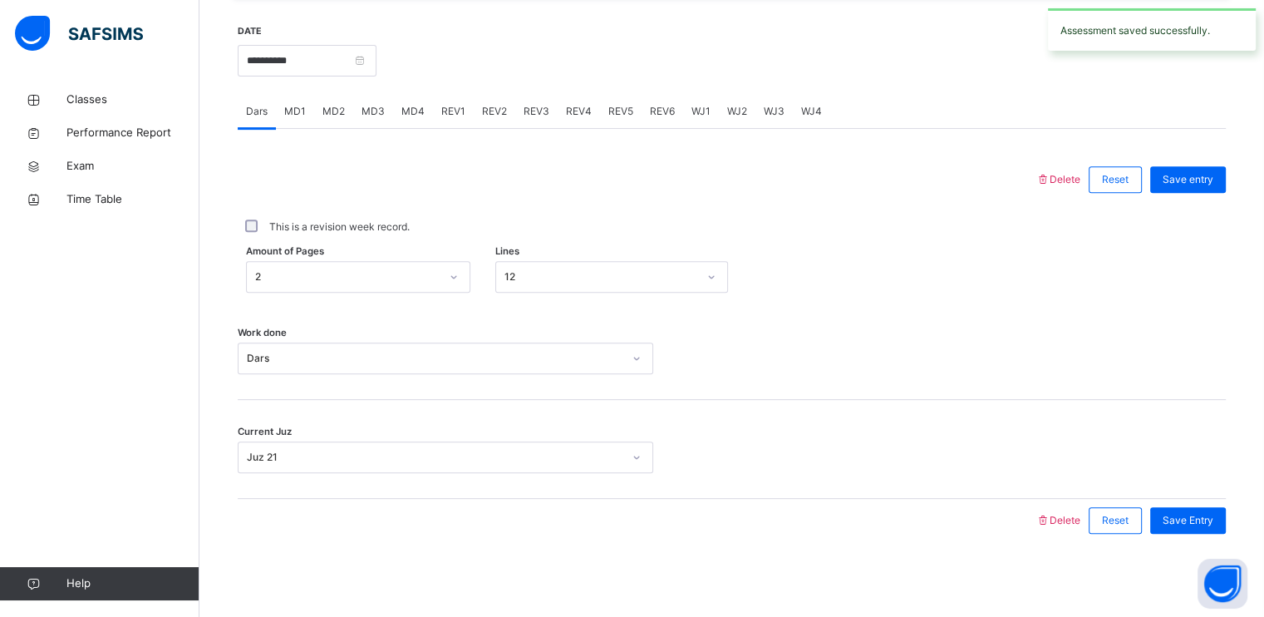
click at [468, 116] on div "REV1" at bounding box center [453, 111] width 41 height 33
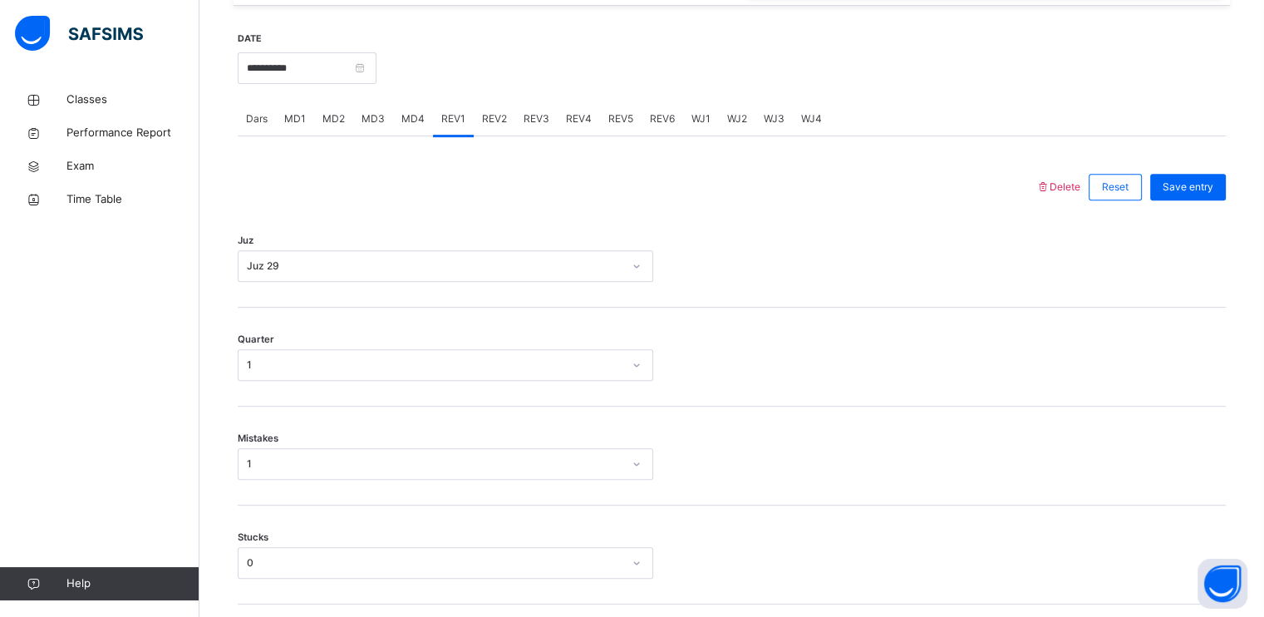
scroll to position [625, 0]
click at [495, 123] on span "REV2" at bounding box center [494, 118] width 25 height 15
click at [376, 69] on input "**********" at bounding box center [307, 68] width 139 height 32
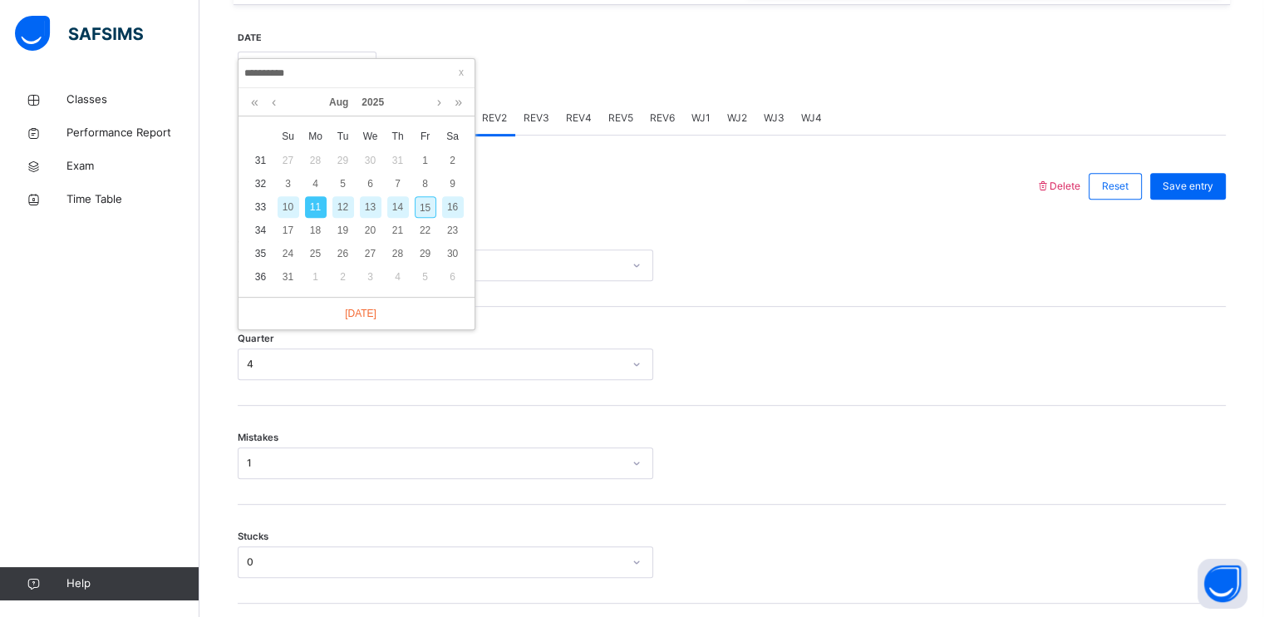
click at [340, 208] on div "12" at bounding box center [343, 207] width 22 height 22
type input "**********"
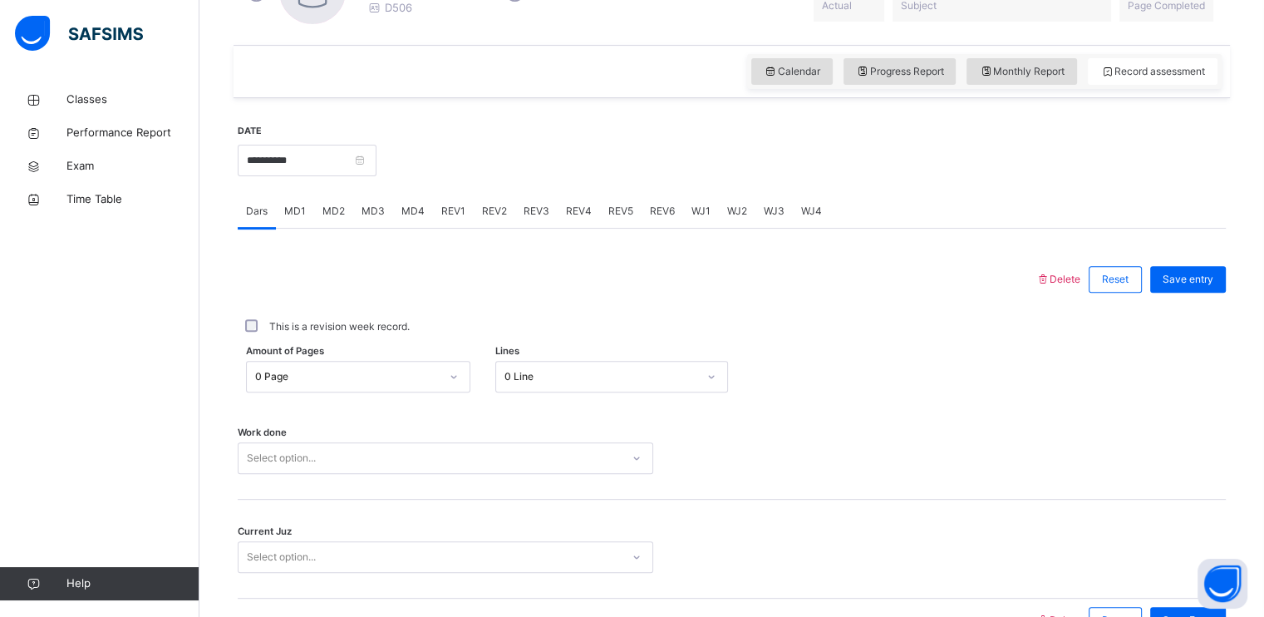
scroll to position [533, 0]
click at [449, 313] on div "This is a revision week record." at bounding box center [732, 325] width 988 height 35
click at [317, 334] on div "This is a revision week record." at bounding box center [732, 325] width 988 height 35
click at [317, 332] on div "This is a revision week record." at bounding box center [732, 325] width 988 height 35
click at [376, 171] on input "**********" at bounding box center [307, 160] width 139 height 32
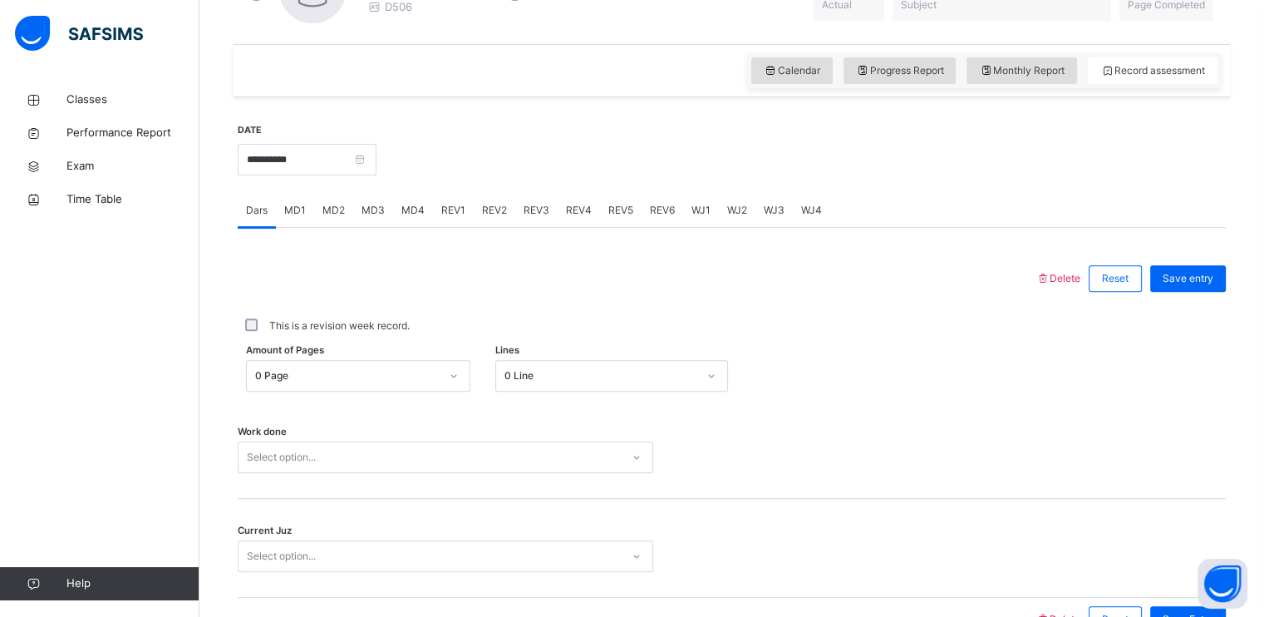
click at [489, 255] on div "Delete Reset Save entry This is a revision week record. Amount of Pages 0 Page …" at bounding box center [732, 434] width 988 height 413
click at [317, 374] on div "0 Page" at bounding box center [358, 376] width 224 height 32
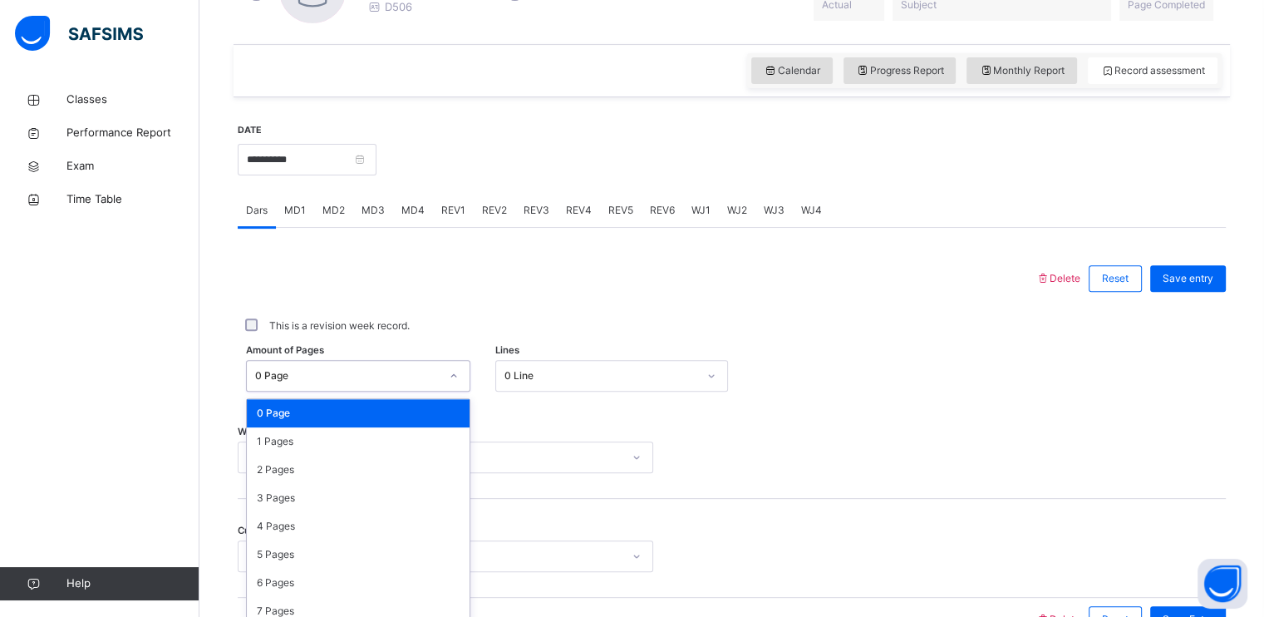
scroll to position [571, 0]
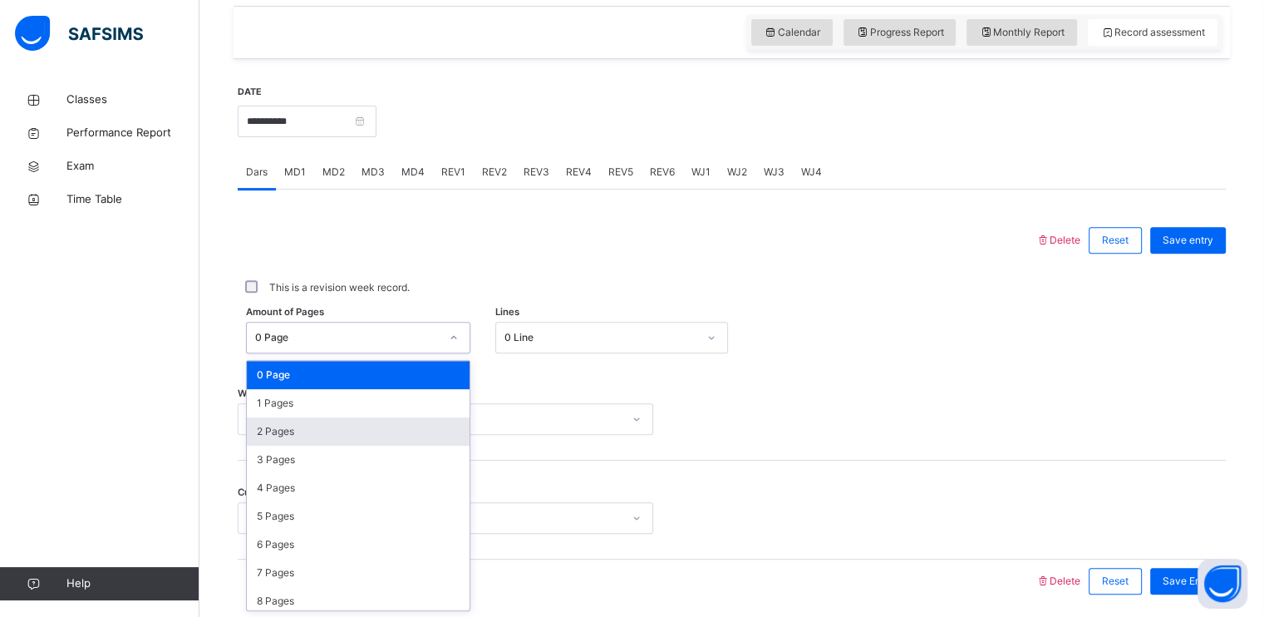
click at [311, 438] on div "2 Pages" at bounding box center [358, 431] width 223 height 28
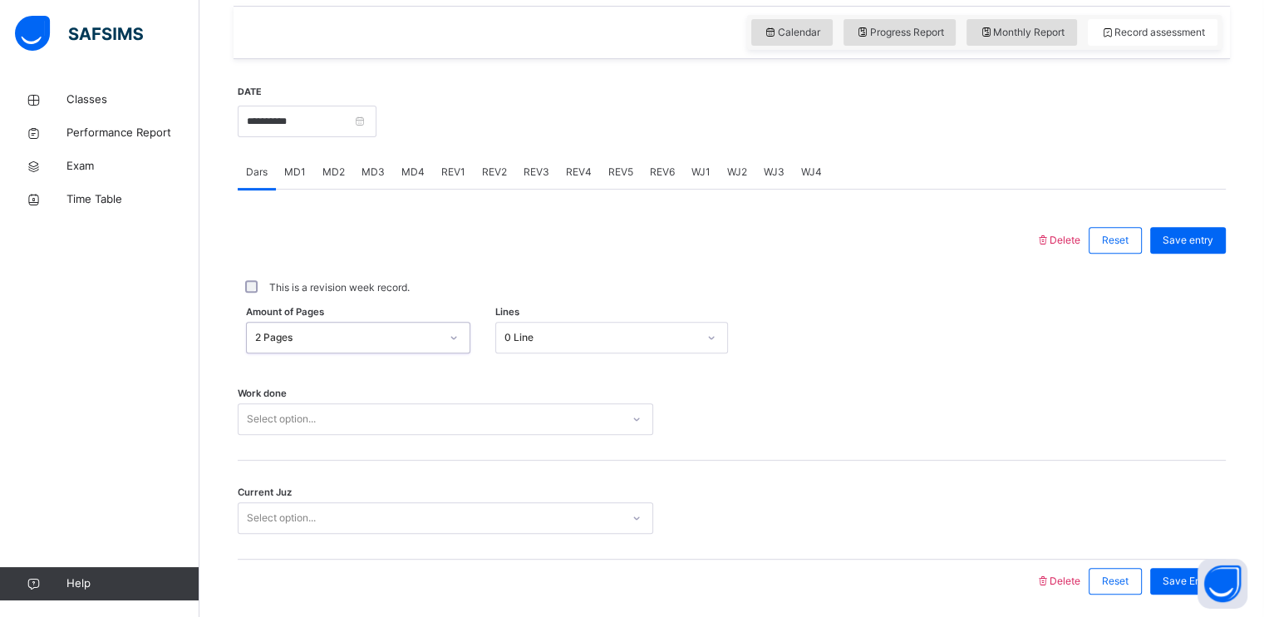
click at [536, 337] on div "0 Line" at bounding box center [600, 337] width 193 height 15
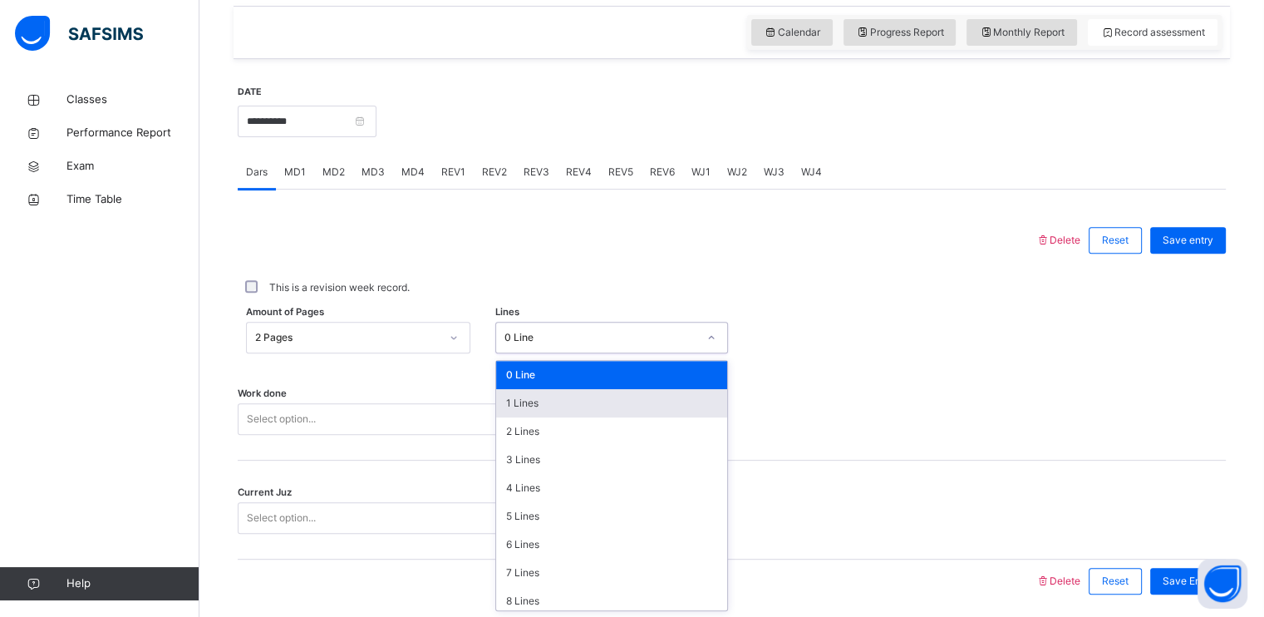
scroll to position [203, 0]
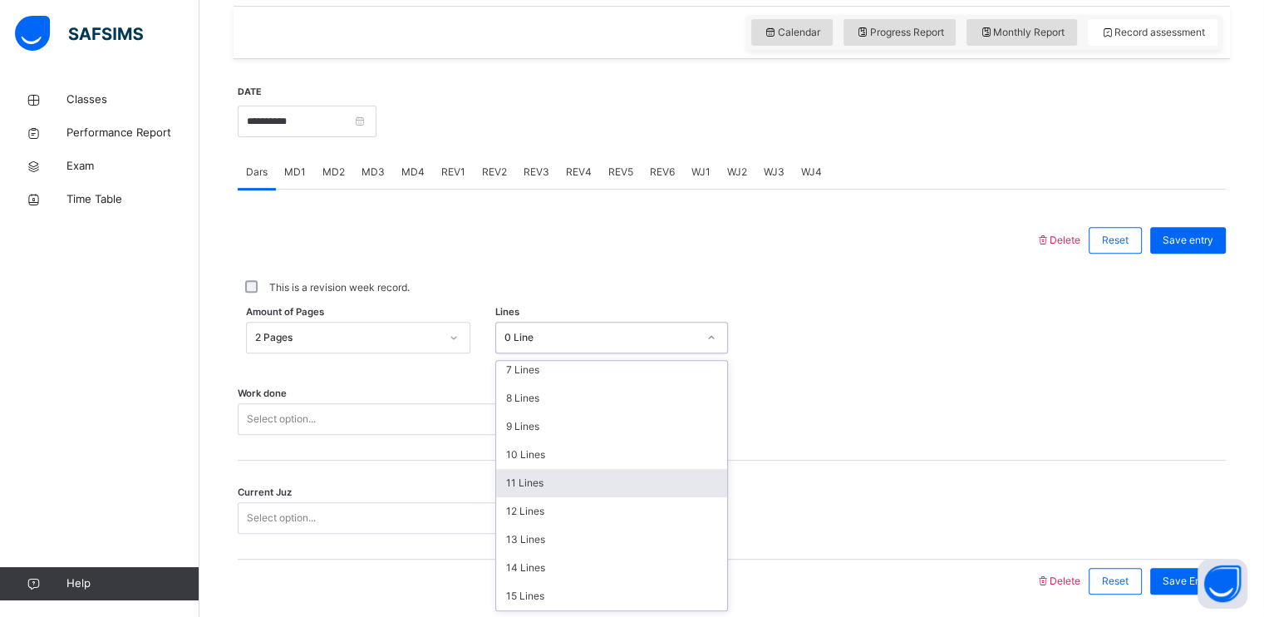
click at [512, 494] on div "11 Lines" at bounding box center [611, 483] width 231 height 28
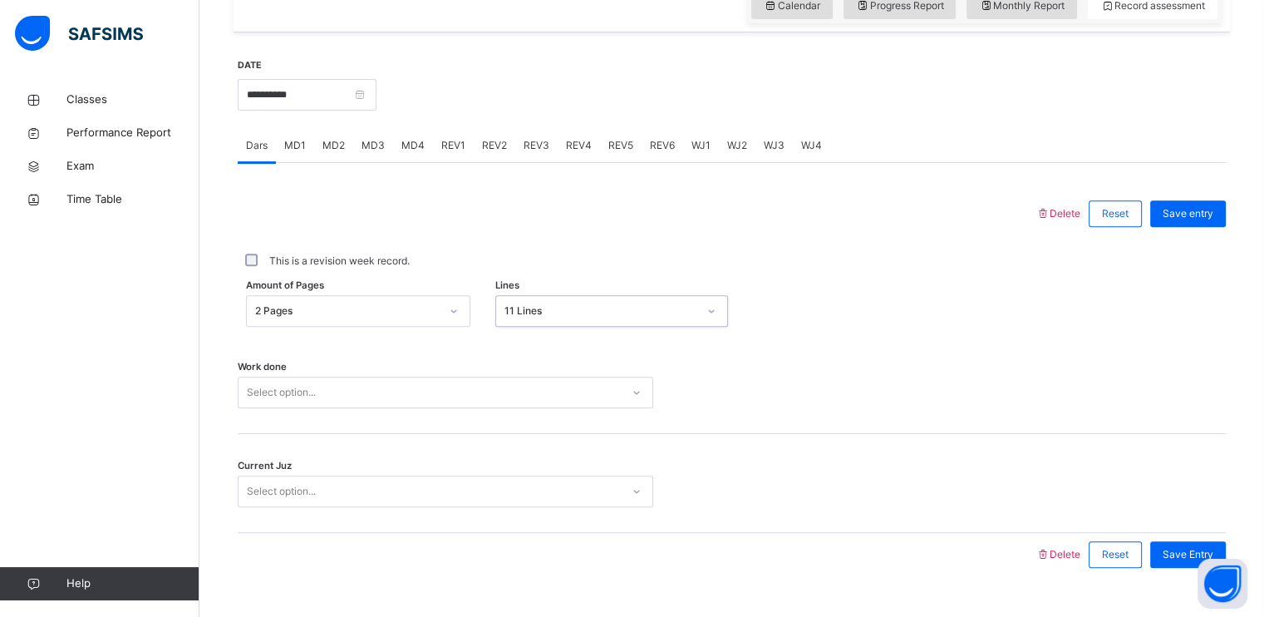
click at [445, 408] on div "Select option..." at bounding box center [446, 392] width 416 height 32
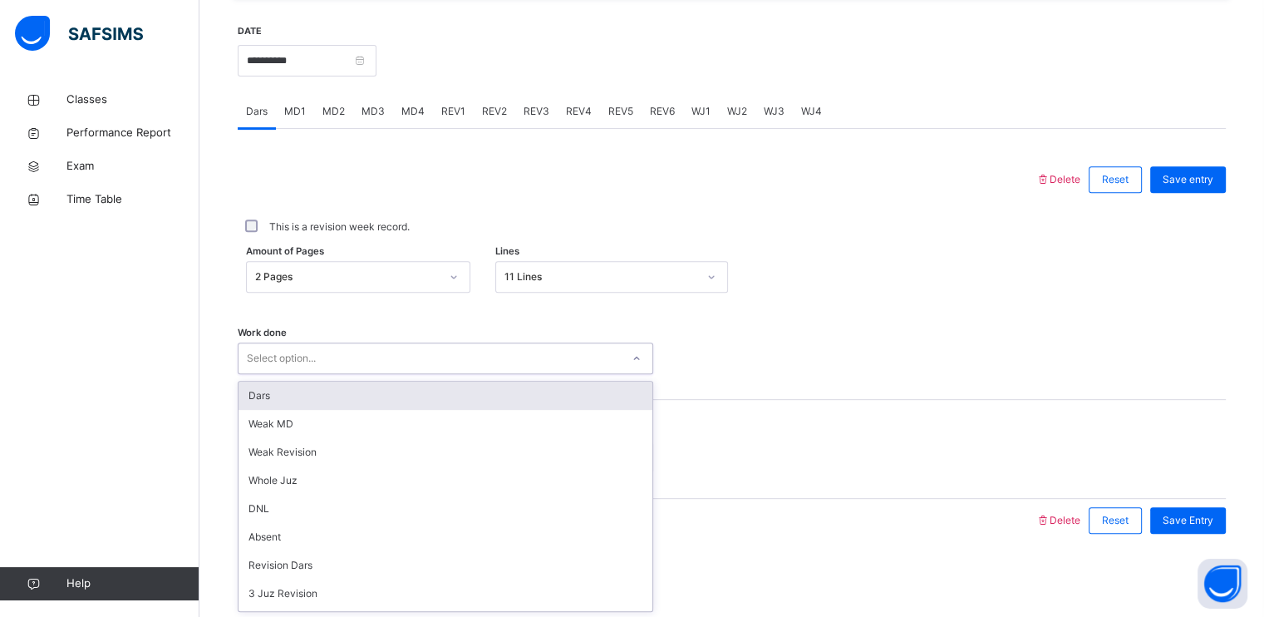
click at [401, 385] on div "Dars" at bounding box center [446, 395] width 414 height 28
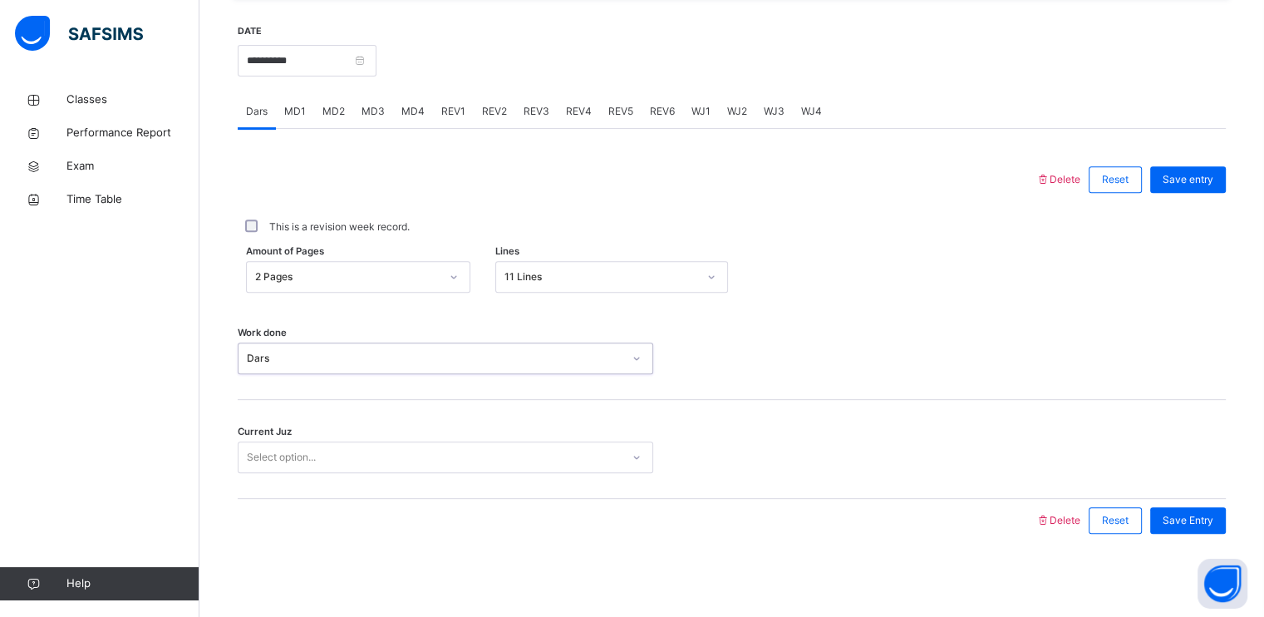
click at [392, 463] on div "Select option..." at bounding box center [430, 458] width 382 height 26
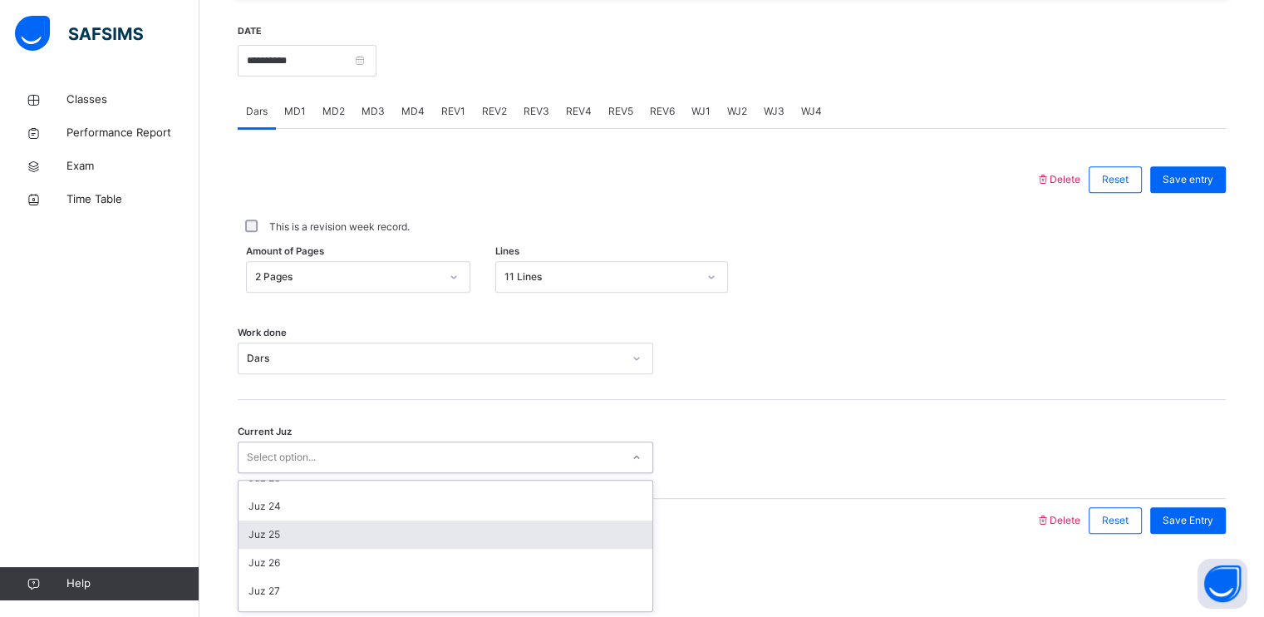
scroll to position [580, 0]
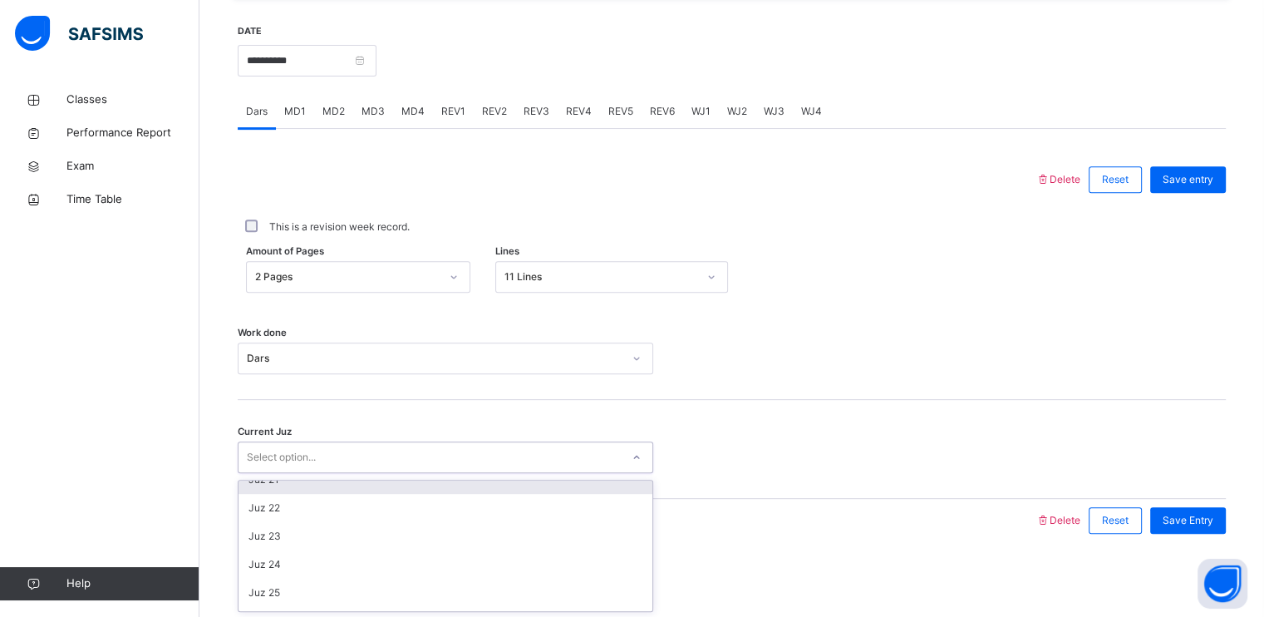
click at [332, 486] on div "Juz 21" at bounding box center [446, 479] width 414 height 28
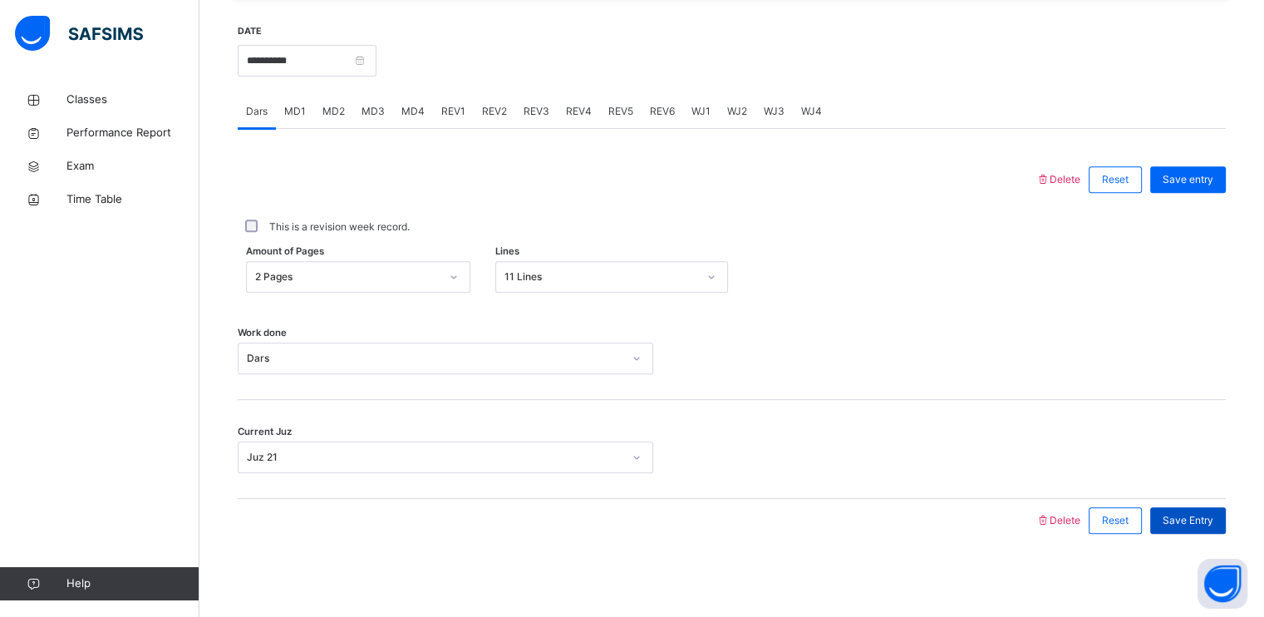
click at [1171, 520] on div "Save Entry" at bounding box center [1188, 520] width 76 height 27
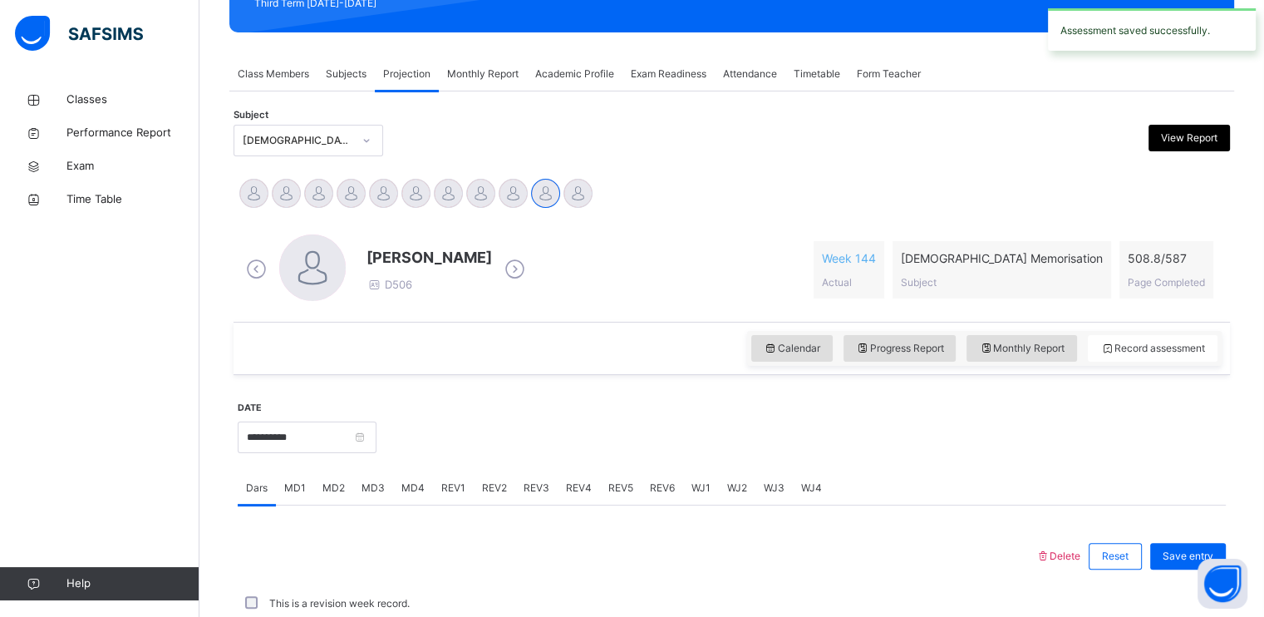
scroll to position [632, 0]
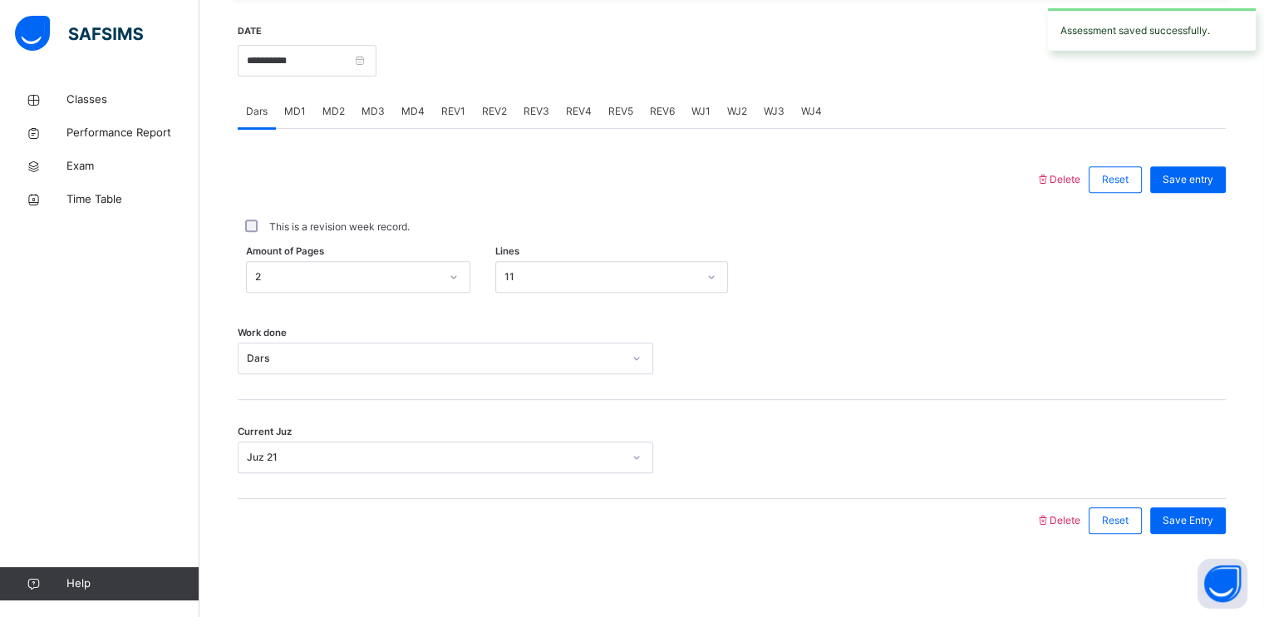
click at [334, 124] on div "MD2" at bounding box center [333, 111] width 39 height 33
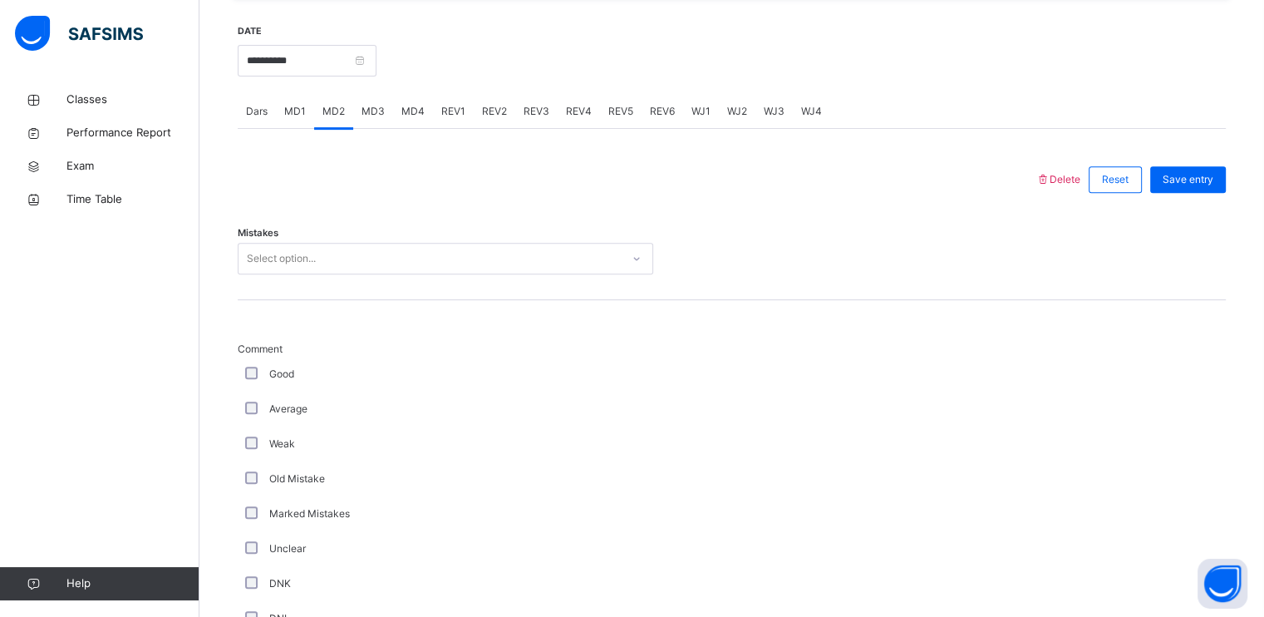
click at [333, 270] on div "Select option..." at bounding box center [446, 259] width 416 height 32
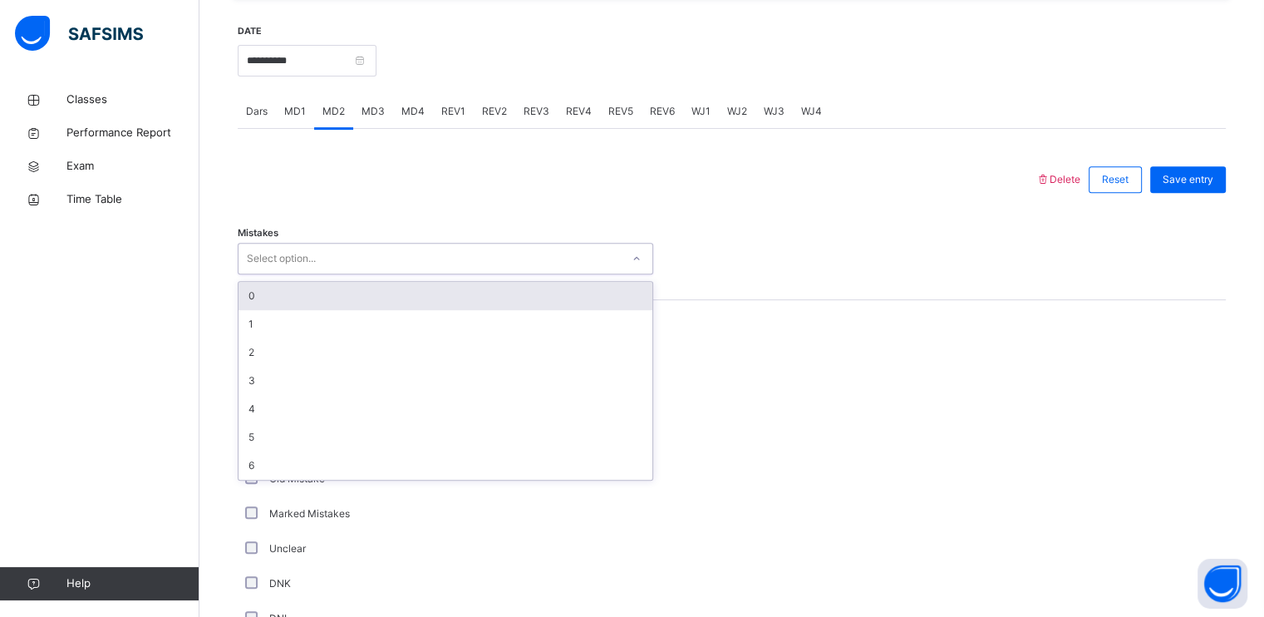
click at [322, 303] on div "0" at bounding box center [446, 296] width 414 height 28
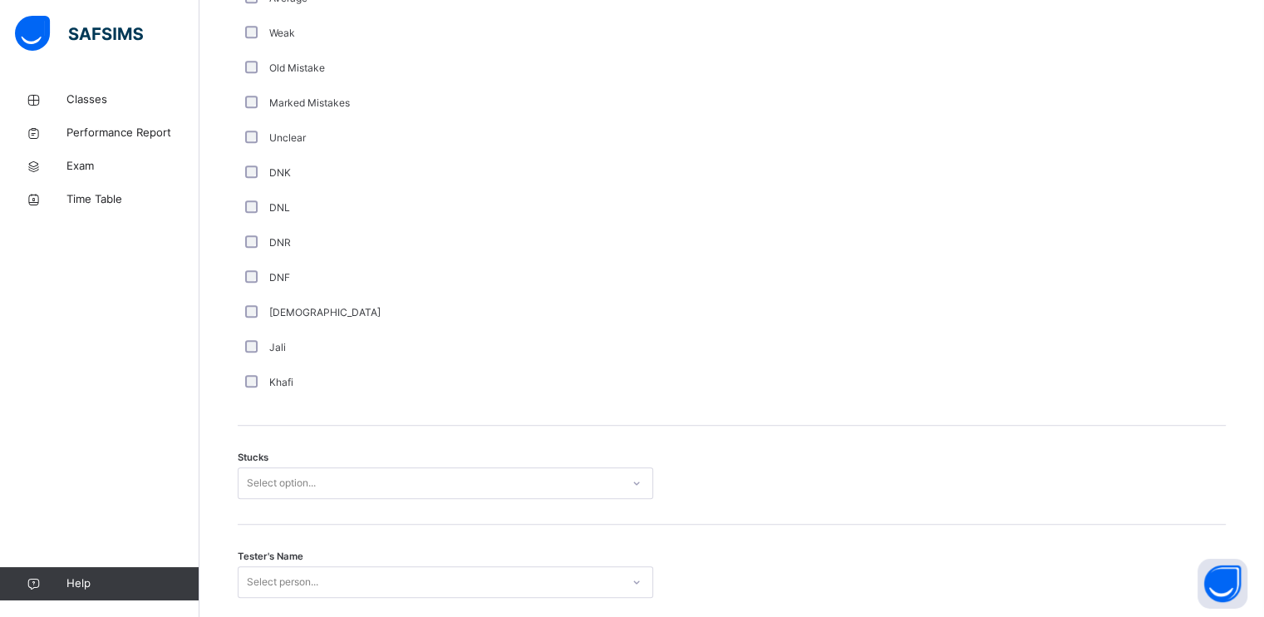
click at [306, 473] on div "Select option..." at bounding box center [446, 483] width 416 height 32
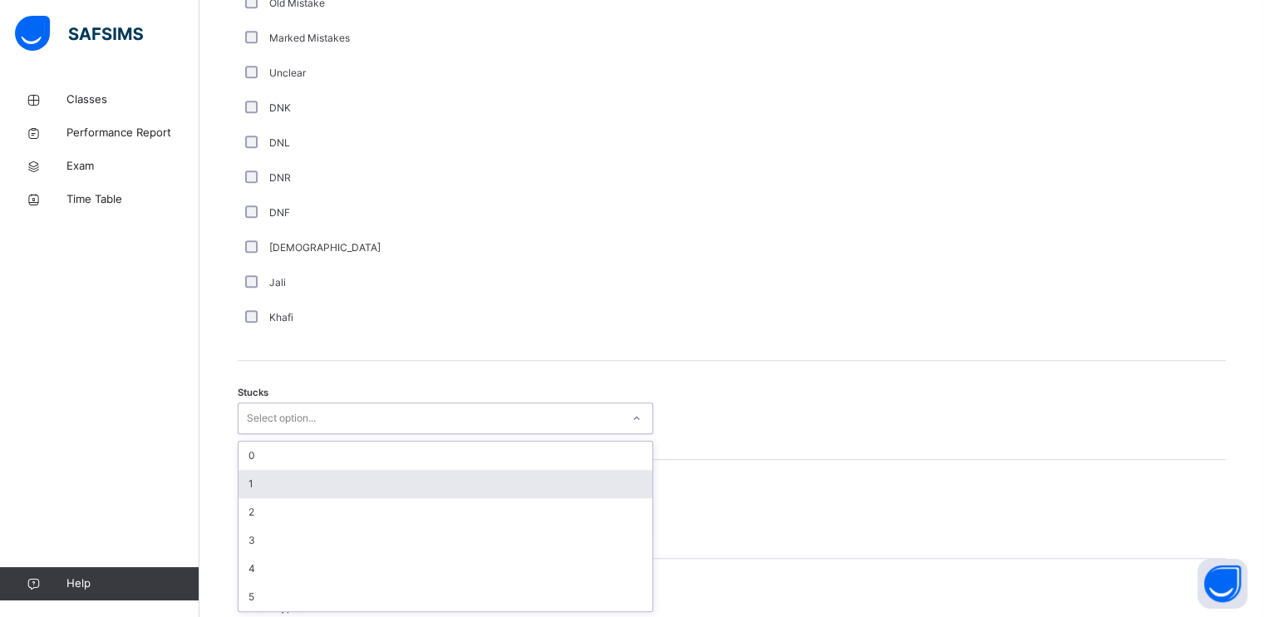
click at [301, 482] on div "1" at bounding box center [446, 484] width 414 height 28
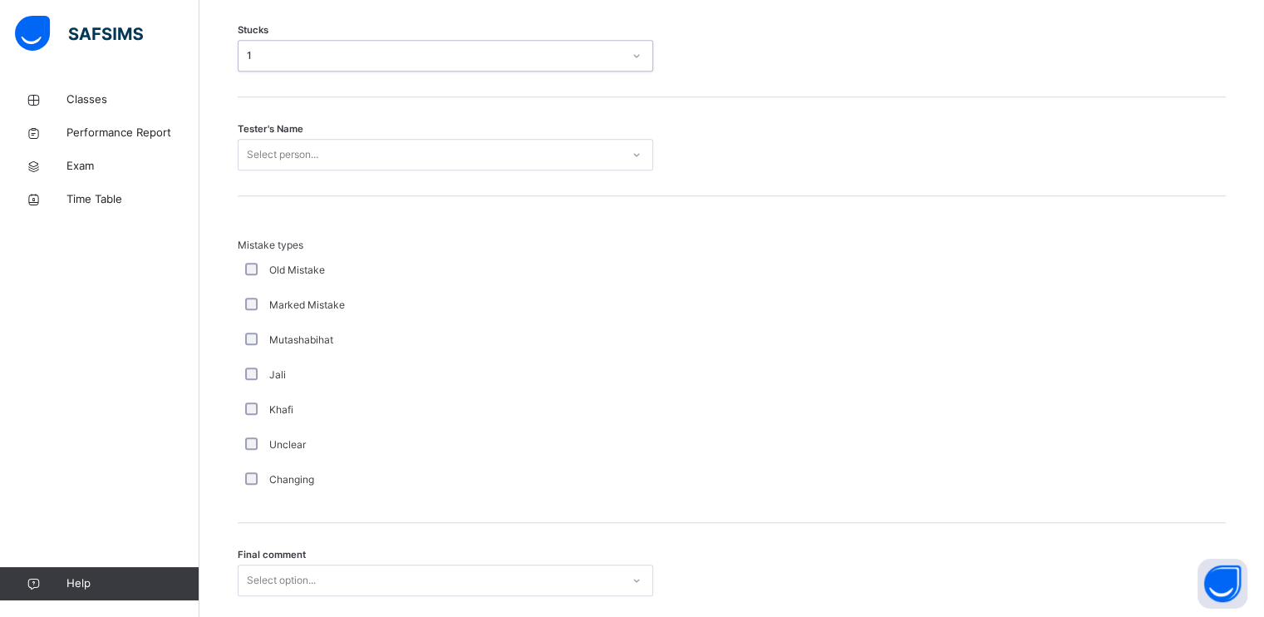
scroll to position [1473, 0]
click at [395, 156] on div "Select person..." at bounding box center [430, 152] width 382 height 26
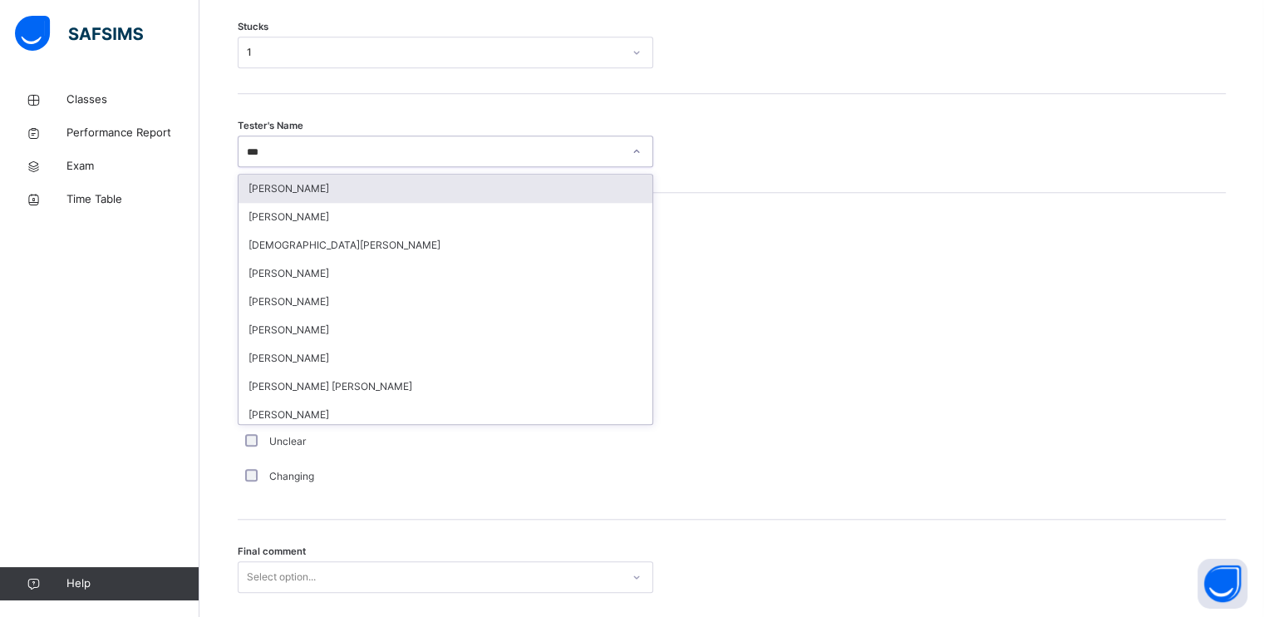
type input "****"
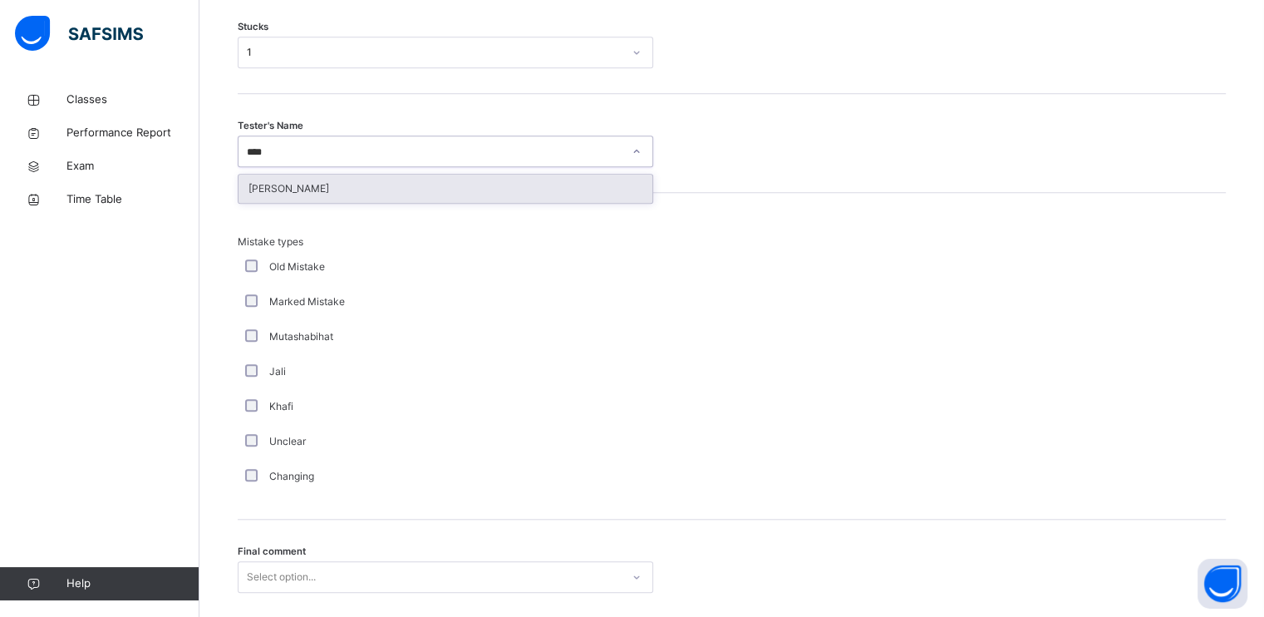
click at [391, 190] on div "[PERSON_NAME]" at bounding box center [446, 189] width 414 height 28
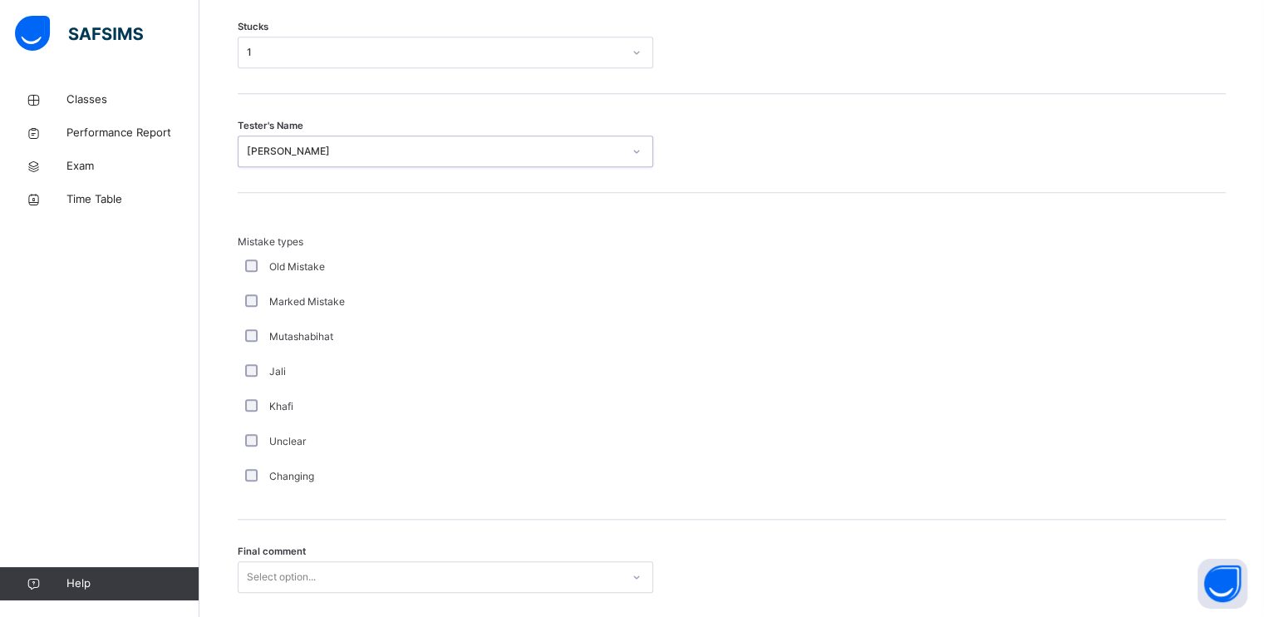
scroll to position [1591, 0]
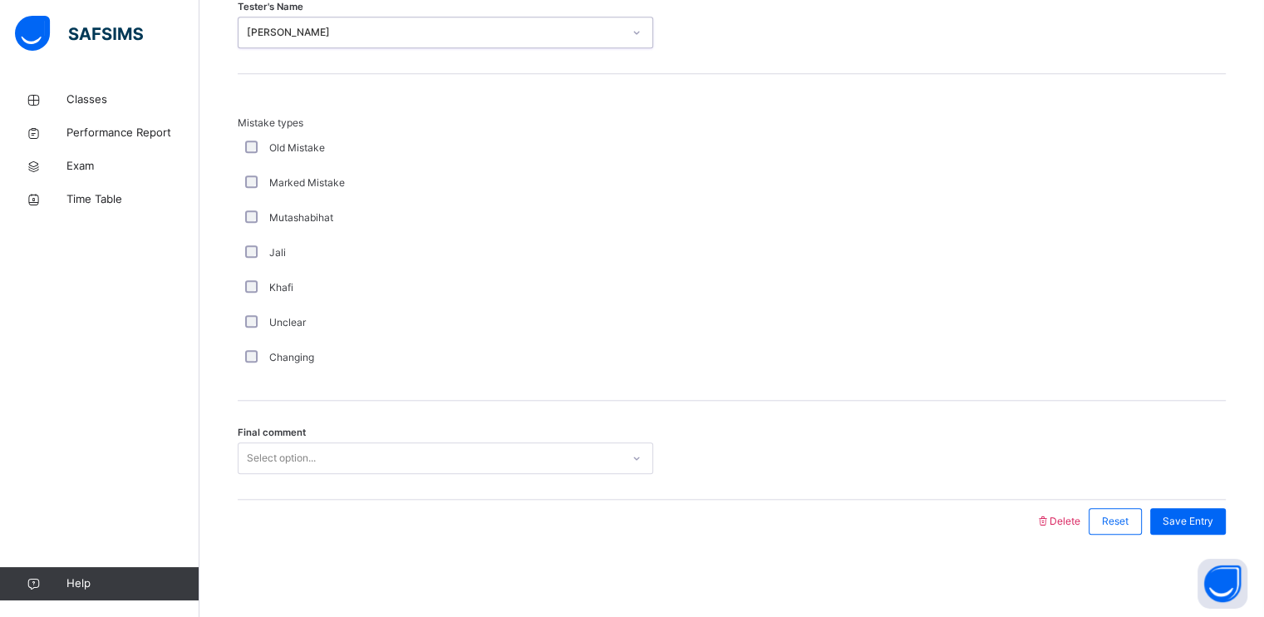
click at [352, 465] on div "Select option..." at bounding box center [430, 458] width 382 height 26
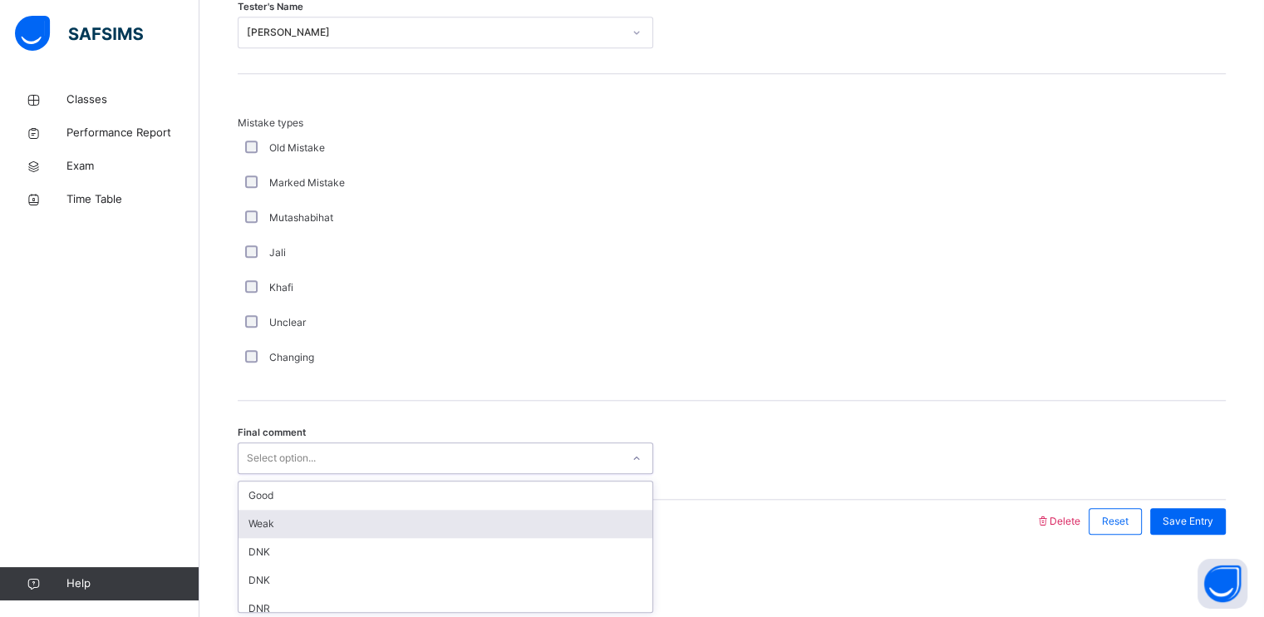
click at [331, 511] on div "Weak" at bounding box center [446, 523] width 414 height 28
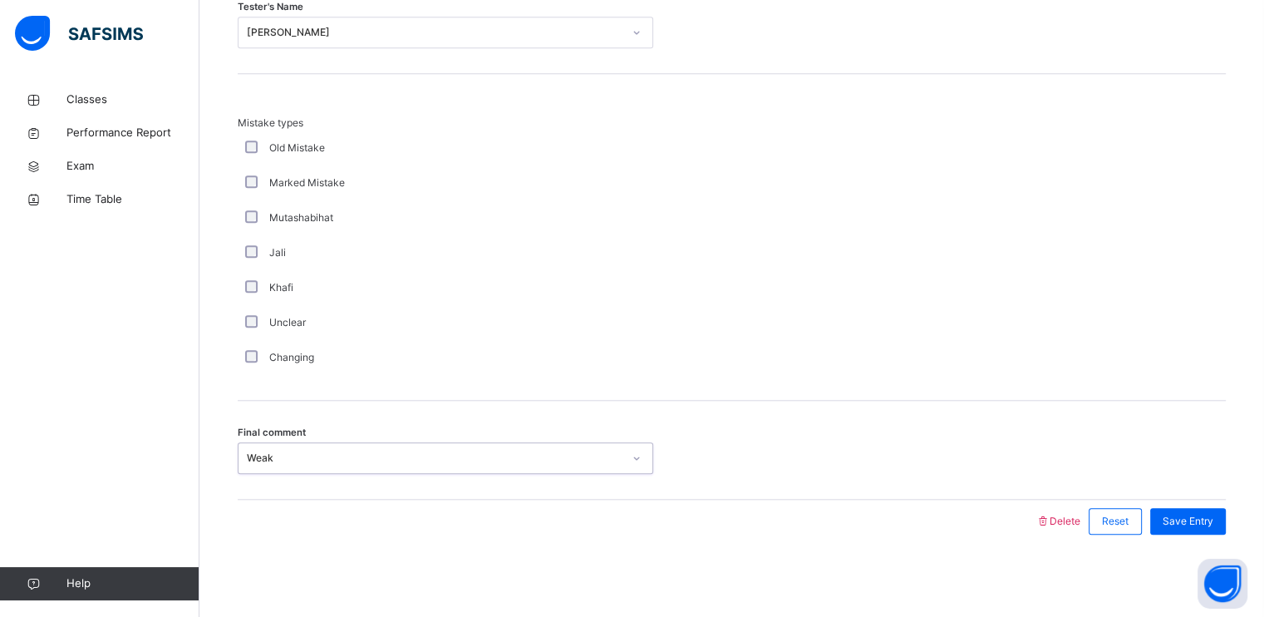
click at [333, 473] on div "Final comment option Weak, selected. 0 results available. Select is focused ,ty…" at bounding box center [732, 450] width 988 height 99
click at [327, 460] on div "Weak" at bounding box center [430, 458] width 382 height 26
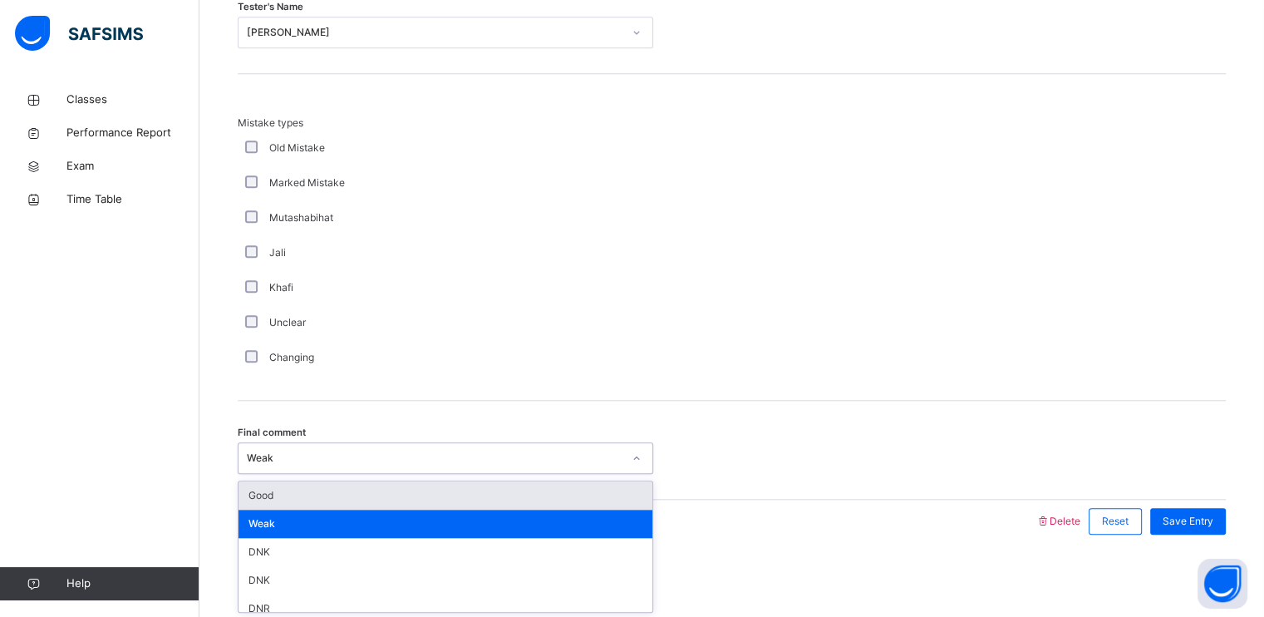
click at [327, 502] on div "Good" at bounding box center [446, 495] width 414 height 28
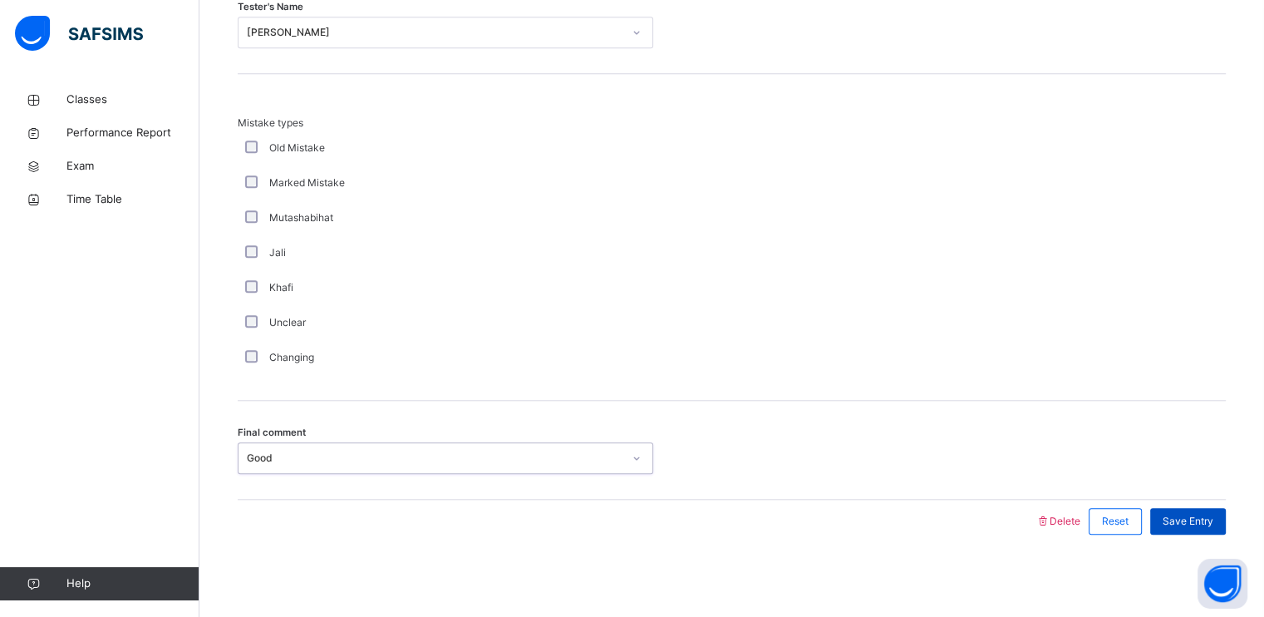
click at [1222, 508] on div "Save Entry" at bounding box center [1188, 521] width 76 height 27
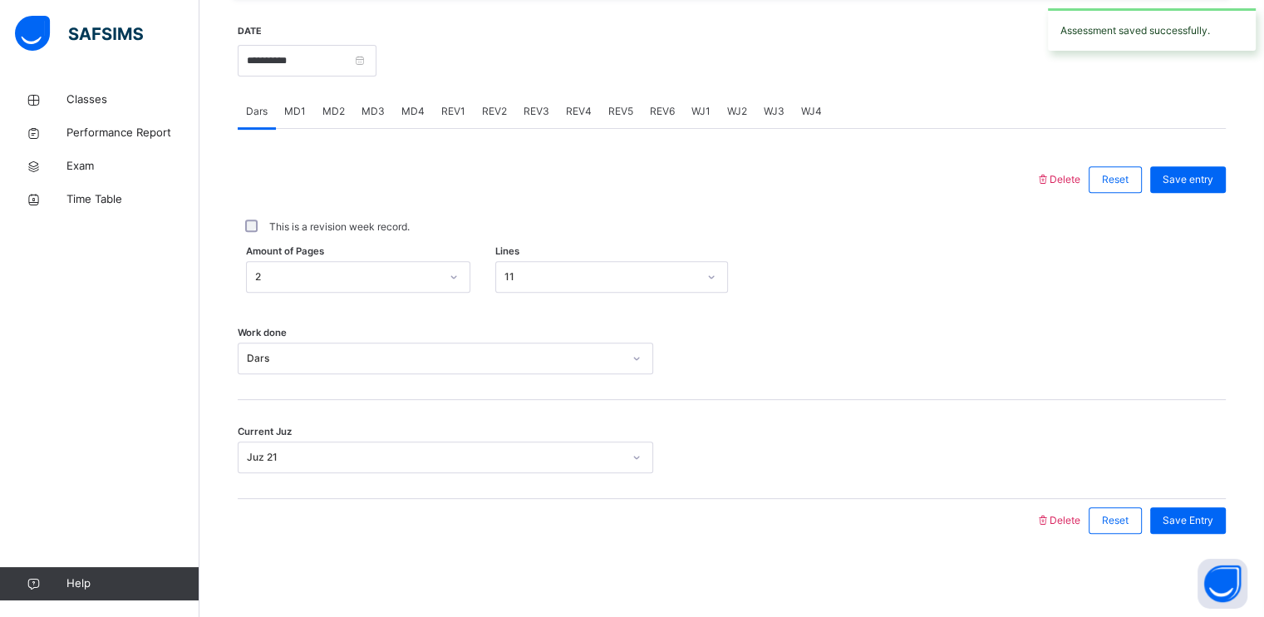
click at [413, 111] on span "MD4" at bounding box center [412, 111] width 23 height 15
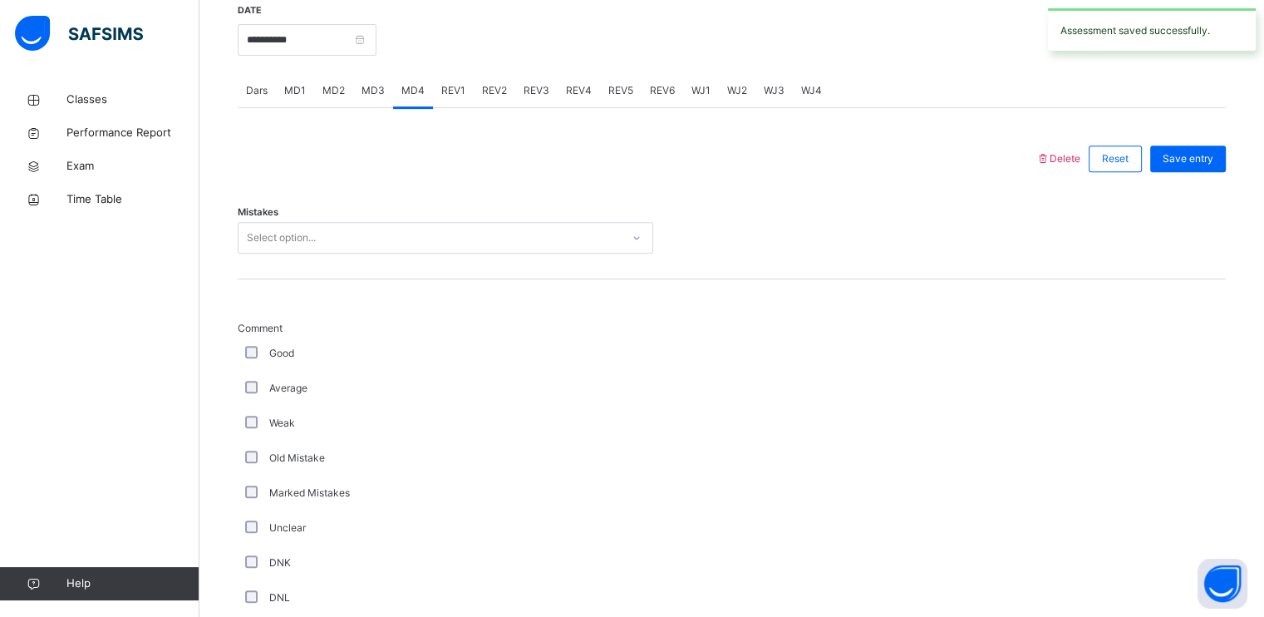
scroll to position [641, 0]
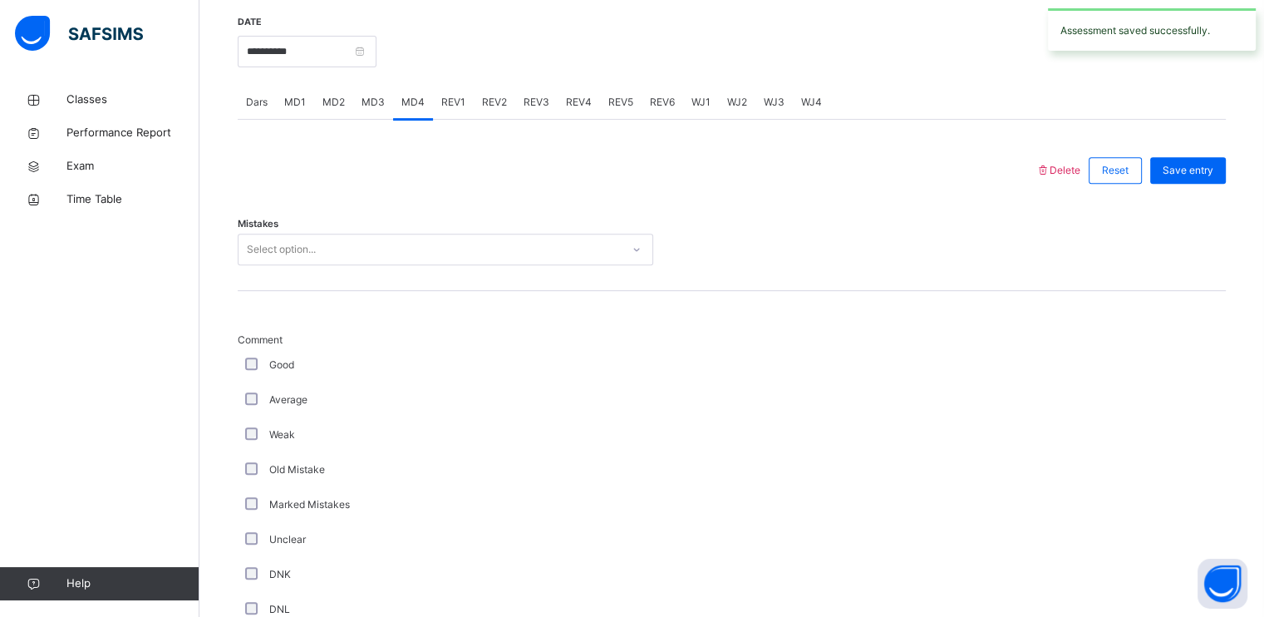
click at [349, 234] on div "Mistakes Select option..." at bounding box center [732, 241] width 988 height 99
click at [341, 248] on div "Select option..." at bounding box center [430, 250] width 382 height 26
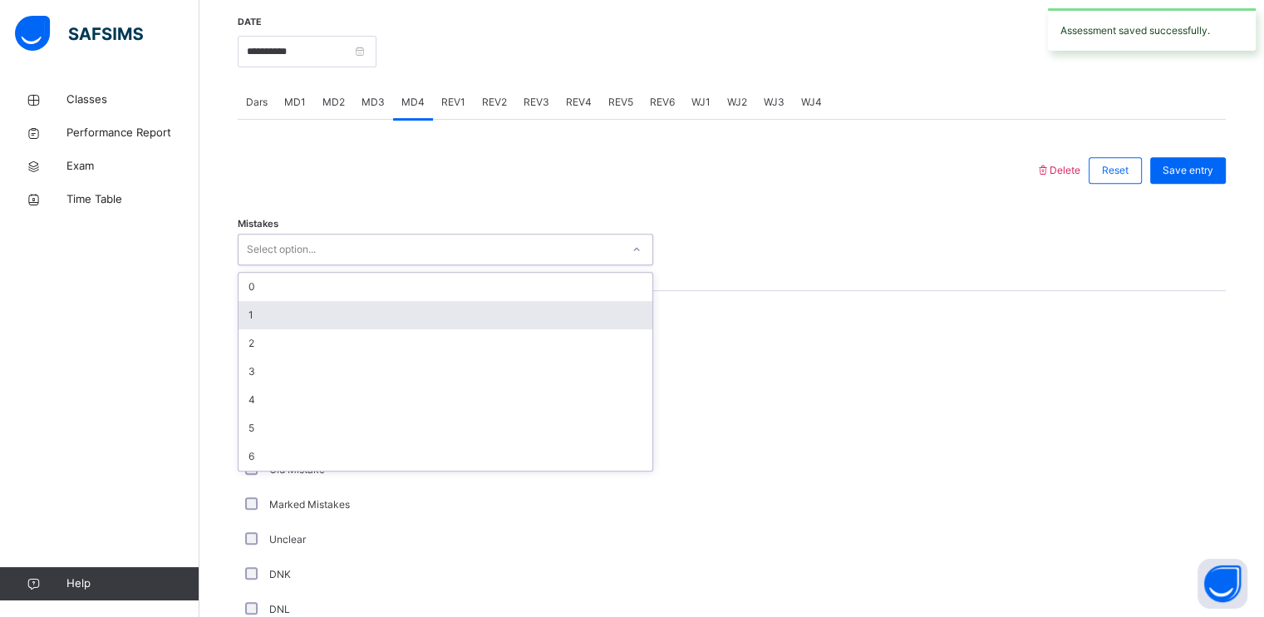
click at [308, 307] on div "1" at bounding box center [446, 315] width 414 height 28
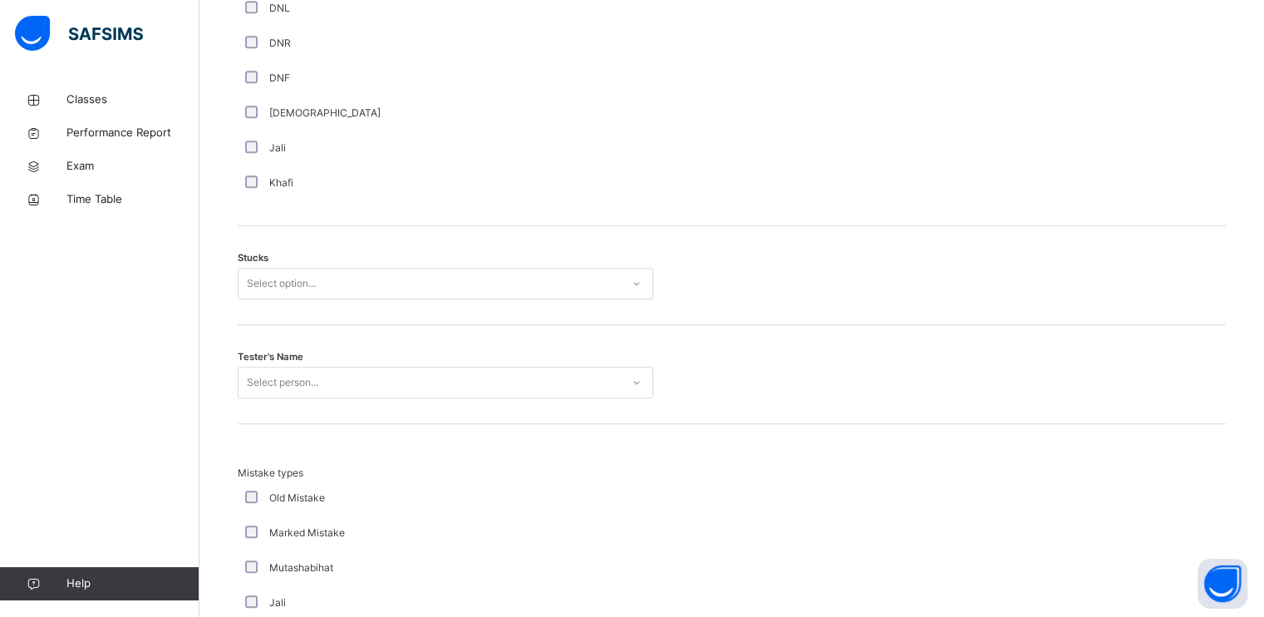
scroll to position [1241, 0]
click at [316, 274] on div "Select option..." at bounding box center [281, 284] width 69 height 32
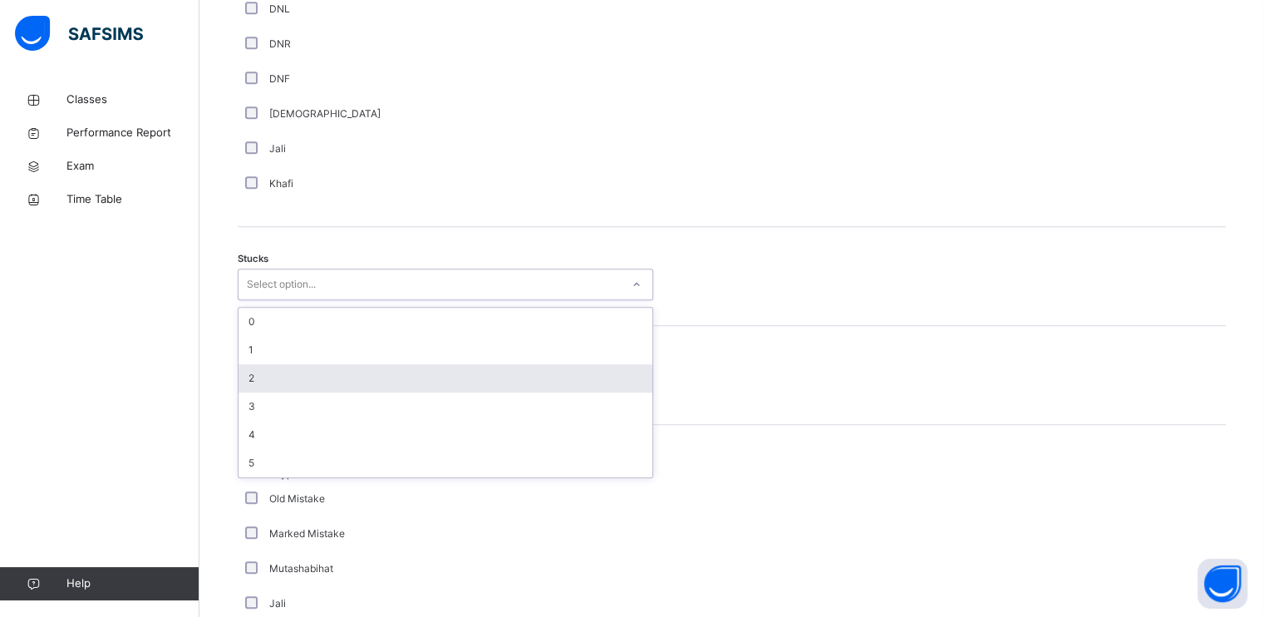
click at [286, 370] on div "2" at bounding box center [446, 378] width 414 height 28
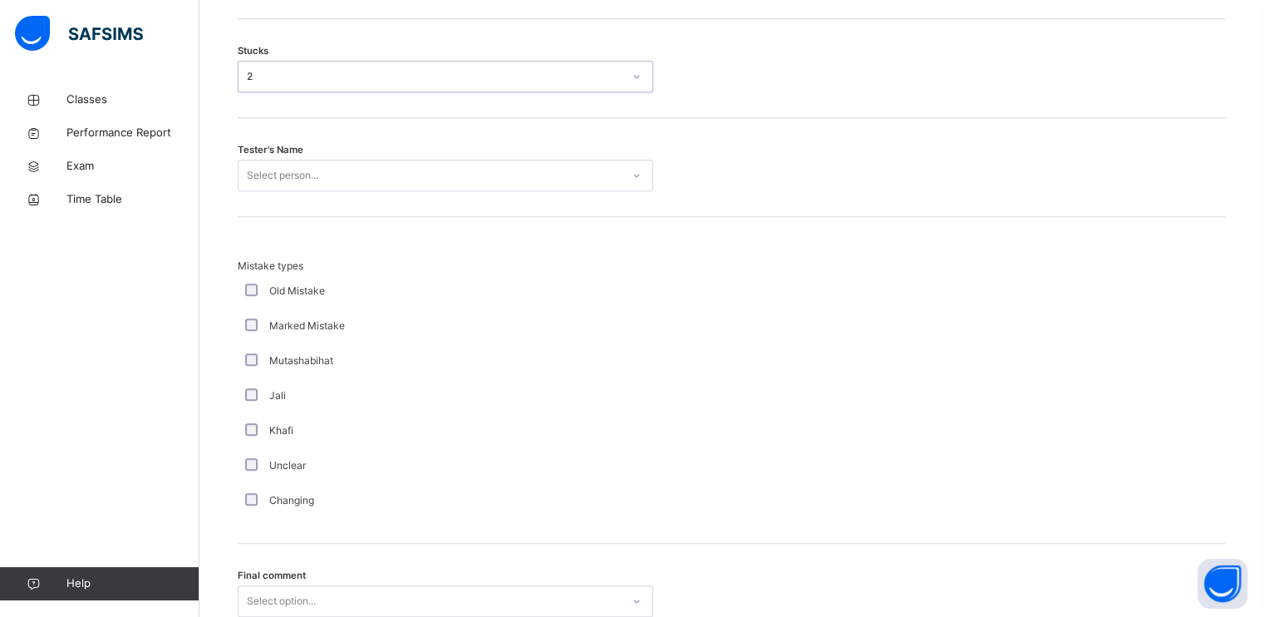
scroll to position [1458, 0]
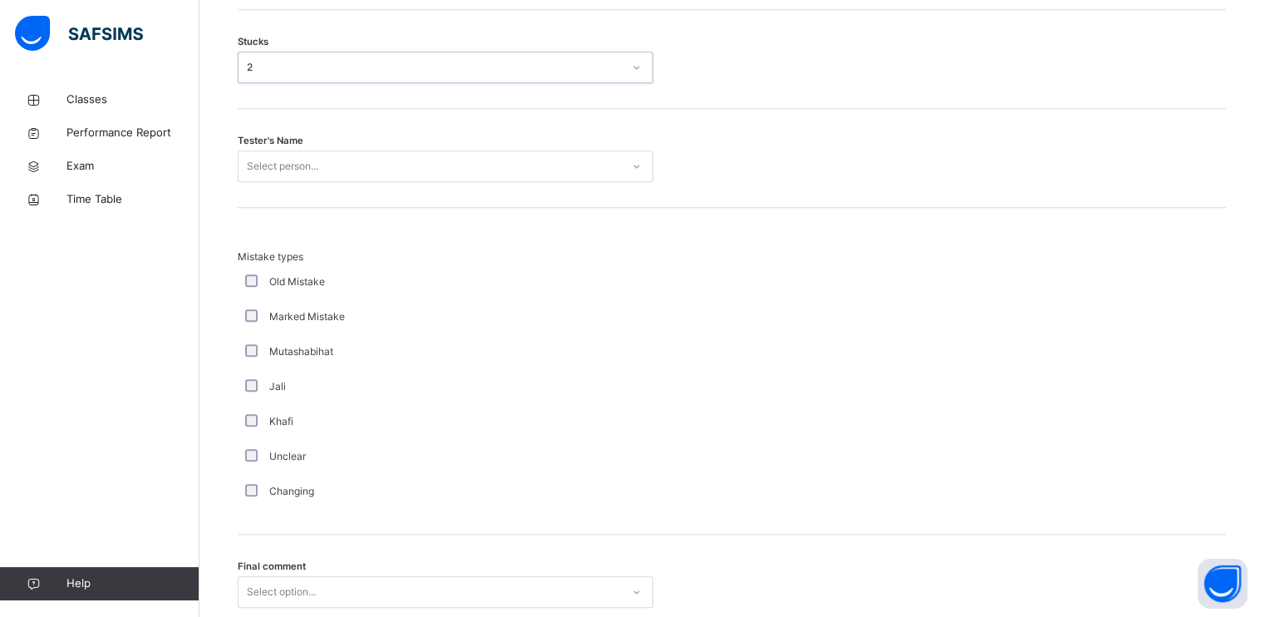
click at [316, 166] on div "Select person..." at bounding box center [282, 166] width 71 height 32
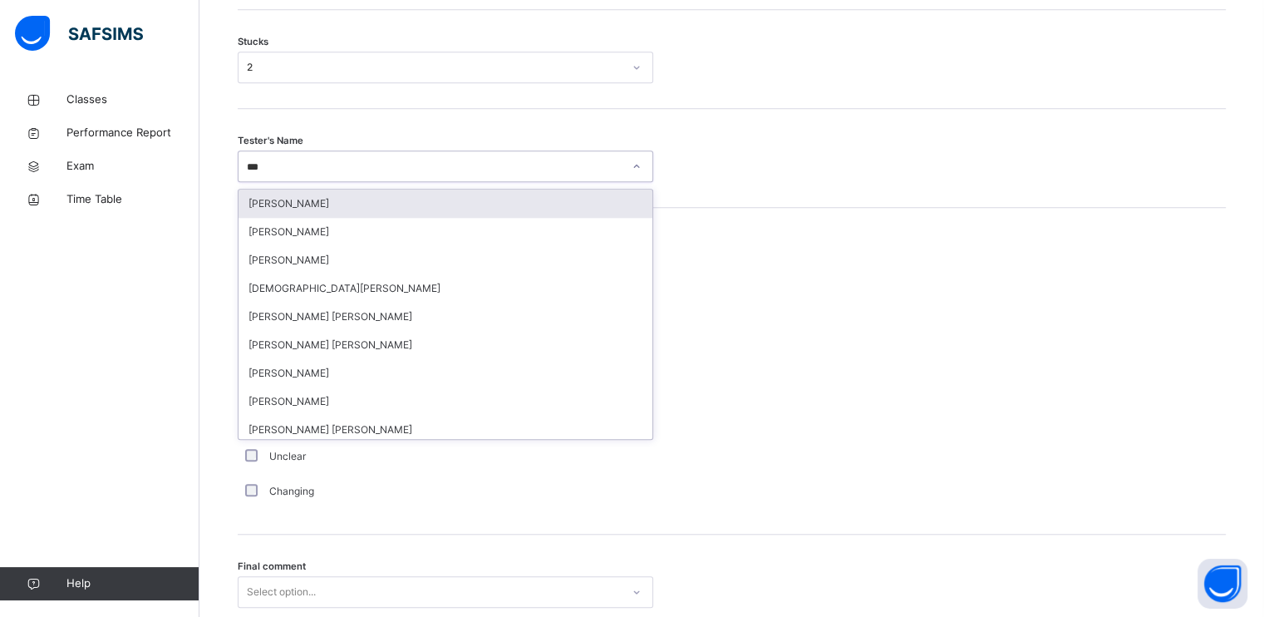
type input "****"
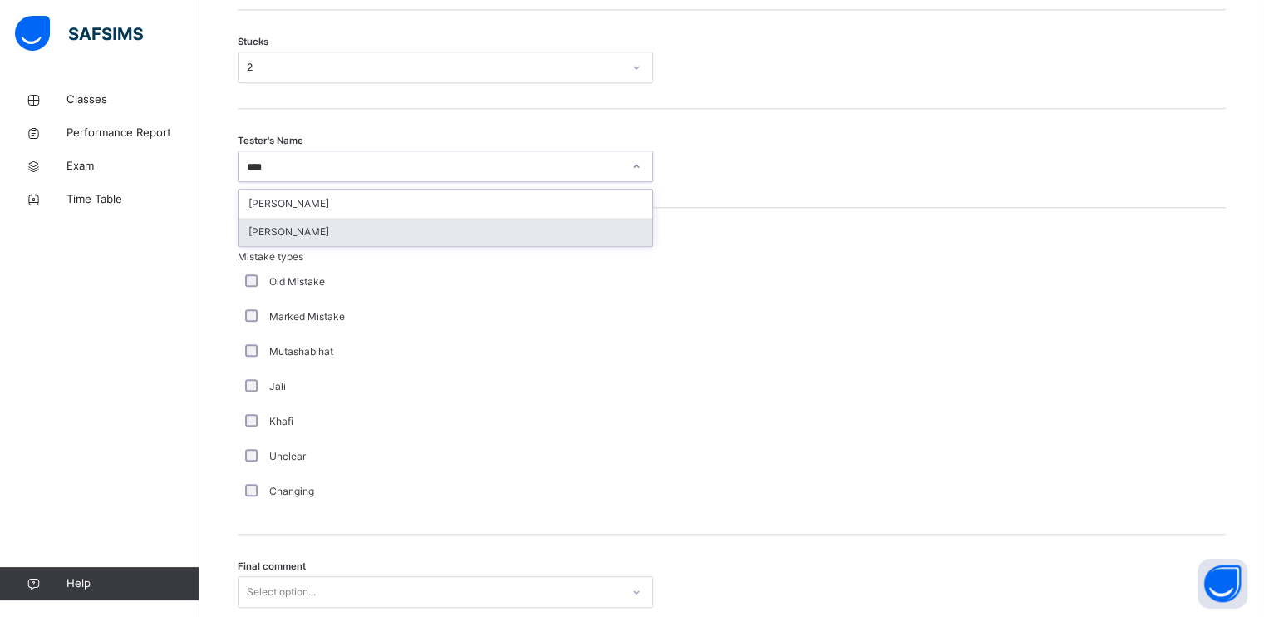
click at [316, 226] on div "[PERSON_NAME]" at bounding box center [446, 232] width 414 height 28
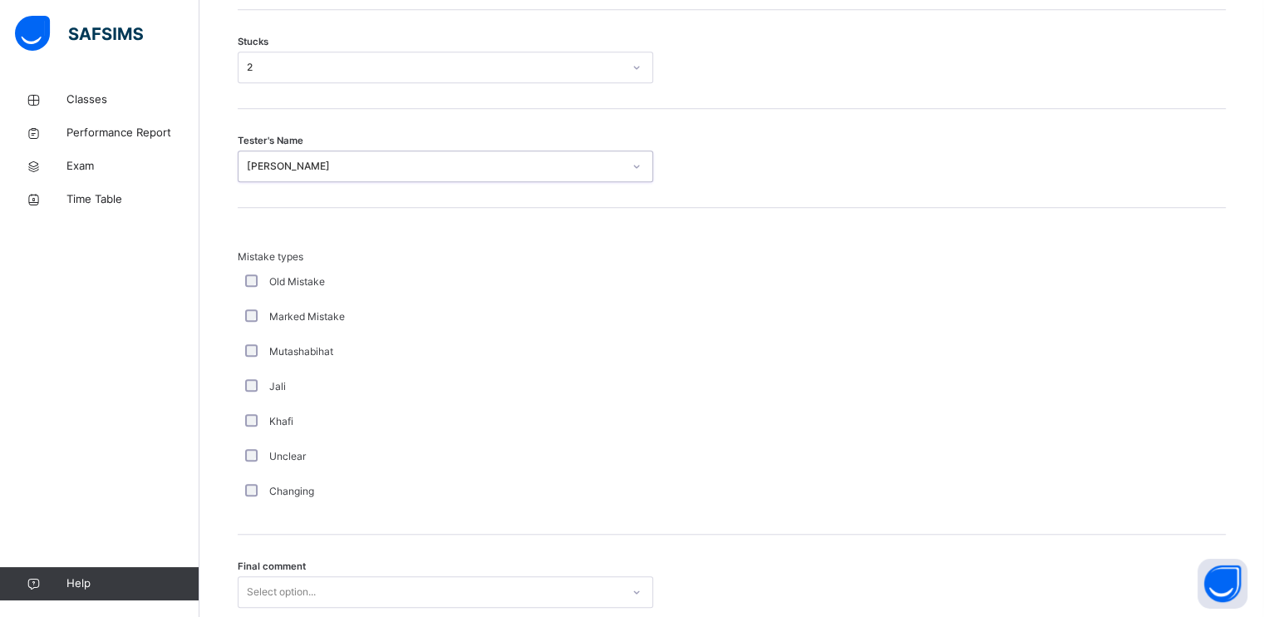
scroll to position [1591, 0]
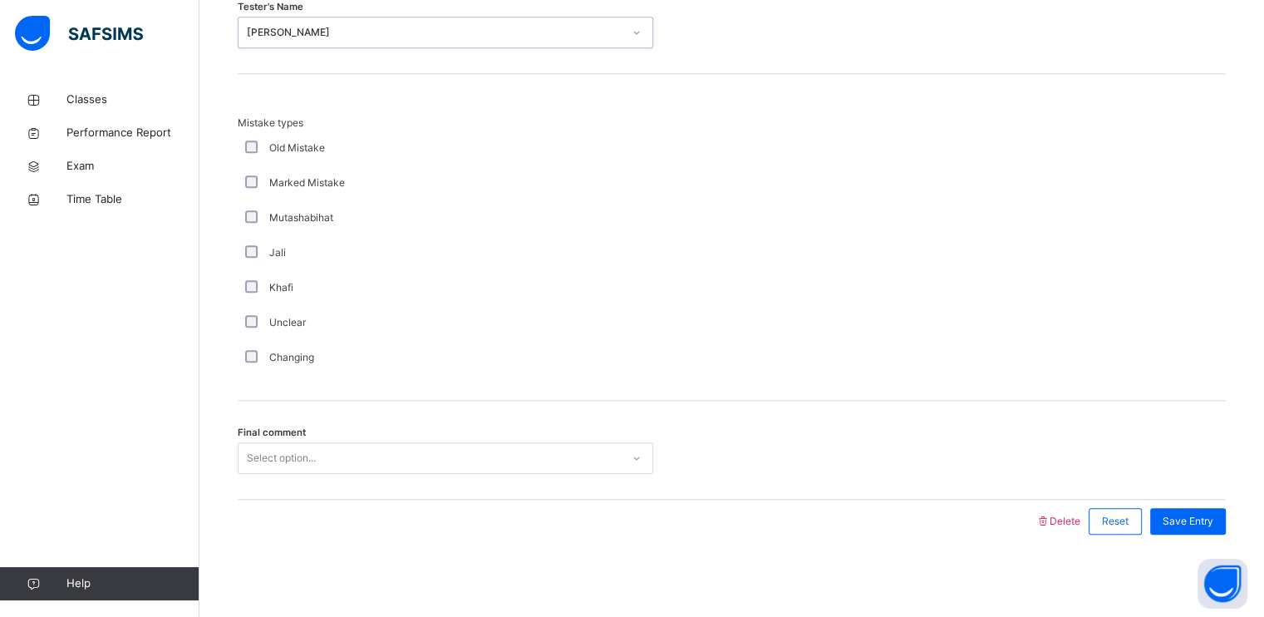
click at [298, 466] on div "Select option..." at bounding box center [281, 458] width 69 height 32
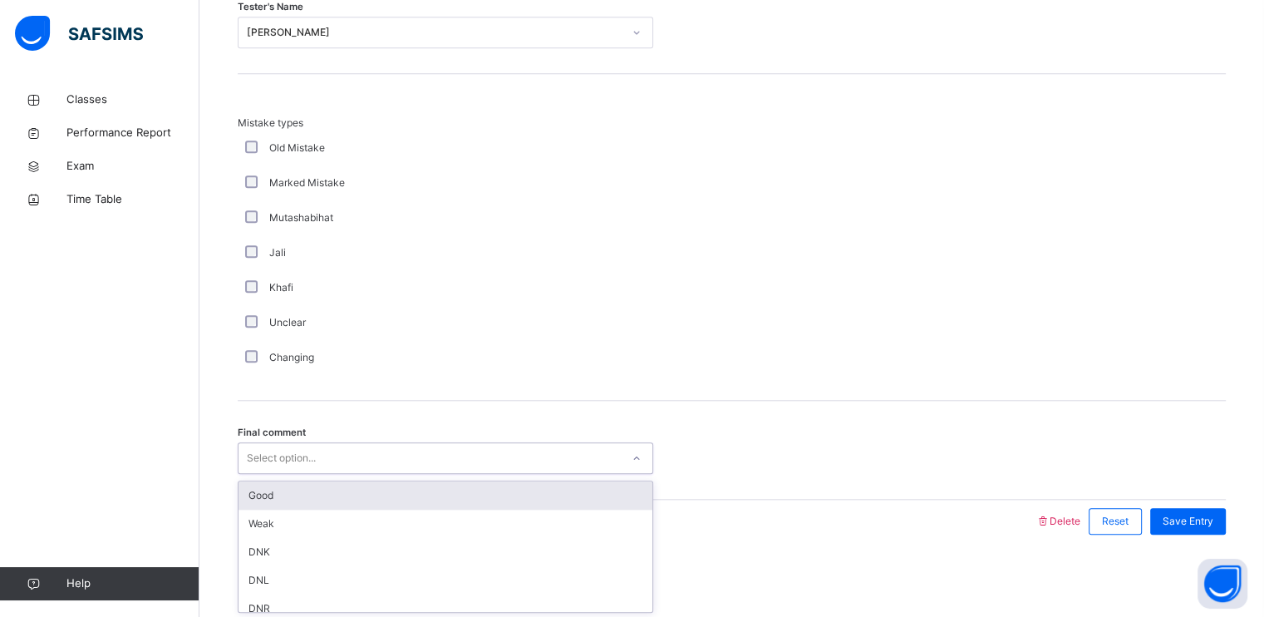
click at [312, 493] on div "Good" at bounding box center [446, 495] width 414 height 28
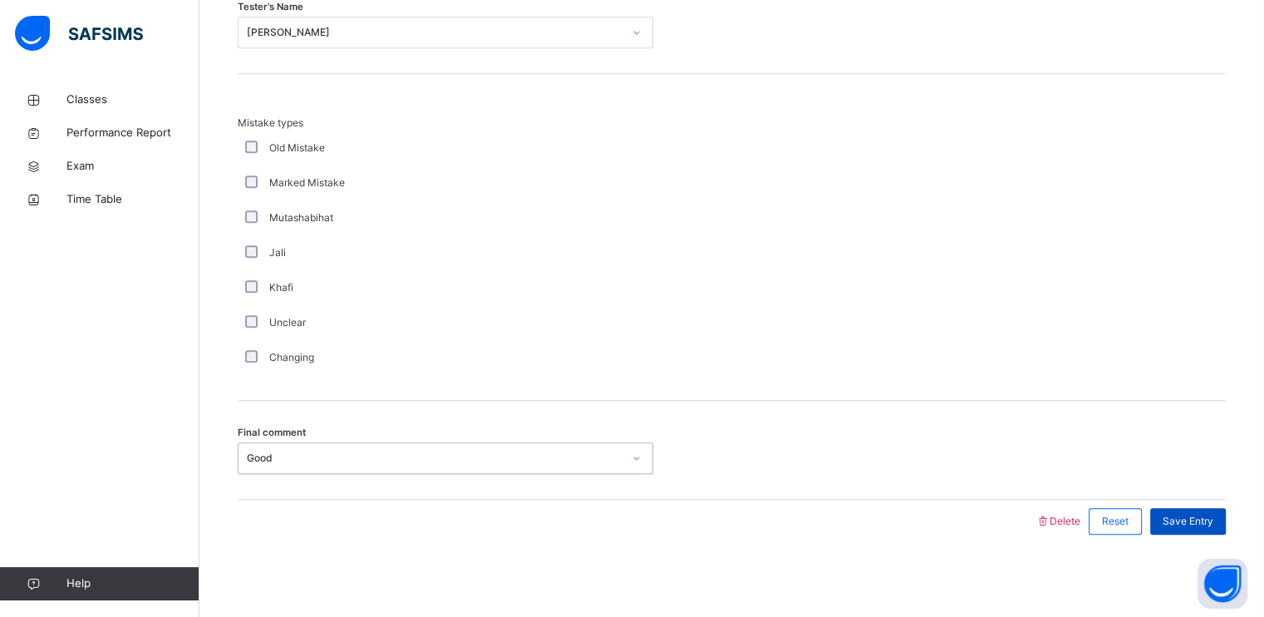
click at [1193, 516] on span "Save Entry" at bounding box center [1188, 521] width 51 height 15
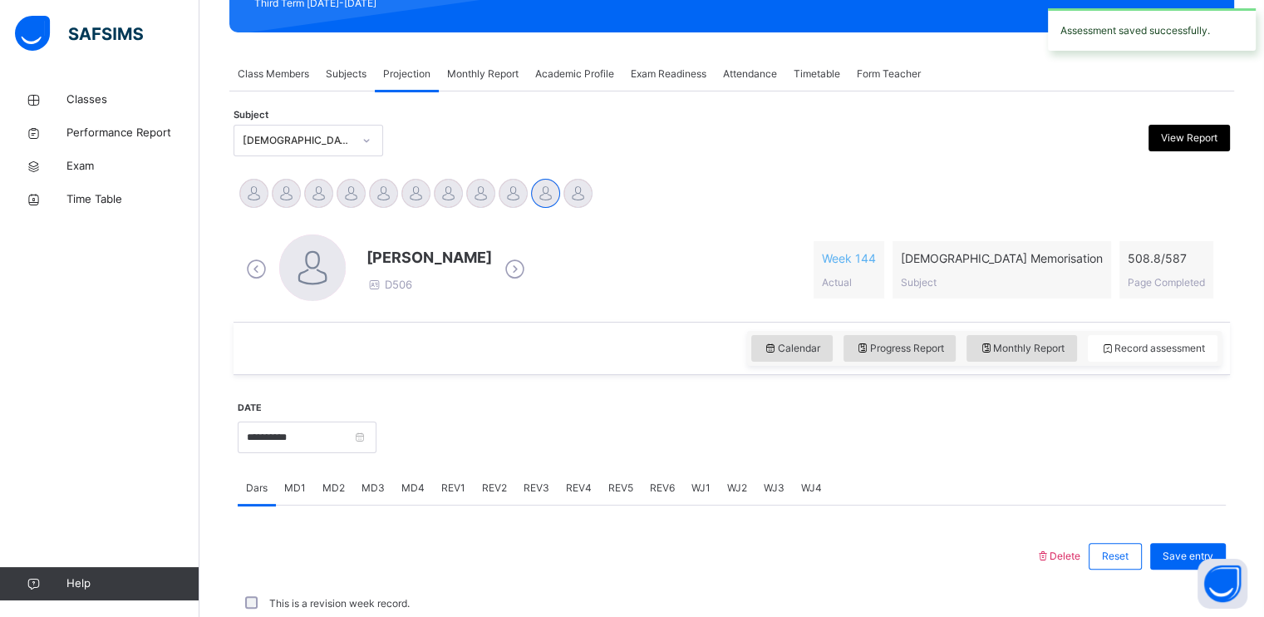
scroll to position [632, 0]
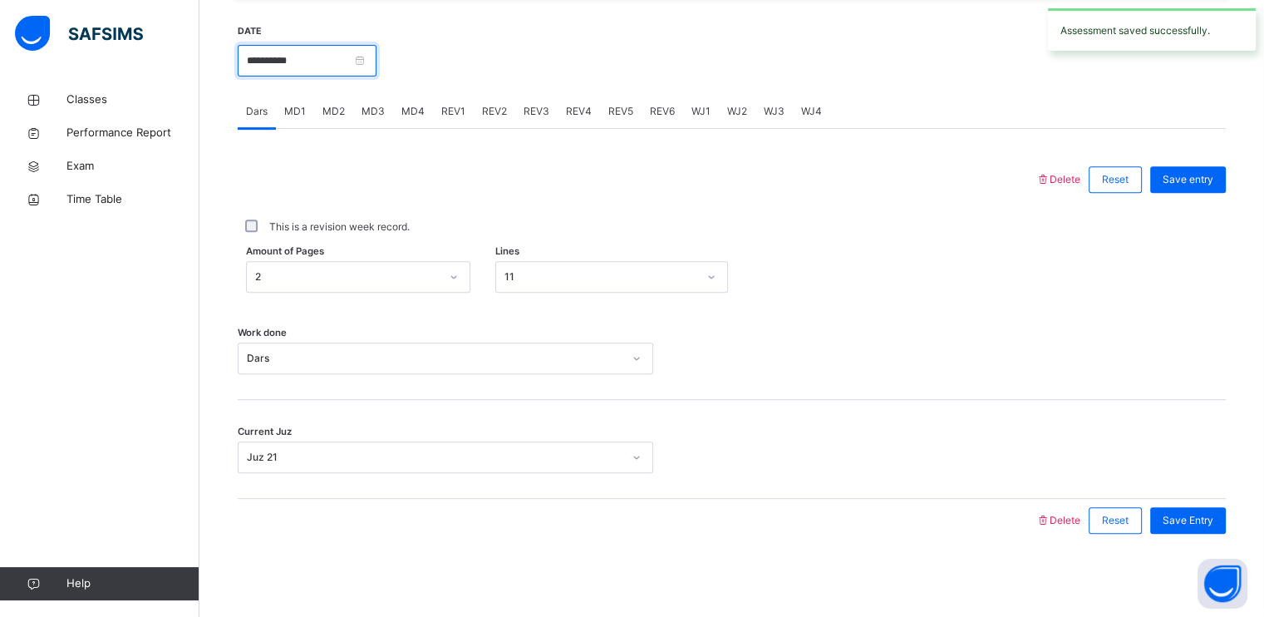
click at [376, 57] on input "**********" at bounding box center [307, 61] width 139 height 32
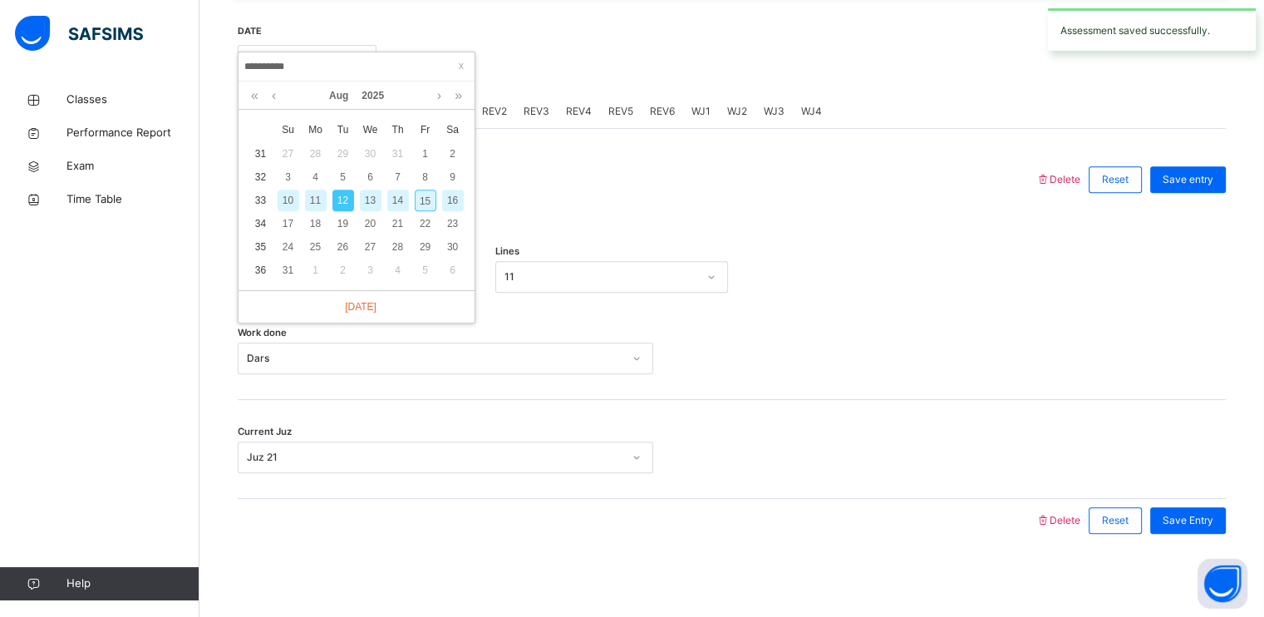
click at [399, 57] on input "**********" at bounding box center [356, 66] width 226 height 18
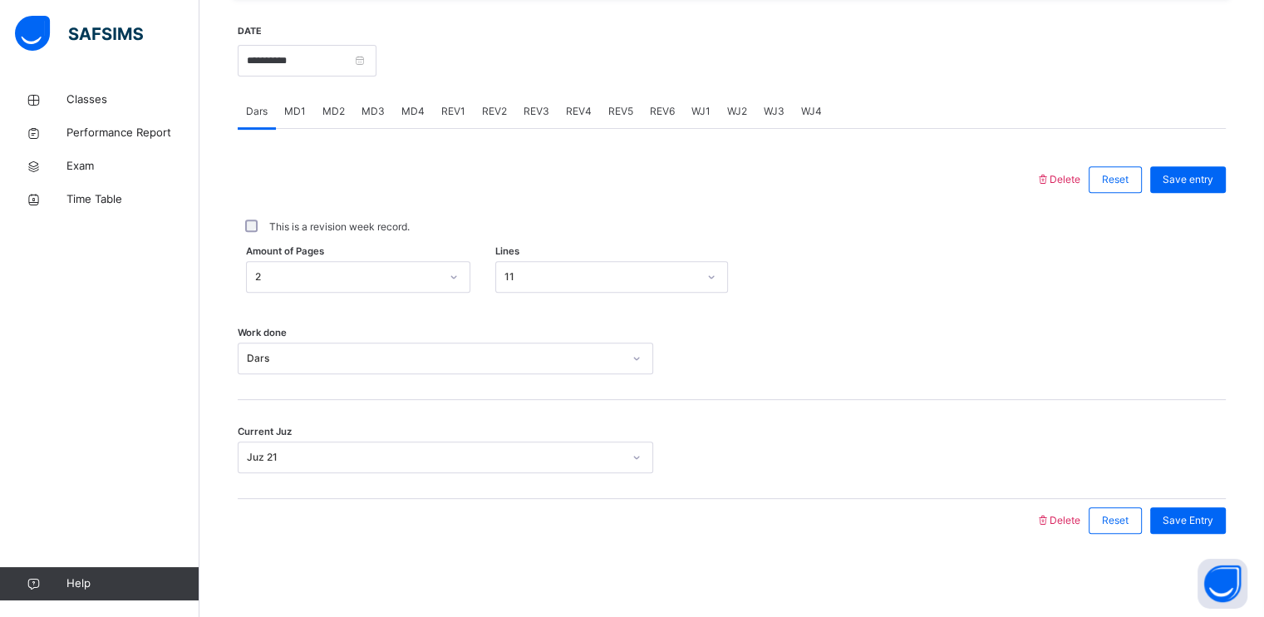
click at [520, 41] on div at bounding box center [801, 58] width 833 height 71
click at [452, 116] on span "REV1" at bounding box center [453, 111] width 24 height 15
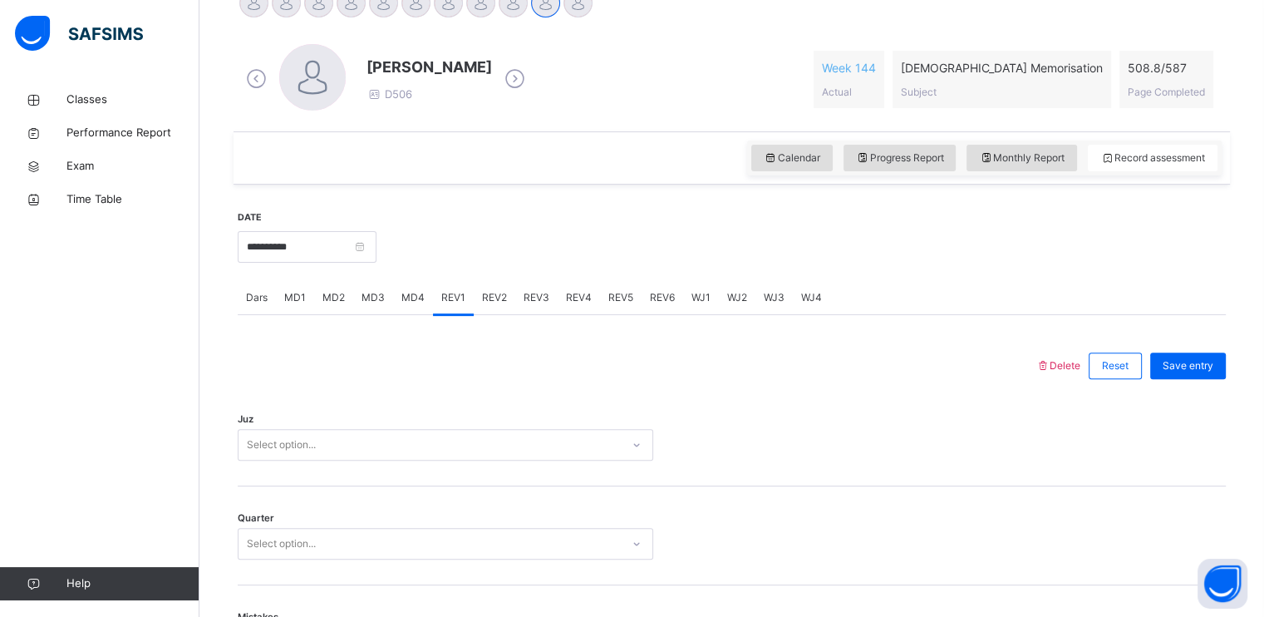
scroll to position [578, 0]
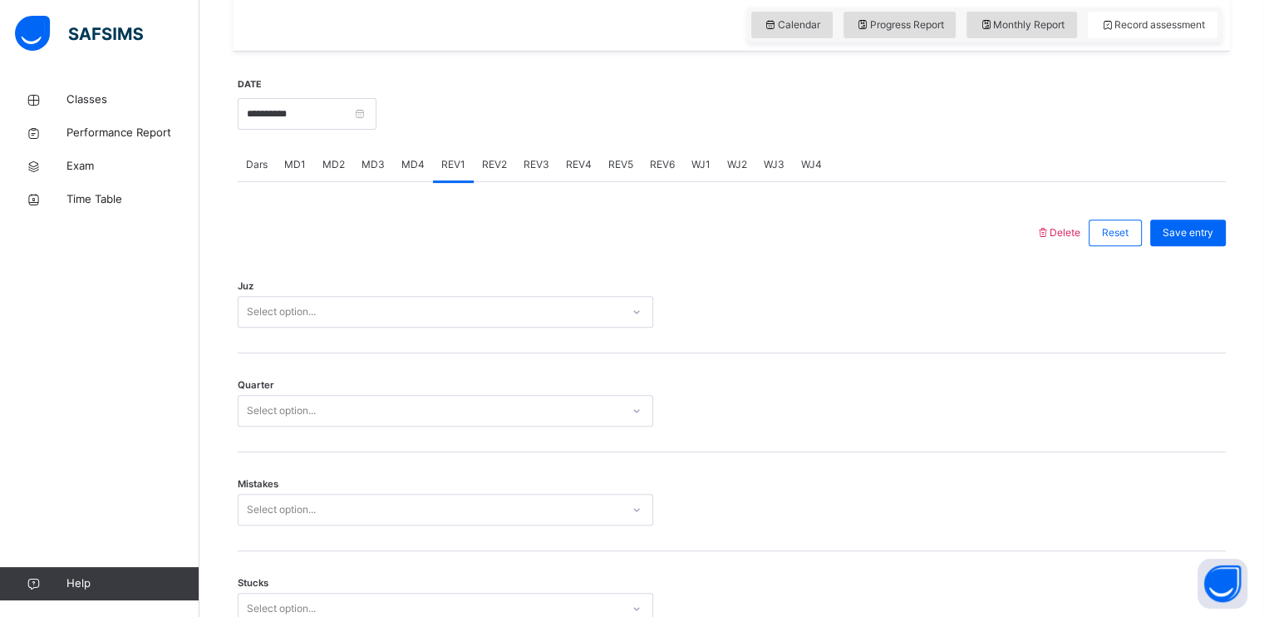
click at [303, 327] on div "Juz Select option..." at bounding box center [732, 303] width 988 height 99
click at [307, 317] on div "Select option..." at bounding box center [281, 312] width 69 height 32
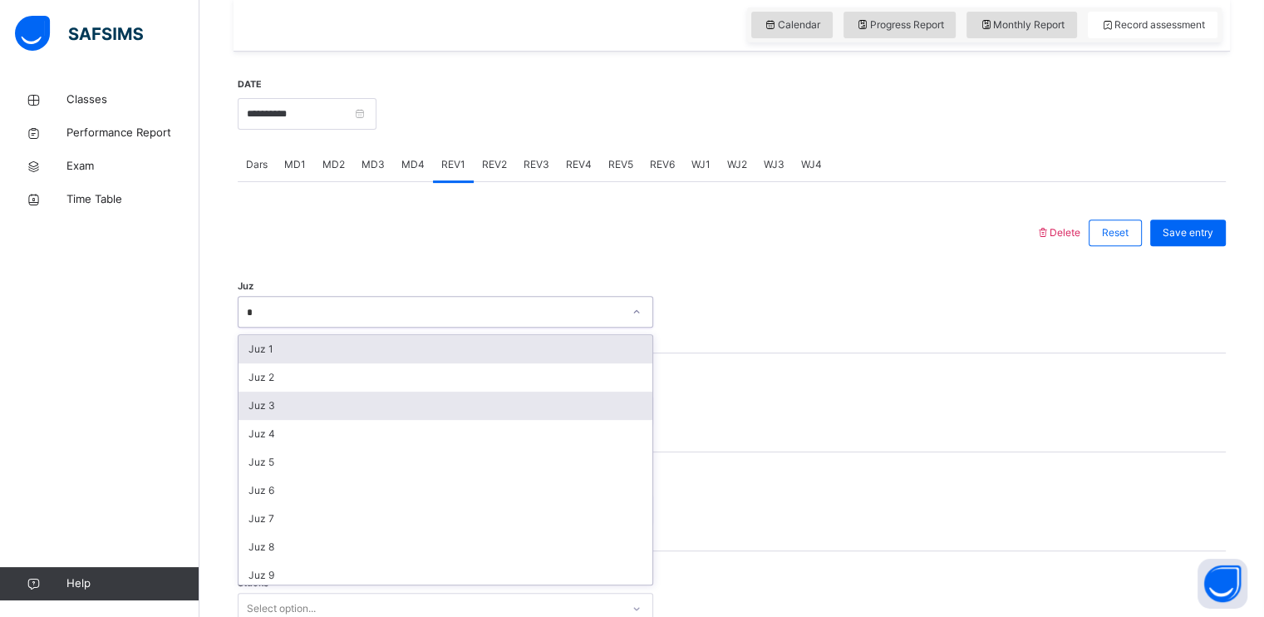
type input "**"
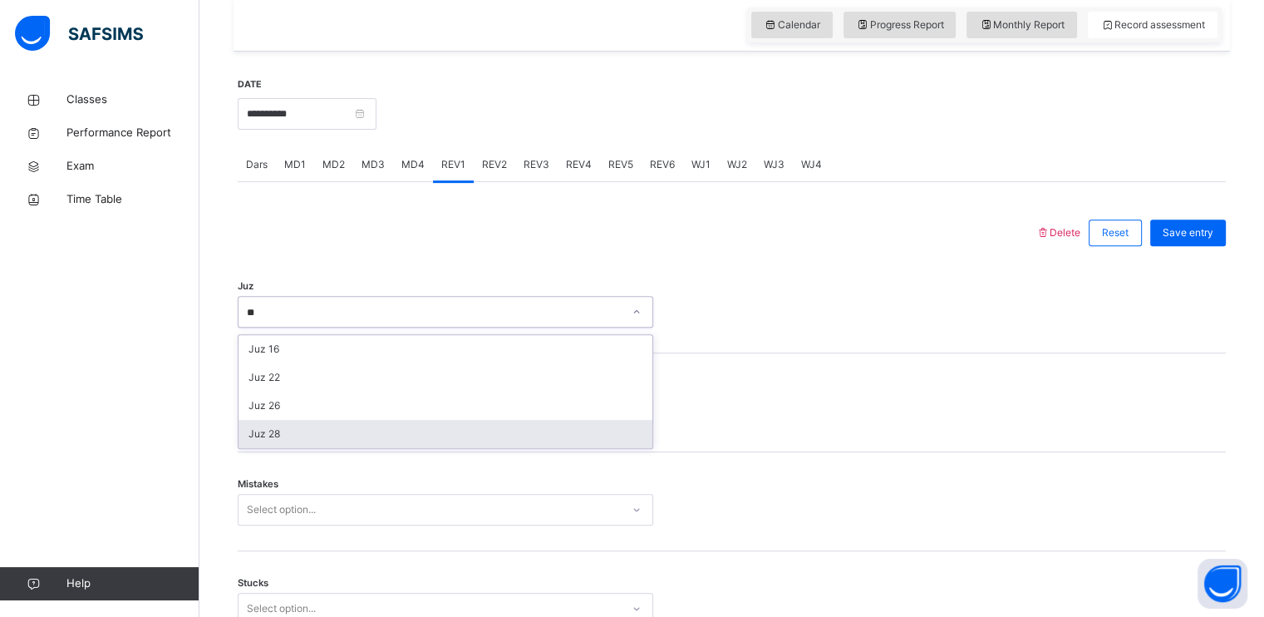
click at [312, 432] on div "Juz 28" at bounding box center [446, 434] width 414 height 28
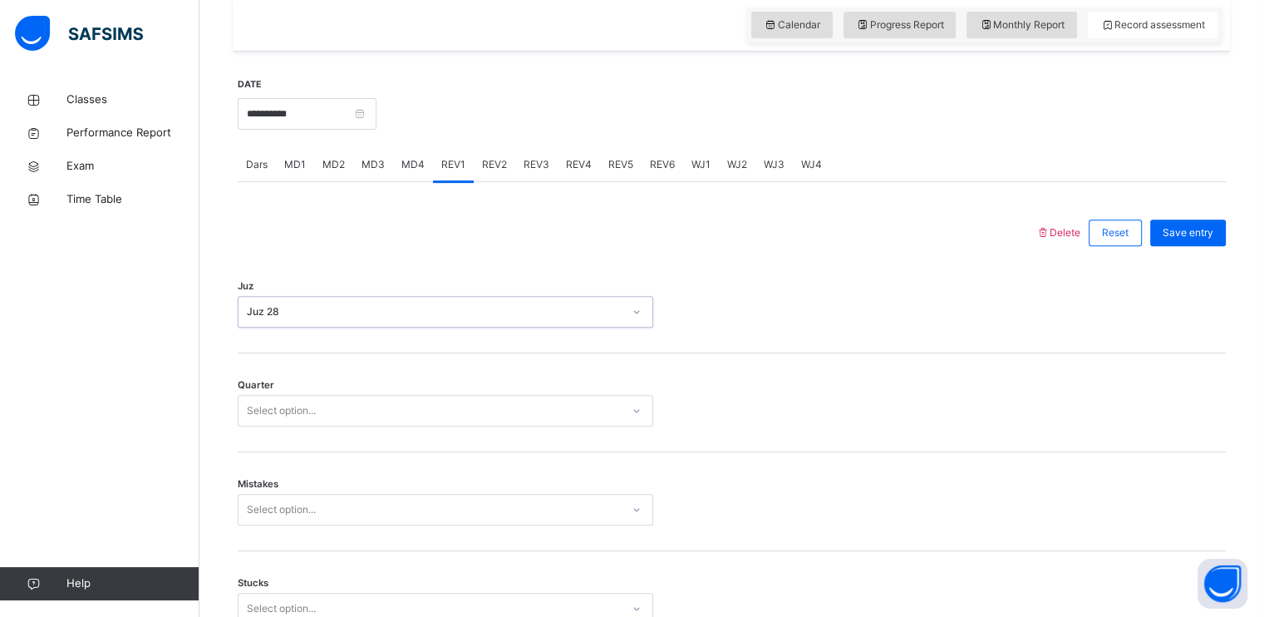
click at [319, 407] on div "Select option..." at bounding box center [430, 411] width 382 height 26
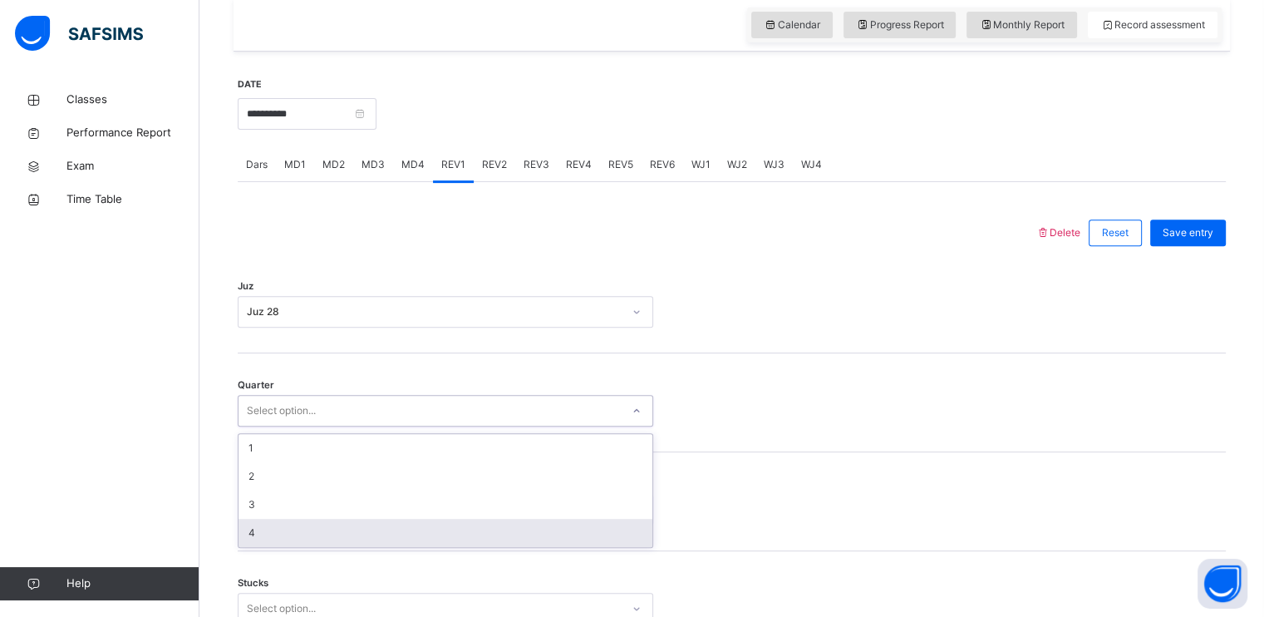
click at [295, 529] on div "4" at bounding box center [446, 533] width 414 height 28
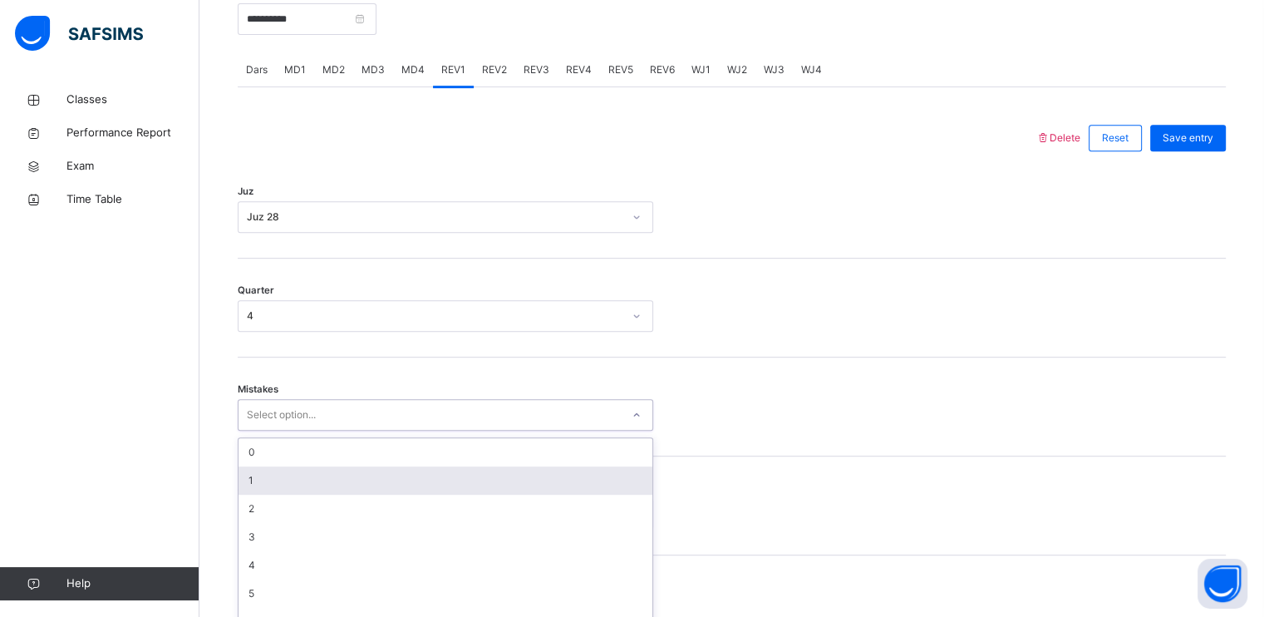
click at [286, 430] on div "option 1 focused, 2 of 7. 7 results available. Use Up and Down to choose option…" at bounding box center [446, 415] width 416 height 32
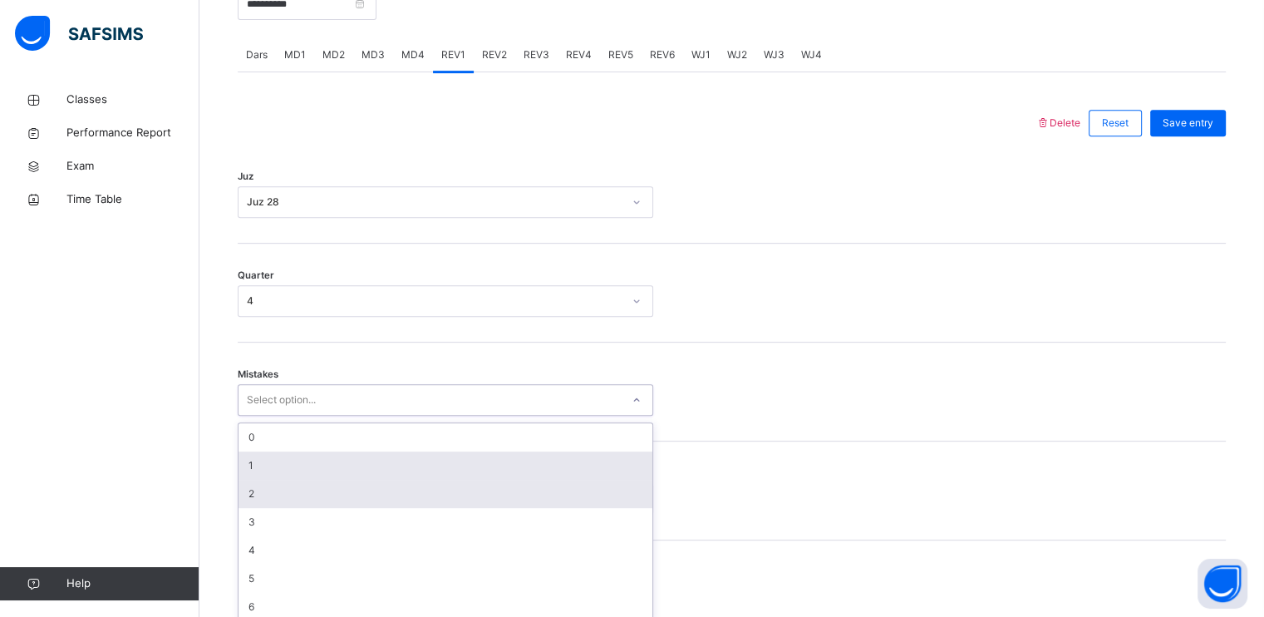
scroll to position [698, 0]
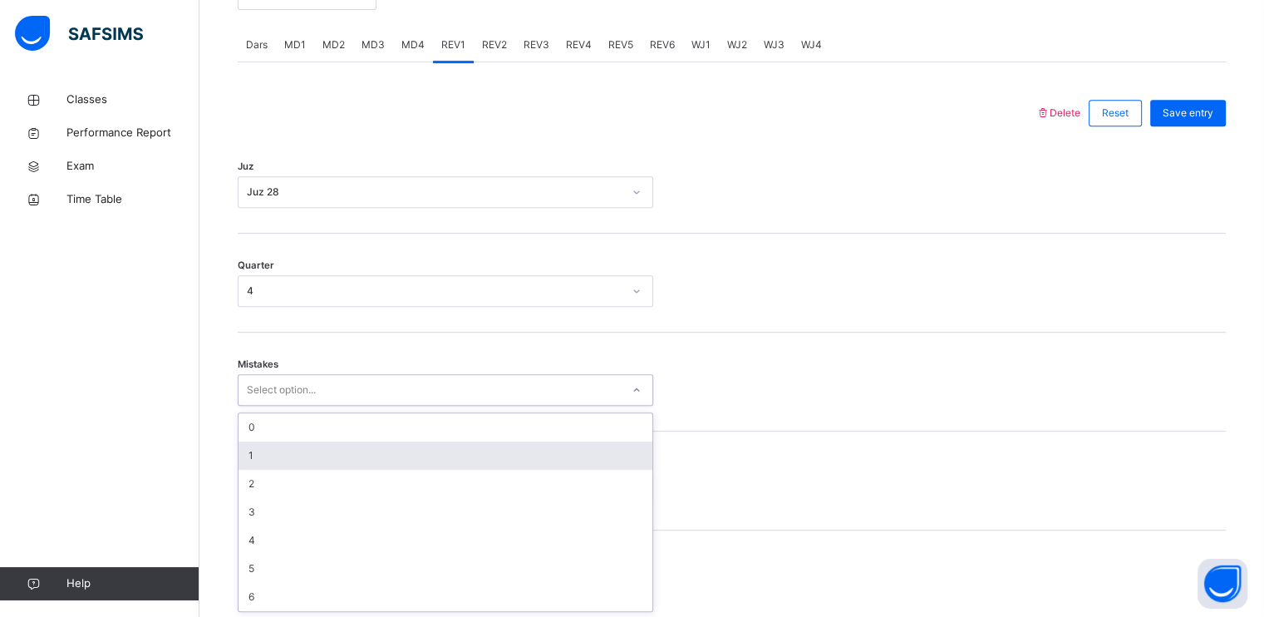
click at [274, 450] on div "1" at bounding box center [446, 455] width 414 height 28
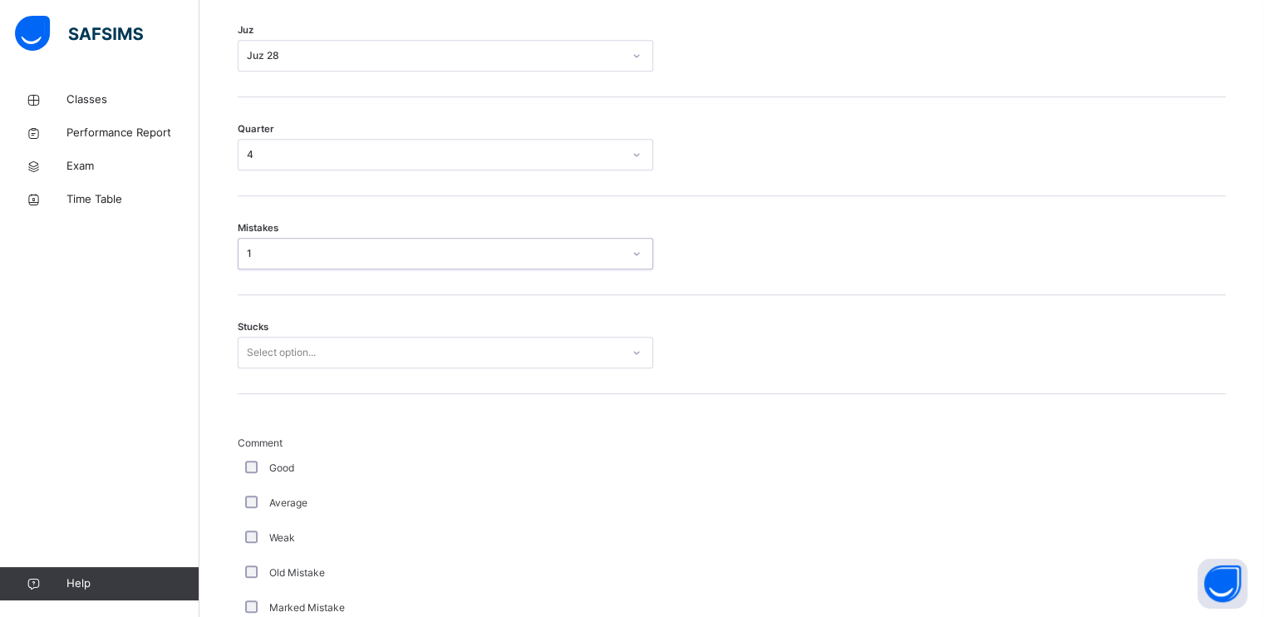
scroll to position [837, 0]
click at [318, 362] on div "Select option..." at bounding box center [446, 350] width 416 height 32
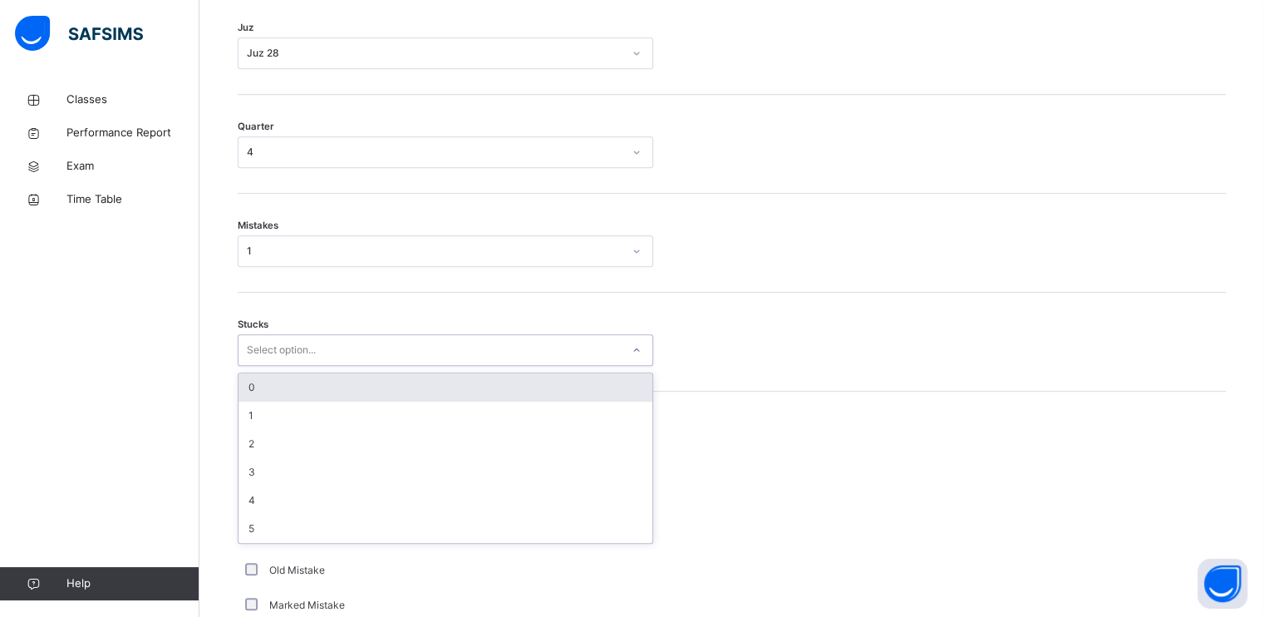
click at [317, 392] on div "0" at bounding box center [446, 387] width 414 height 28
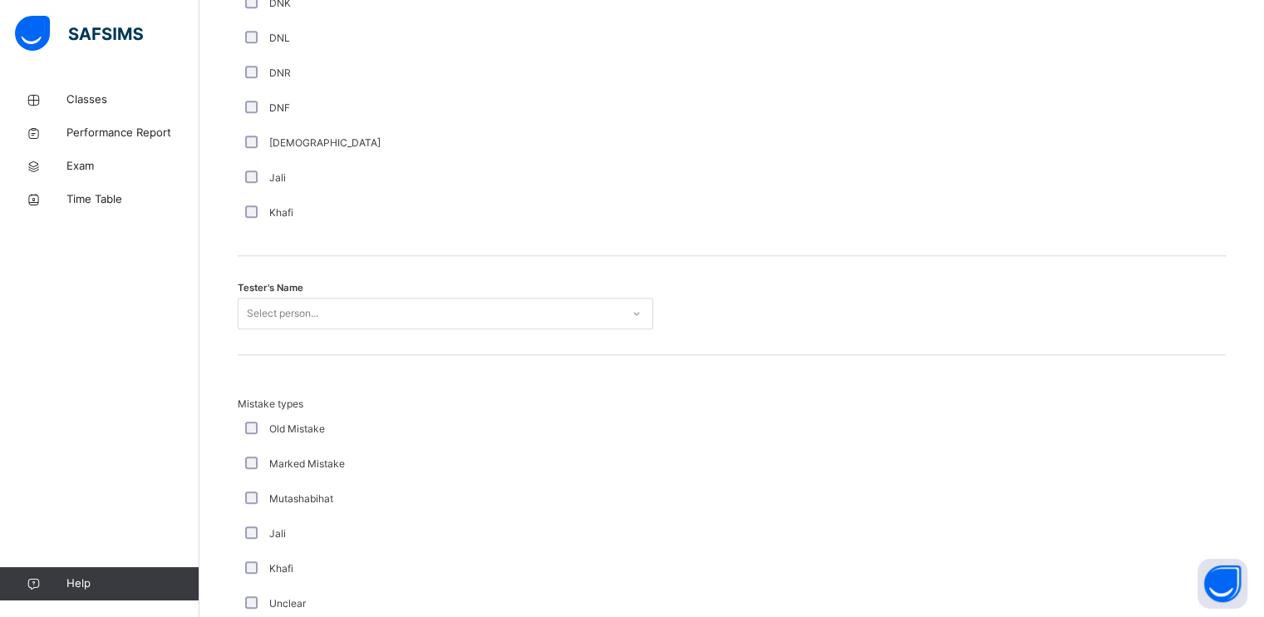
scroll to position [1552, 0]
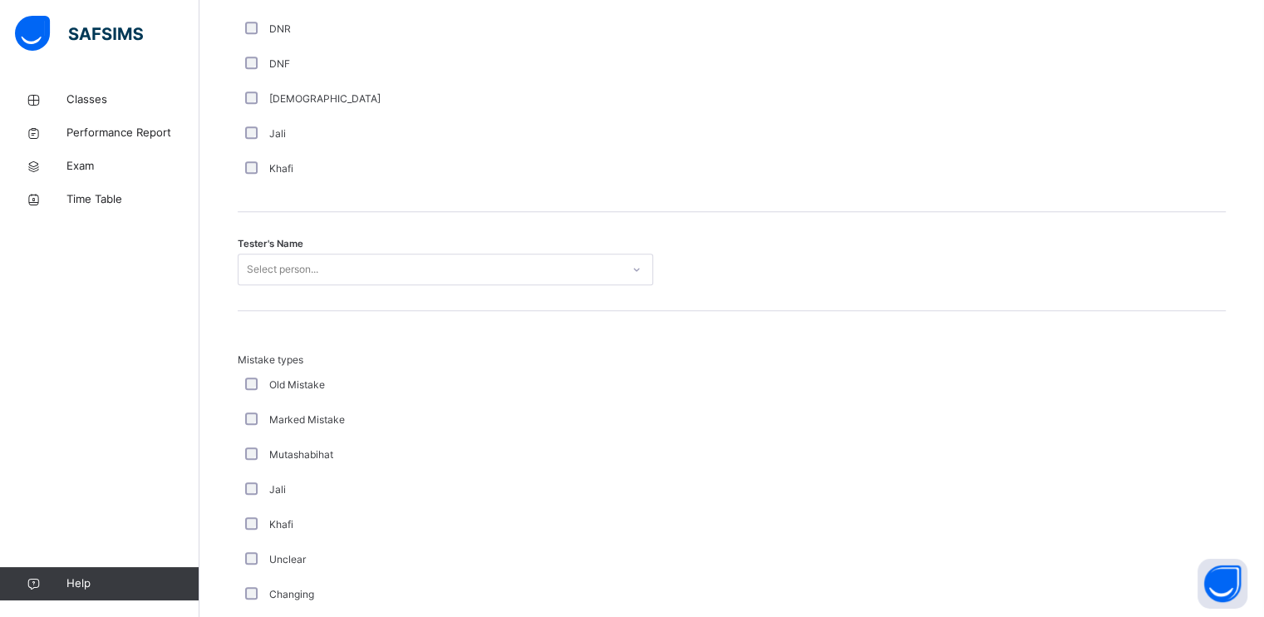
click at [339, 271] on div "Select person..." at bounding box center [430, 270] width 382 height 26
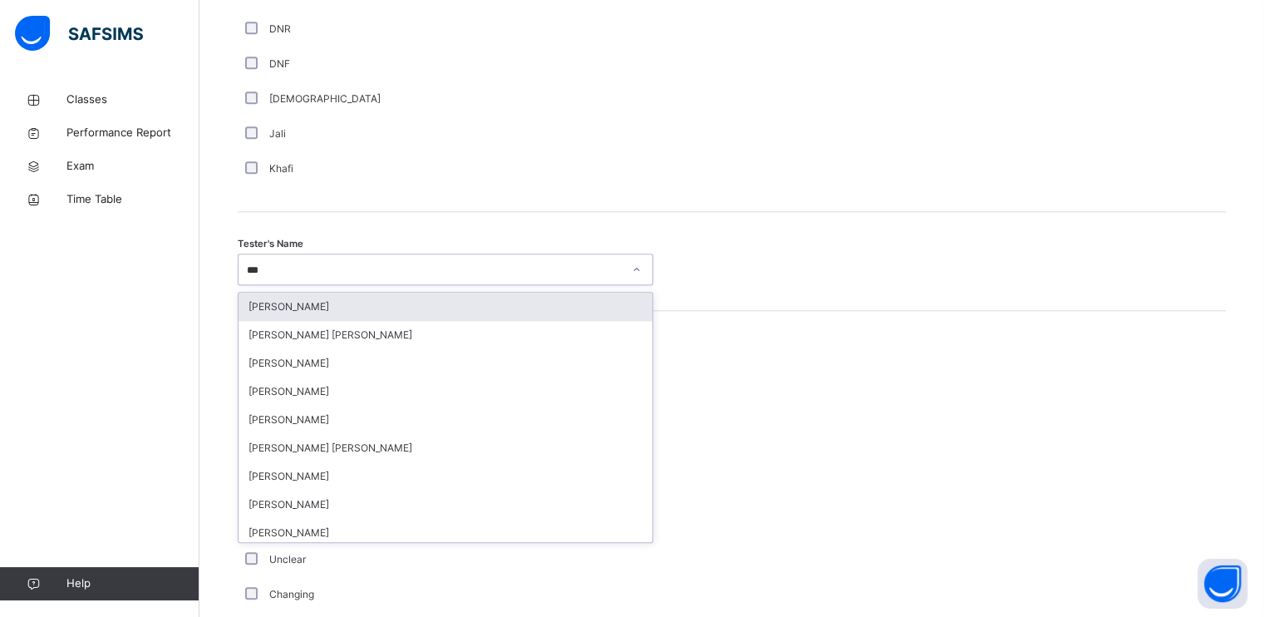
type input "****"
click at [332, 309] on div "[PERSON_NAME]" at bounding box center [446, 307] width 414 height 28
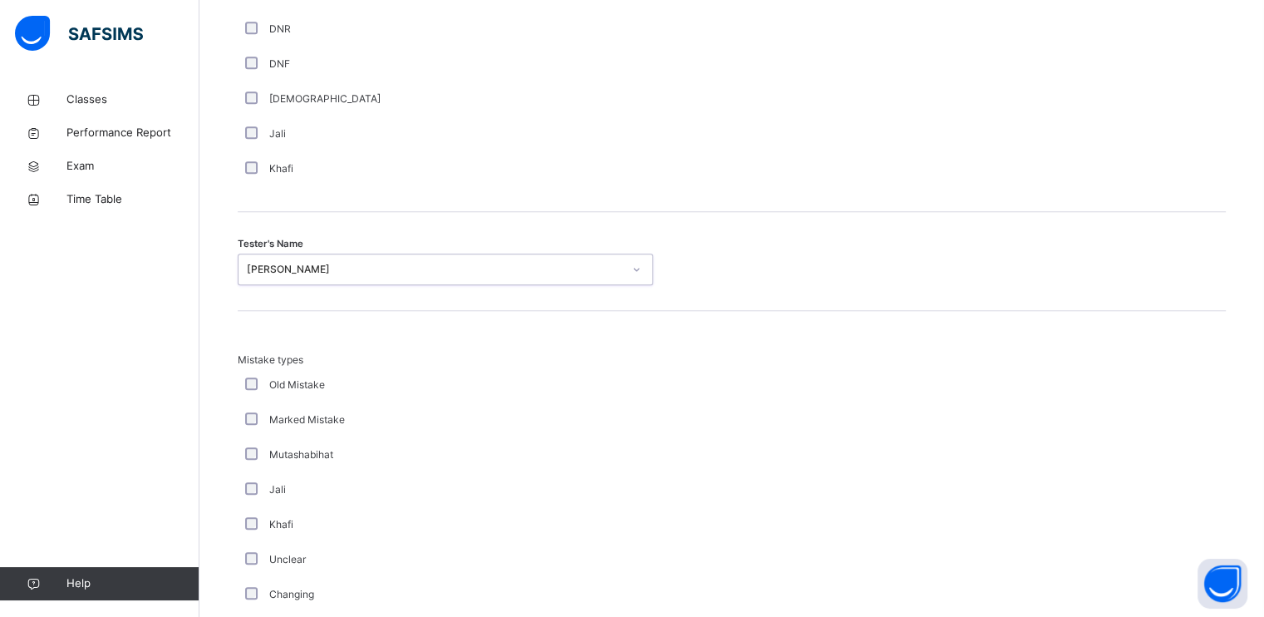
scroll to position [1788, 0]
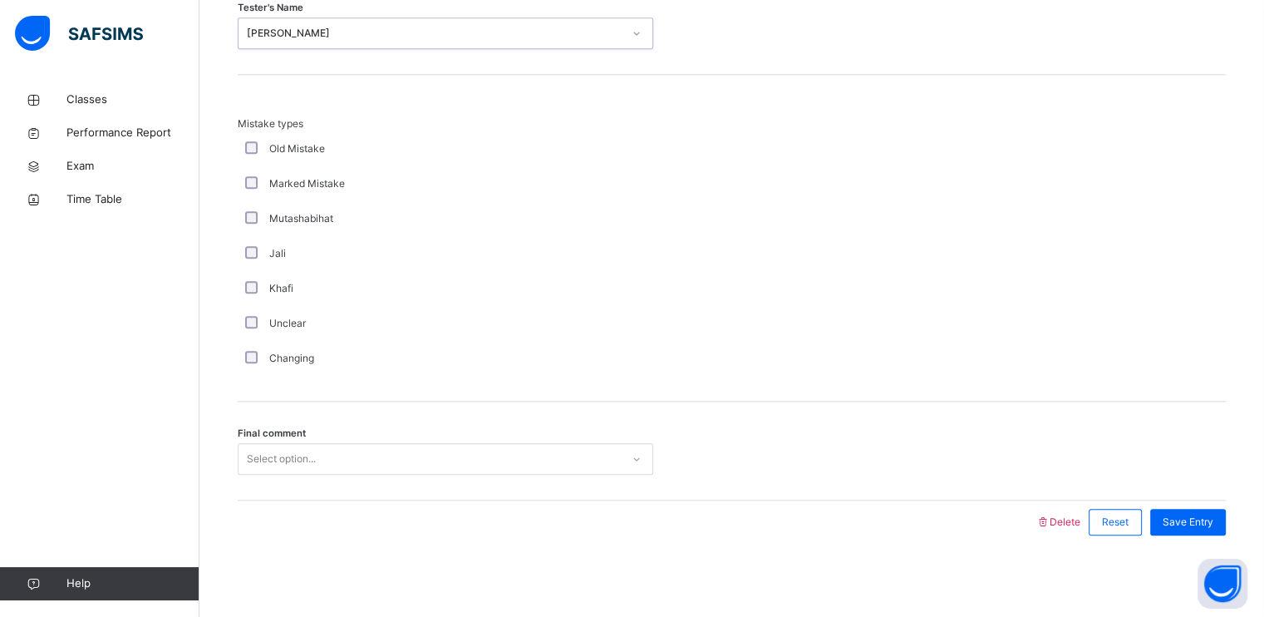
click at [280, 461] on div "Select option..." at bounding box center [281, 459] width 69 height 32
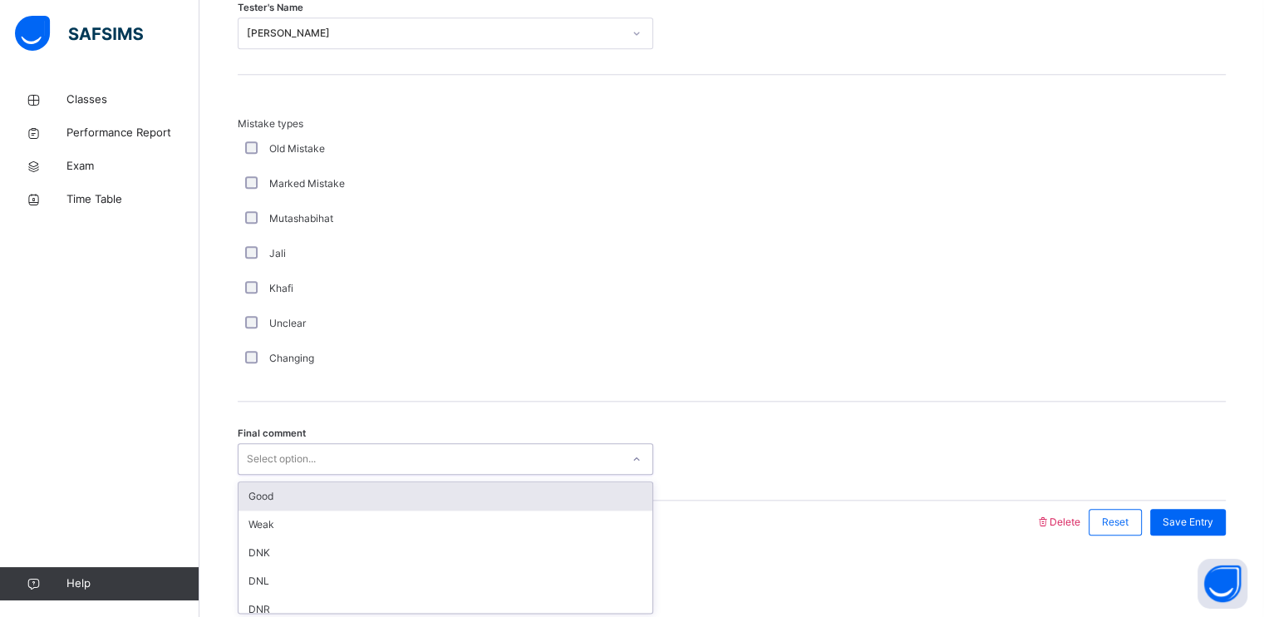
click at [269, 504] on div "Good" at bounding box center [446, 496] width 414 height 28
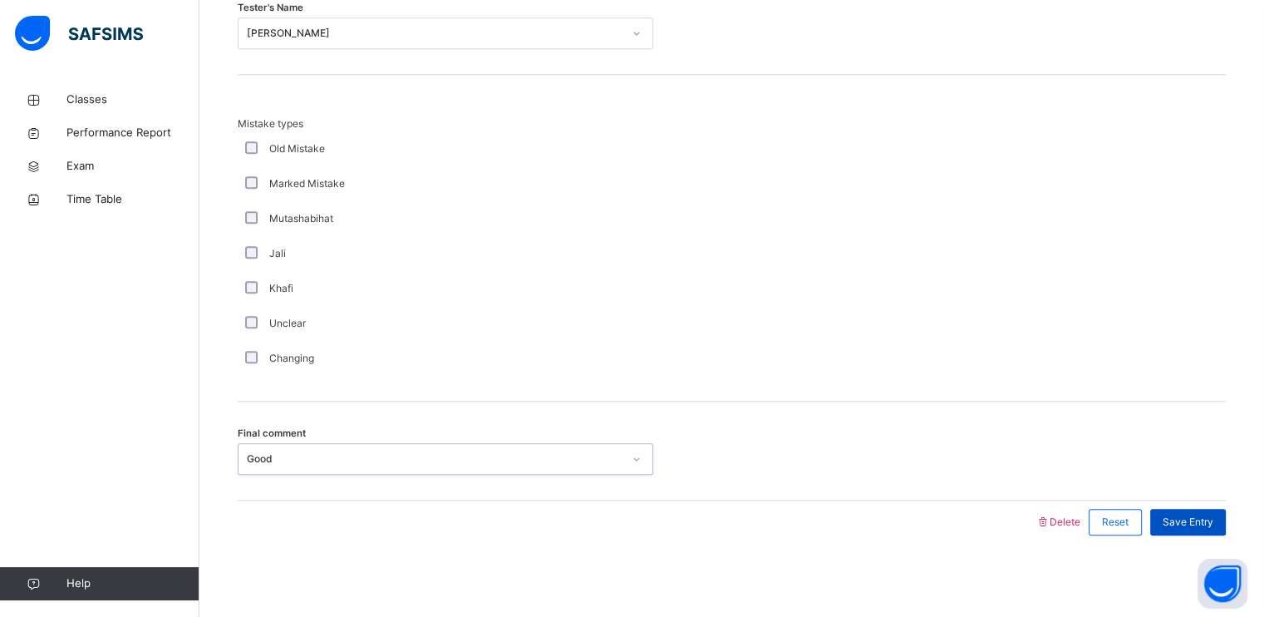
click at [1191, 521] on span "Save Entry" at bounding box center [1188, 521] width 51 height 15
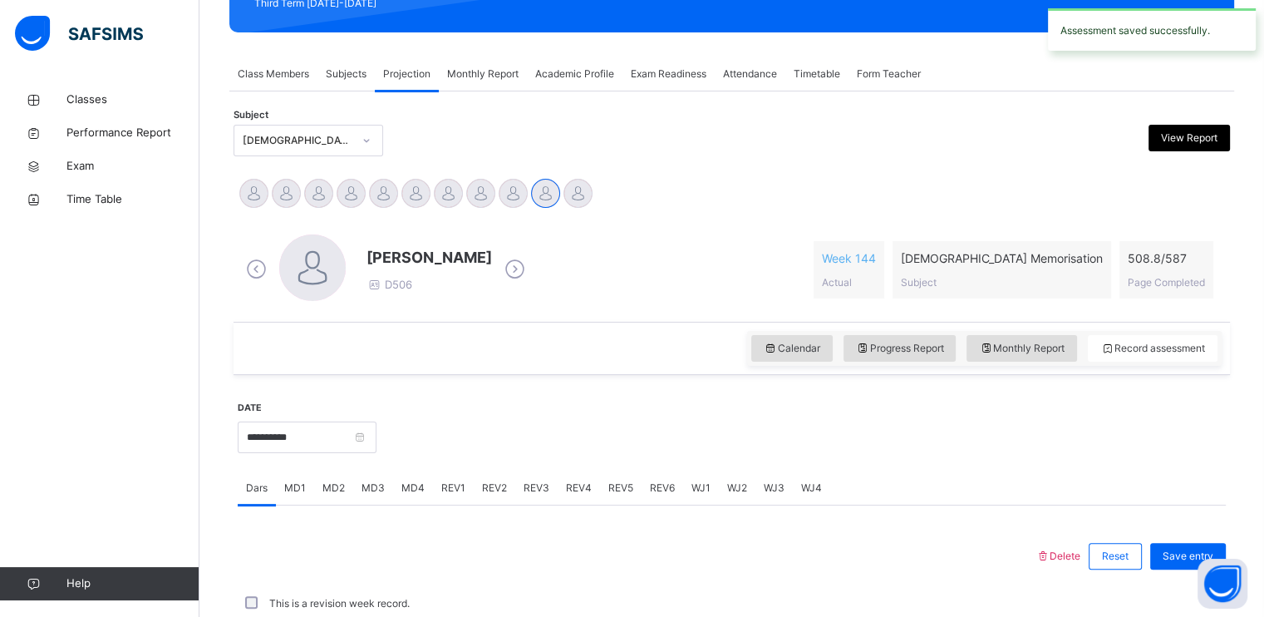
scroll to position [632, 0]
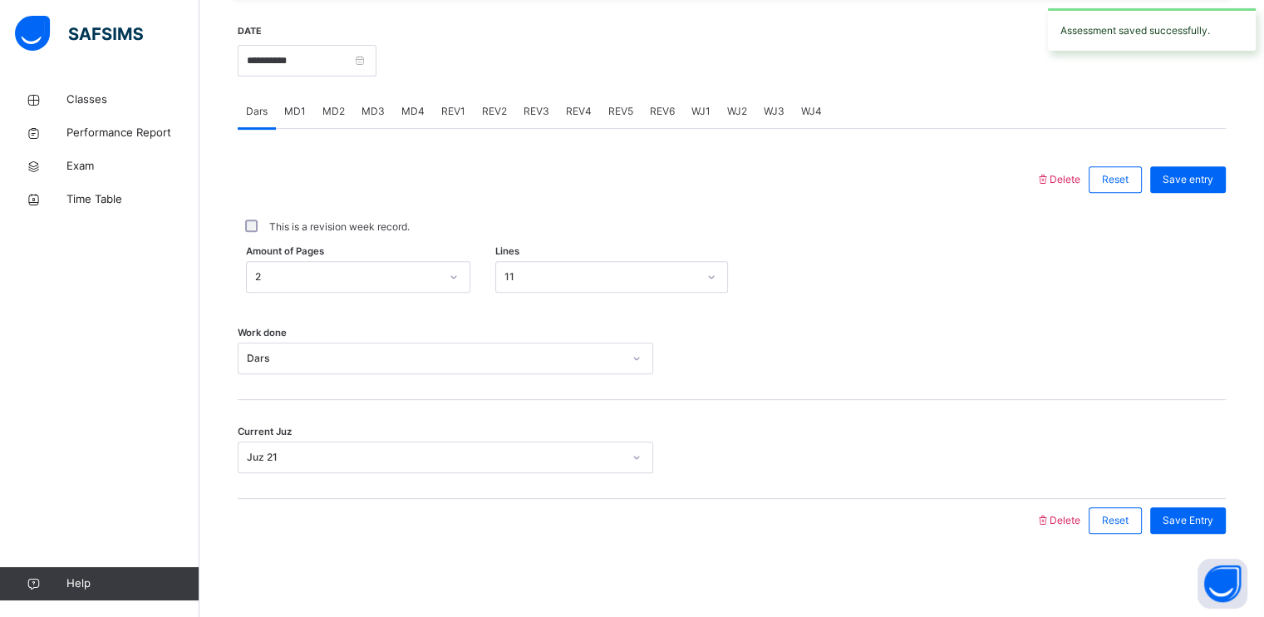
click at [486, 114] on span "REV2" at bounding box center [494, 111] width 25 height 15
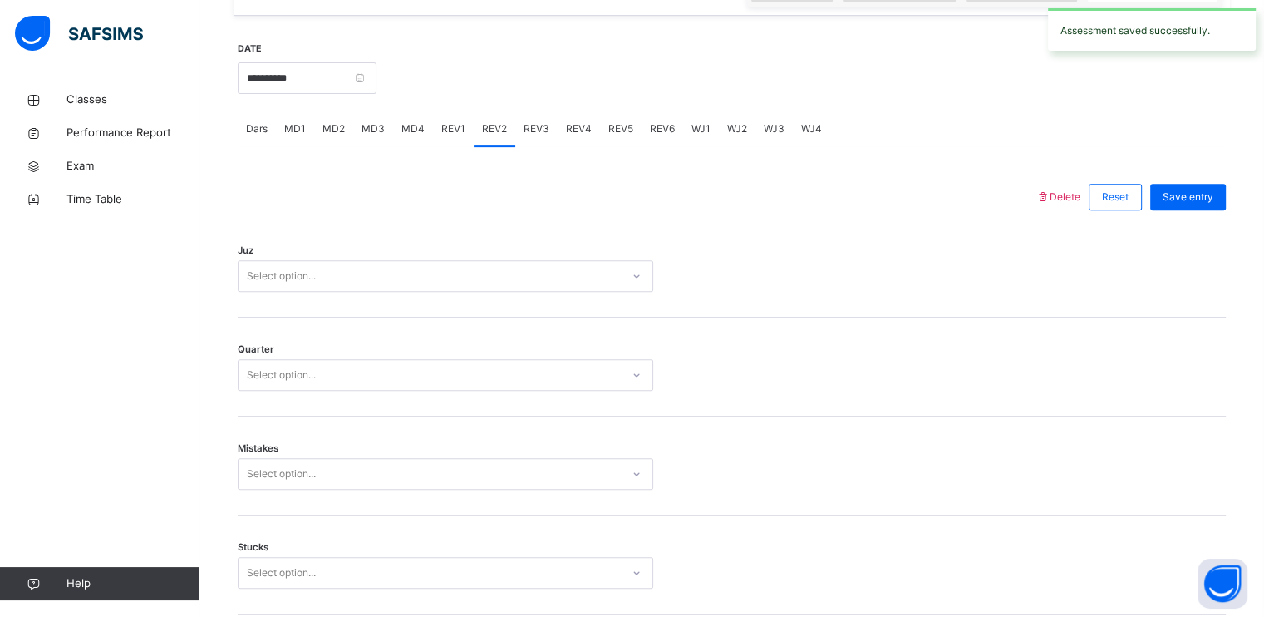
scroll to position [612, 0]
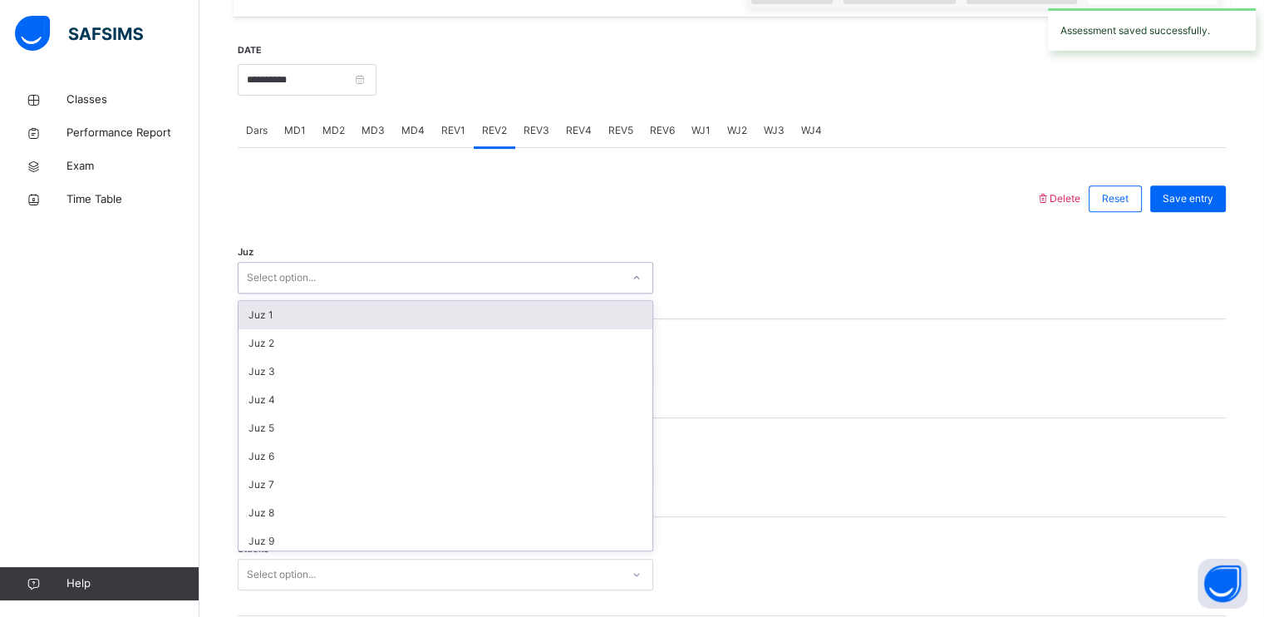
click at [338, 279] on div "Select option..." at bounding box center [430, 278] width 382 height 26
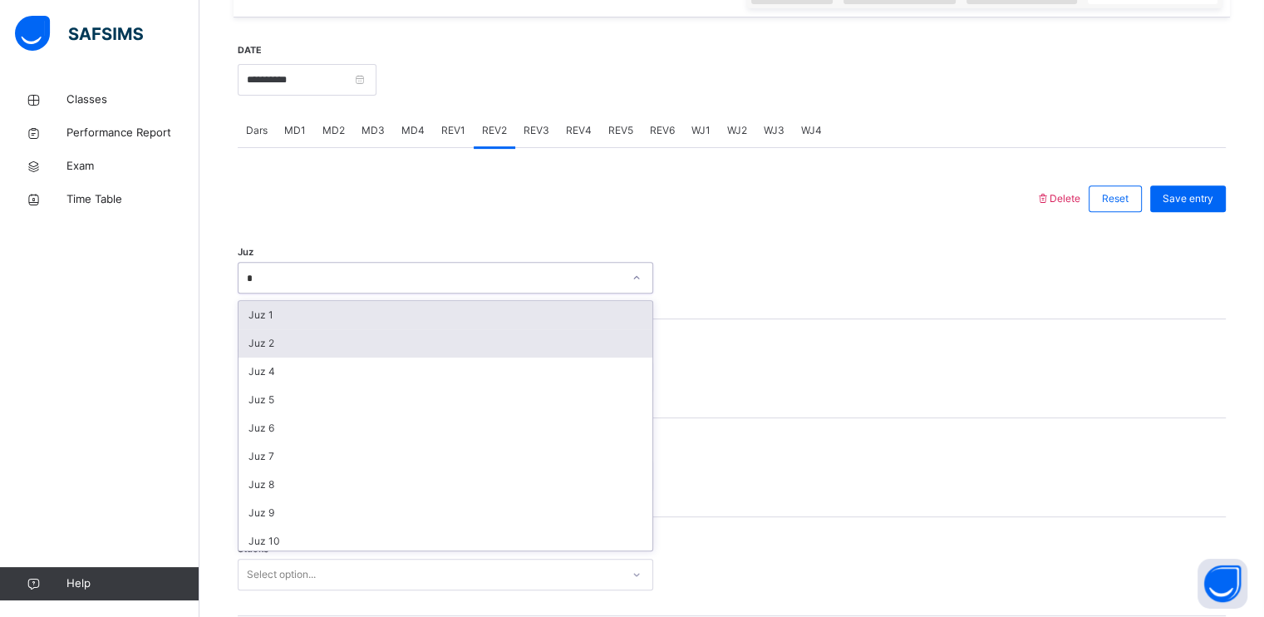
type input "**"
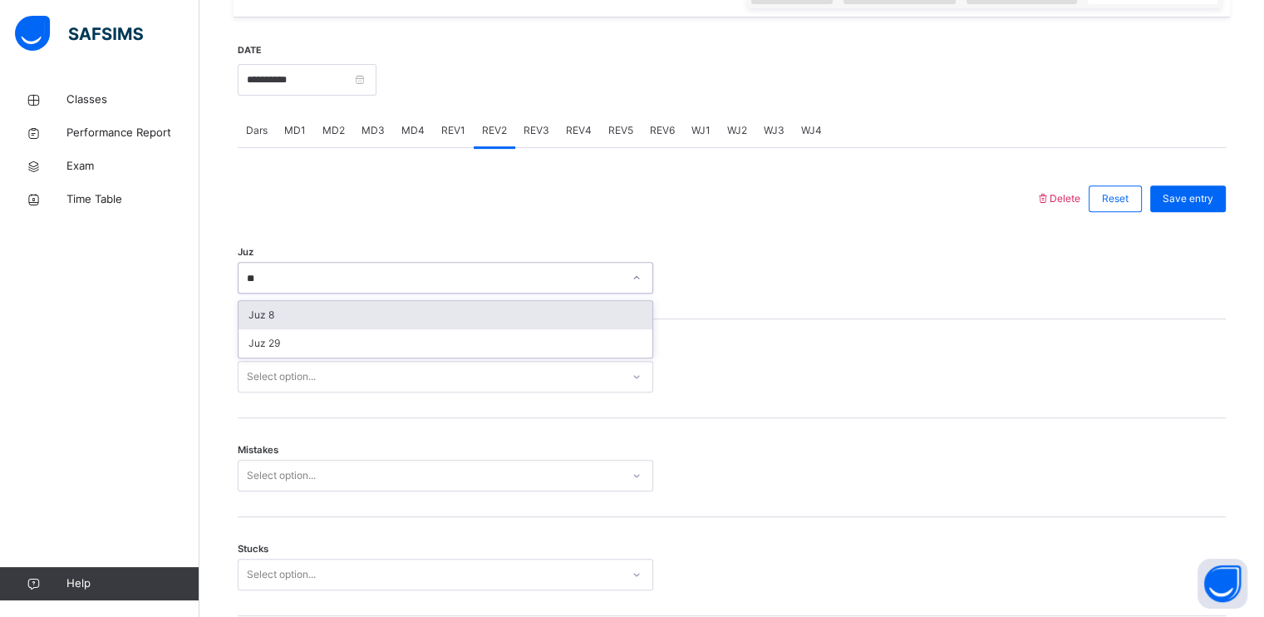
click at [305, 345] on div "Juz 29" at bounding box center [446, 343] width 414 height 28
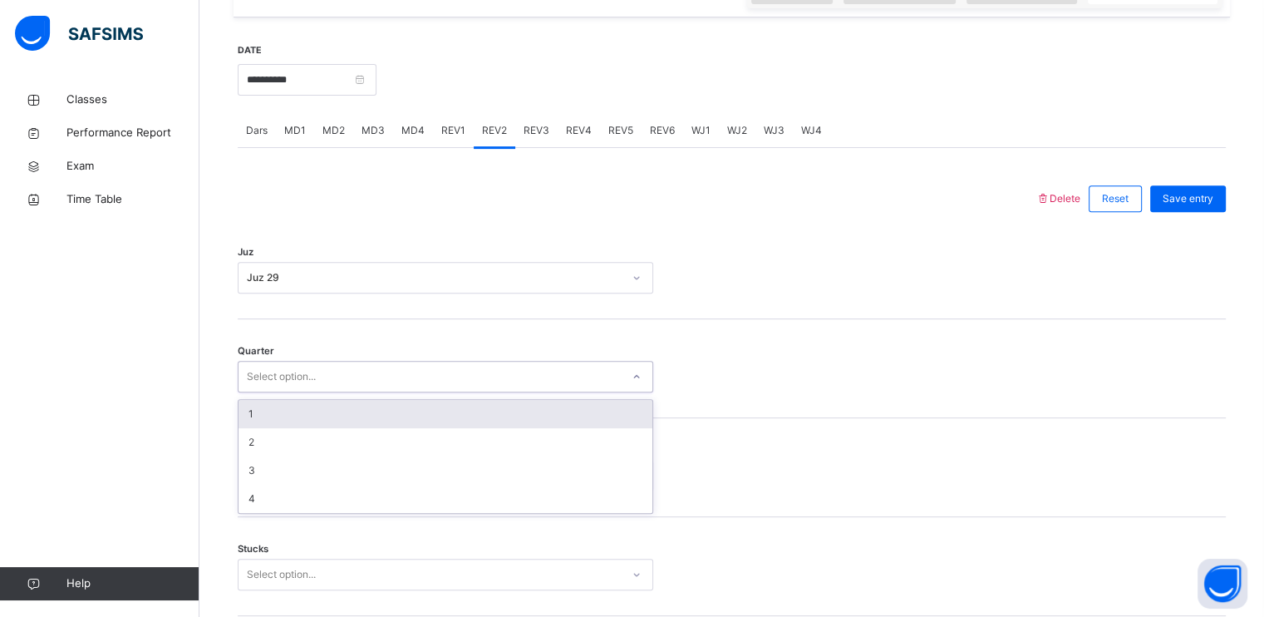
click at [286, 381] on div "Select option..." at bounding box center [281, 377] width 69 height 32
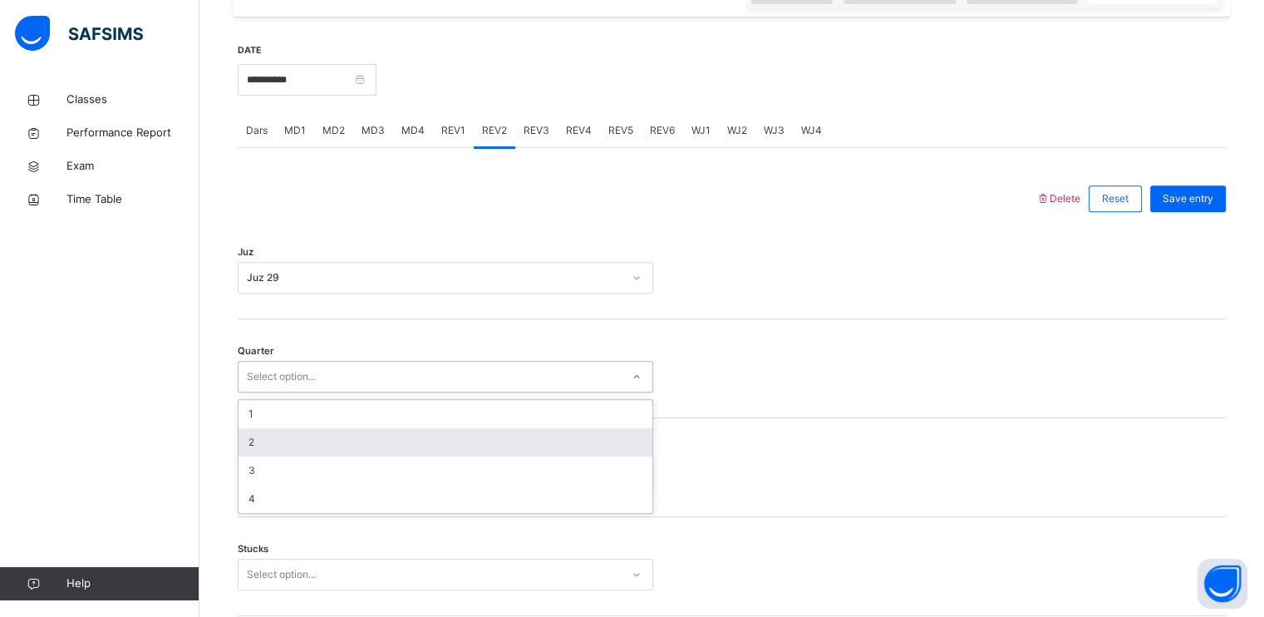
click at [269, 441] on div "2" at bounding box center [446, 442] width 414 height 28
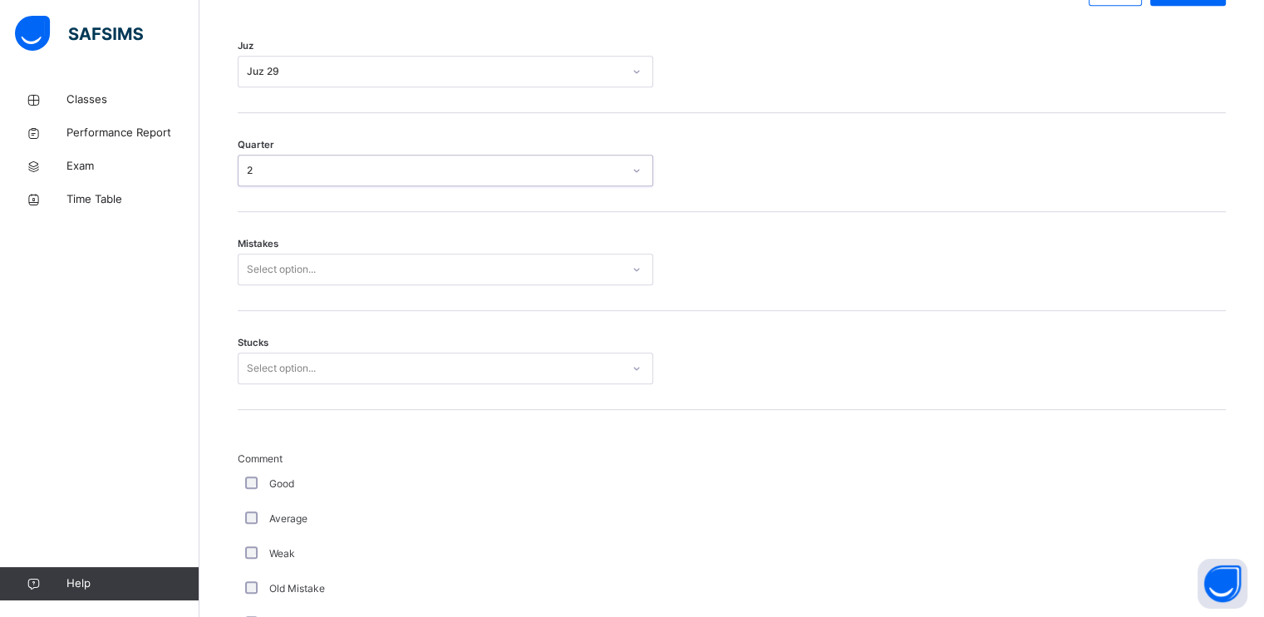
scroll to position [835, 0]
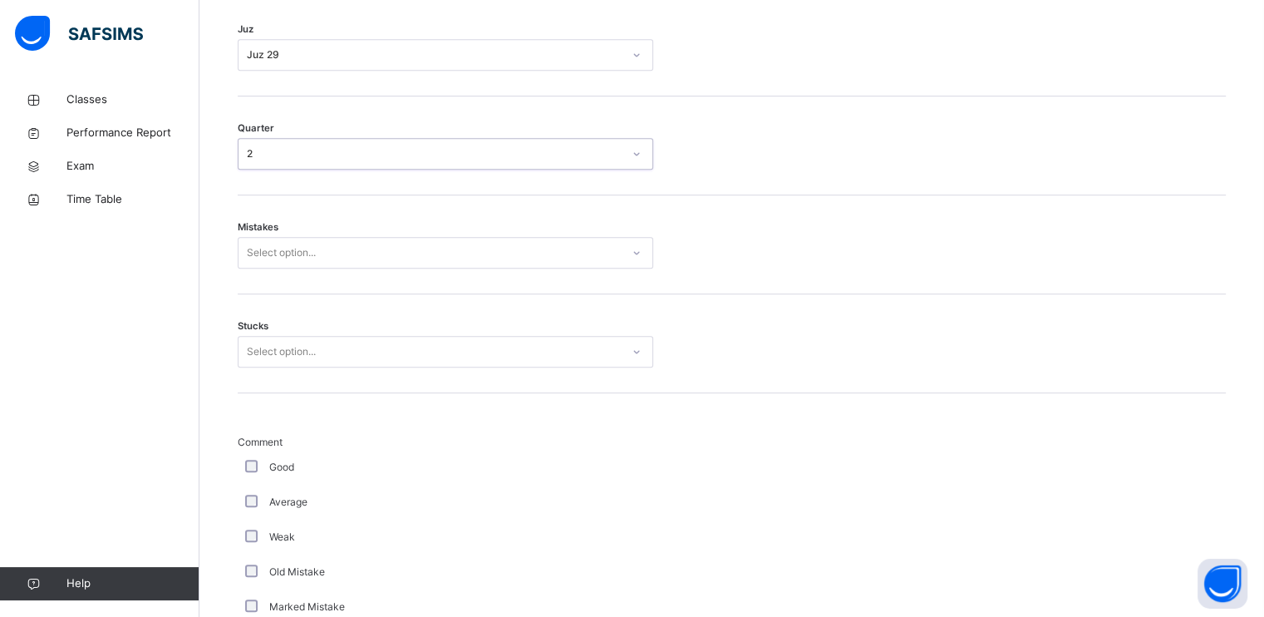
click at [288, 263] on div "Select option..." at bounding box center [446, 253] width 416 height 32
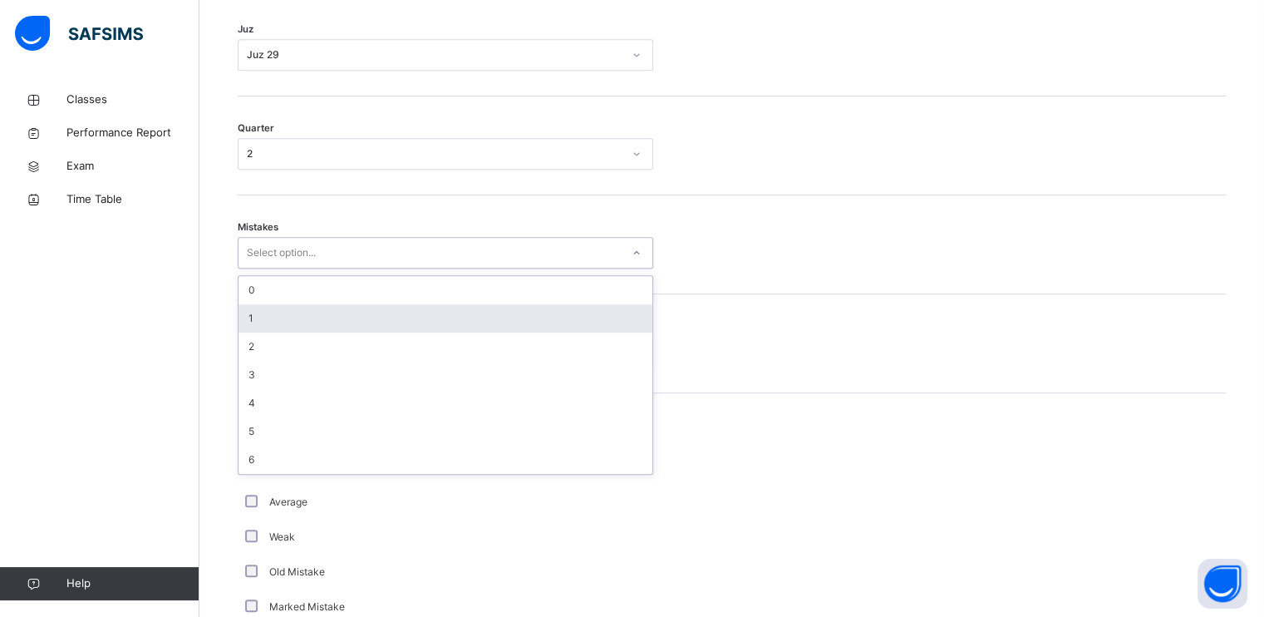
drag, startPoint x: 290, startPoint y: 317, endPoint x: 283, endPoint y: 344, distance: 28.2
click at [290, 318] on div "1" at bounding box center [446, 318] width 414 height 28
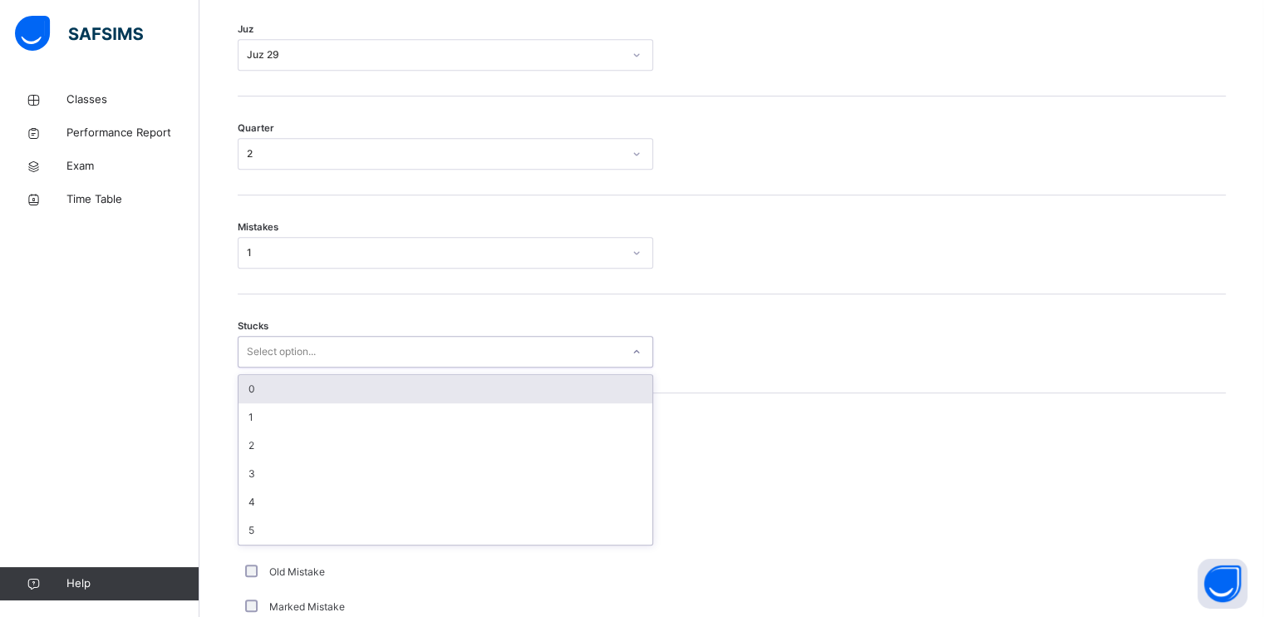
click at [283, 350] on div "Select option..." at bounding box center [281, 352] width 69 height 32
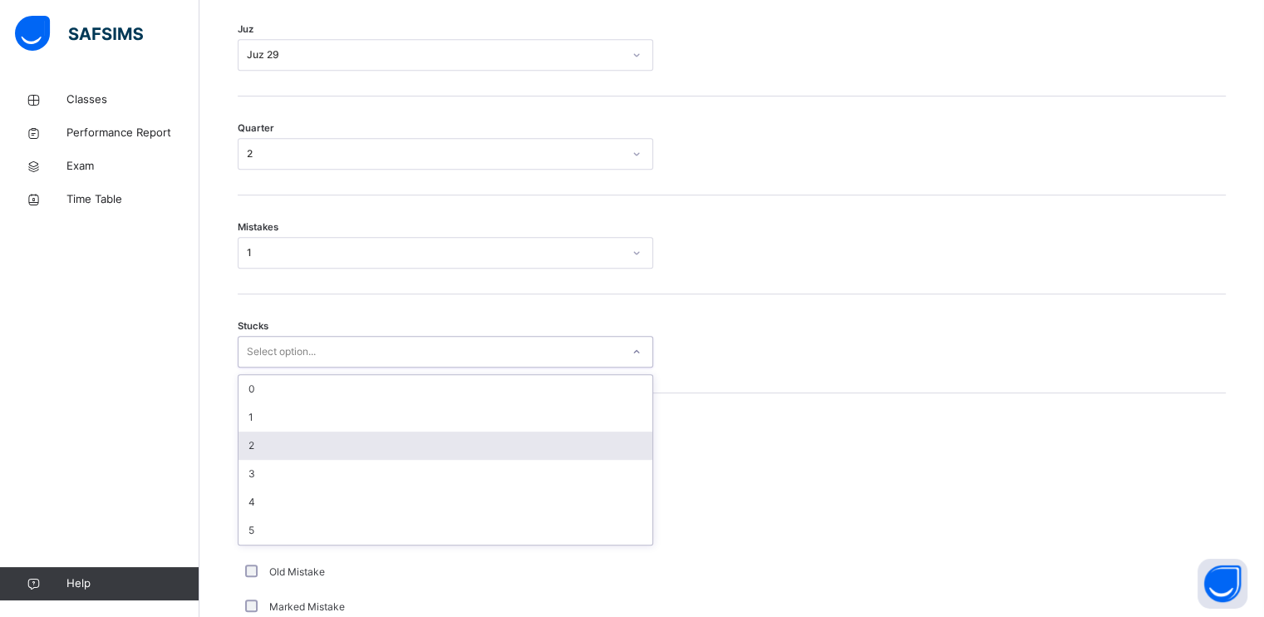
click at [279, 446] on div "2" at bounding box center [446, 445] width 414 height 28
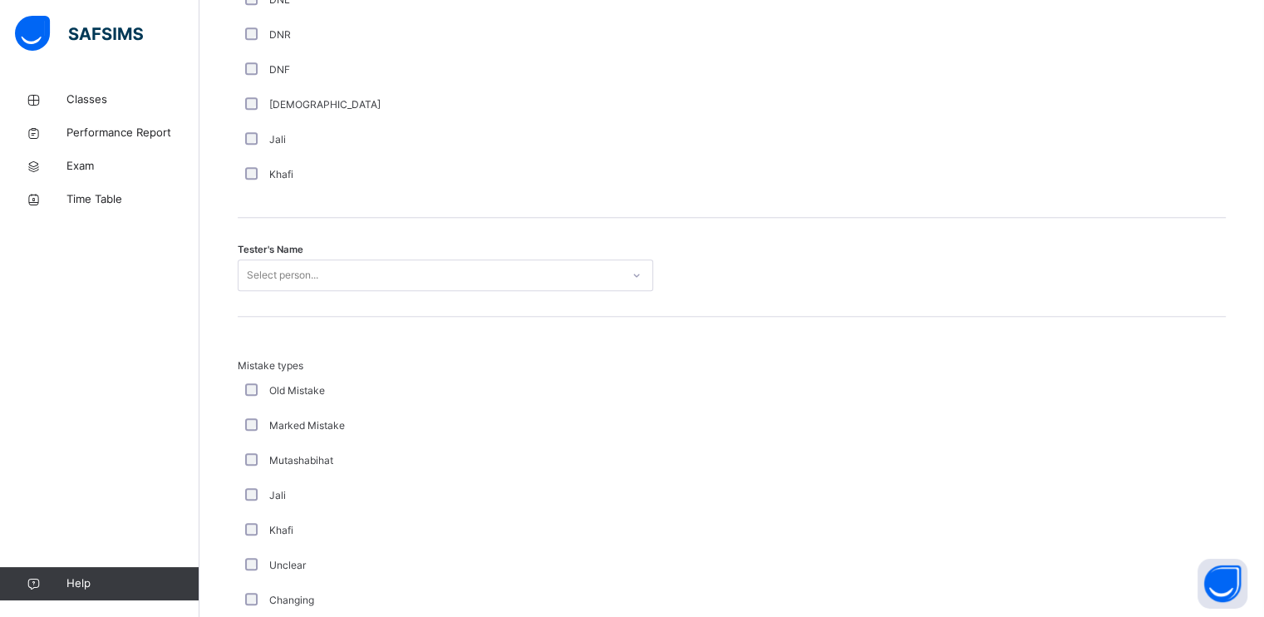
scroll to position [1549, 0]
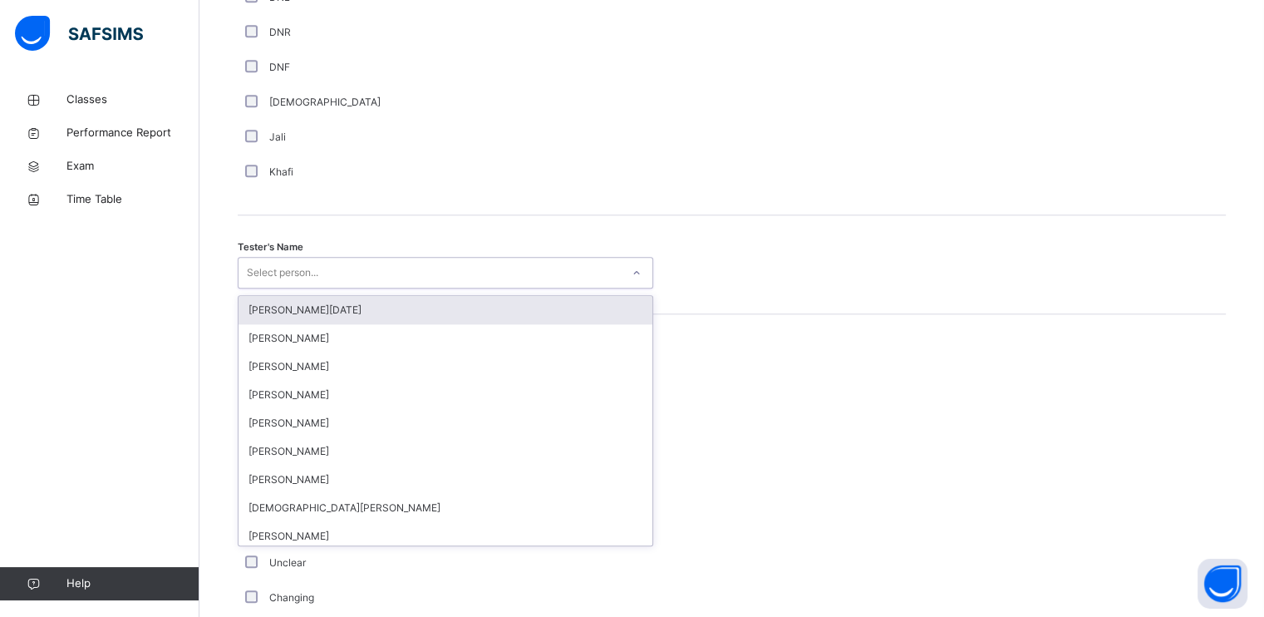
click at [336, 270] on div "Select person..." at bounding box center [430, 273] width 382 height 26
type input "****"
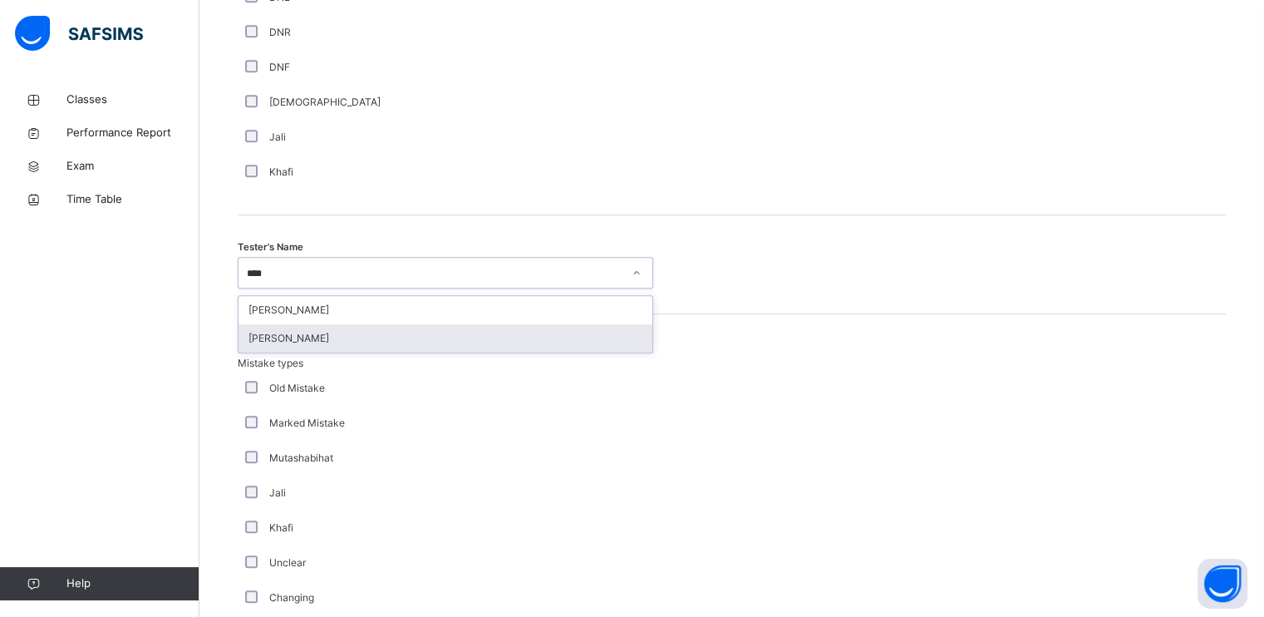
click at [340, 337] on div "[PERSON_NAME]" at bounding box center [446, 338] width 414 height 28
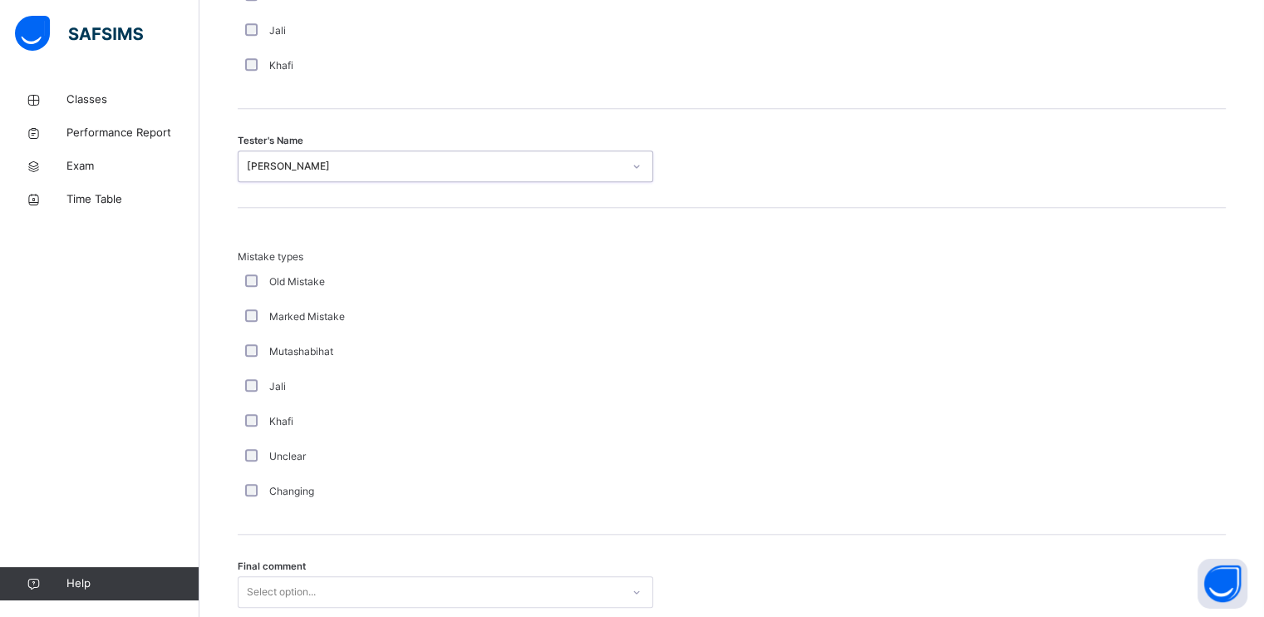
scroll to position [1788, 0]
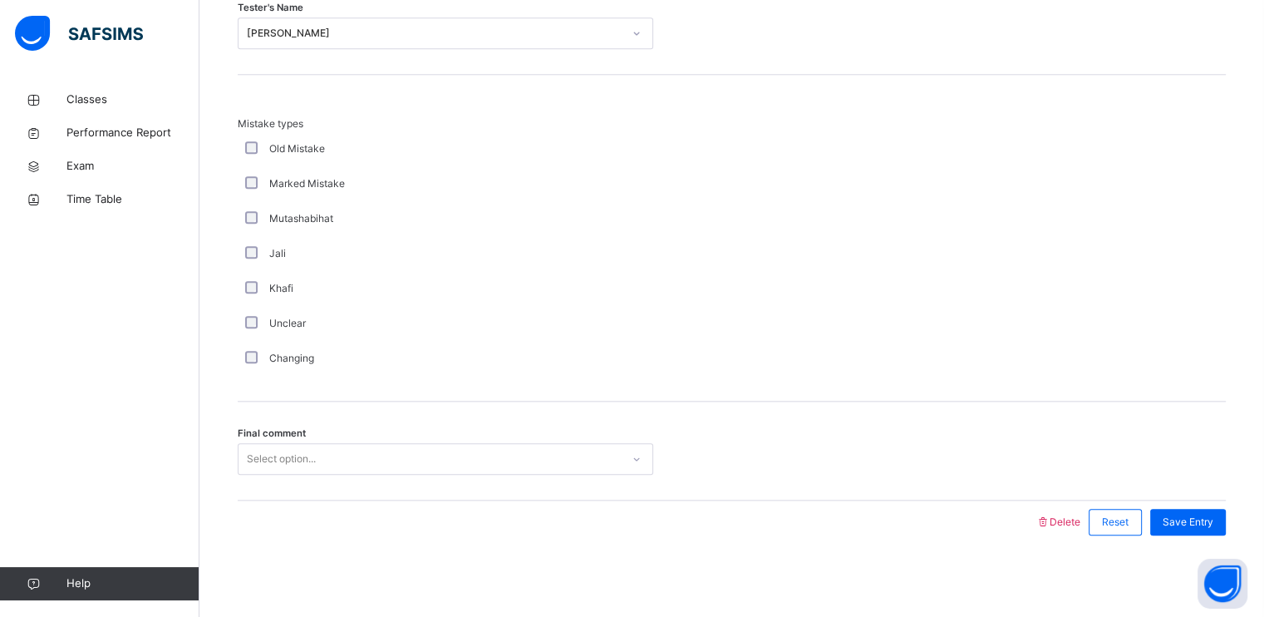
click at [422, 476] on div "Final comment Select option..." at bounding box center [732, 450] width 988 height 99
click at [419, 470] on div "Select option..." at bounding box center [446, 459] width 416 height 32
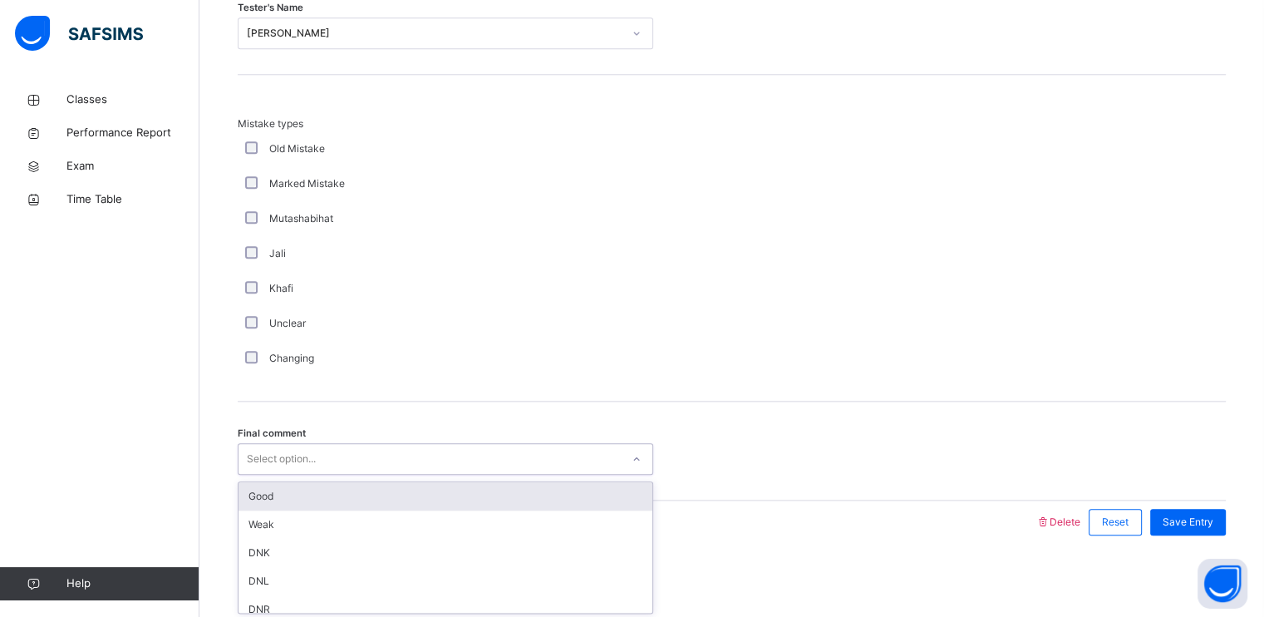
drag, startPoint x: 394, startPoint y: 497, endPoint x: 430, endPoint y: 495, distance: 35.8
click at [395, 498] on div "Good" at bounding box center [446, 496] width 414 height 28
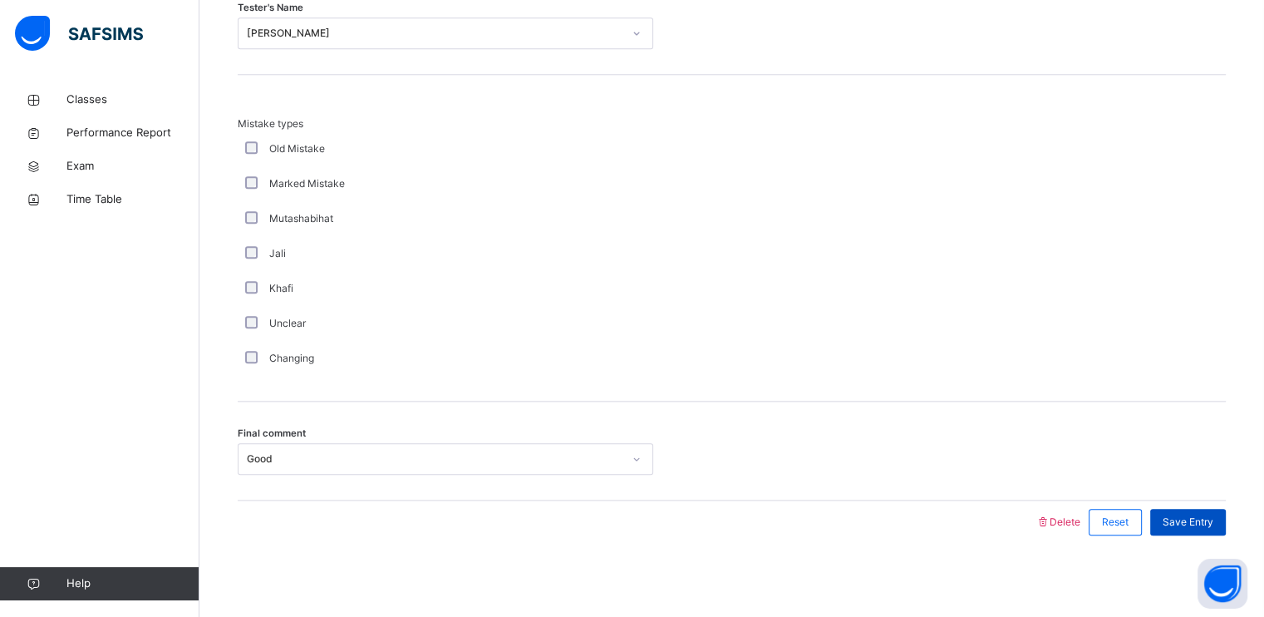
click at [1213, 515] on span "Save Entry" at bounding box center [1188, 521] width 51 height 15
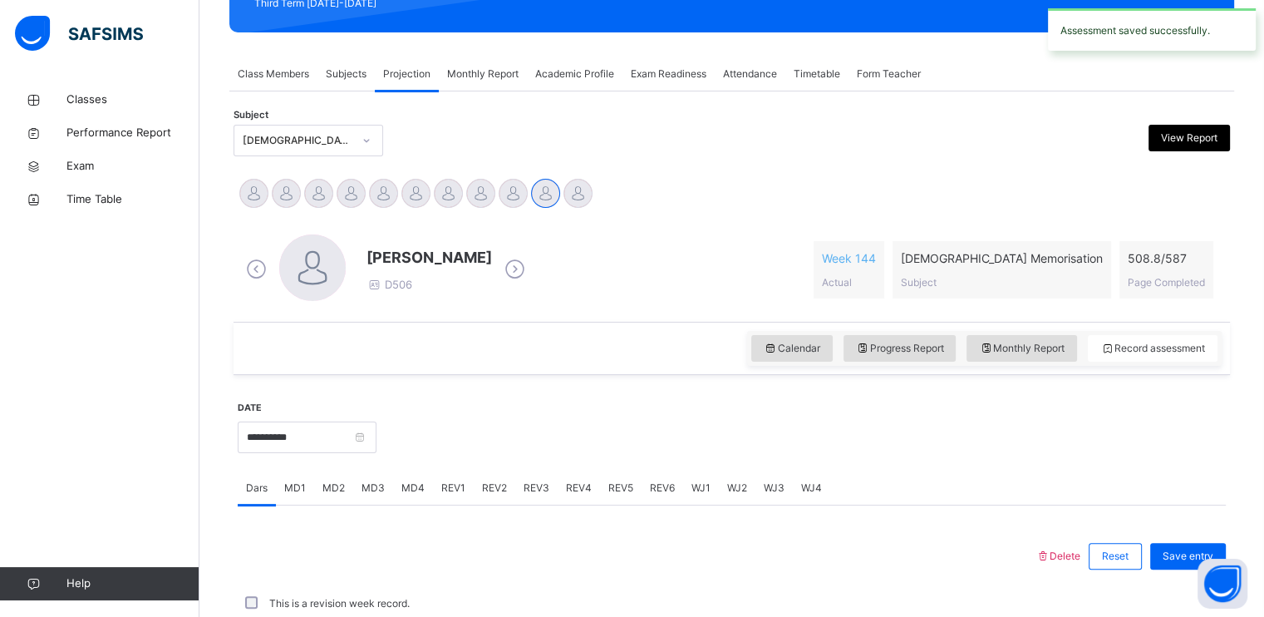
scroll to position [632, 0]
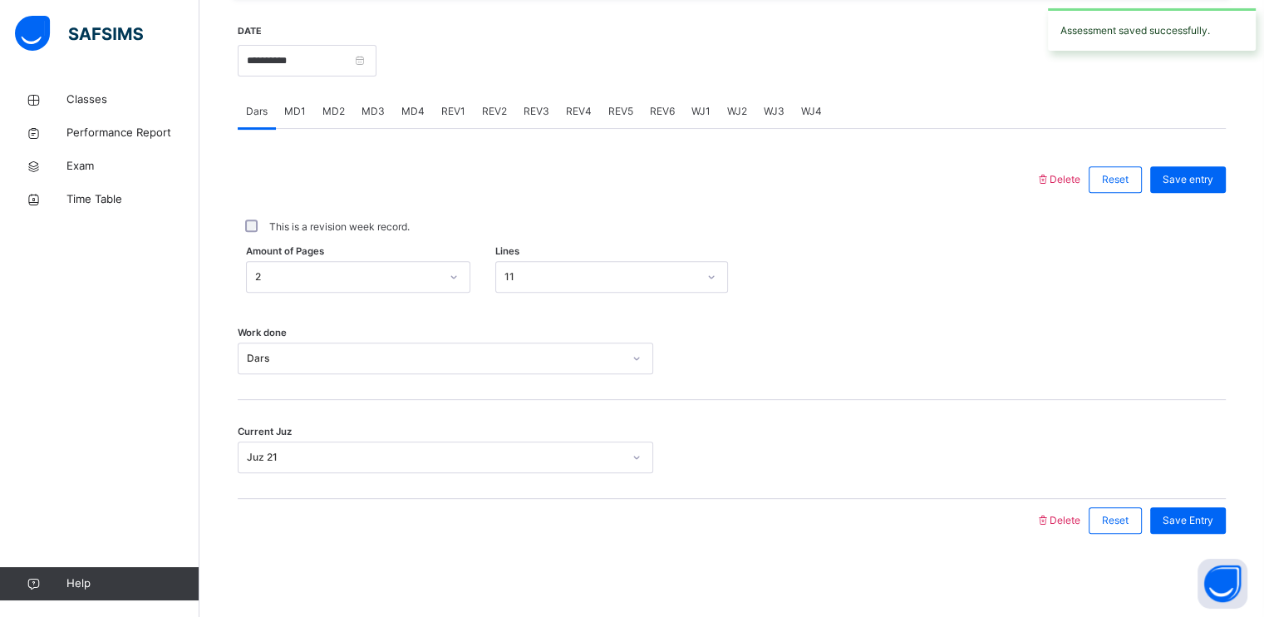
click at [528, 111] on span "REV3" at bounding box center [537, 111] width 26 height 15
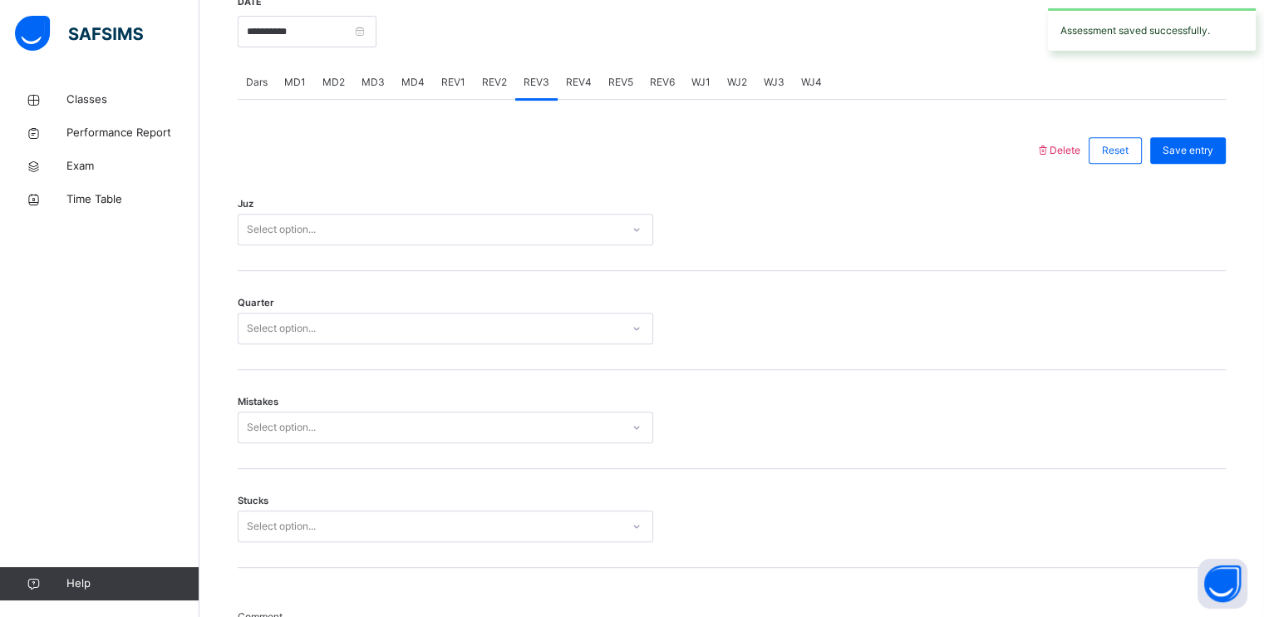
scroll to position [662, 0]
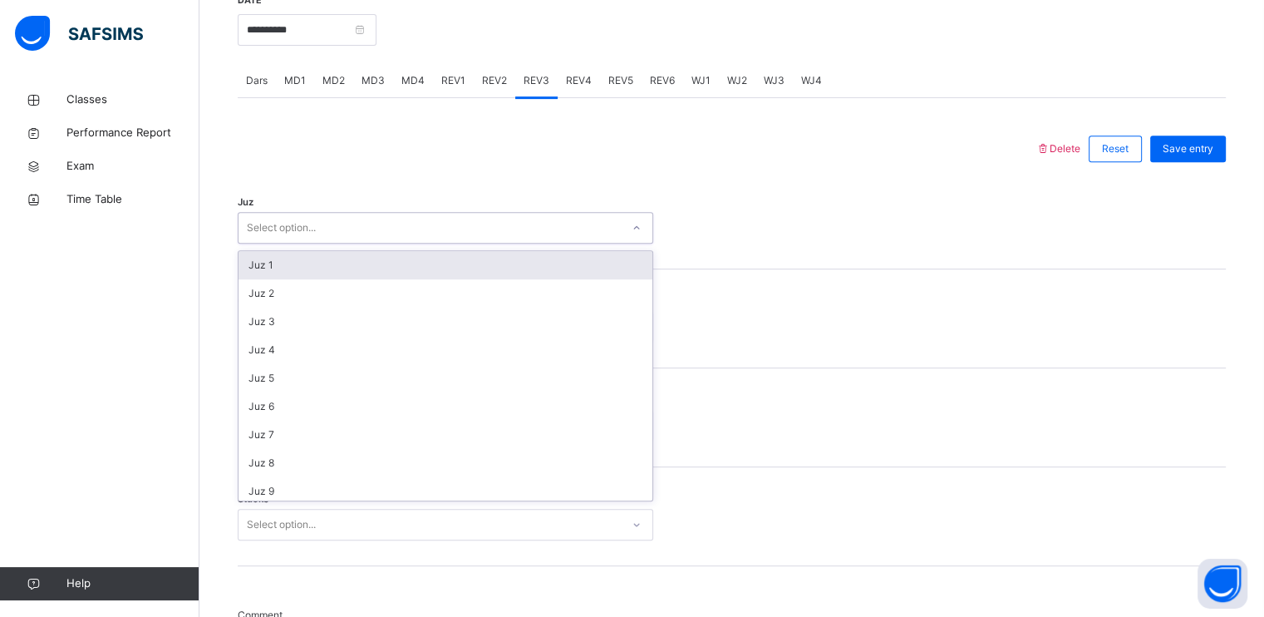
click at [421, 225] on div "Select option..." at bounding box center [430, 228] width 382 height 26
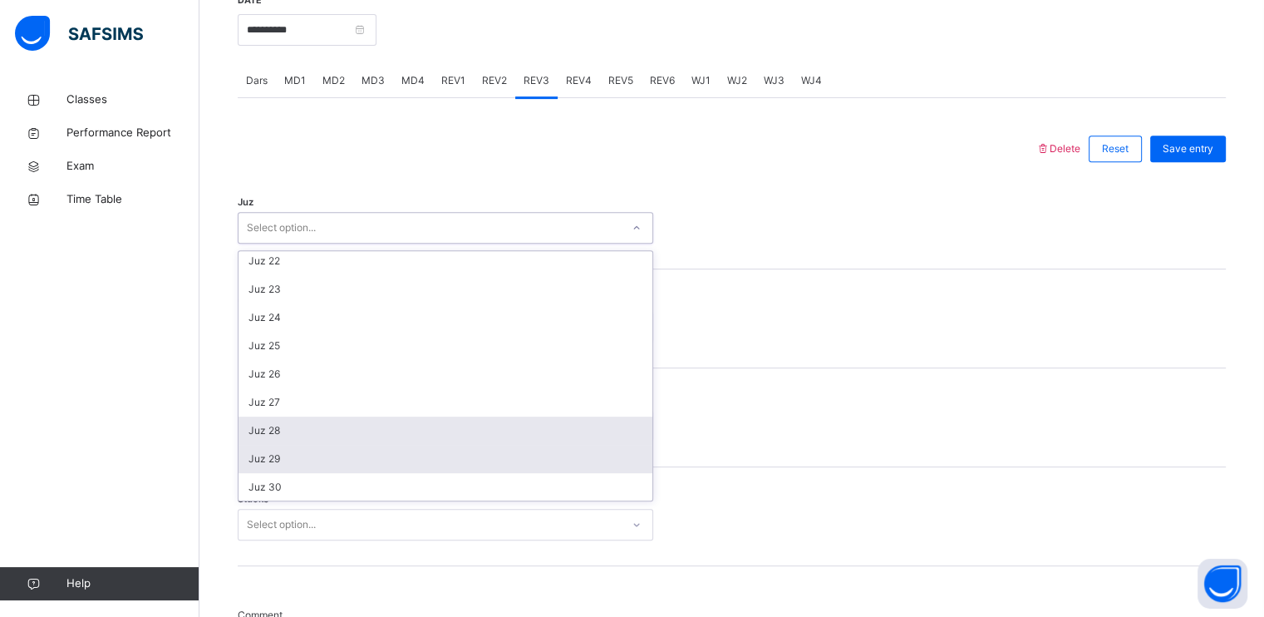
scroll to position [598, 0]
click at [306, 460] on div "Juz 29" at bounding box center [446, 458] width 414 height 28
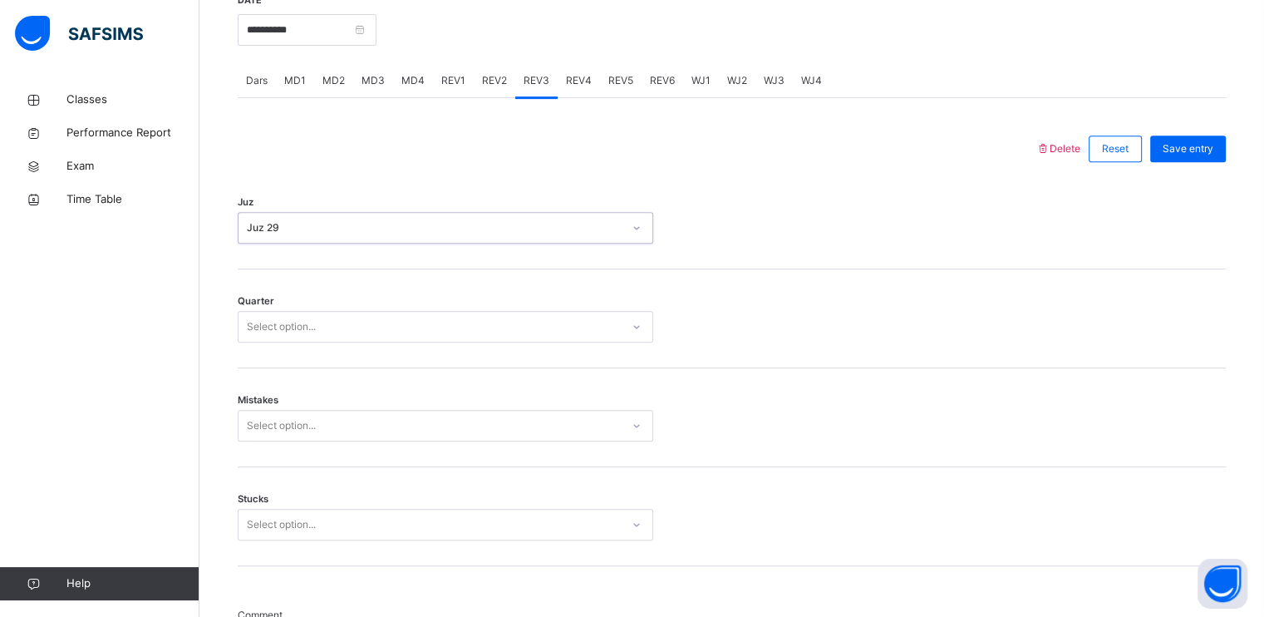
click at [288, 330] on div "Select option..." at bounding box center [281, 327] width 69 height 32
click at [271, 414] on div "3" at bounding box center [446, 420] width 414 height 28
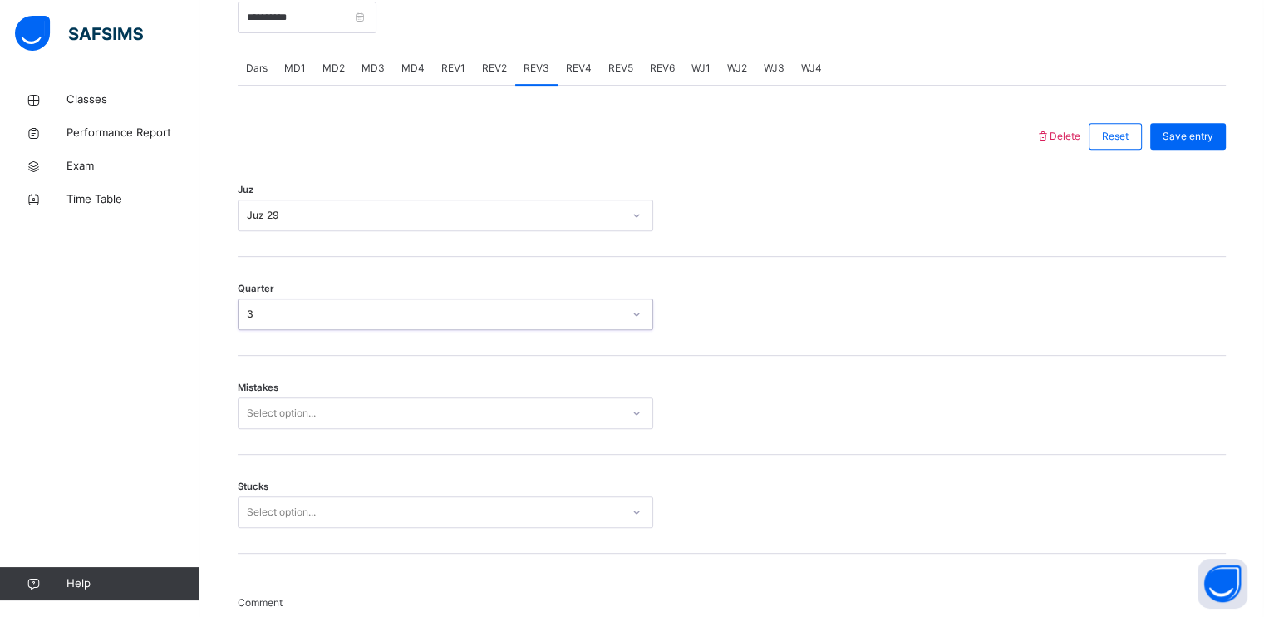
click at [273, 417] on div "Mistakes Select option..." at bounding box center [732, 405] width 988 height 99
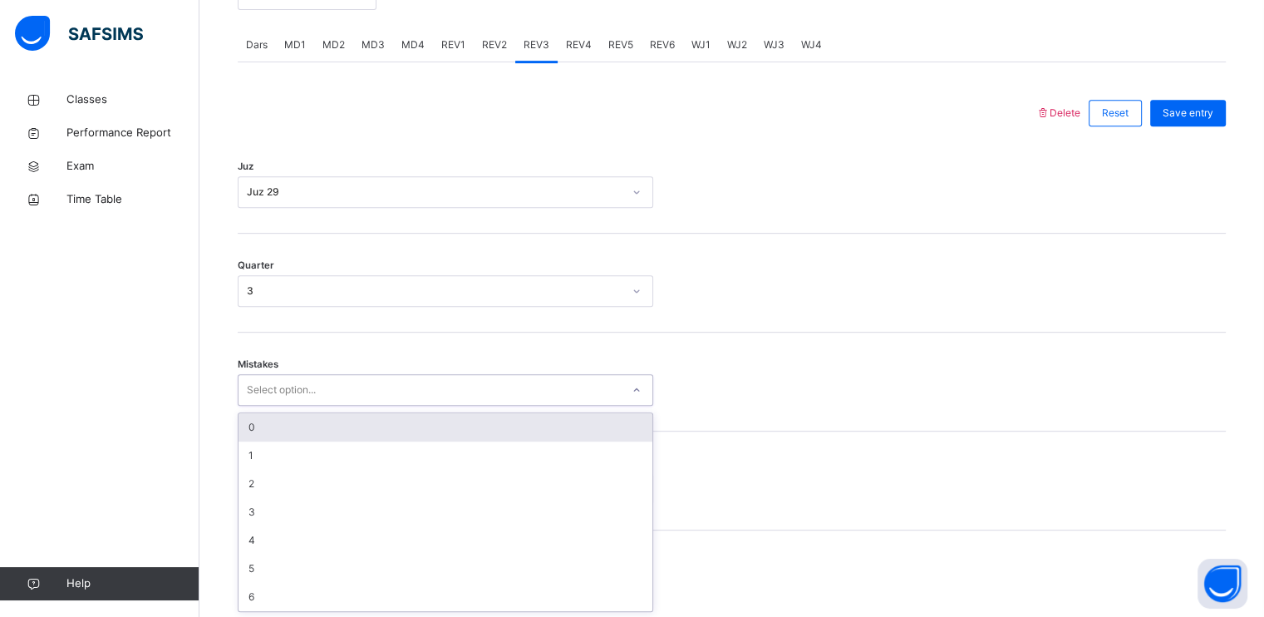
click at [272, 426] on div "0" at bounding box center [446, 427] width 414 height 28
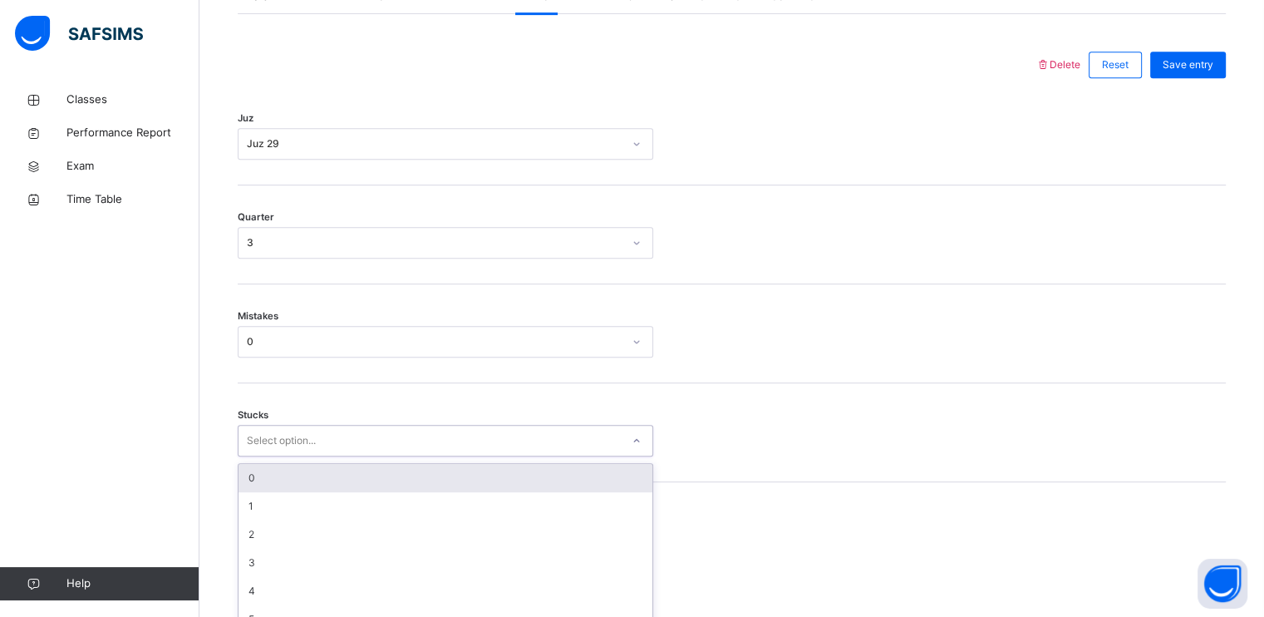
click at [282, 456] on div "option 0 focused, 1 of 6. 6 results available. Use Up and Down to choose option…" at bounding box center [446, 441] width 416 height 32
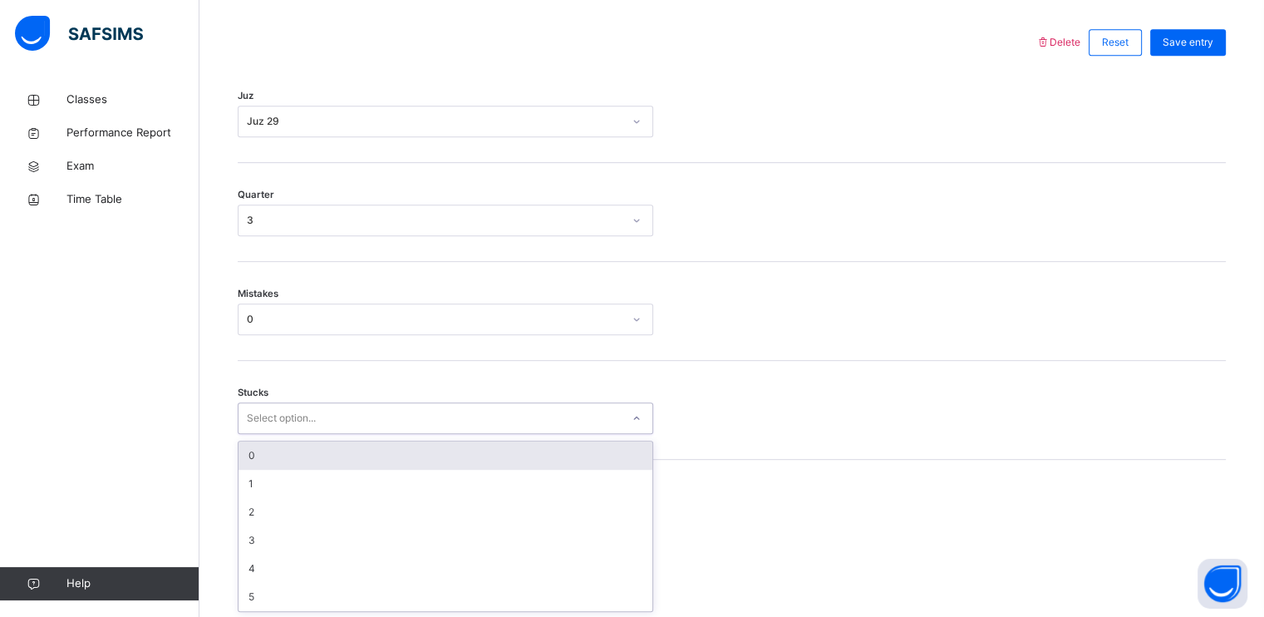
click at [283, 455] on div "0" at bounding box center [446, 455] width 414 height 28
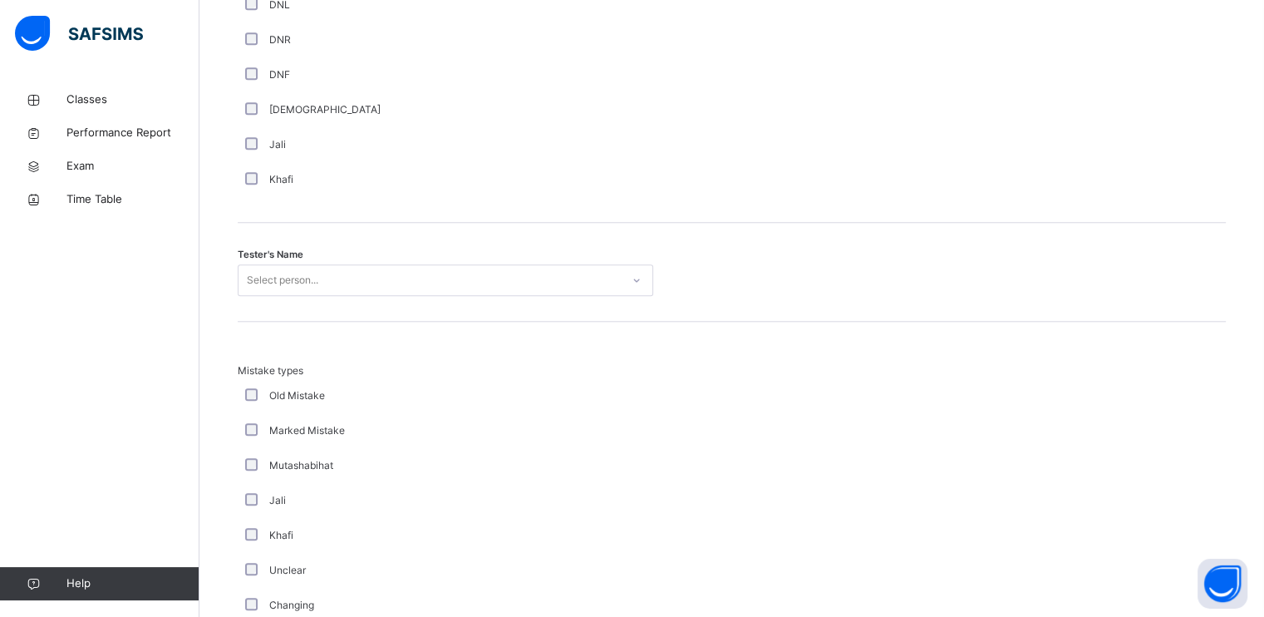
scroll to position [1565, 0]
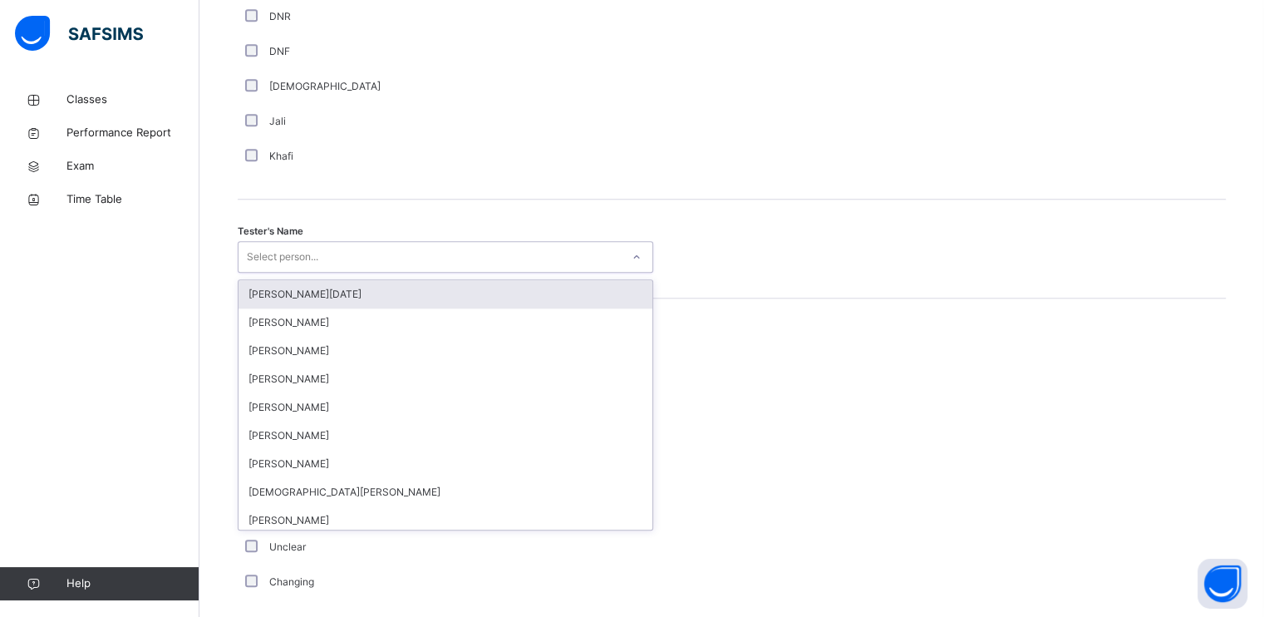
click at [331, 259] on div "Select person..." at bounding box center [430, 257] width 382 height 26
type input "****"
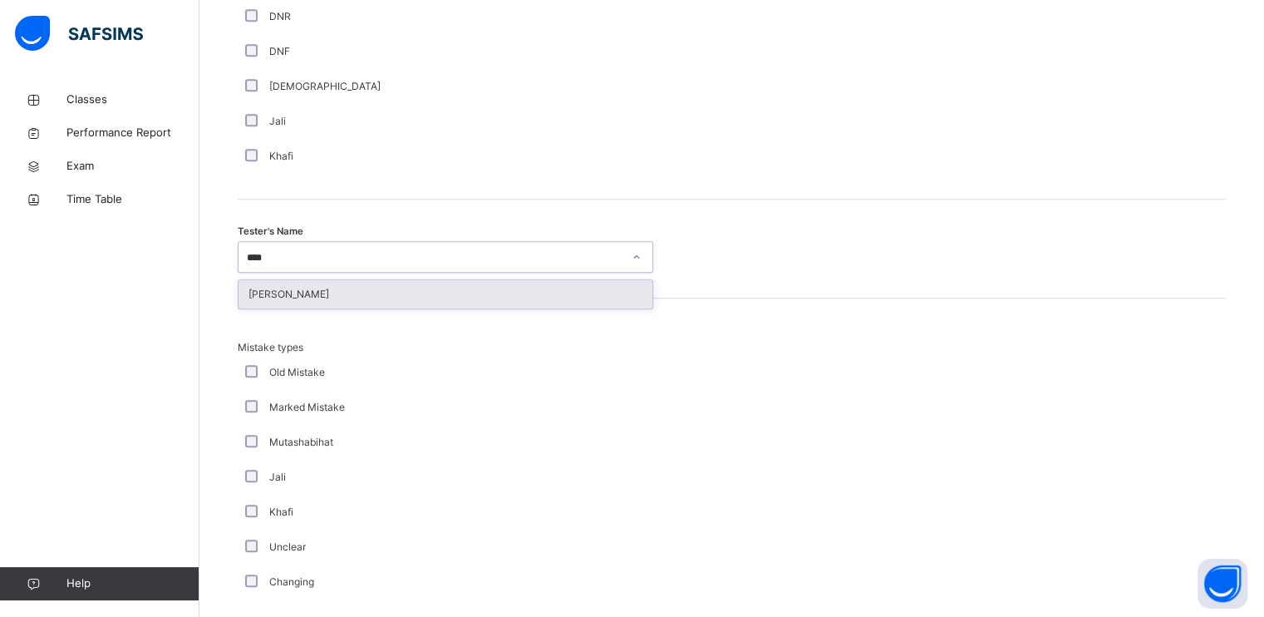
click at [327, 291] on div "[PERSON_NAME]" at bounding box center [446, 294] width 414 height 28
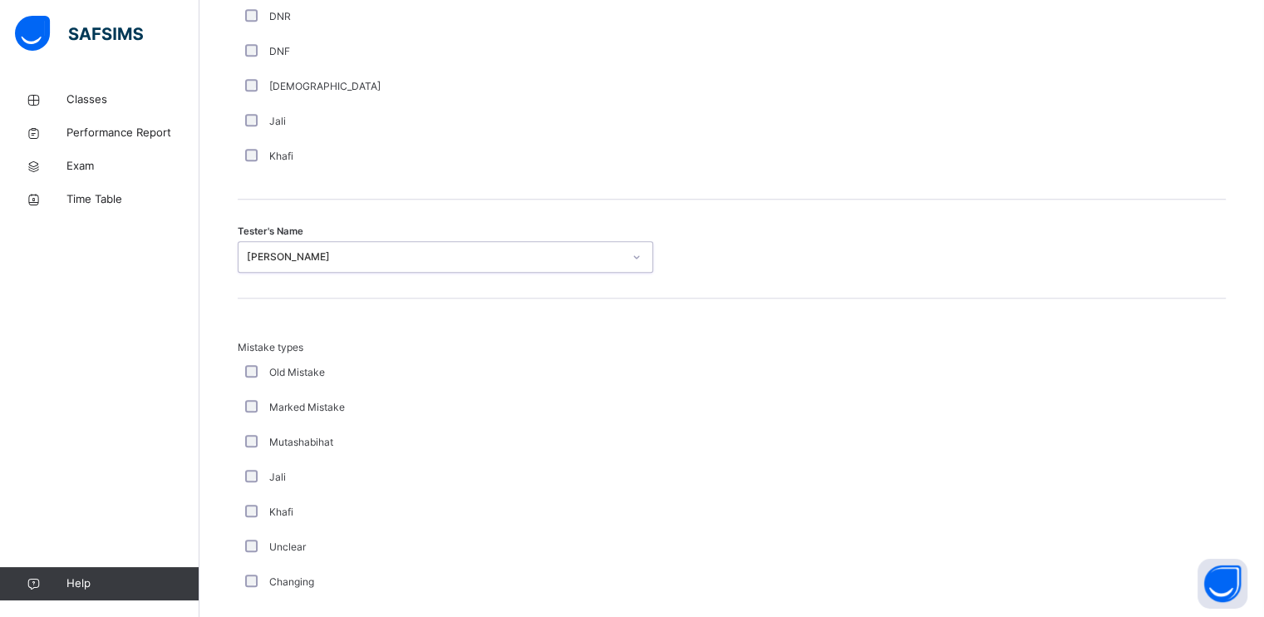
scroll to position [1788, 0]
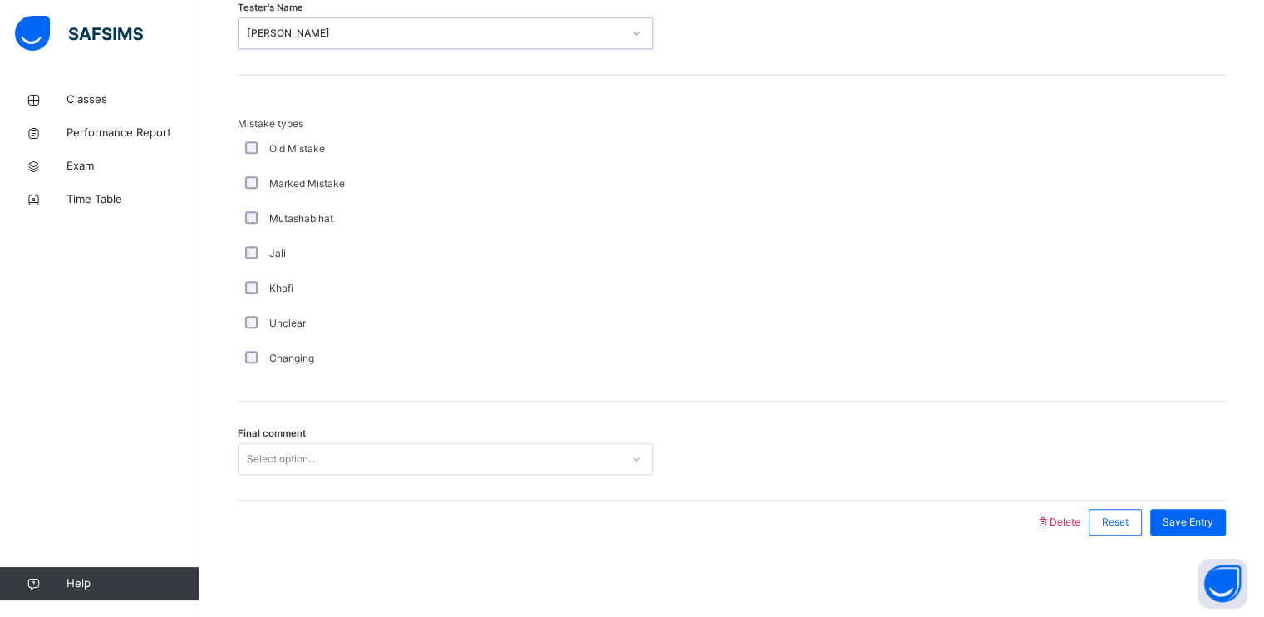
click at [289, 456] on div "Select option..." at bounding box center [281, 459] width 69 height 32
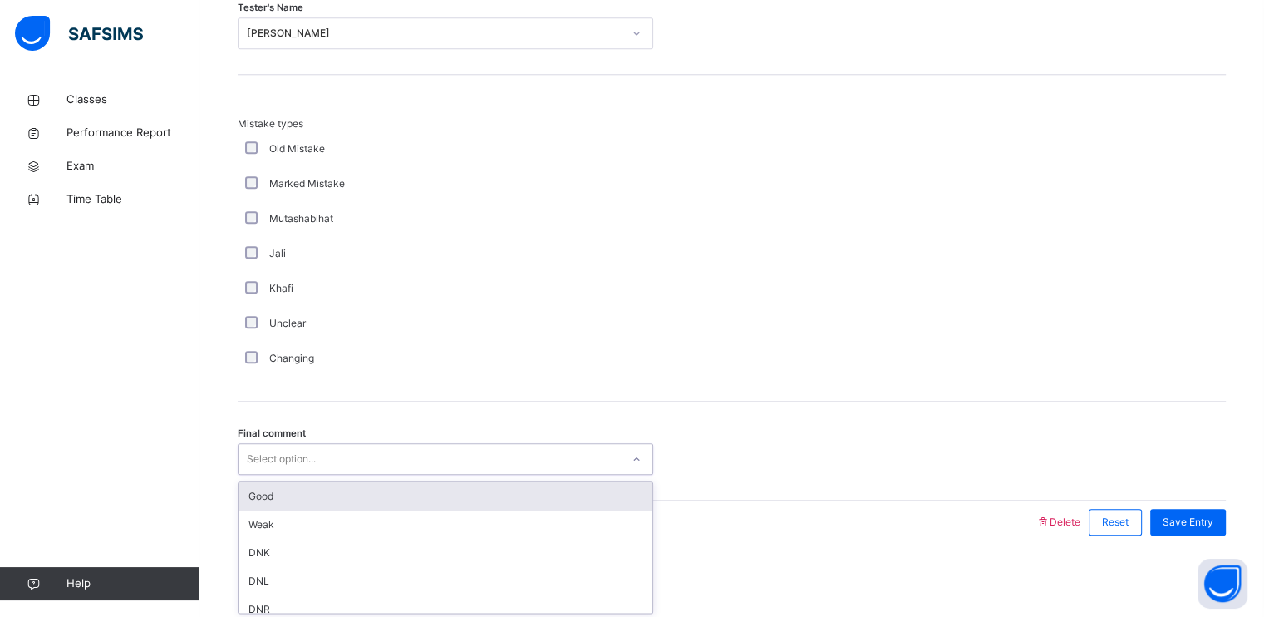
click at [307, 499] on div "Good" at bounding box center [446, 496] width 414 height 28
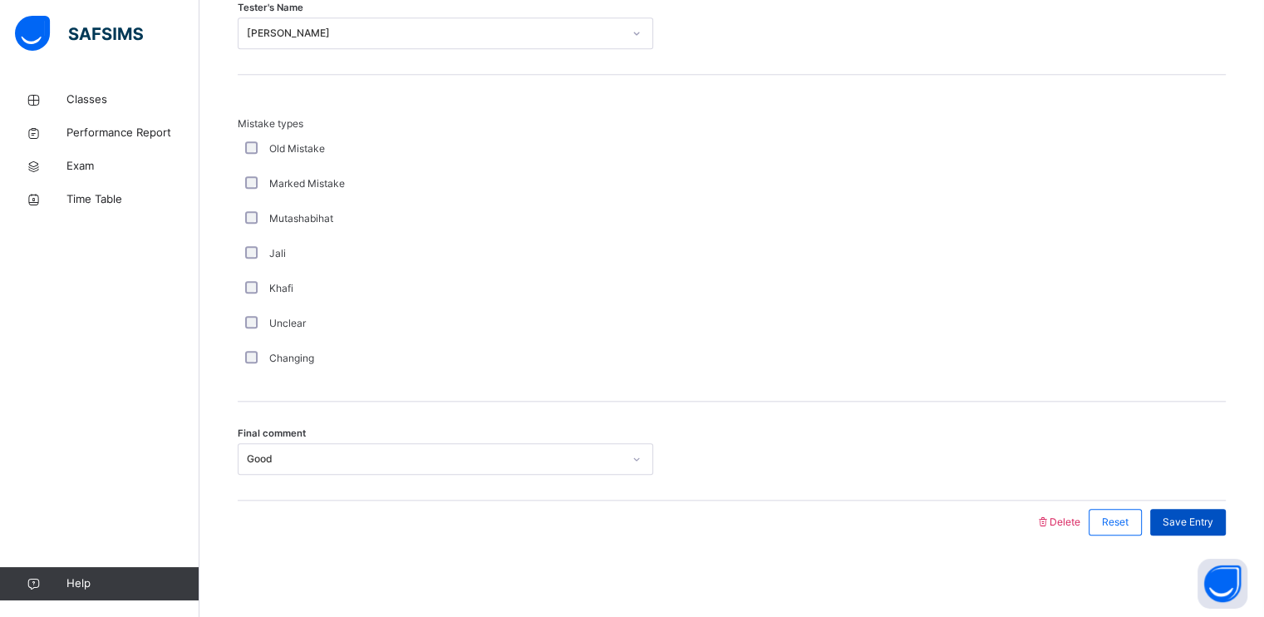
click at [1196, 527] on div "Save Entry" at bounding box center [1188, 522] width 76 height 27
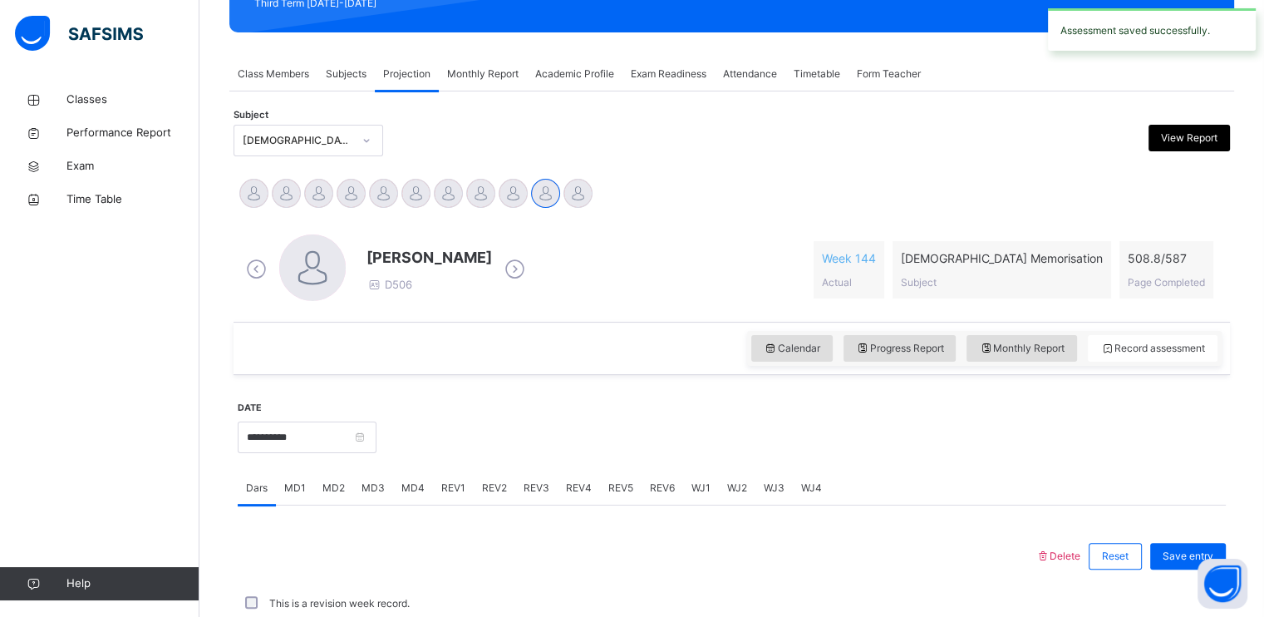
scroll to position [632, 0]
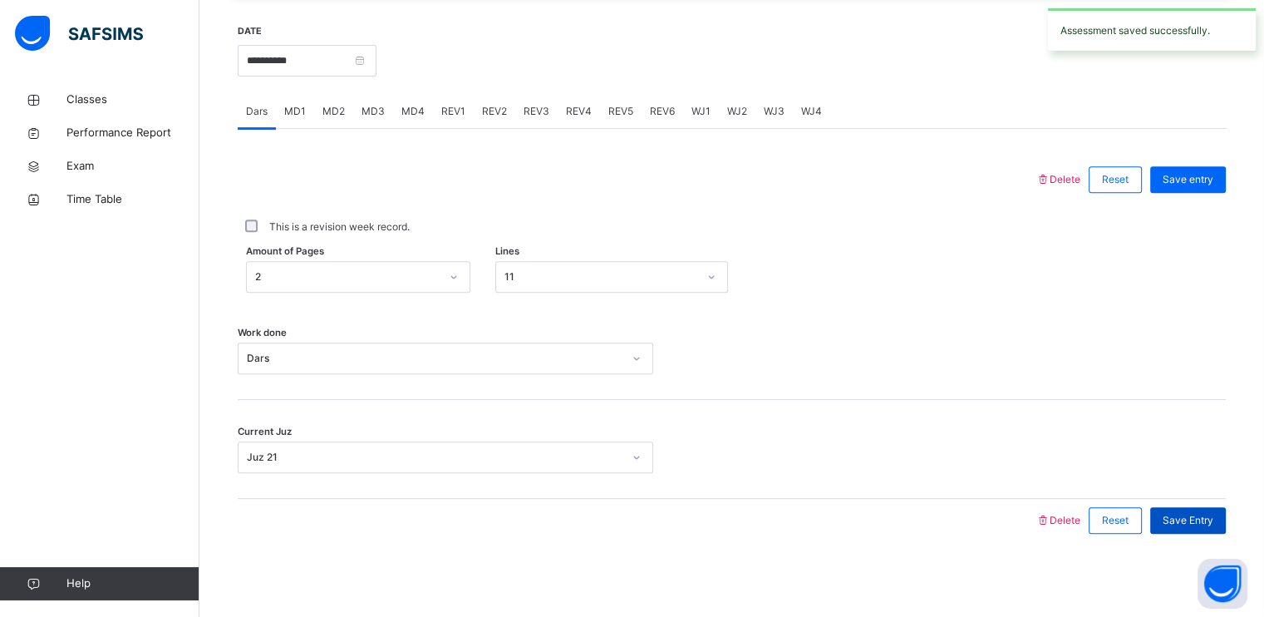
click at [1174, 513] on span "Save Entry" at bounding box center [1188, 520] width 51 height 15
click at [357, 73] on input "**********" at bounding box center [307, 61] width 139 height 32
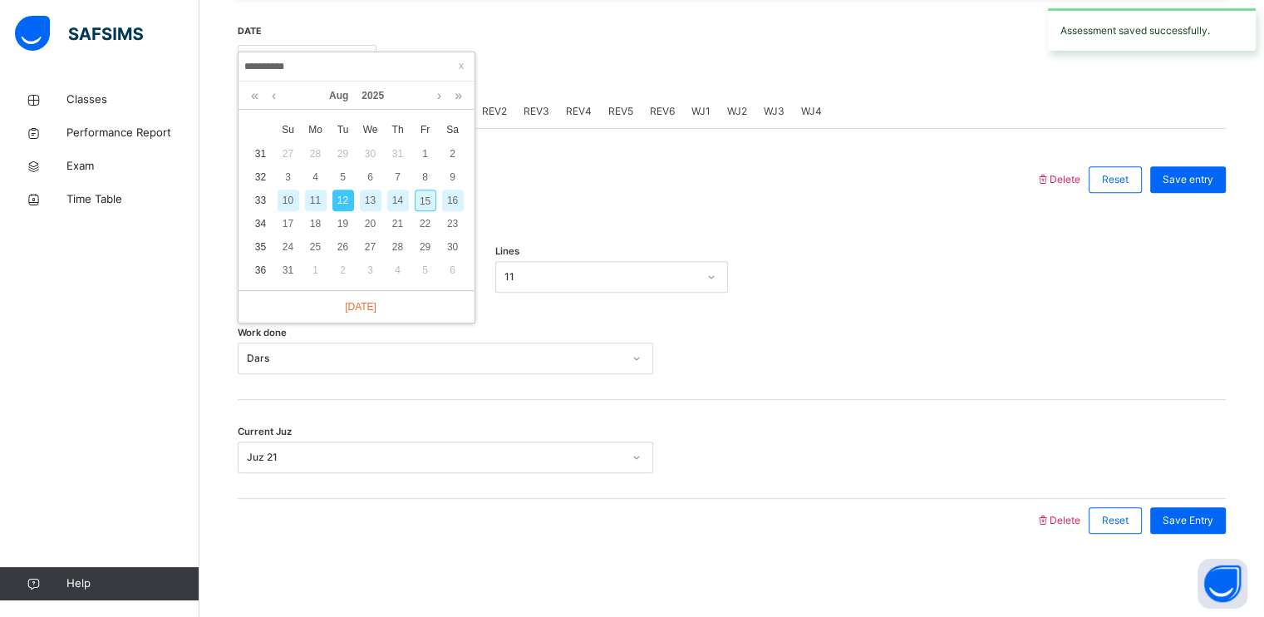
click at [371, 202] on div "13" at bounding box center [371, 200] width 22 height 22
type input "**********"
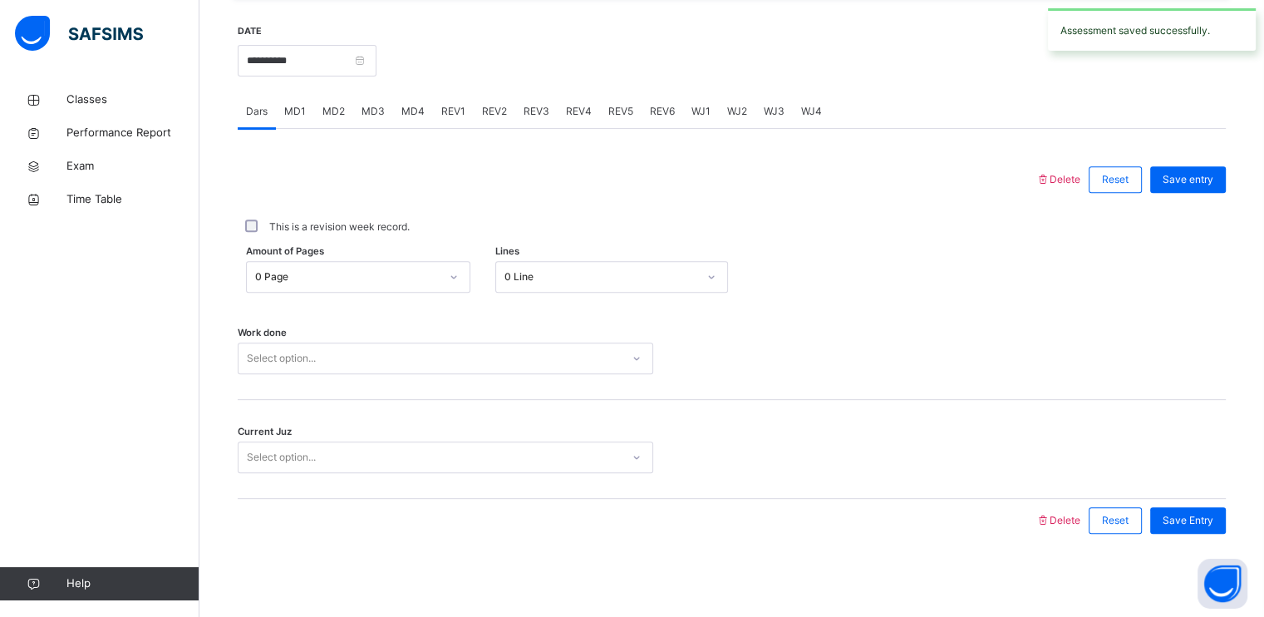
click at [384, 269] on div "0 Page" at bounding box center [347, 276] width 184 height 15
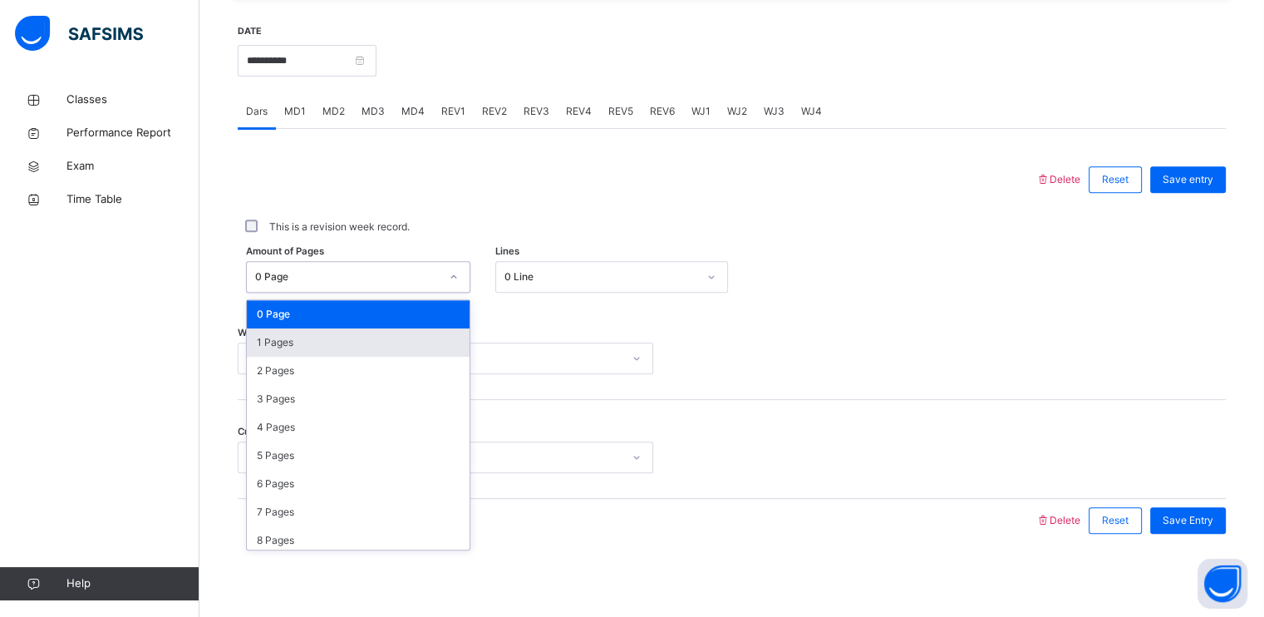
drag, startPoint x: 342, startPoint y: 334, endPoint x: 382, endPoint y: 323, distance: 42.1
click at [342, 334] on div "1 Pages" at bounding box center [358, 342] width 223 height 28
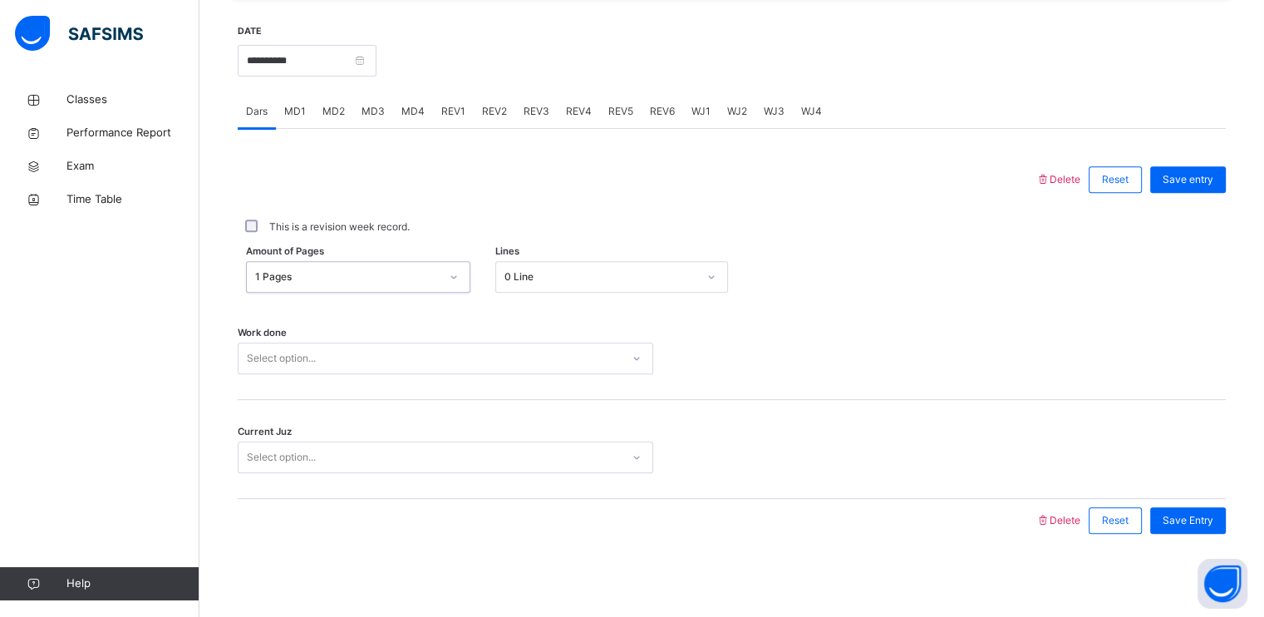
click at [525, 275] on div "0 Line" at bounding box center [600, 276] width 193 height 15
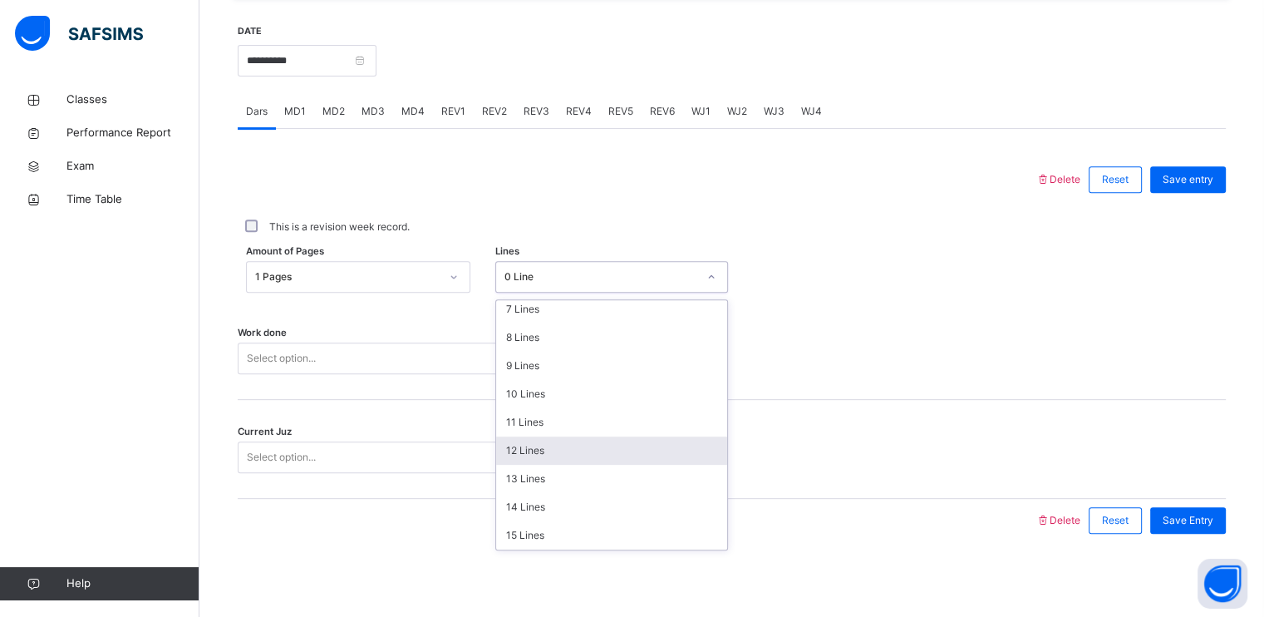
scroll to position [202, 0]
click at [519, 445] on div "12 Lines" at bounding box center [611, 451] width 231 height 28
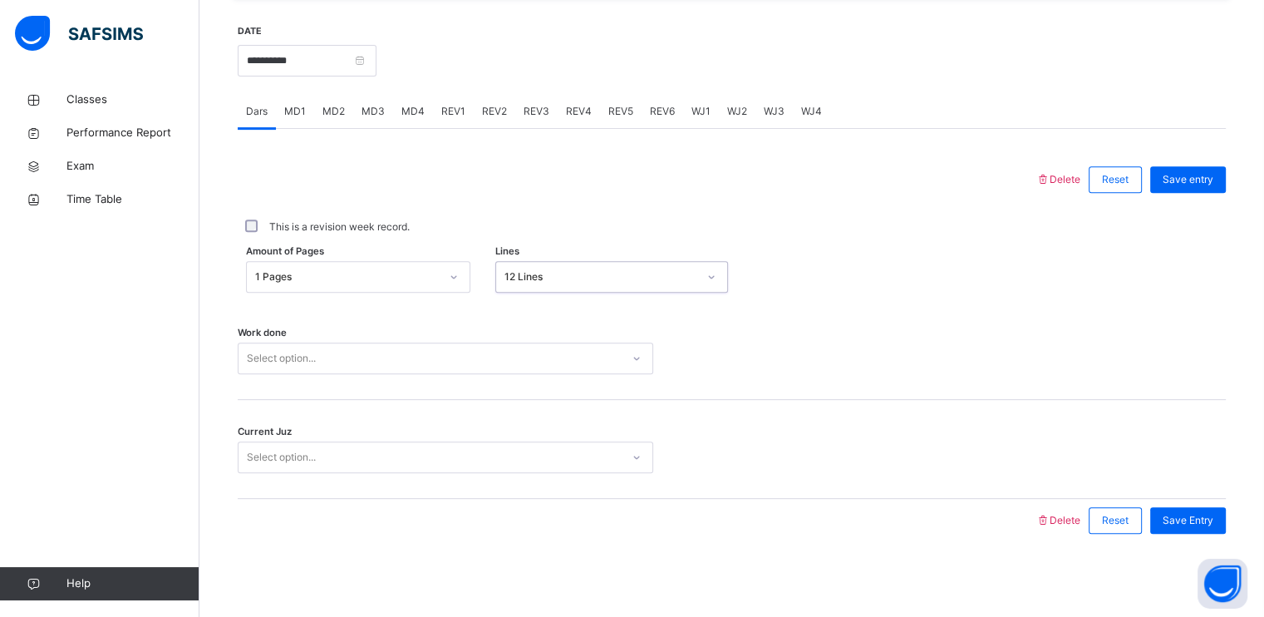
click at [457, 368] on div "Select option..." at bounding box center [430, 359] width 382 height 26
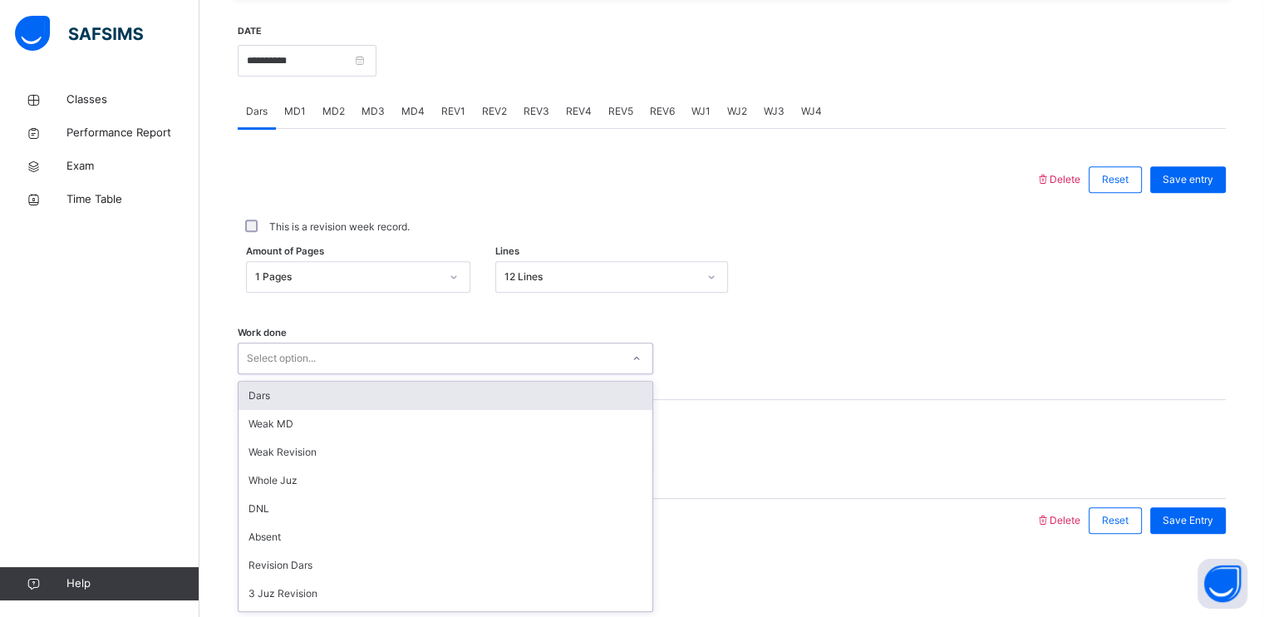
click at [429, 396] on div "Dars" at bounding box center [446, 395] width 414 height 28
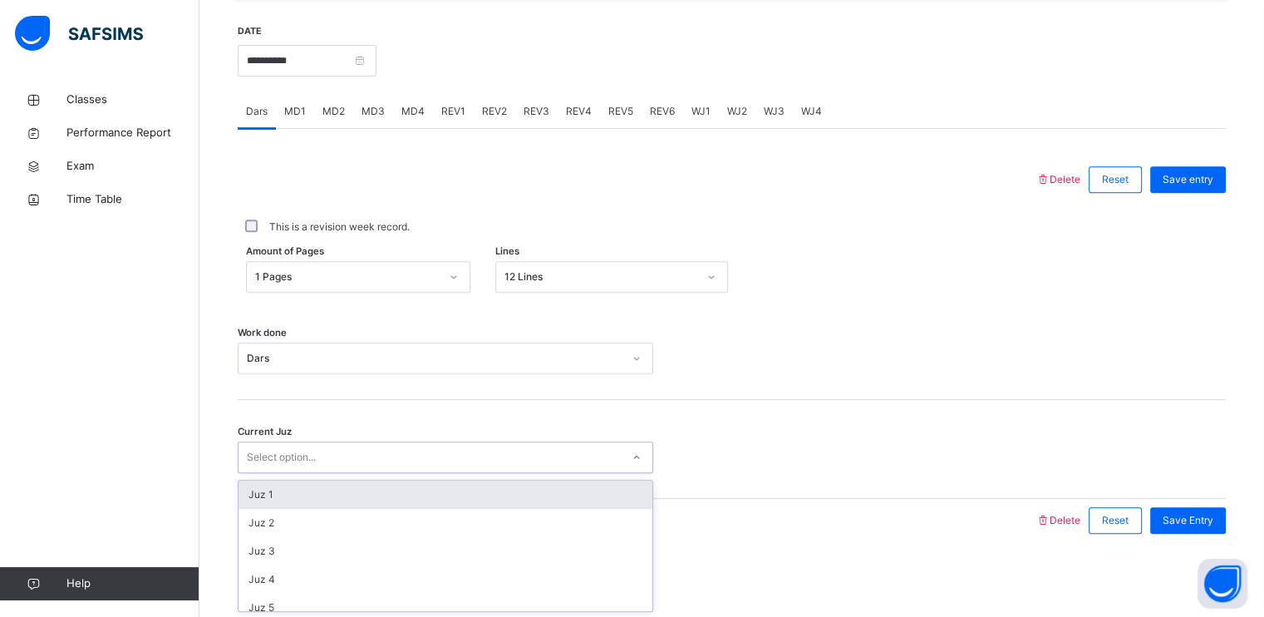
click at [426, 451] on div "Select option..." at bounding box center [430, 458] width 382 height 26
type input "**"
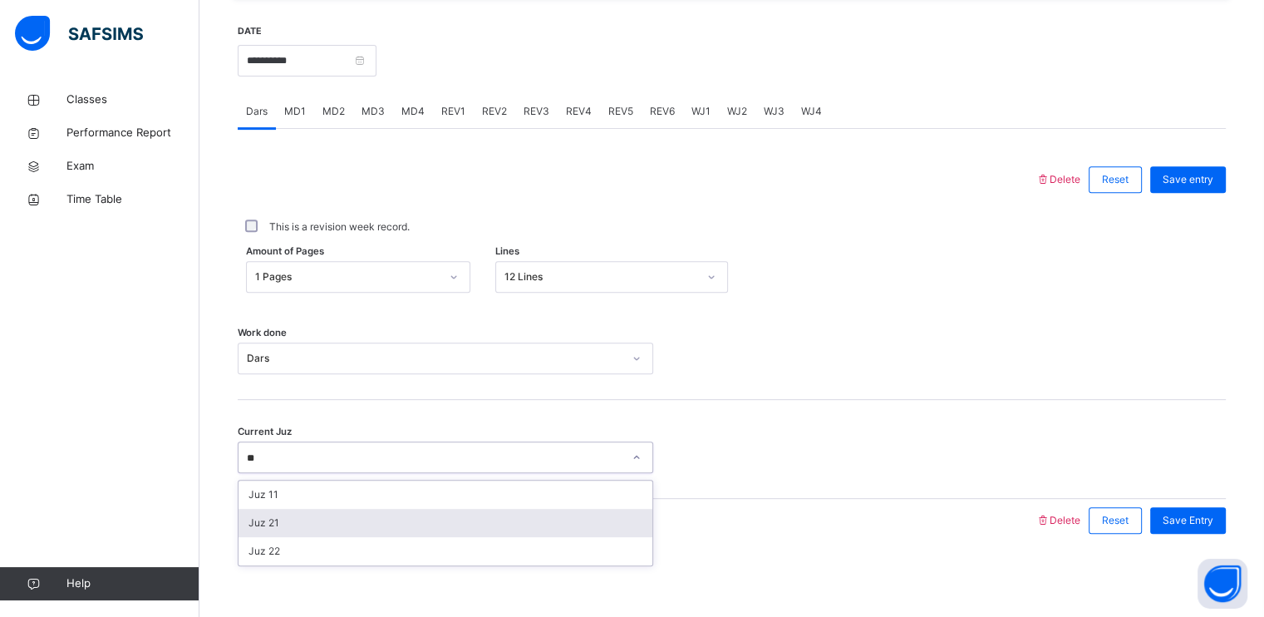
click at [335, 533] on div "Juz 21" at bounding box center [446, 523] width 414 height 28
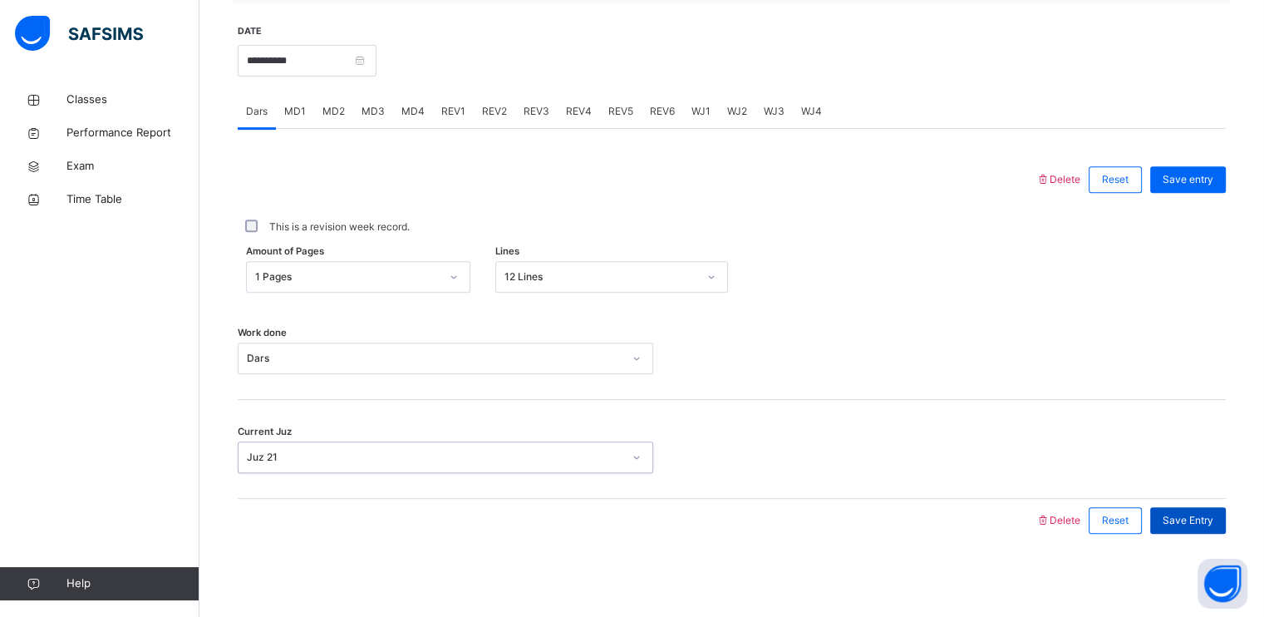
click at [1193, 522] on span "Save Entry" at bounding box center [1188, 520] width 51 height 15
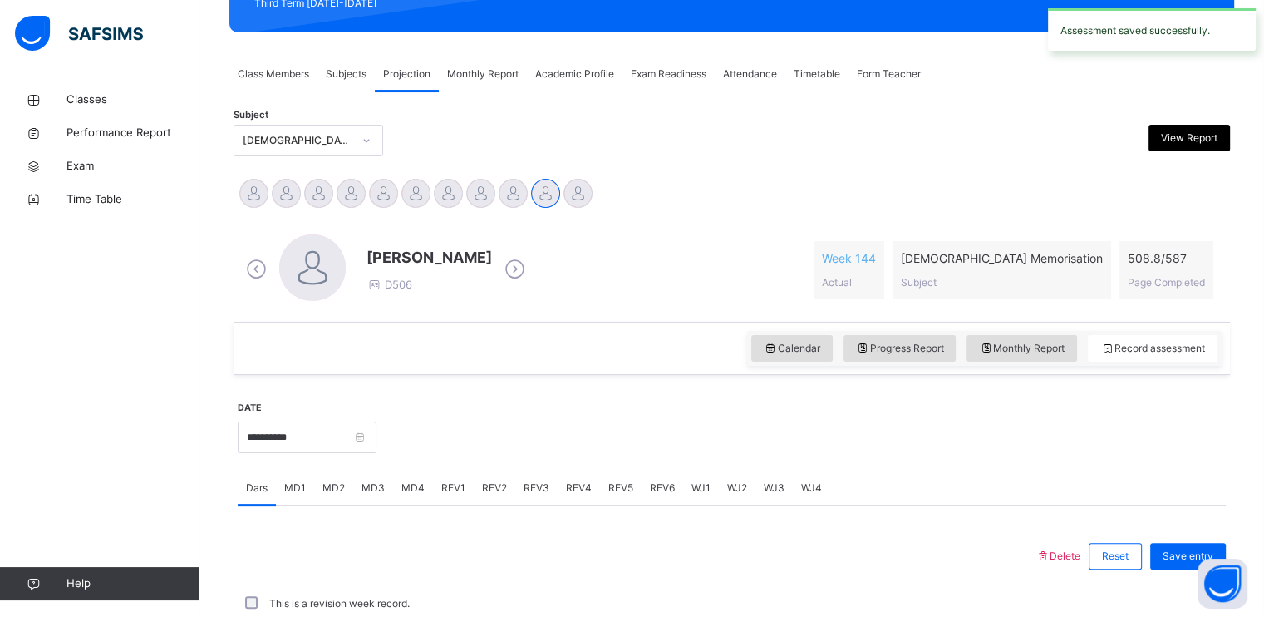
scroll to position [632, 0]
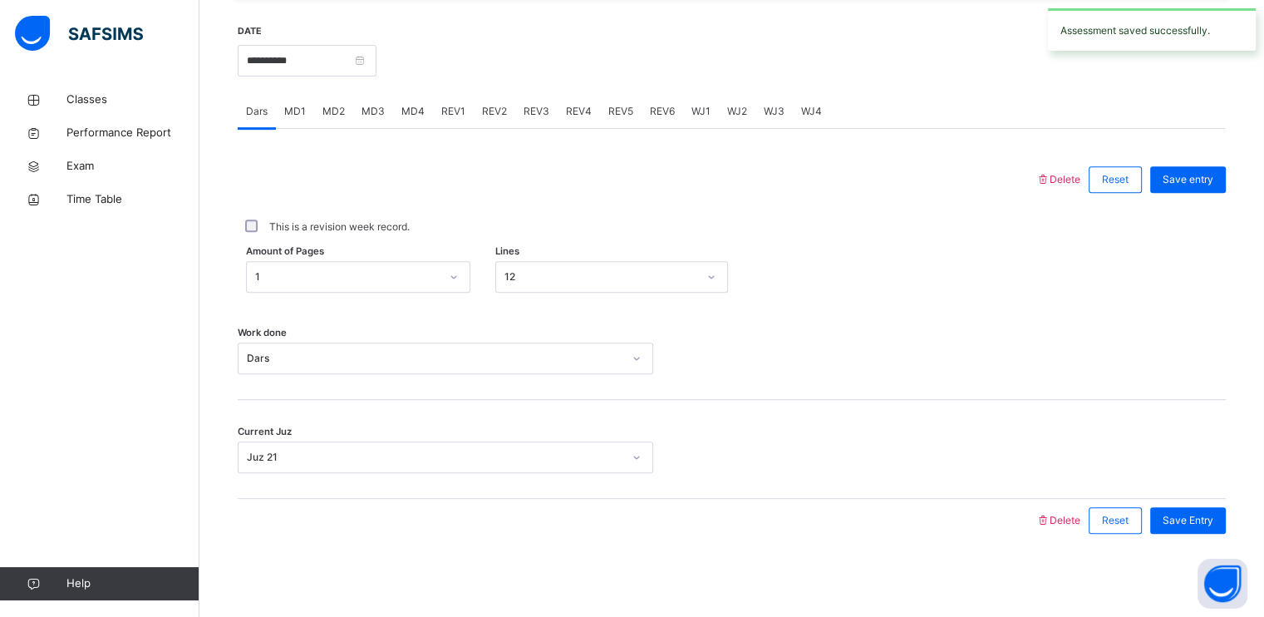
click at [303, 117] on span "MD1" at bounding box center [295, 111] width 22 height 15
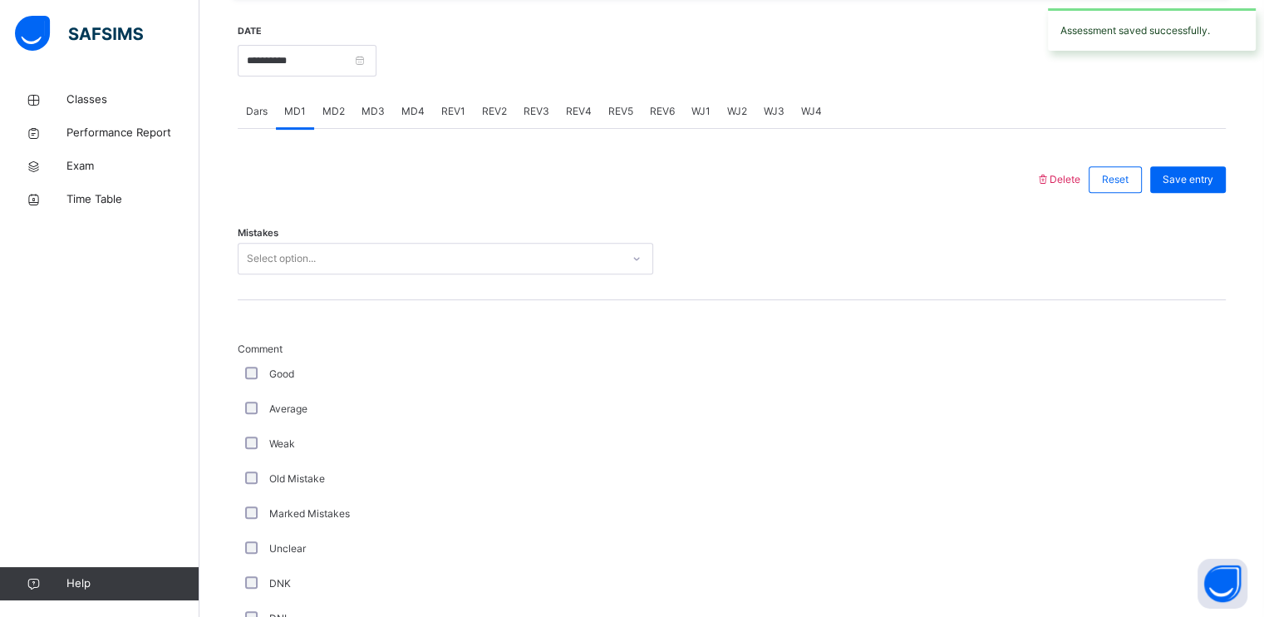
click at [303, 117] on span "MD1" at bounding box center [295, 111] width 22 height 15
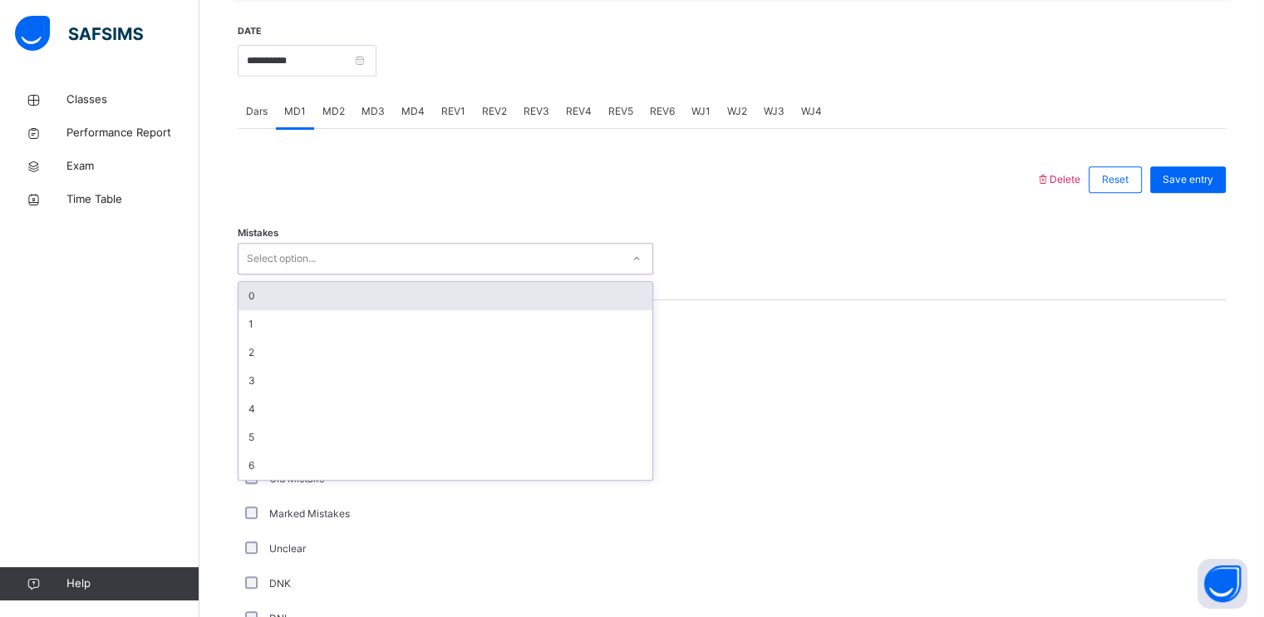
click at [353, 252] on div "Select option..." at bounding box center [430, 259] width 382 height 26
click at [327, 302] on div "0" at bounding box center [446, 296] width 414 height 28
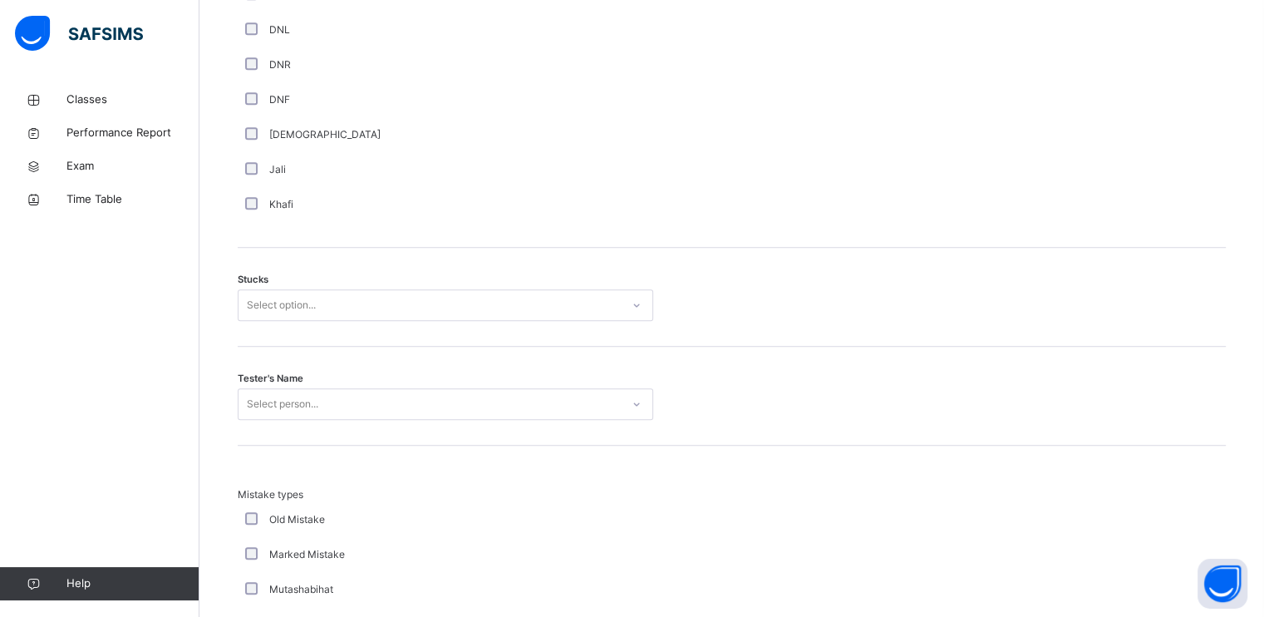
scroll to position [1223, 0]
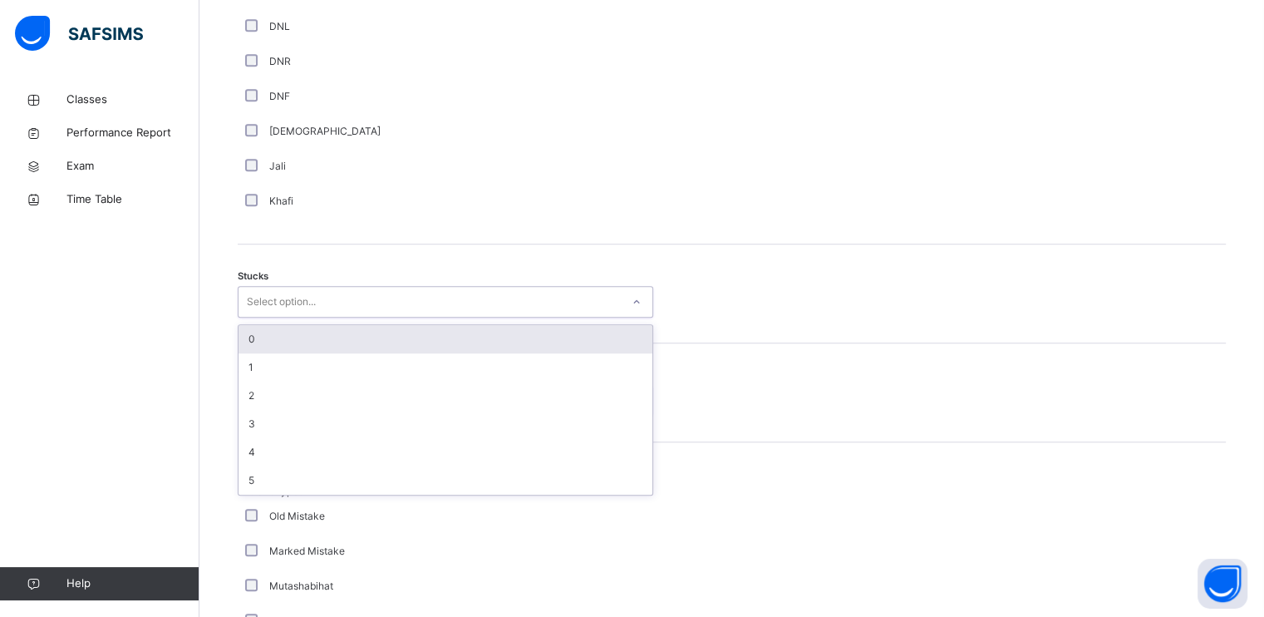
click at [327, 302] on div "Select option..." at bounding box center [430, 302] width 382 height 26
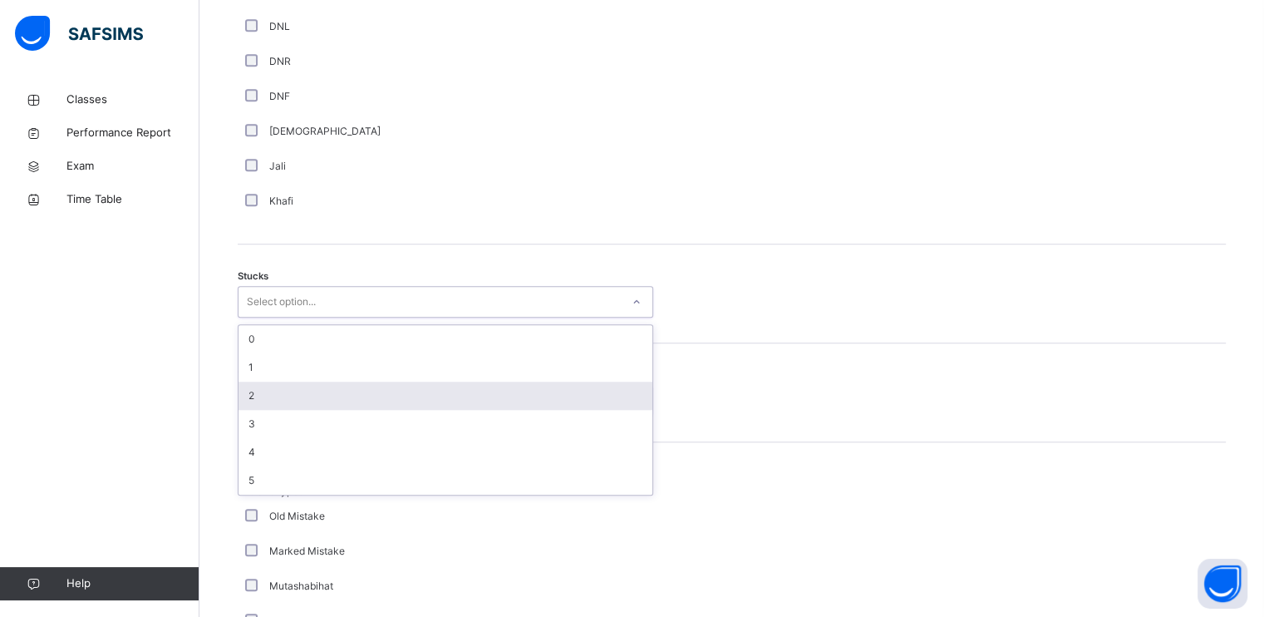
click at [299, 396] on div "2" at bounding box center [446, 395] width 414 height 28
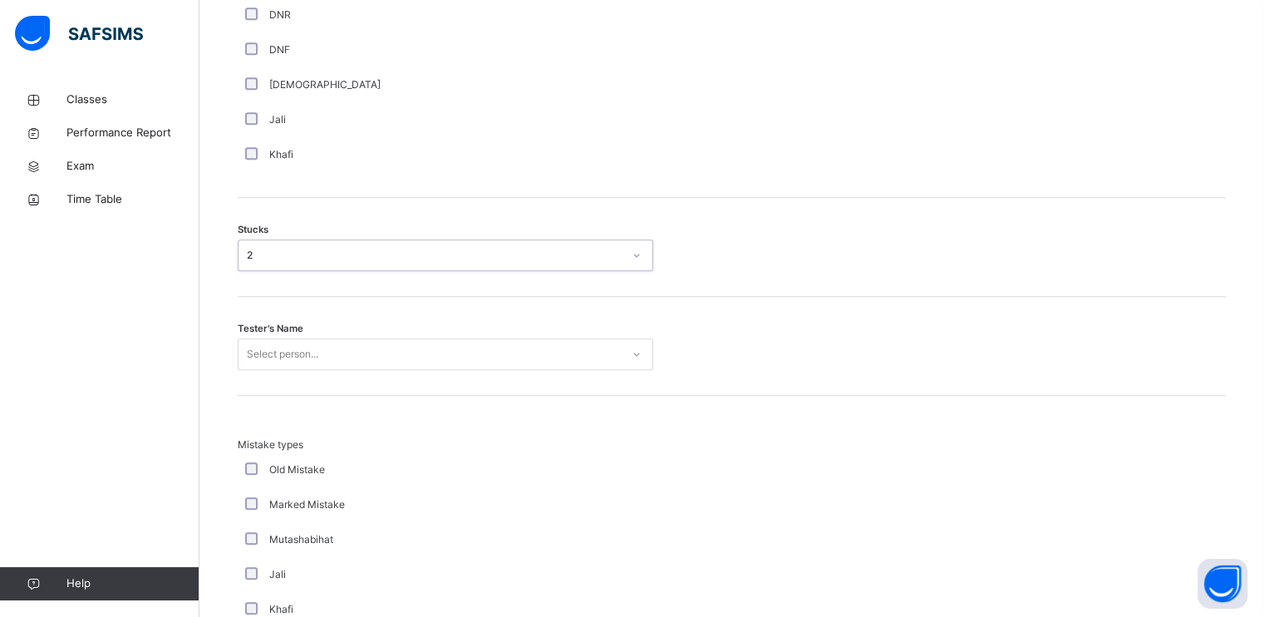
click at [320, 370] on div "Select person..." at bounding box center [446, 354] width 416 height 32
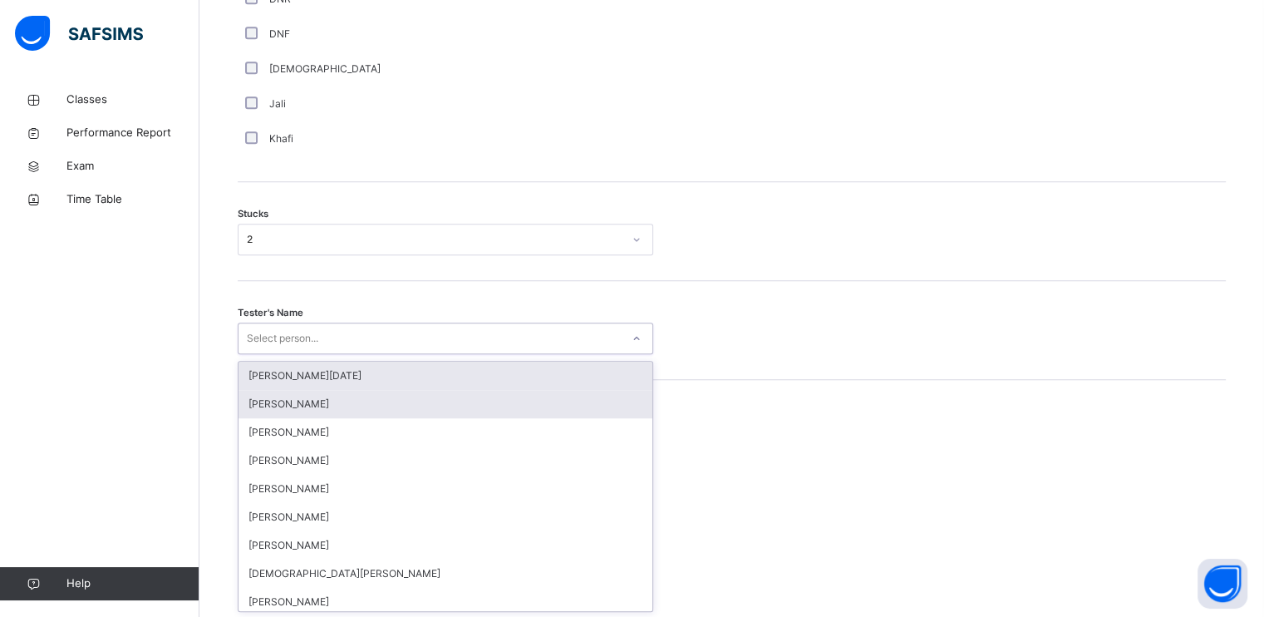
scroll to position [1286, 0]
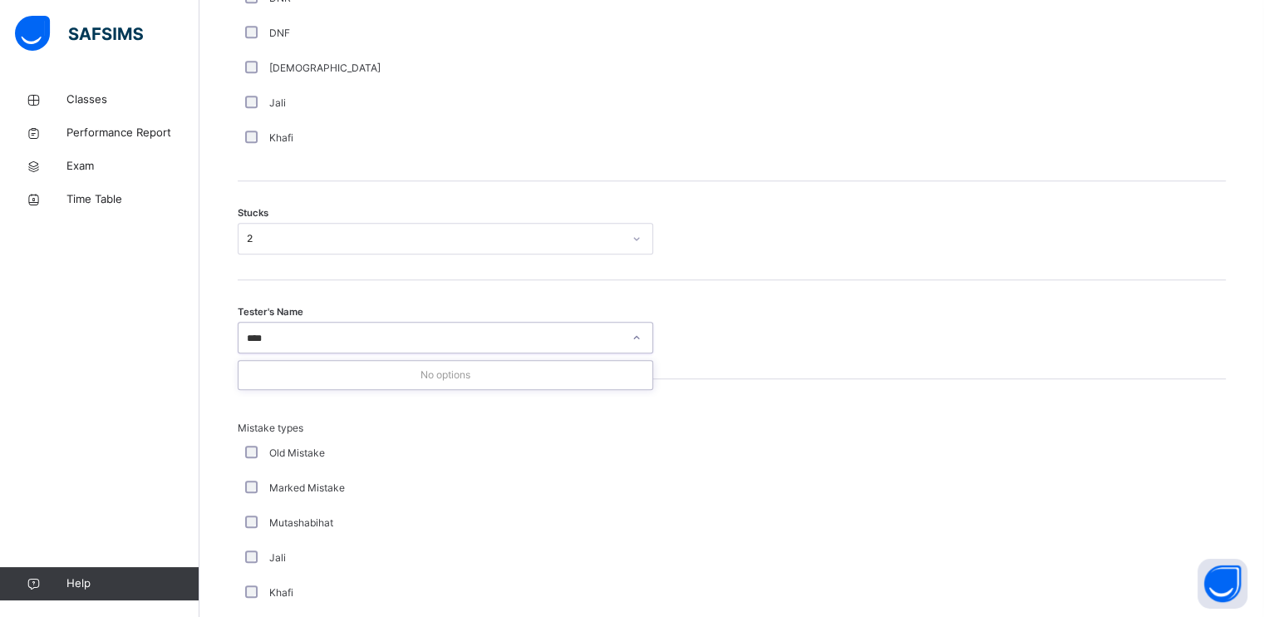
type input "***"
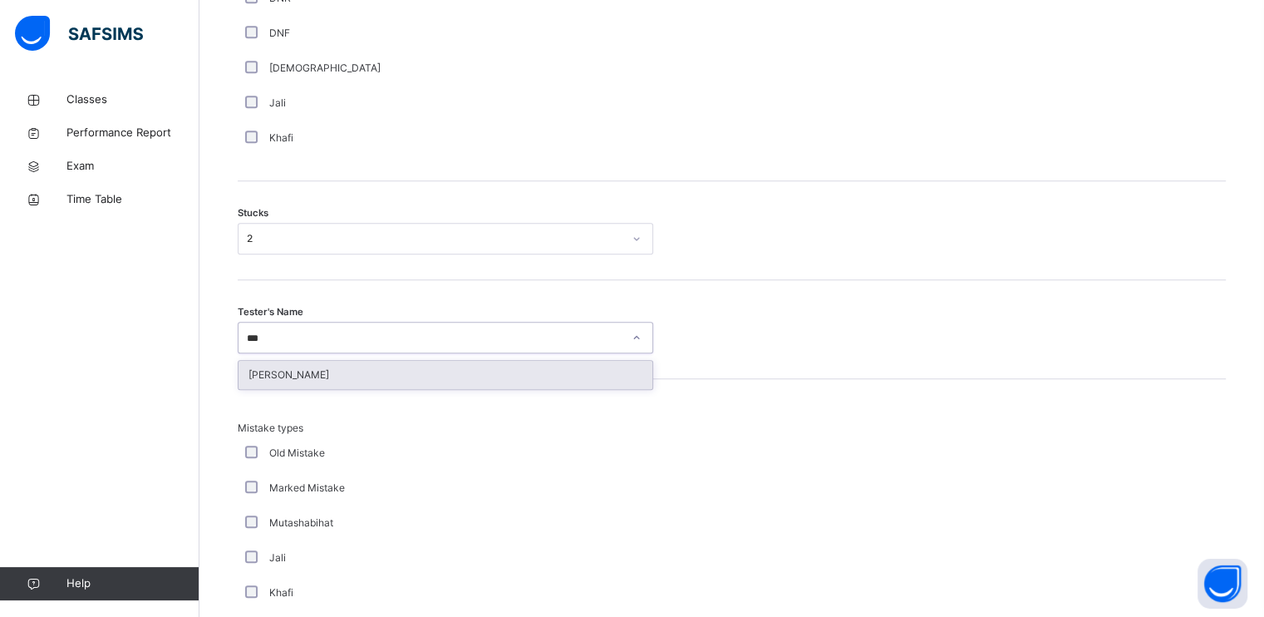
click at [331, 374] on div "[PERSON_NAME]" at bounding box center [446, 375] width 414 height 28
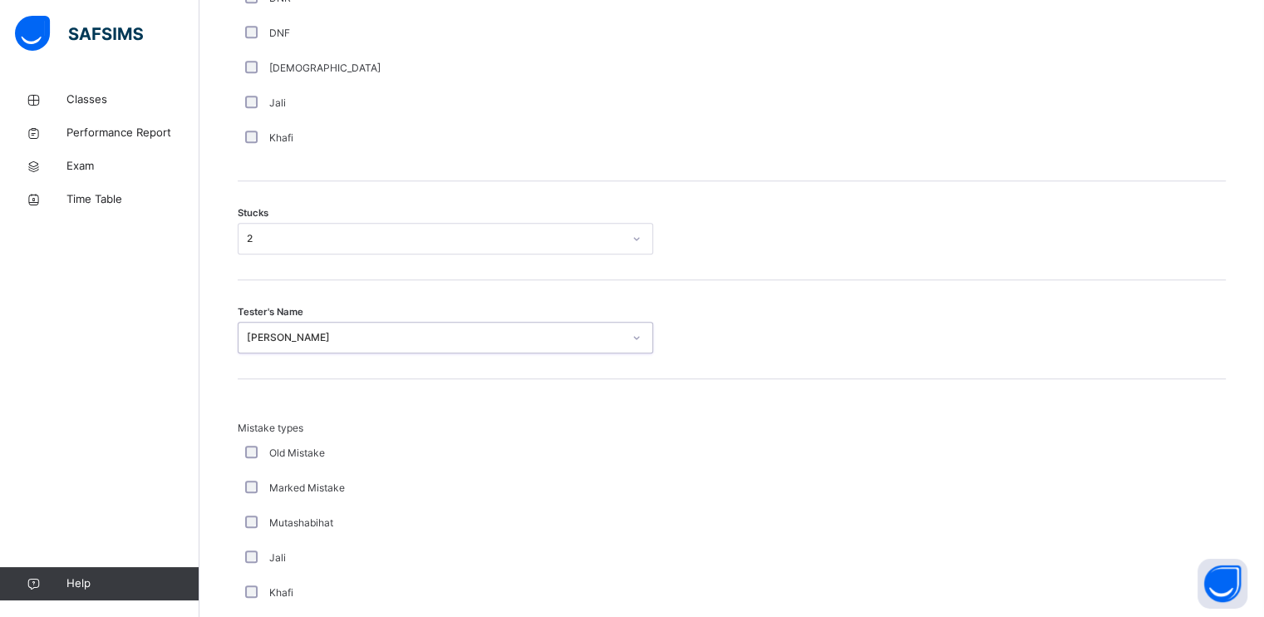
scroll to position [1591, 0]
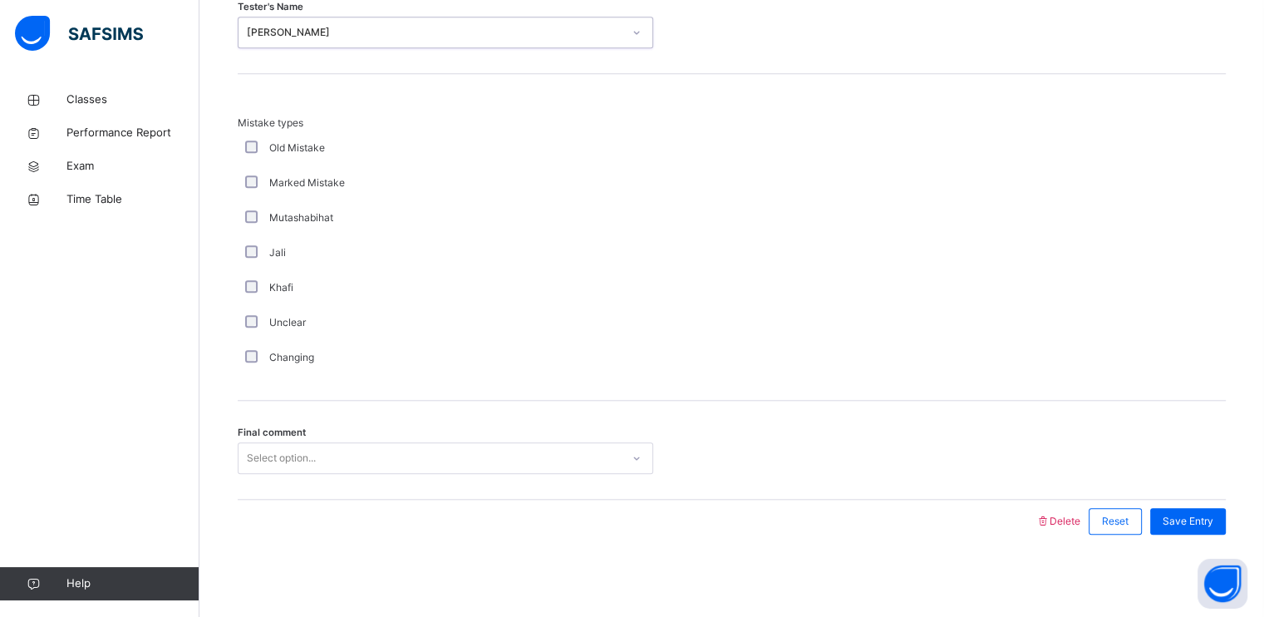
click at [287, 478] on div "Final comment Select option..." at bounding box center [732, 450] width 988 height 99
click at [286, 460] on div "Select option..." at bounding box center [281, 458] width 69 height 32
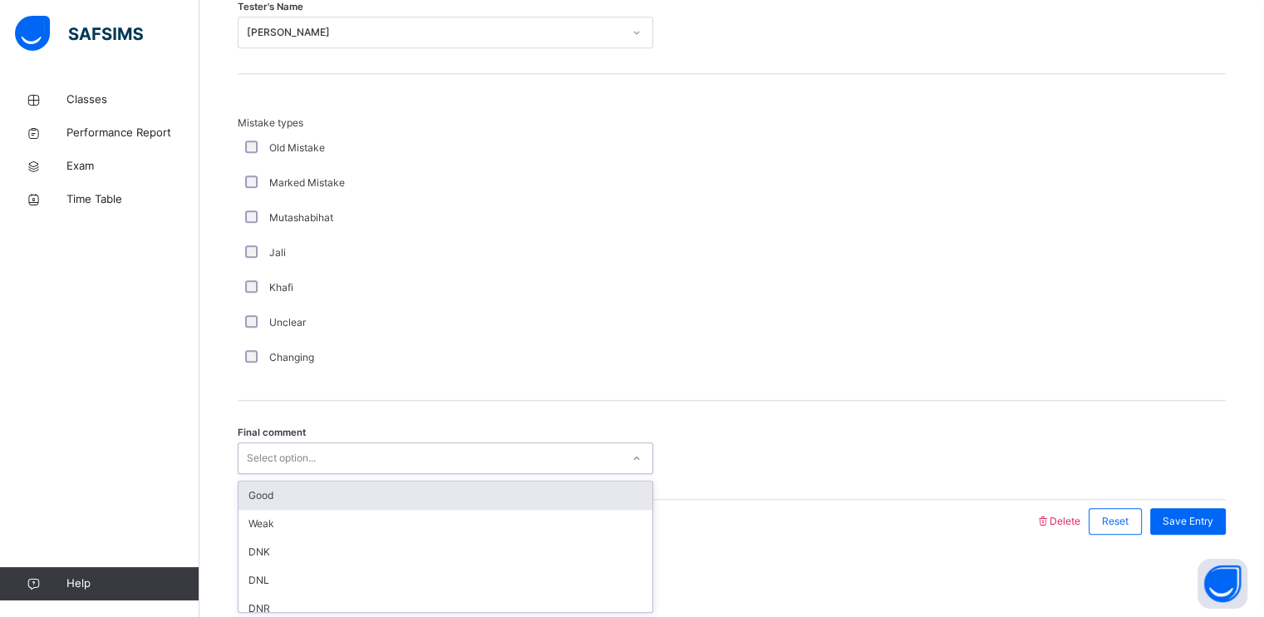
click at [280, 497] on div "Good" at bounding box center [446, 495] width 414 height 28
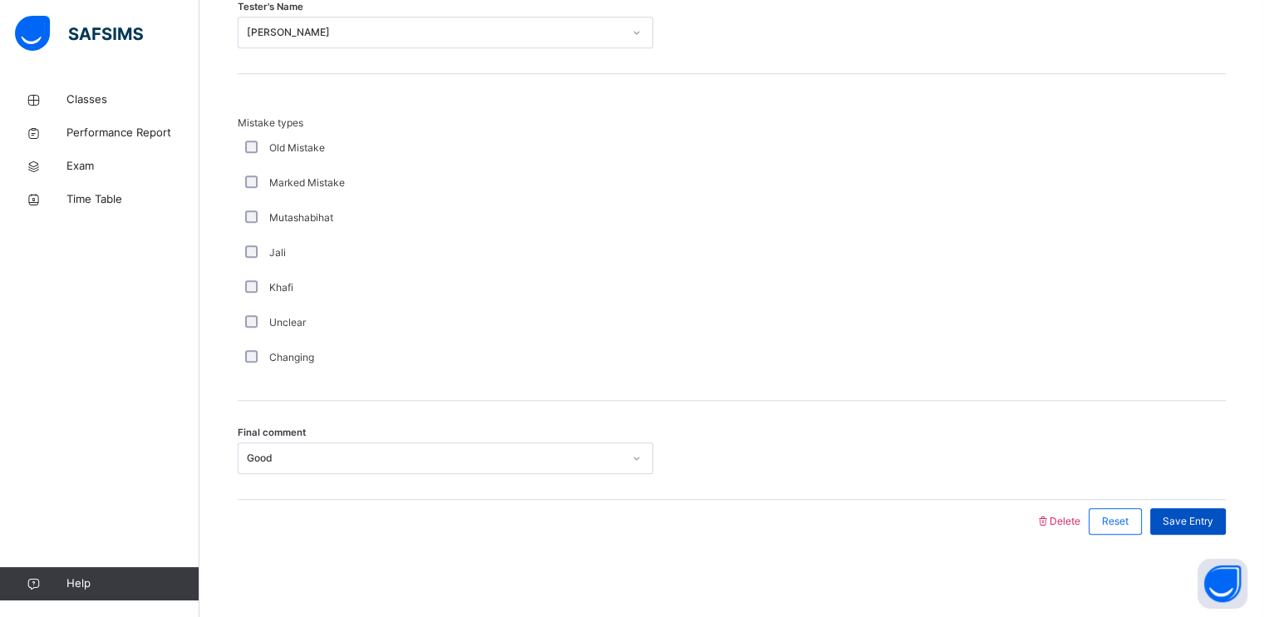
click at [1183, 524] on span "Save Entry" at bounding box center [1188, 521] width 51 height 15
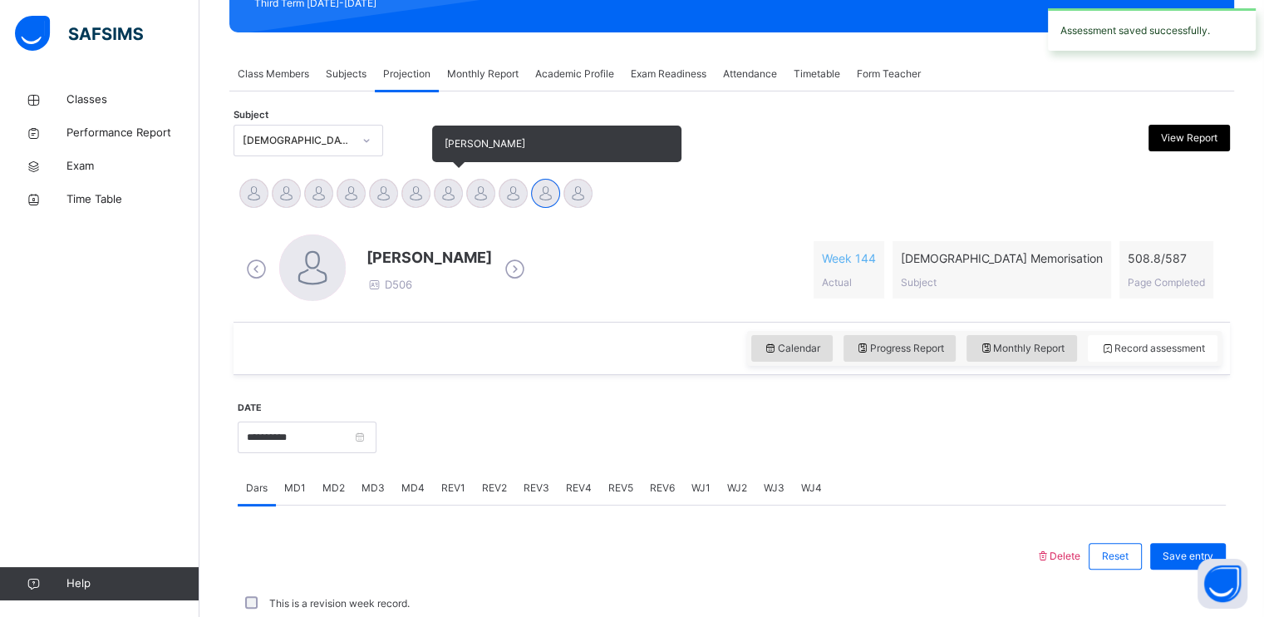
scroll to position [632, 0]
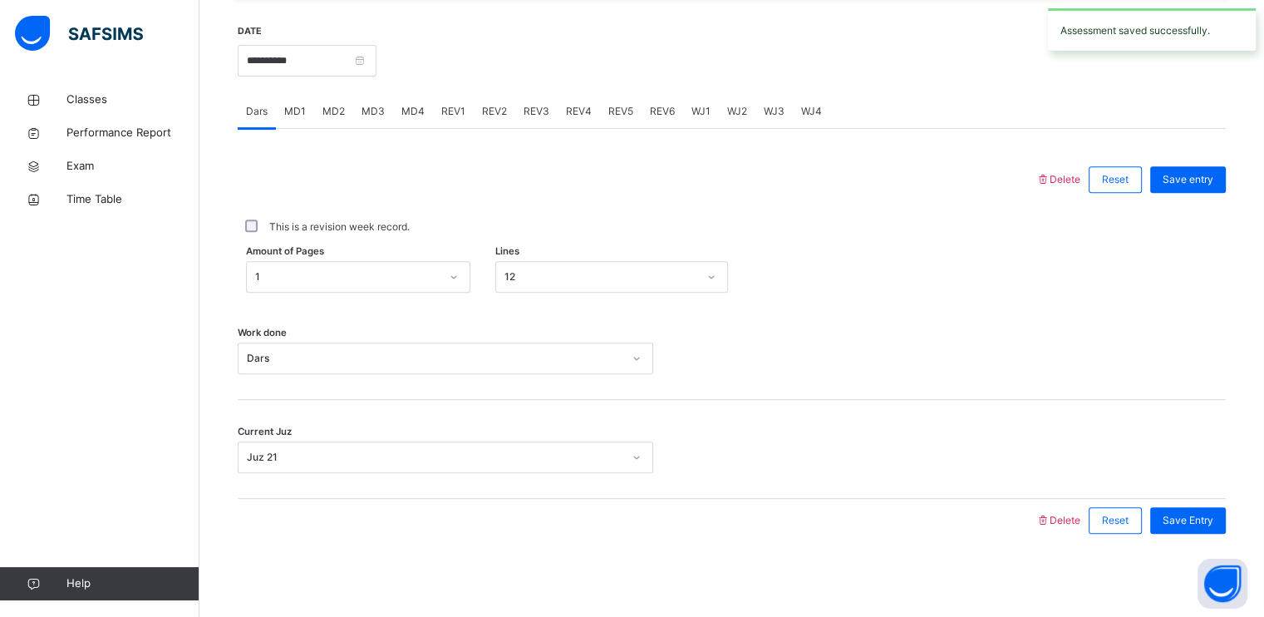
click at [416, 108] on span "MD4" at bounding box center [412, 111] width 23 height 15
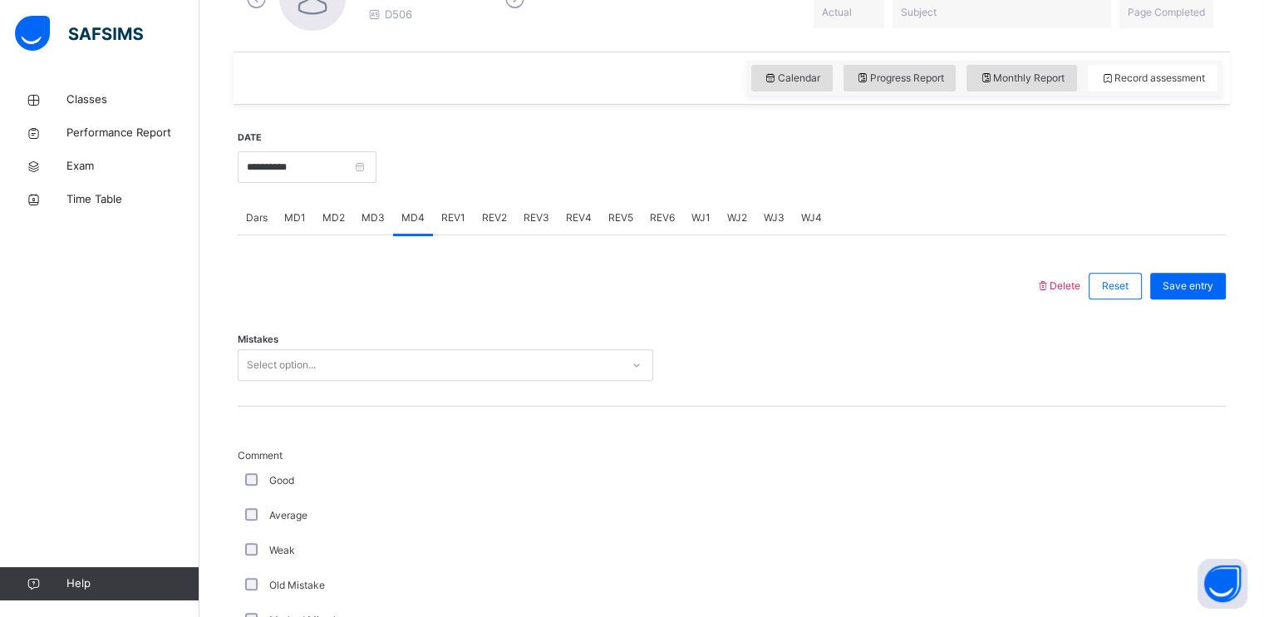
scroll to position [532, 0]
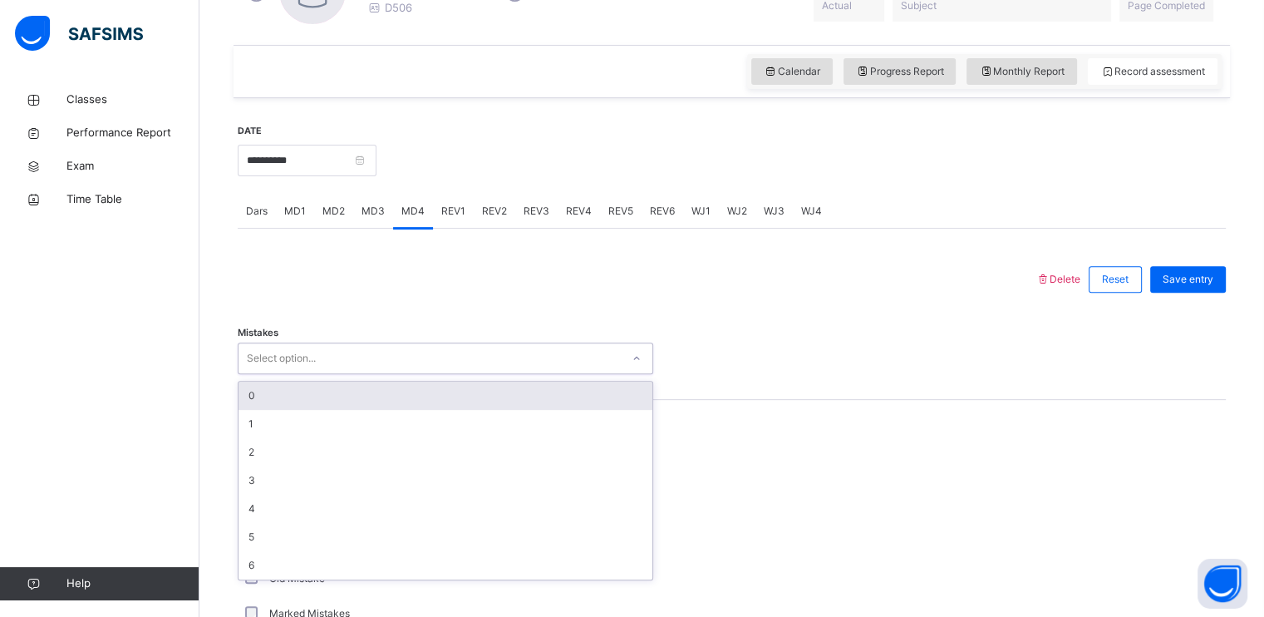
click at [305, 366] on div "Select option..." at bounding box center [281, 358] width 69 height 32
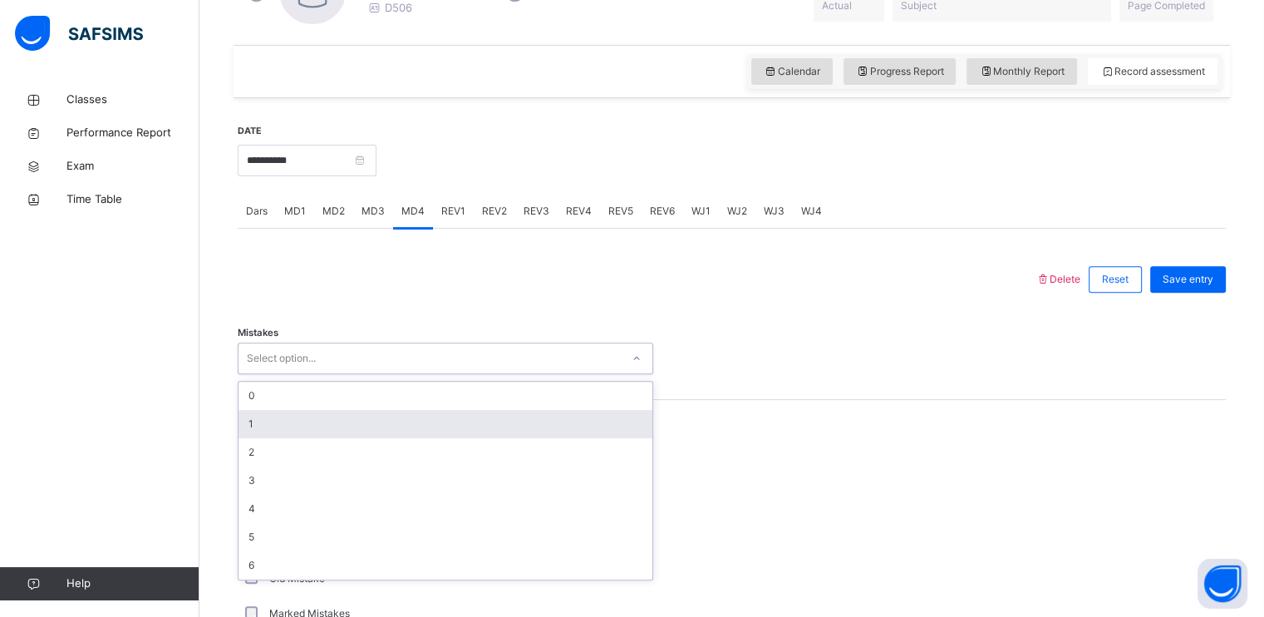
click at [296, 424] on div "1" at bounding box center [446, 424] width 414 height 28
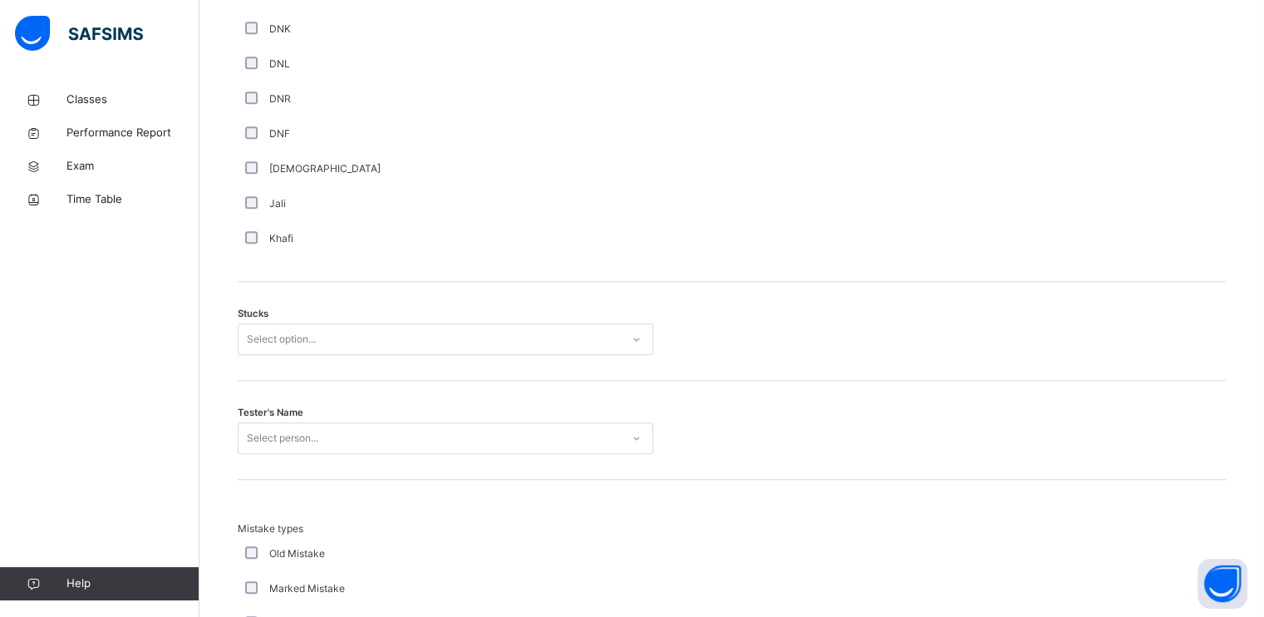
scroll to position [1185, 0]
drag, startPoint x: 305, startPoint y: 370, endPoint x: 306, endPoint y: 357, distance: 12.5
click at [304, 370] on div "Stucks Select option..." at bounding box center [732, 332] width 988 height 99
click at [304, 346] on div "Select option..." at bounding box center [281, 340] width 69 height 32
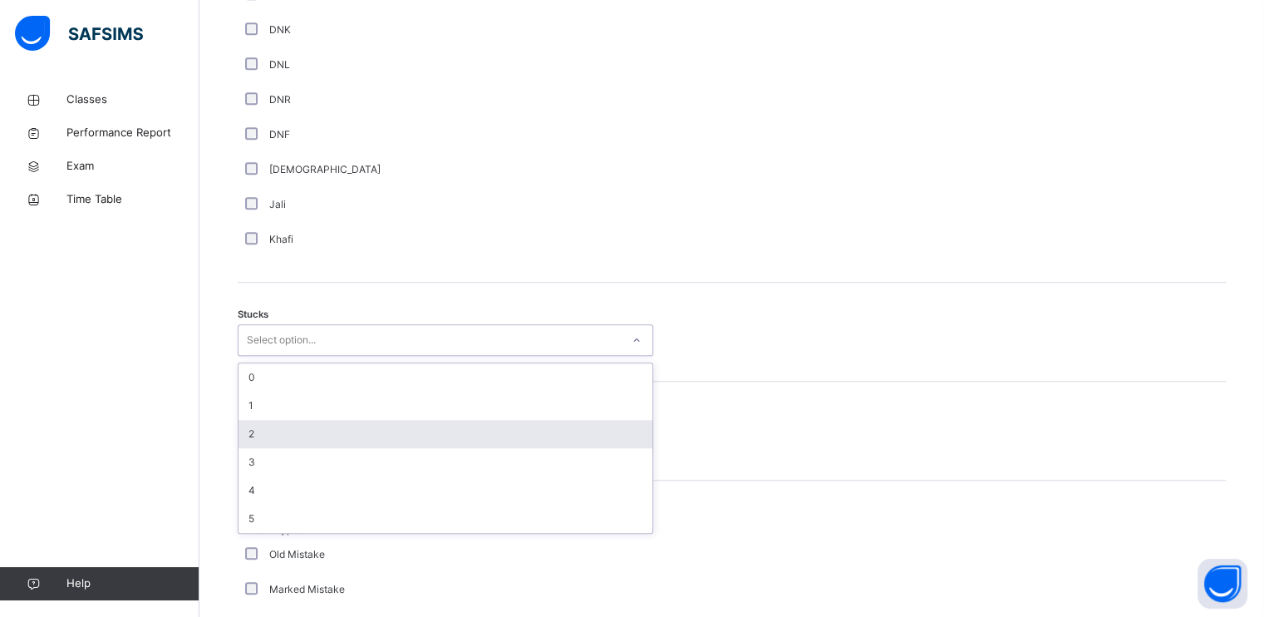
click at [282, 438] on div "2" at bounding box center [446, 434] width 414 height 28
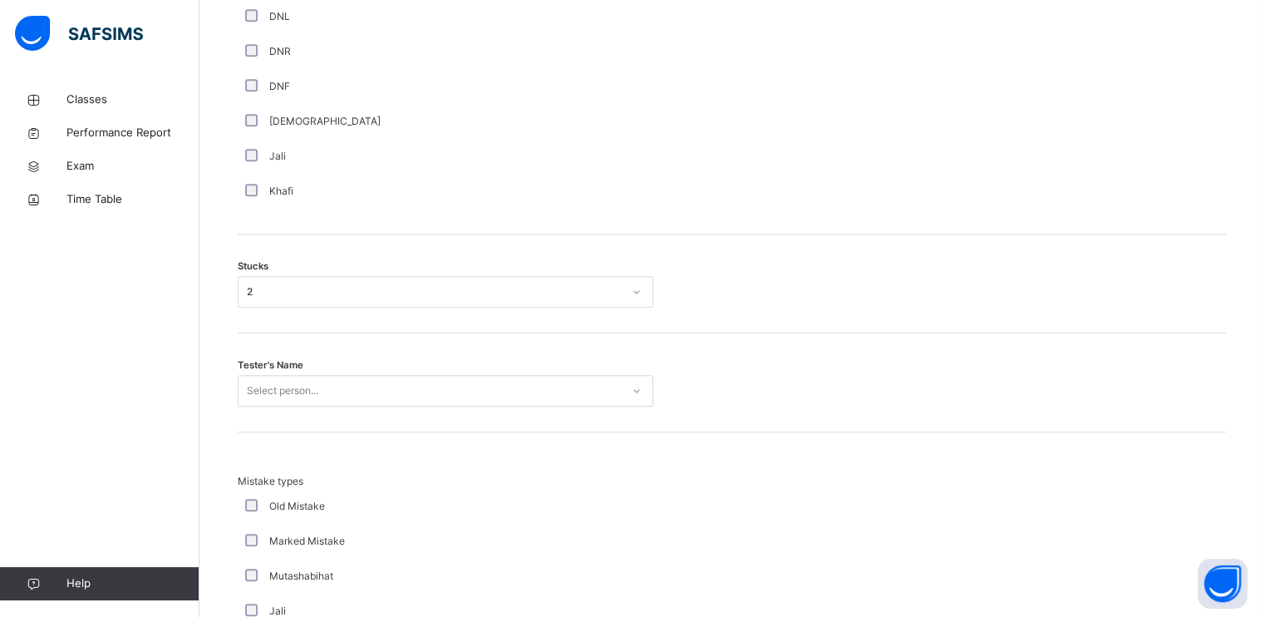
click at [337, 405] on div "Tester's Name Select person..." at bounding box center [732, 382] width 988 height 99
click at [338, 398] on div "Select person..." at bounding box center [446, 391] width 416 height 32
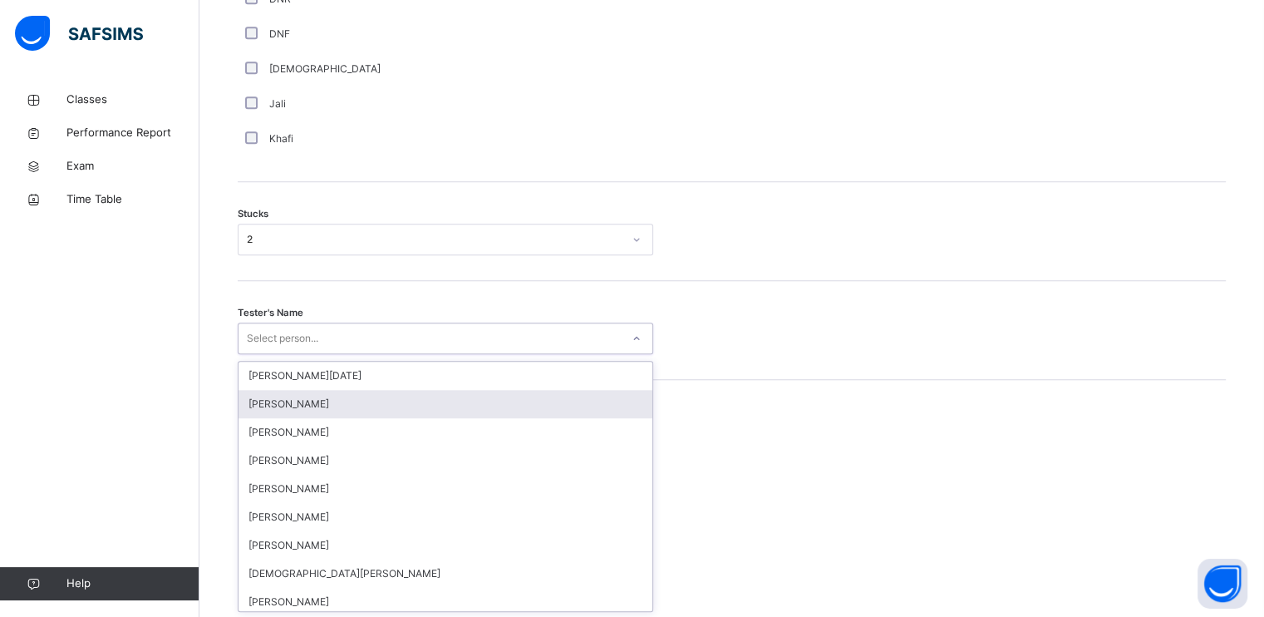
scroll to position [1286, 0]
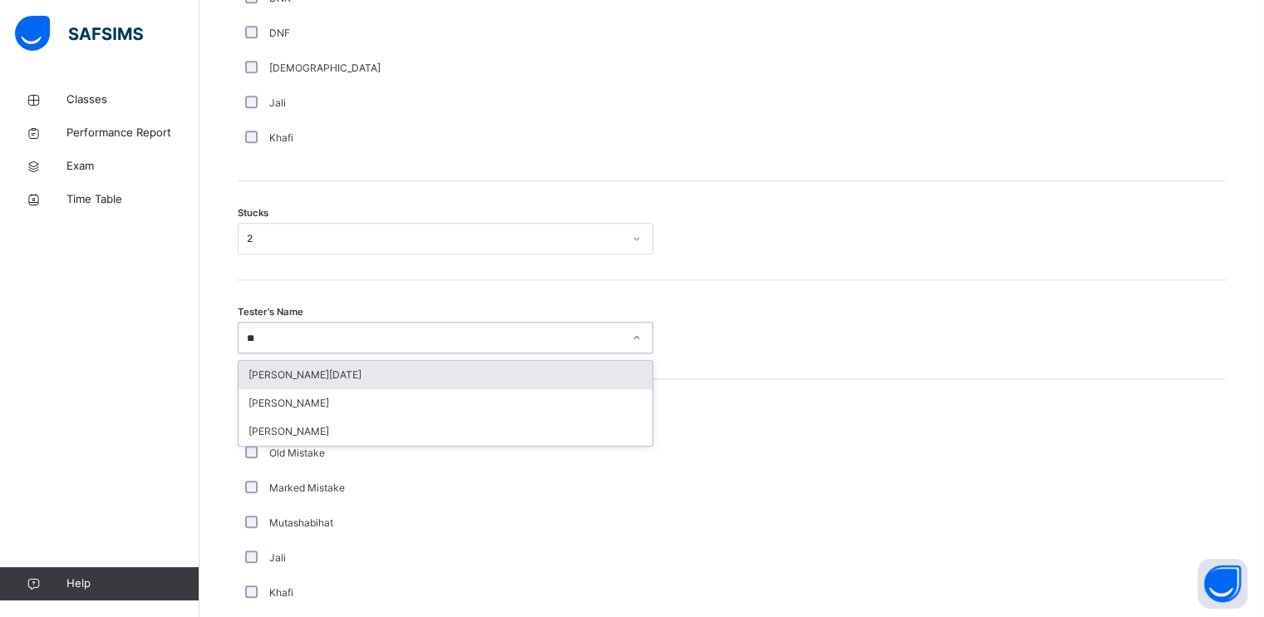
type input "***"
click at [339, 383] on div "[PERSON_NAME]" at bounding box center [446, 375] width 414 height 28
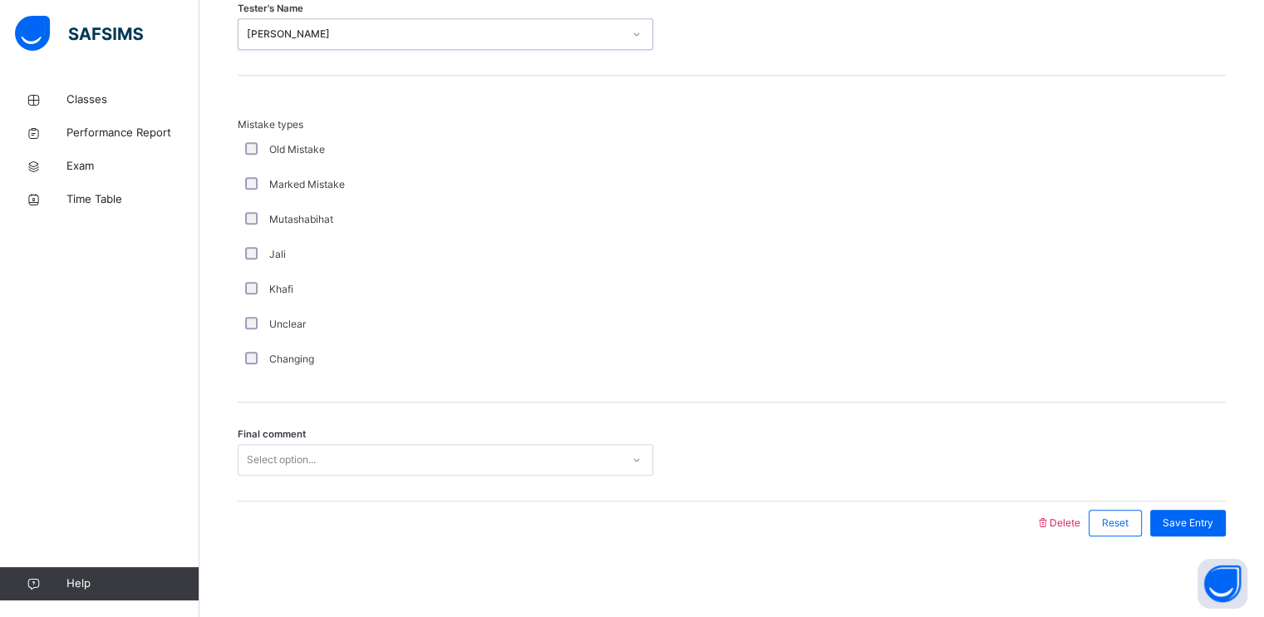
scroll to position [1591, 0]
click at [326, 461] on div "Select option..." at bounding box center [430, 458] width 382 height 26
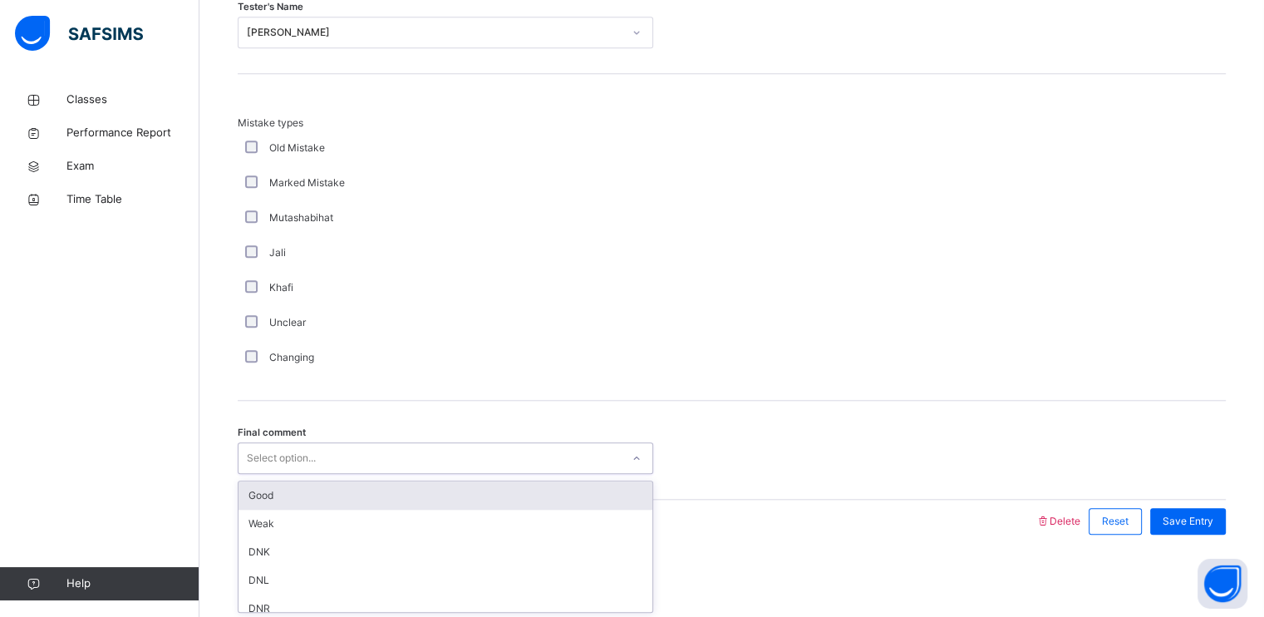
click at [314, 486] on div "Good" at bounding box center [446, 495] width 414 height 28
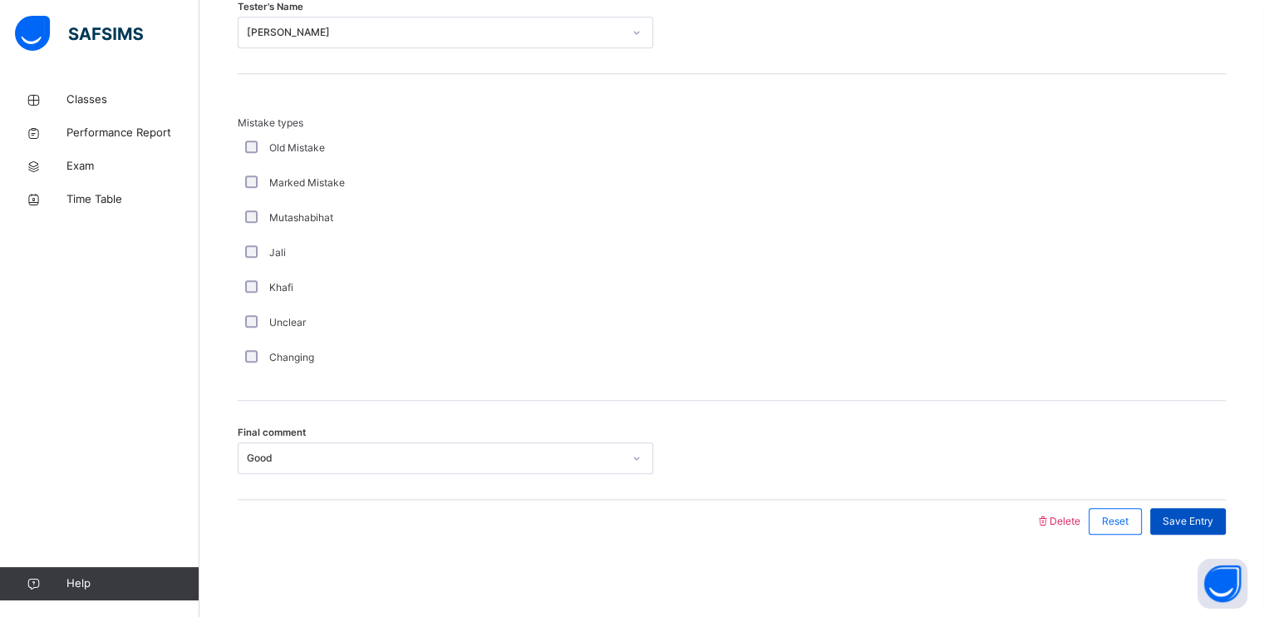
click at [1188, 519] on span "Save Entry" at bounding box center [1188, 521] width 51 height 15
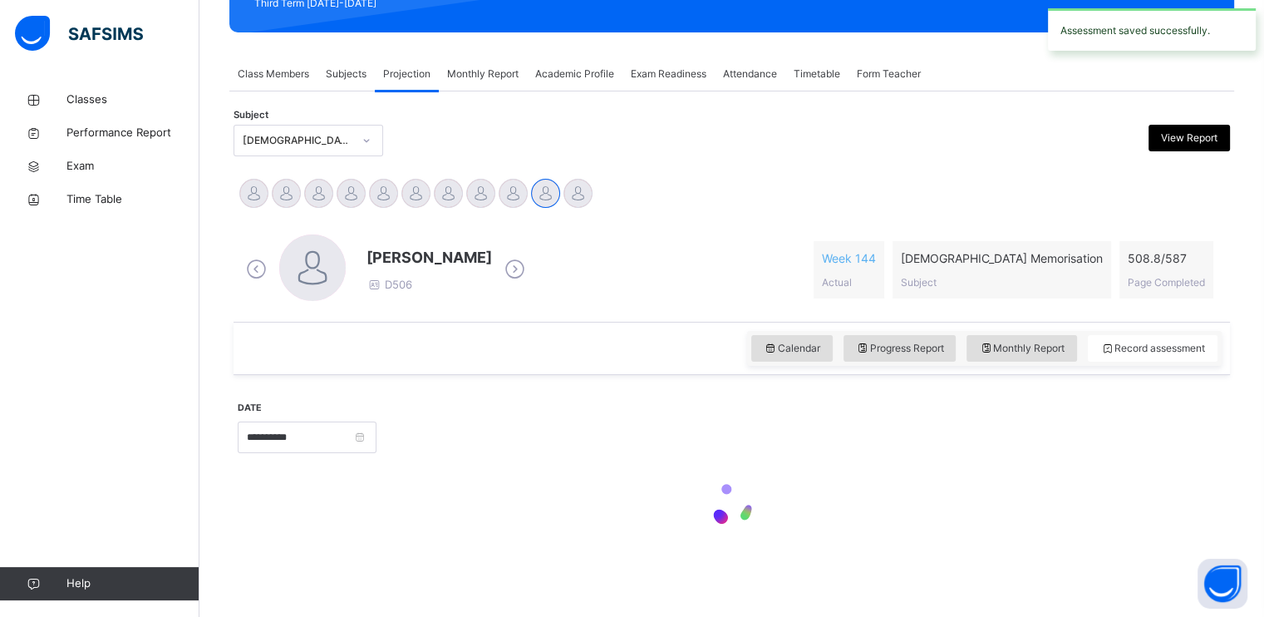
scroll to position [632, 0]
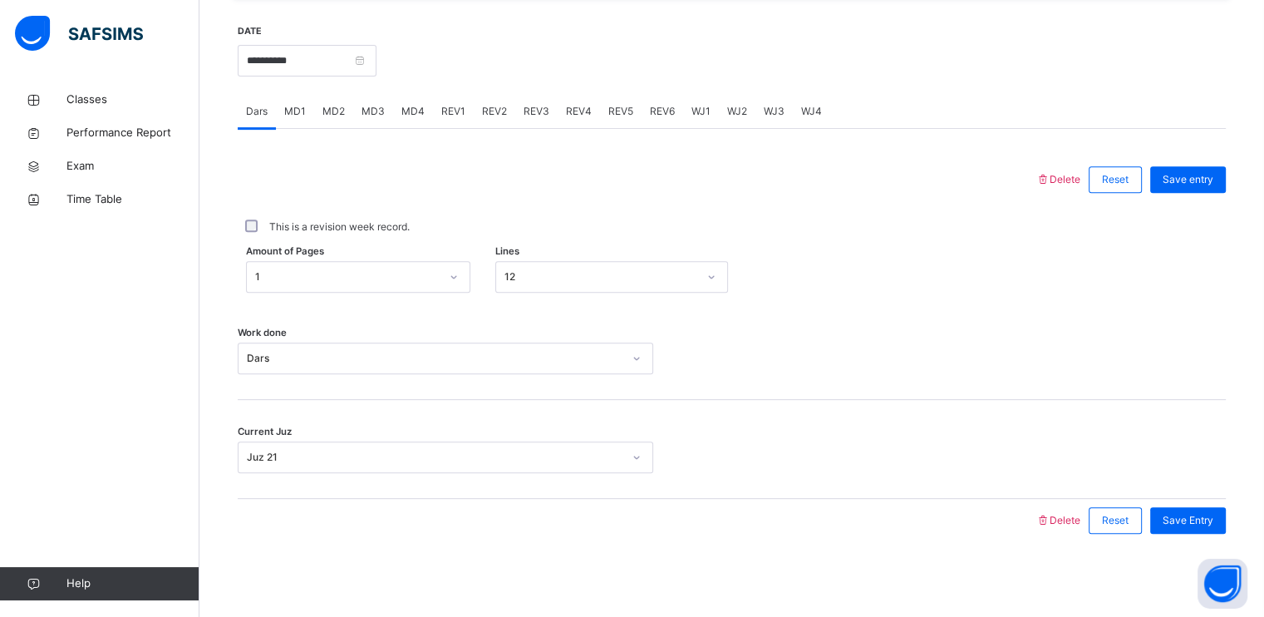
click at [455, 113] on span "REV1" at bounding box center [453, 111] width 24 height 15
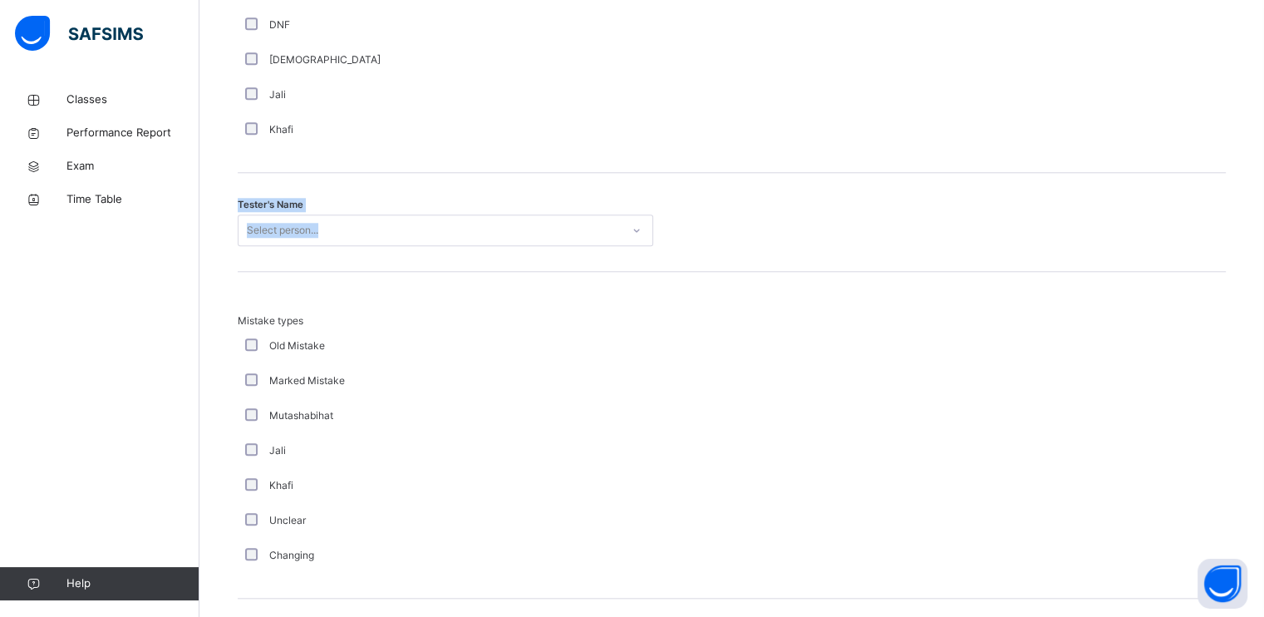
drag, startPoint x: 455, startPoint y: 113, endPoint x: 537, endPoint y: 217, distance: 132.0
drag, startPoint x: 537, startPoint y: 217, endPoint x: 529, endPoint y: 315, distance: 98.4
click at [529, 315] on span "Mistake types" at bounding box center [446, 320] width 416 height 15
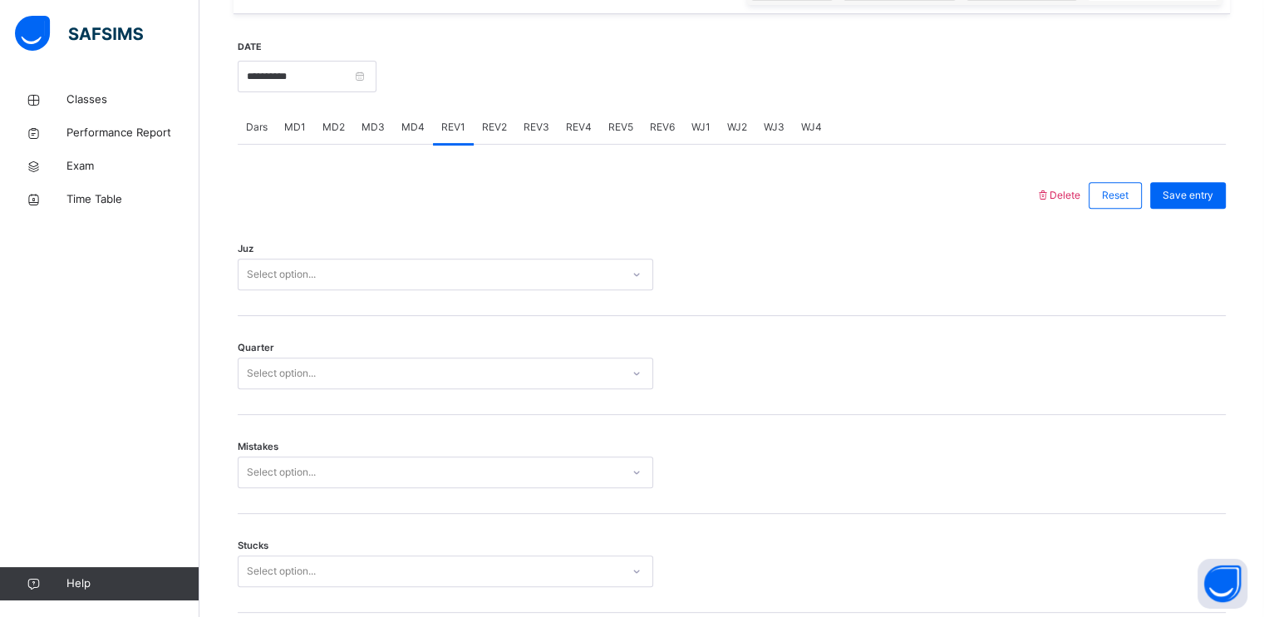
scroll to position [617, 0]
click at [456, 268] on div "Select option..." at bounding box center [430, 273] width 382 height 26
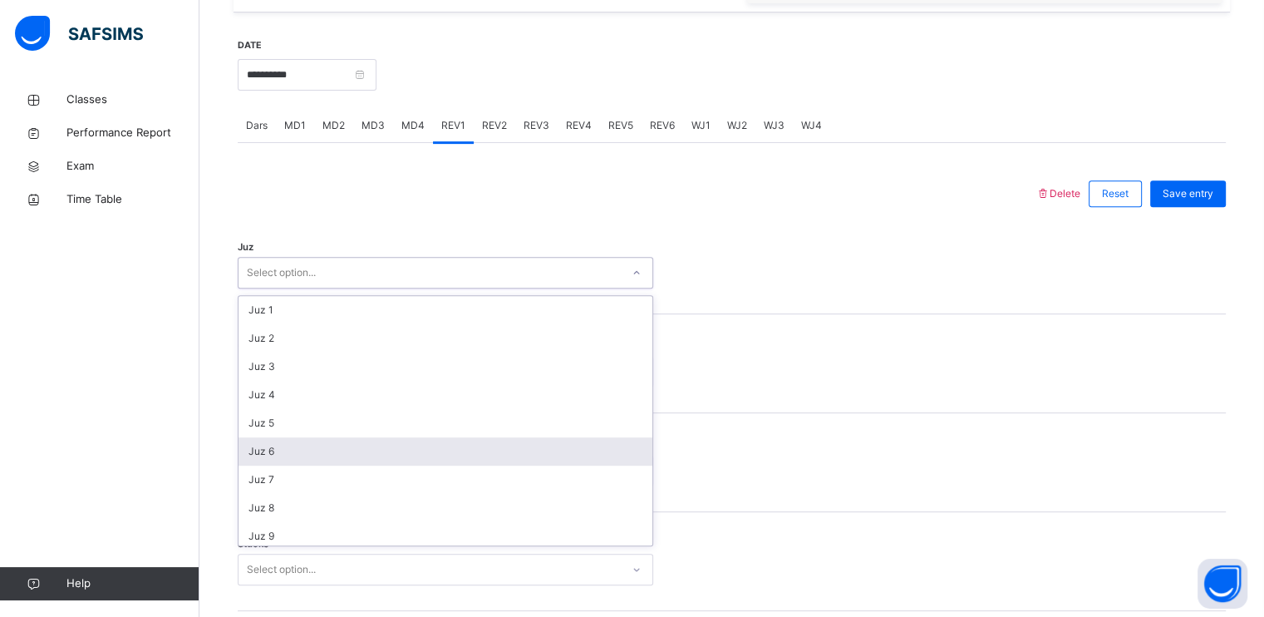
scroll to position [598, 0]
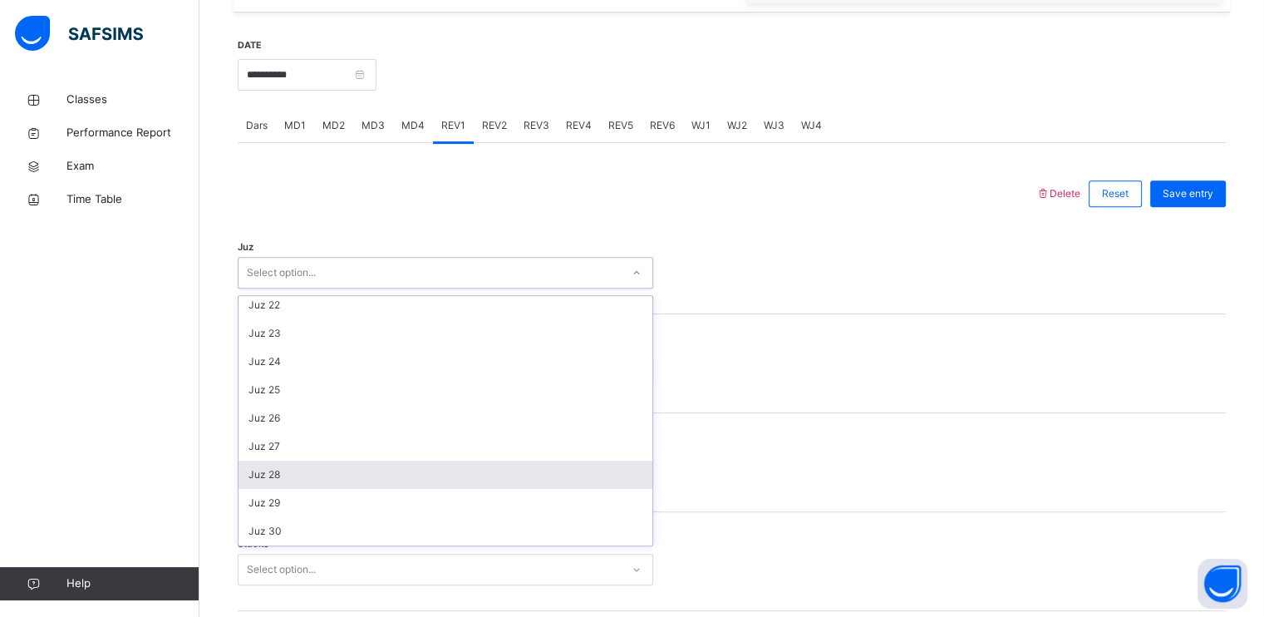
click at [355, 489] on div "Juz 29" at bounding box center [446, 503] width 414 height 28
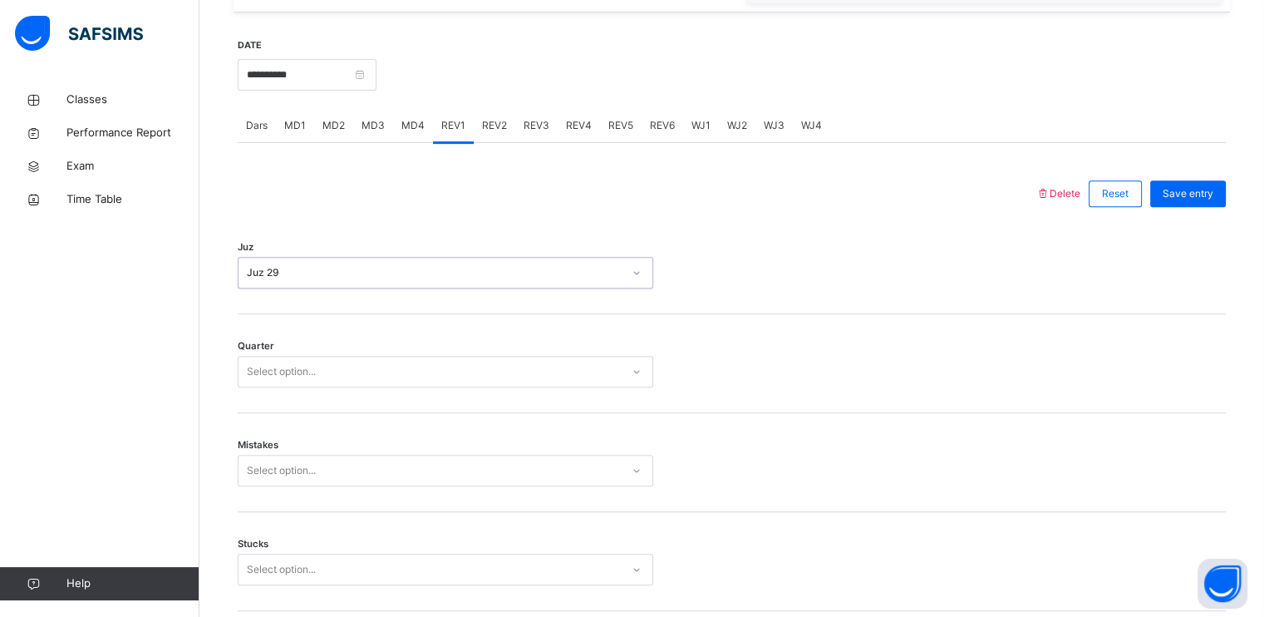
click at [356, 489] on div "Mistakes Select option..." at bounding box center [732, 462] width 988 height 99
drag, startPoint x: 356, startPoint y: 489, endPoint x: 351, endPoint y: 386, distance: 103.2
click at [351, 386] on div "Select option..." at bounding box center [446, 372] width 416 height 32
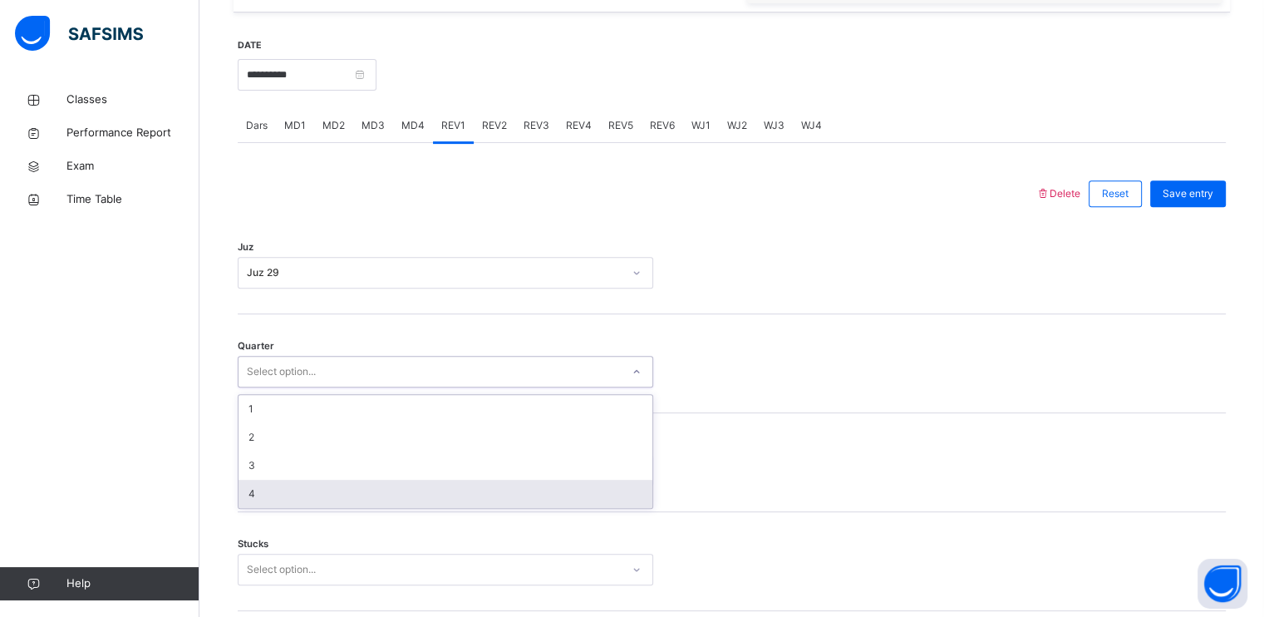
click at [290, 504] on div "4" at bounding box center [446, 494] width 414 height 28
click at [290, 504] on div "Mistakes Select option..." at bounding box center [732, 462] width 988 height 99
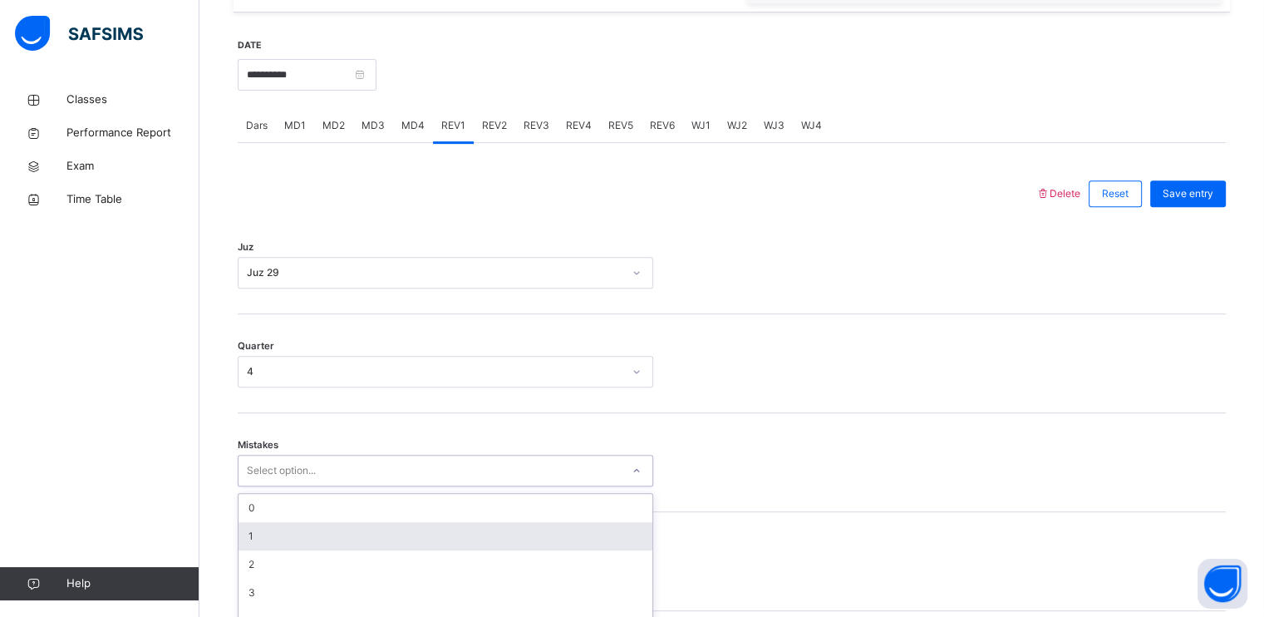
drag, startPoint x: 290, startPoint y: 504, endPoint x: 282, endPoint y: 465, distance: 39.1
click at [283, 466] on div "option 1 focused, 2 of 7. 7 results available. Use Up and Down to choose option…" at bounding box center [446, 471] width 416 height 32
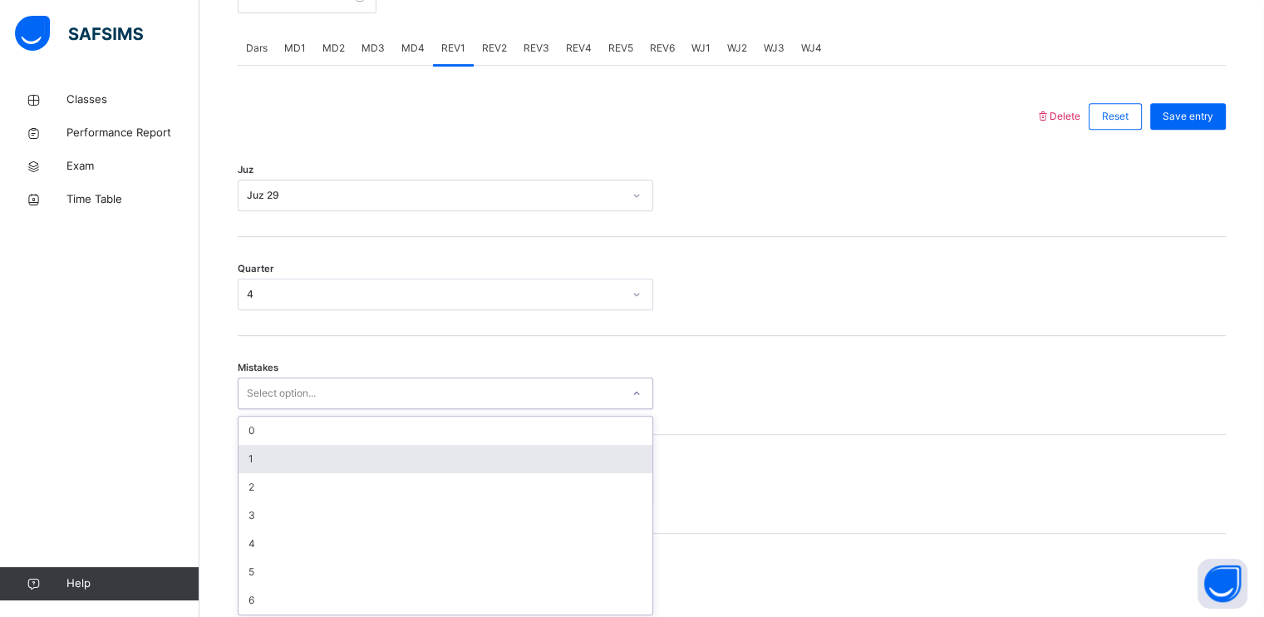
scroll to position [698, 0]
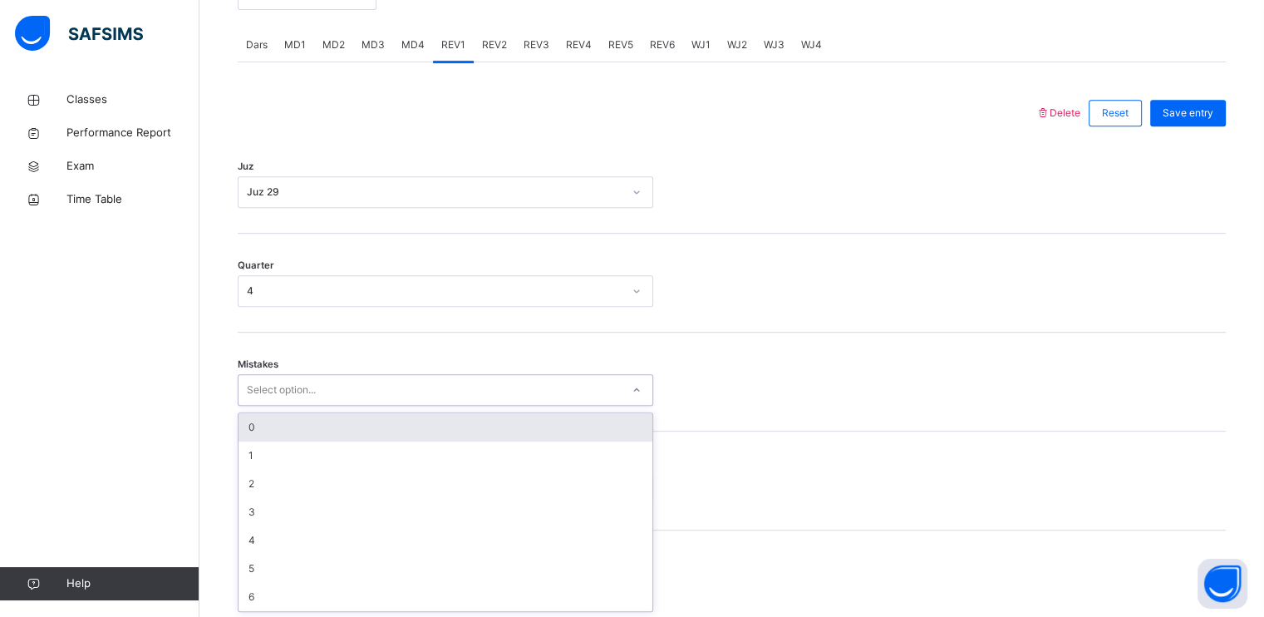
click at [269, 436] on div "0" at bounding box center [446, 427] width 414 height 28
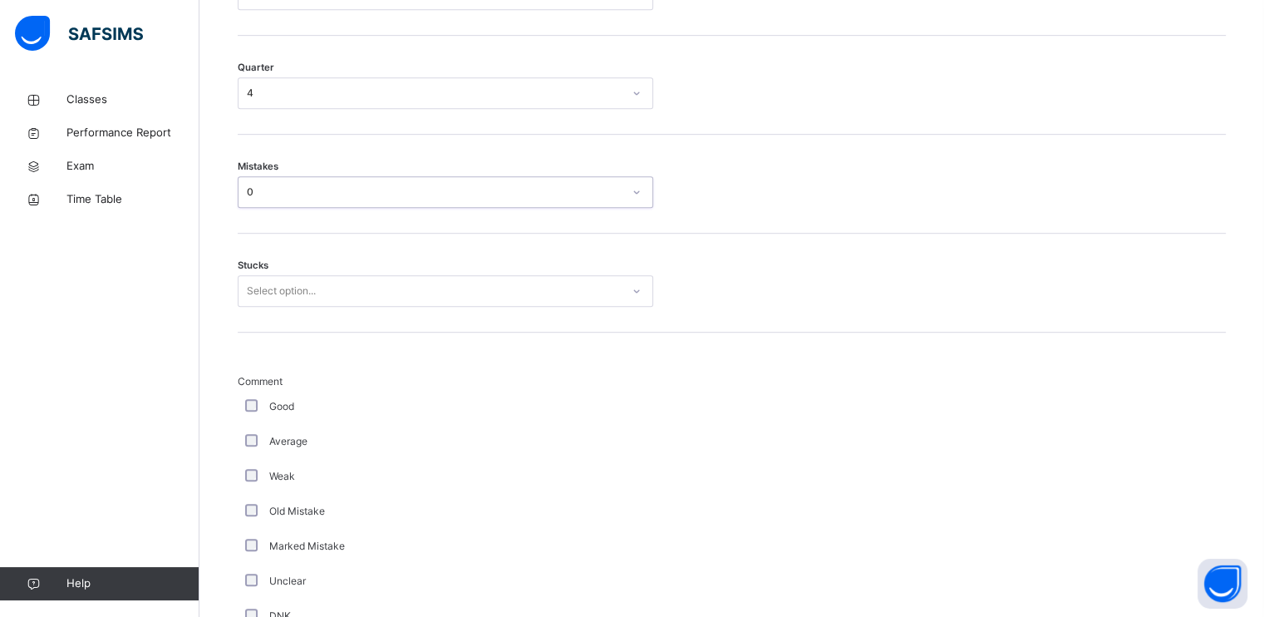
scroll to position [908, 0]
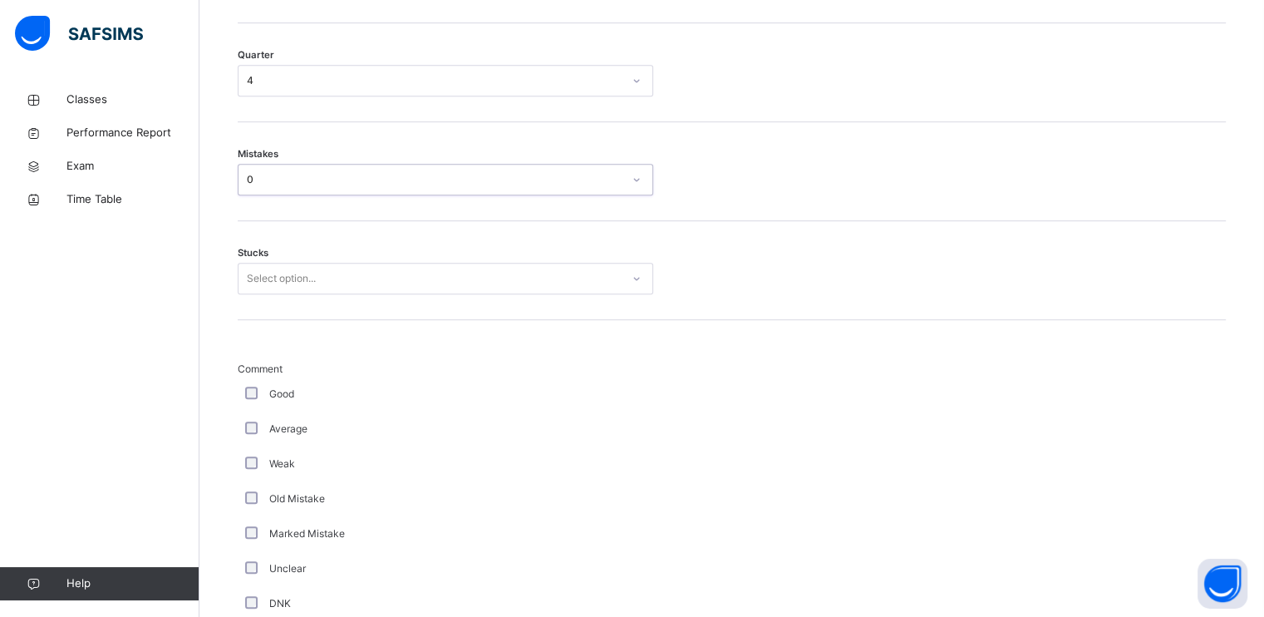
click at [289, 286] on div "Select option..." at bounding box center [281, 279] width 69 height 32
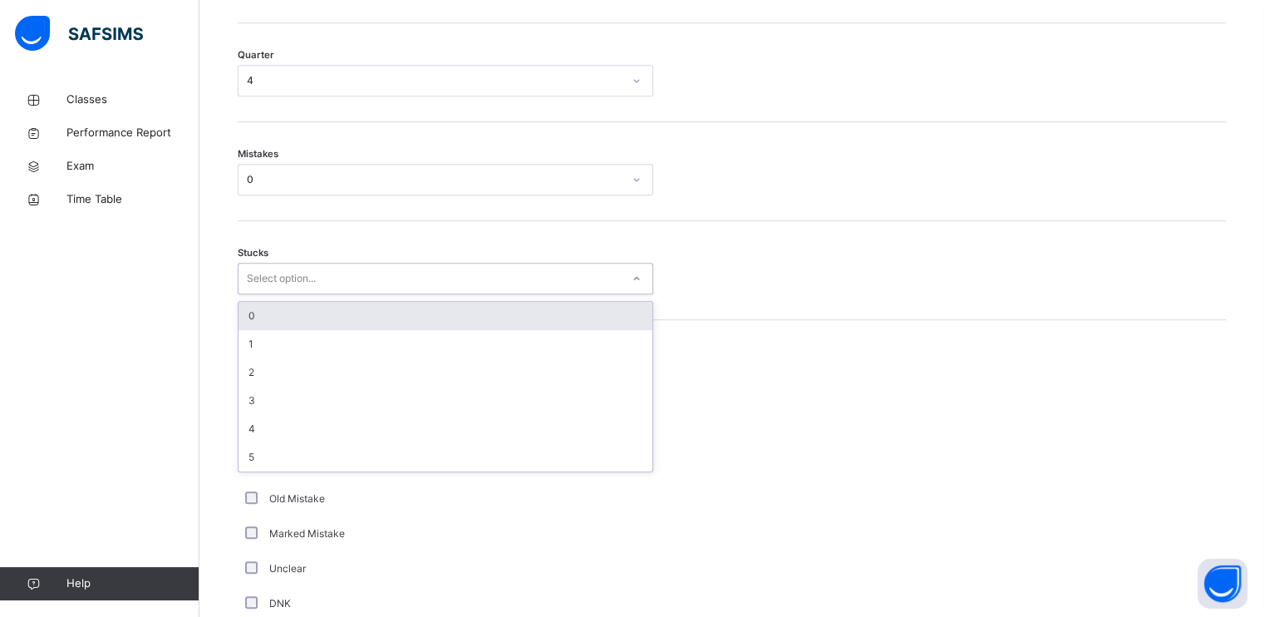
click at [286, 307] on div "0" at bounding box center [446, 316] width 414 height 28
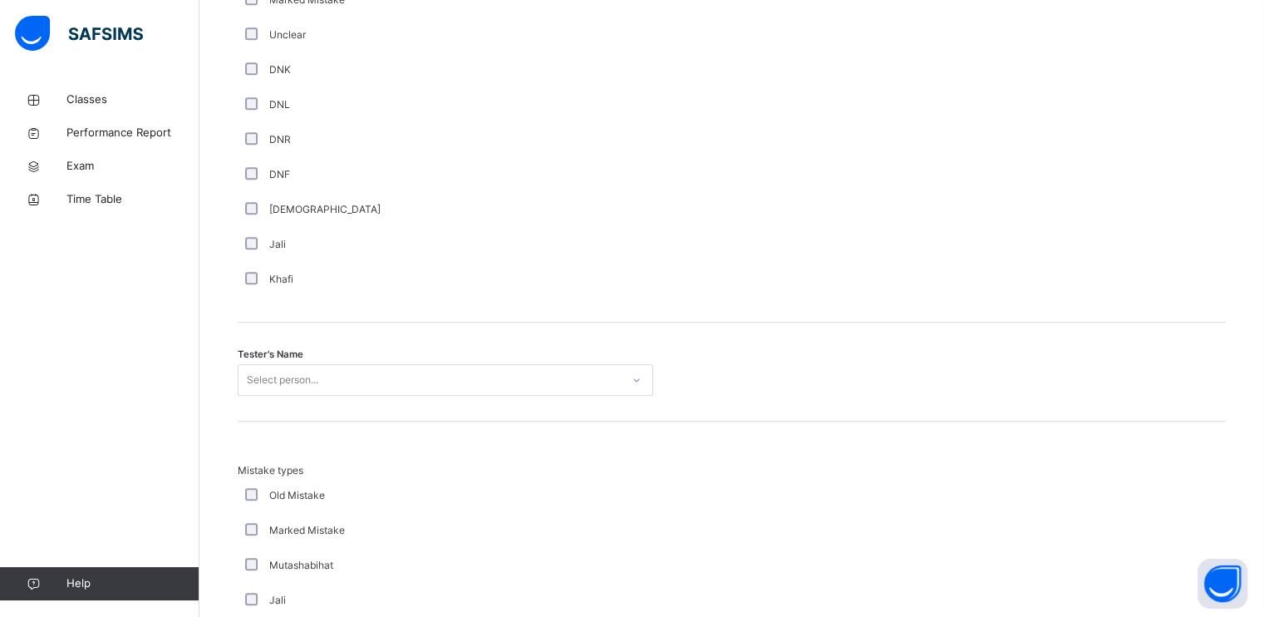
scroll to position [1536, 0]
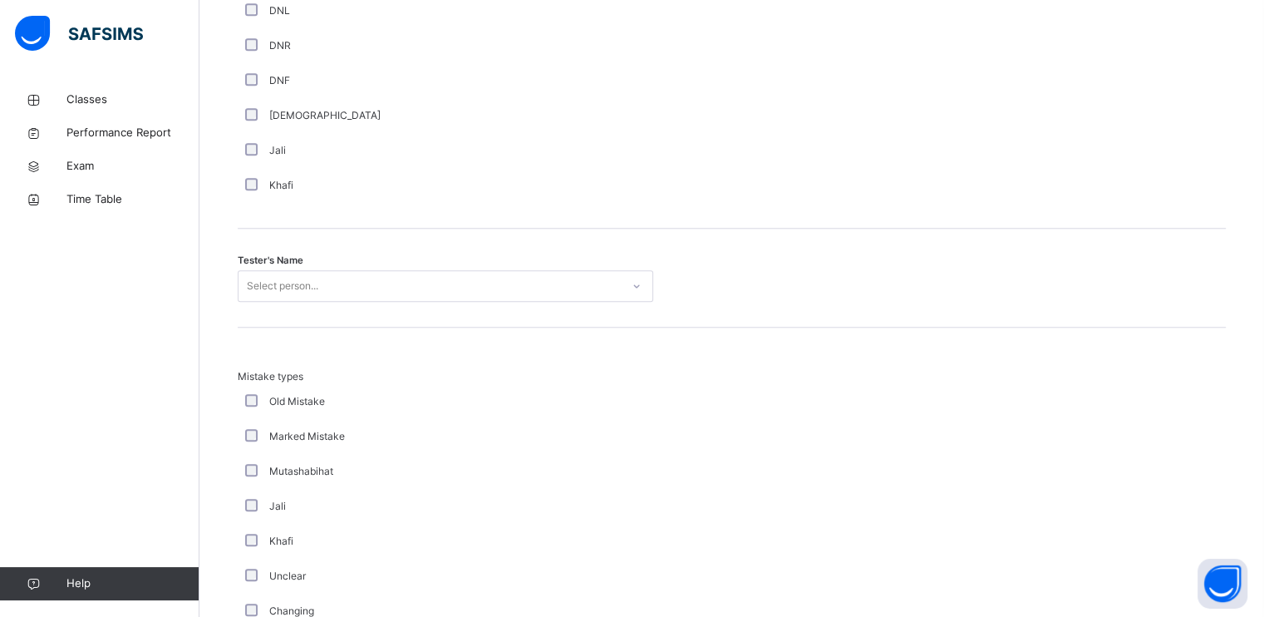
click at [288, 282] on div "Select person..." at bounding box center [282, 286] width 71 height 32
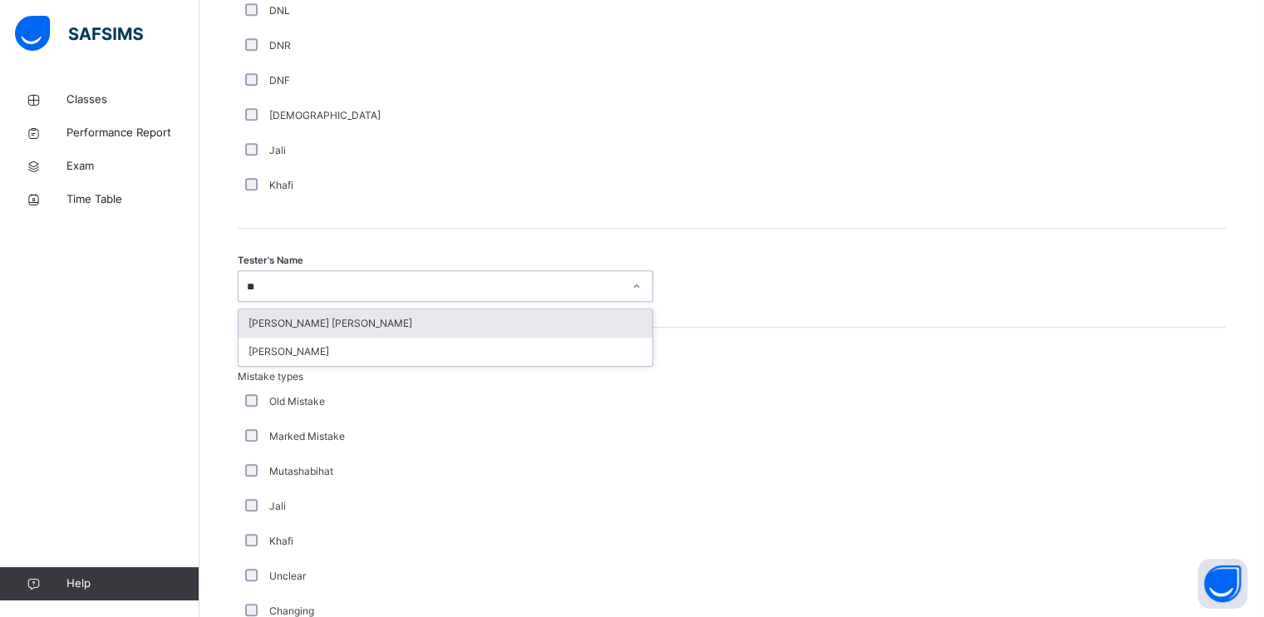
type input "***"
click at [296, 330] on div "[PERSON_NAME] [PERSON_NAME]" at bounding box center [446, 323] width 414 height 28
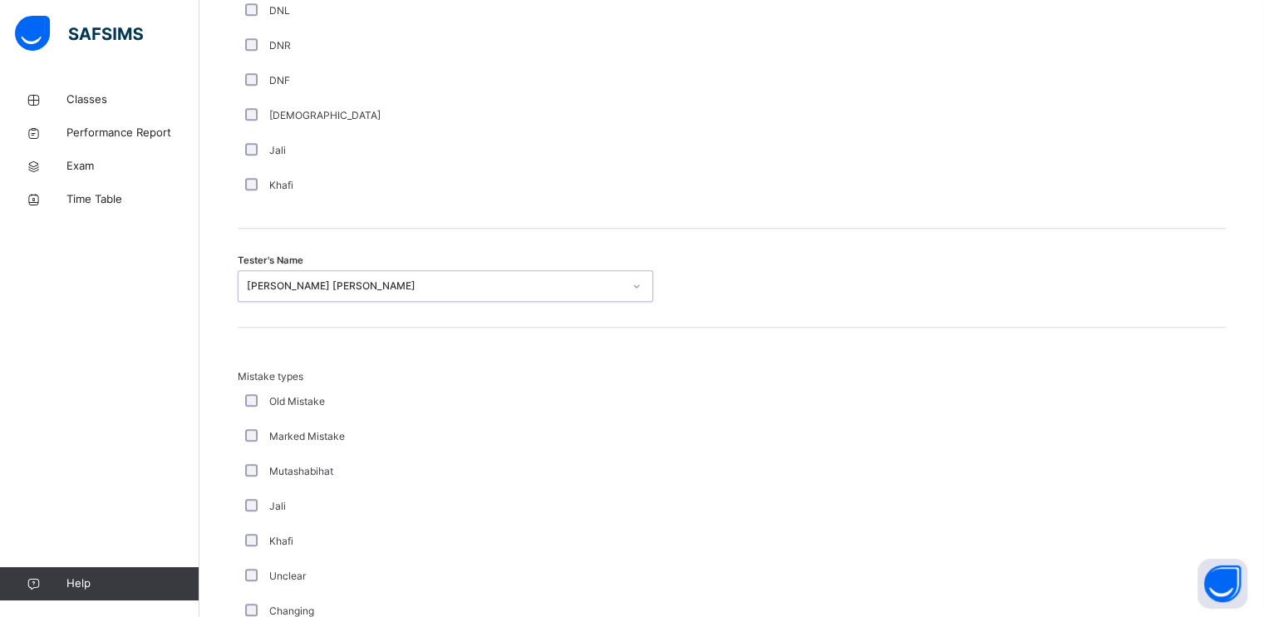
scroll to position [1788, 0]
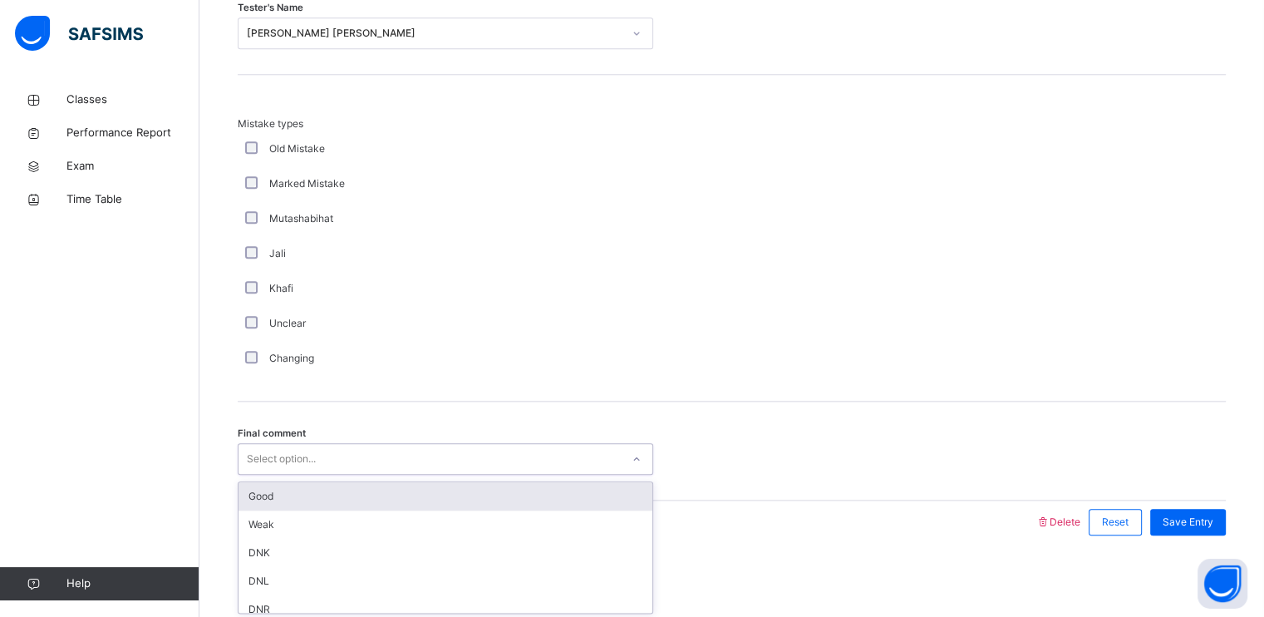
click at [269, 463] on div "Select option..." at bounding box center [281, 459] width 69 height 32
click at [276, 503] on div "Good" at bounding box center [446, 496] width 414 height 28
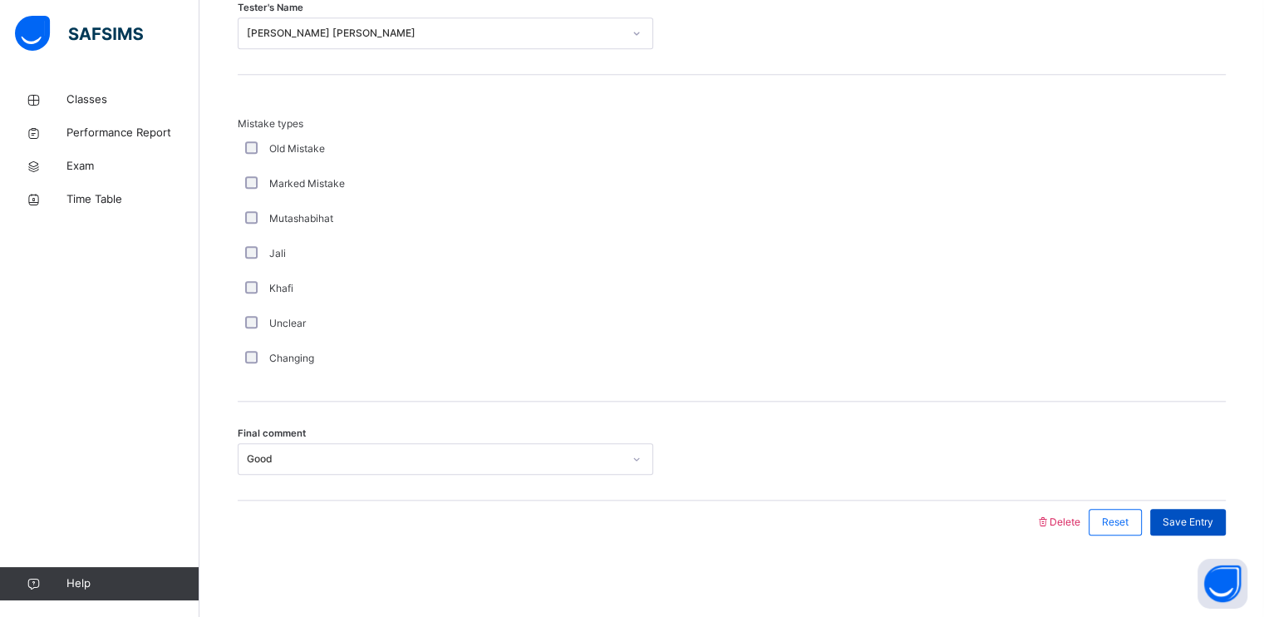
click at [1213, 519] on span "Save Entry" at bounding box center [1188, 521] width 51 height 15
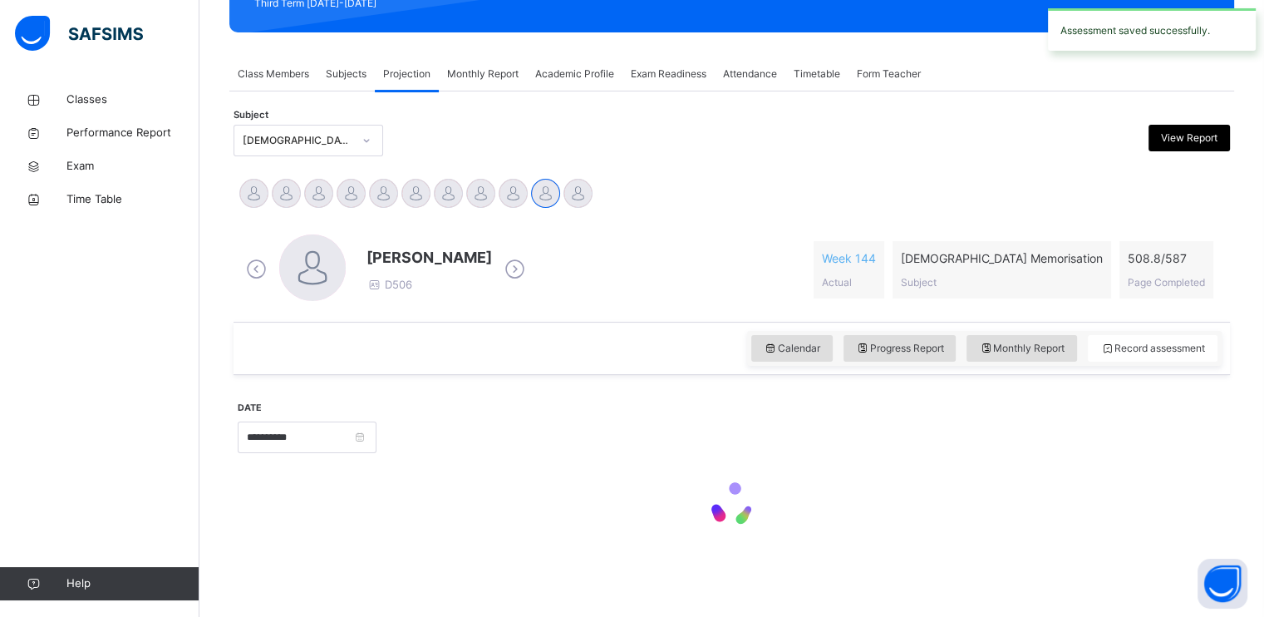
scroll to position [632, 0]
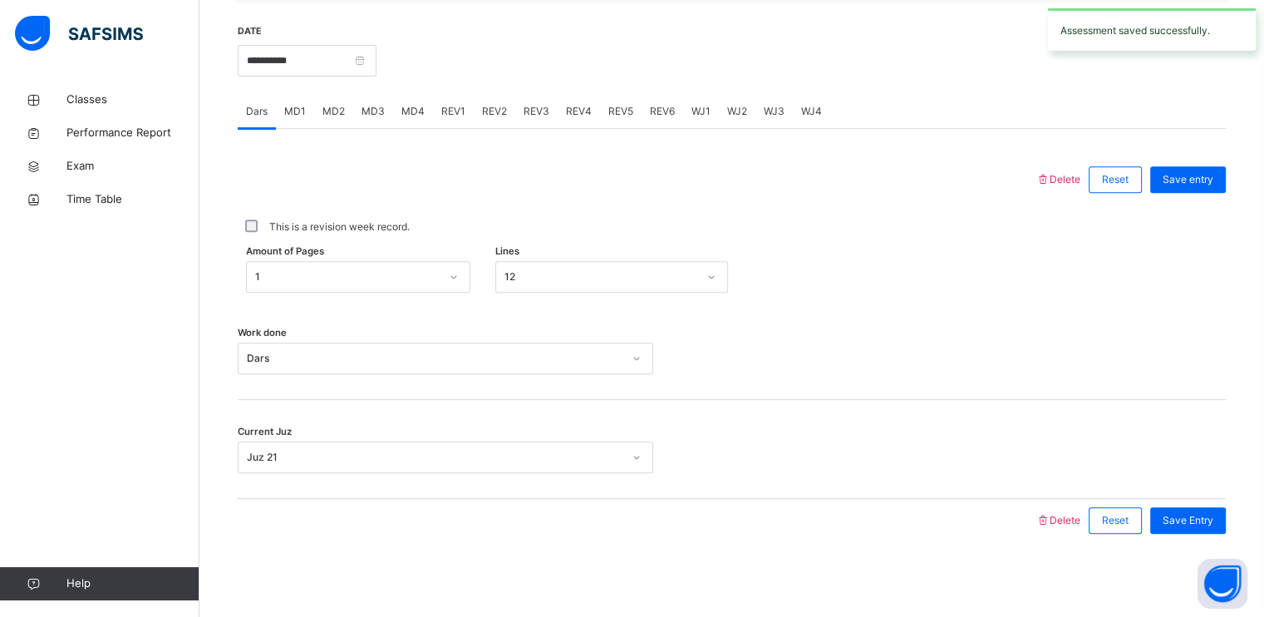
click at [493, 114] on span "REV2" at bounding box center [494, 111] width 25 height 15
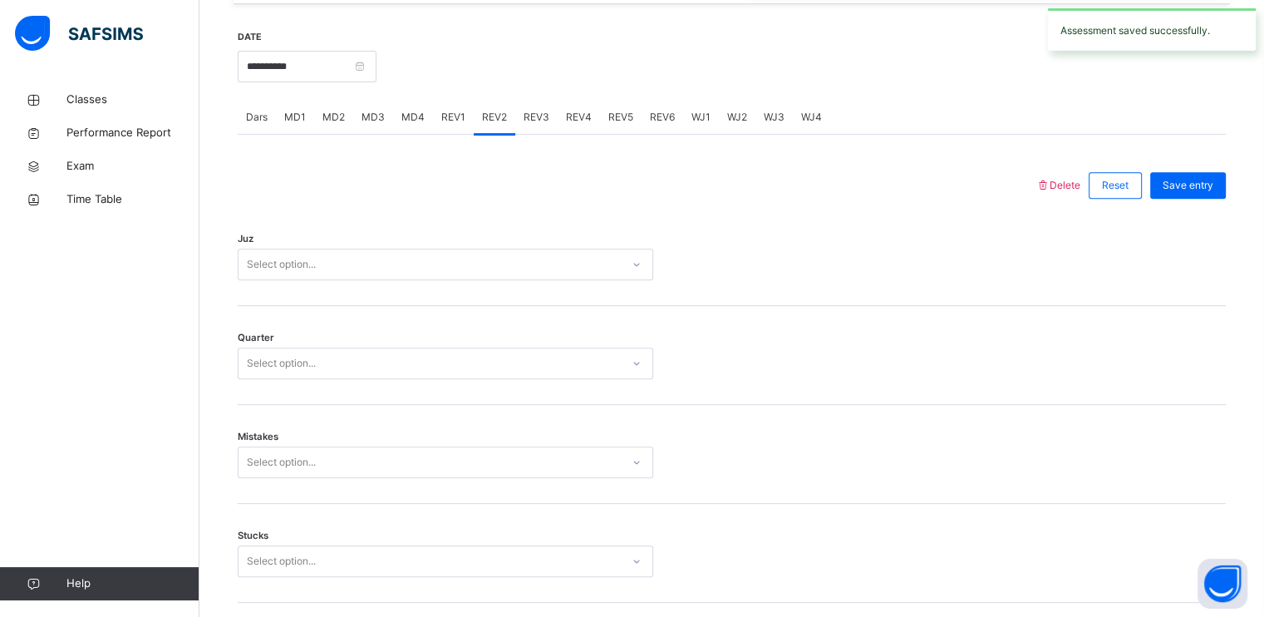
scroll to position [731, 0]
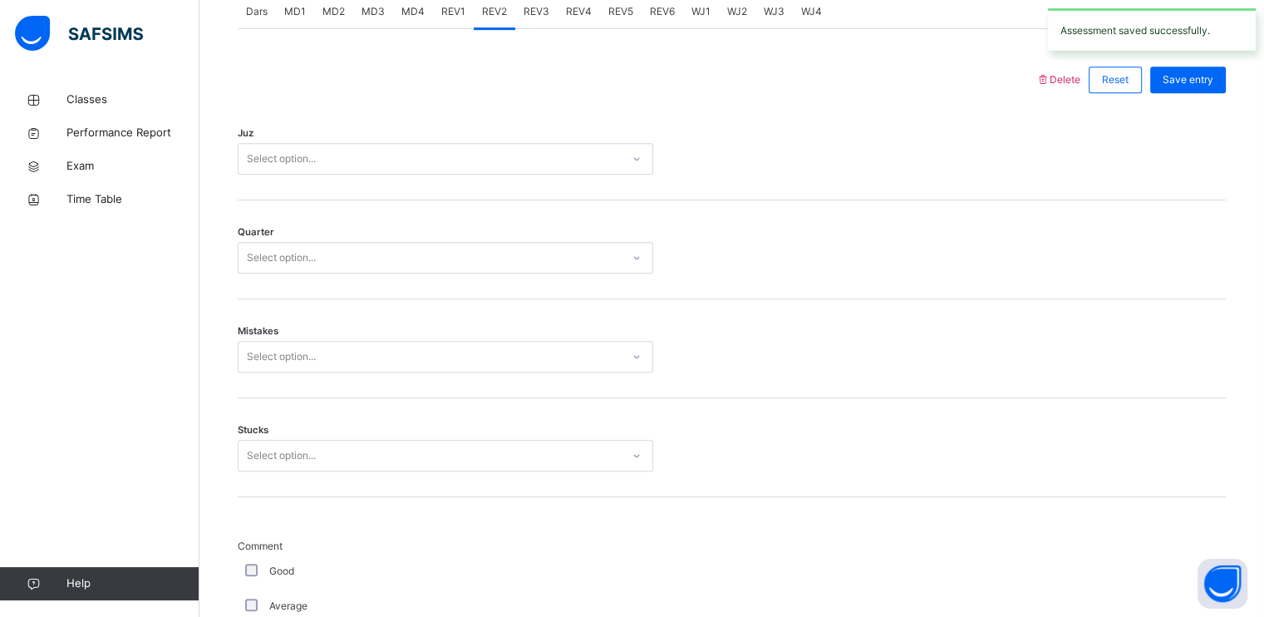
click at [426, 165] on div "Select option..." at bounding box center [430, 159] width 382 height 26
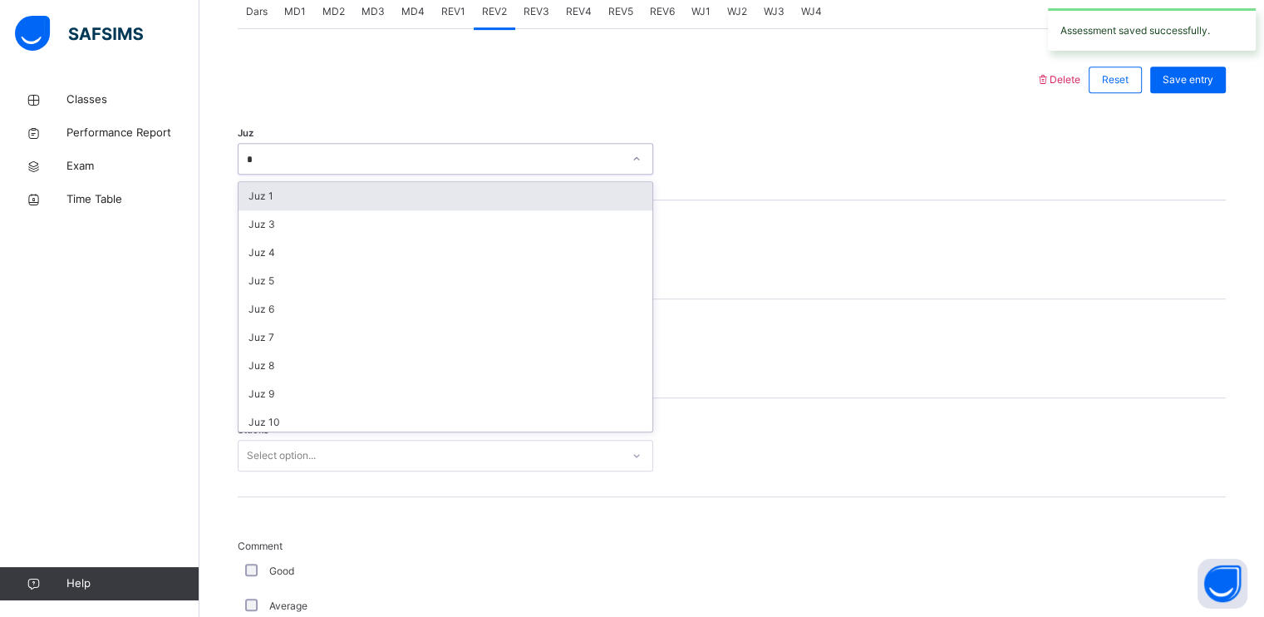
type input "**"
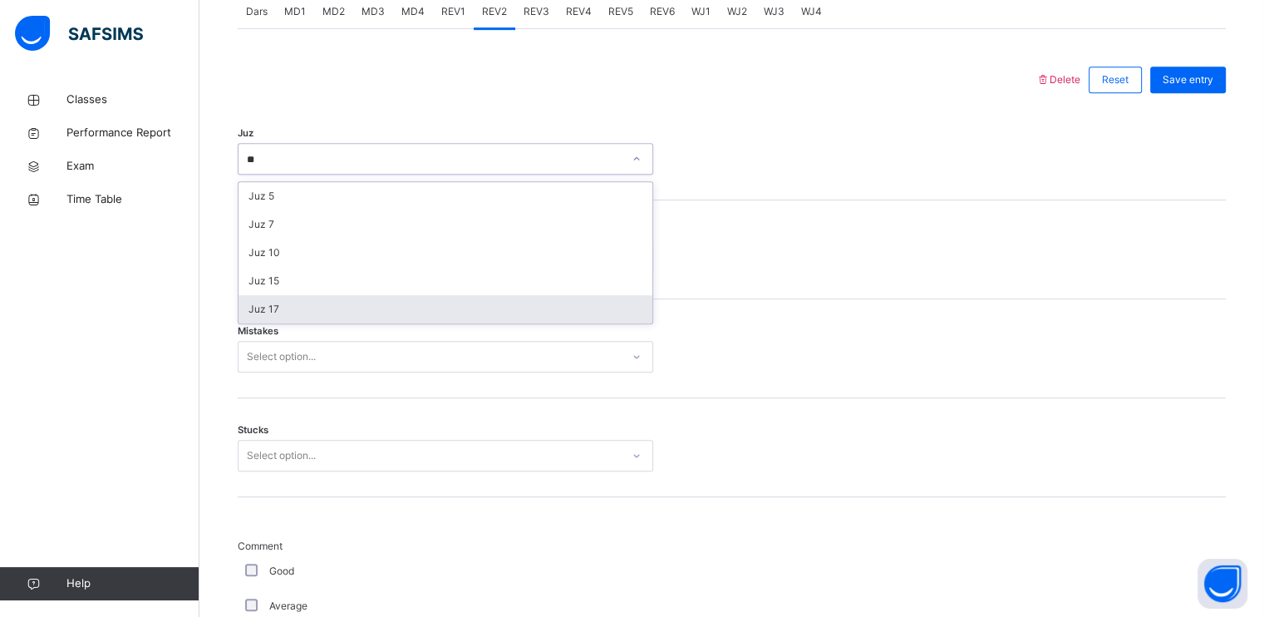
click at [336, 307] on div "Juz 17" at bounding box center [446, 309] width 414 height 28
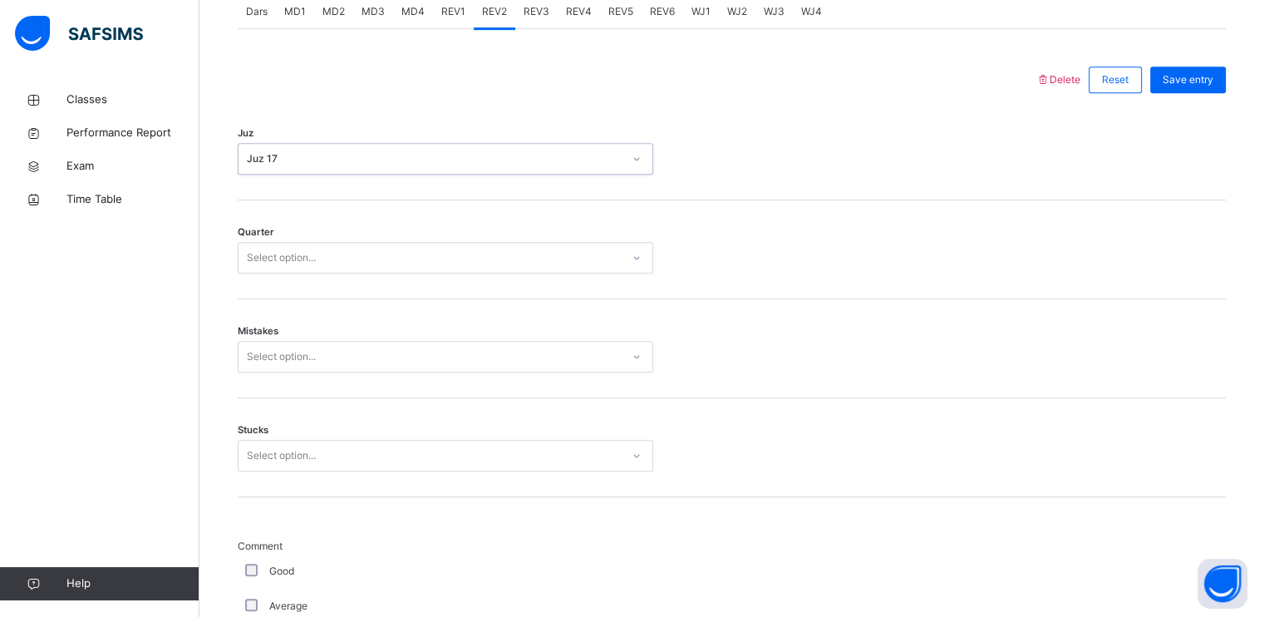
scroll to position [894, 0]
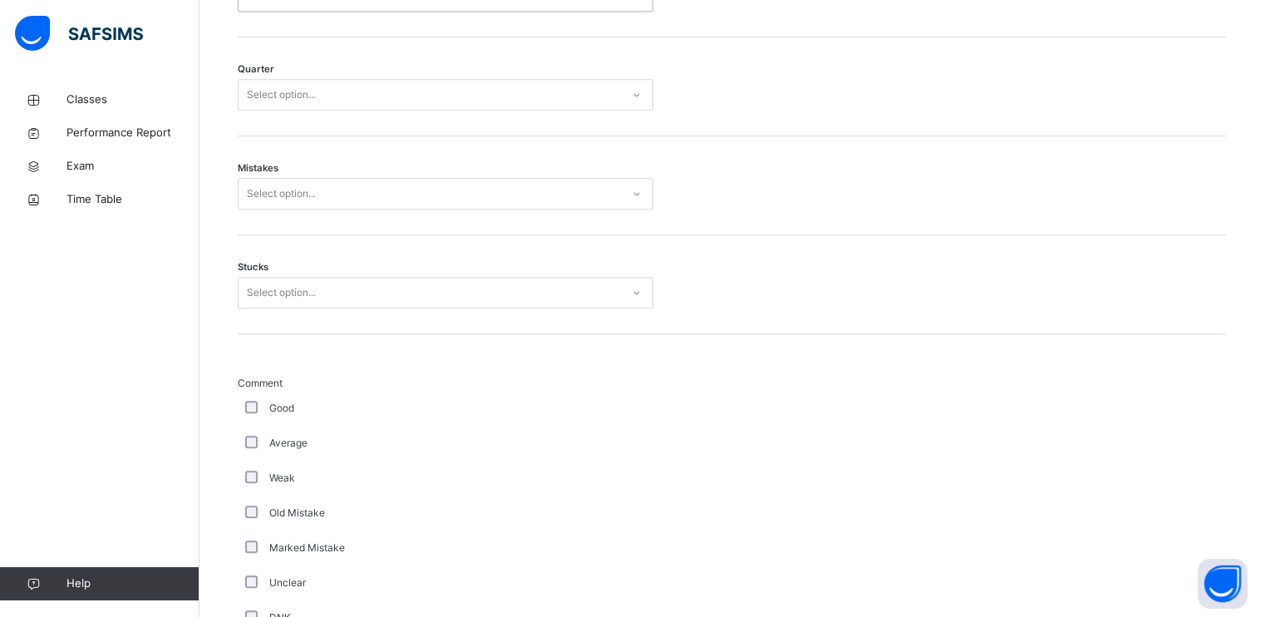
click at [339, 110] on div "Quarter Select option..." at bounding box center [732, 86] width 988 height 99
click at [340, 107] on div "Select option..." at bounding box center [446, 95] width 416 height 32
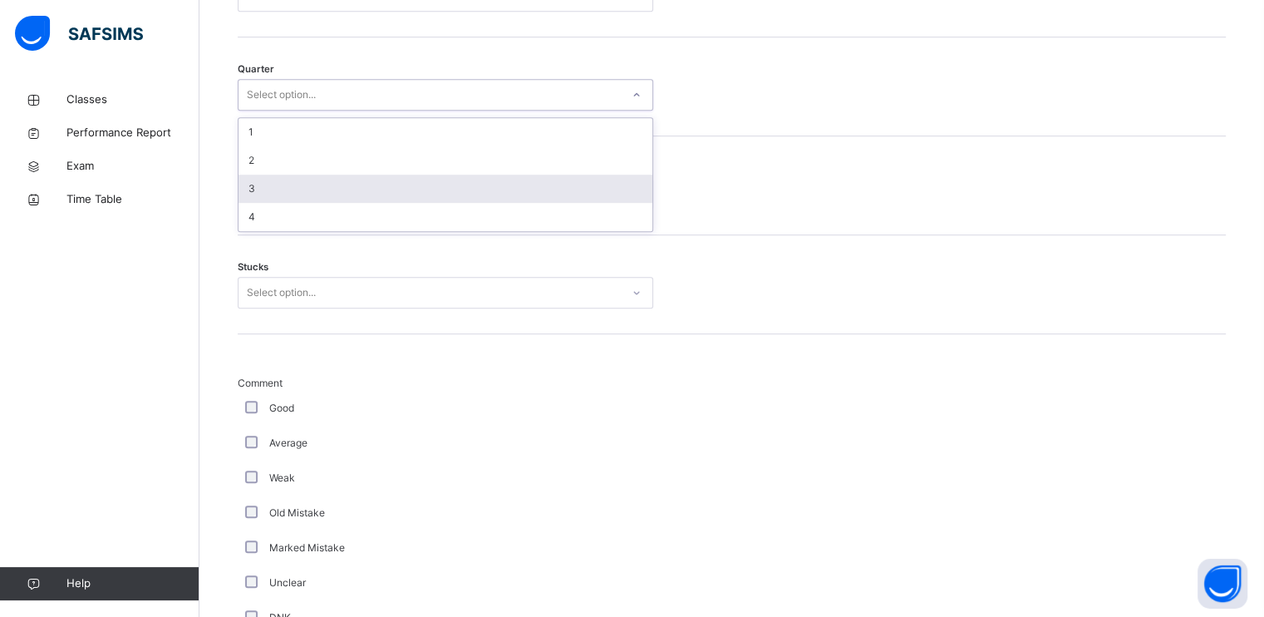
click at [325, 190] on div "3" at bounding box center [446, 189] width 414 height 28
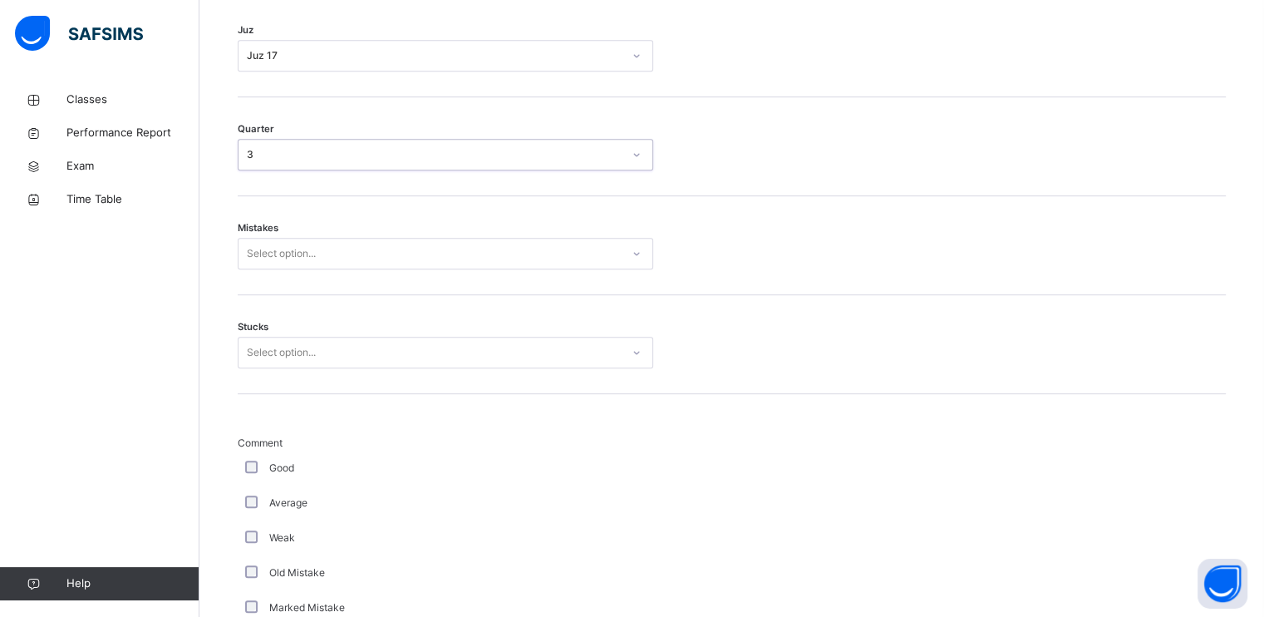
scroll to position [835, 0]
click at [314, 254] on div "Select option..." at bounding box center [281, 253] width 69 height 32
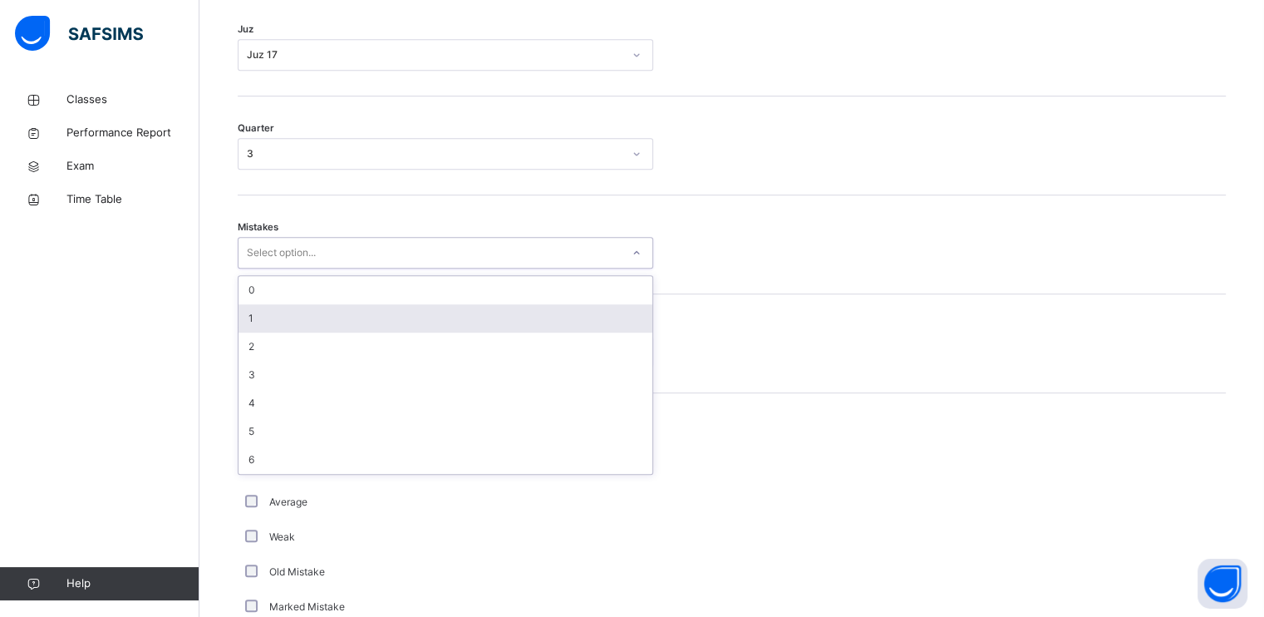
click at [301, 314] on div "1" at bounding box center [446, 318] width 414 height 28
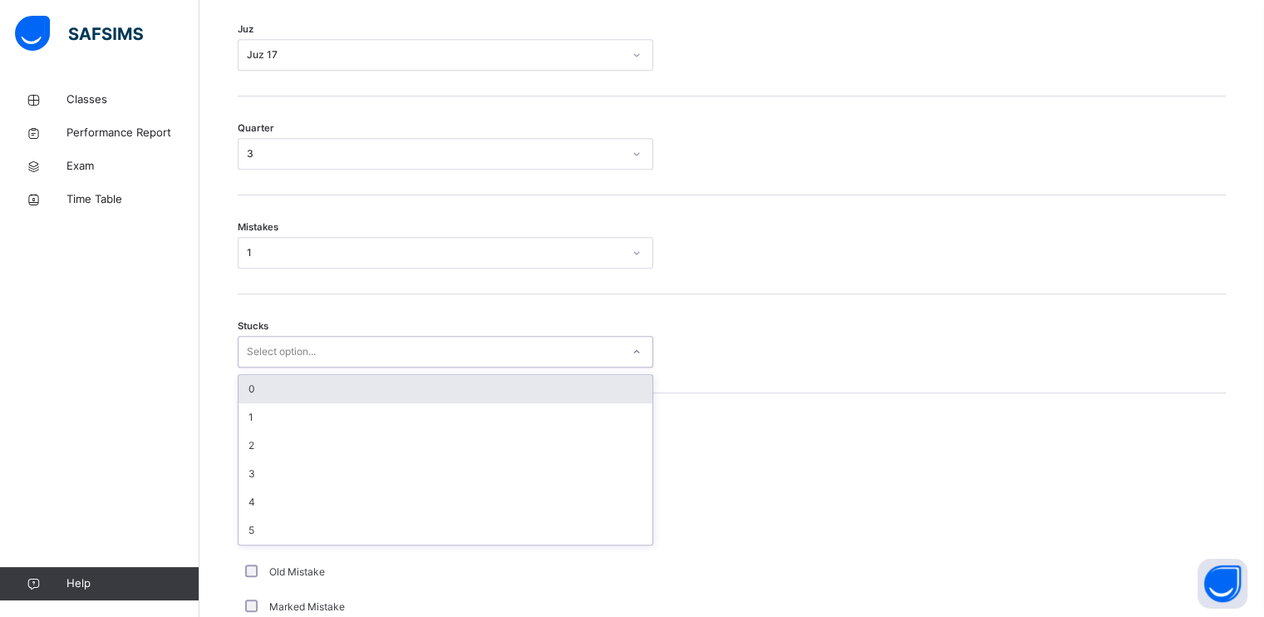
click at [312, 359] on div "Select option..." at bounding box center [281, 352] width 69 height 32
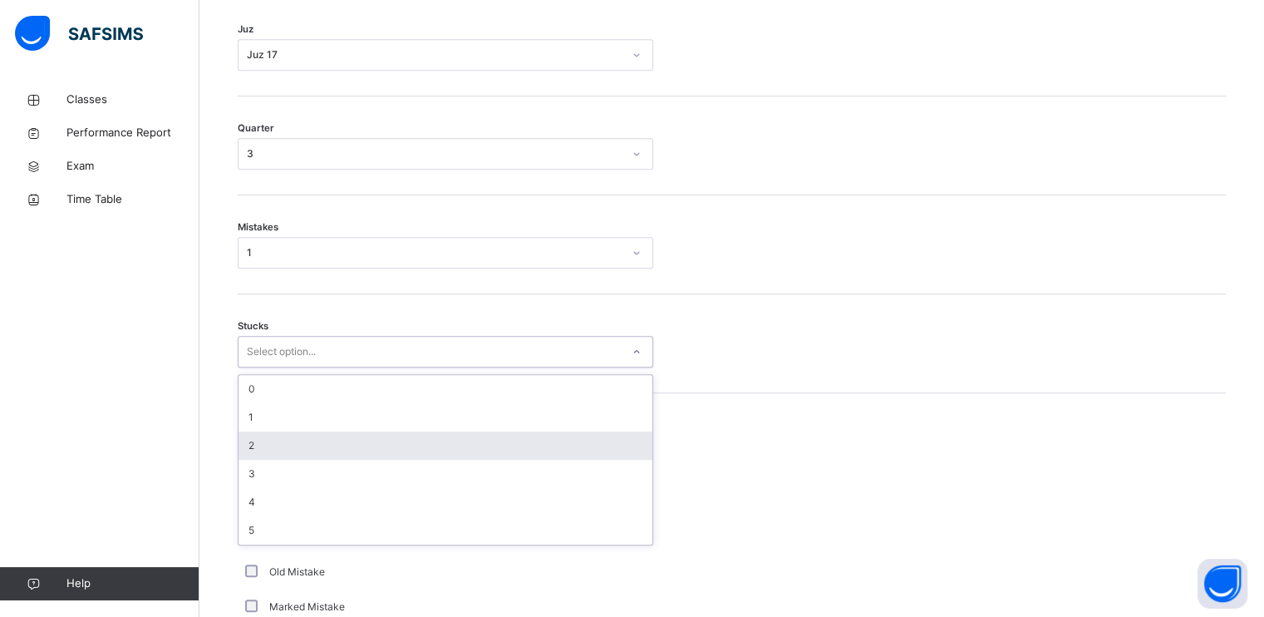
click at [309, 446] on div "2" at bounding box center [446, 445] width 414 height 28
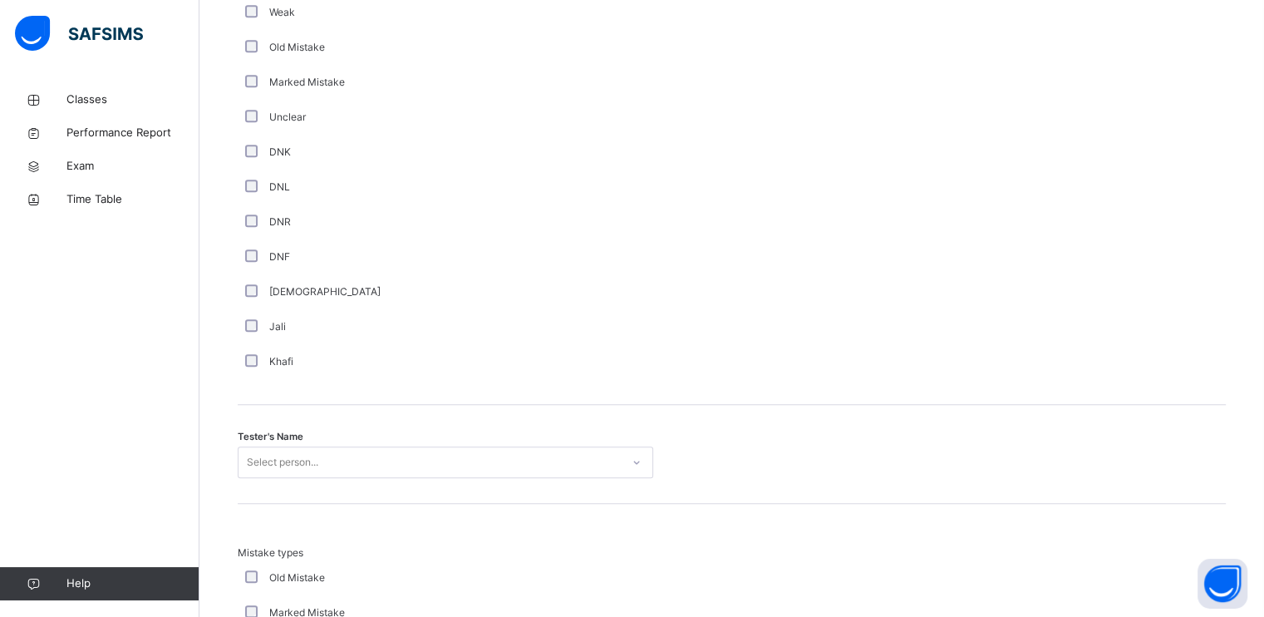
click at [303, 460] on div "Select person..." at bounding box center [446, 462] width 416 height 32
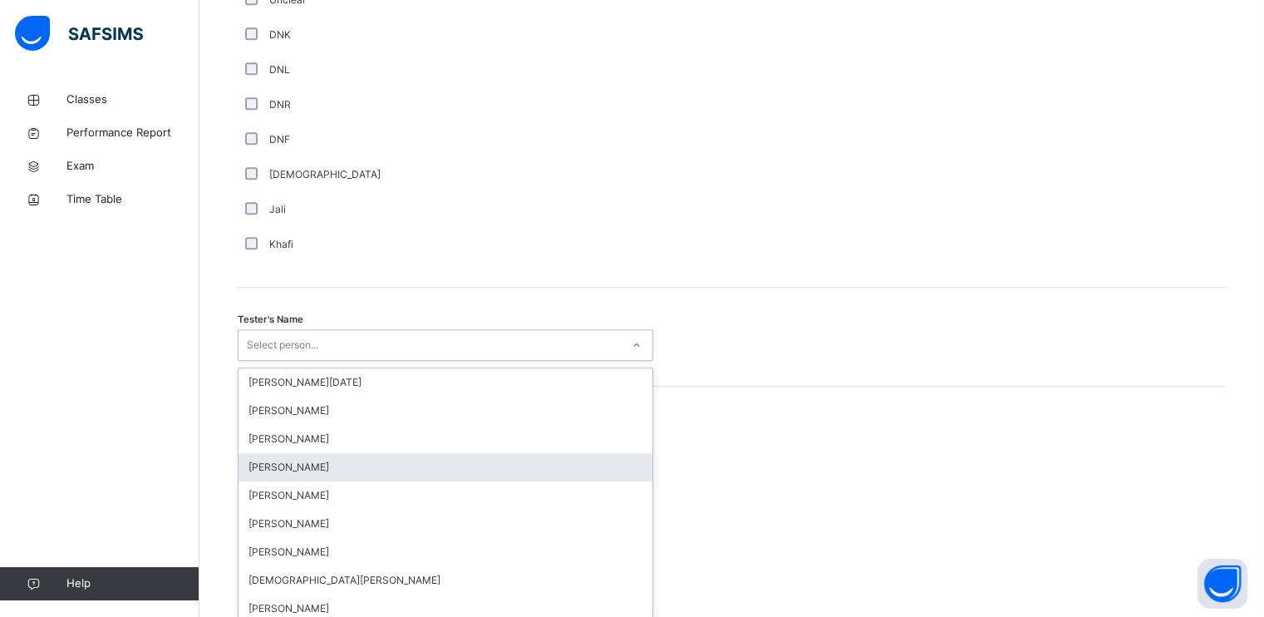
scroll to position [1483, 0]
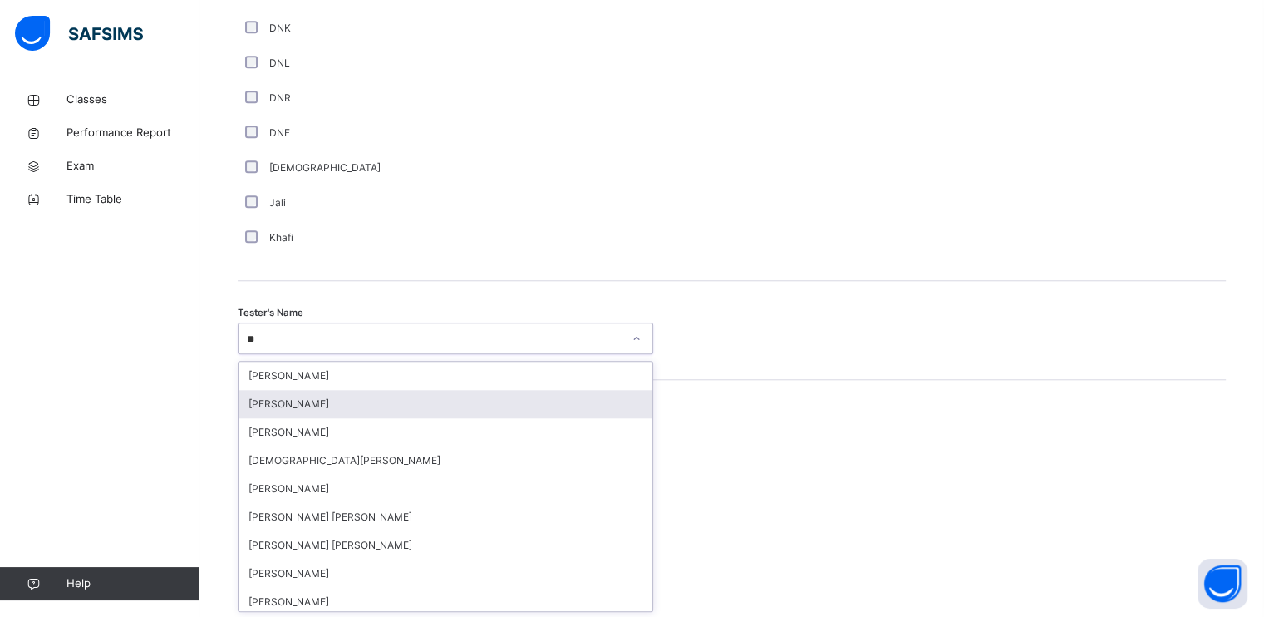
type input "***"
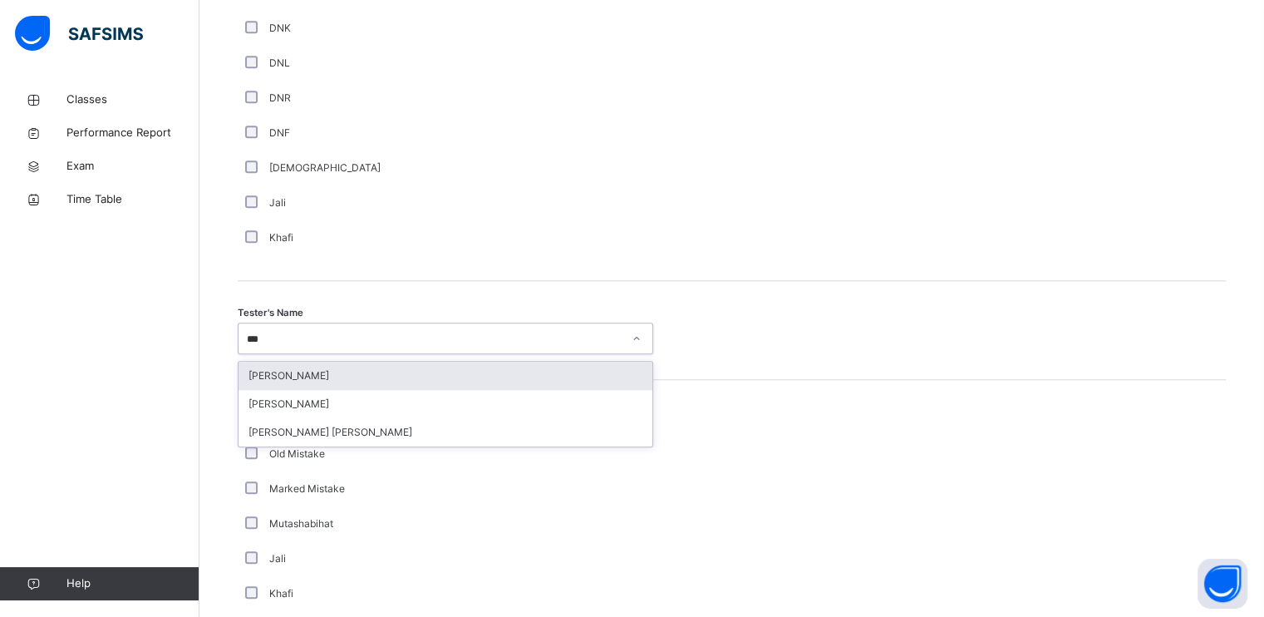
click at [312, 381] on div "[PERSON_NAME]" at bounding box center [446, 376] width 414 height 28
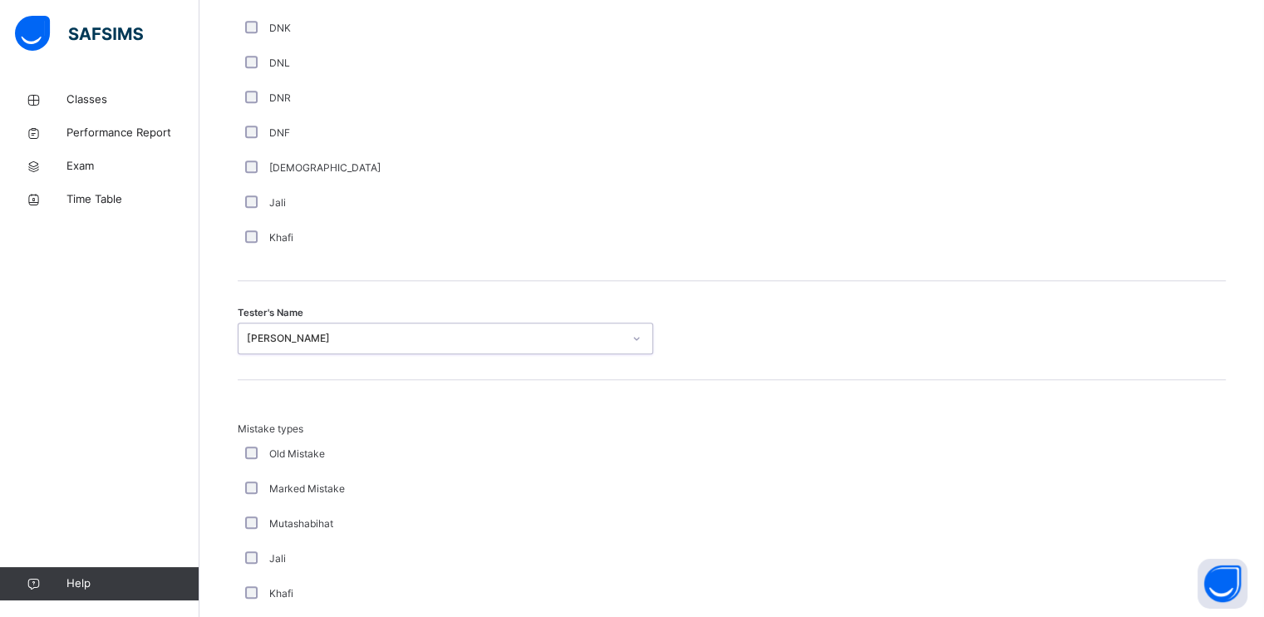
scroll to position [1788, 0]
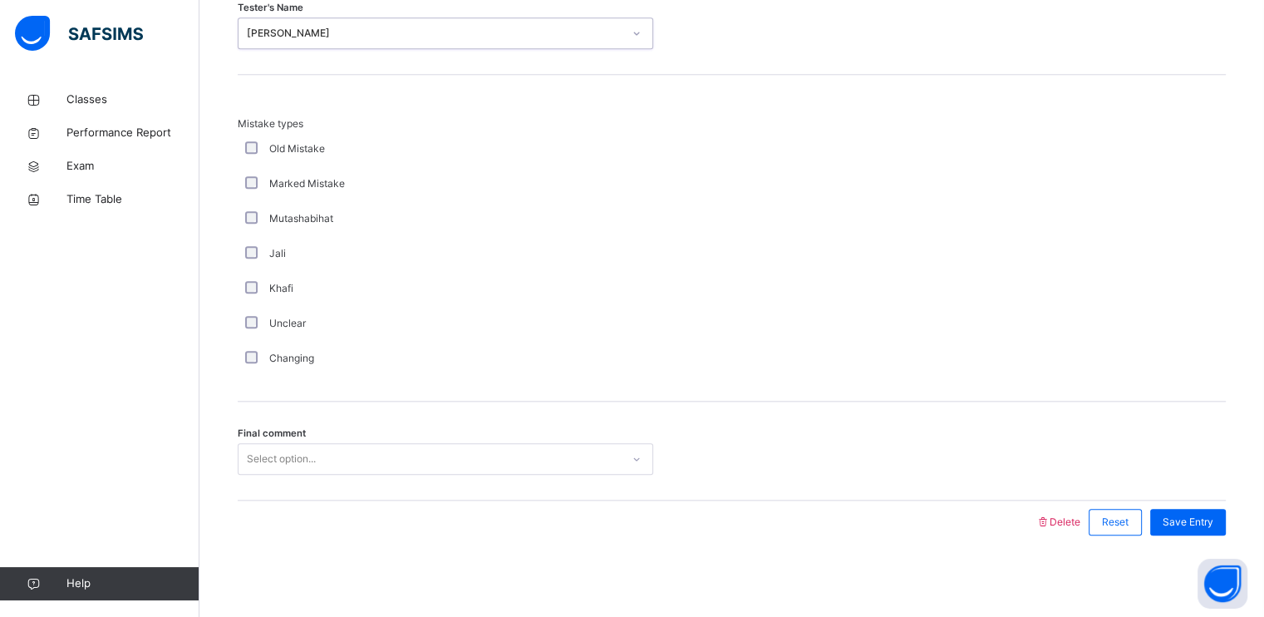
click at [279, 475] on div "Final comment Select option..." at bounding box center [732, 450] width 988 height 99
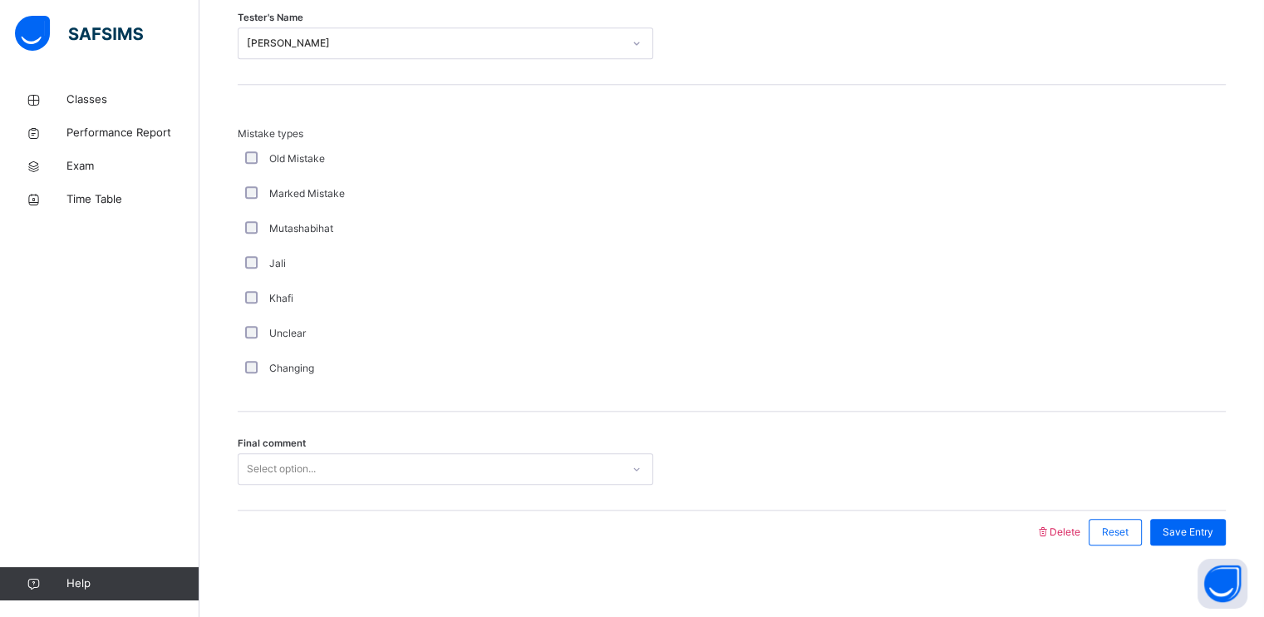
click at [279, 475] on div "Final comment Select option..." at bounding box center [732, 460] width 988 height 99
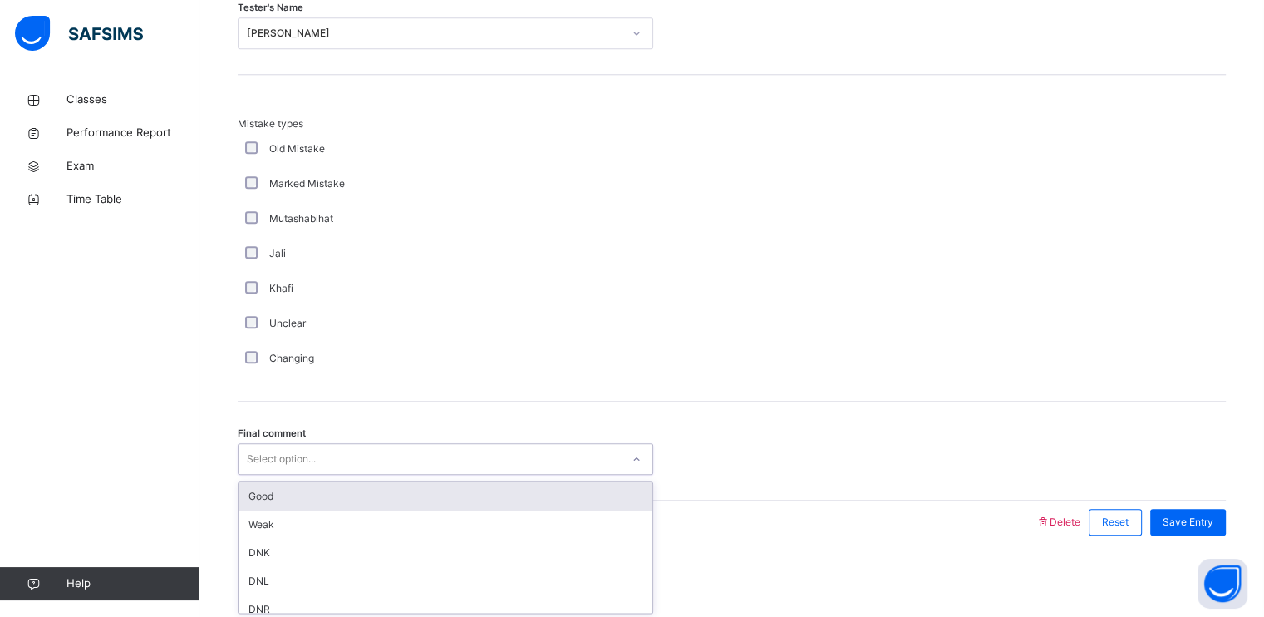
click at [283, 496] on div "Good" at bounding box center [446, 496] width 414 height 28
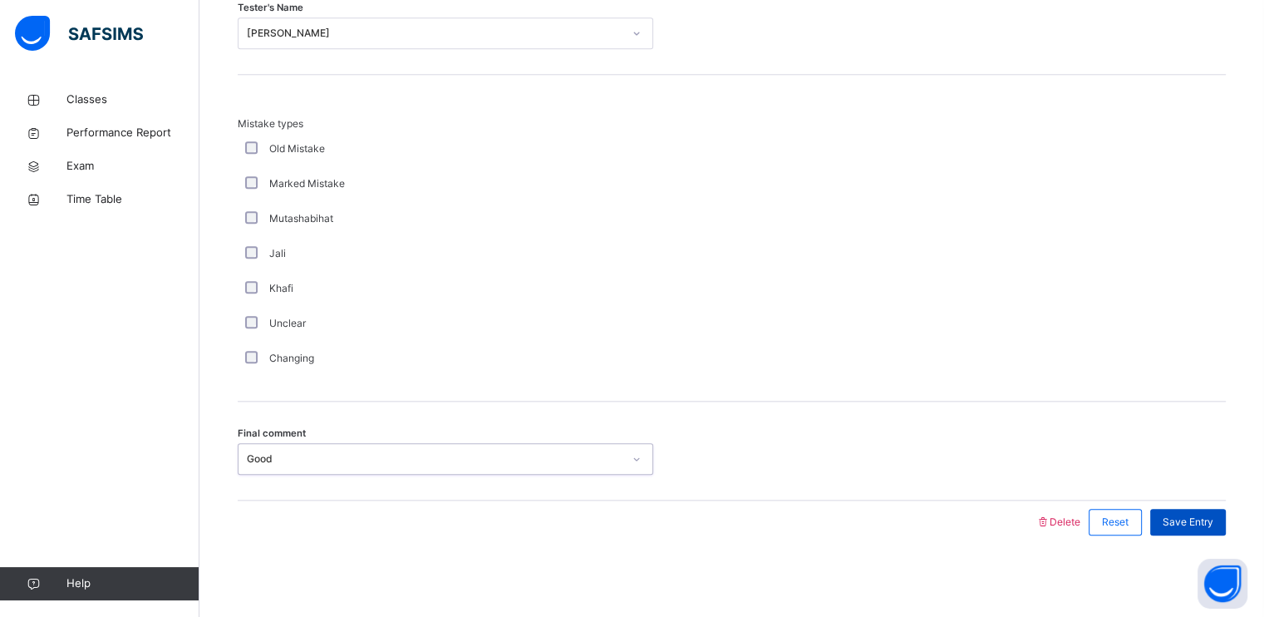
click at [1213, 524] on span "Save Entry" at bounding box center [1188, 521] width 51 height 15
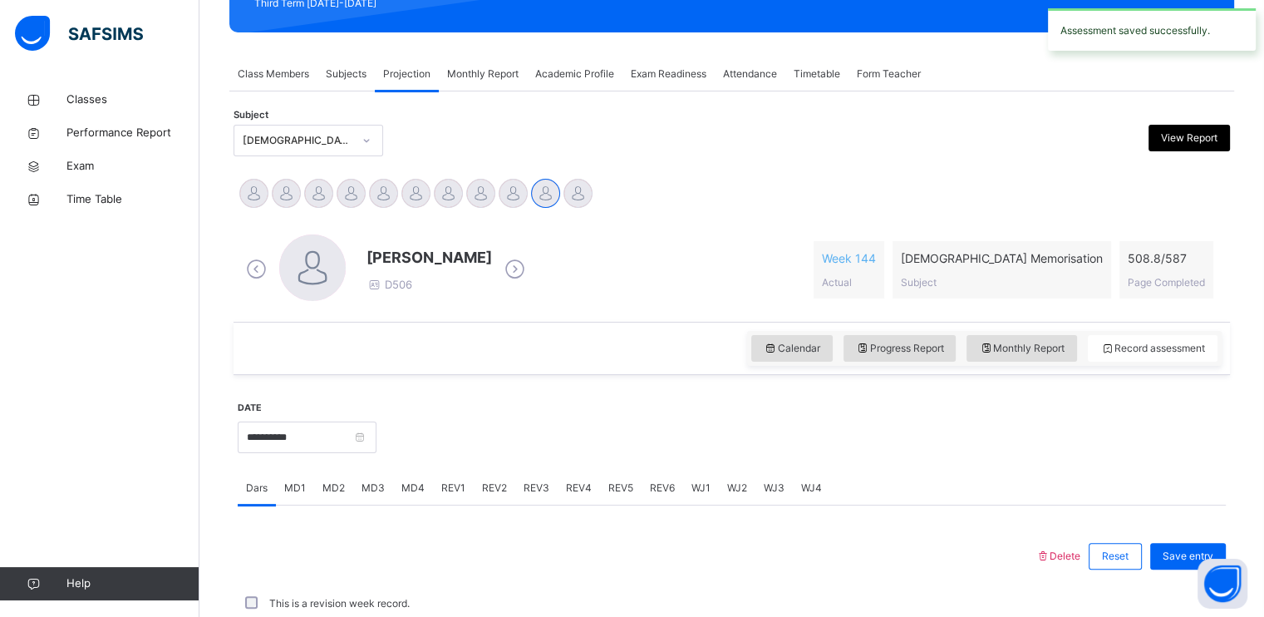
scroll to position [632, 0]
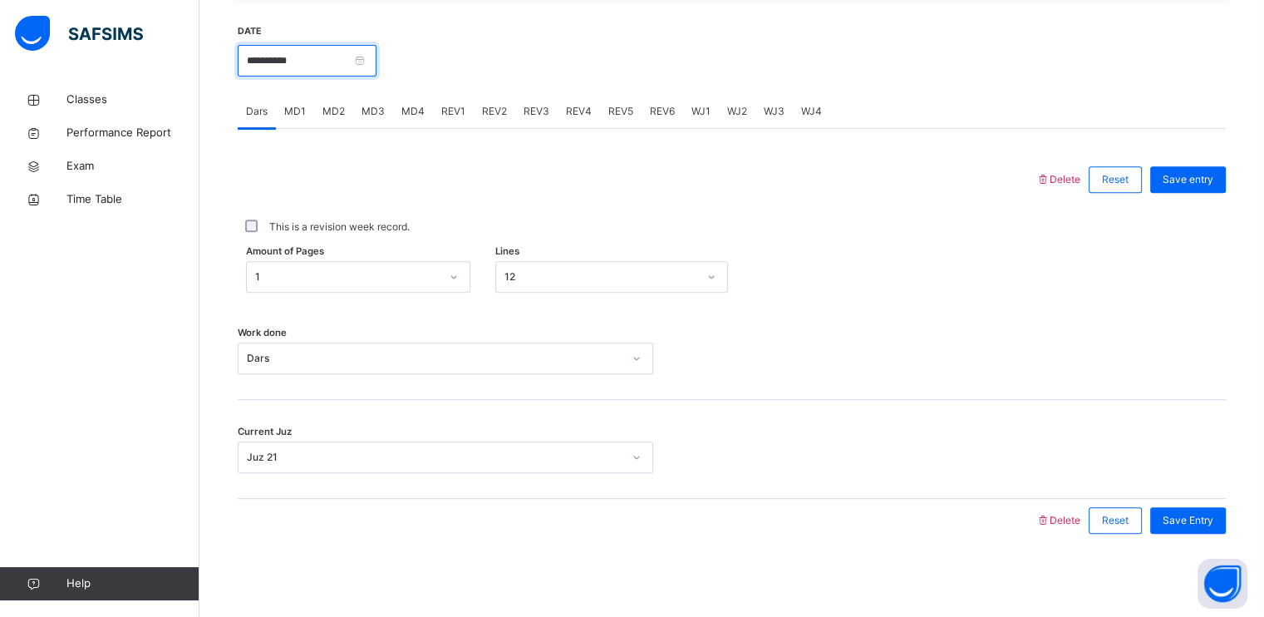
click at [376, 69] on input "**********" at bounding box center [307, 61] width 139 height 32
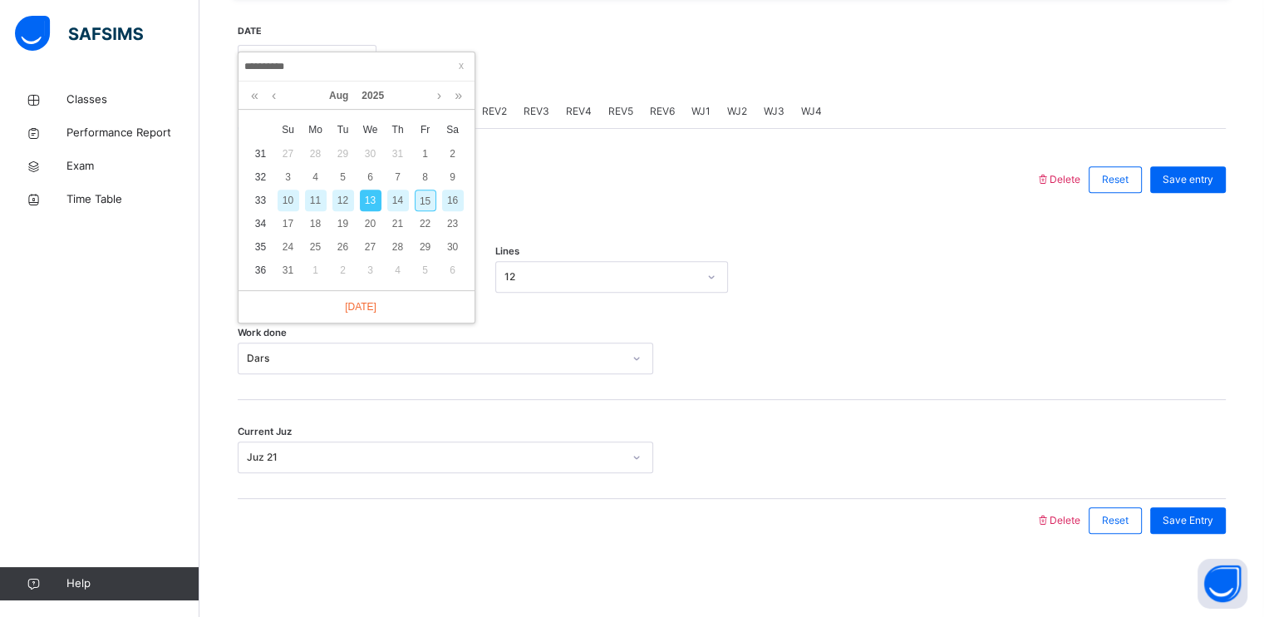
click at [392, 203] on div "14" at bounding box center [398, 200] width 22 height 22
type input "**********"
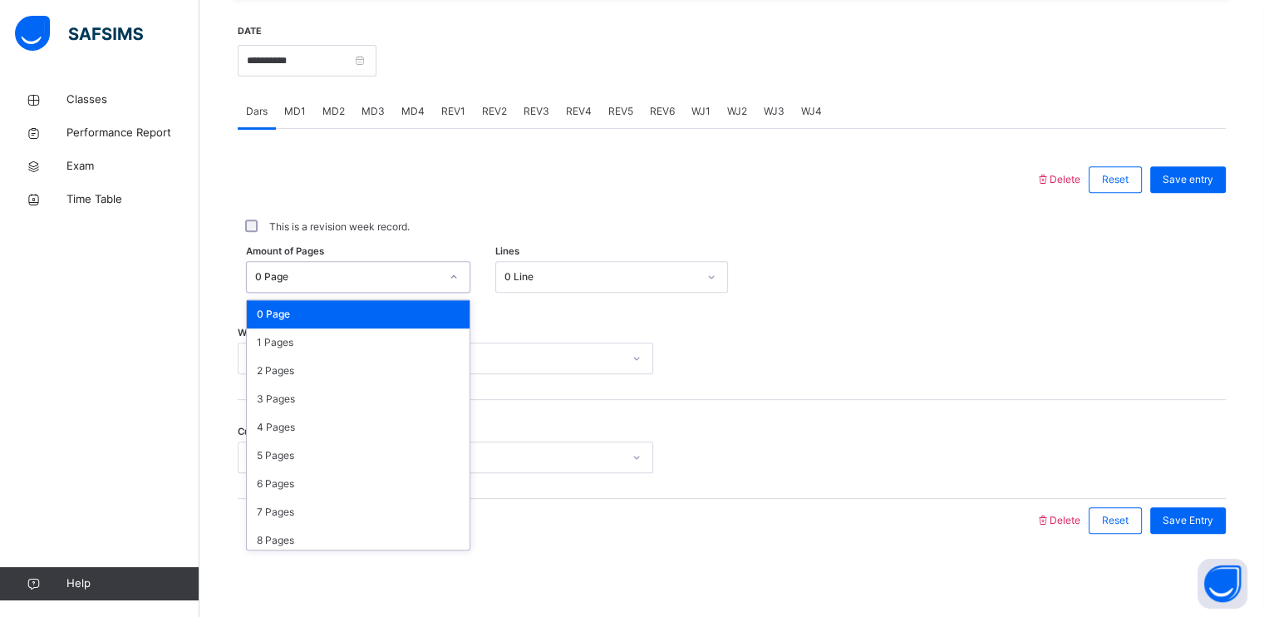
click at [325, 273] on div "0 Page" at bounding box center [347, 276] width 184 height 15
click at [278, 364] on div "2 Pages" at bounding box center [358, 371] width 223 height 28
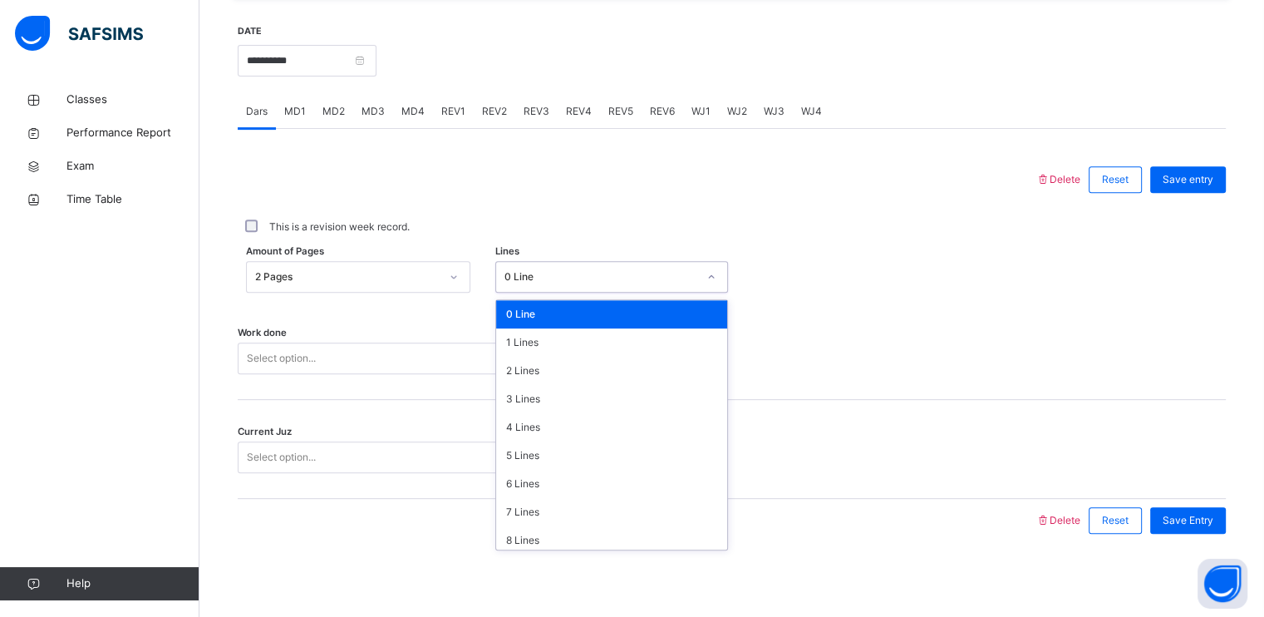
click at [519, 264] on div "0 Line" at bounding box center [595, 277] width 199 height 26
click at [511, 391] on div "3 Lines" at bounding box center [611, 399] width 231 height 28
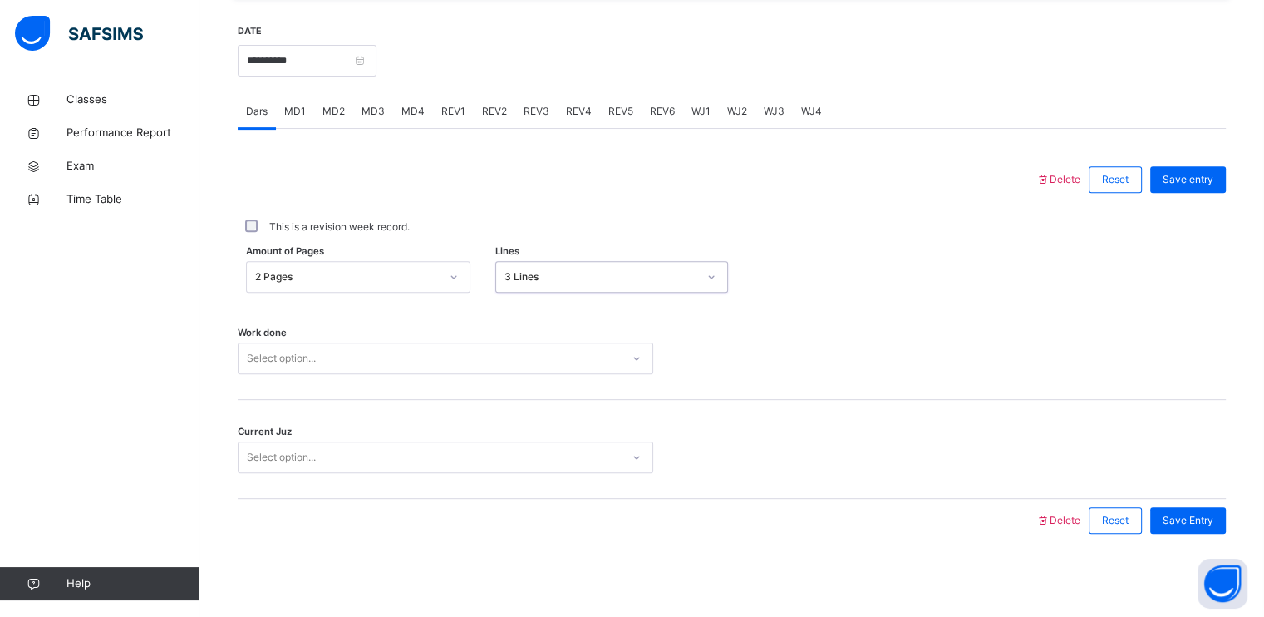
click at [465, 341] on div "Work done Select option..." at bounding box center [732, 350] width 988 height 99
click at [459, 366] on div "Select option..." at bounding box center [430, 359] width 382 height 26
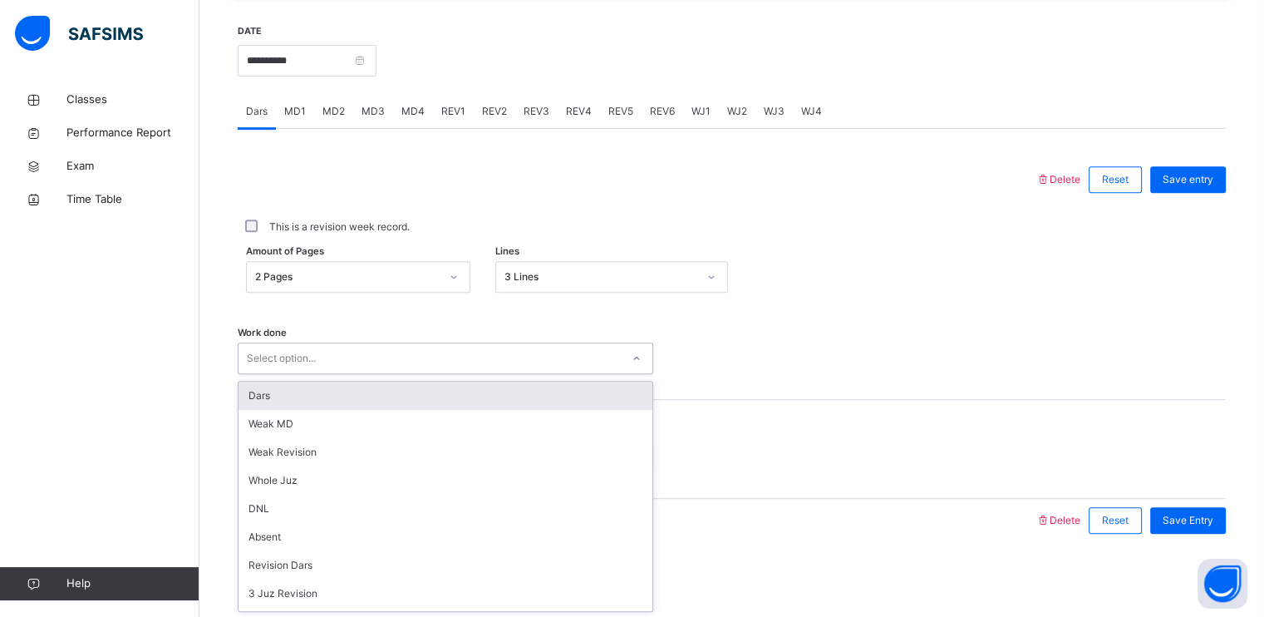
click at [369, 405] on div "Dars" at bounding box center [446, 395] width 414 height 28
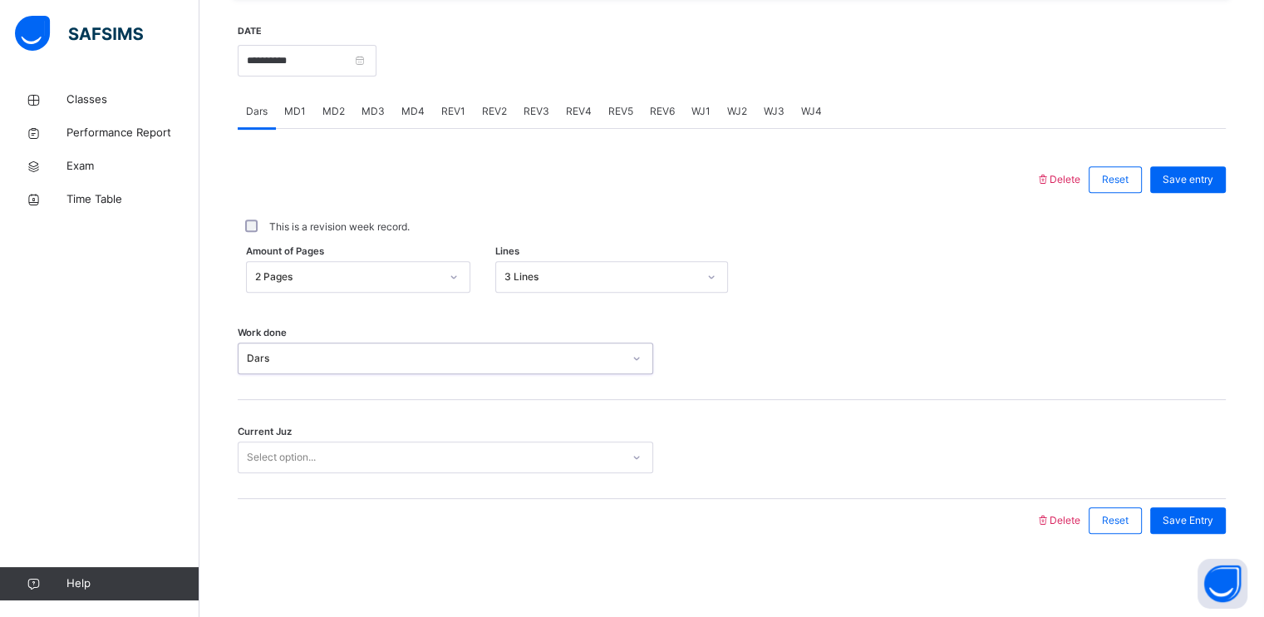
click at [365, 449] on div "Select option..." at bounding box center [430, 458] width 382 height 26
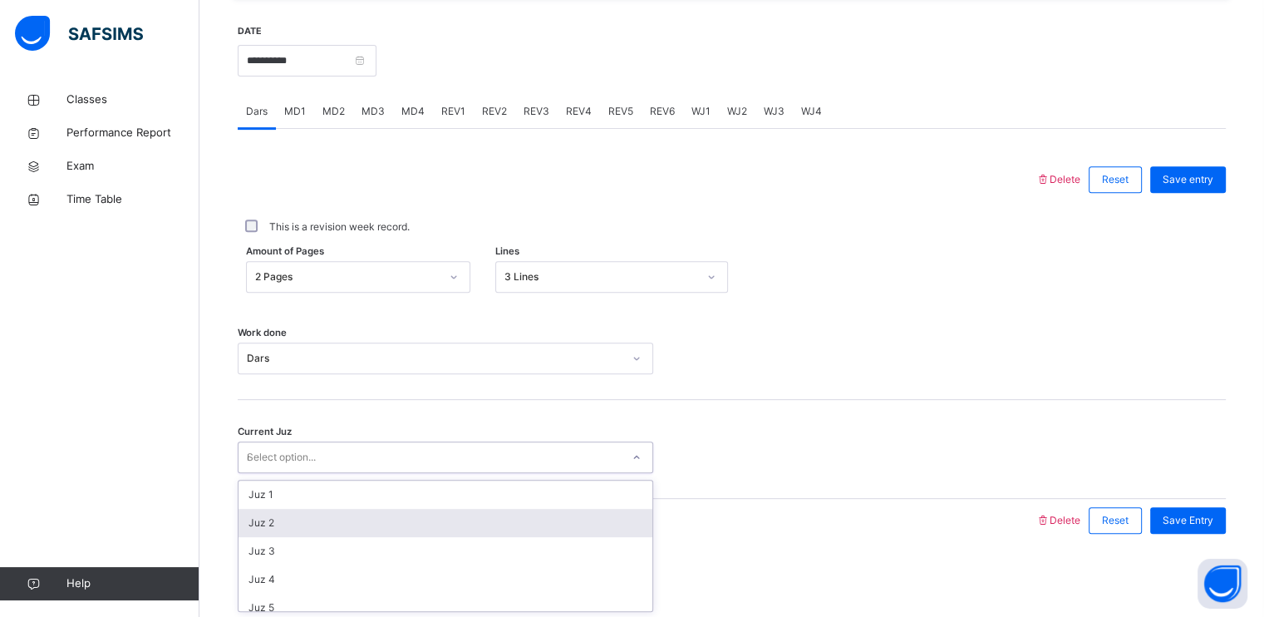
type input "**"
click at [327, 527] on div "Juz 21" at bounding box center [446, 523] width 414 height 28
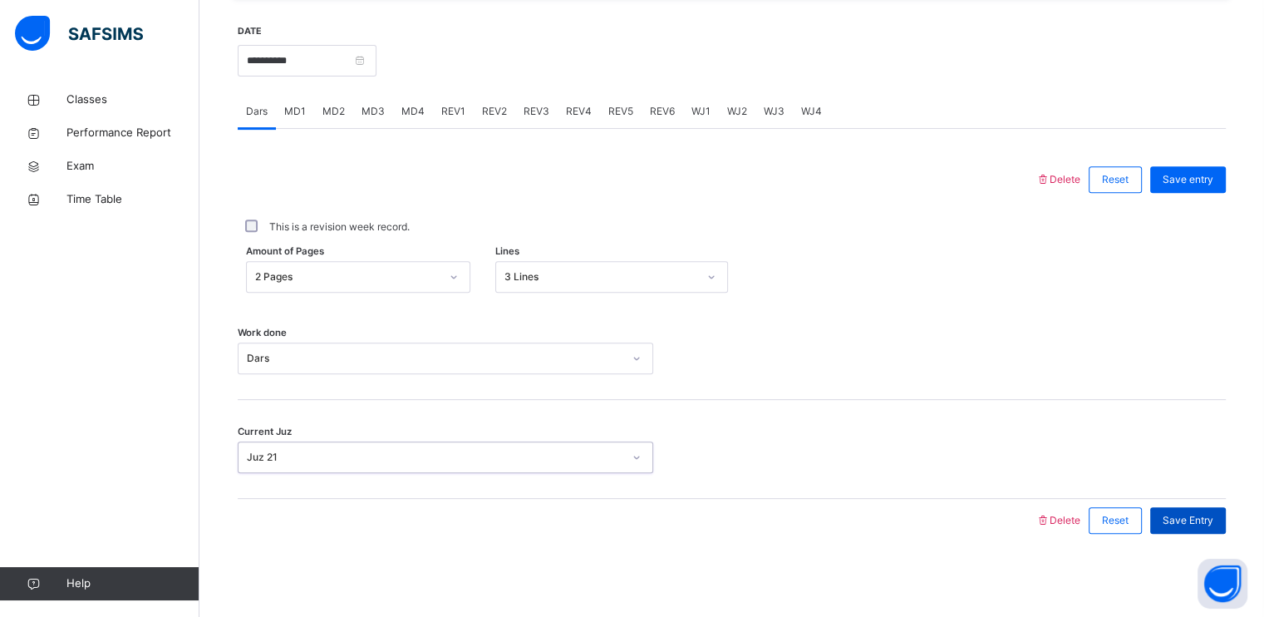
click at [1186, 526] on span "Save Entry" at bounding box center [1188, 520] width 51 height 15
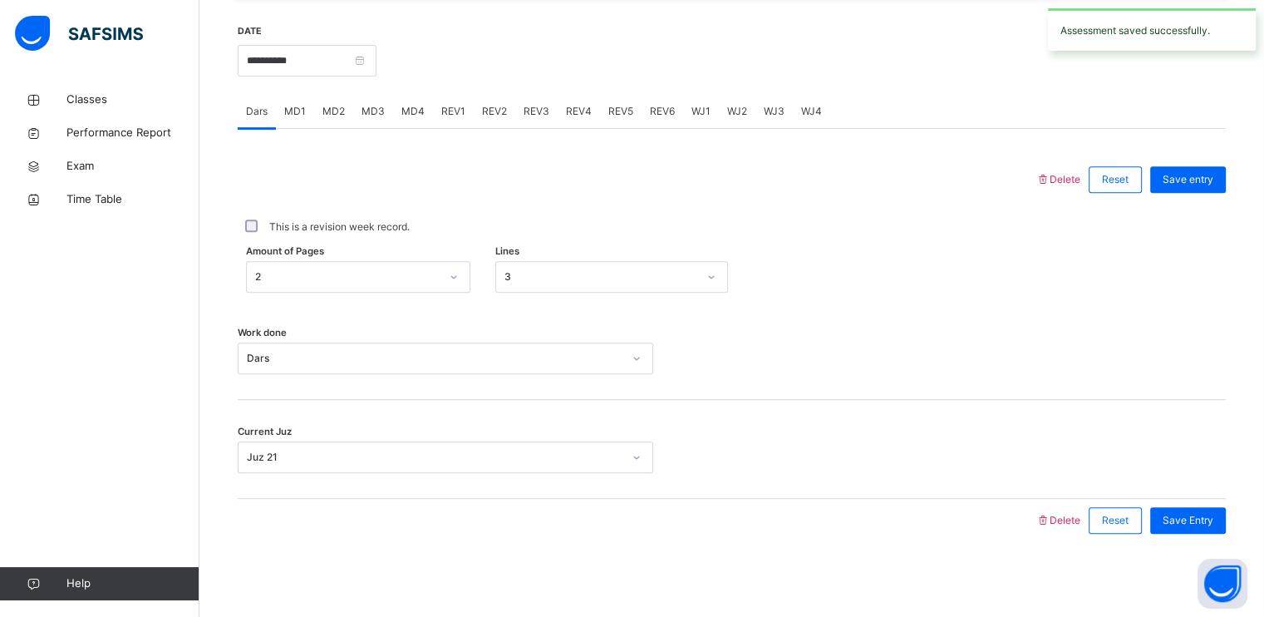
click at [455, 113] on span "REV1" at bounding box center [453, 111] width 24 height 15
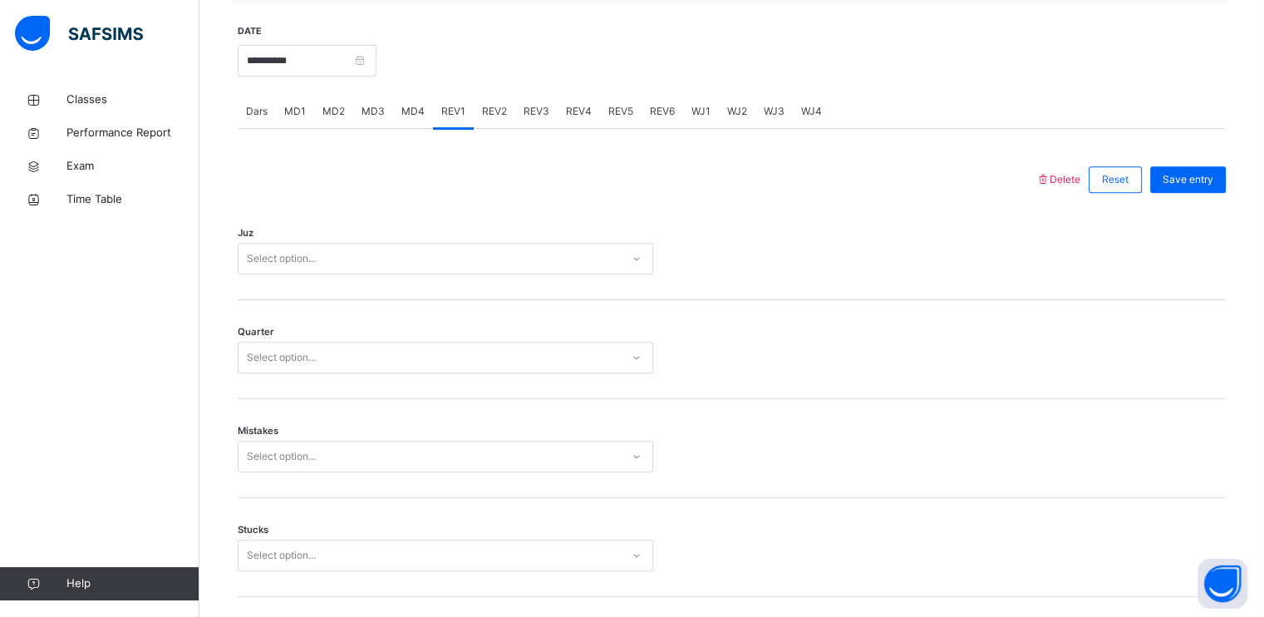
click at [404, 263] on div "Select option..." at bounding box center [430, 259] width 382 height 26
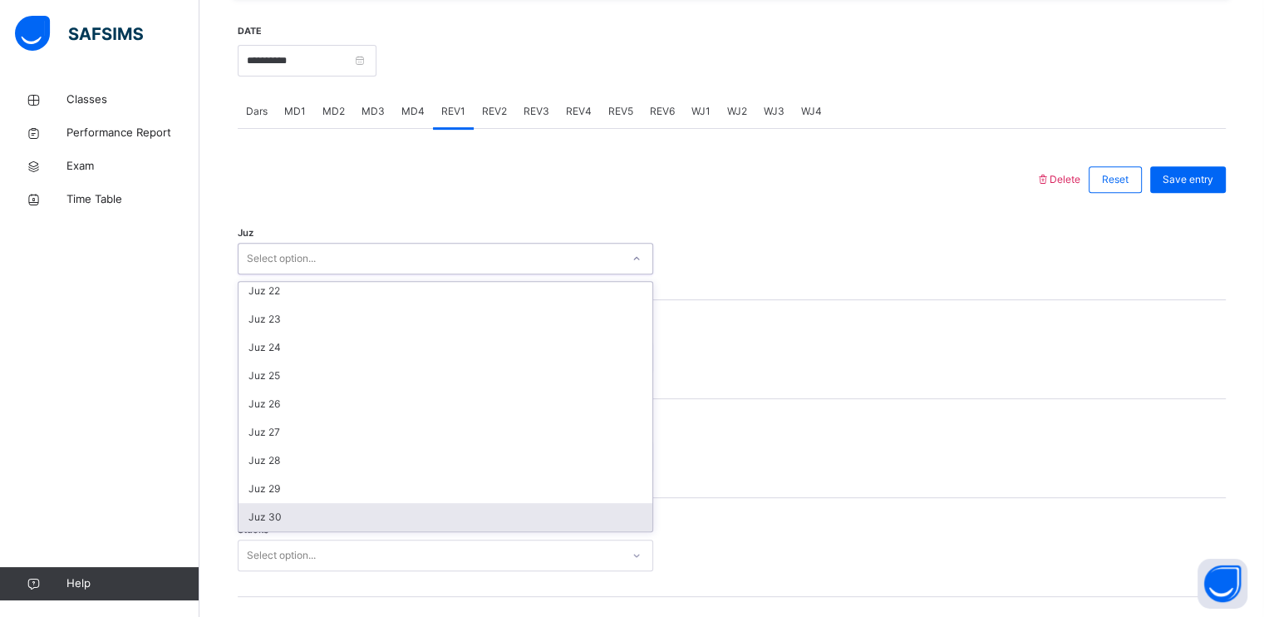
click at [299, 510] on div "Juz 30" at bounding box center [446, 517] width 414 height 28
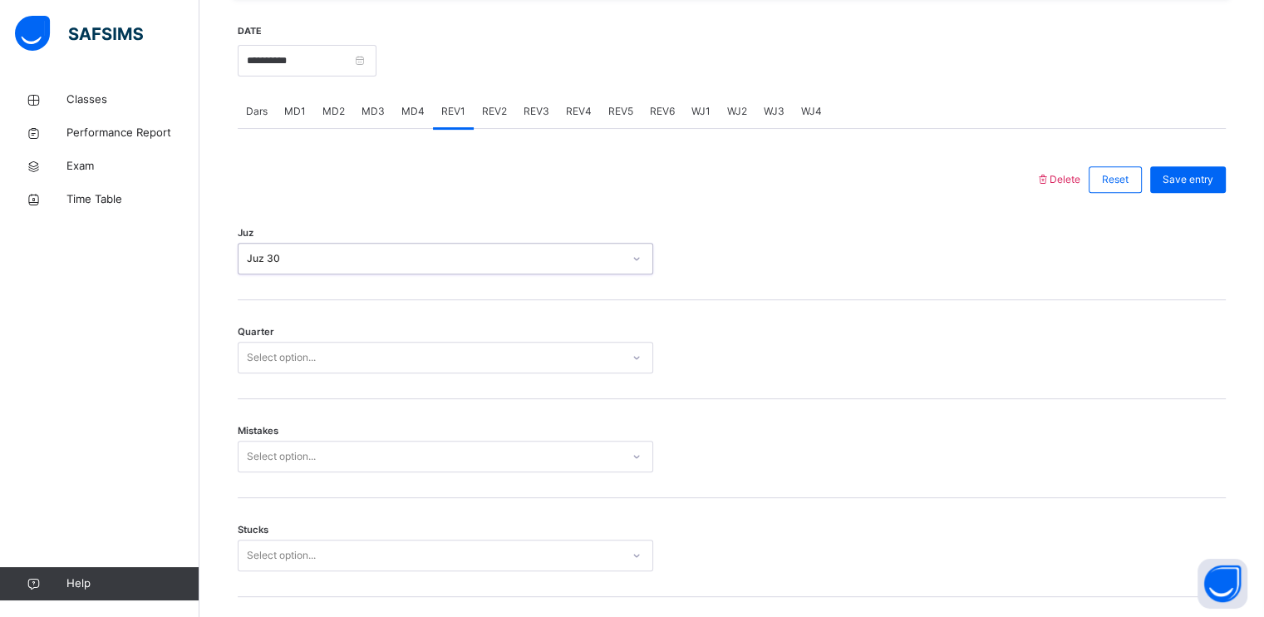
click at [316, 366] on div "Select option..." at bounding box center [281, 358] width 69 height 32
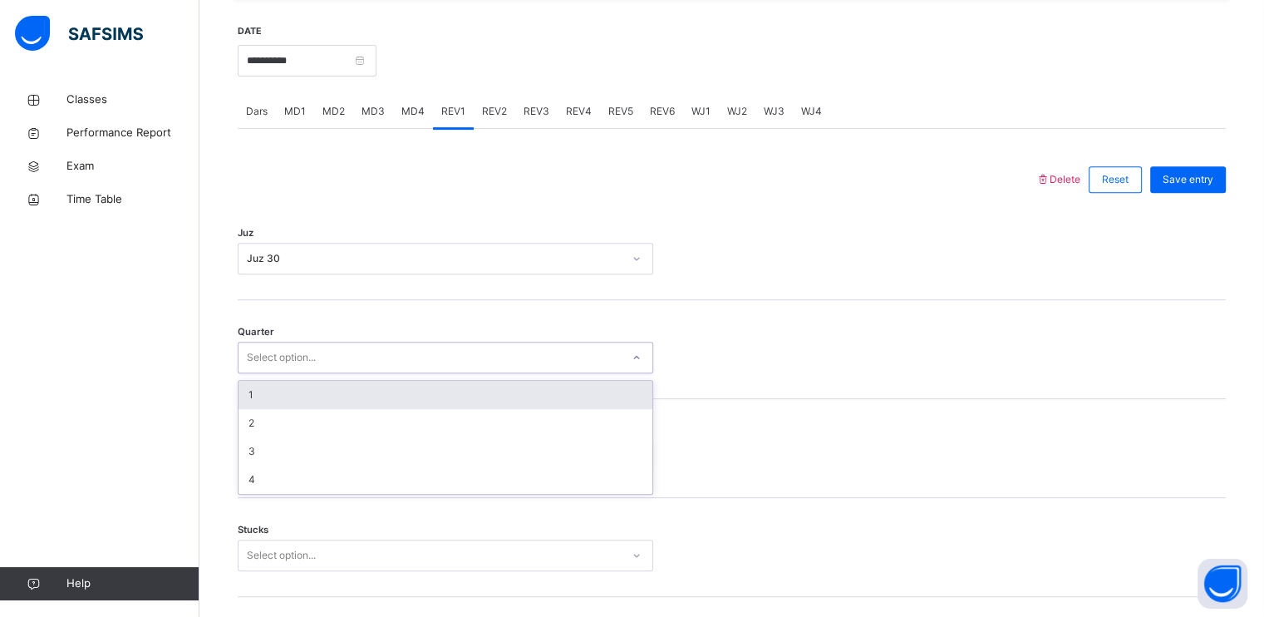
click at [305, 401] on div "1" at bounding box center [446, 395] width 414 height 28
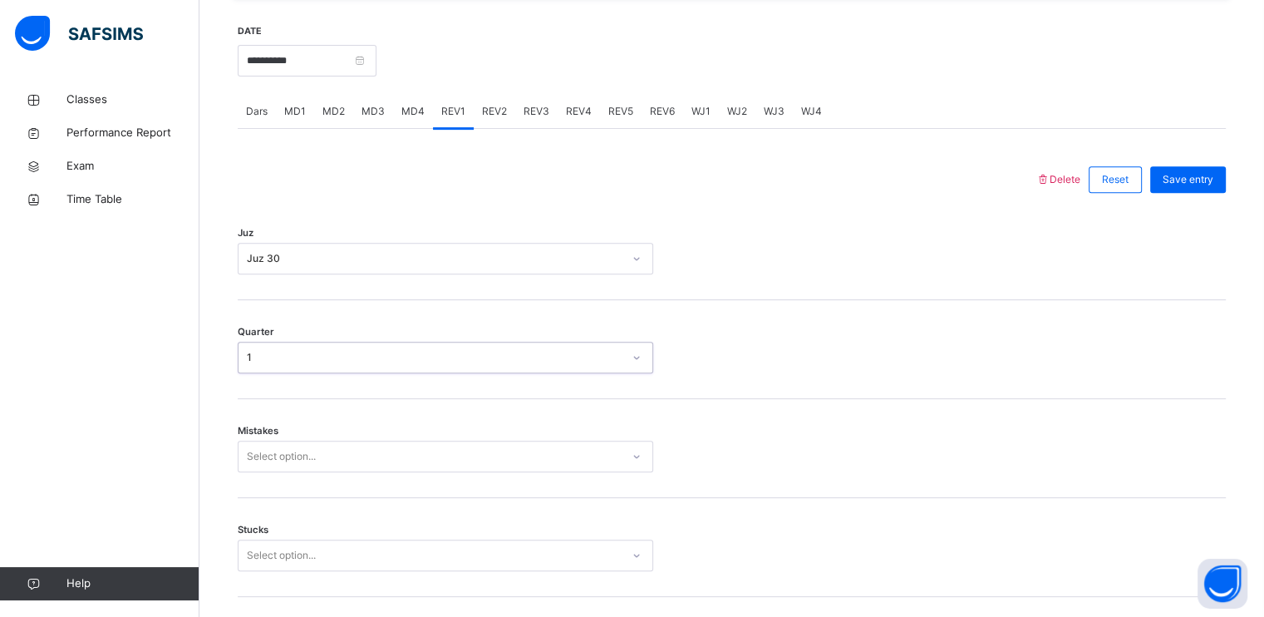
click at [319, 450] on div "Select option..." at bounding box center [446, 456] width 416 height 32
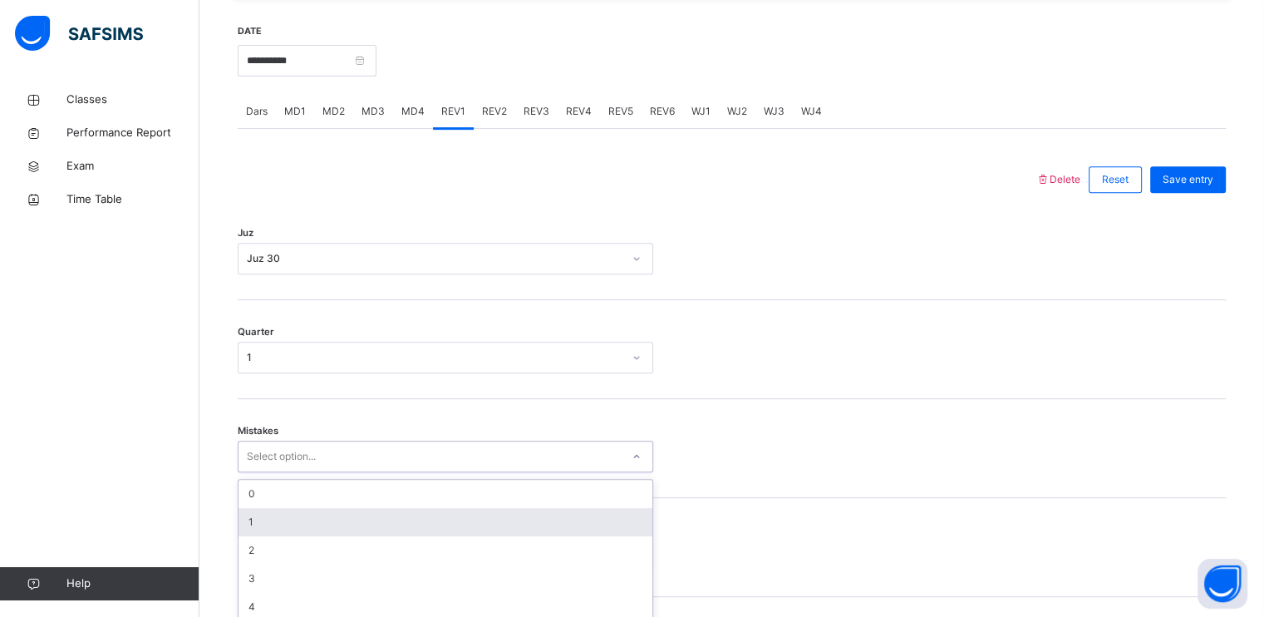
scroll to position [698, 0]
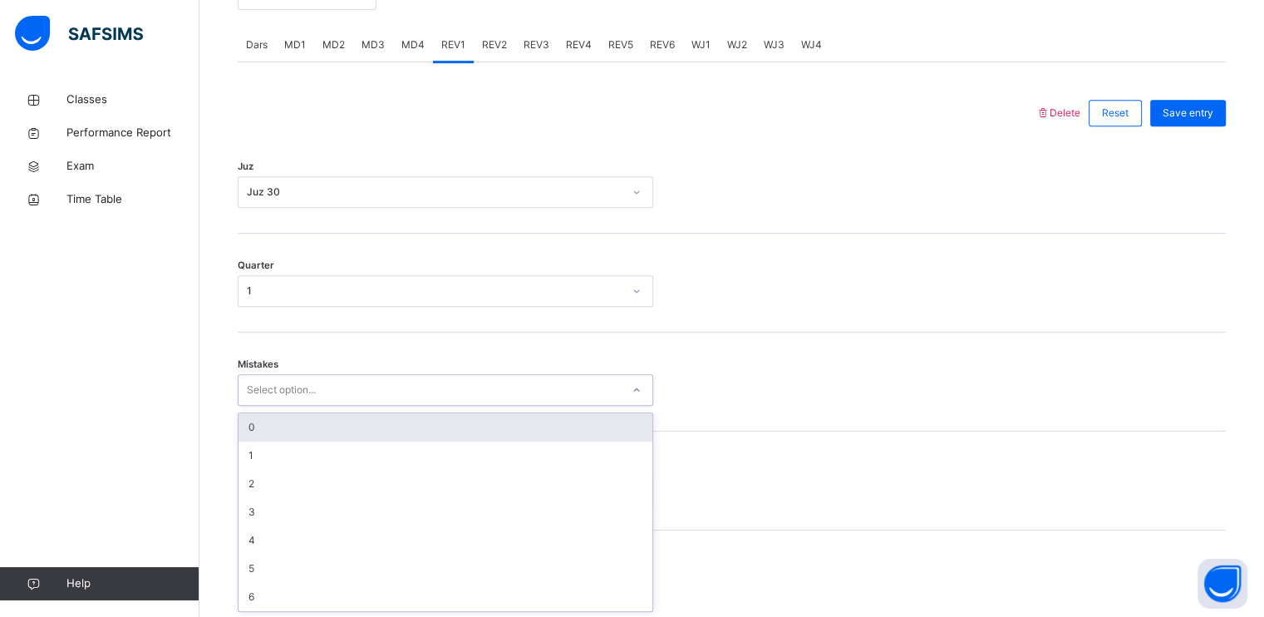
click at [312, 435] on div "0" at bounding box center [446, 427] width 414 height 28
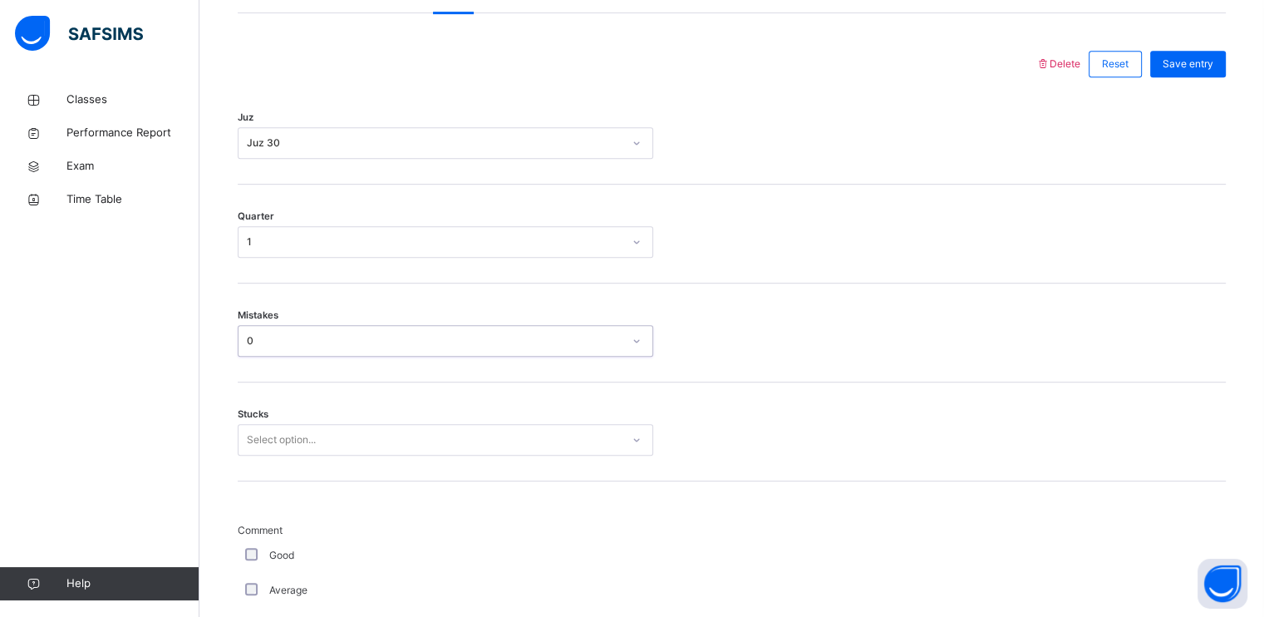
click at [308, 455] on div "Select option..." at bounding box center [446, 440] width 416 height 32
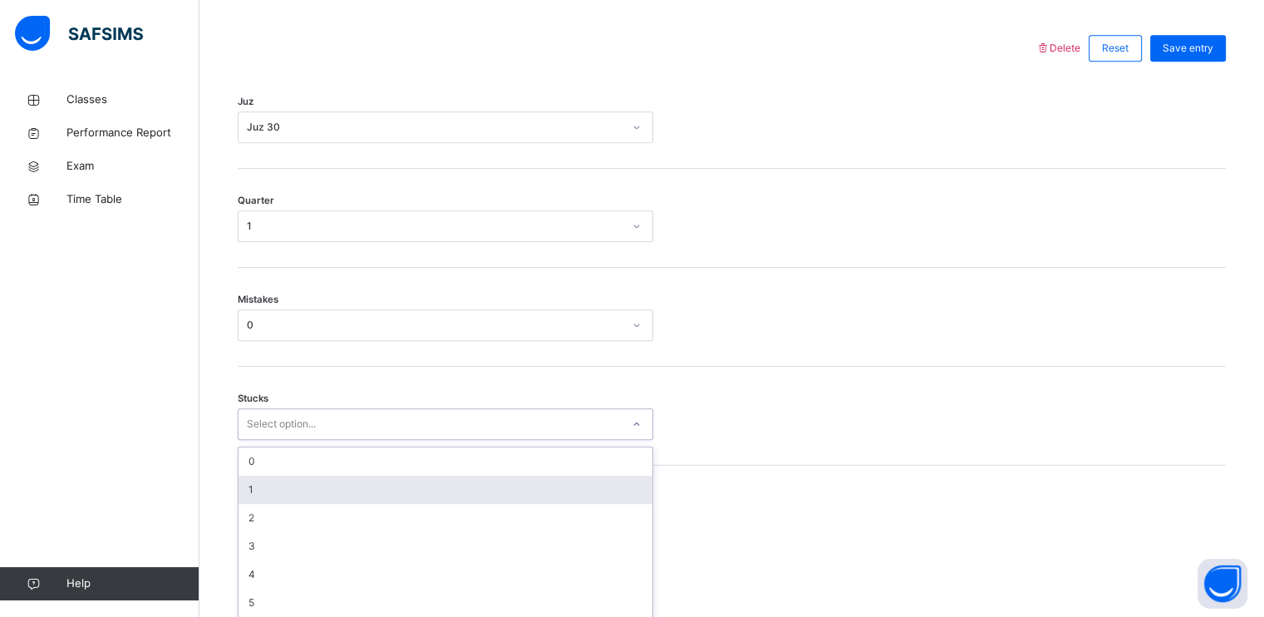
scroll to position [769, 0]
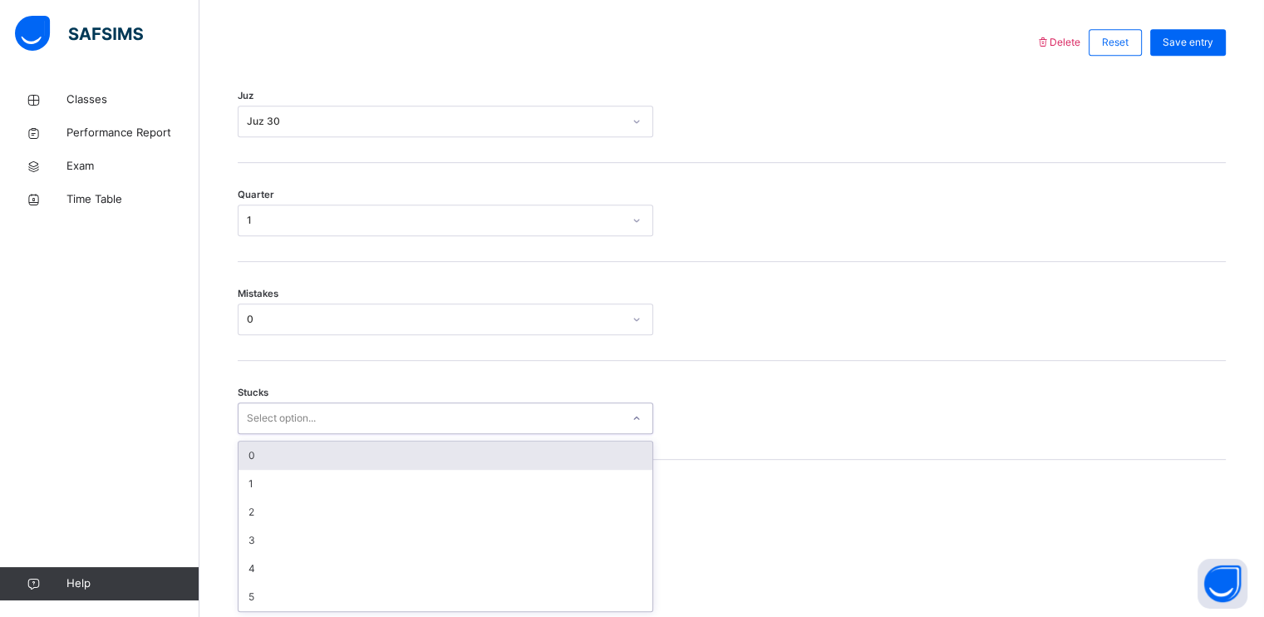
click at [305, 463] on div "0" at bounding box center [446, 455] width 414 height 28
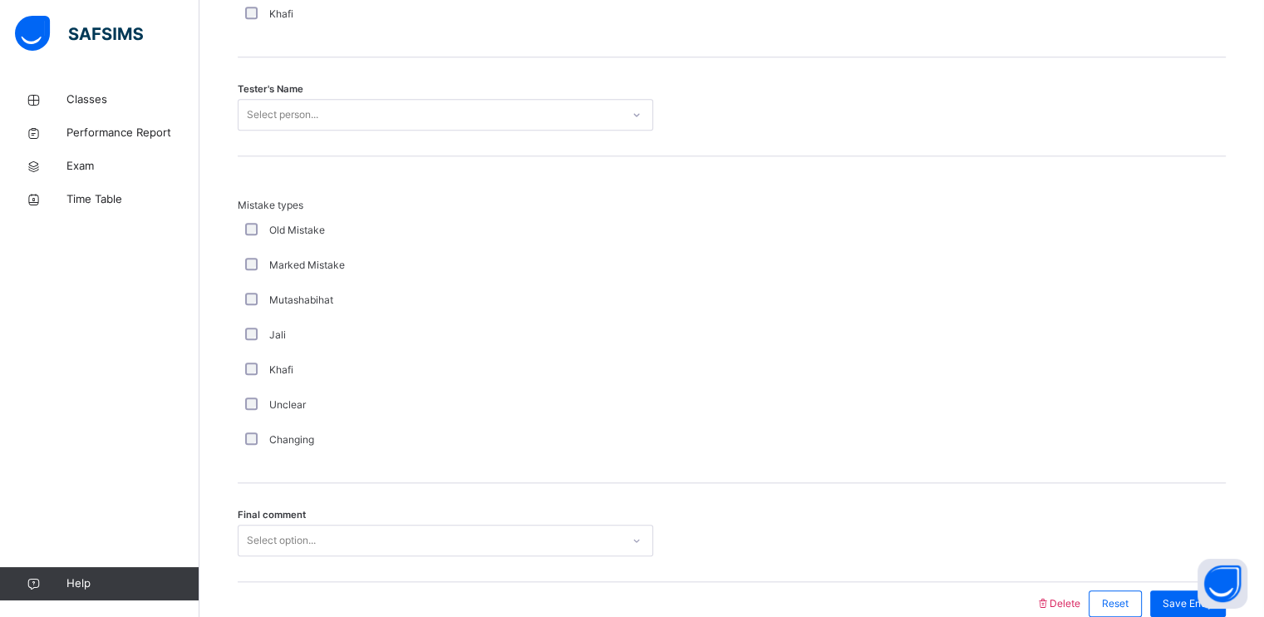
scroll to position [1763, 0]
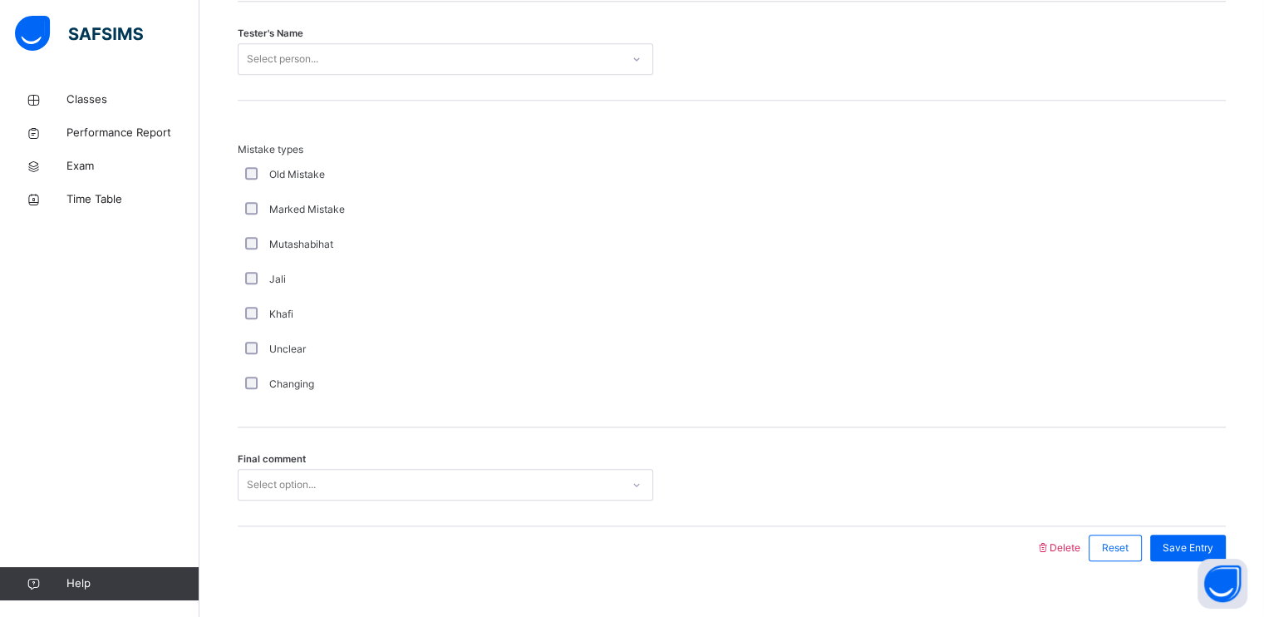
click at [360, 40] on div "Tester's Name Select person..." at bounding box center [732, 51] width 988 height 99
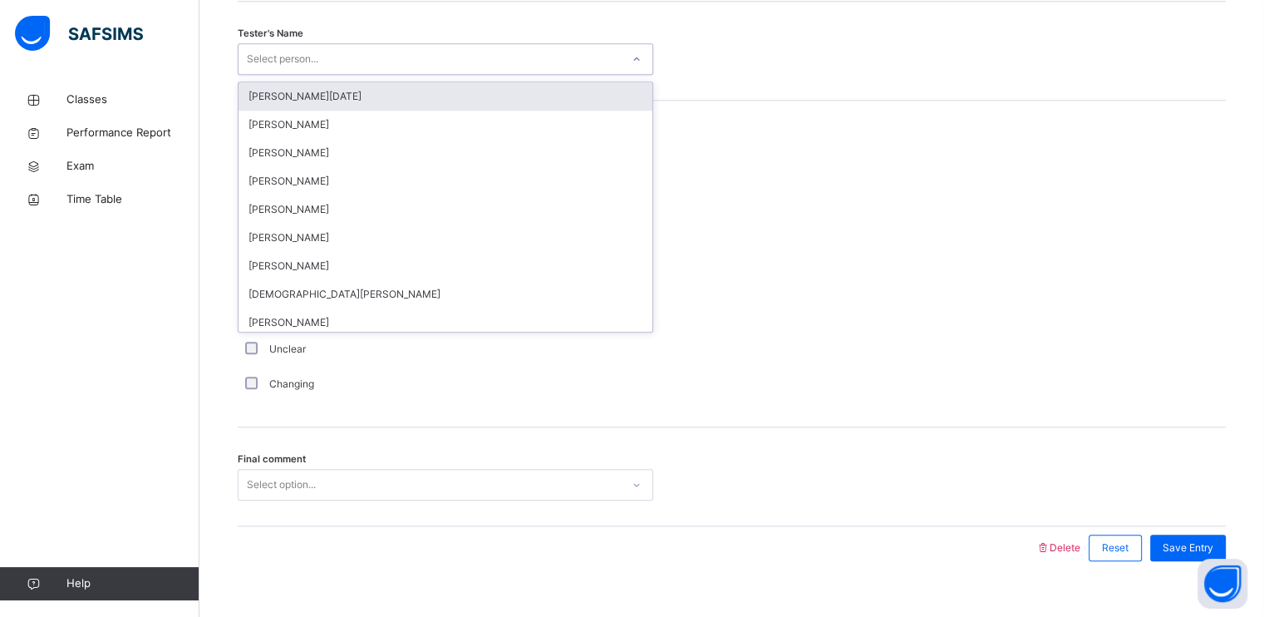
click at [357, 55] on div "Select person..." at bounding box center [430, 60] width 382 height 26
type input "***"
click at [332, 93] on div "[PERSON_NAME]" at bounding box center [446, 96] width 414 height 28
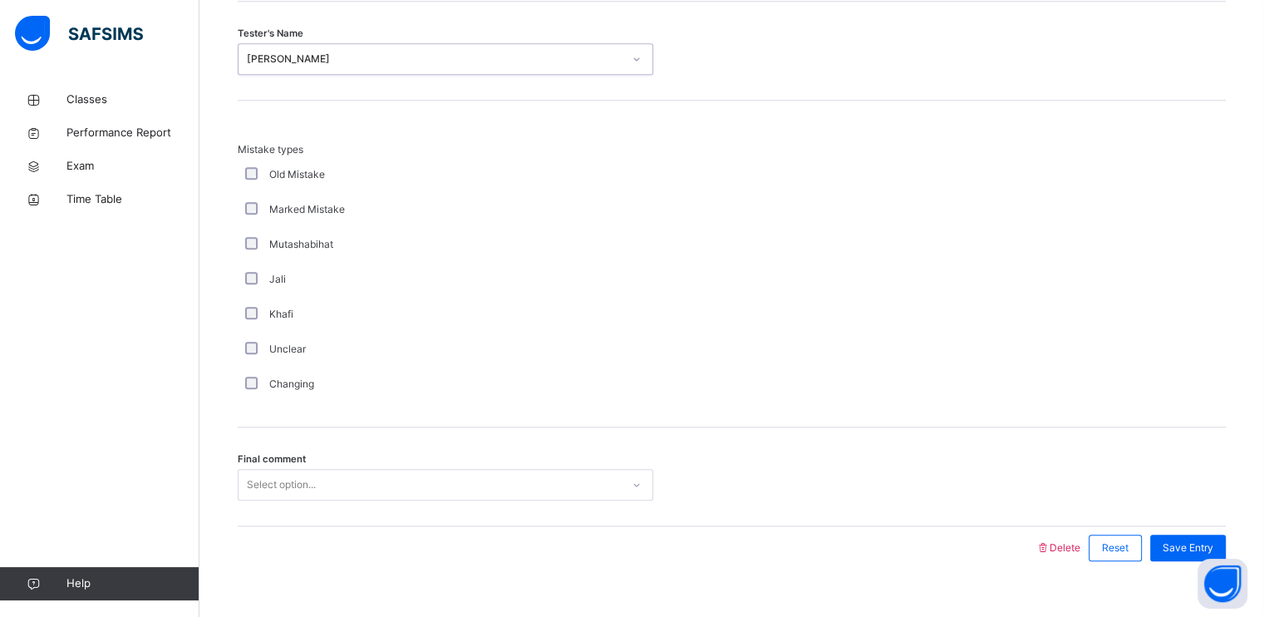
click at [300, 472] on div "Select option..." at bounding box center [446, 485] width 416 height 32
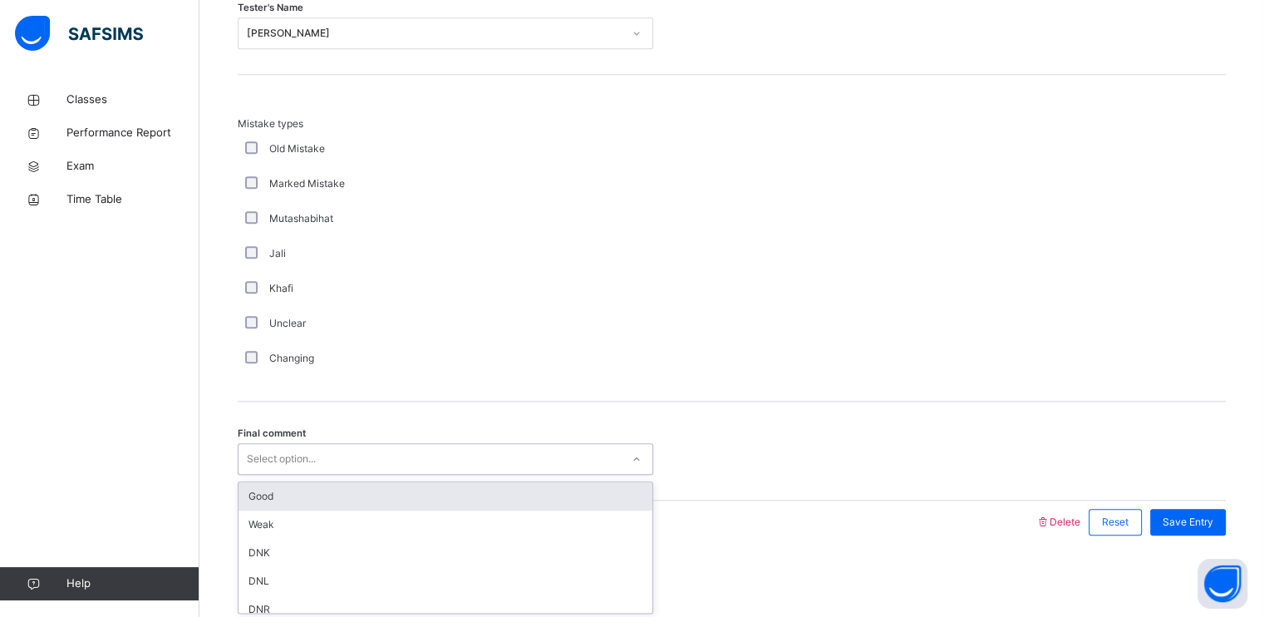
click at [298, 496] on div "Good" at bounding box center [446, 496] width 414 height 28
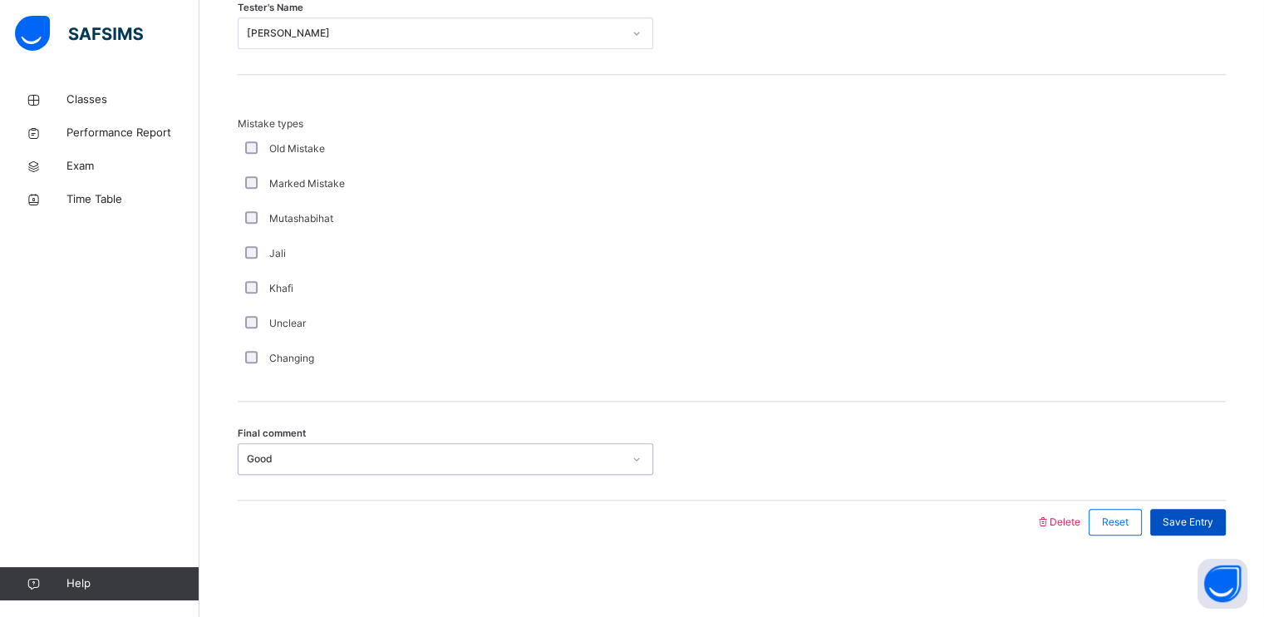
click at [1179, 526] on span "Save Entry" at bounding box center [1188, 521] width 51 height 15
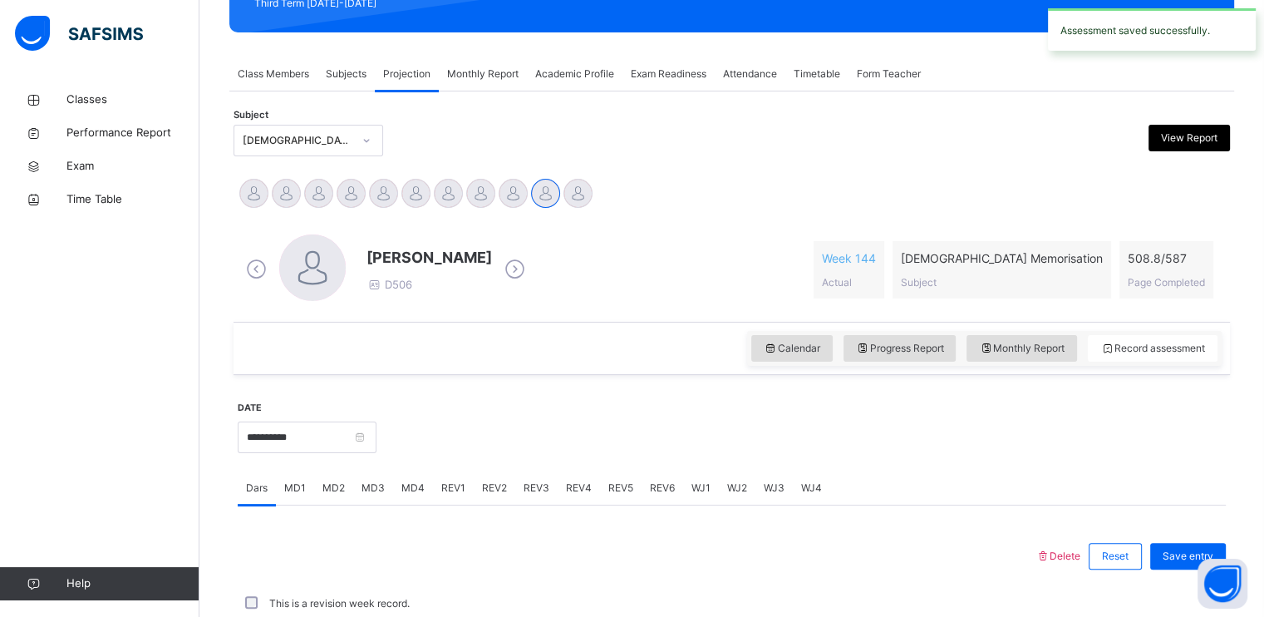
scroll to position [632, 0]
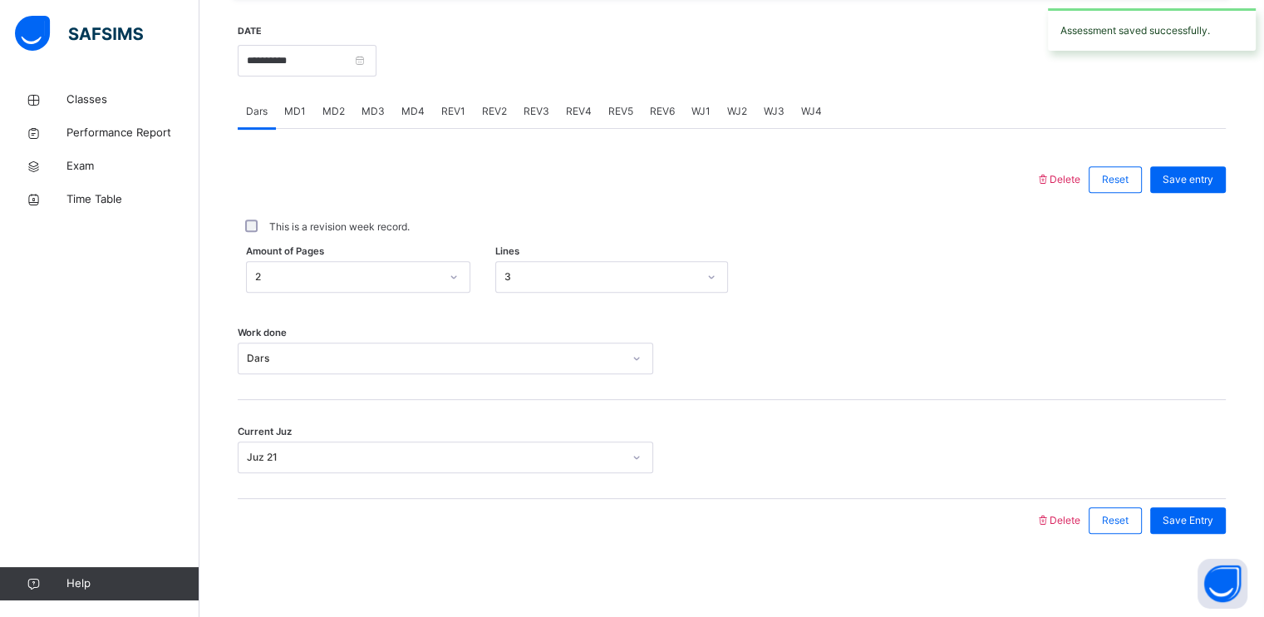
click at [342, 115] on span "MD2" at bounding box center [333, 111] width 22 height 15
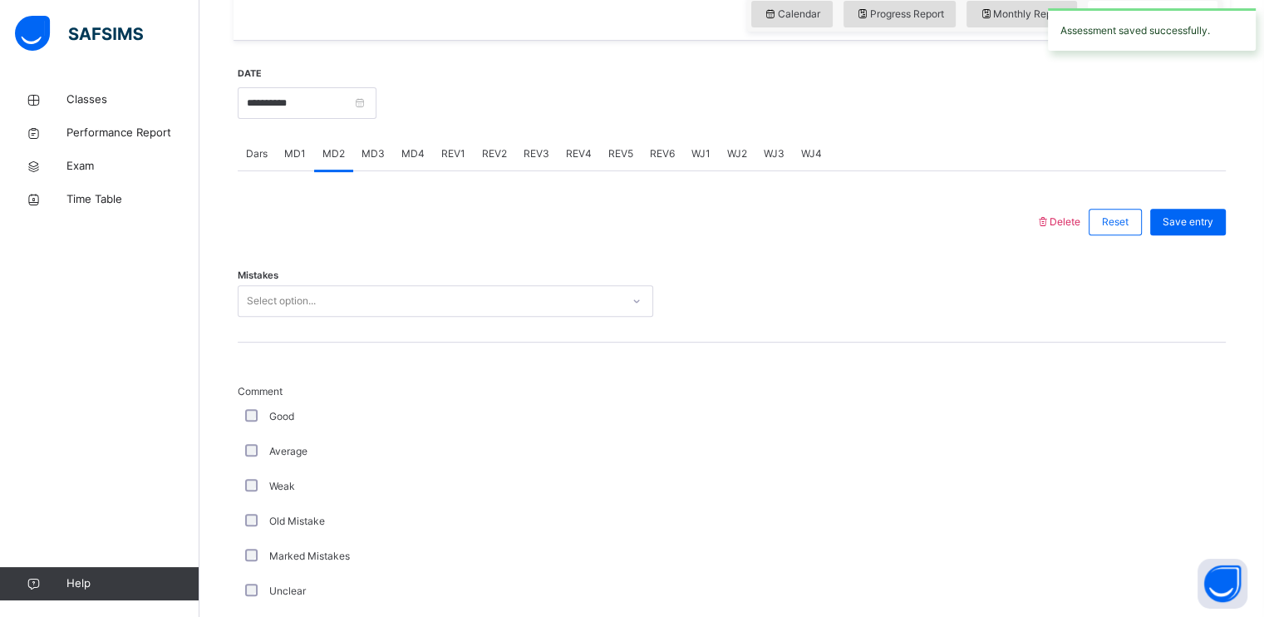
scroll to position [588, 0]
click at [482, 147] on span "REV2" at bounding box center [494, 154] width 25 height 15
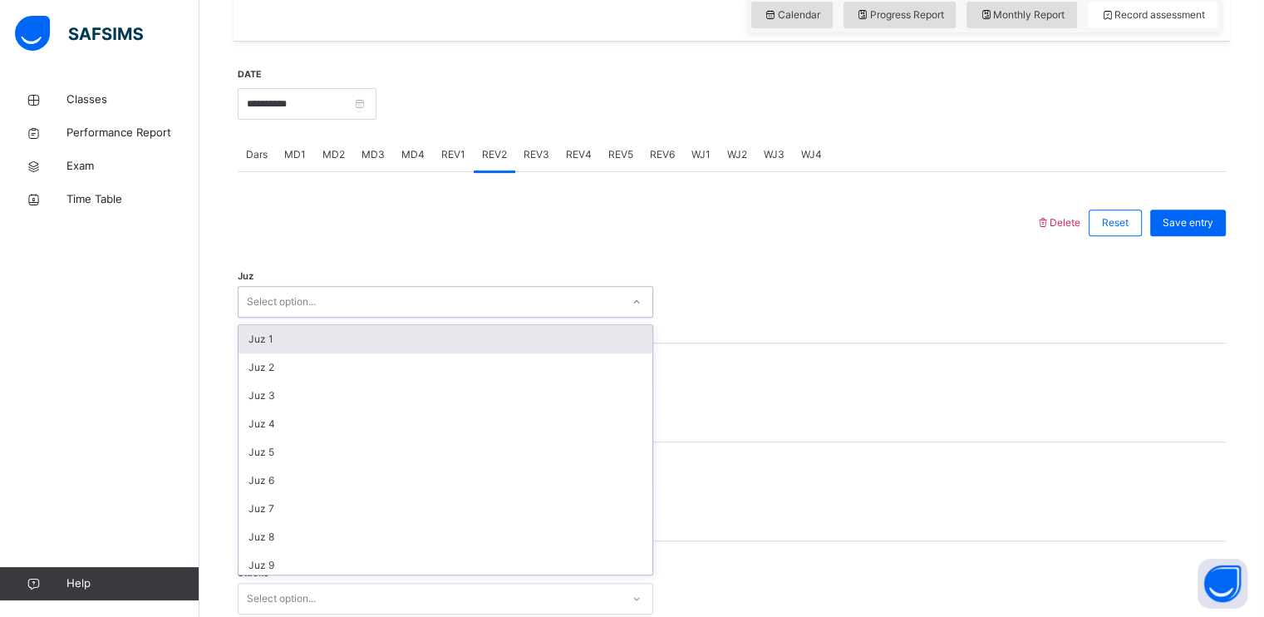
click at [332, 309] on div "Select option..." at bounding box center [430, 302] width 382 height 26
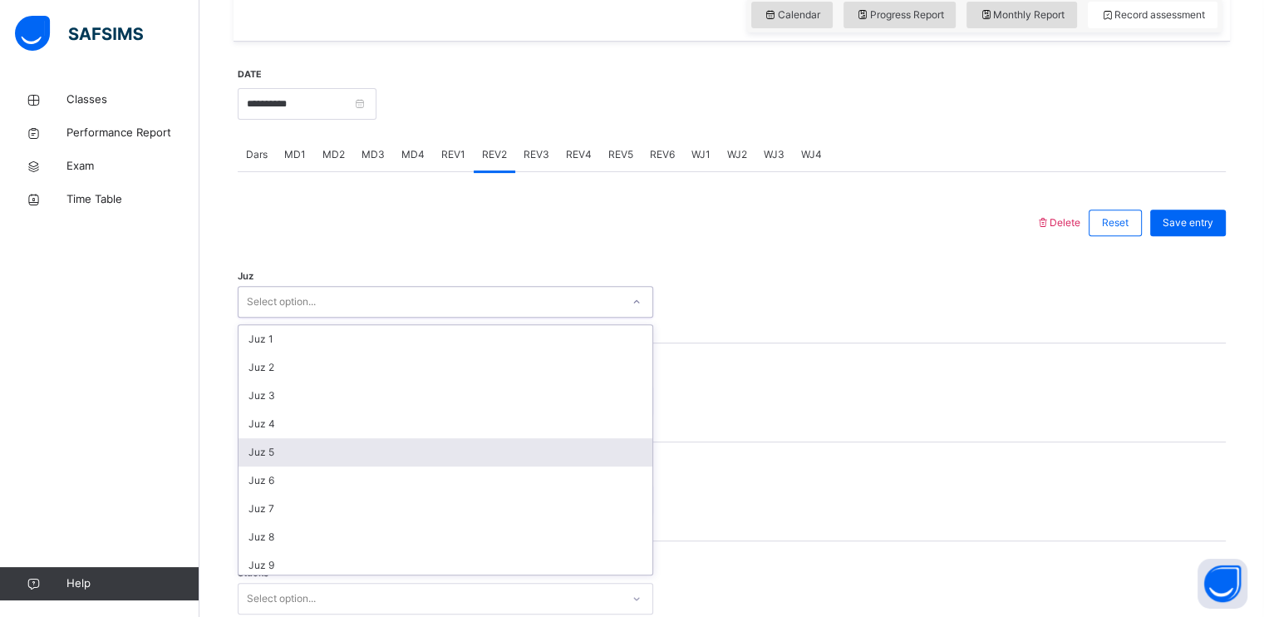
scroll to position [598, 0]
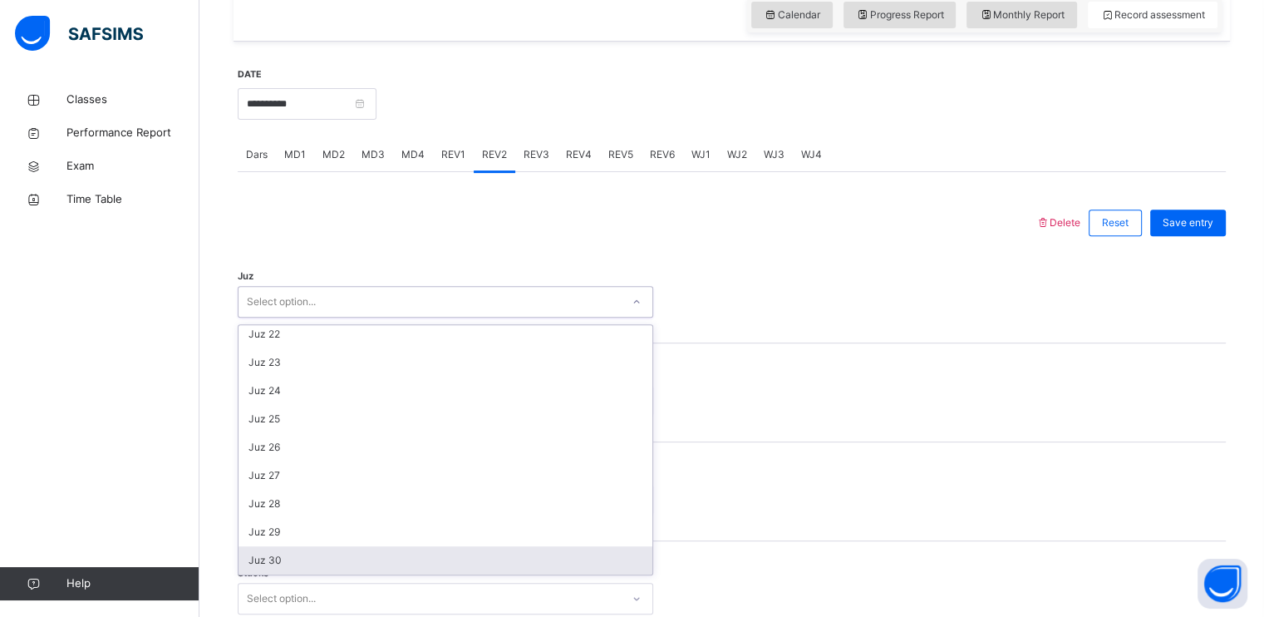
click at [269, 565] on div "Juz 30" at bounding box center [446, 560] width 414 height 28
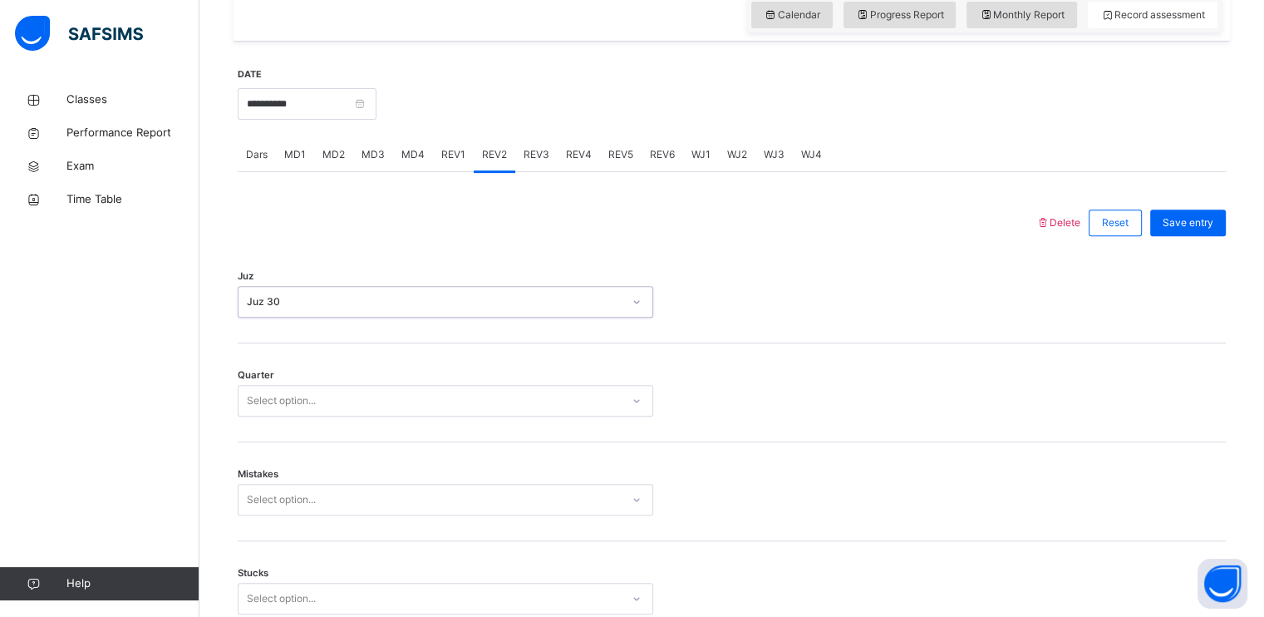
click at [307, 394] on div "Select option..." at bounding box center [281, 401] width 69 height 32
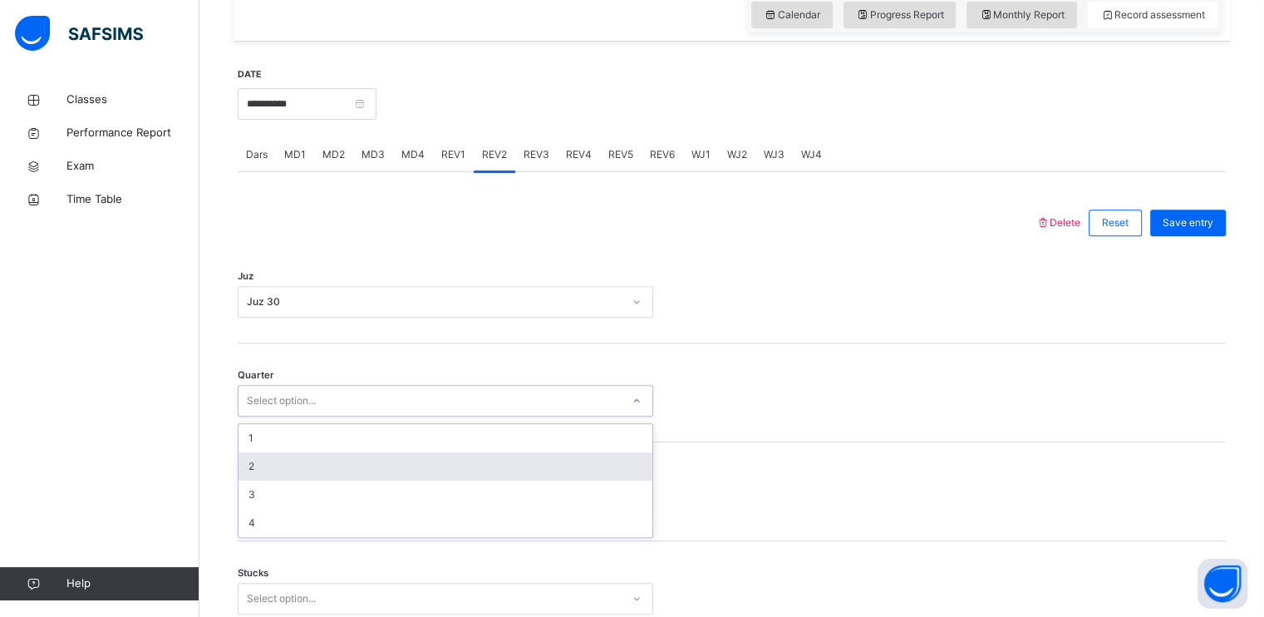
click at [287, 463] on div "2" at bounding box center [446, 466] width 414 height 28
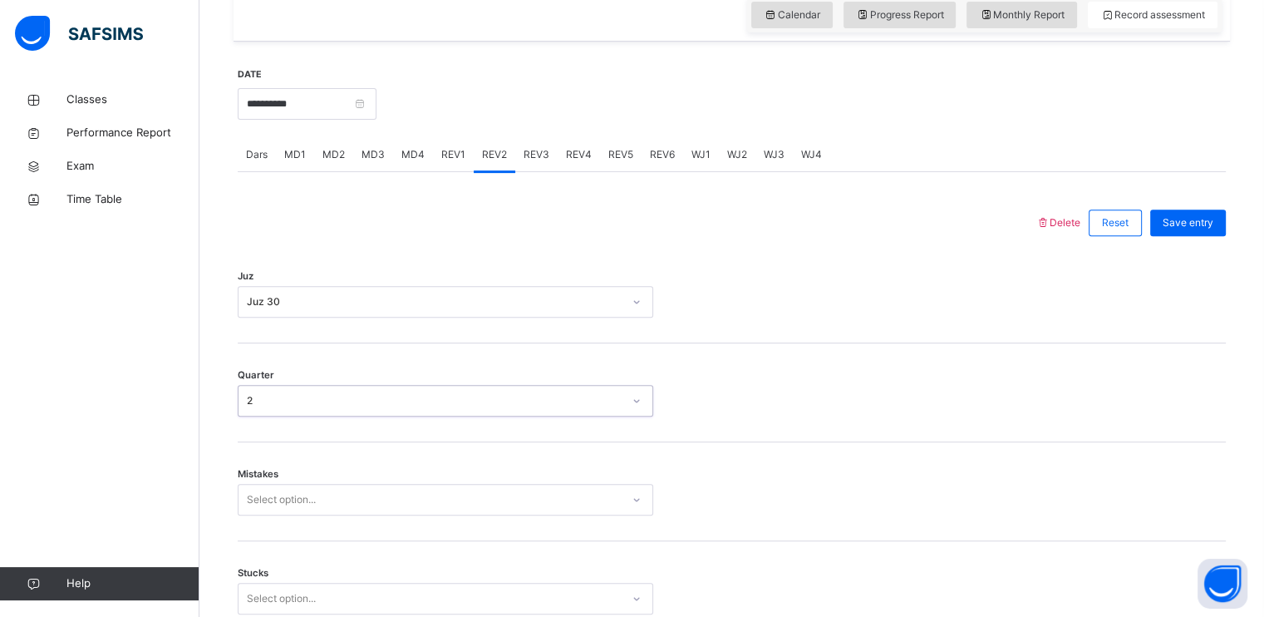
click at [290, 500] on div "Select option..." at bounding box center [446, 500] width 416 height 32
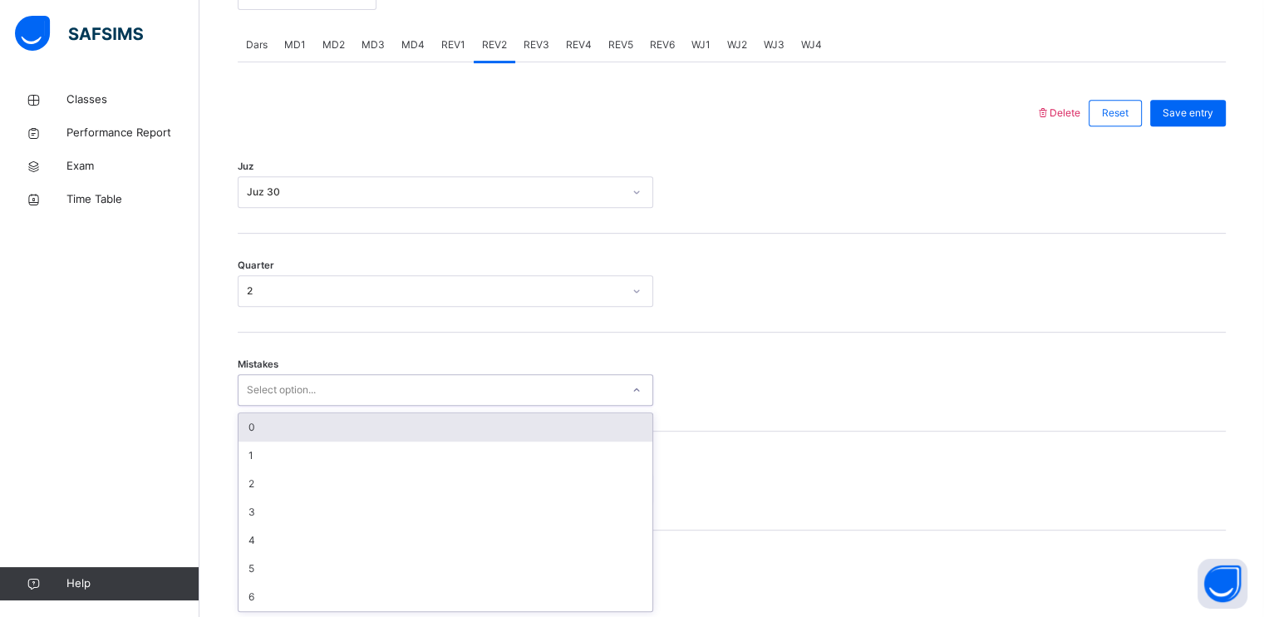
click at [296, 429] on div "0" at bounding box center [446, 427] width 414 height 28
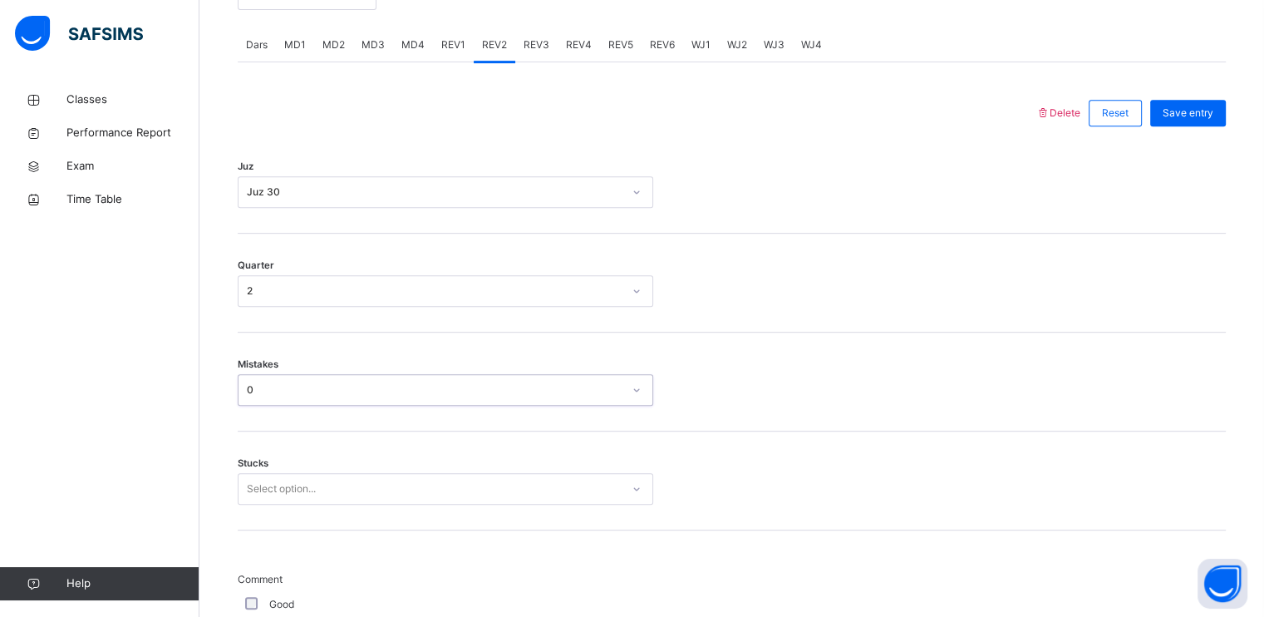
click at [293, 469] on div "Stucks Select option..." at bounding box center [732, 480] width 988 height 99
click at [288, 492] on div "Select option..." at bounding box center [446, 489] width 416 height 32
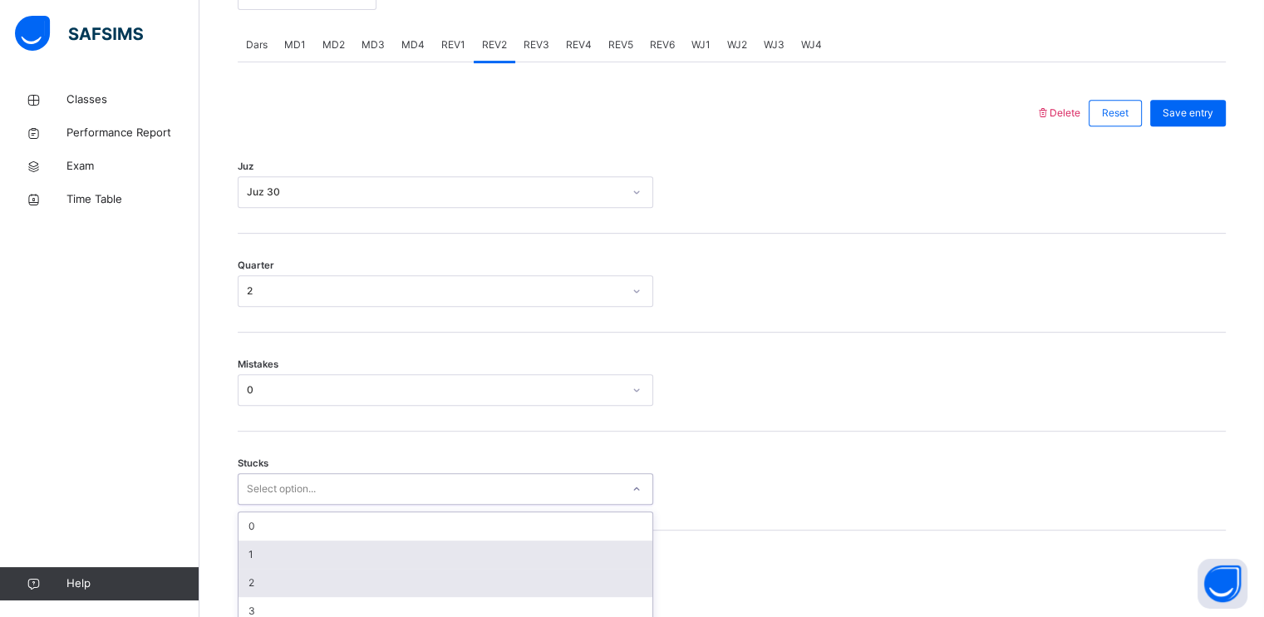
scroll to position [769, 0]
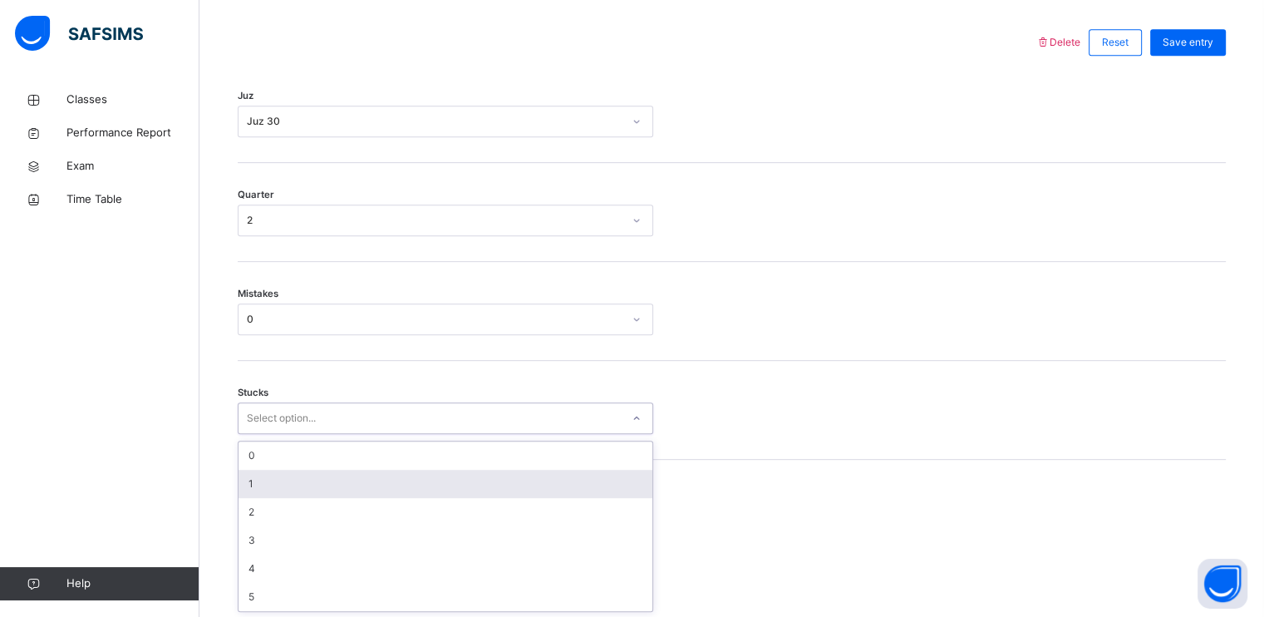
click at [281, 491] on div "1" at bounding box center [446, 484] width 414 height 28
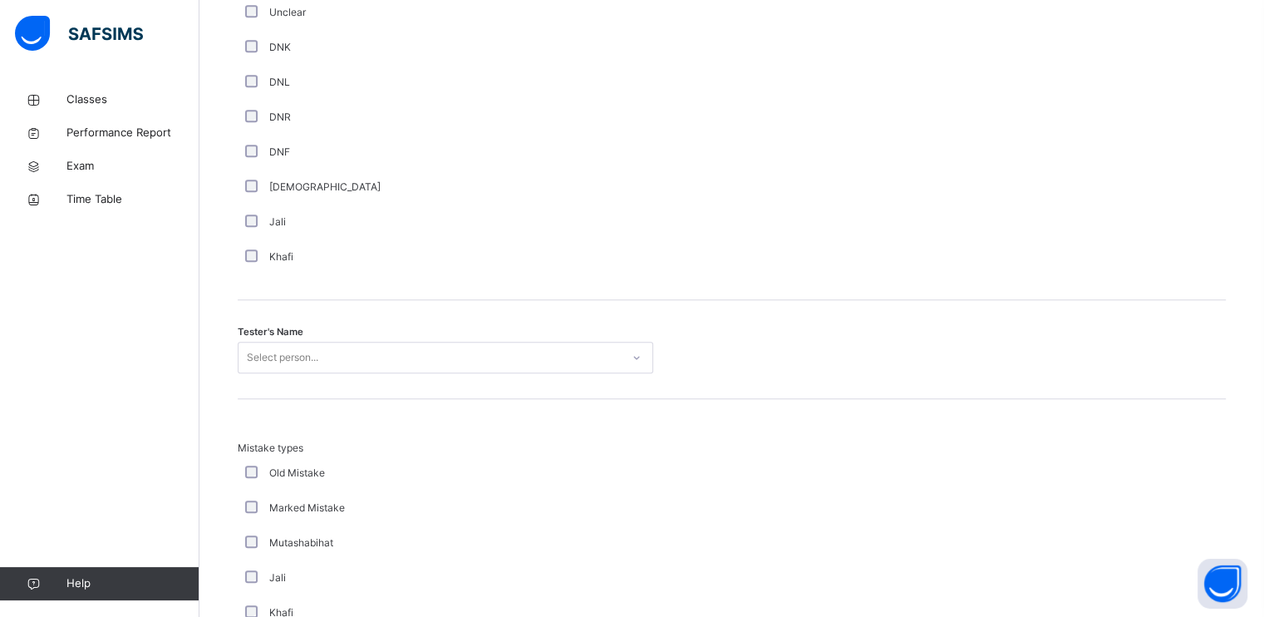
click at [299, 373] on div "Select person..." at bounding box center [446, 358] width 416 height 32
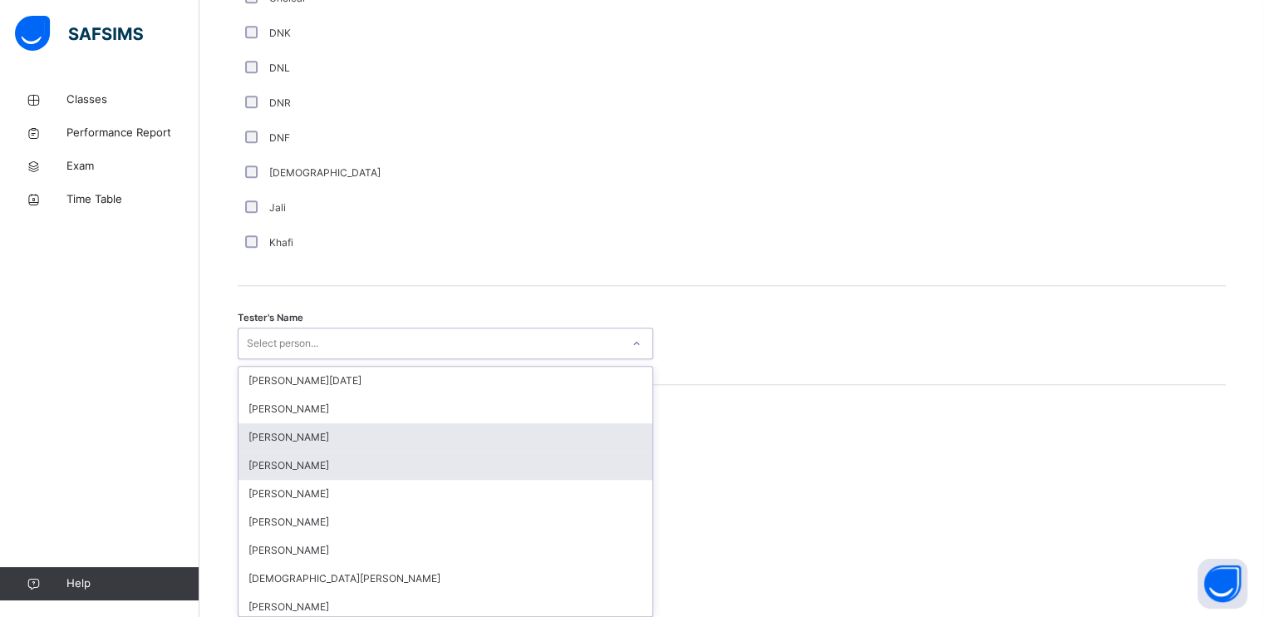
scroll to position [1483, 0]
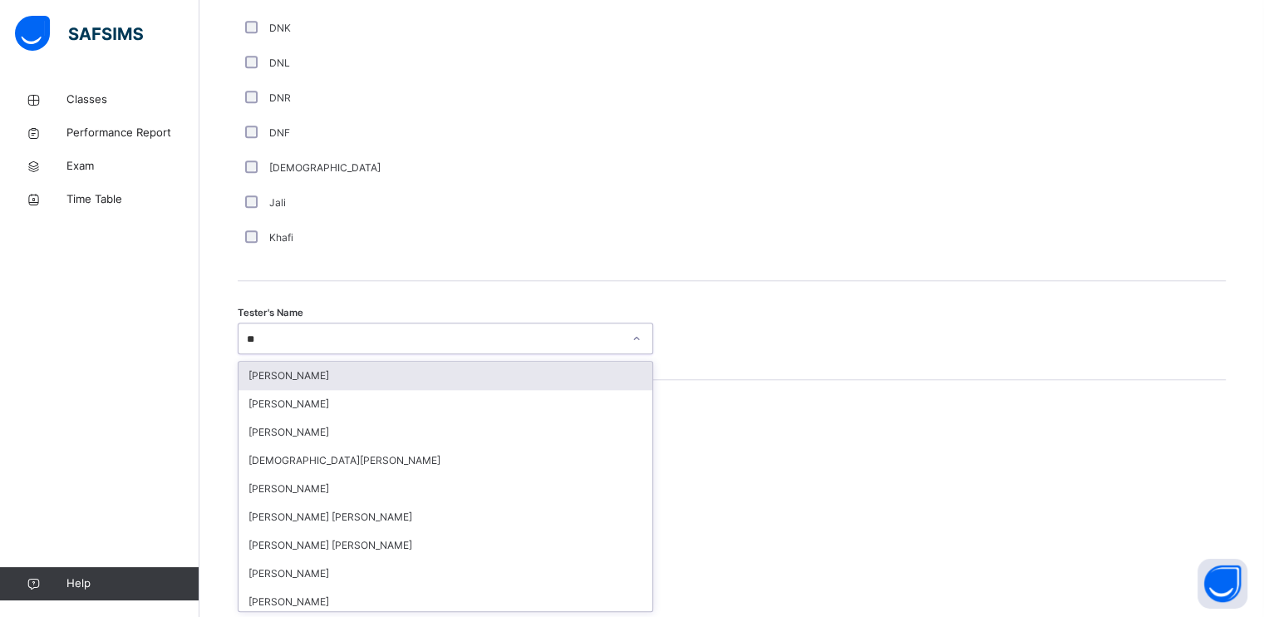
type input "***"
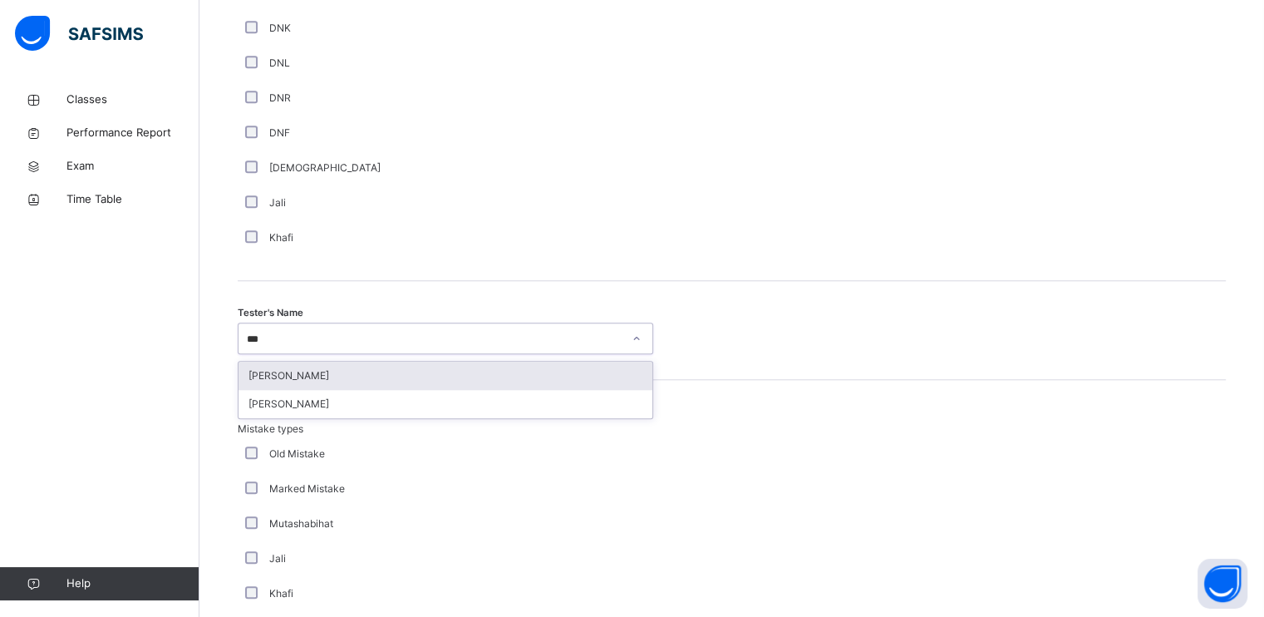
click at [337, 374] on div "[PERSON_NAME]" at bounding box center [446, 376] width 414 height 28
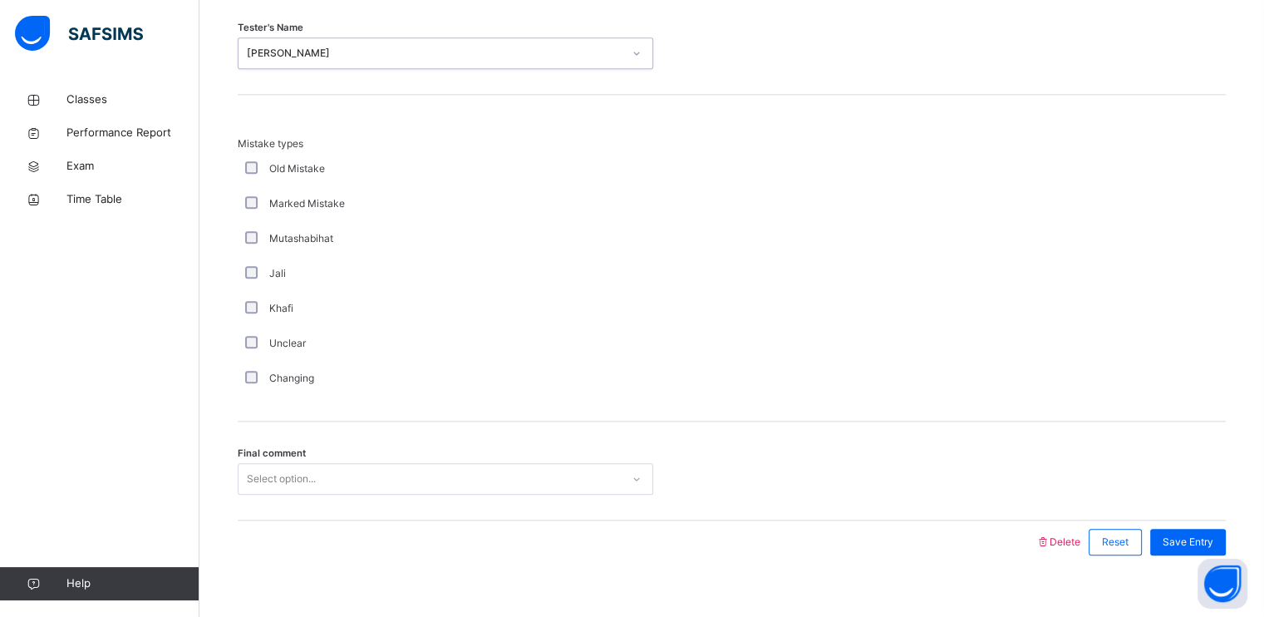
scroll to position [1788, 0]
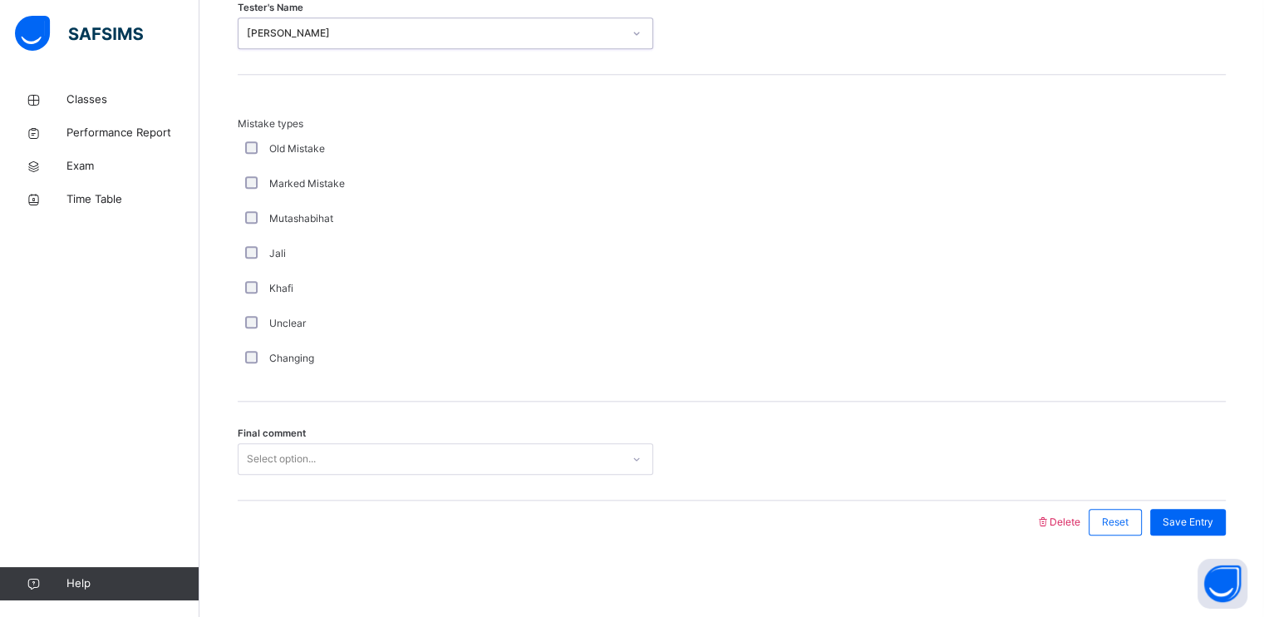
click at [355, 435] on div "Final comment Select option..." at bounding box center [732, 450] width 988 height 99
click at [346, 463] on div "Select option..." at bounding box center [430, 459] width 382 height 26
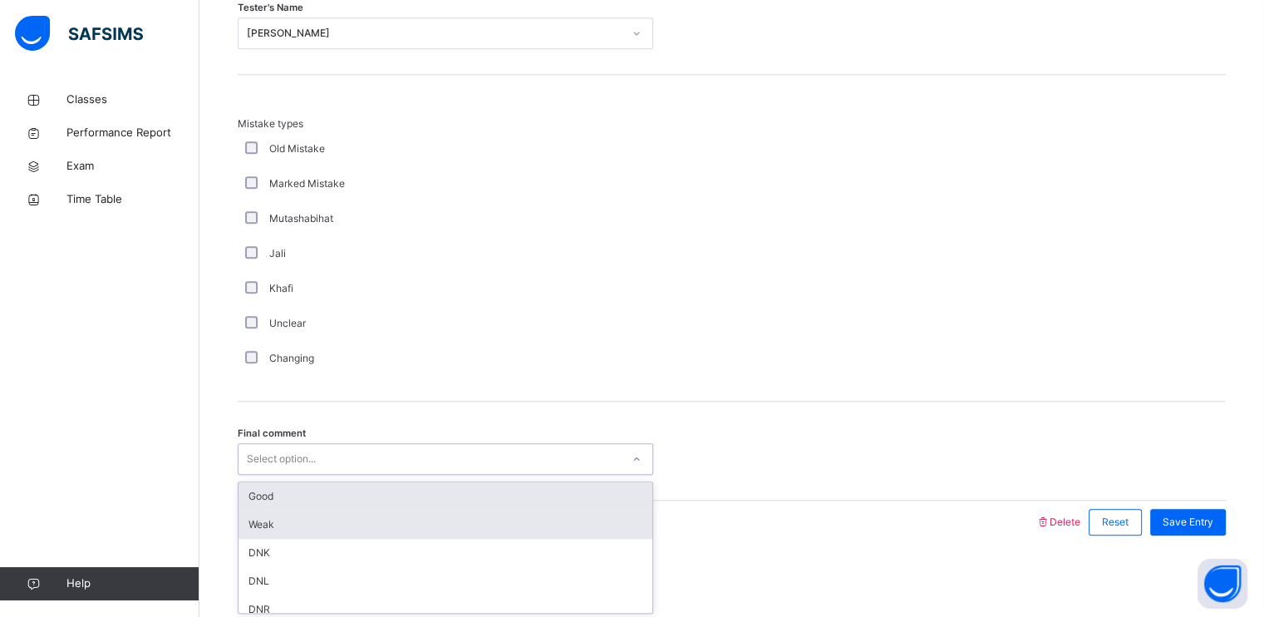
click at [347, 493] on div "Good" at bounding box center [446, 496] width 414 height 28
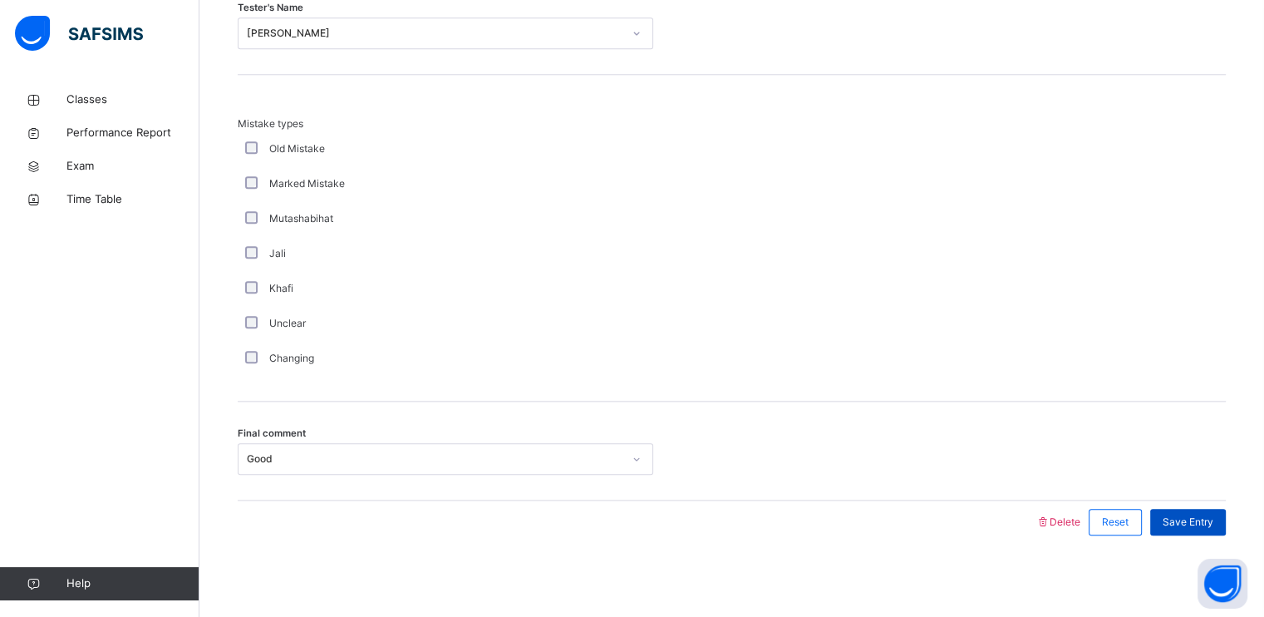
click at [1198, 515] on span "Save Entry" at bounding box center [1188, 521] width 51 height 15
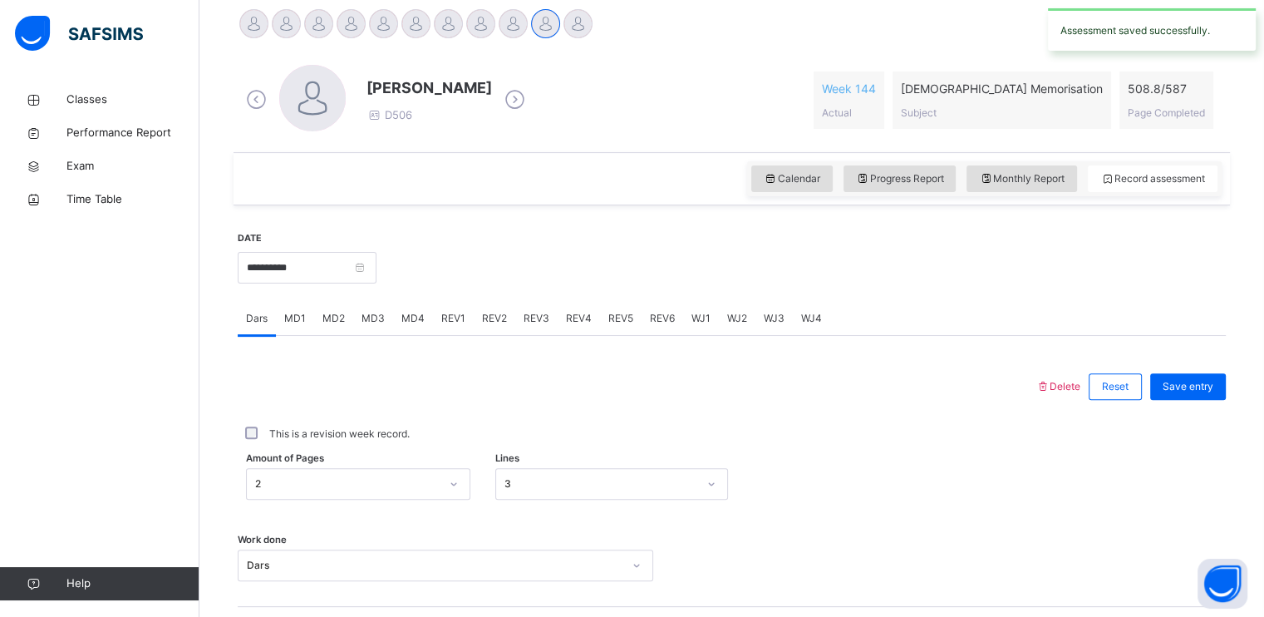
scroll to position [422, 0]
click at [371, 338] on div "Delete Reset Save entry This is a revision week record. Amount of Pages 2 Lines…" at bounding box center [732, 544] width 988 height 413
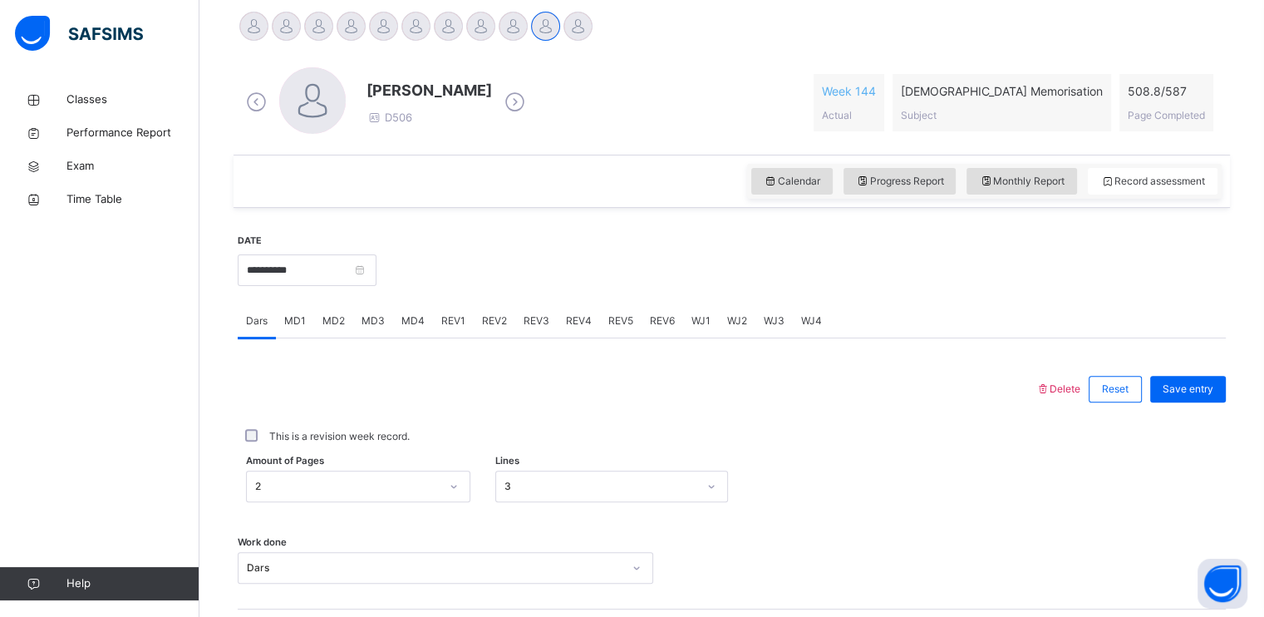
click at [362, 330] on div "MD3" at bounding box center [373, 320] width 40 height 33
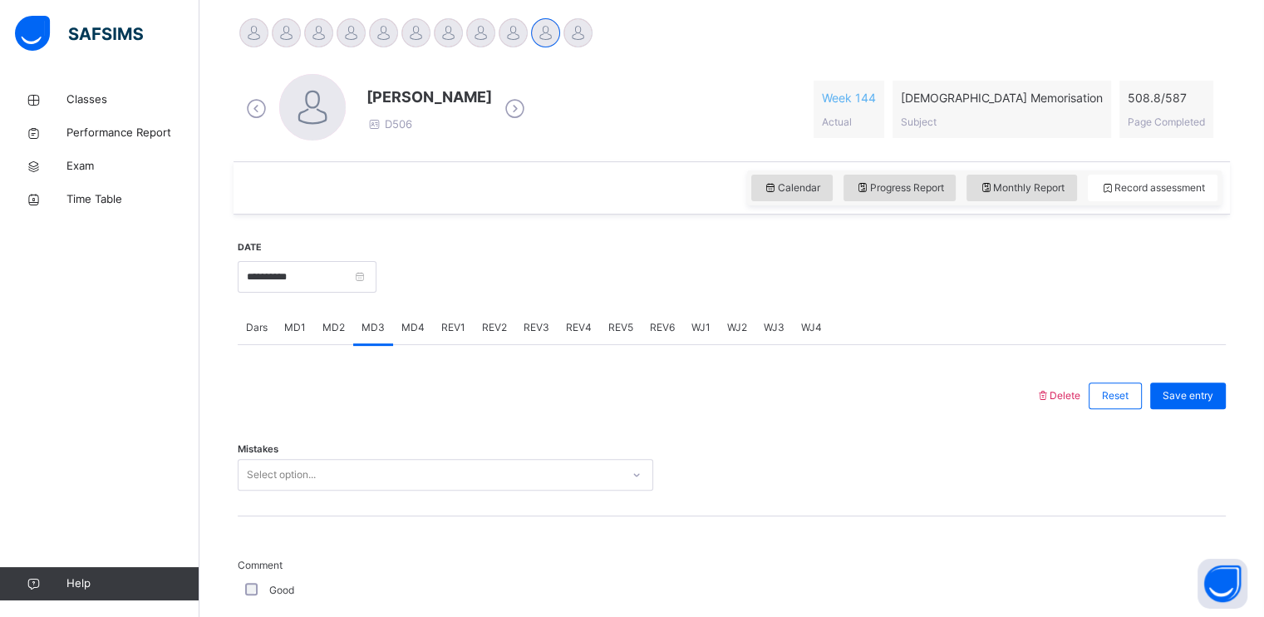
scroll to position [411, 0]
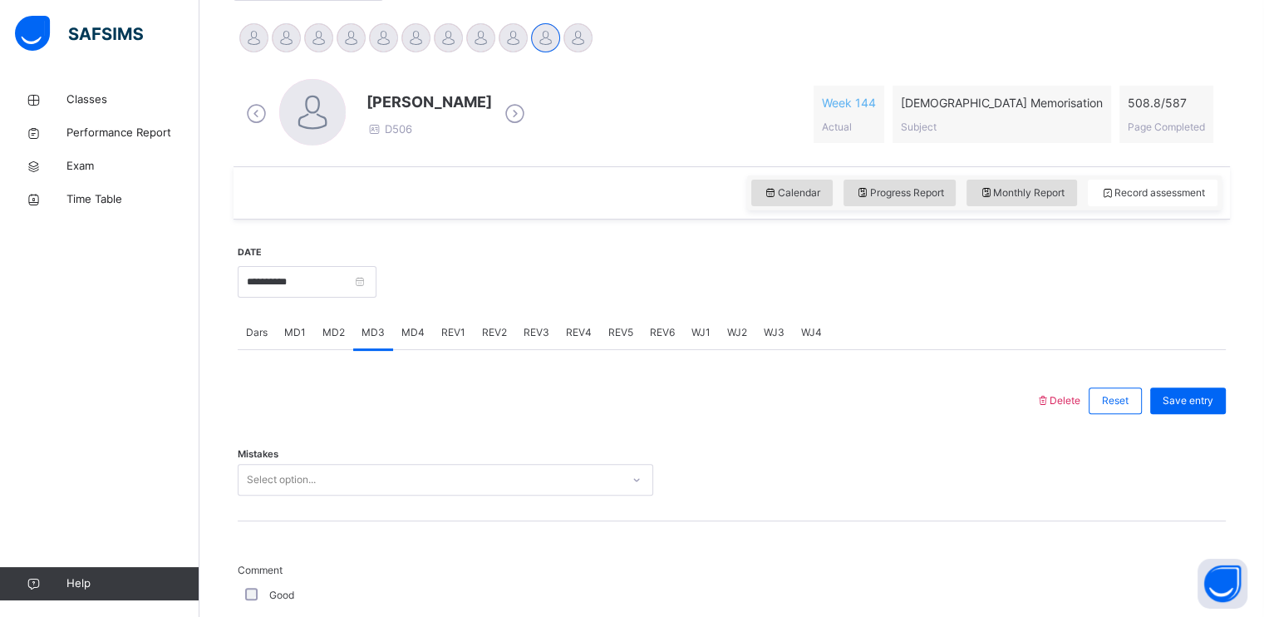
click at [291, 499] on div "Mistakes Select option..." at bounding box center [732, 471] width 988 height 99
click at [291, 496] on div "Mistakes Select option..." at bounding box center [732, 471] width 988 height 99
click at [283, 482] on div "Select option..." at bounding box center [446, 480] width 416 height 32
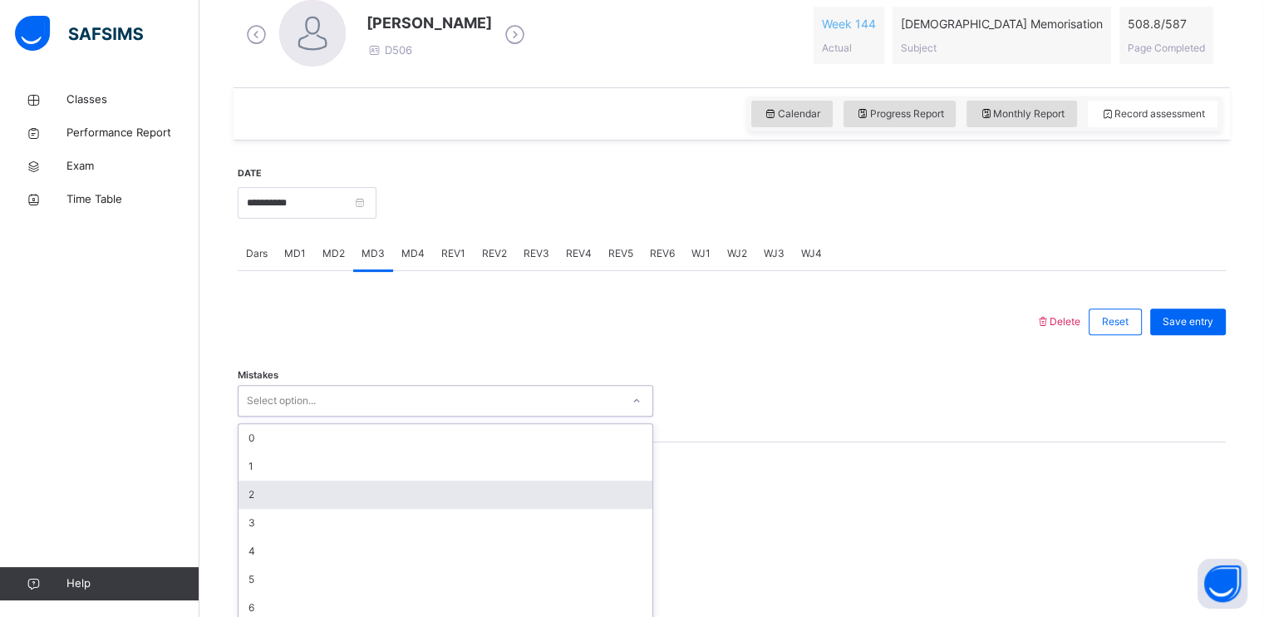
scroll to position [501, 0]
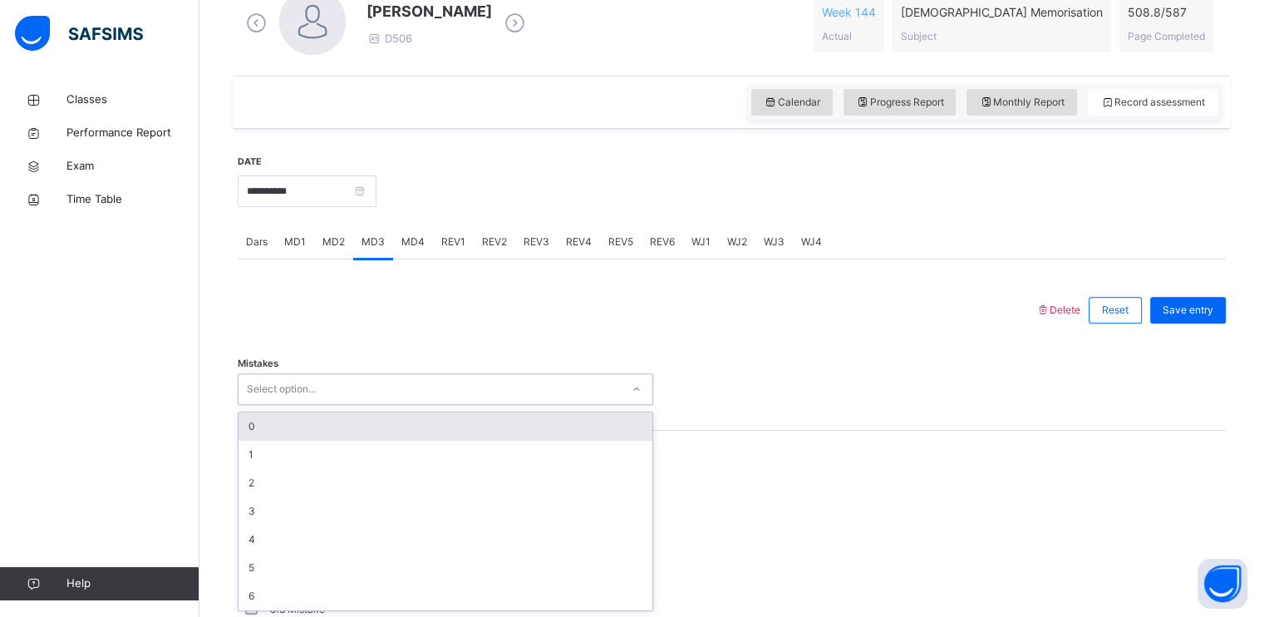
click at [288, 421] on div "0" at bounding box center [446, 426] width 414 height 28
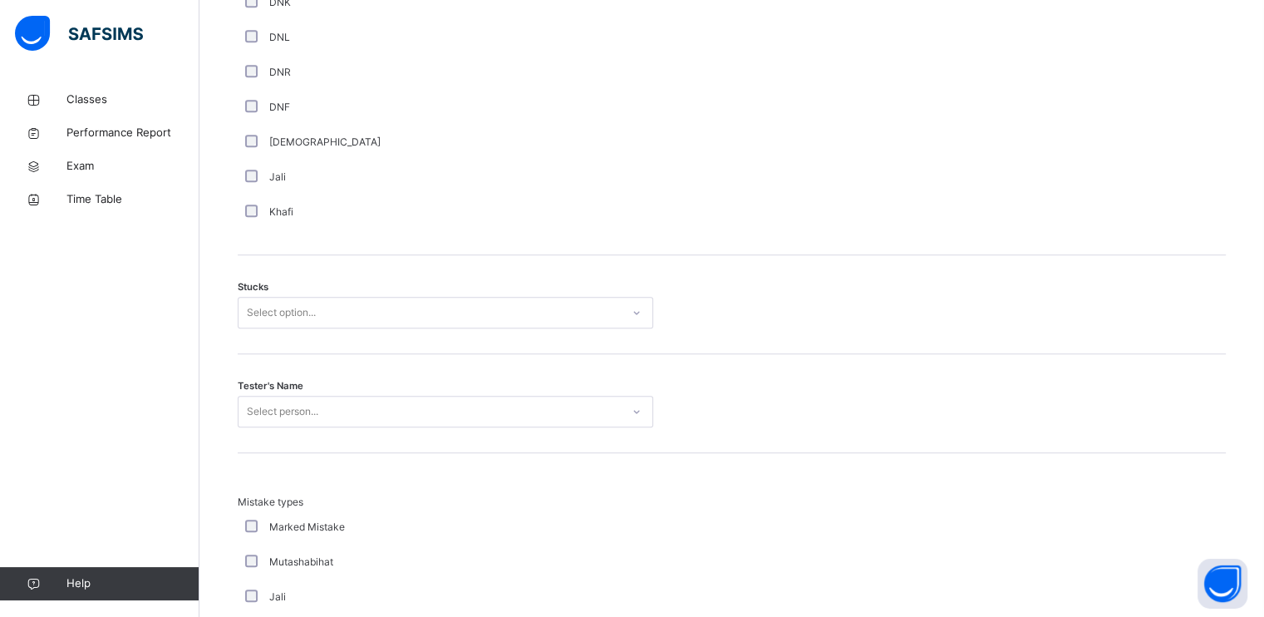
scroll to position [1246, 0]
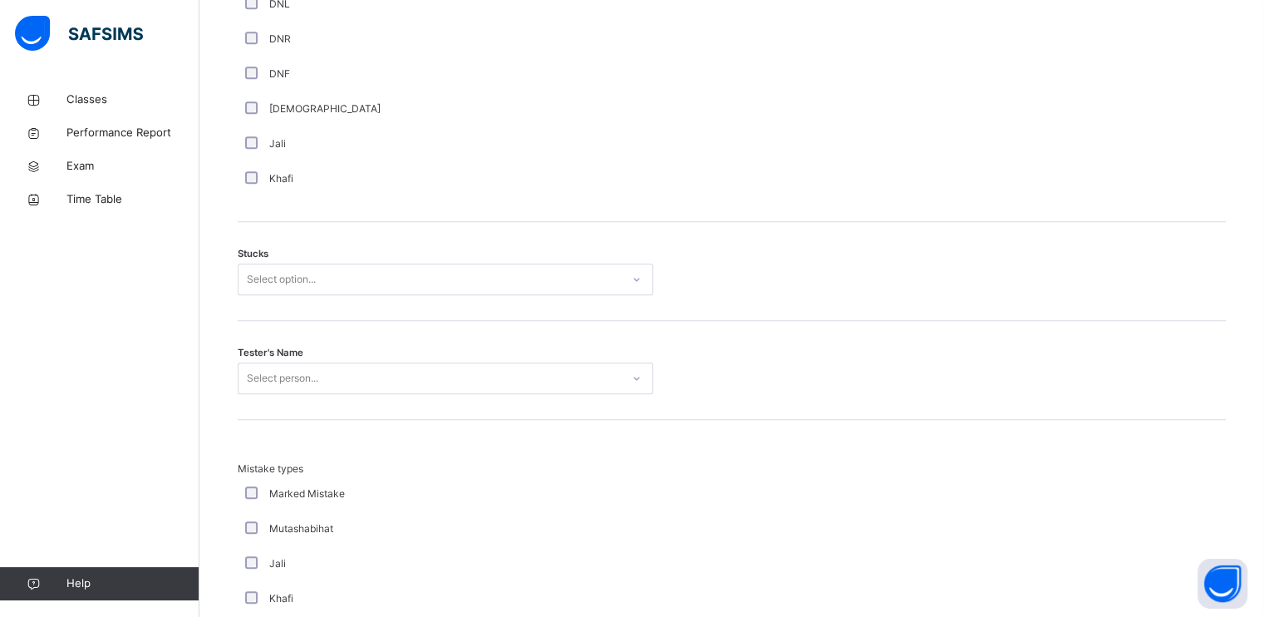
click at [366, 295] on div "Stucks Select option..." at bounding box center [732, 271] width 988 height 99
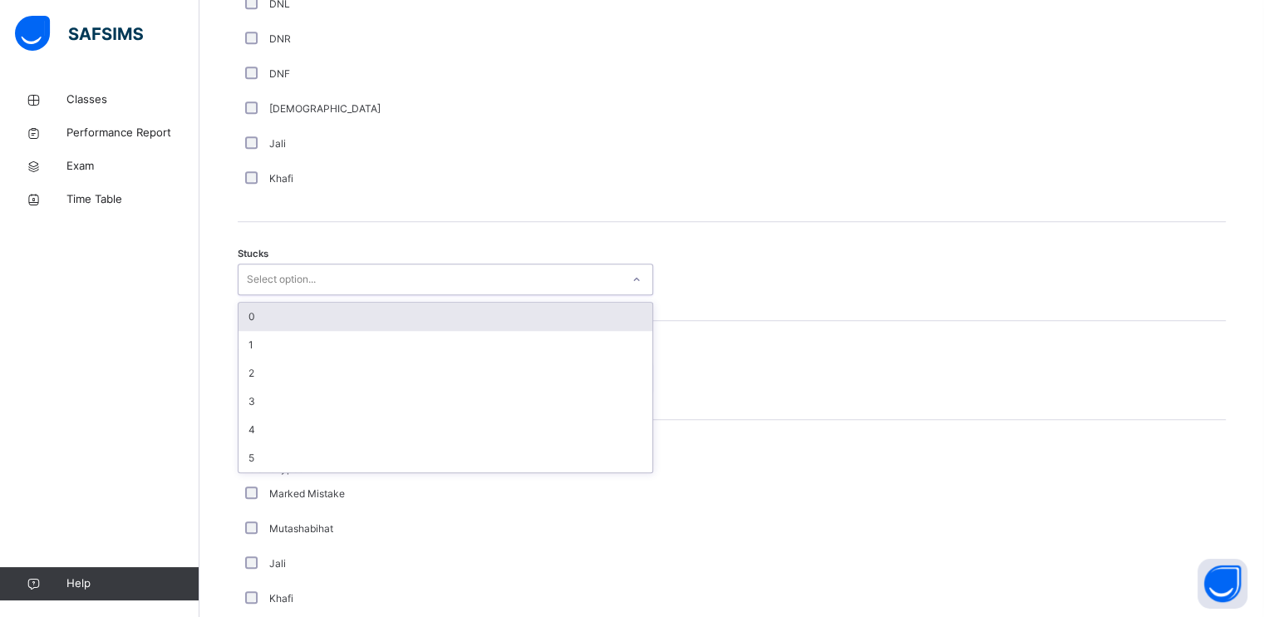
click at [365, 289] on div "Select option..." at bounding box center [430, 280] width 382 height 26
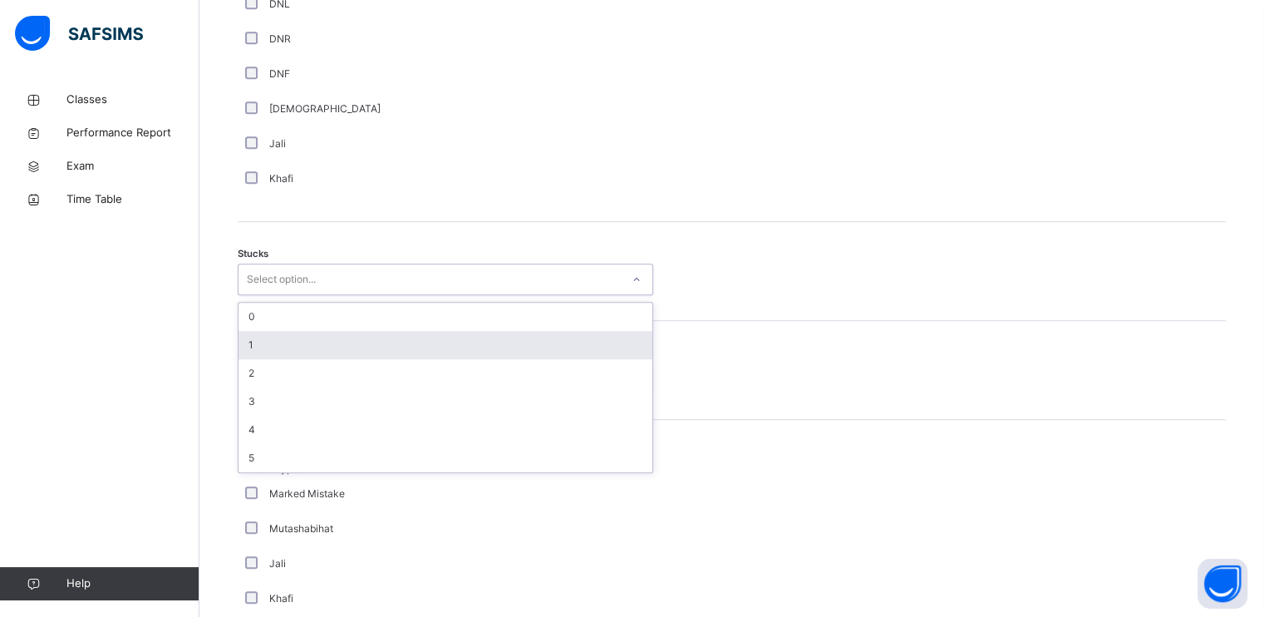
click at [339, 351] on div "1" at bounding box center [446, 345] width 414 height 28
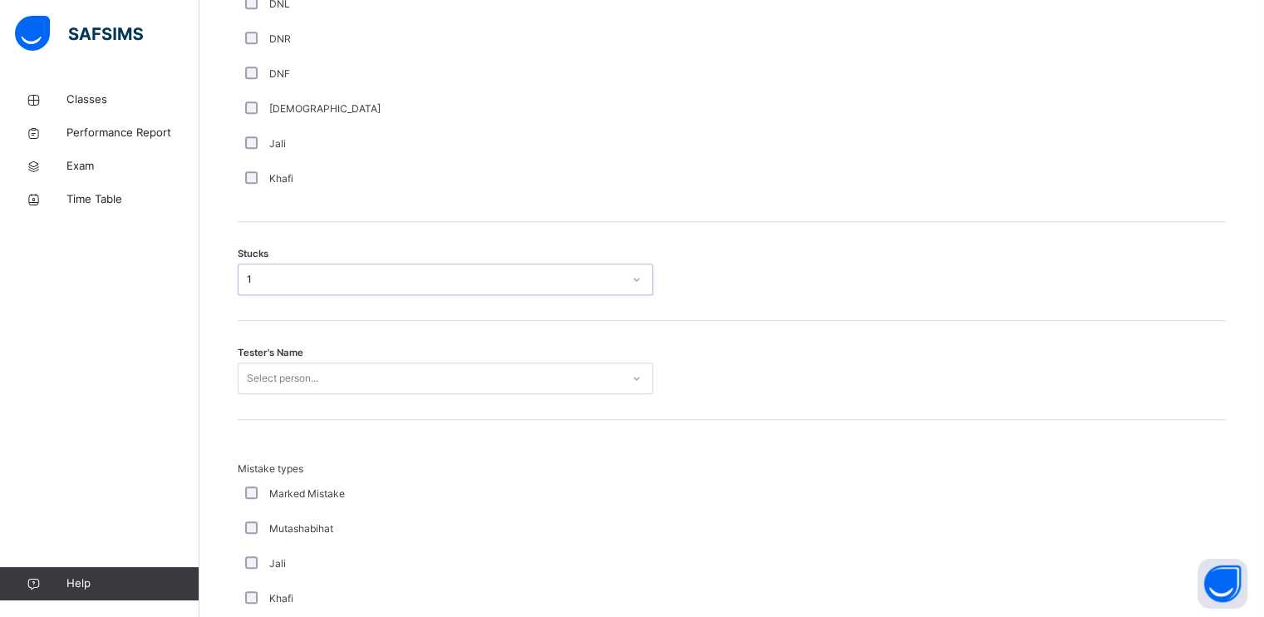
click at [332, 377] on div "Select person..." at bounding box center [446, 378] width 416 height 32
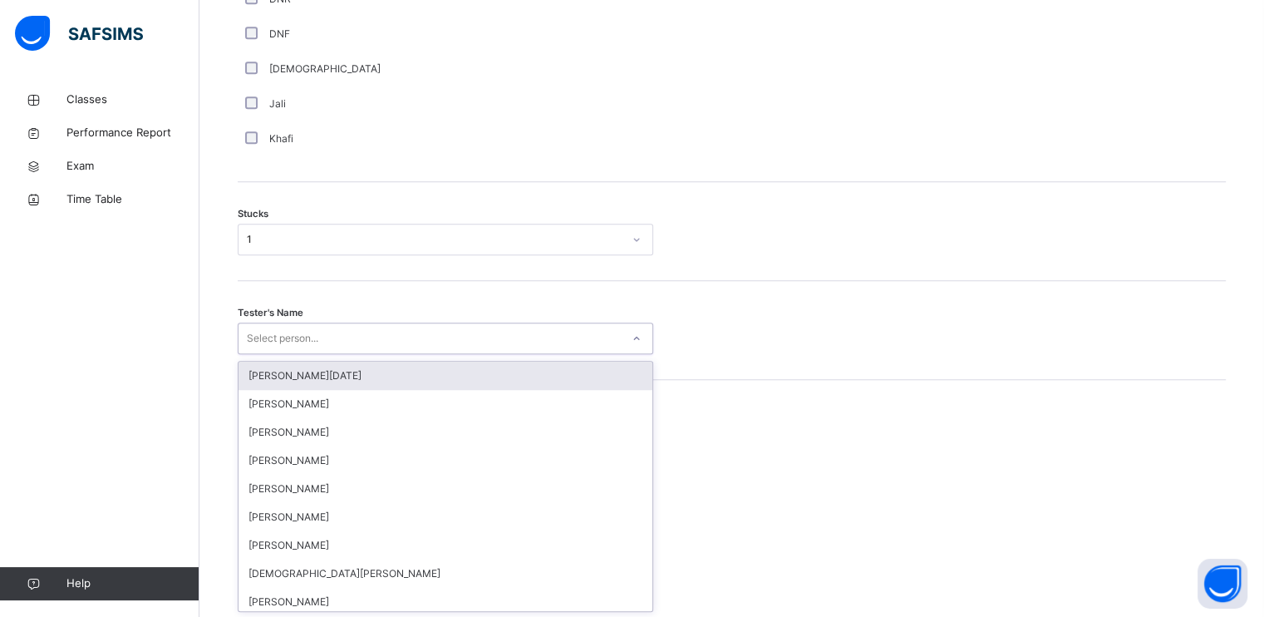
scroll to position [1286, 0]
type input "****"
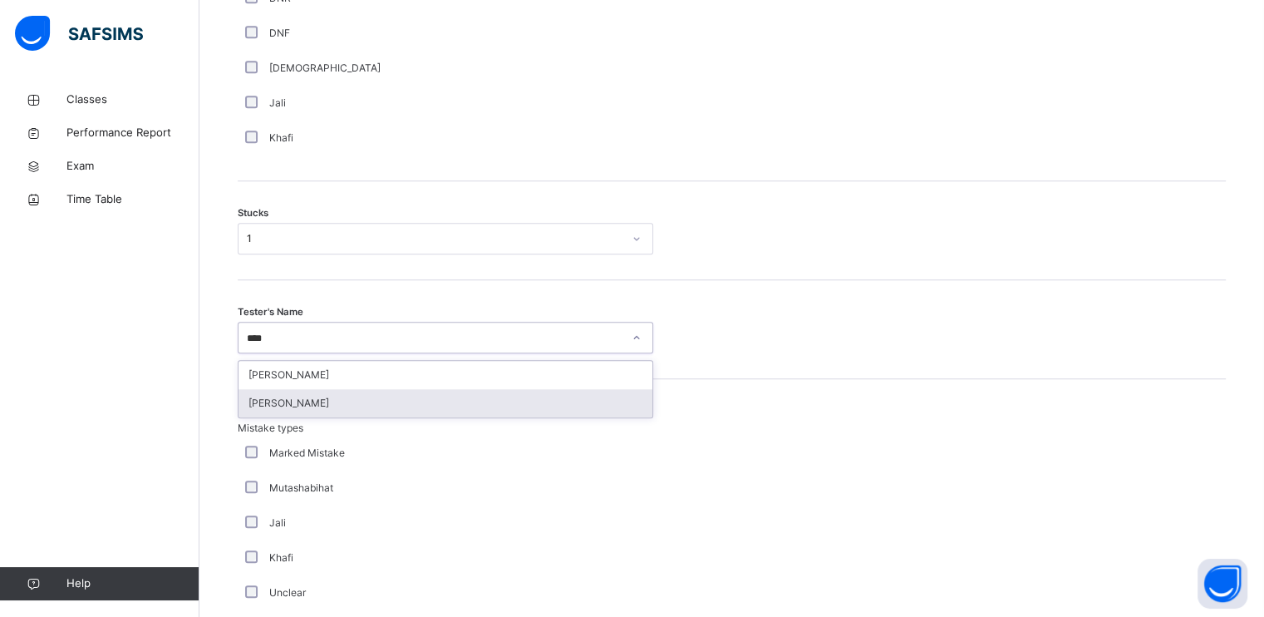
click at [322, 401] on div "[PERSON_NAME]" at bounding box center [446, 403] width 414 height 28
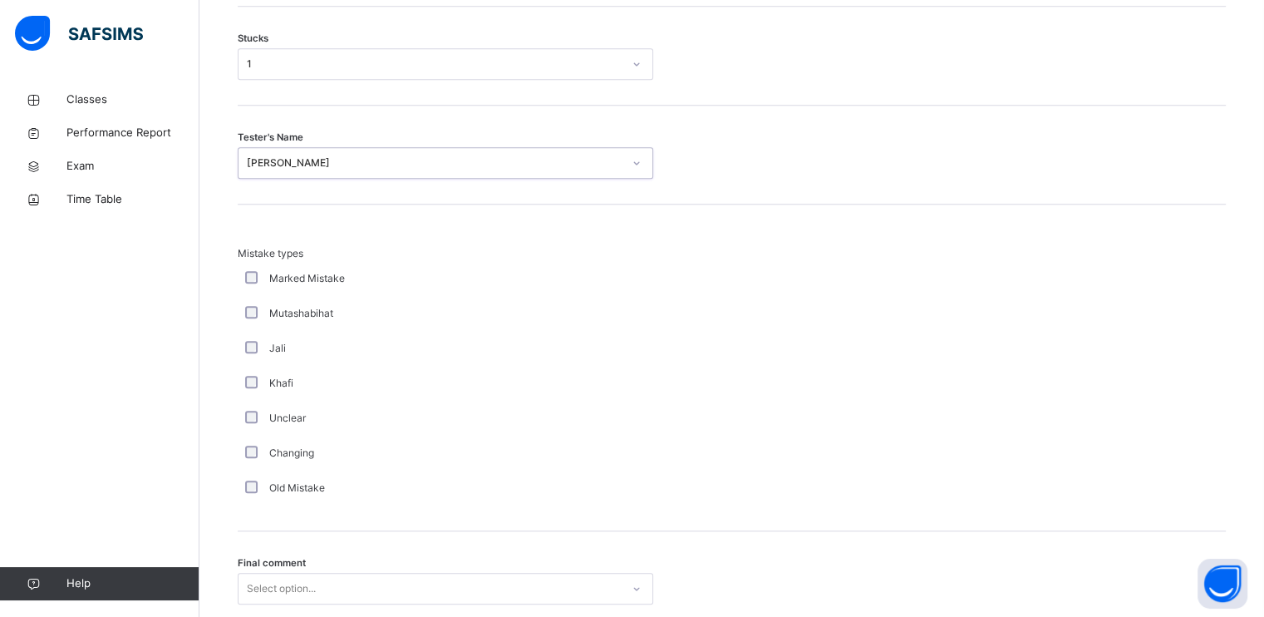
scroll to position [1591, 0]
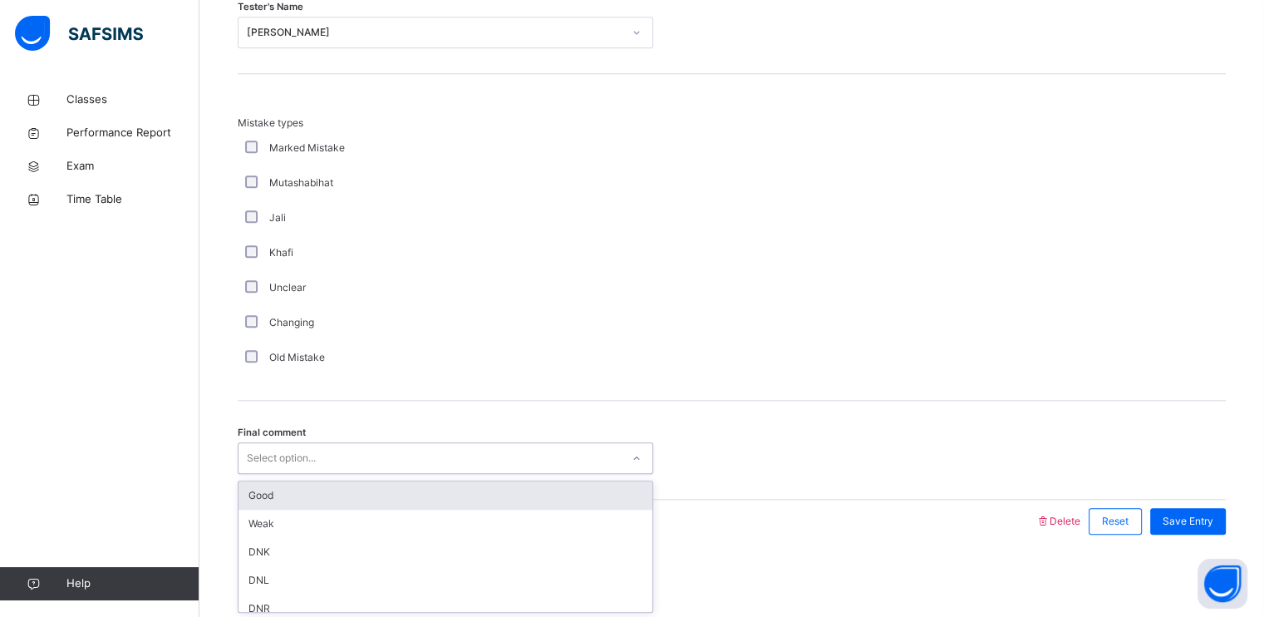
click at [305, 457] on div "Select option..." at bounding box center [281, 458] width 69 height 32
click at [298, 492] on div "Good" at bounding box center [446, 495] width 414 height 28
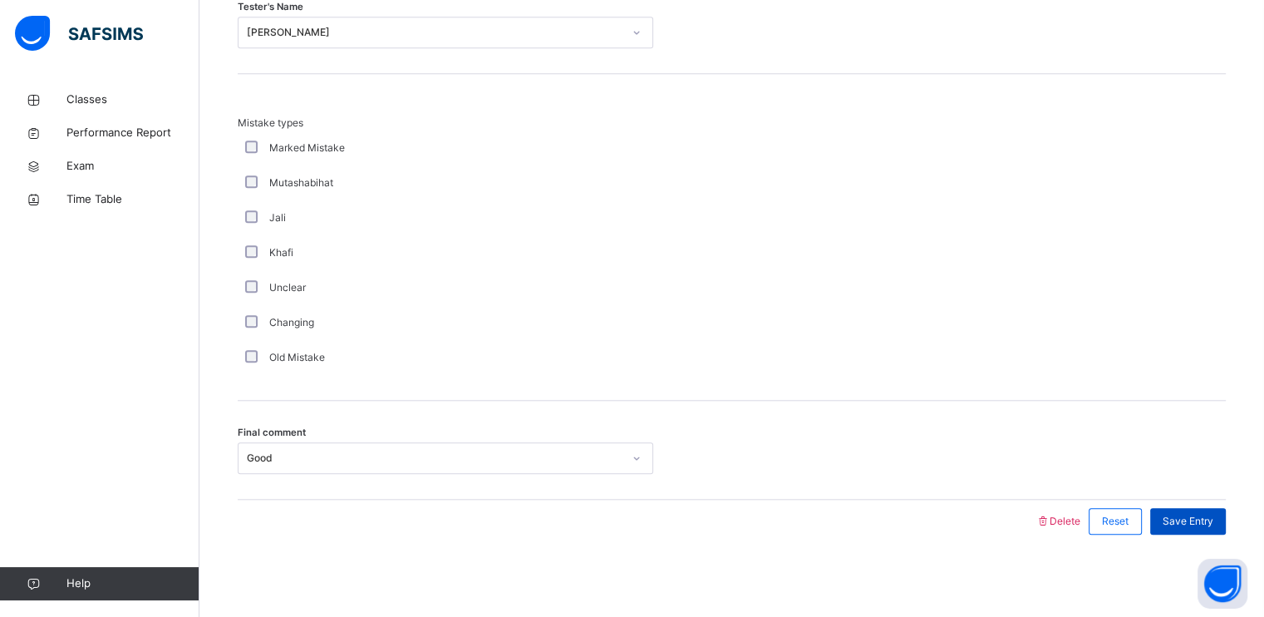
click at [1190, 516] on span "Save Entry" at bounding box center [1188, 521] width 51 height 15
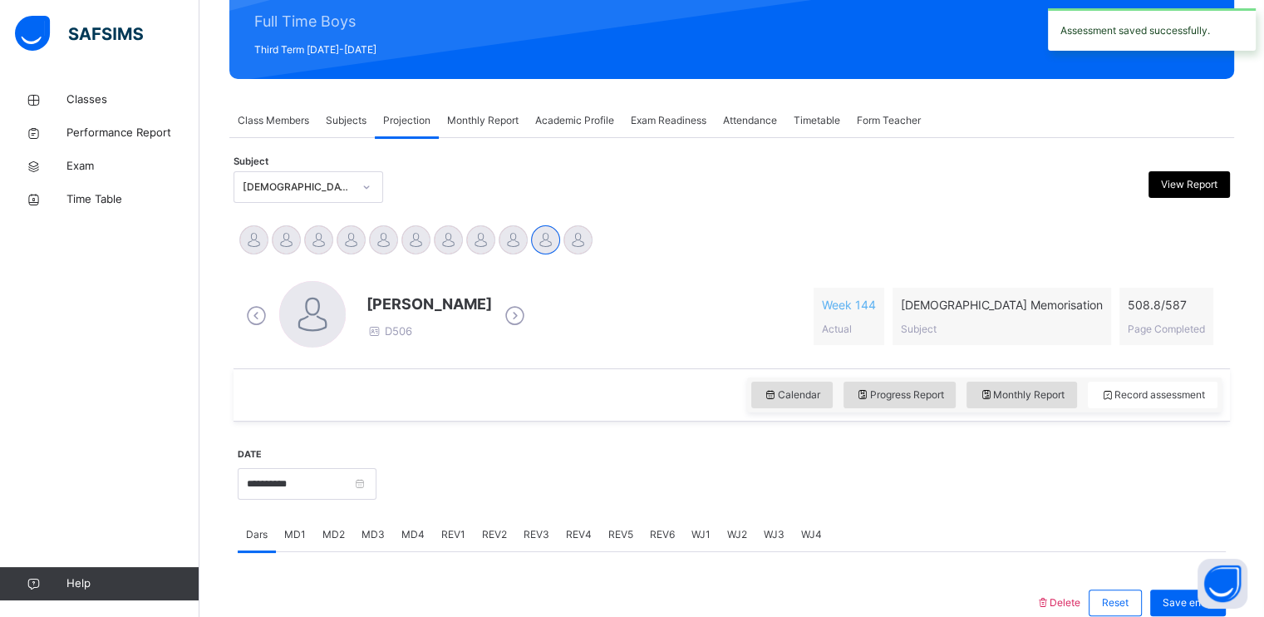
scroll to position [209, 0]
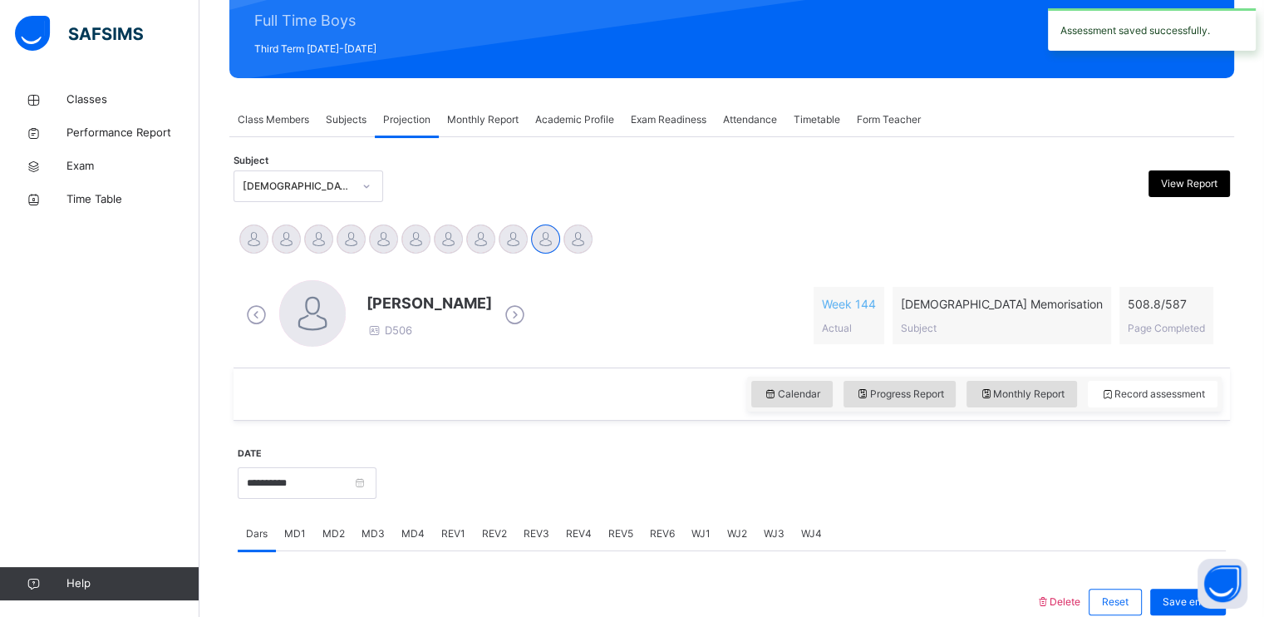
click at [367, 504] on div "**********" at bounding box center [307, 480] width 139 height 71
click at [367, 480] on input "**********" at bounding box center [307, 483] width 139 height 32
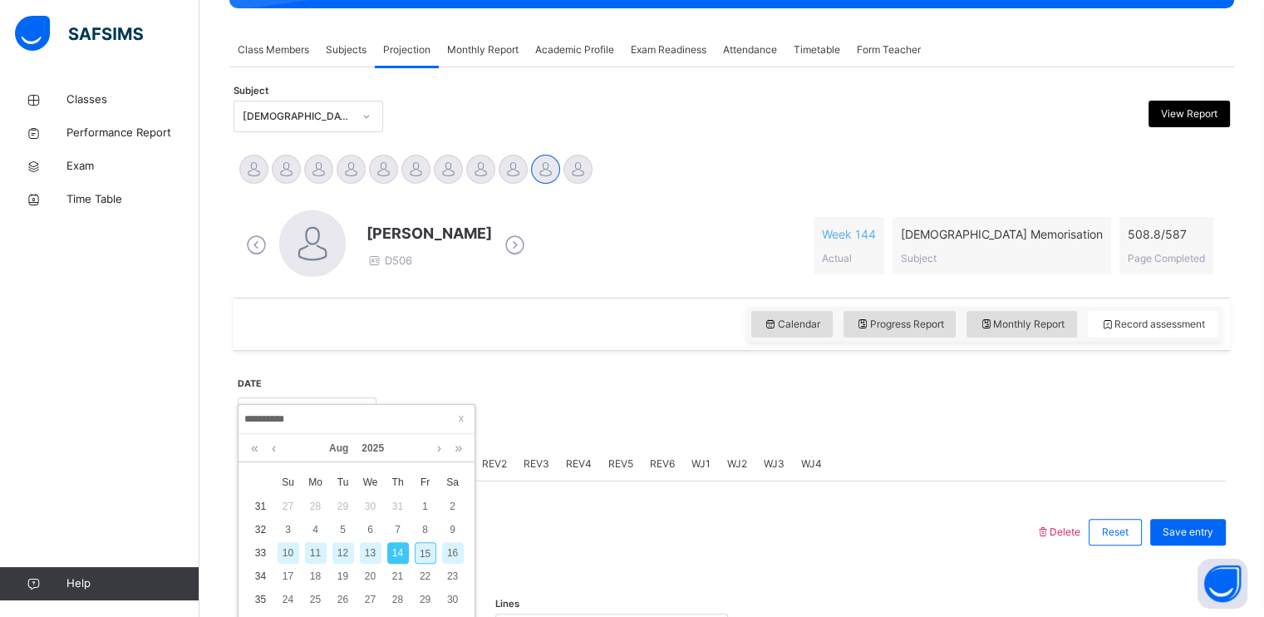
scroll to position [286, 0]
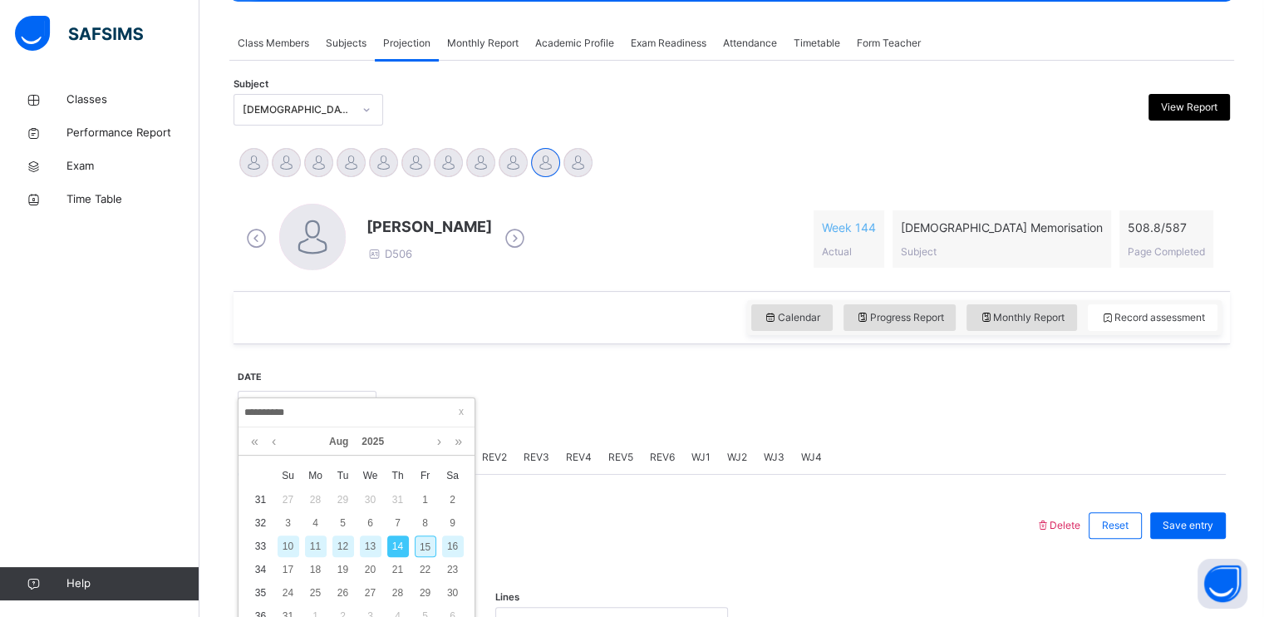
click at [430, 549] on div "15" at bounding box center [426, 546] width 22 height 22
type input "**********"
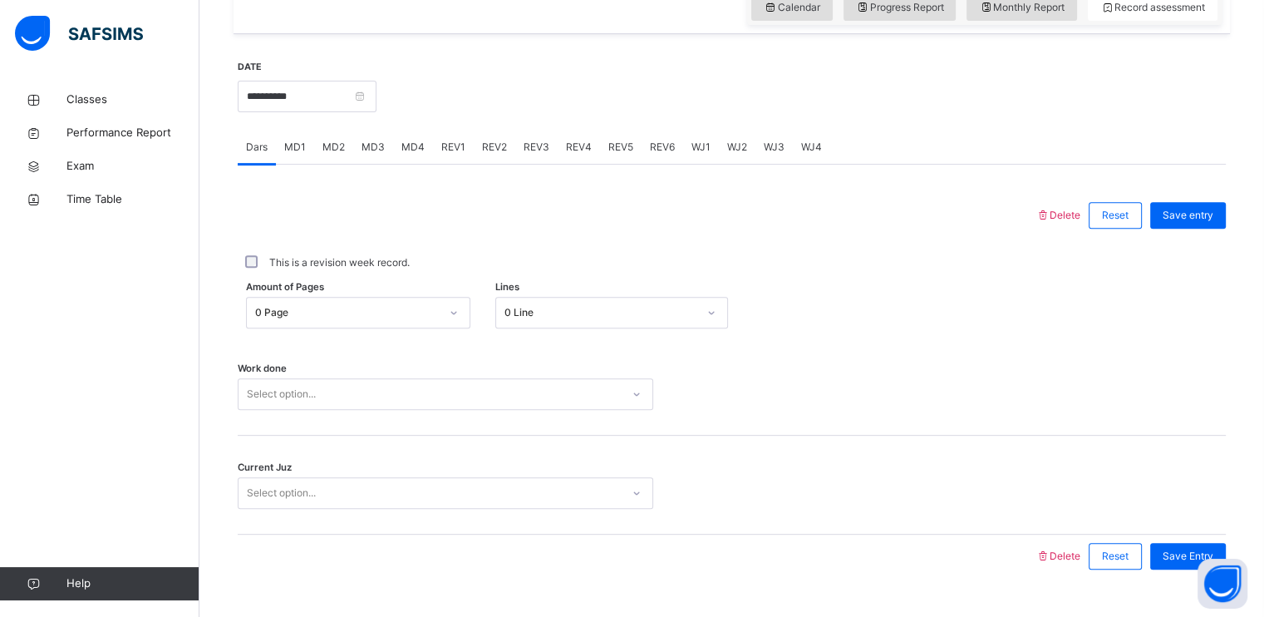
click at [330, 407] on div "Select option..." at bounding box center [446, 394] width 416 height 32
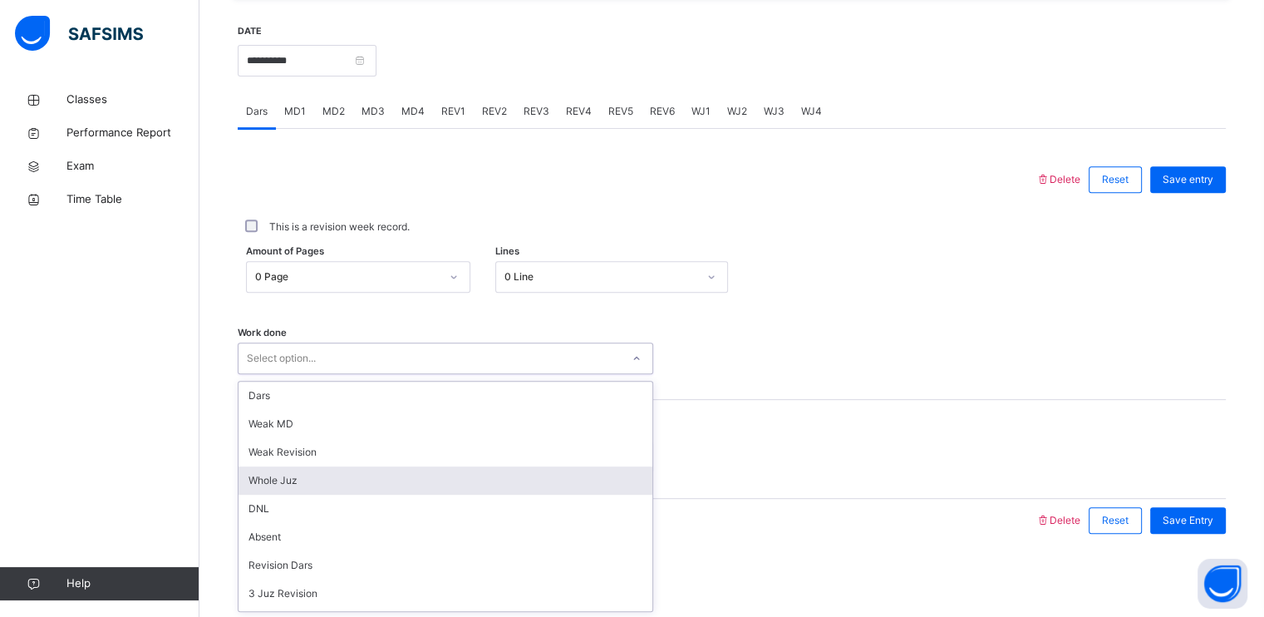
click at [306, 483] on div "Whole Juz" at bounding box center [446, 480] width 414 height 28
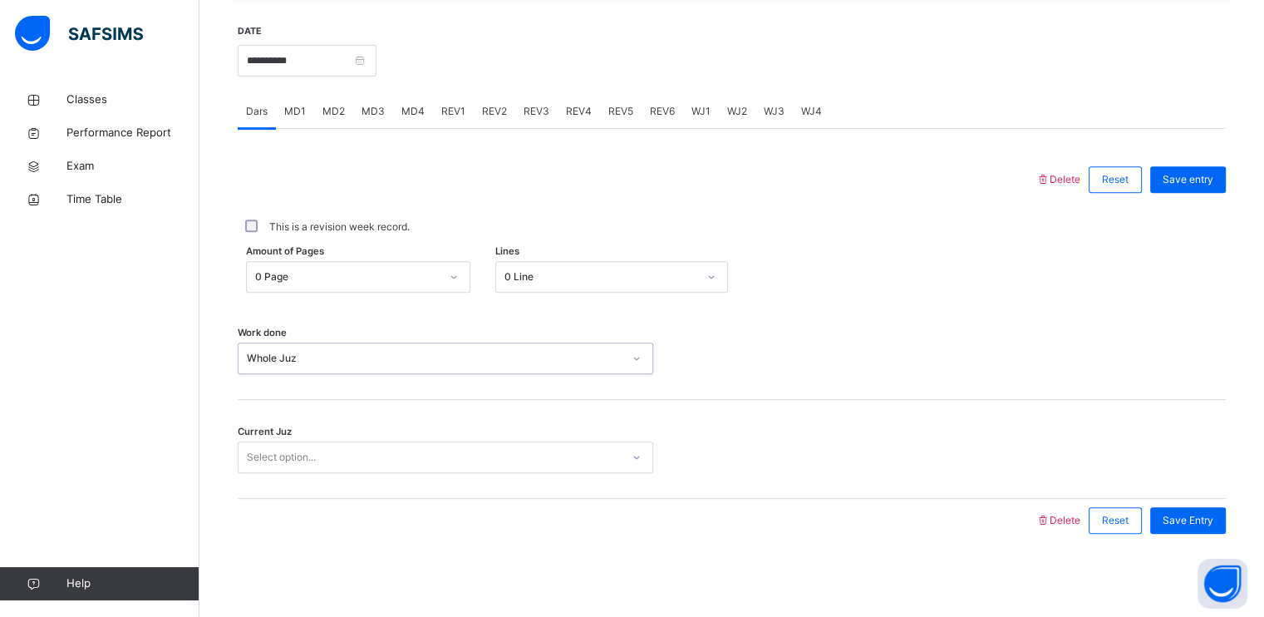
click at [301, 454] on div "Select option..." at bounding box center [281, 457] width 69 height 32
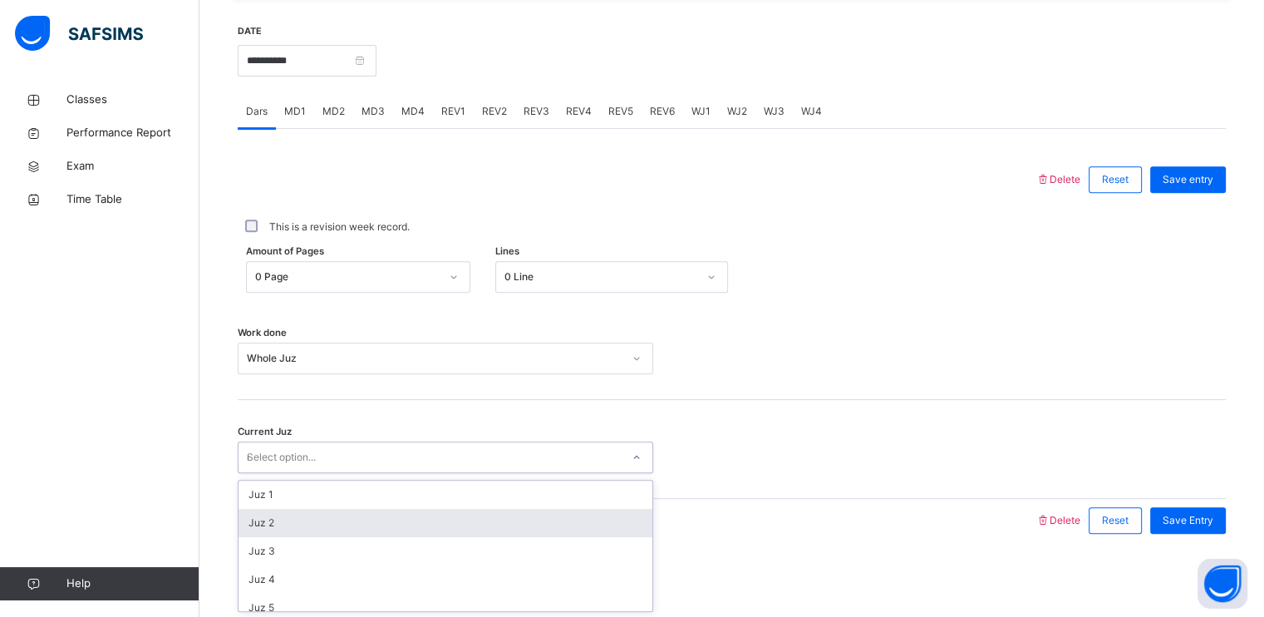
type input "**"
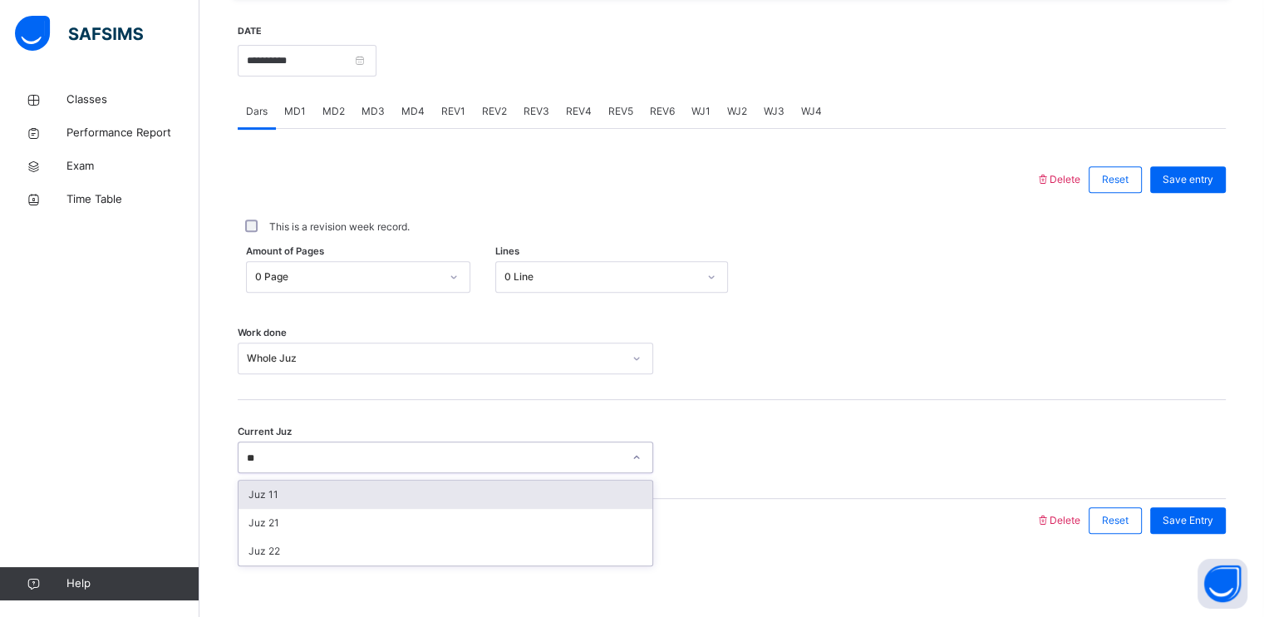
click at [289, 523] on div "Juz 21" at bounding box center [446, 523] width 414 height 28
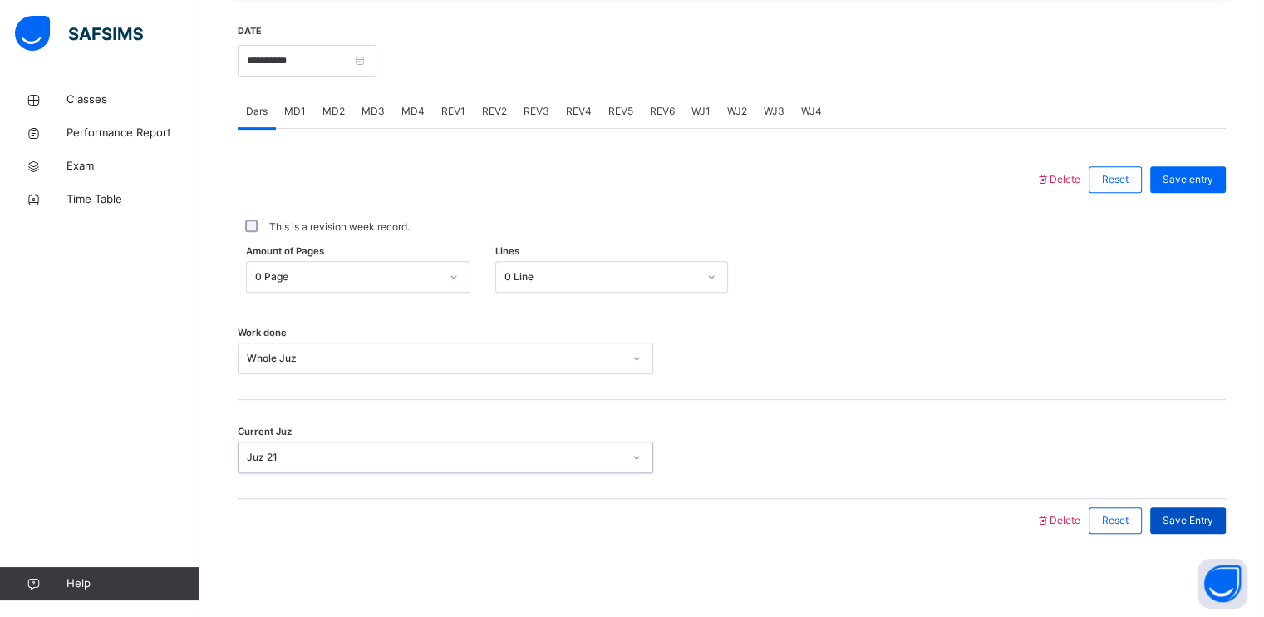
click at [1183, 510] on div "Save Entry" at bounding box center [1188, 520] width 76 height 27
click at [459, 125] on div "REV1" at bounding box center [453, 111] width 41 height 33
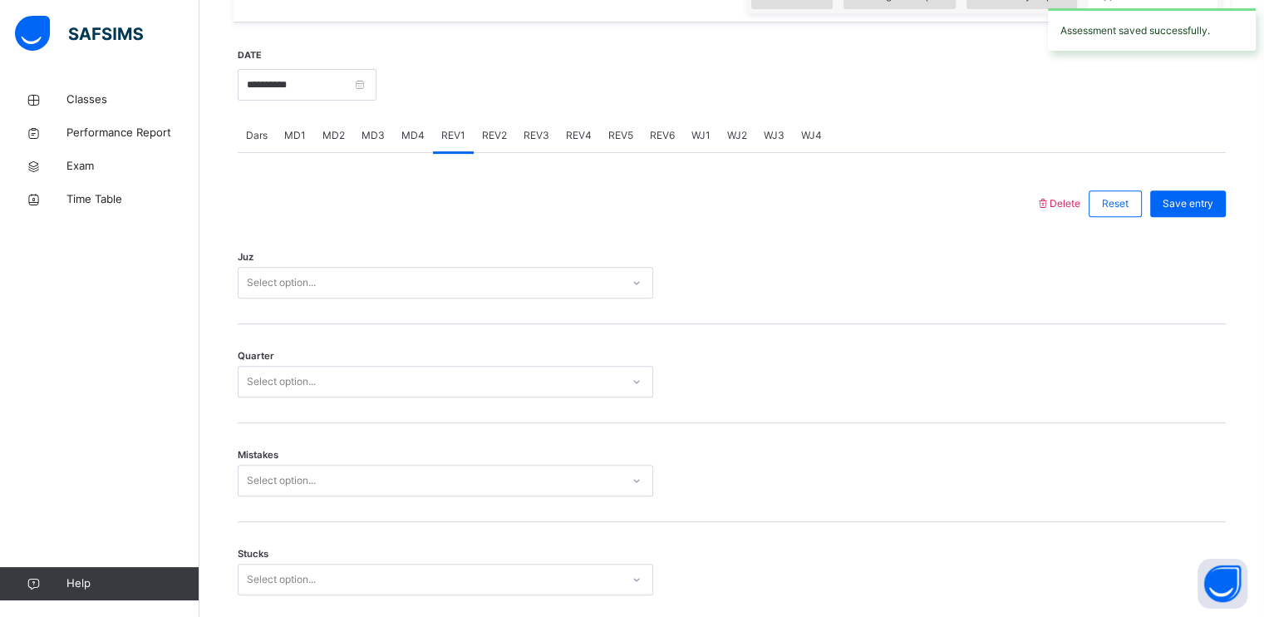
scroll to position [608, 0]
click at [381, 311] on div "Juz Select option..." at bounding box center [732, 273] width 988 height 99
click at [374, 270] on div "Select option..." at bounding box center [430, 282] width 382 height 26
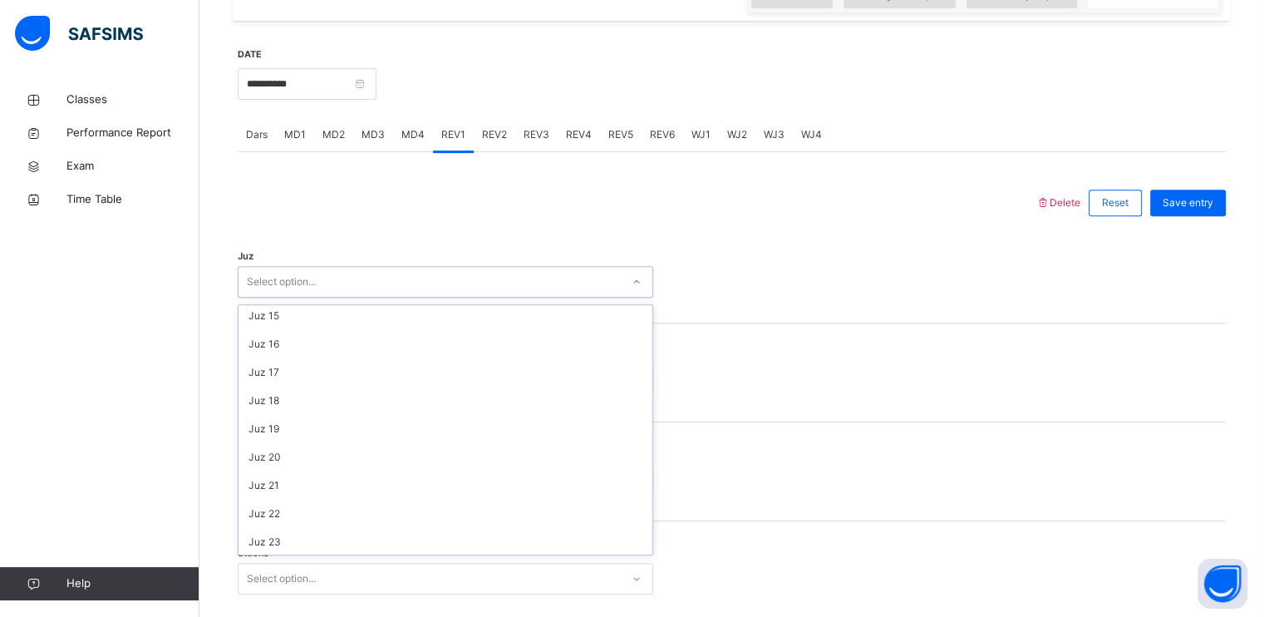
scroll to position [598, 0]
click at [311, 538] on div "Juz 30" at bounding box center [446, 540] width 414 height 28
click at [306, 379] on div "Select option..." at bounding box center [281, 381] width 69 height 32
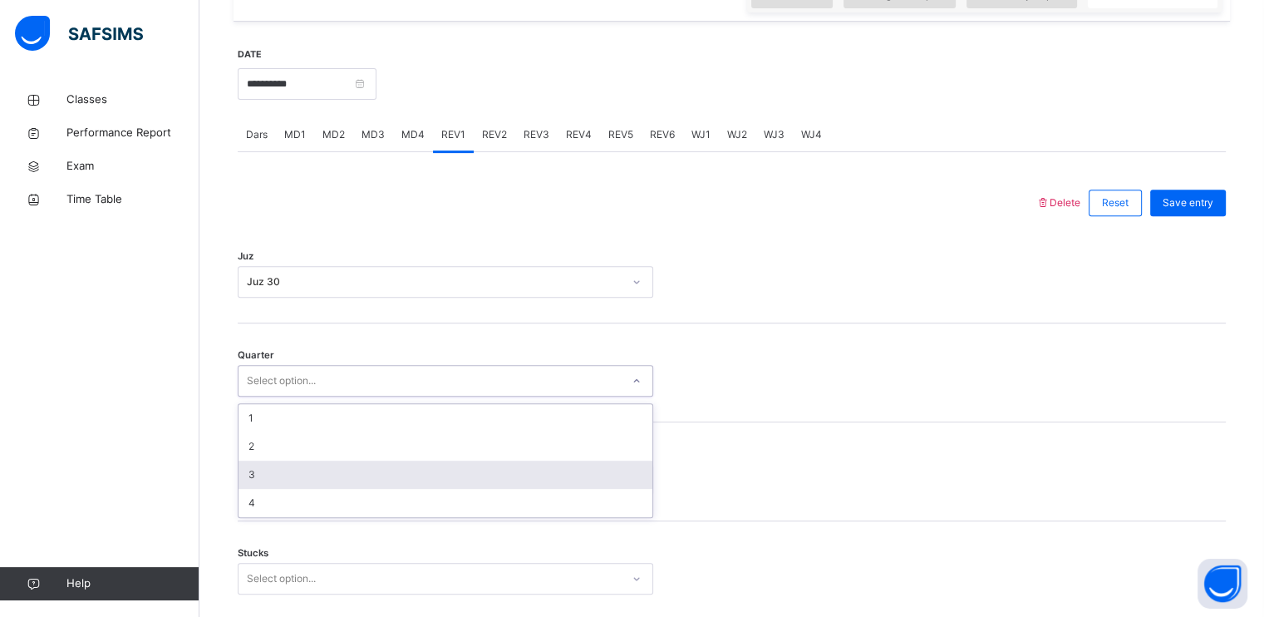
click at [281, 482] on div "3" at bounding box center [446, 474] width 414 height 28
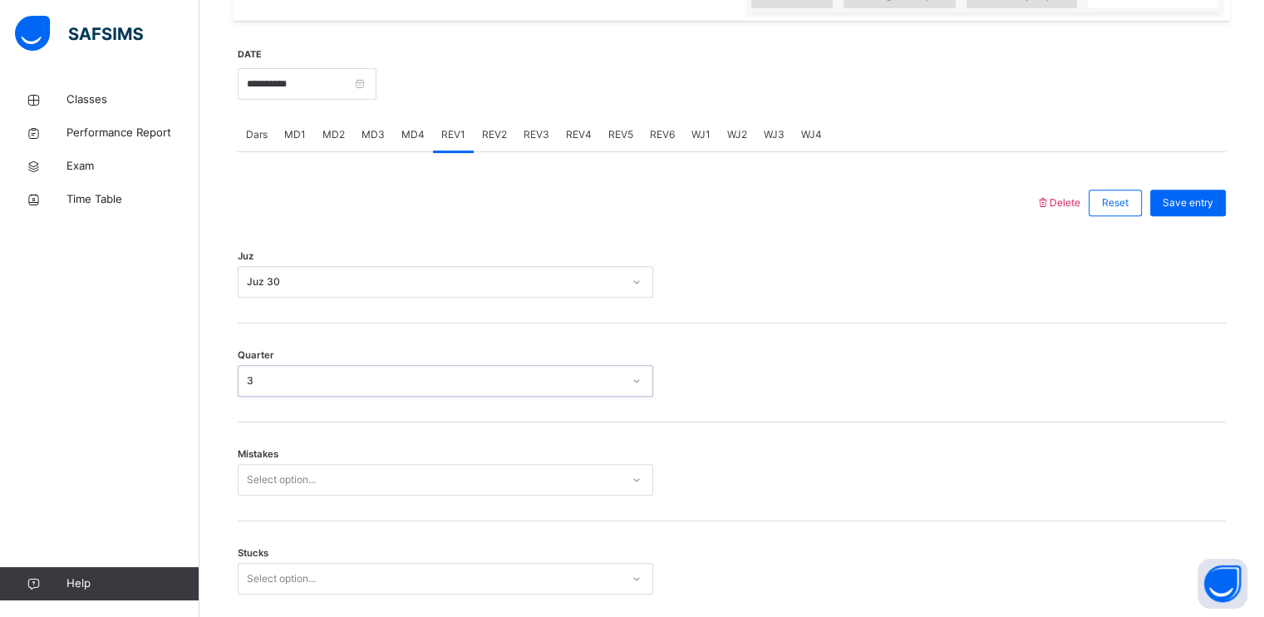
click at [282, 477] on div "Select option..." at bounding box center [446, 480] width 416 height 32
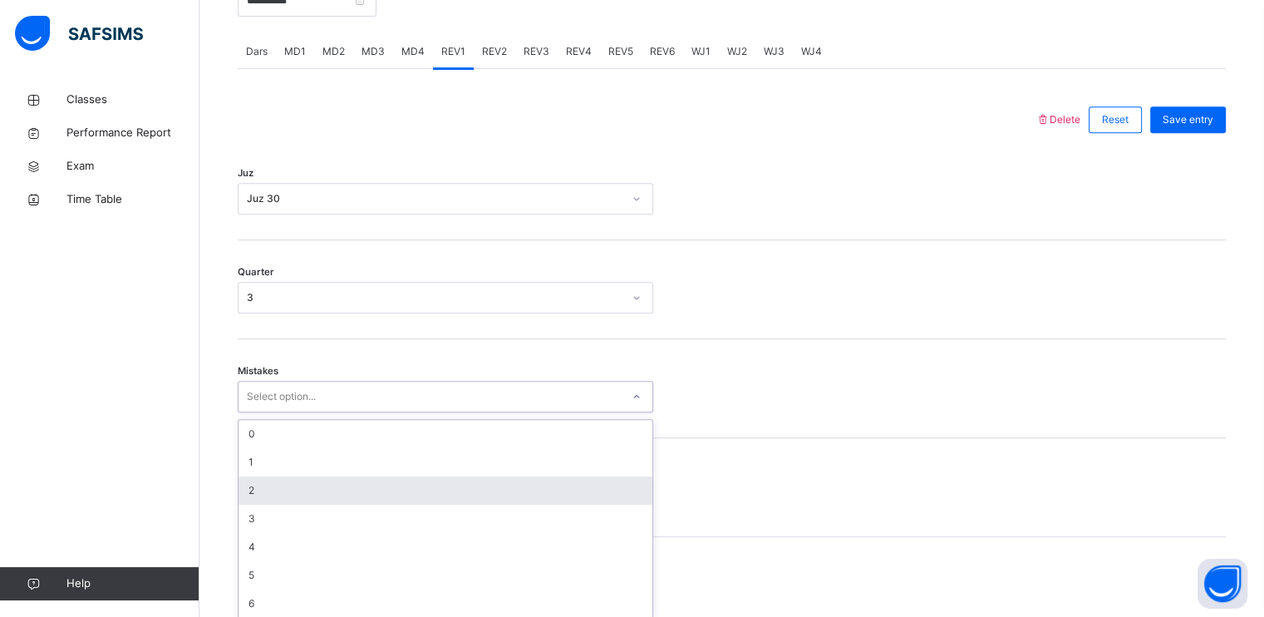
scroll to position [698, 0]
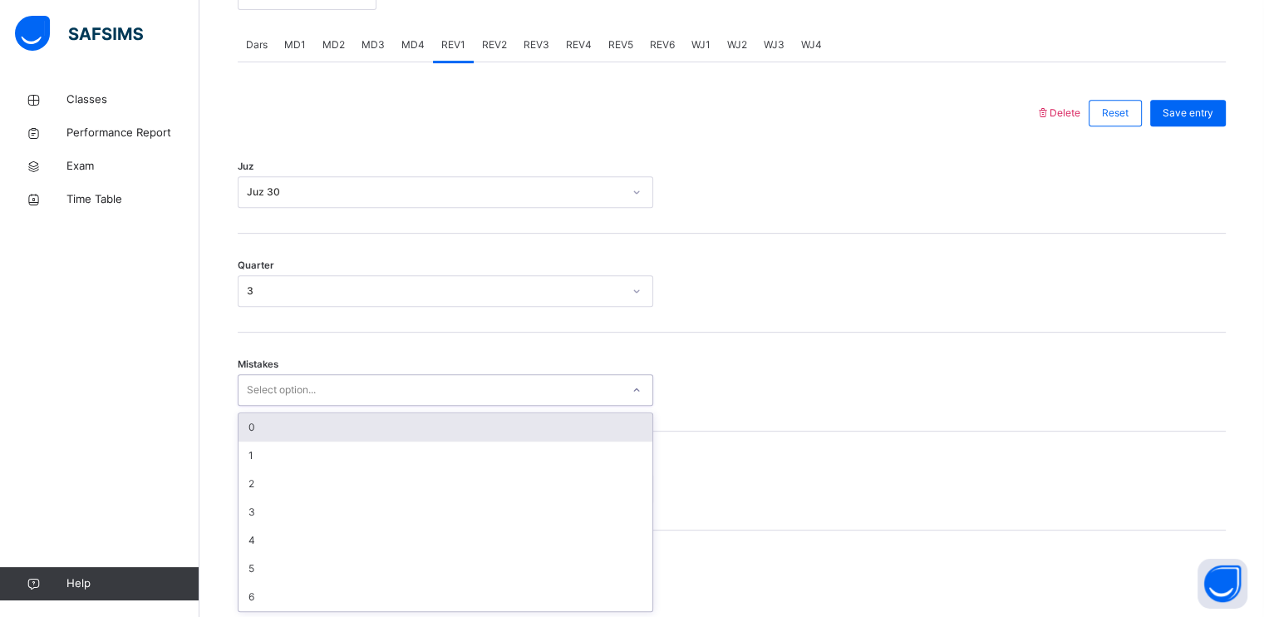
click at [269, 426] on div "0" at bounding box center [446, 427] width 414 height 28
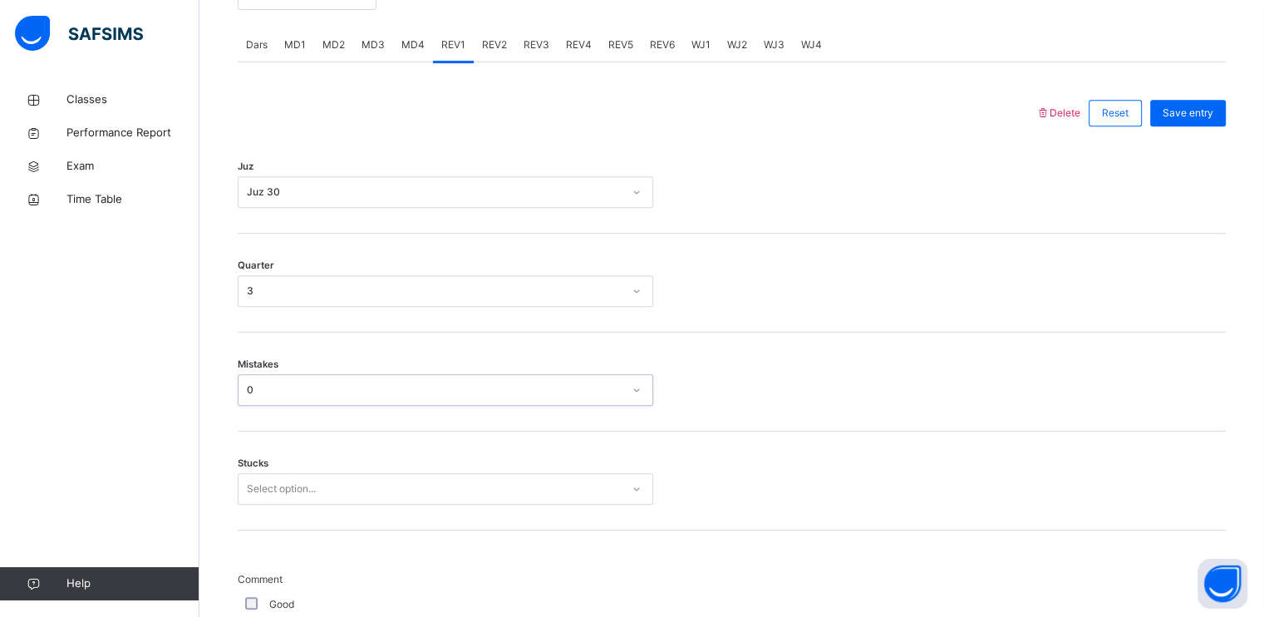
click at [276, 480] on div "Select option..." at bounding box center [446, 489] width 416 height 32
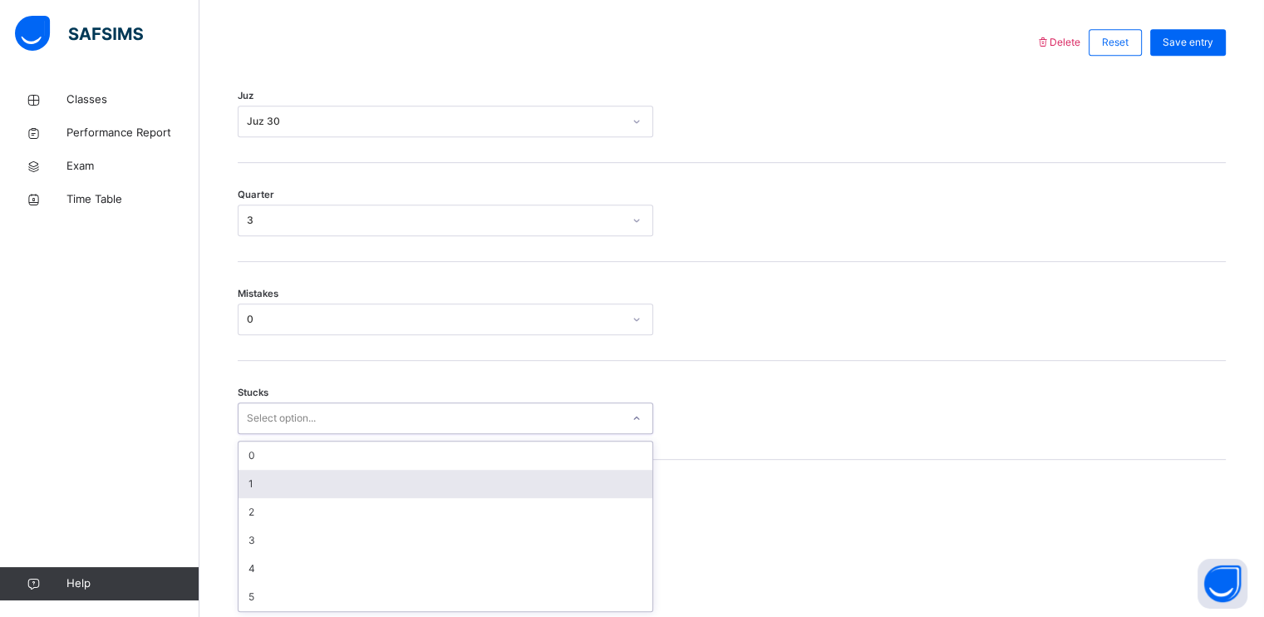
click at [277, 480] on div "1" at bounding box center [446, 484] width 414 height 28
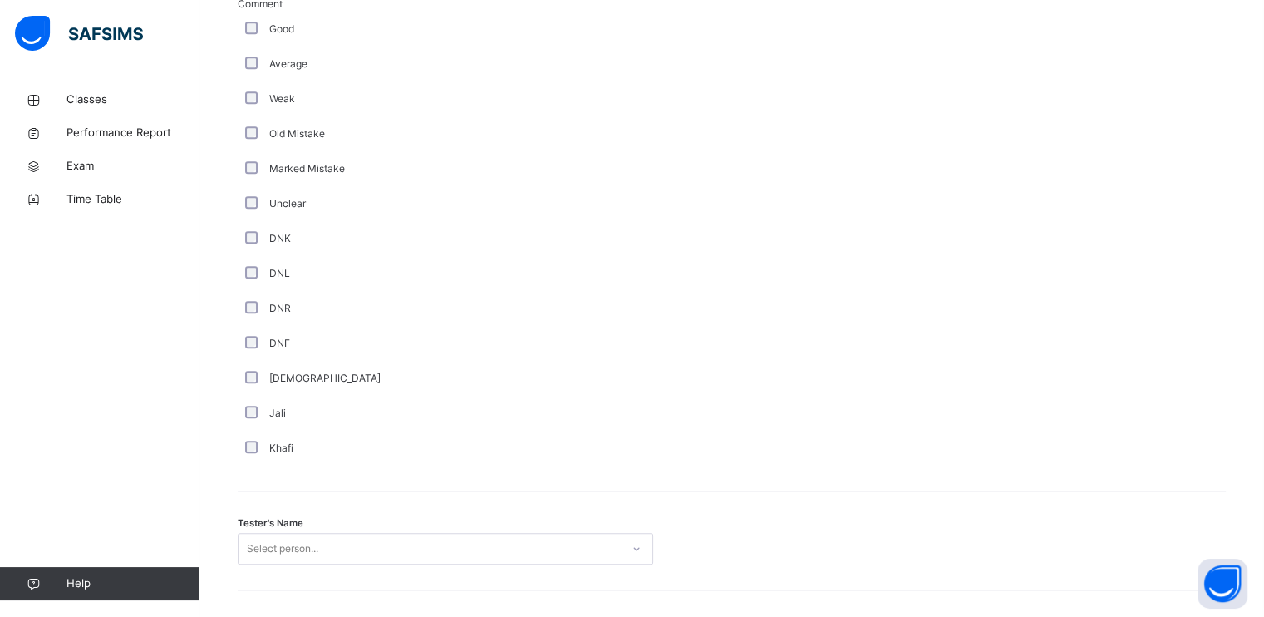
click at [292, 547] on div "Select person..." at bounding box center [446, 549] width 416 height 32
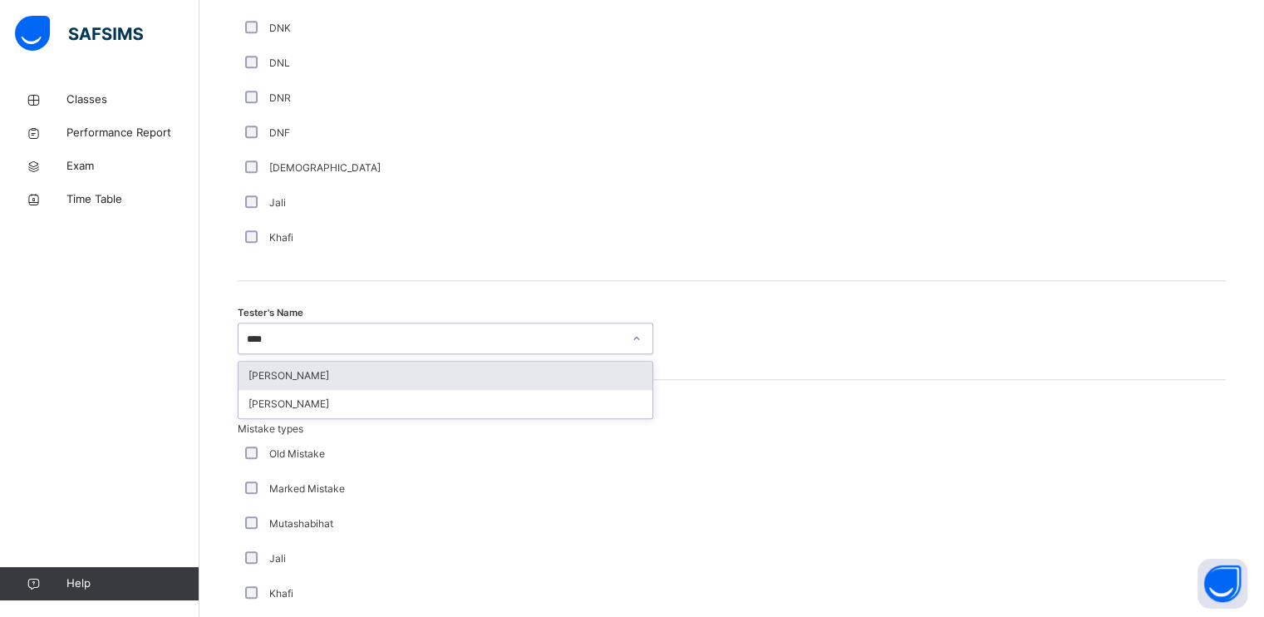
type input "*****"
click at [306, 411] on div "[PERSON_NAME]" at bounding box center [446, 404] width 414 height 28
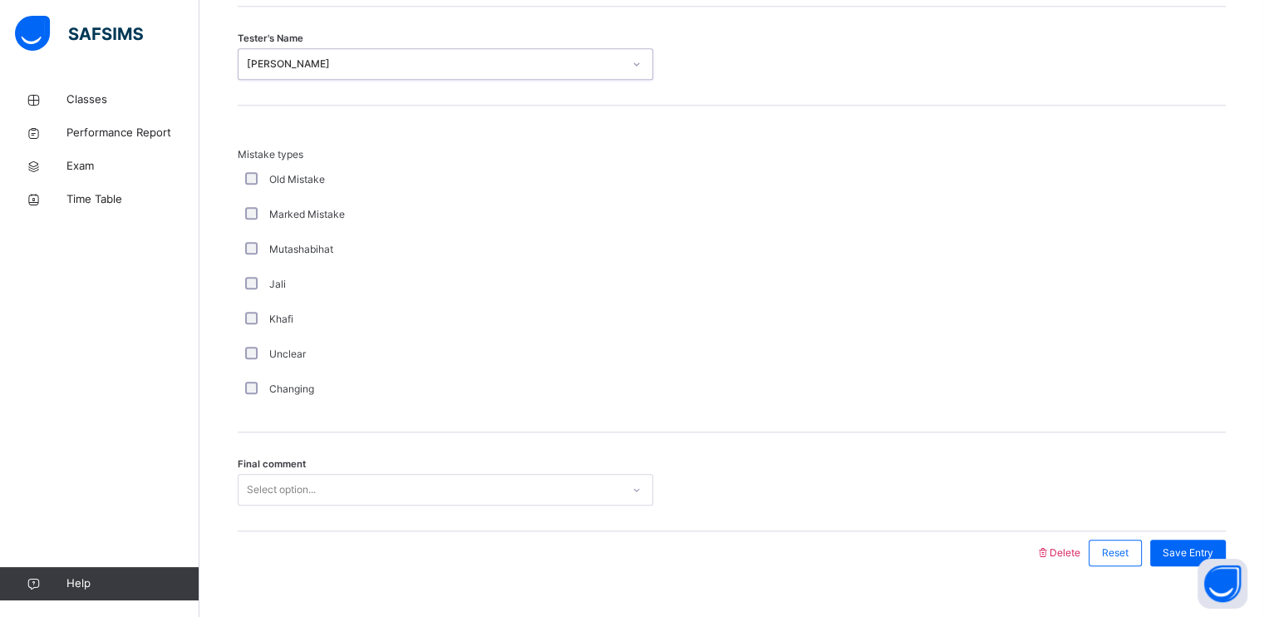
click at [299, 502] on div "Select option..." at bounding box center [446, 490] width 416 height 32
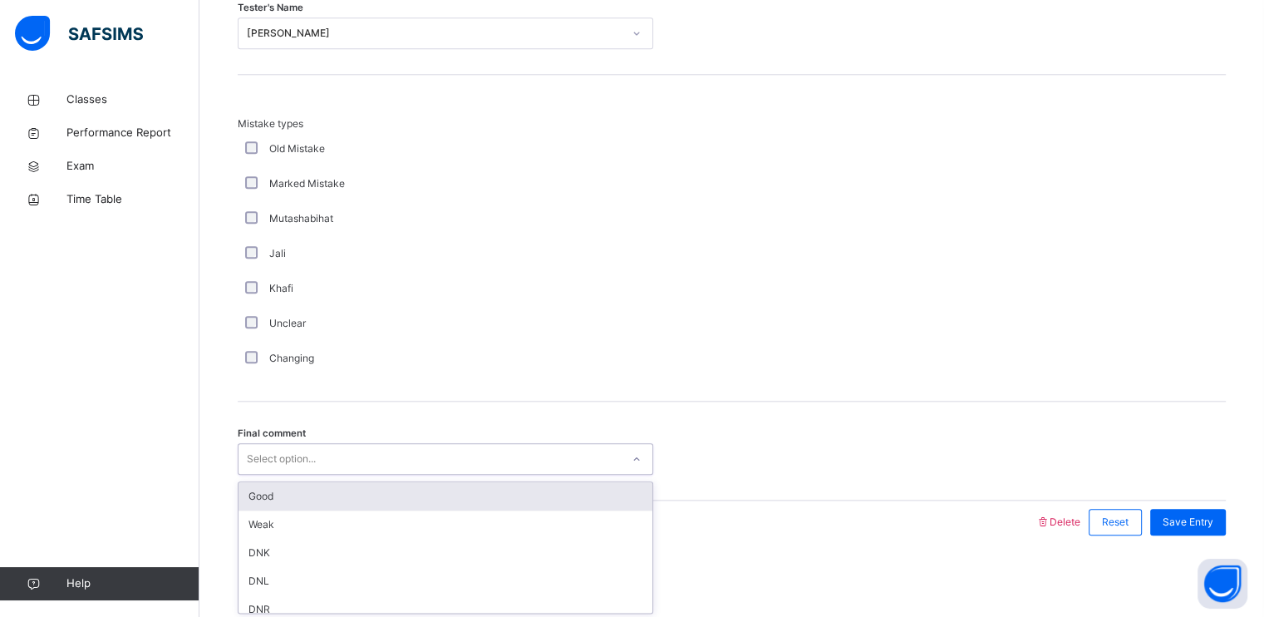
drag, startPoint x: 298, startPoint y: 498, endPoint x: 482, endPoint y: 477, distance: 184.8
click at [298, 497] on div "Good" at bounding box center [446, 496] width 414 height 28
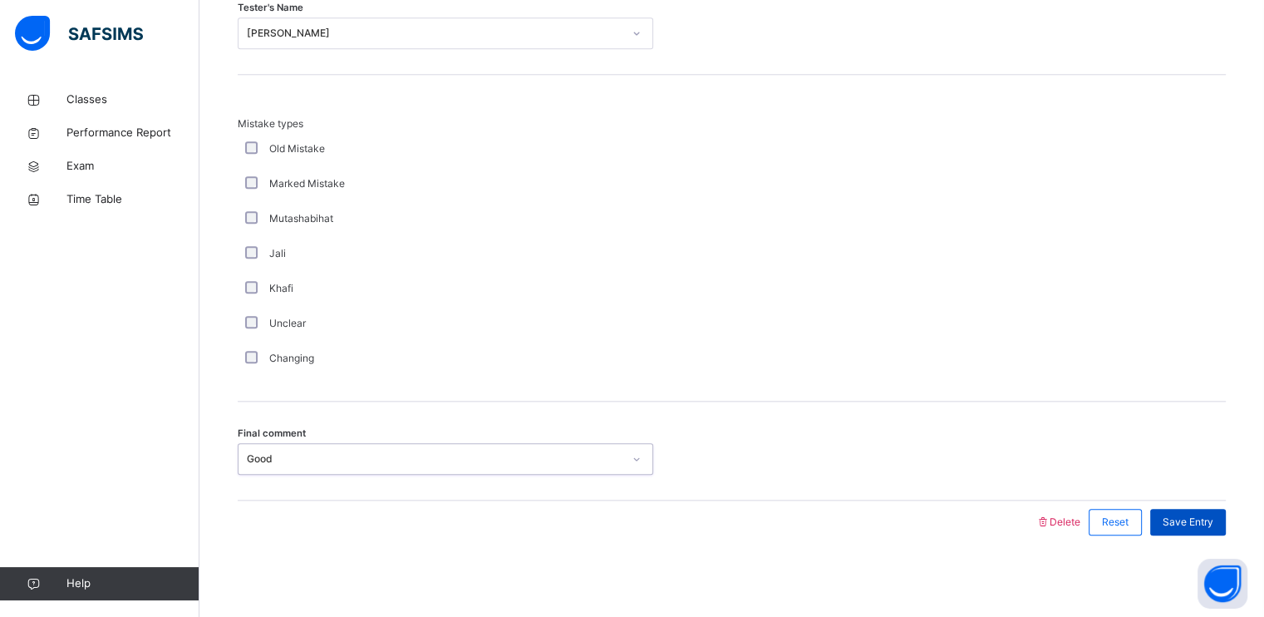
click at [1187, 515] on span "Save Entry" at bounding box center [1188, 521] width 51 height 15
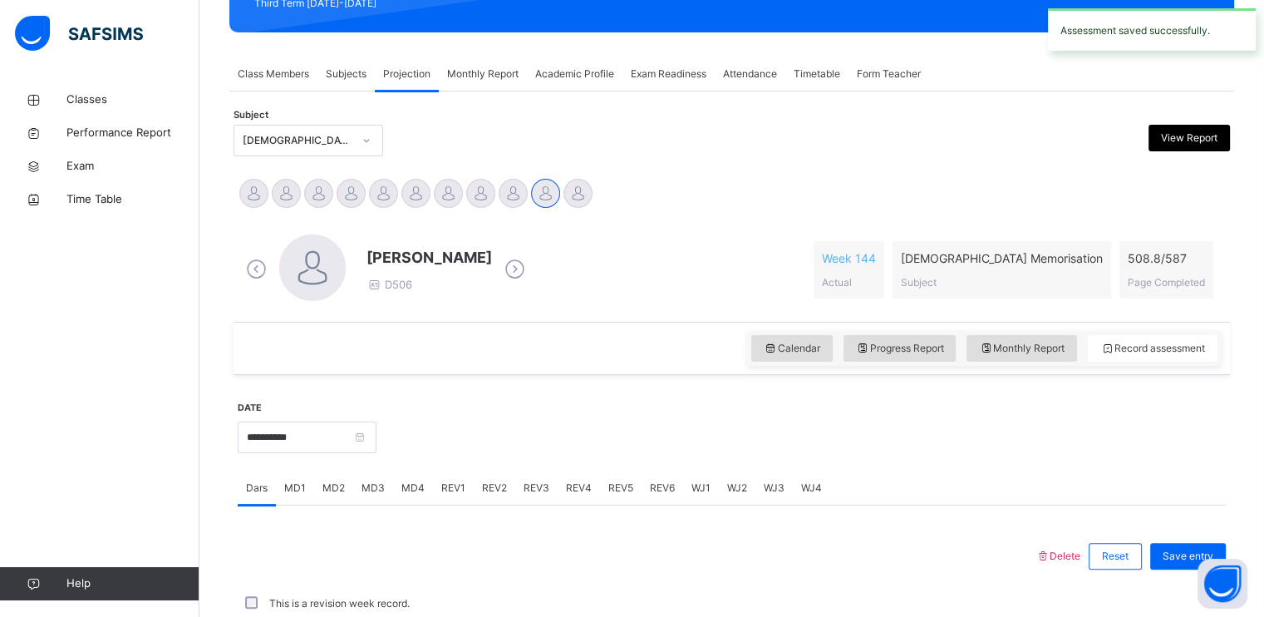
scroll to position [632, 0]
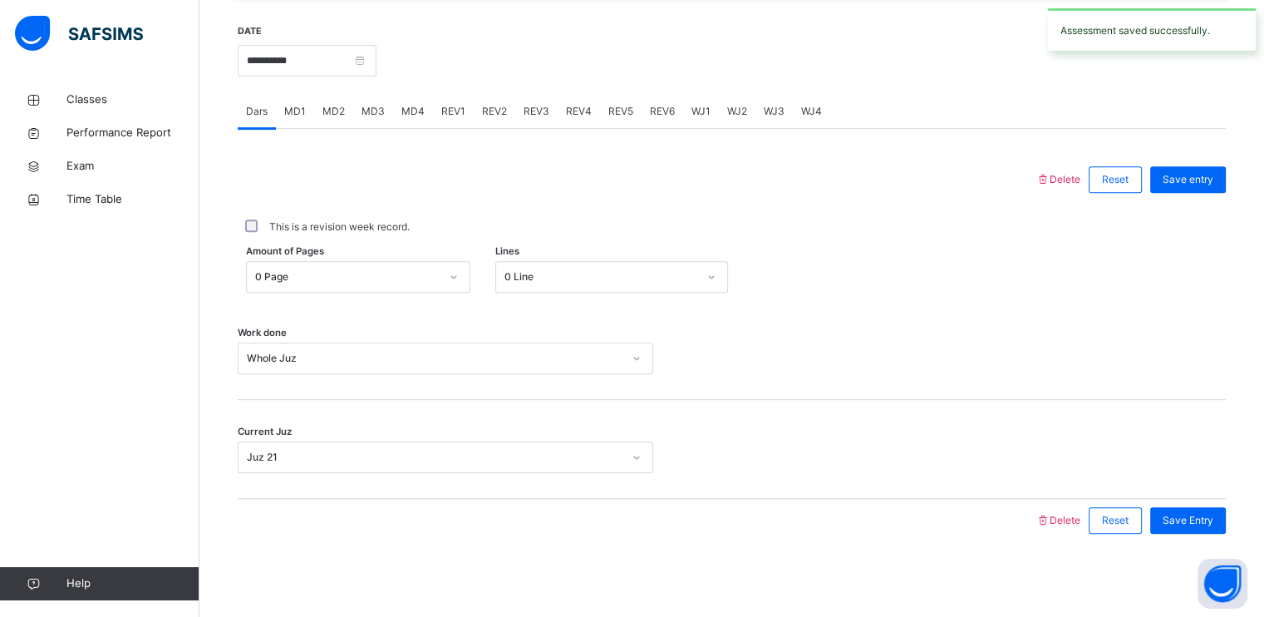
click at [485, 115] on span "REV2" at bounding box center [494, 111] width 25 height 15
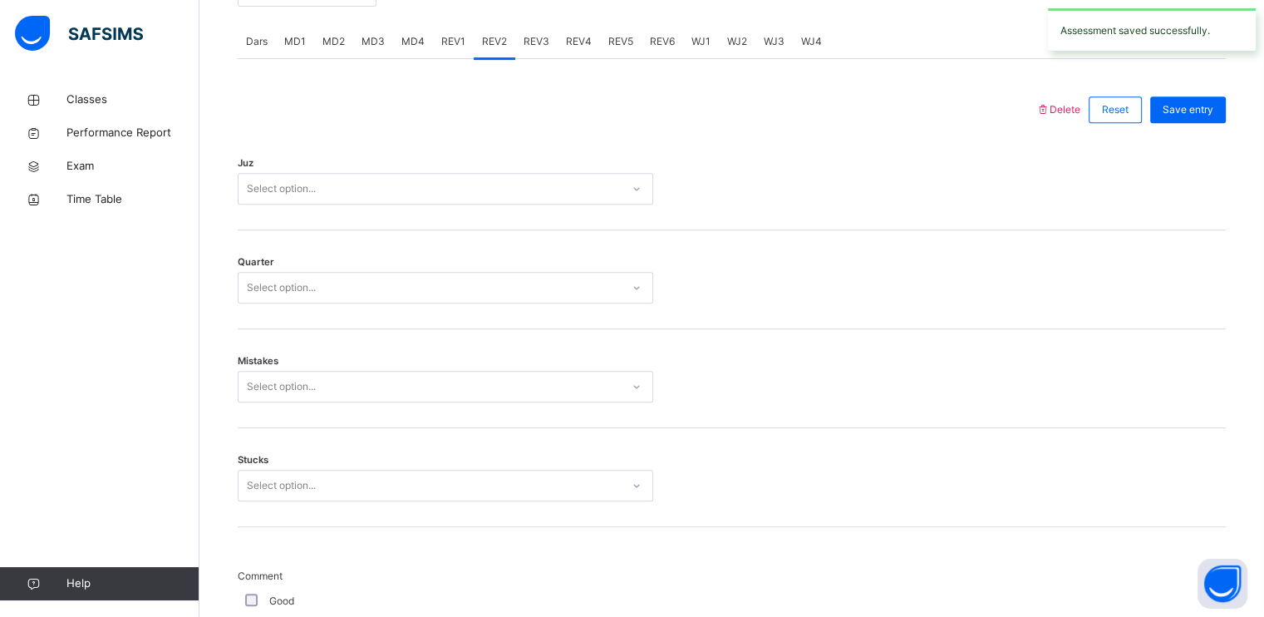
scroll to position [698, 0]
click at [416, 191] on div "Select option..." at bounding box center [430, 193] width 382 height 26
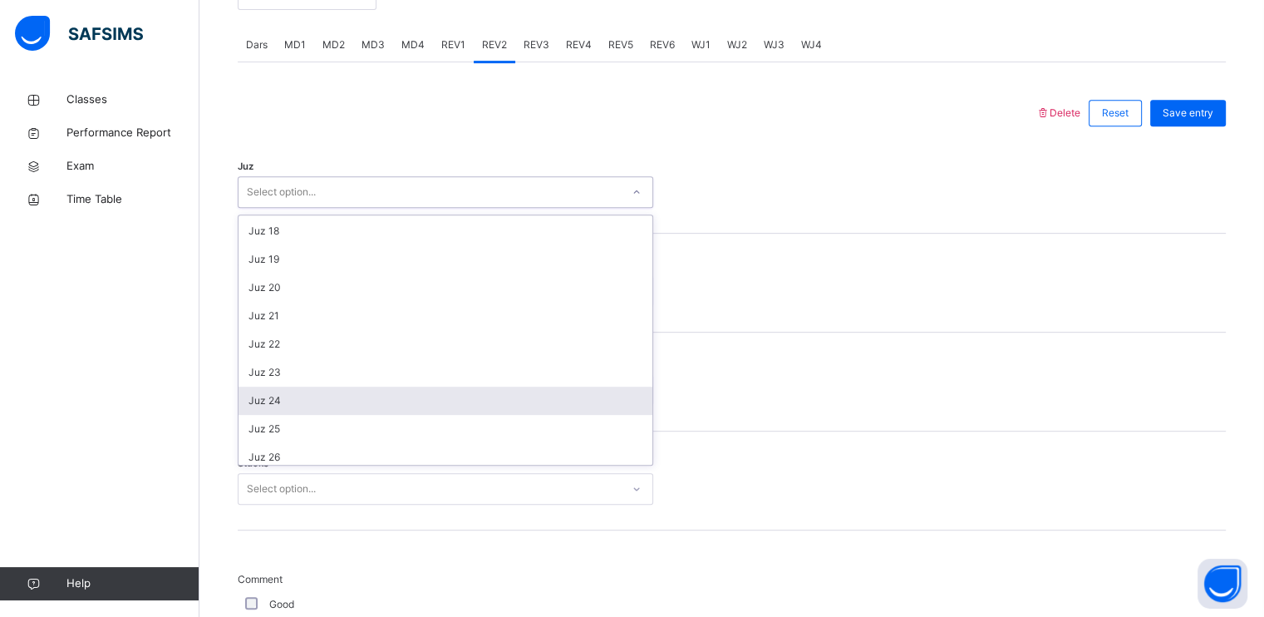
scroll to position [598, 0]
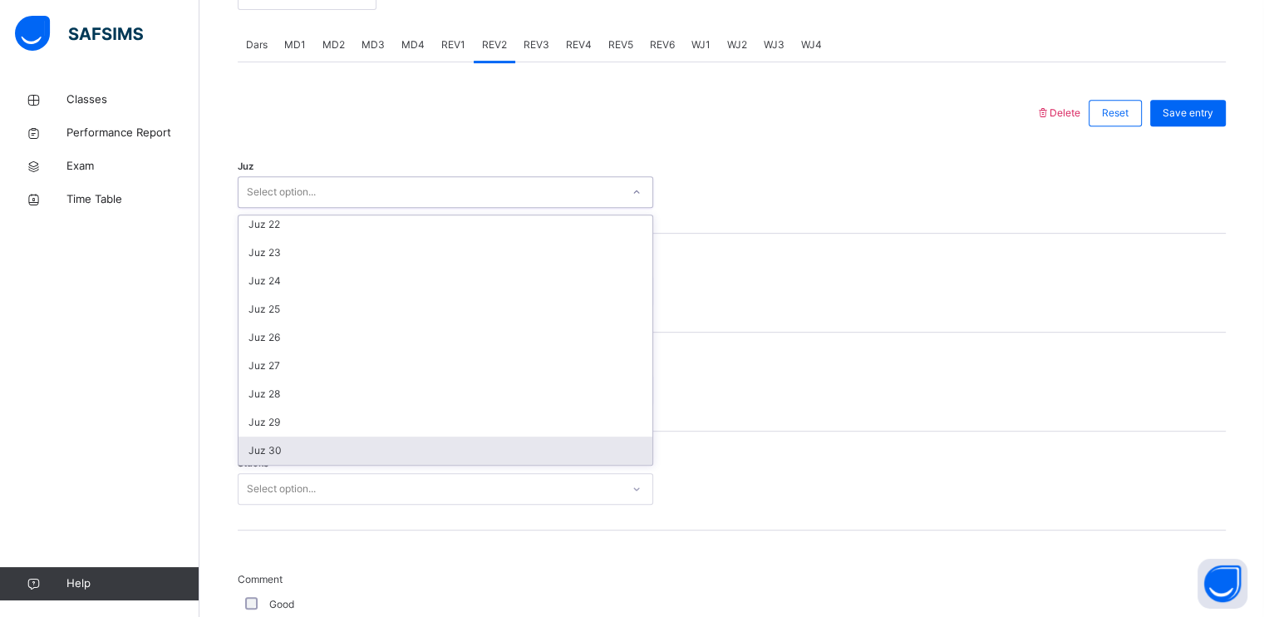
click at [328, 470] on div "Stucks Select option..." at bounding box center [732, 480] width 988 height 99
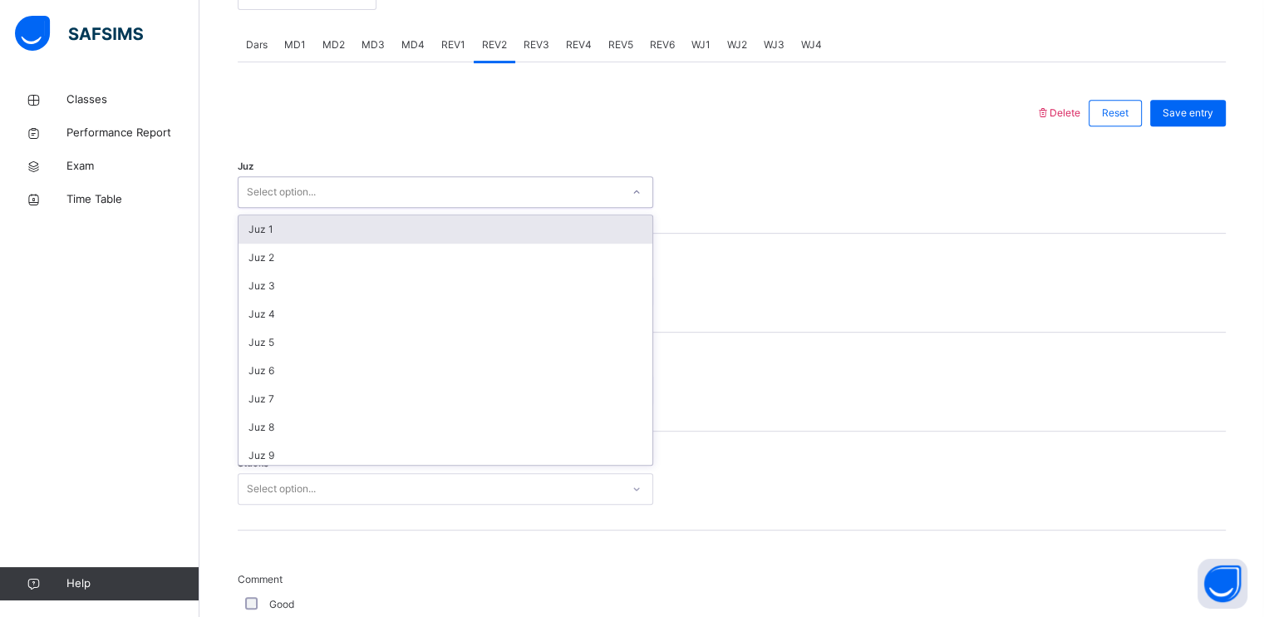
click at [316, 204] on div "Select option..." at bounding box center [446, 192] width 416 height 32
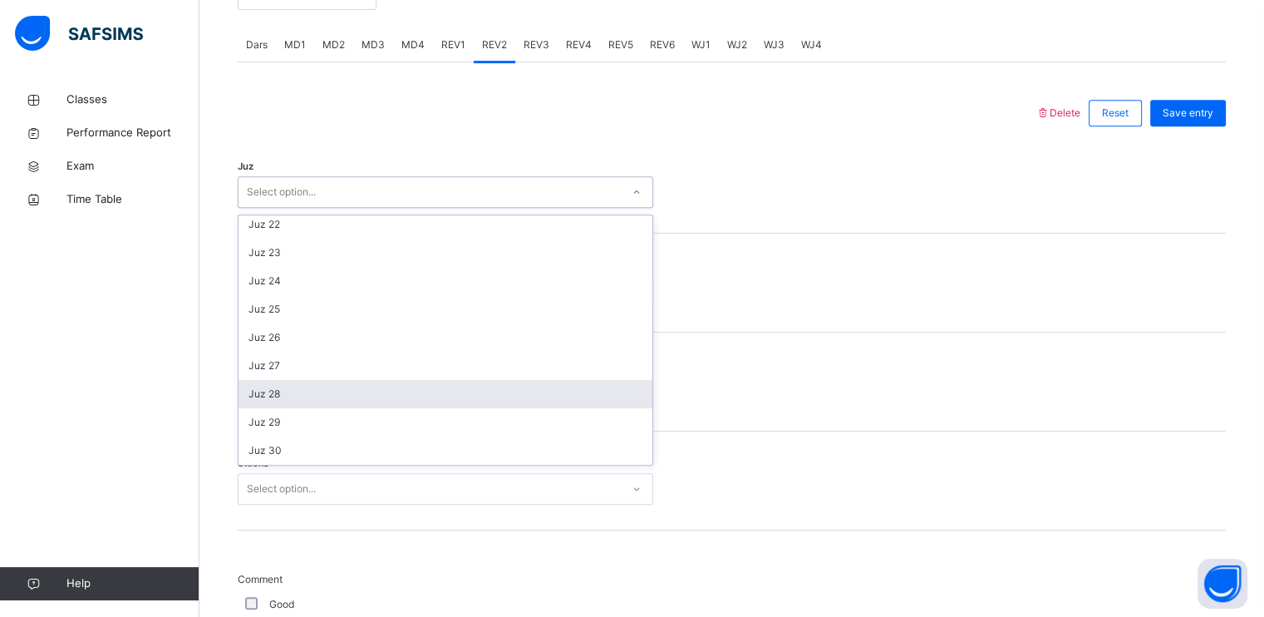
scroll to position [598, 0]
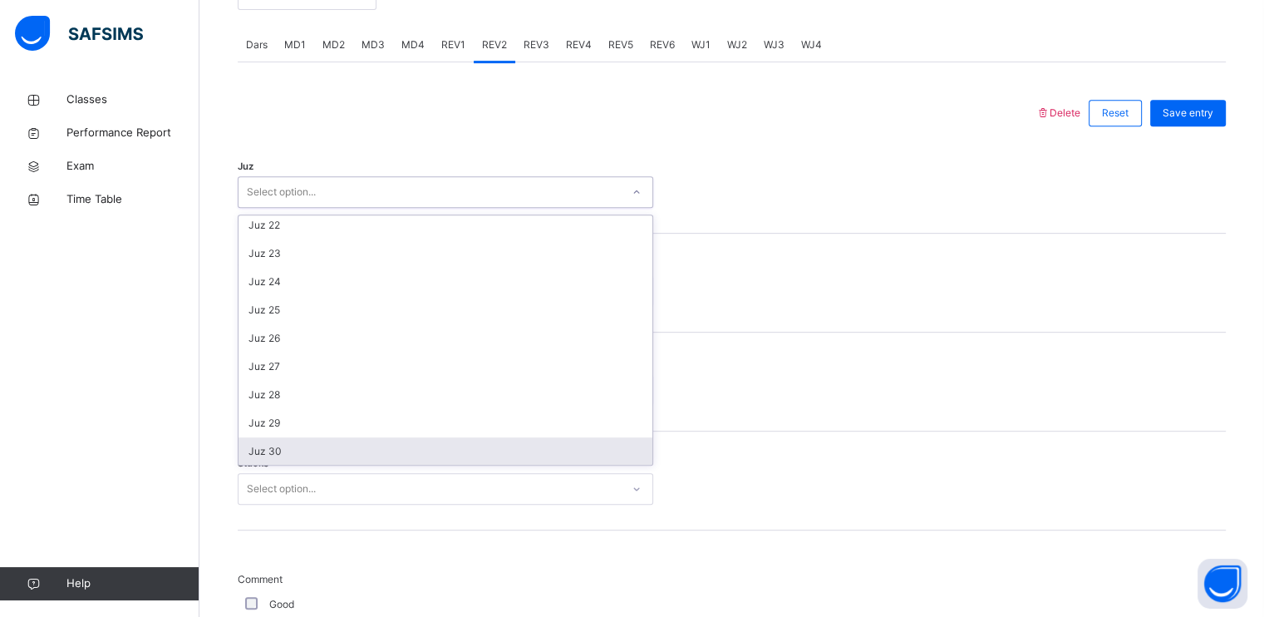
click at [291, 457] on div "Juz 30" at bounding box center [446, 451] width 414 height 28
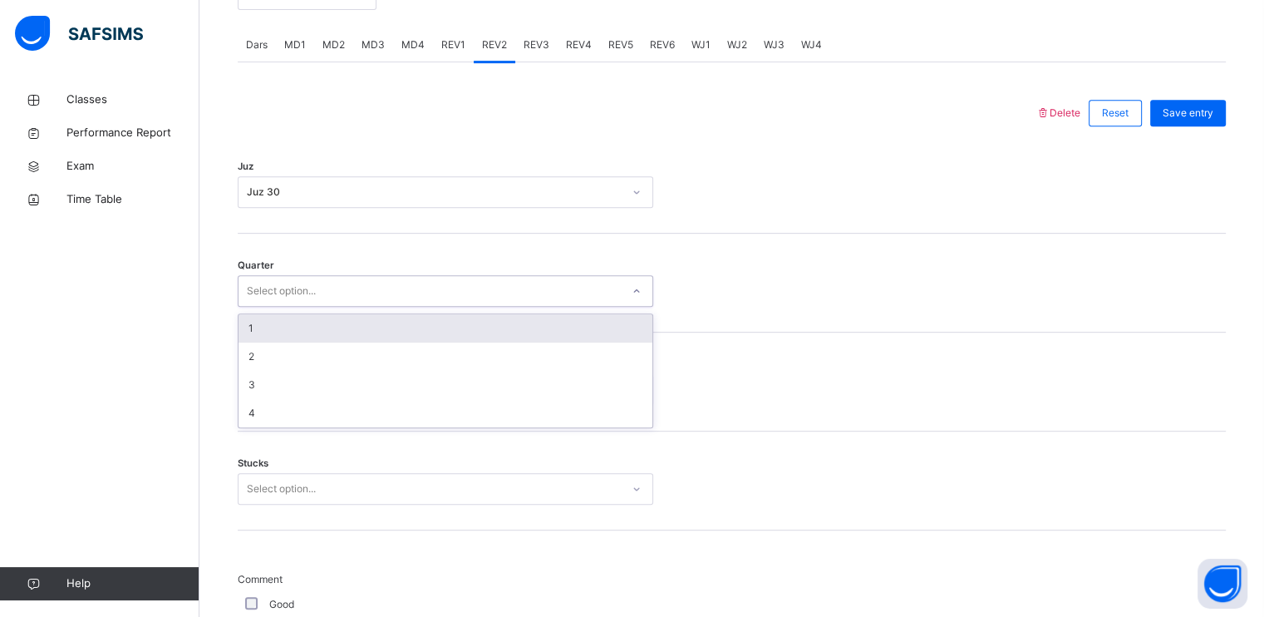
click at [327, 298] on div "Select option..." at bounding box center [430, 291] width 382 height 26
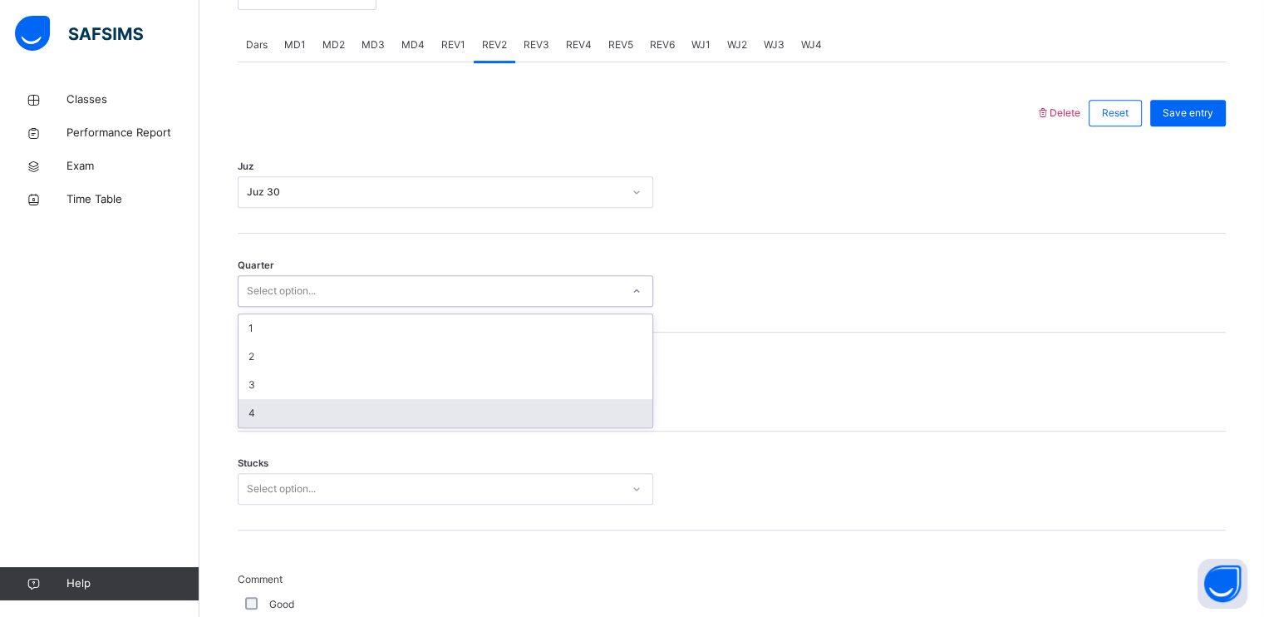
click at [329, 414] on div "4" at bounding box center [446, 413] width 414 height 28
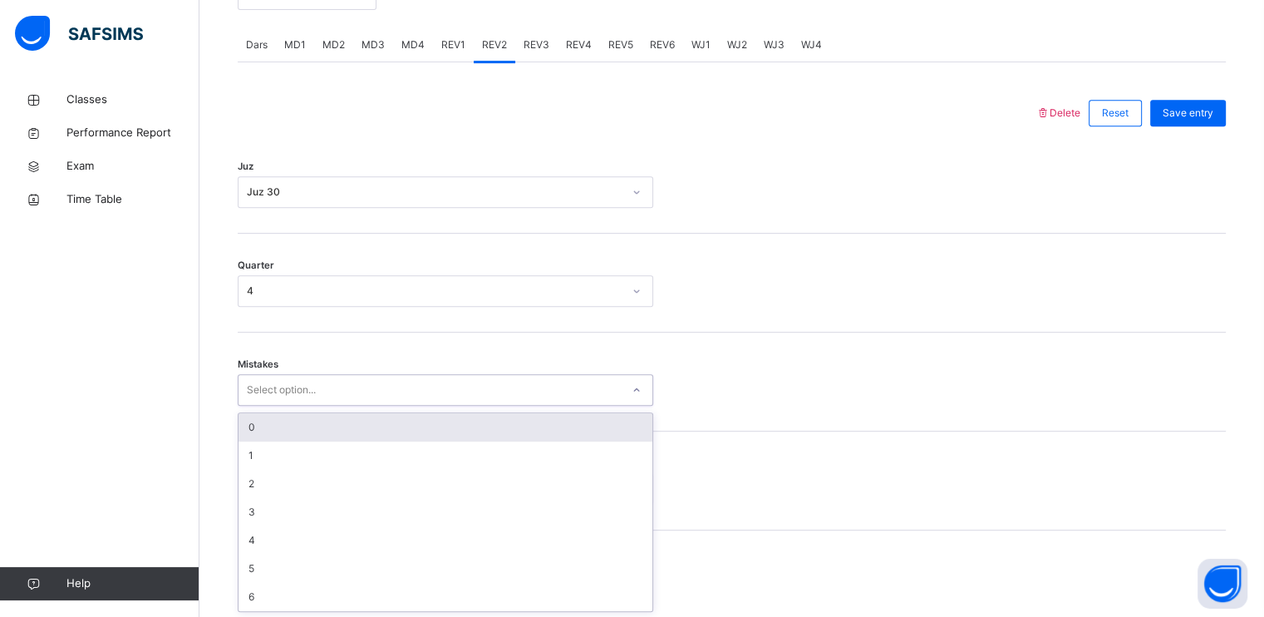
click at [330, 378] on div "Select option..." at bounding box center [430, 390] width 382 height 26
type input "*"
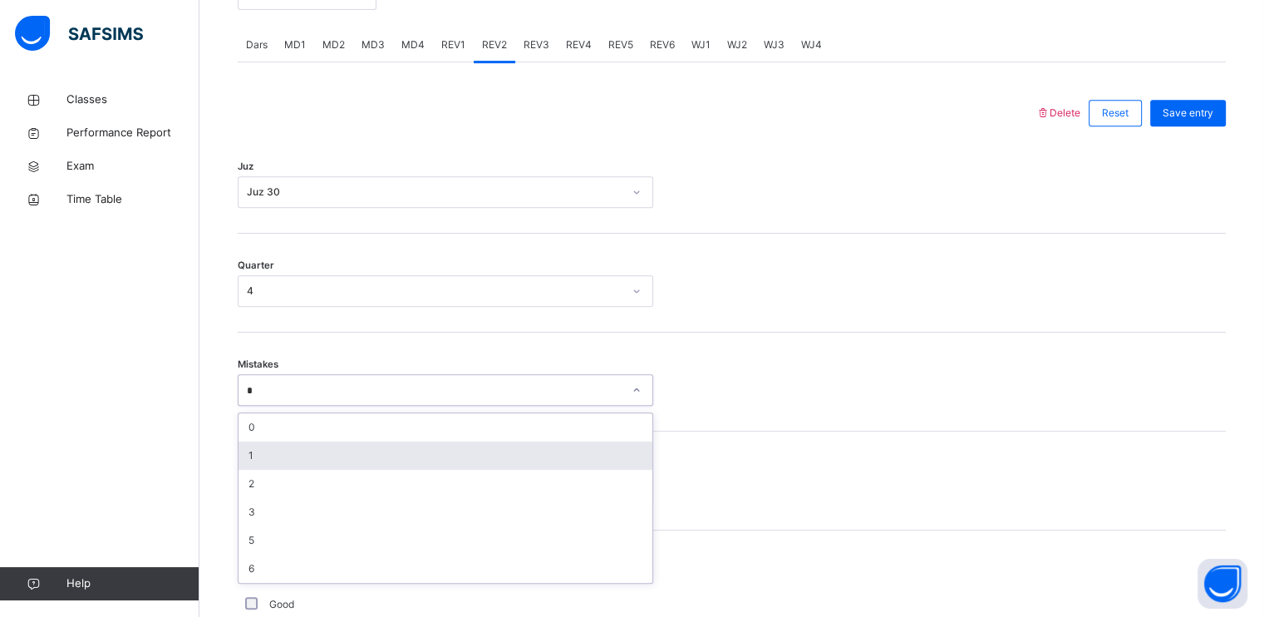
click at [320, 458] on div "1" at bounding box center [446, 455] width 414 height 28
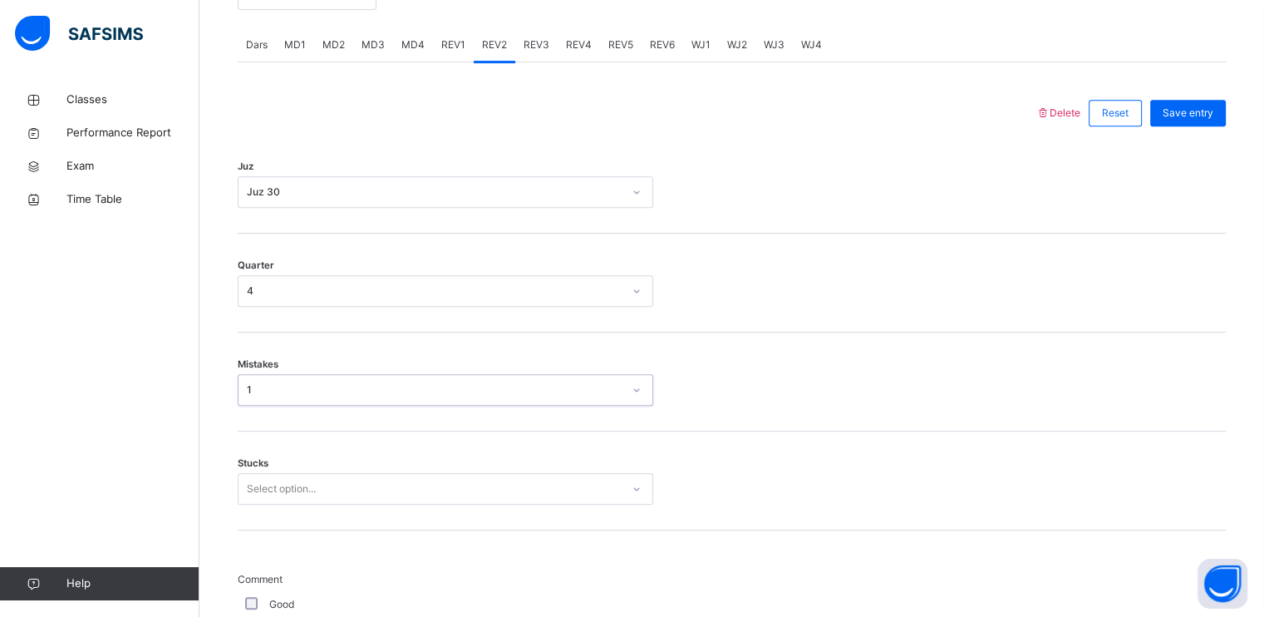
click at [326, 473] on div "Stucks Select option..." at bounding box center [732, 480] width 988 height 99
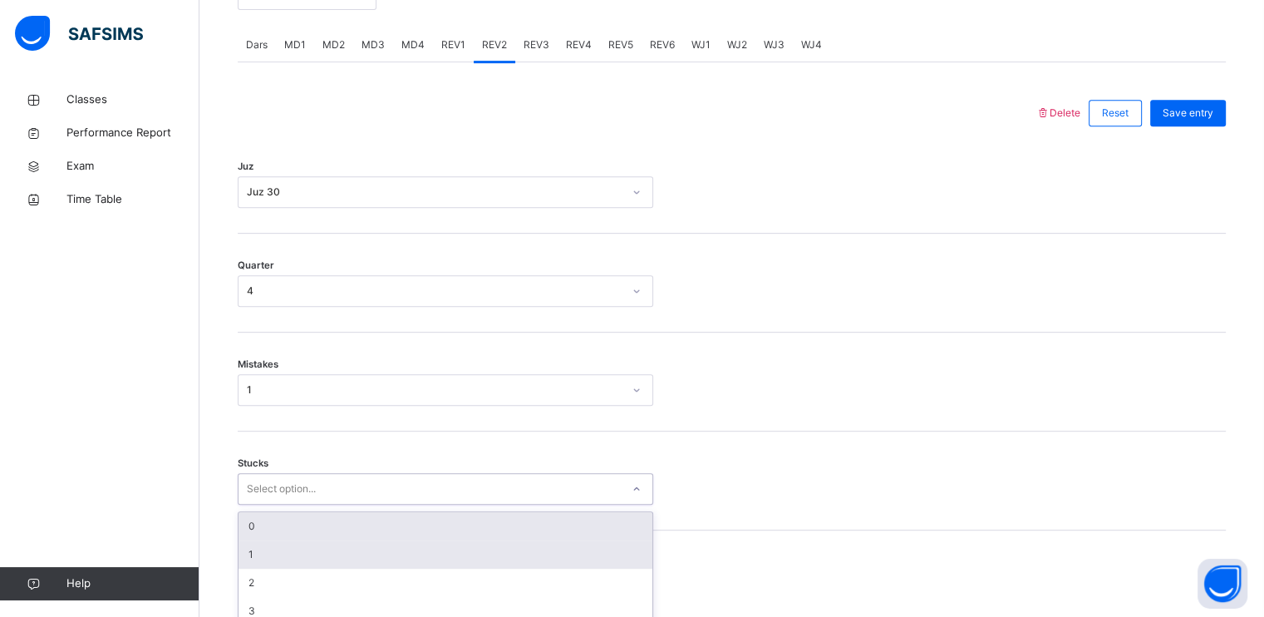
drag, startPoint x: 328, startPoint y: 480, endPoint x: 331, endPoint y: 488, distance: 8.7
click at [330, 482] on div "option 0 focused, 1 of 6. 6 results available. Use Up and Down to choose option…" at bounding box center [446, 489] width 416 height 32
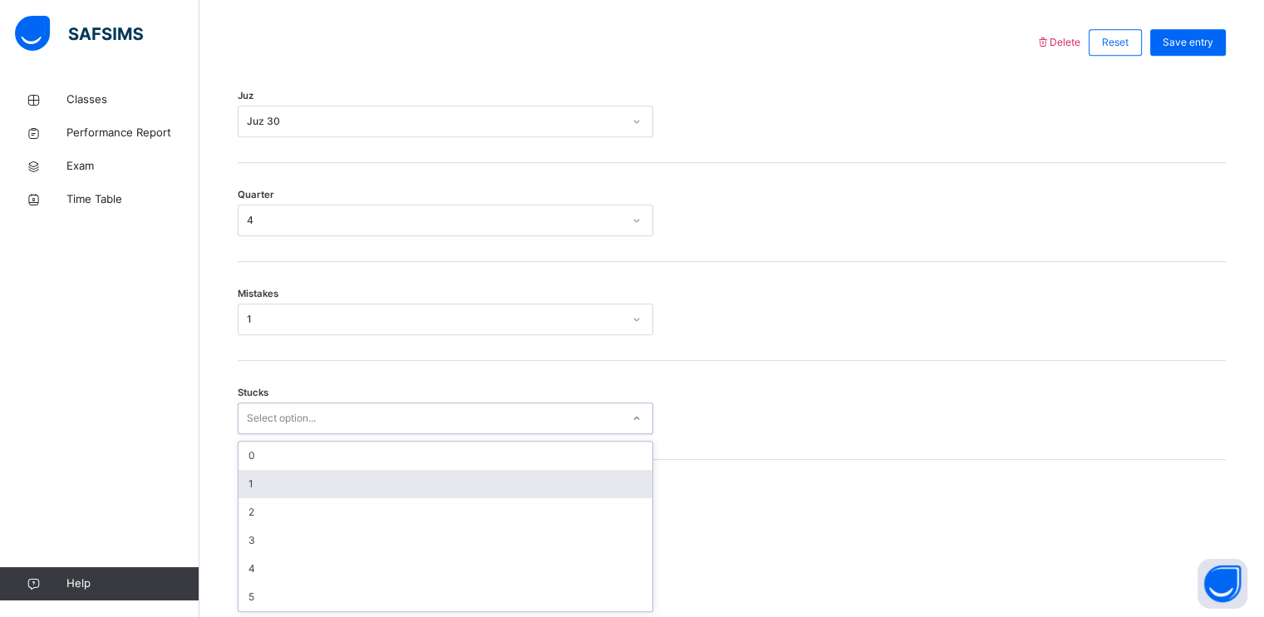
type input "*"
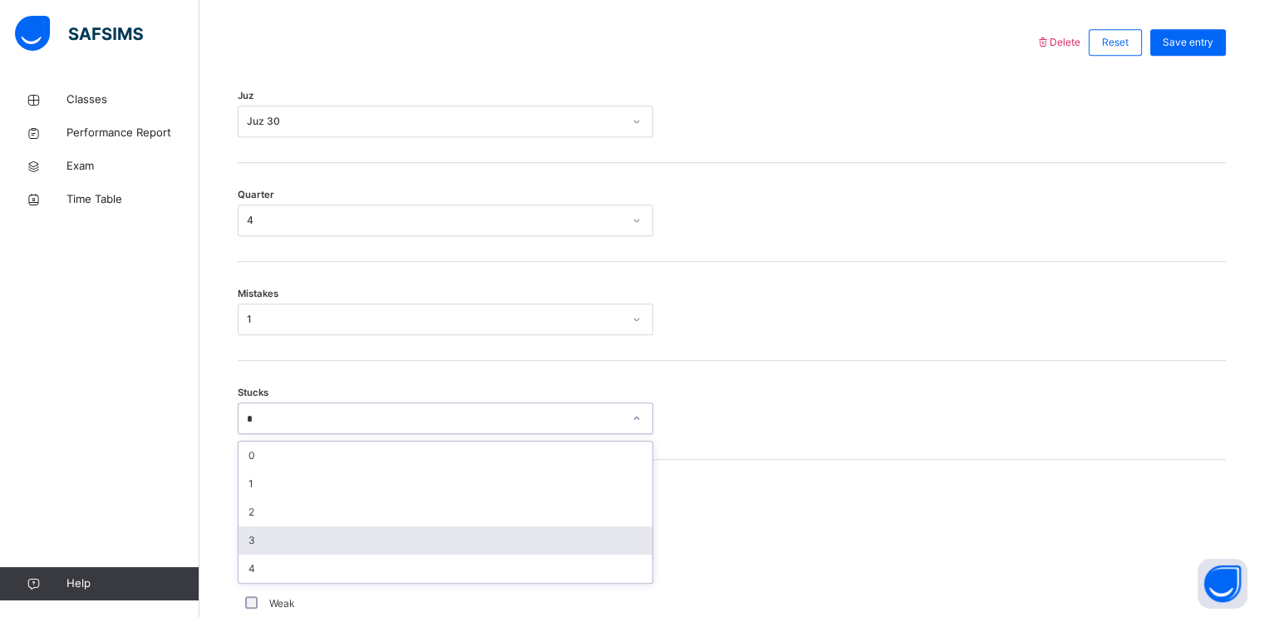
click at [322, 535] on div "3" at bounding box center [446, 540] width 414 height 28
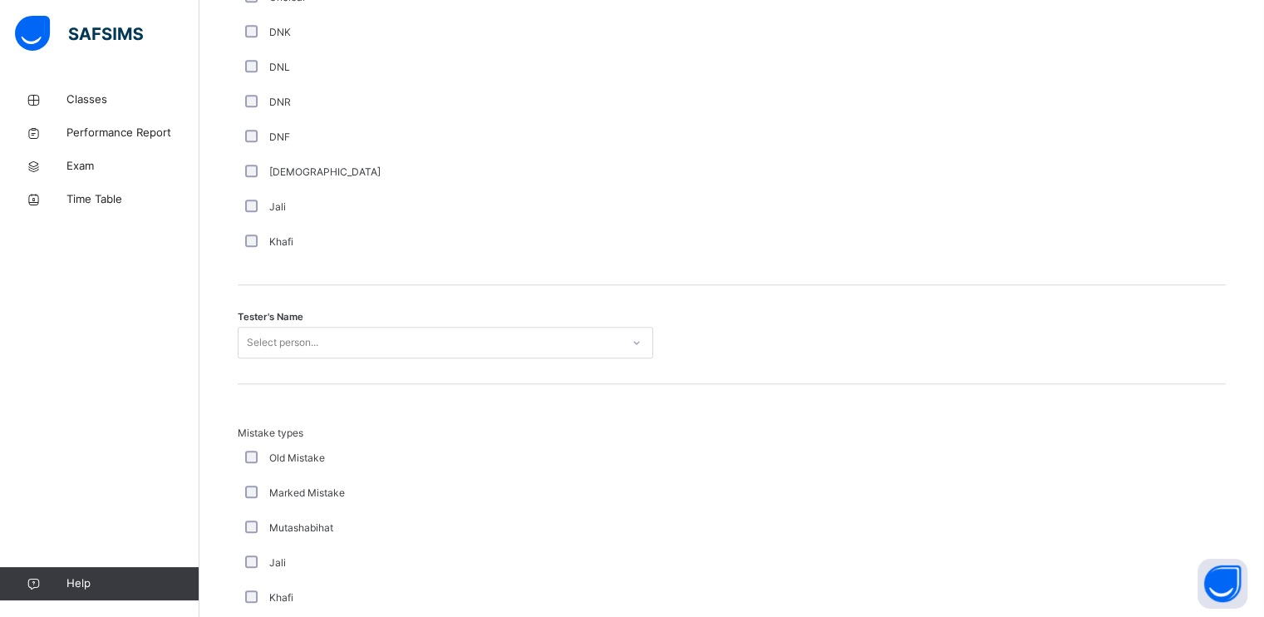
click at [388, 353] on div "Select person..." at bounding box center [446, 343] width 416 height 32
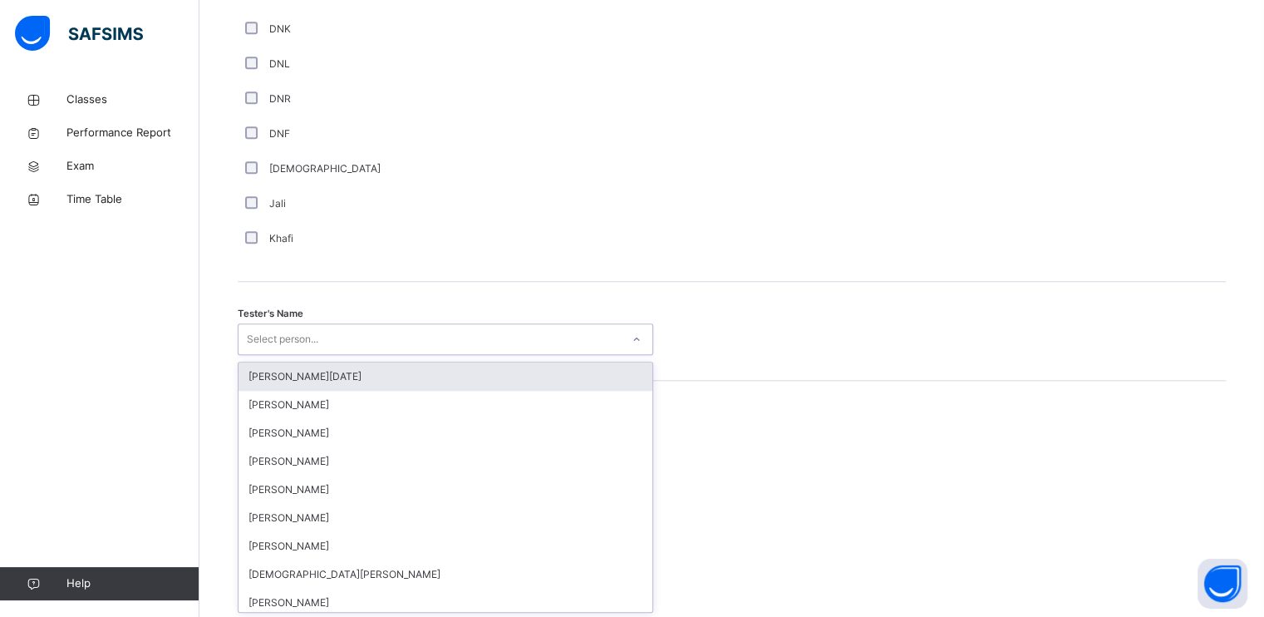
scroll to position [1483, 0]
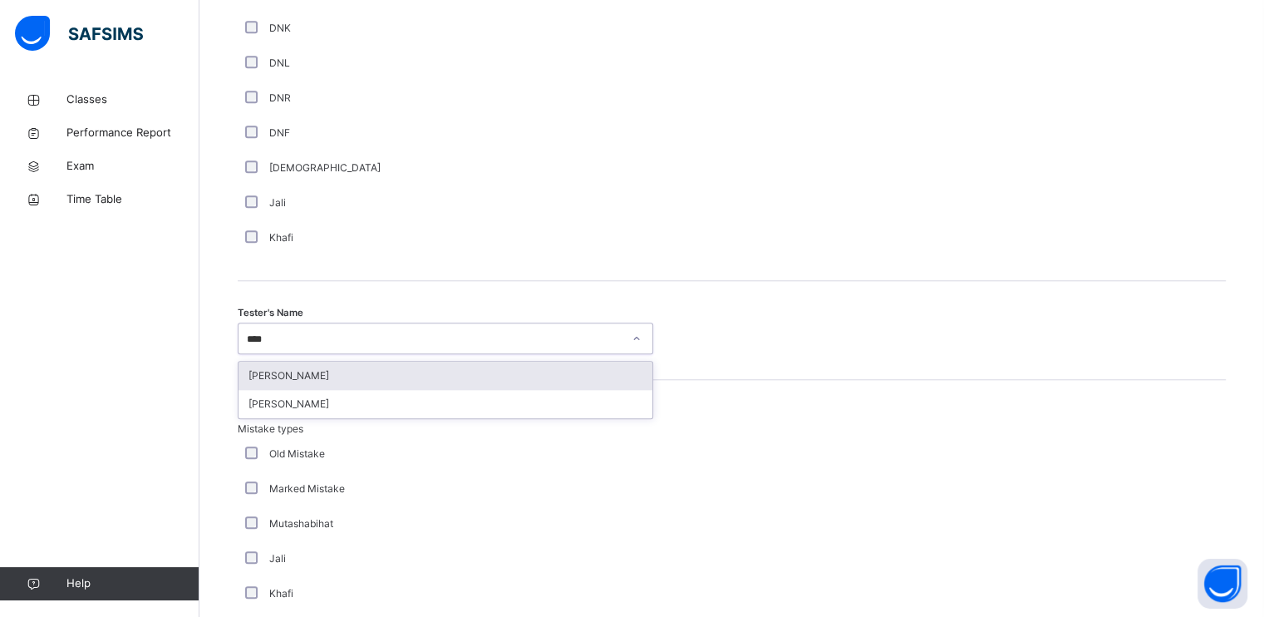
type input "*****"
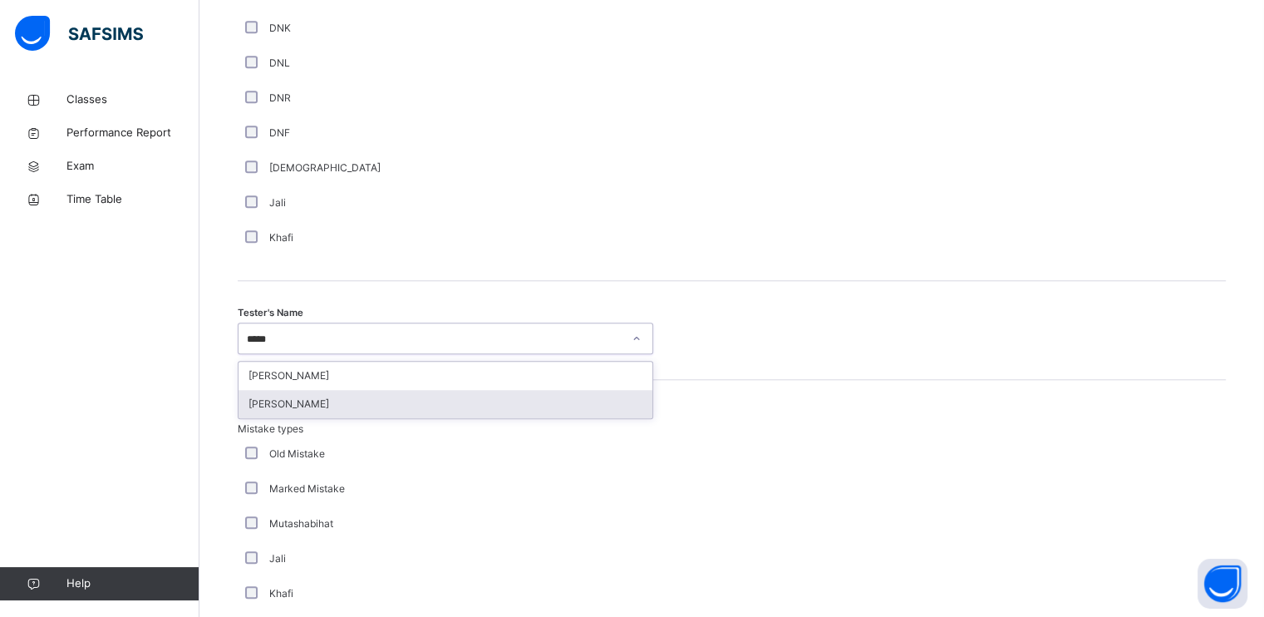
click at [367, 398] on div "[PERSON_NAME]" at bounding box center [446, 404] width 414 height 28
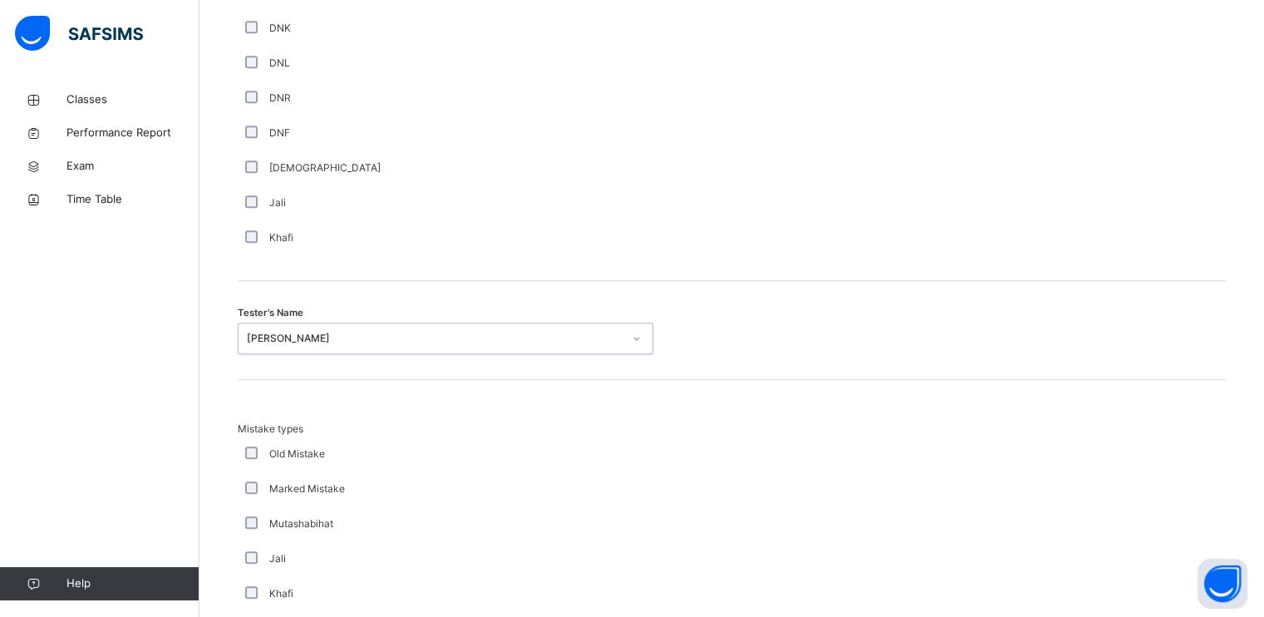
scroll to position [1788, 0]
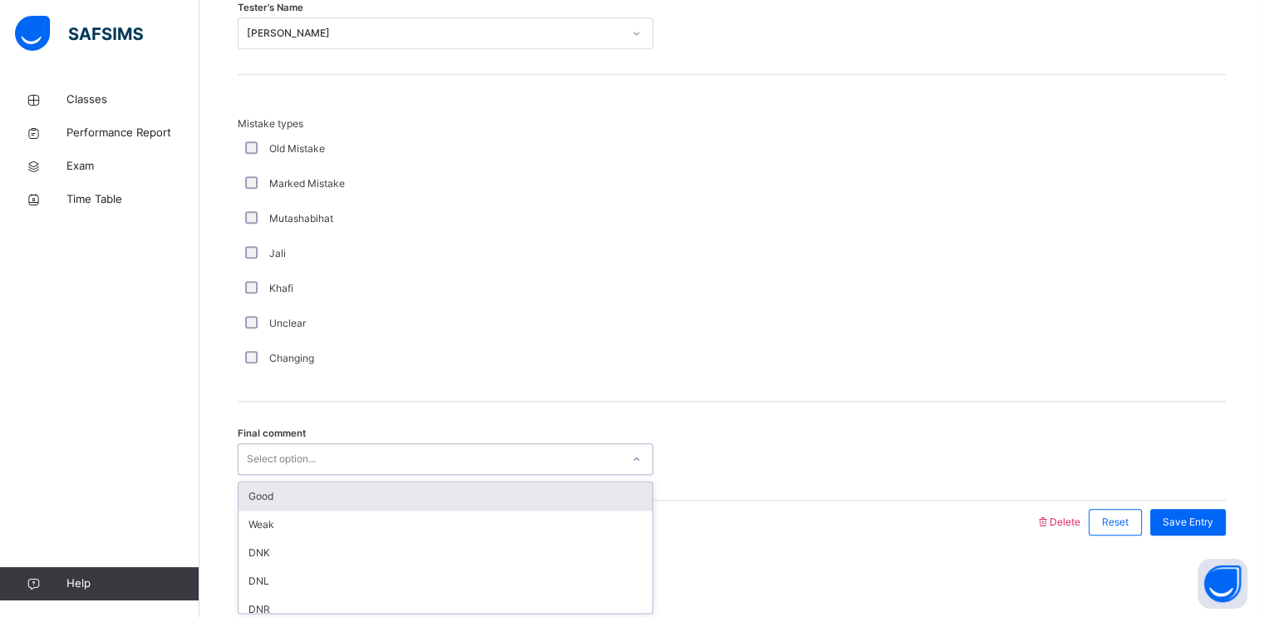
click at [514, 454] on div "Select option..." at bounding box center [430, 459] width 382 height 26
click at [515, 500] on div "Good" at bounding box center [446, 496] width 414 height 28
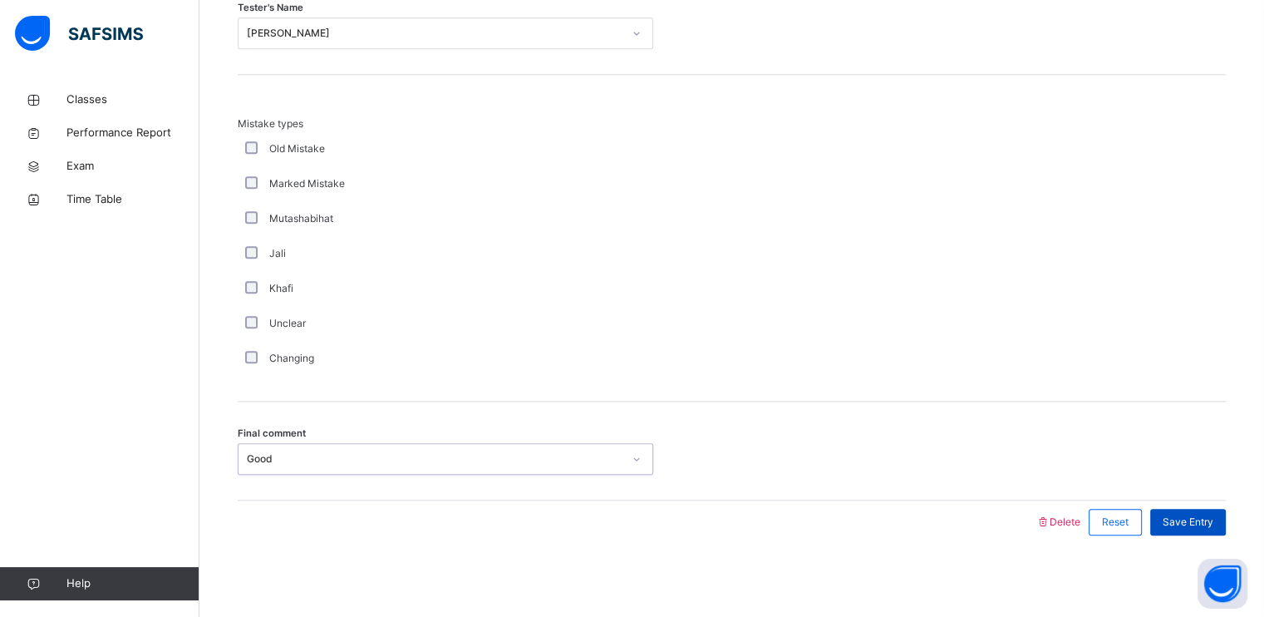
click at [1186, 526] on span "Save Entry" at bounding box center [1188, 521] width 51 height 15
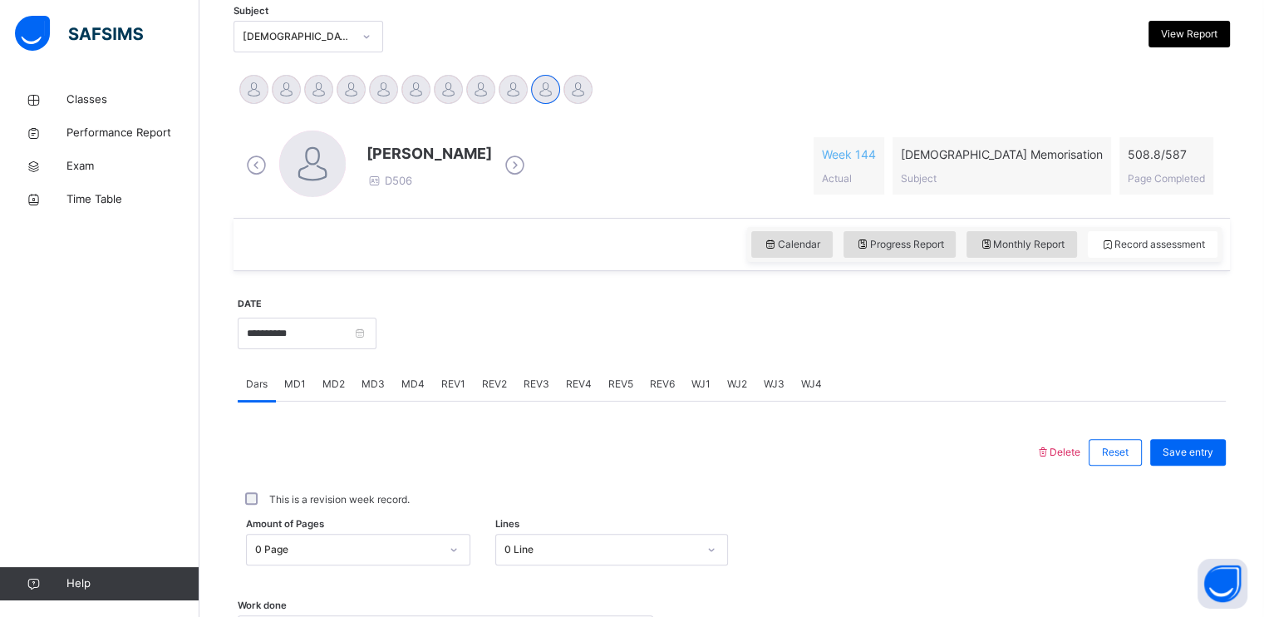
scroll to position [361, 0]
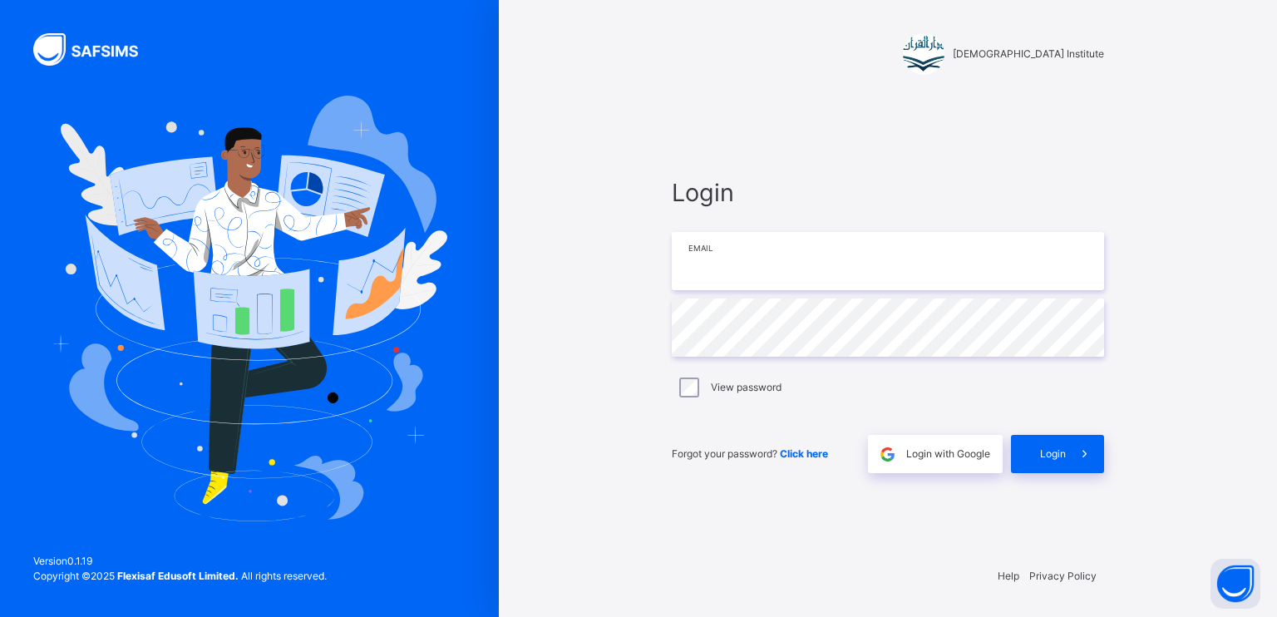
type input "**********"
